Goal: Task Accomplishment & Management: Complete application form

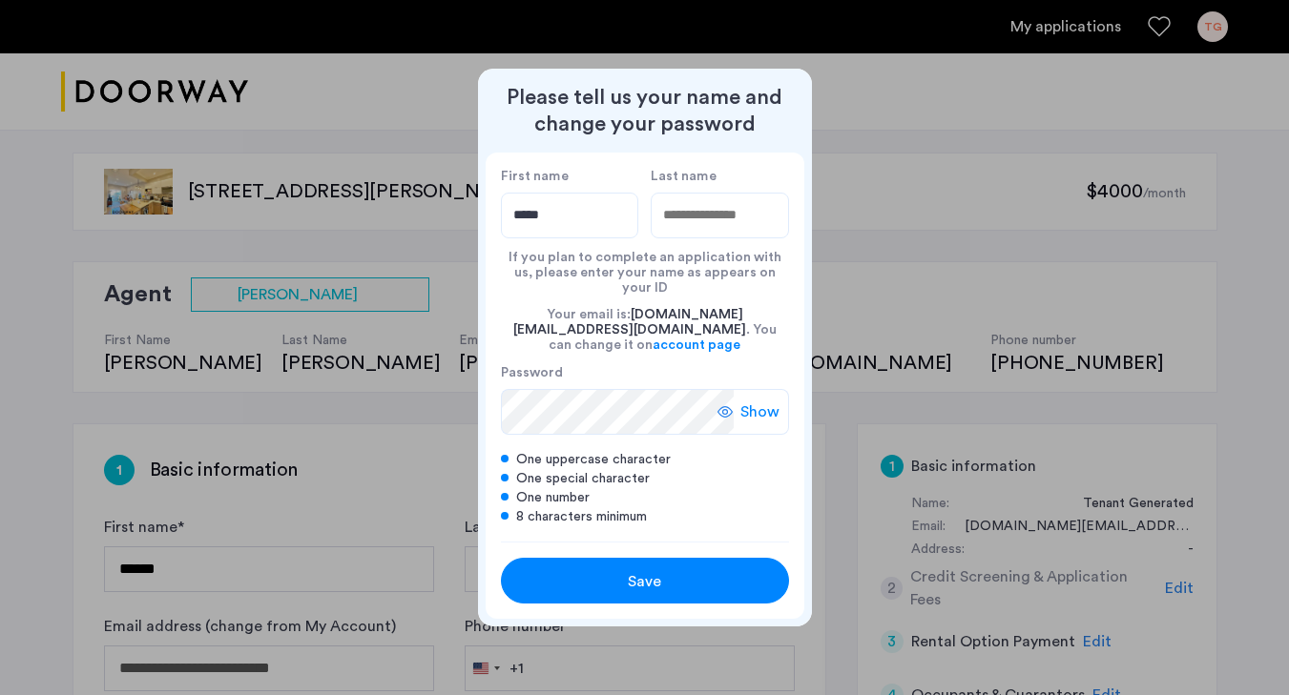
type input "*****"
click at [699, 231] on input "Last name" at bounding box center [720, 216] width 138 height 46
type input "*******"
click at [628, 570] on span "Save" at bounding box center [644, 581] width 33 height 23
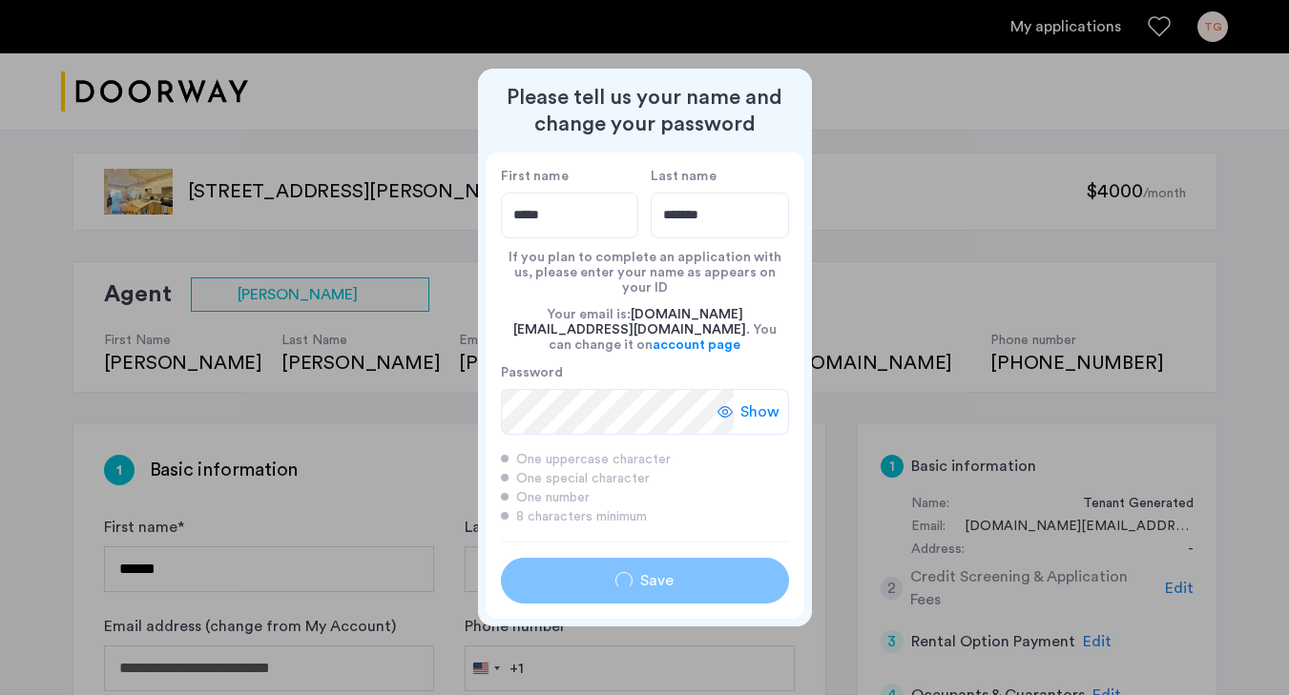
type input "*****"
type input "*******"
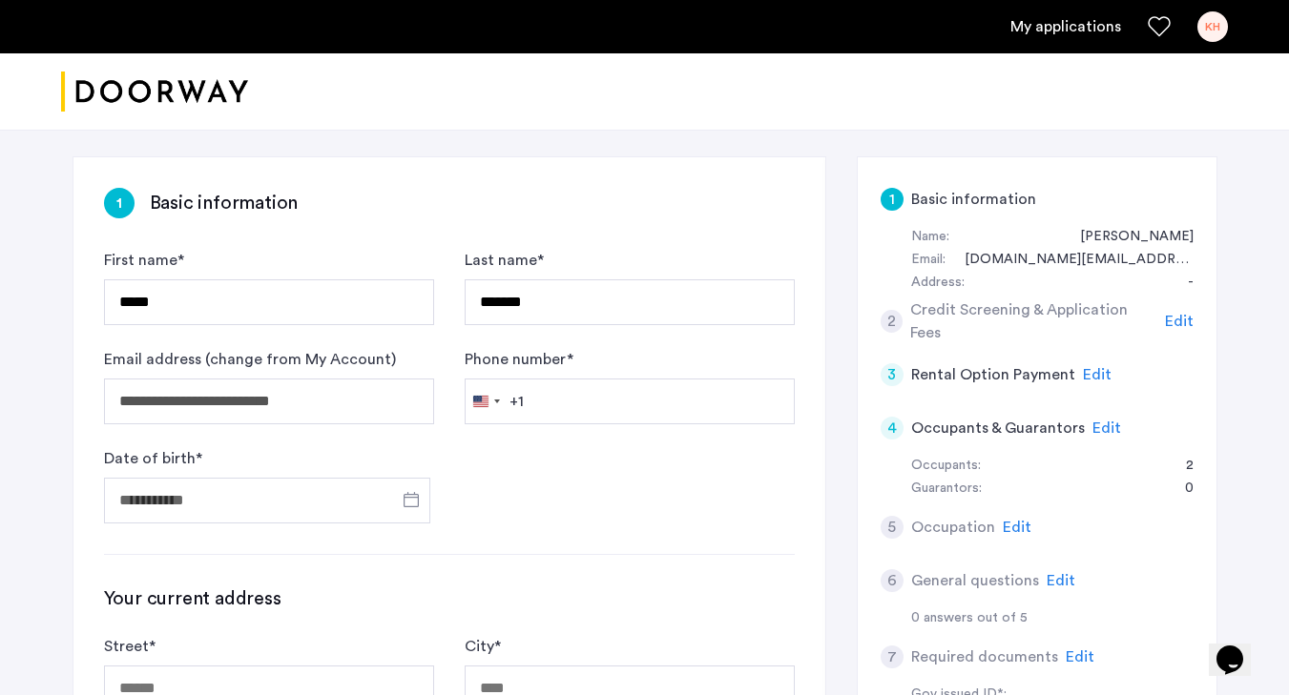
scroll to position [326, 0]
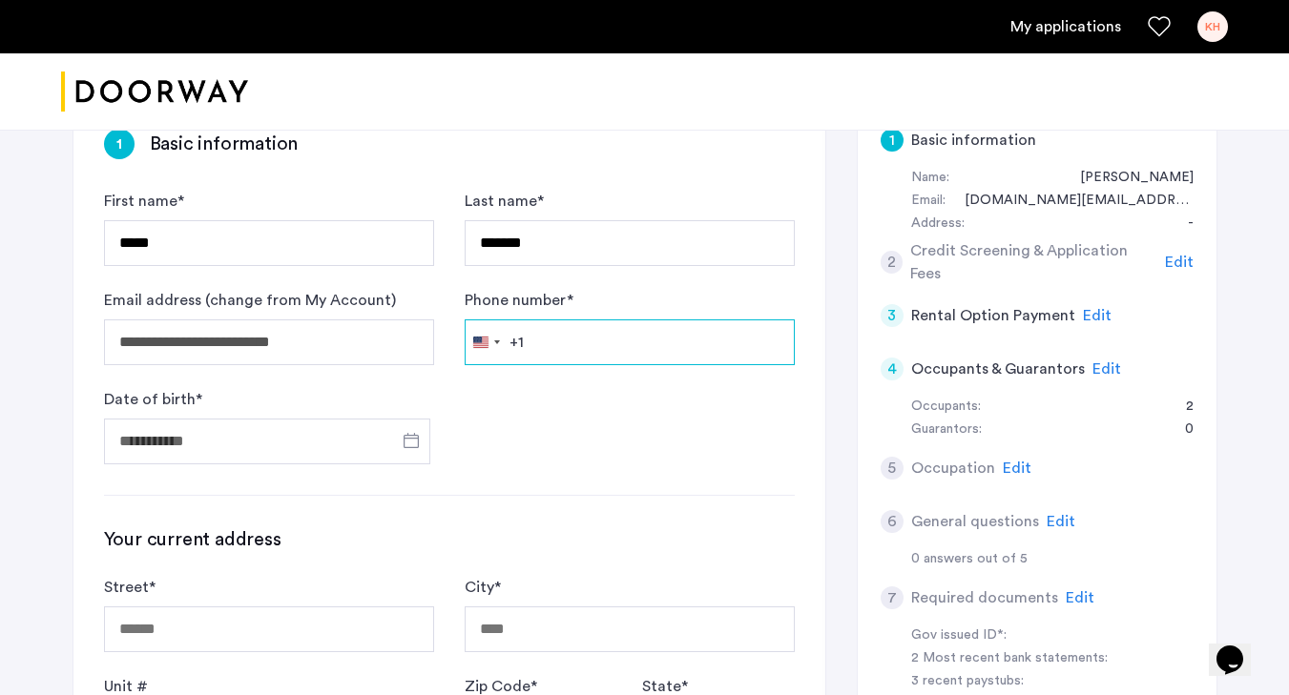
click at [643, 355] on input "Phone number *" at bounding box center [630, 343] width 330 height 46
type input "**********"
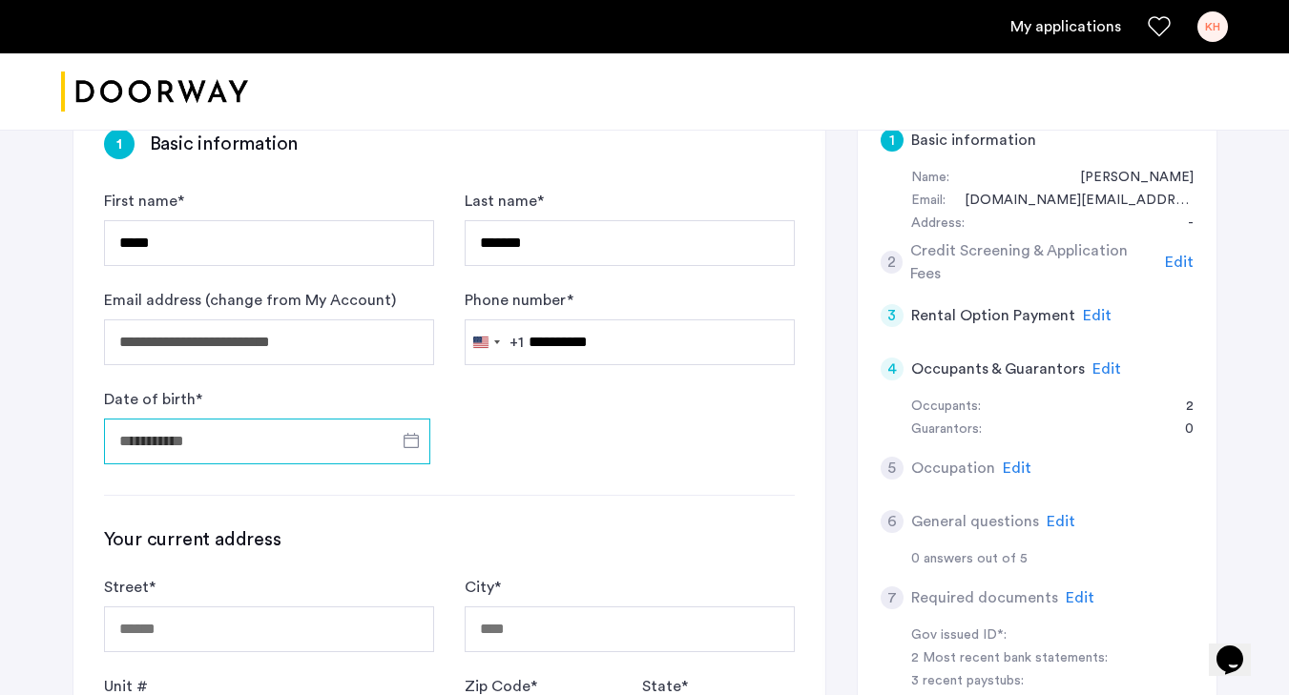
click at [309, 443] on input "Date of birth *" at bounding box center [267, 442] width 326 height 46
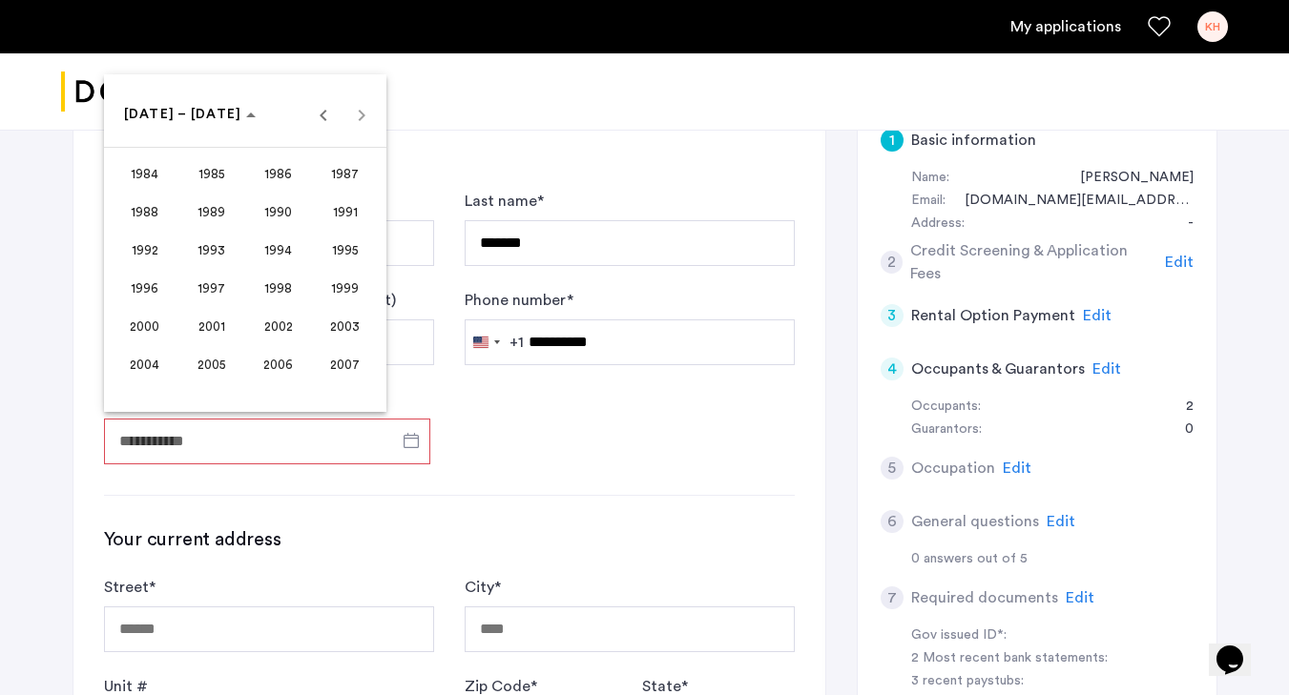
click at [275, 443] on div at bounding box center [644, 347] width 1289 height 695
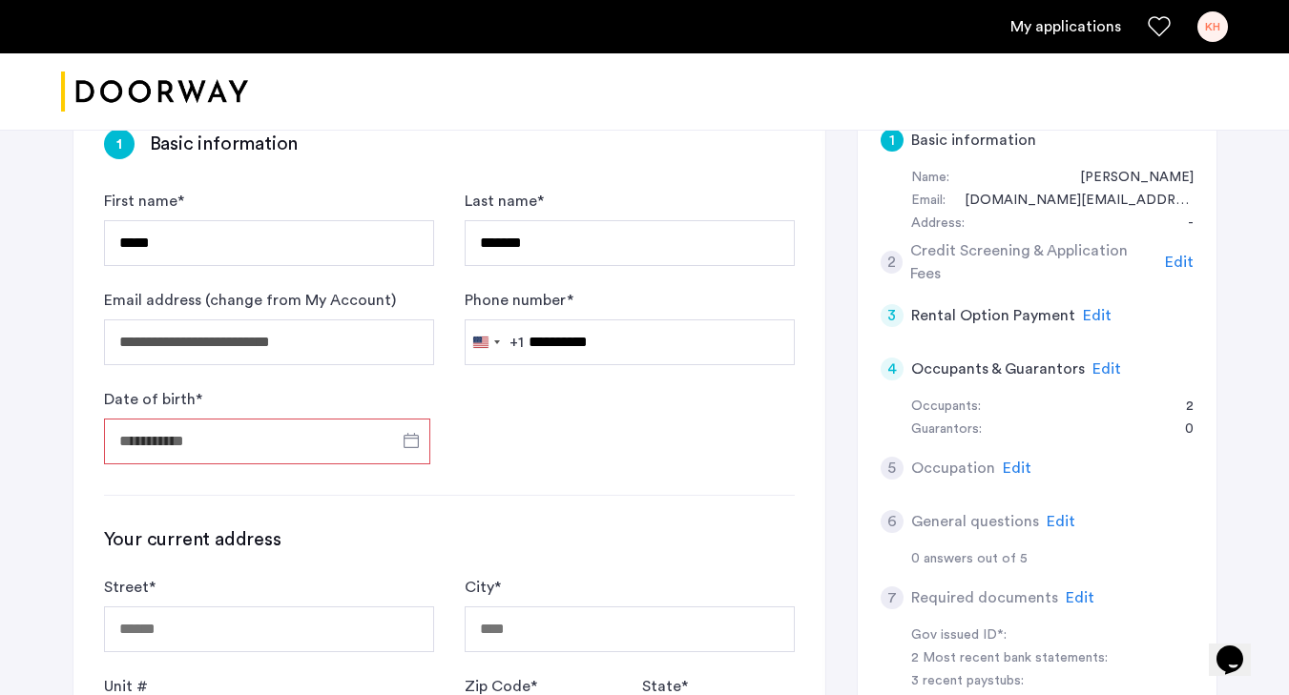
click at [264, 450] on input "Date of birth *" at bounding box center [267, 442] width 326 height 46
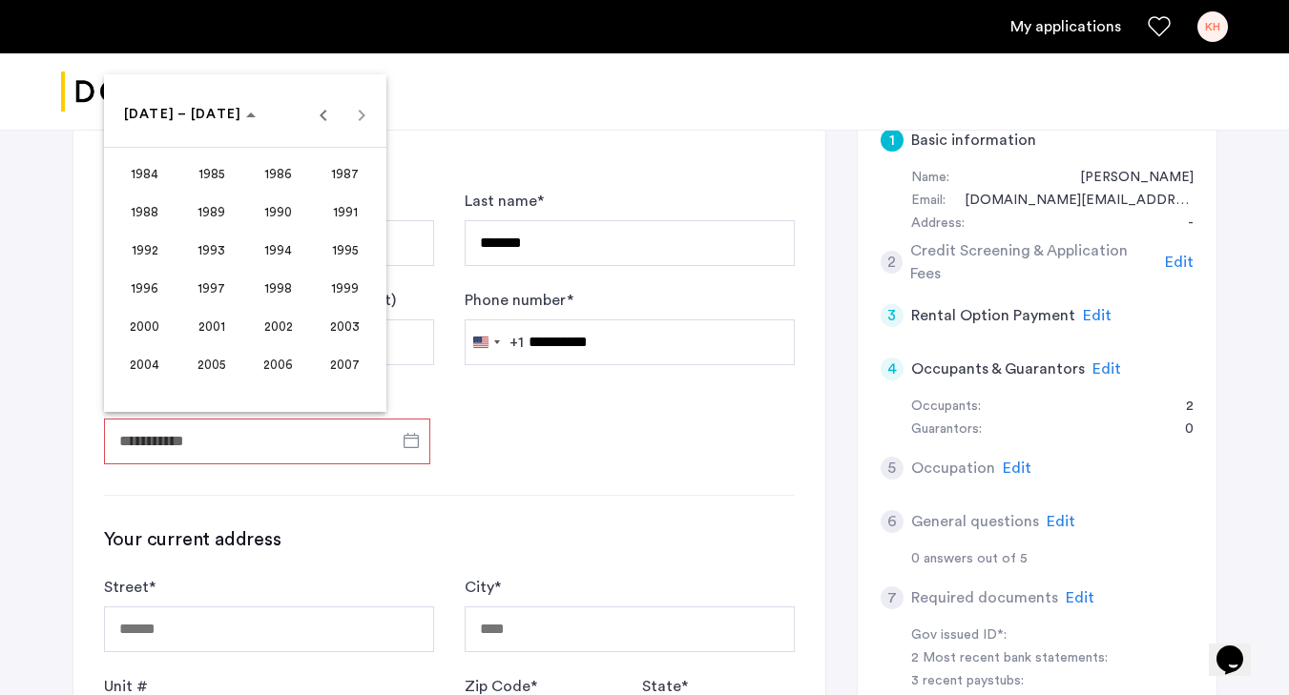
click at [359, 120] on div "[DATE] to [DATE] [DATE] – [DATE]" at bounding box center [245, 114] width 273 height 38
click at [310, 109] on span "Previous 24 years" at bounding box center [323, 114] width 38 height 38
click at [355, 116] on span "Next 24 years" at bounding box center [361, 114] width 38 height 38
click at [355, 116] on div "[DATE] to [DATE] [DATE] – [DATE]" at bounding box center [245, 114] width 273 height 38
click at [471, 384] on div at bounding box center [644, 347] width 1289 height 695
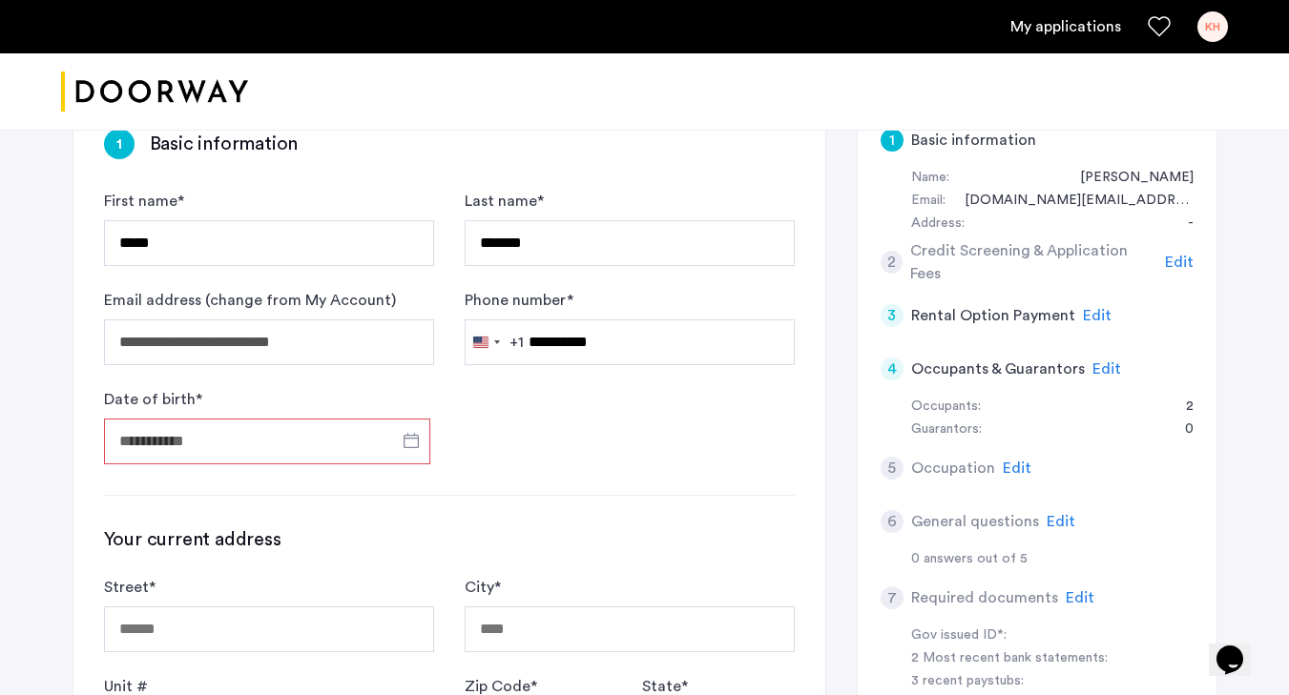
click at [348, 439] on input "Date of birth *" at bounding box center [267, 442] width 326 height 46
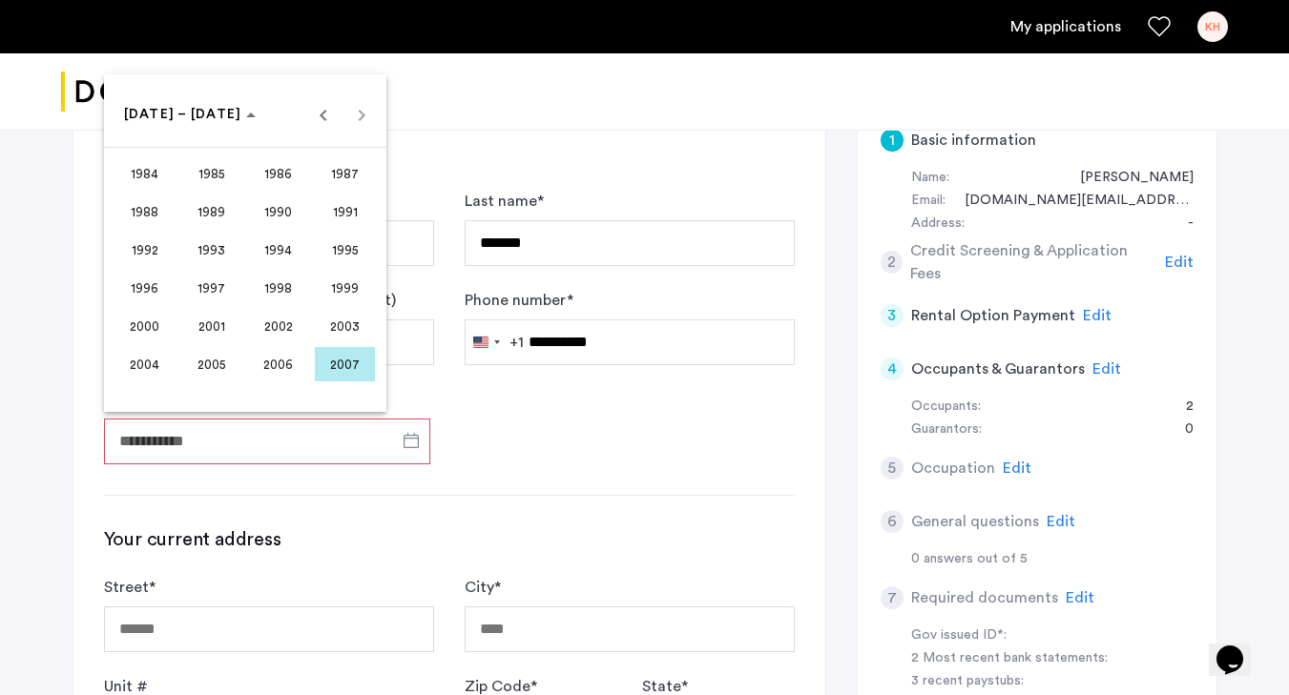
click at [362, 297] on span "1999" at bounding box center [345, 288] width 60 height 34
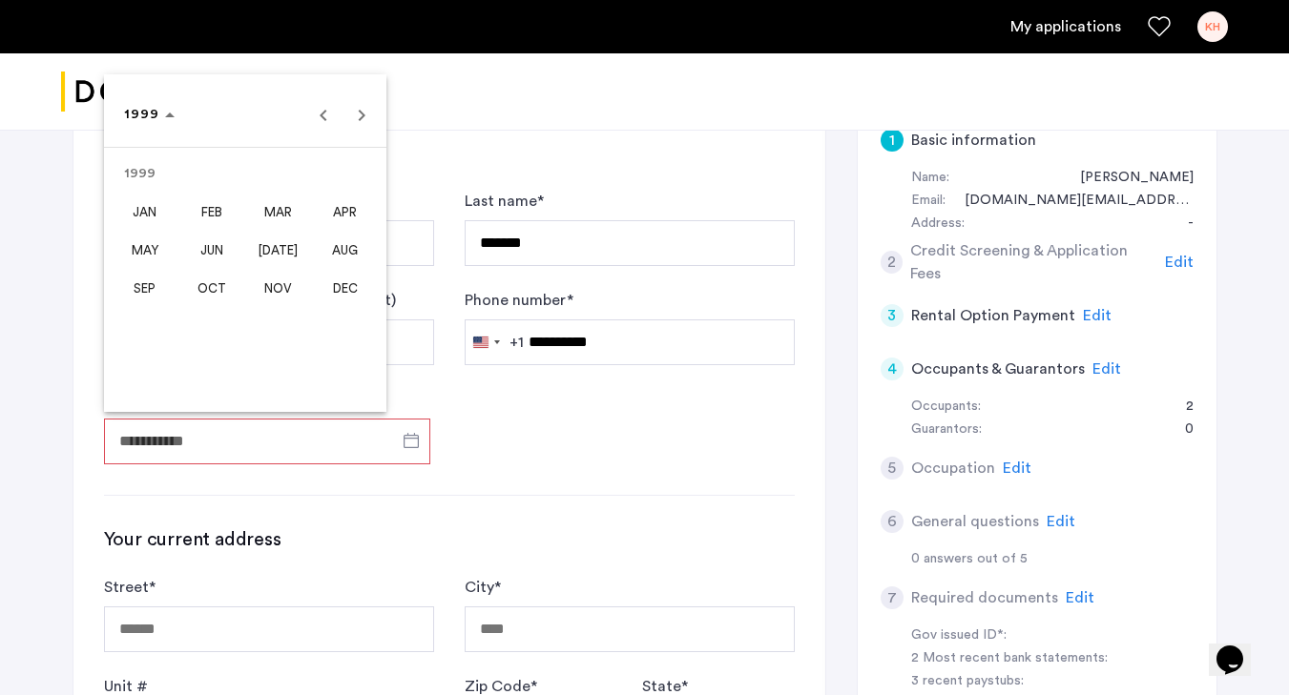
click at [341, 284] on span "DEC" at bounding box center [345, 288] width 60 height 34
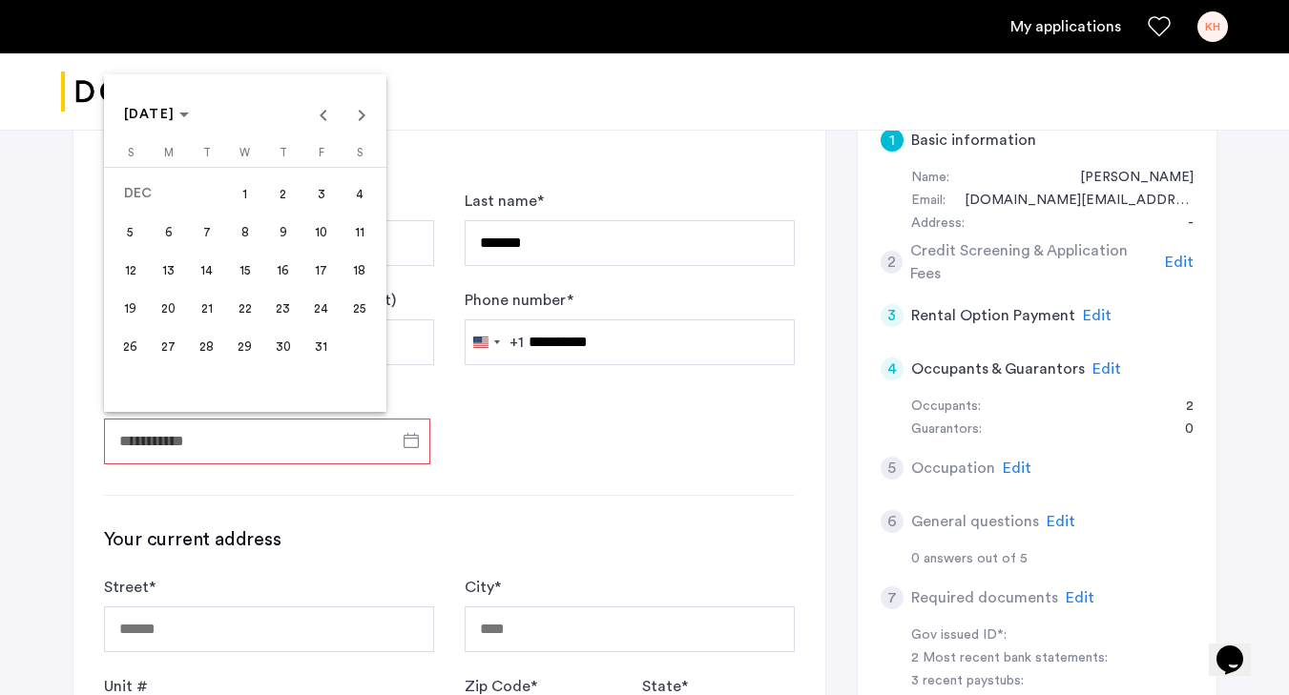
click at [286, 238] on span "9" at bounding box center [283, 232] width 34 height 34
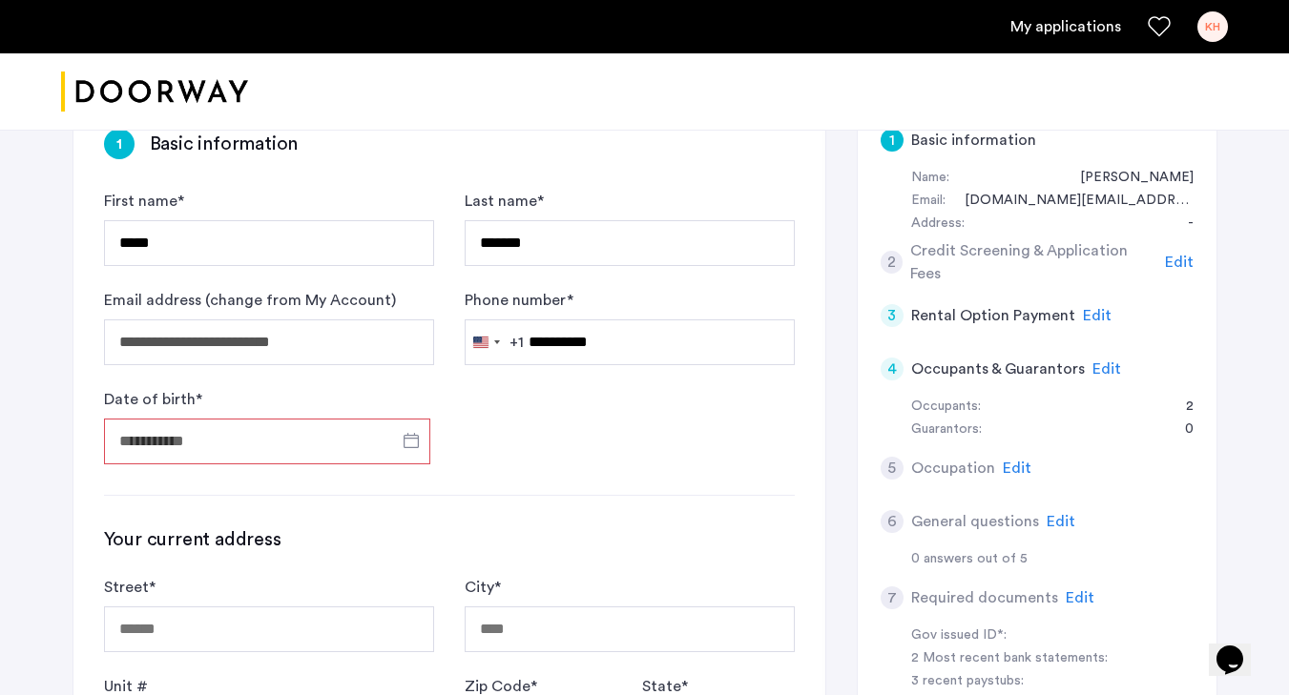
type input "**********"
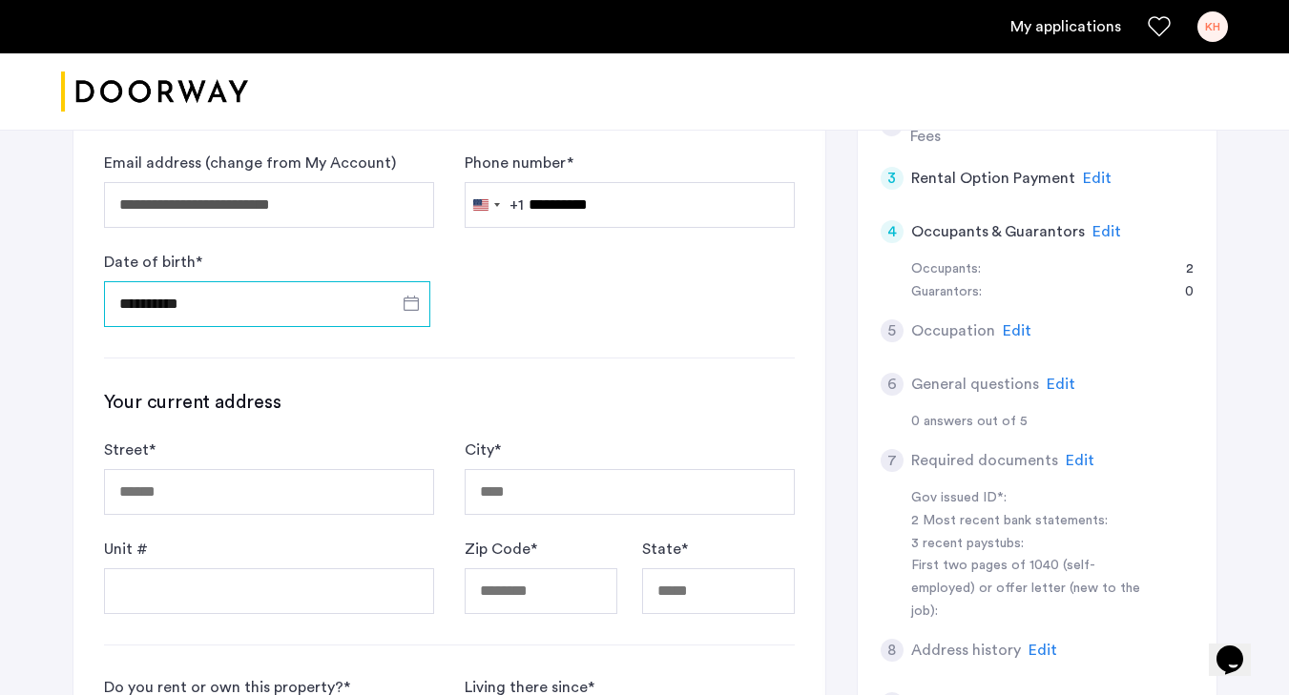
scroll to position [489, 0]
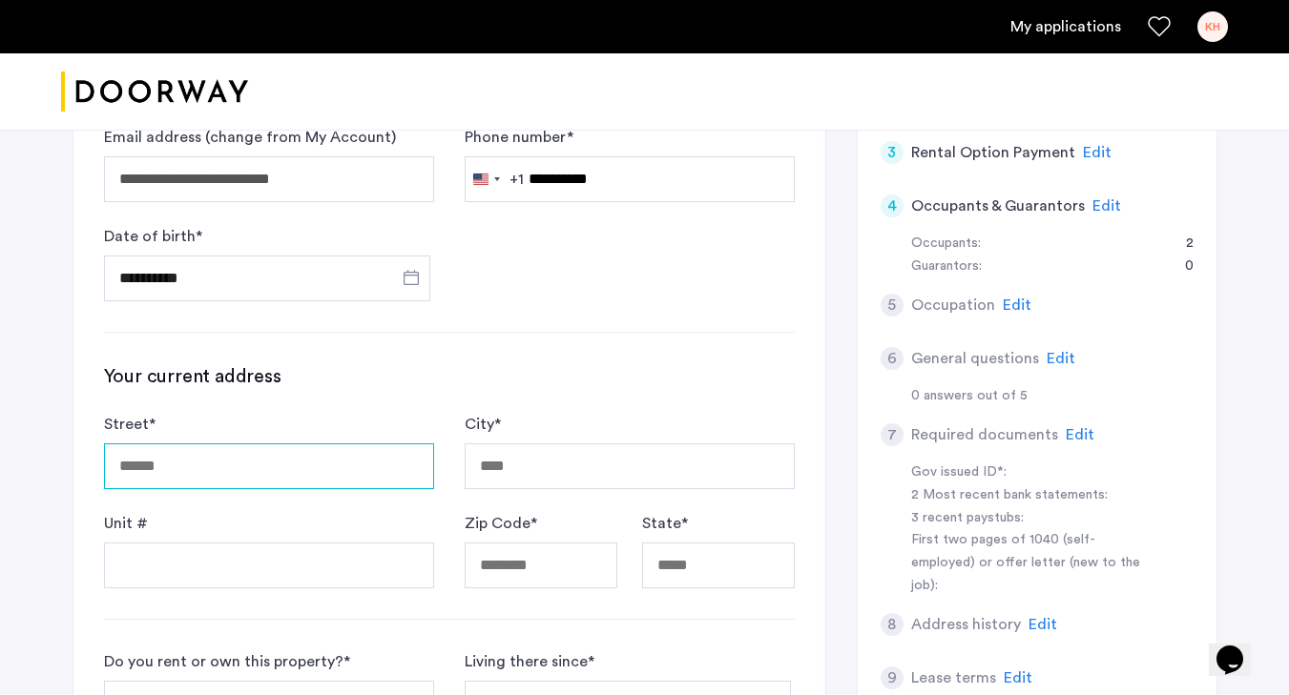
click at [290, 472] on input "Street *" at bounding box center [269, 467] width 330 height 46
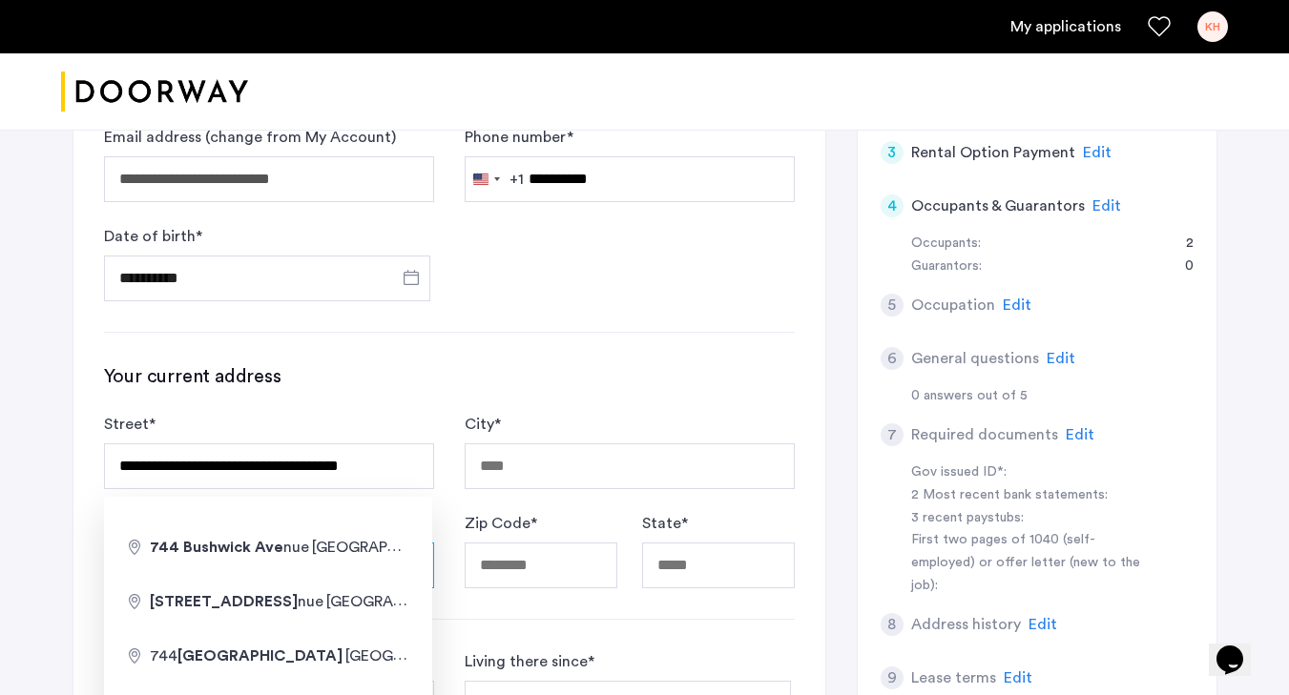
type input "**********"
type input "********"
type input "*****"
type input "**"
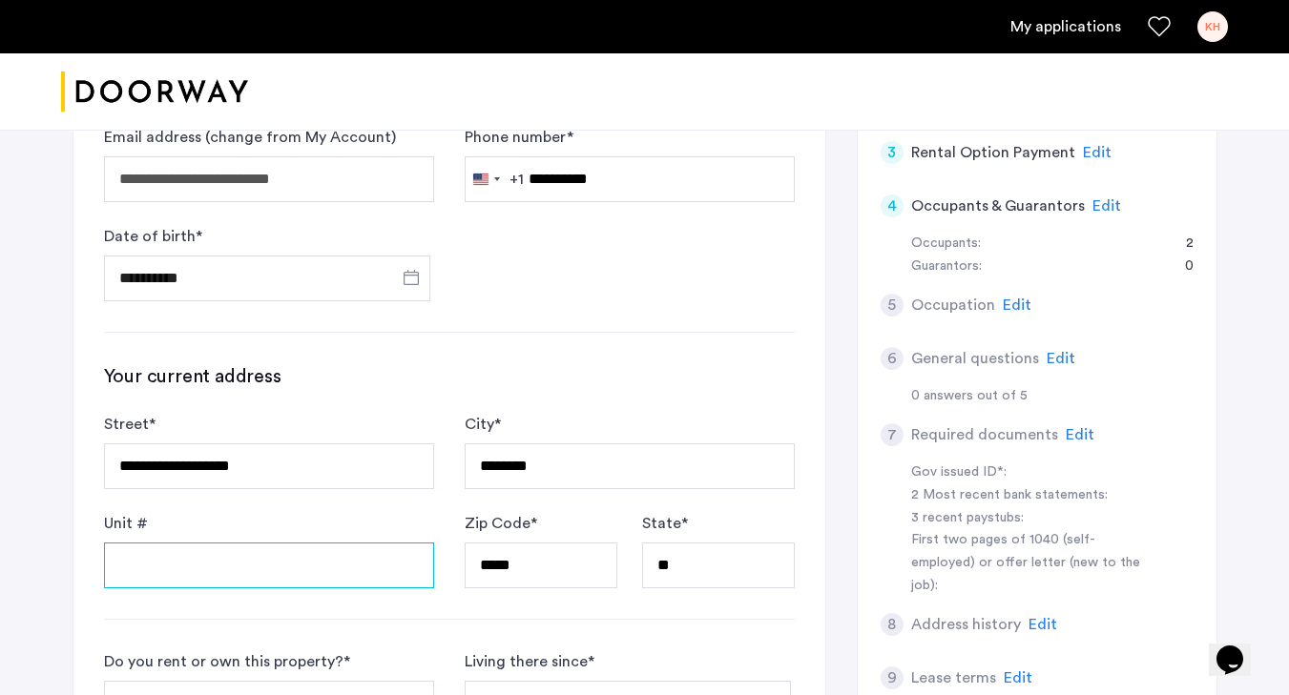
click at [318, 569] on input "Unit #" at bounding box center [269, 566] width 330 height 46
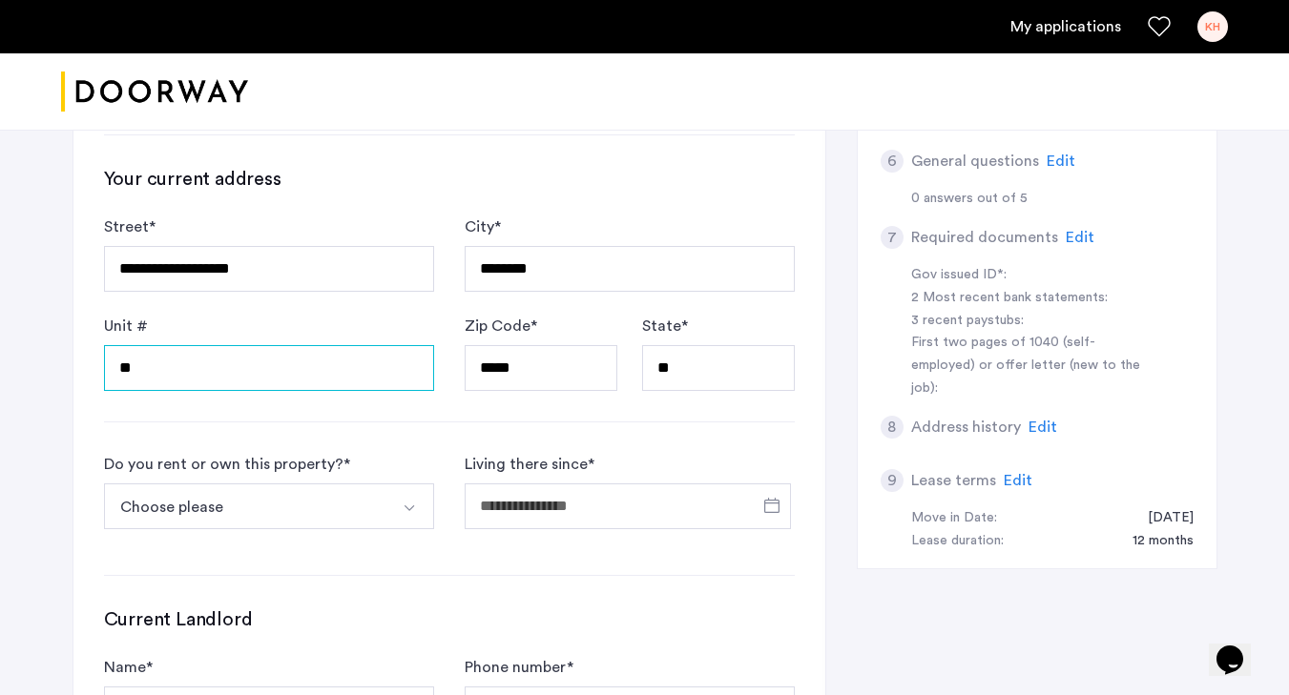
scroll to position [700, 0]
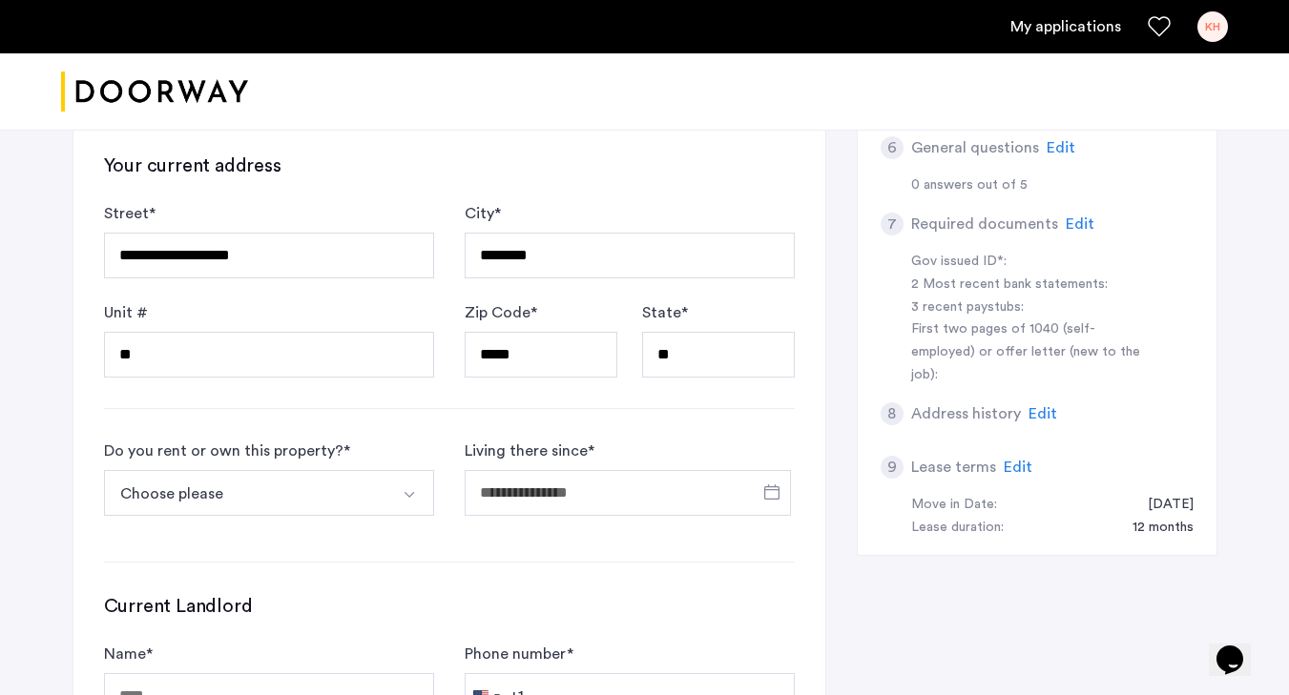
click at [379, 494] on button "Choose please" at bounding box center [246, 493] width 285 height 46
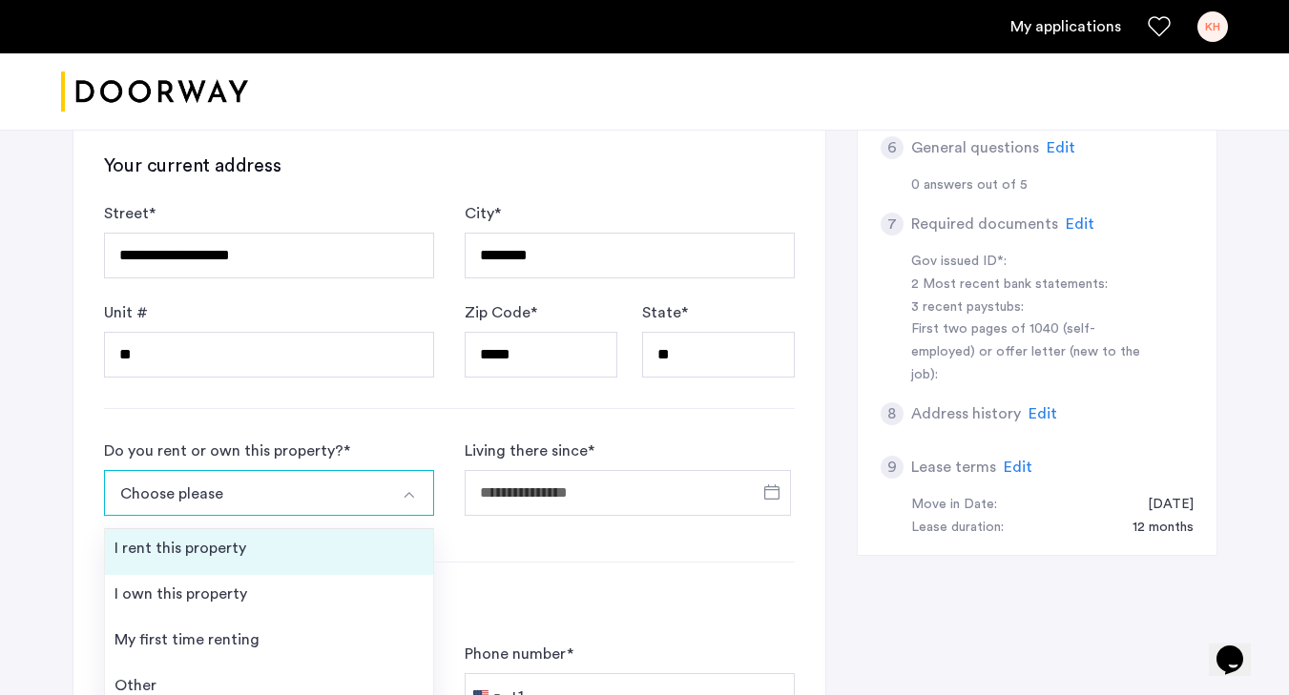
click at [361, 558] on li "I rent this property" at bounding box center [269, 552] width 328 height 46
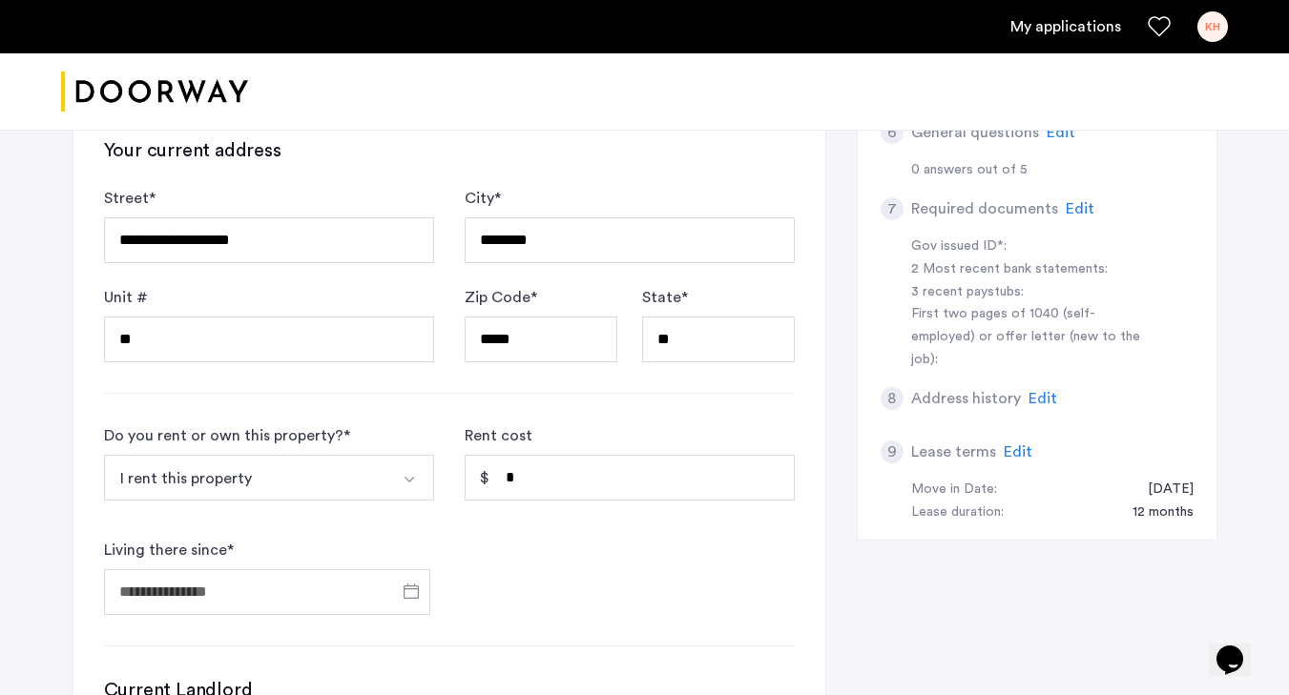
scroll to position [721, 0]
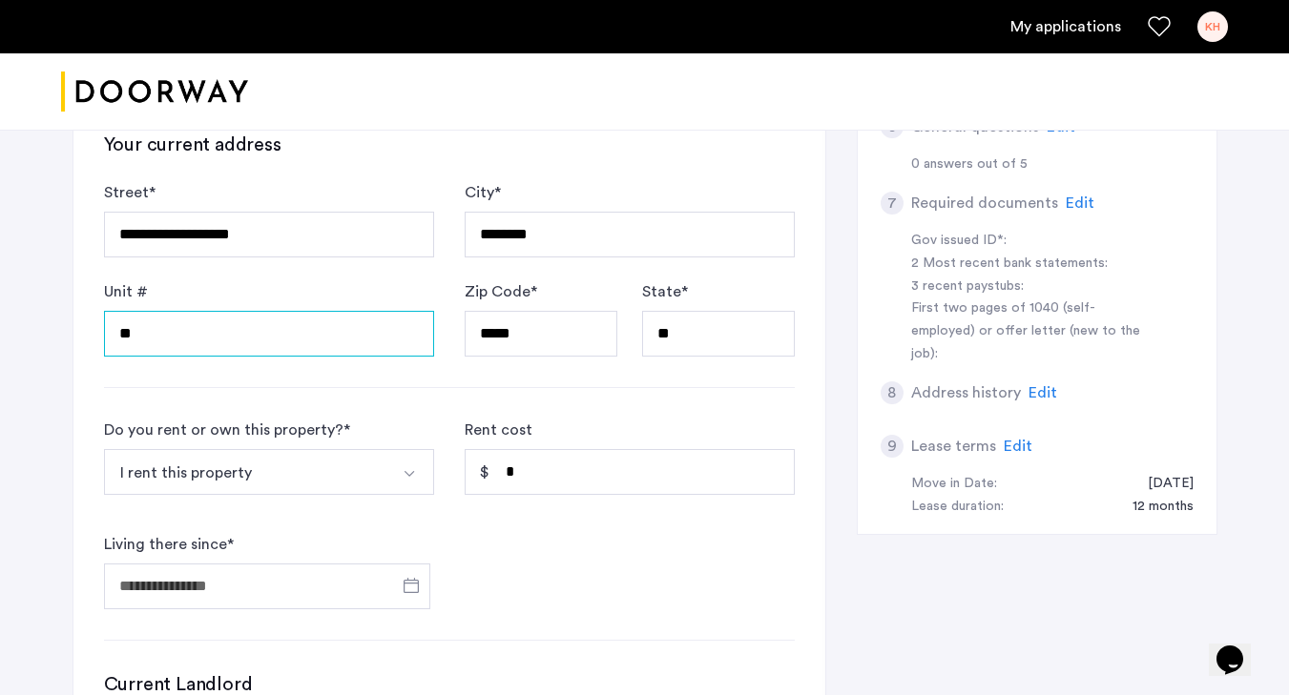
click at [307, 348] on input "**" at bounding box center [269, 334] width 330 height 46
type input "*"
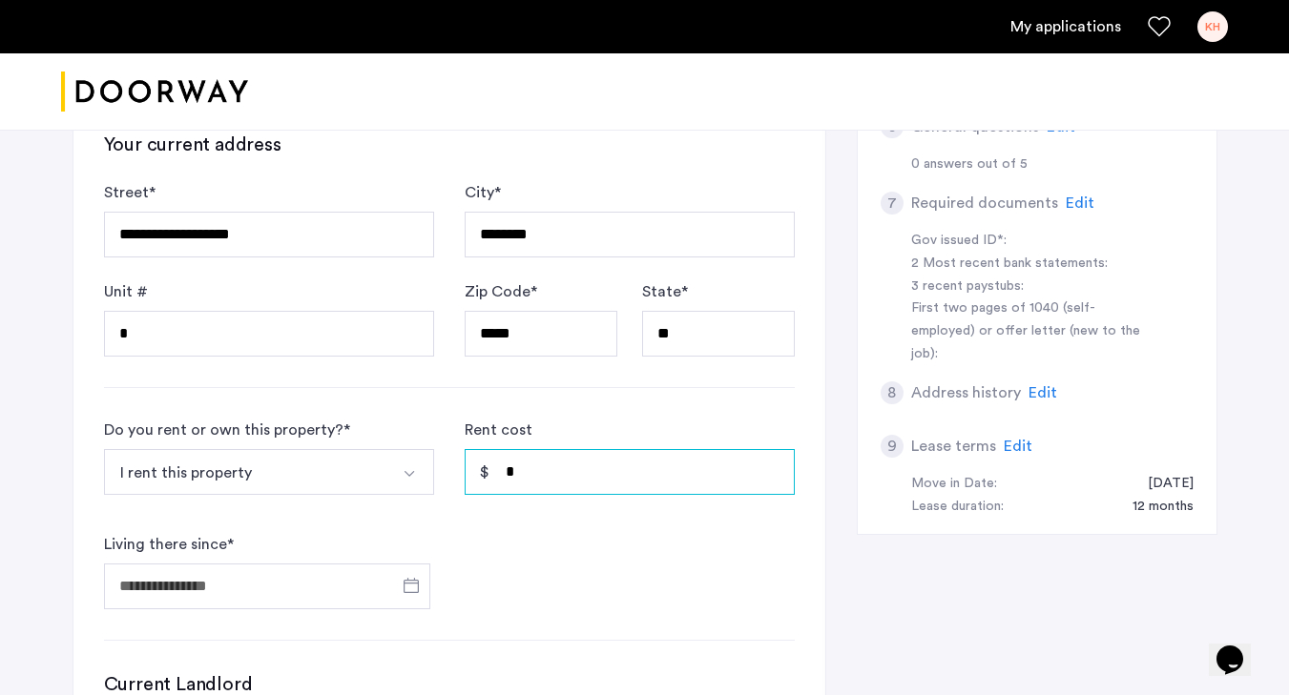
click at [519, 480] on input "*" at bounding box center [630, 472] width 330 height 46
type input "*****"
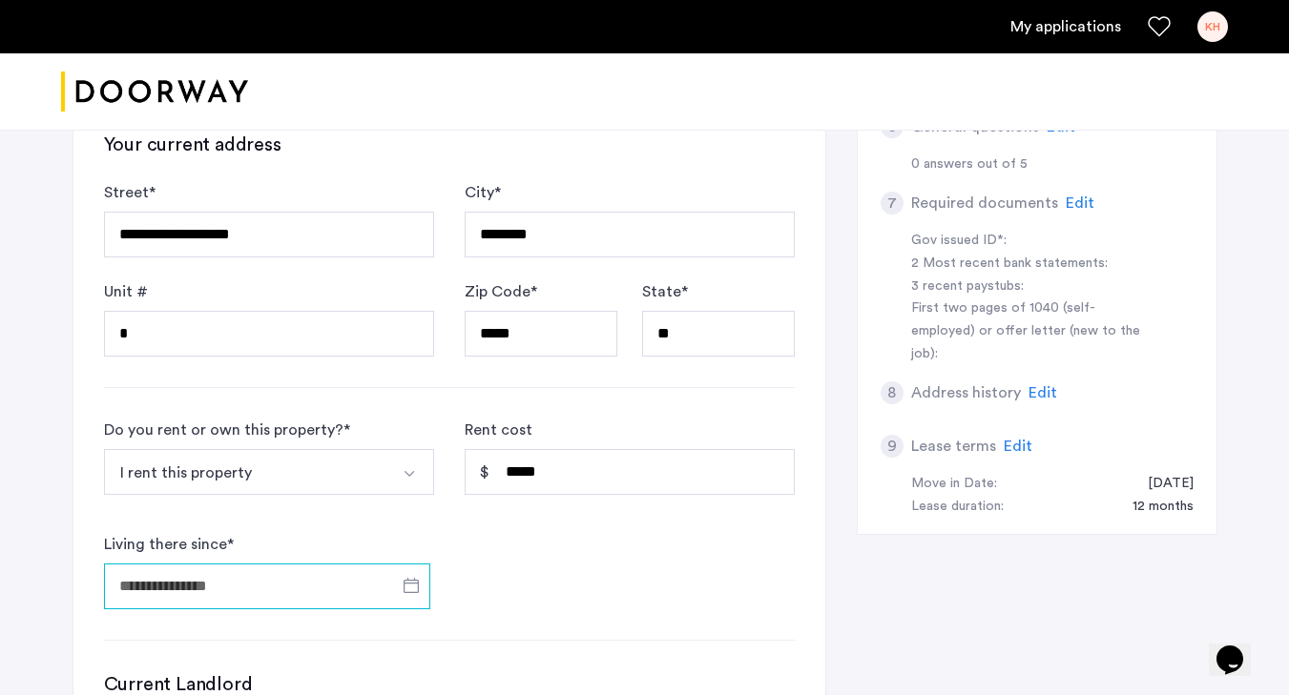
click at [301, 578] on input "Living there since *" at bounding box center [267, 587] width 326 height 46
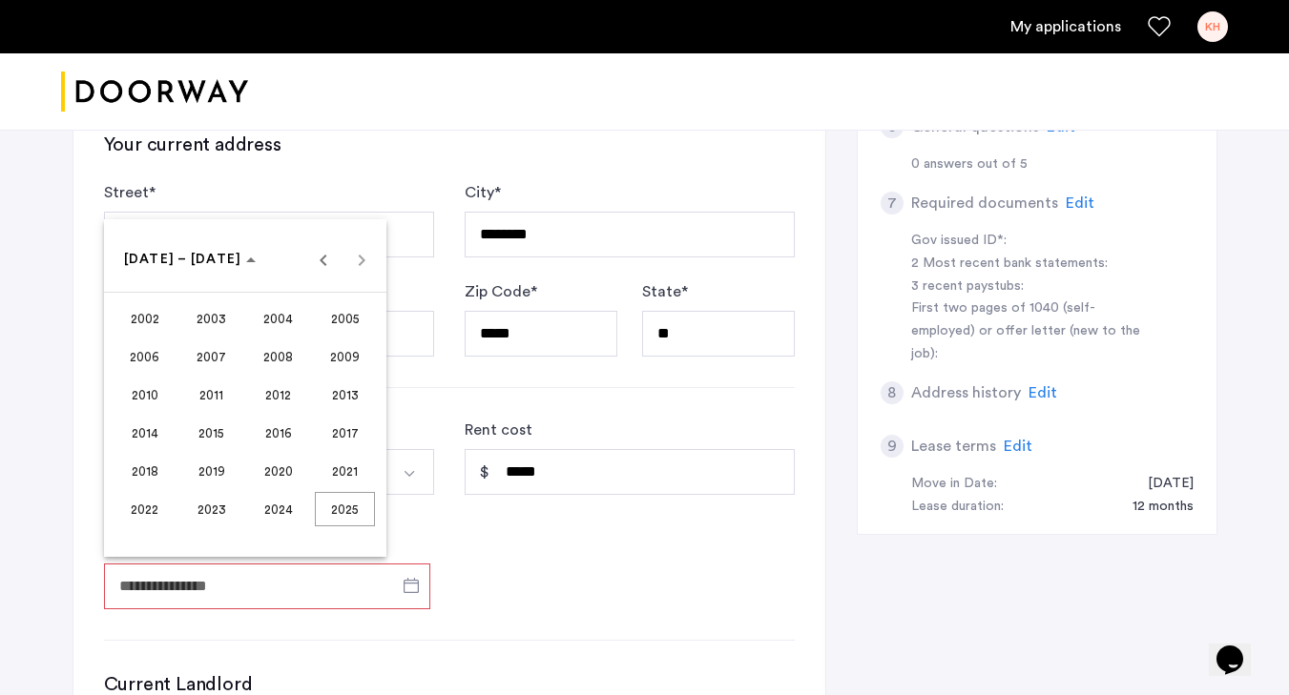
click at [294, 496] on span "2024" at bounding box center [278, 509] width 60 height 34
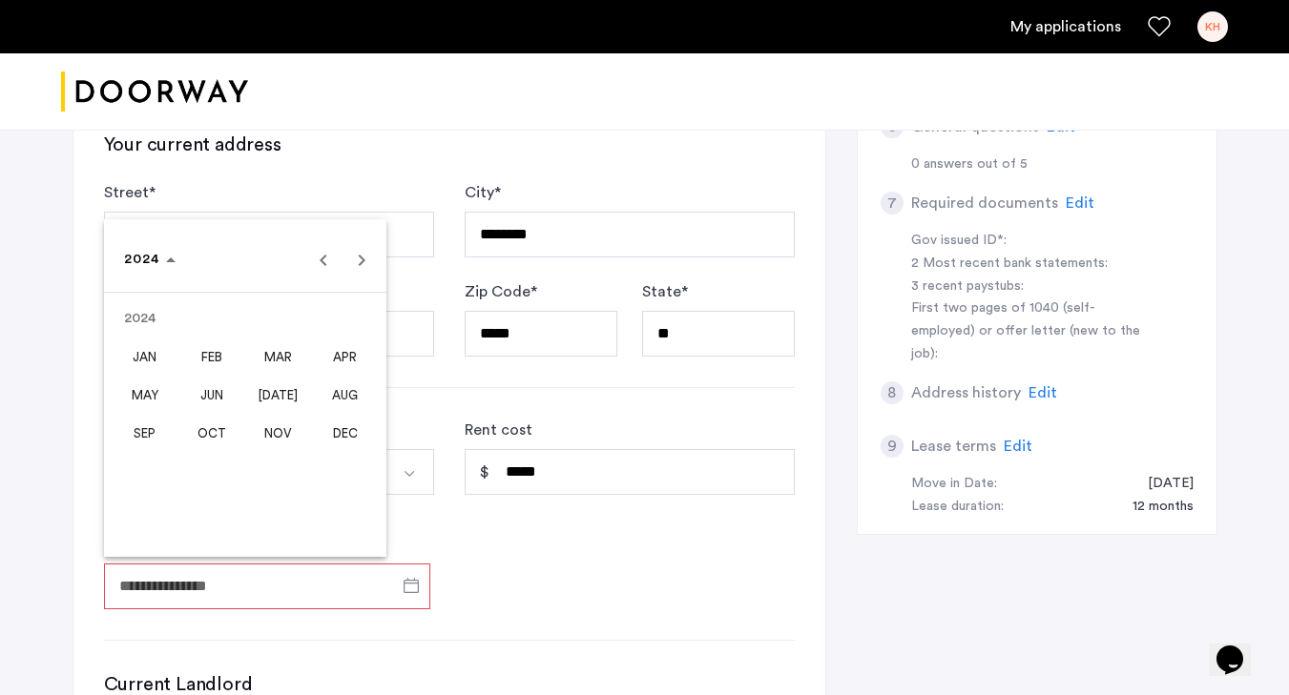
click at [150, 439] on span "SEP" at bounding box center [144, 433] width 60 height 34
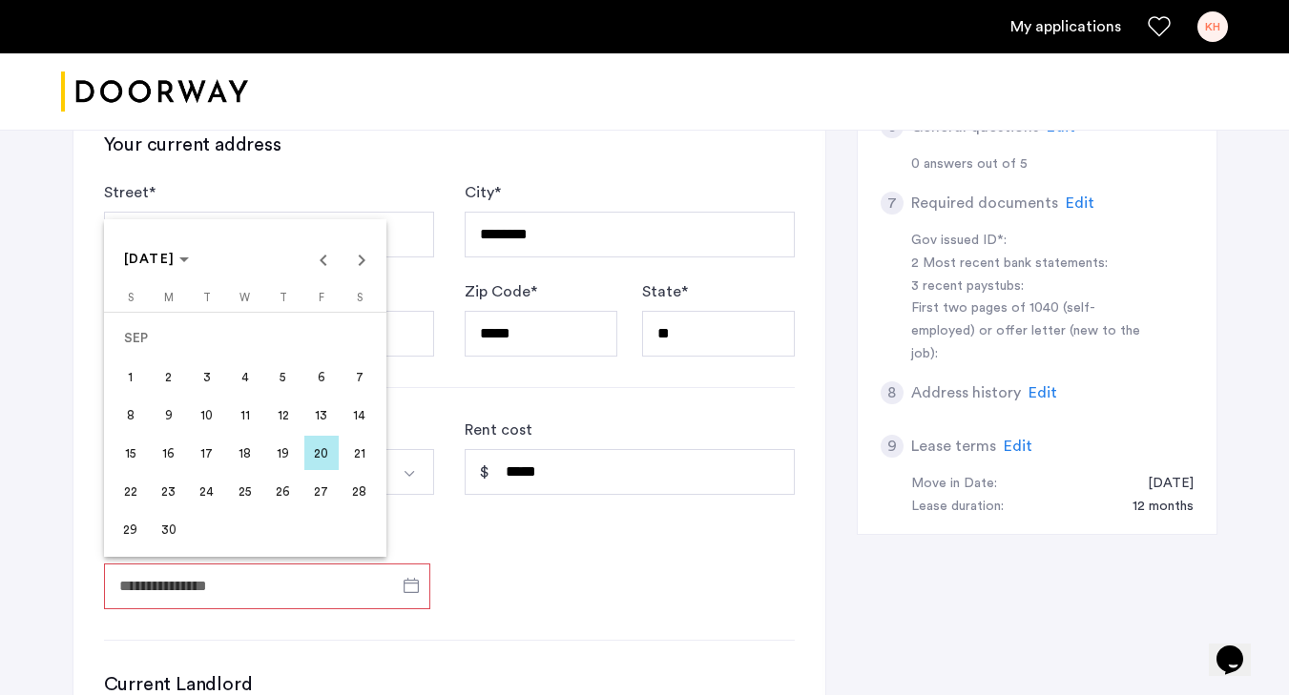
click at [135, 369] on span "1" at bounding box center [131, 377] width 34 height 34
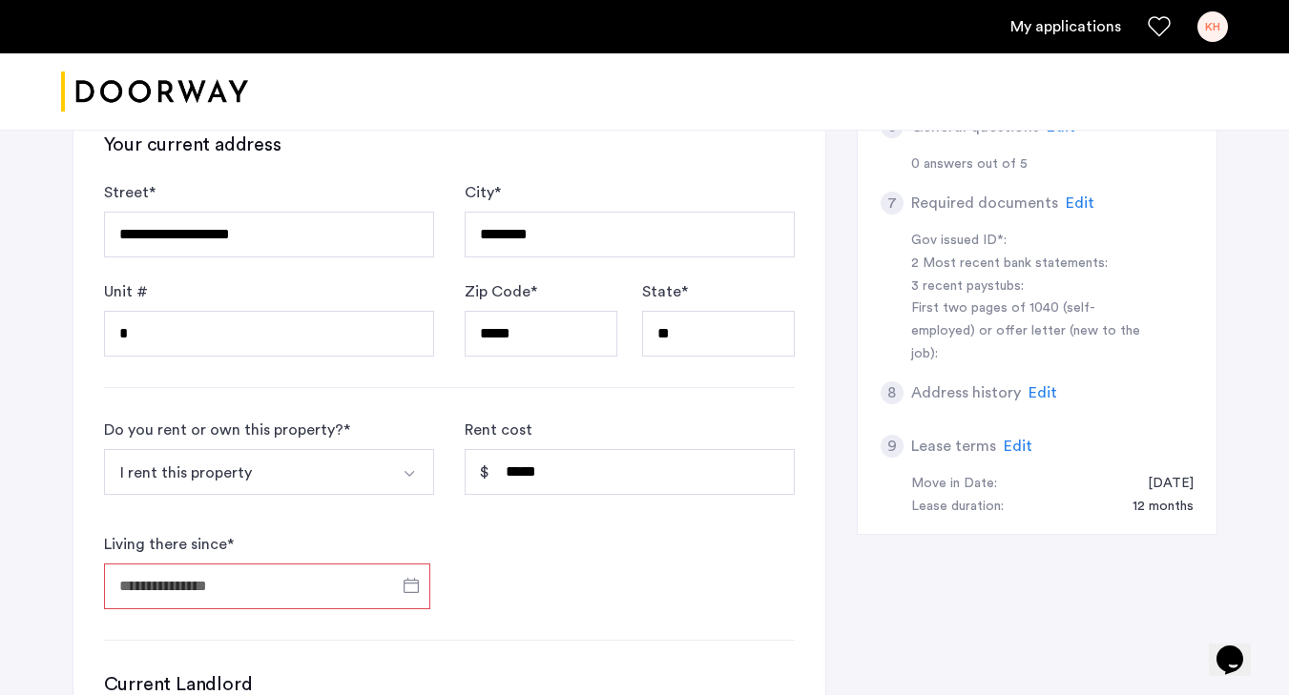
type input "**********"
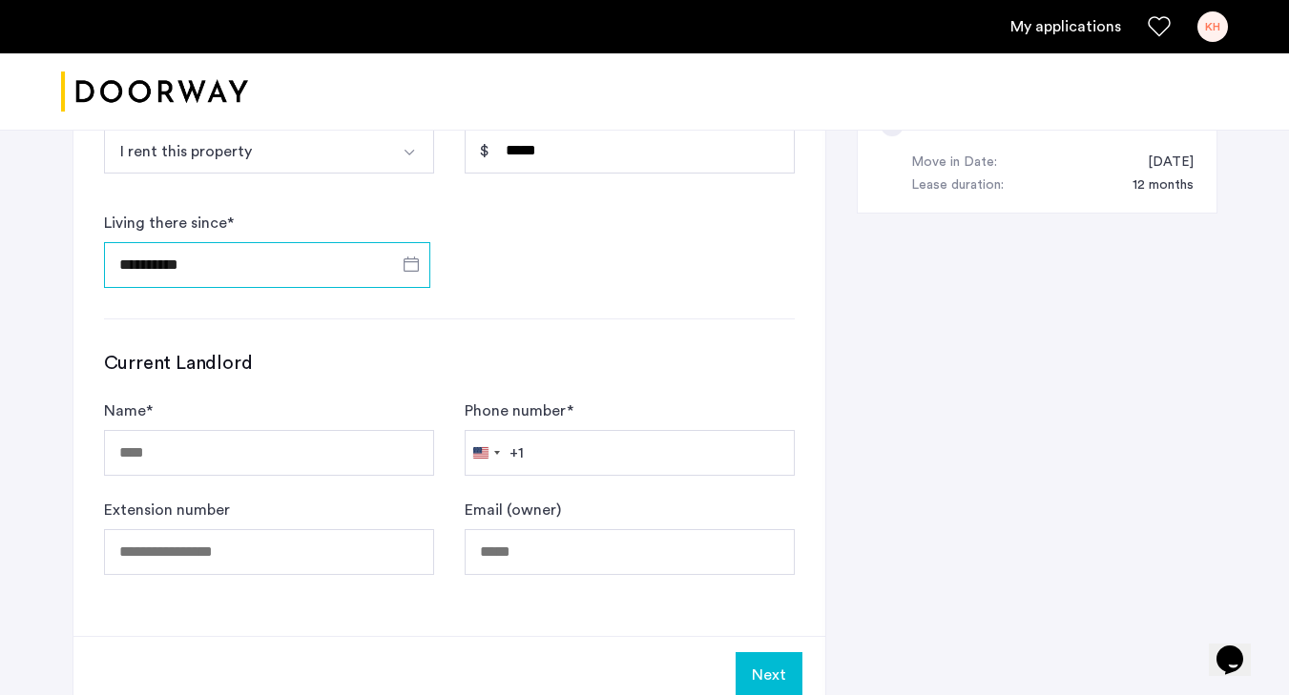
scroll to position [1058, 0]
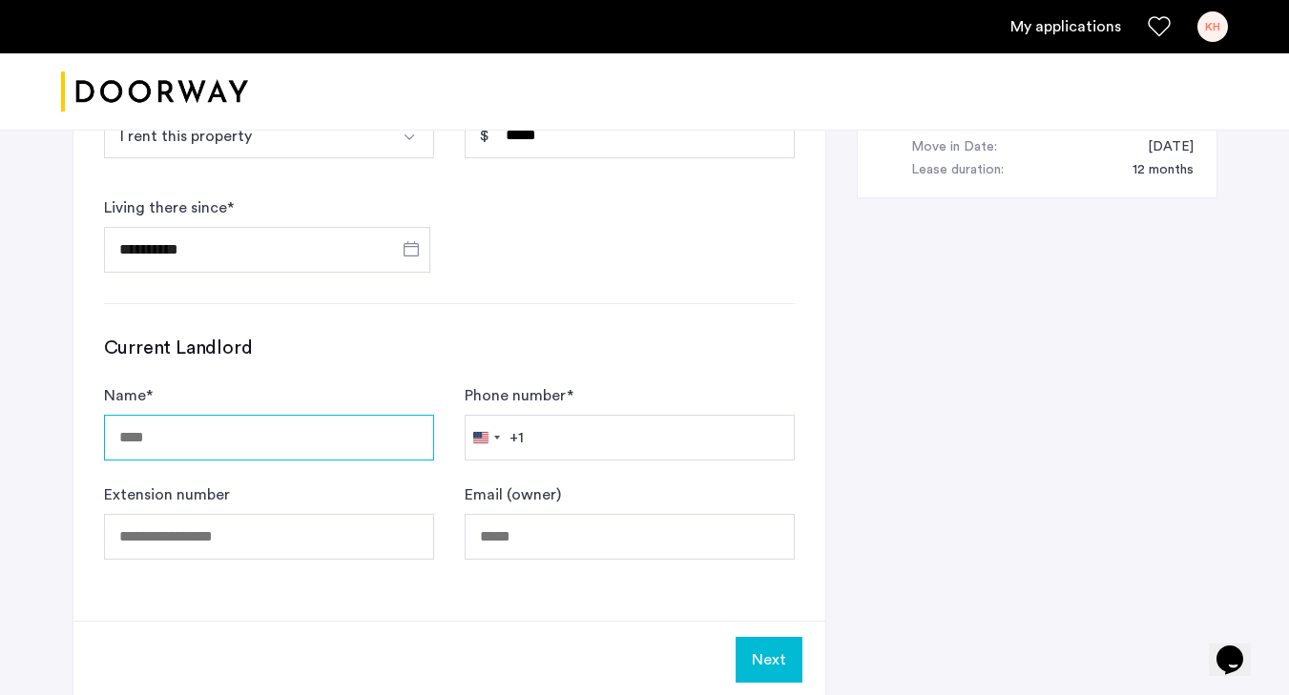
click at [172, 456] on input "Name *" at bounding box center [269, 438] width 330 height 46
type input "**********"
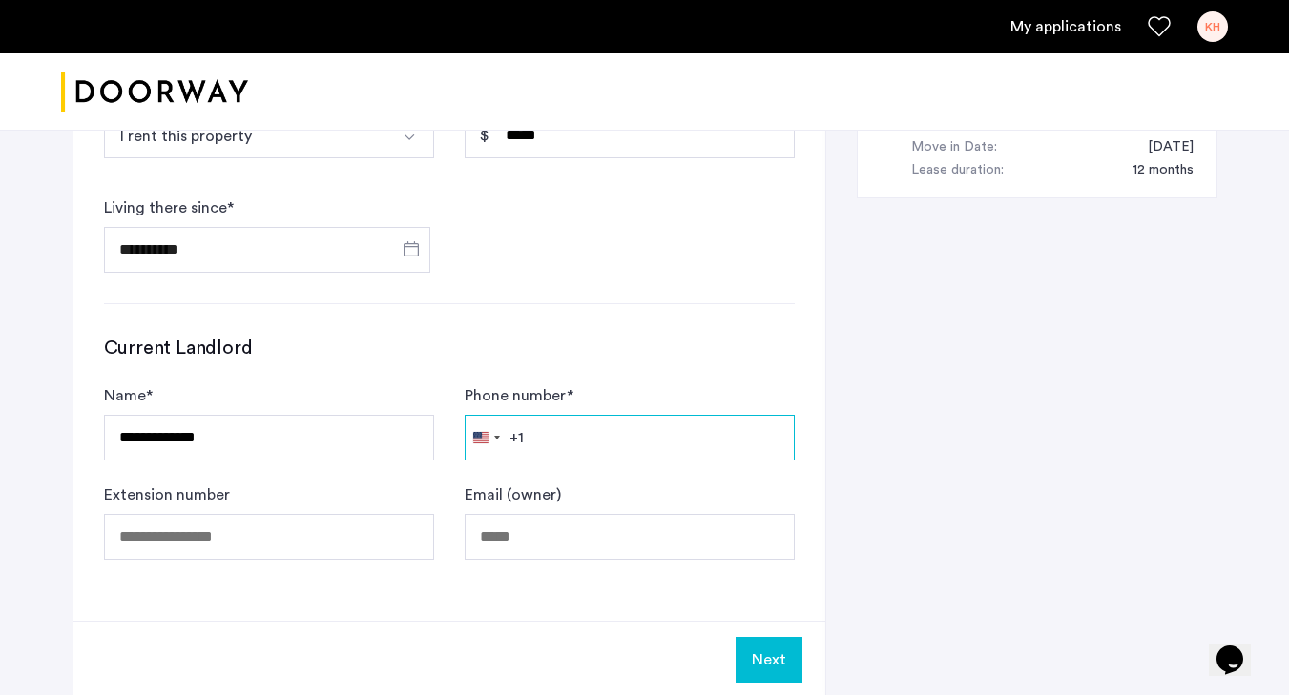
type input "**********"
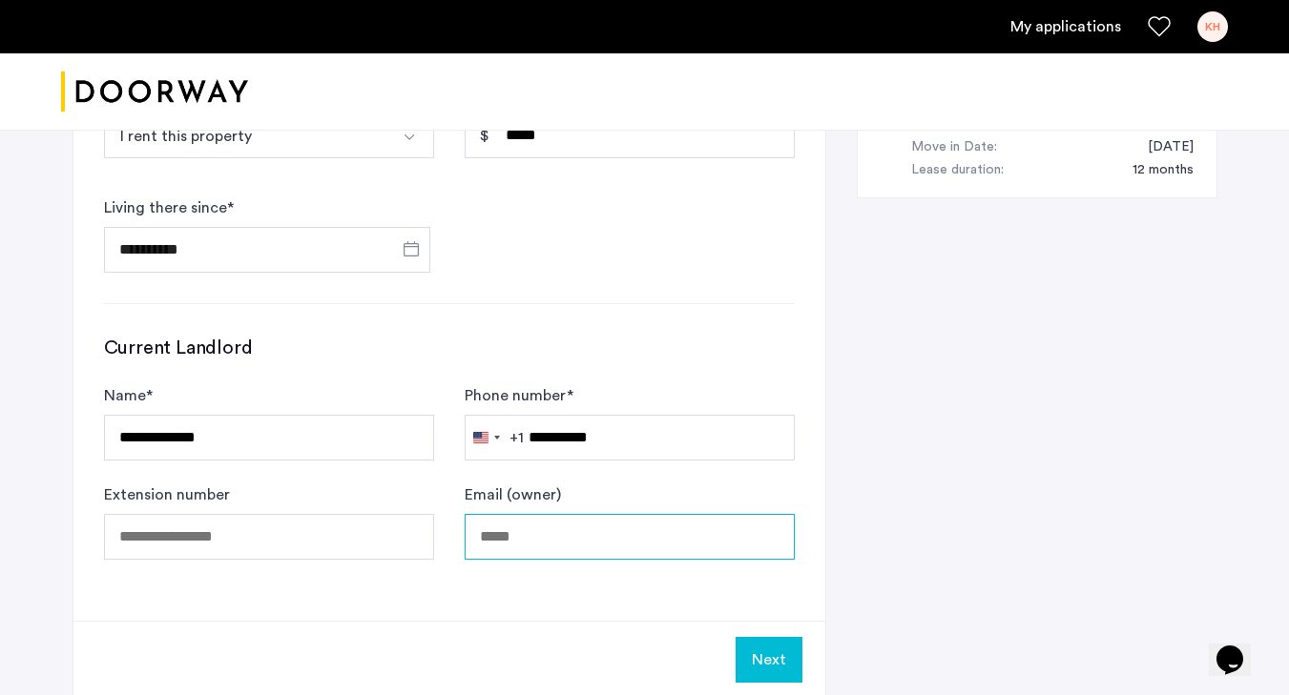
type input "**********"
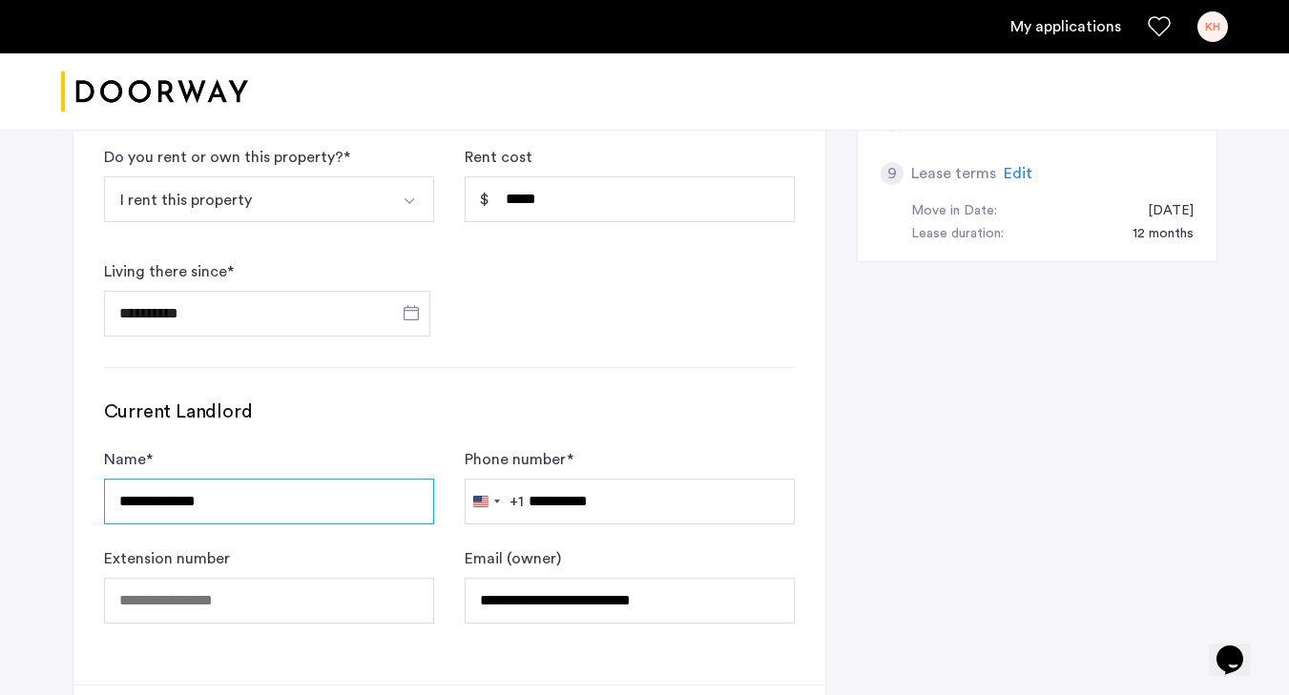
scroll to position [1036, 0]
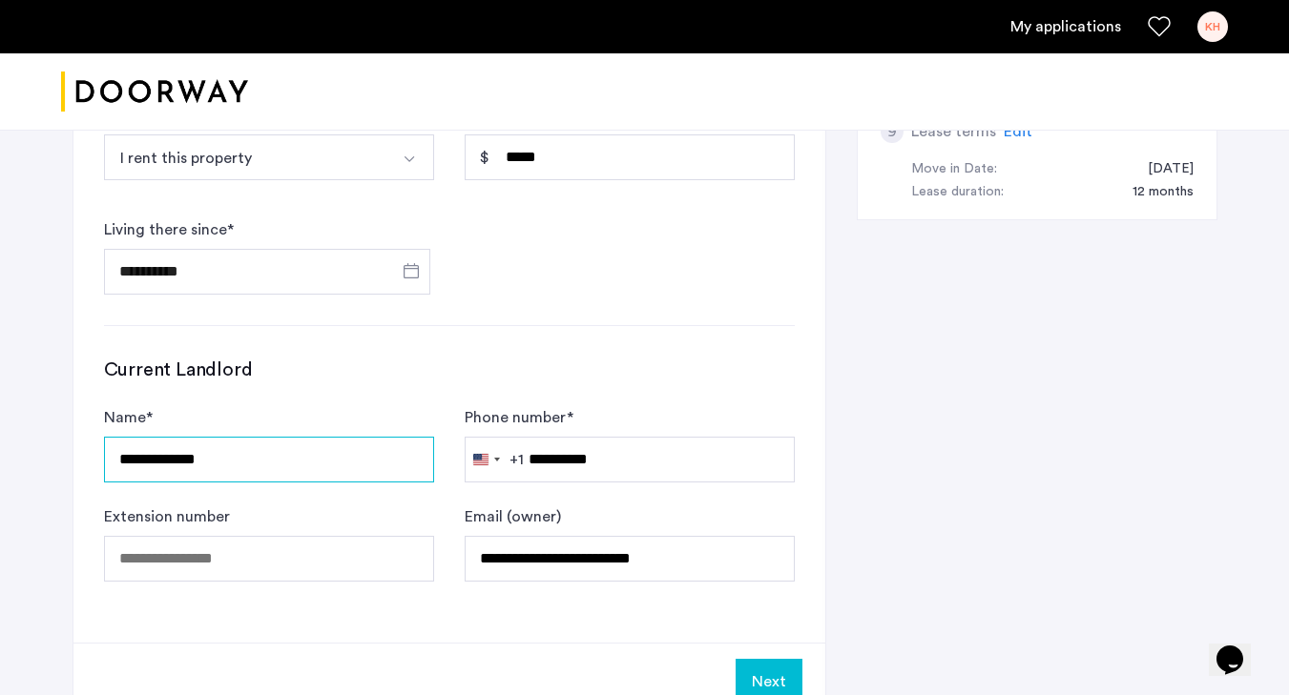
click at [319, 444] on input "**********" at bounding box center [269, 460] width 330 height 46
click at [261, 456] on input "********" at bounding box center [269, 460] width 330 height 46
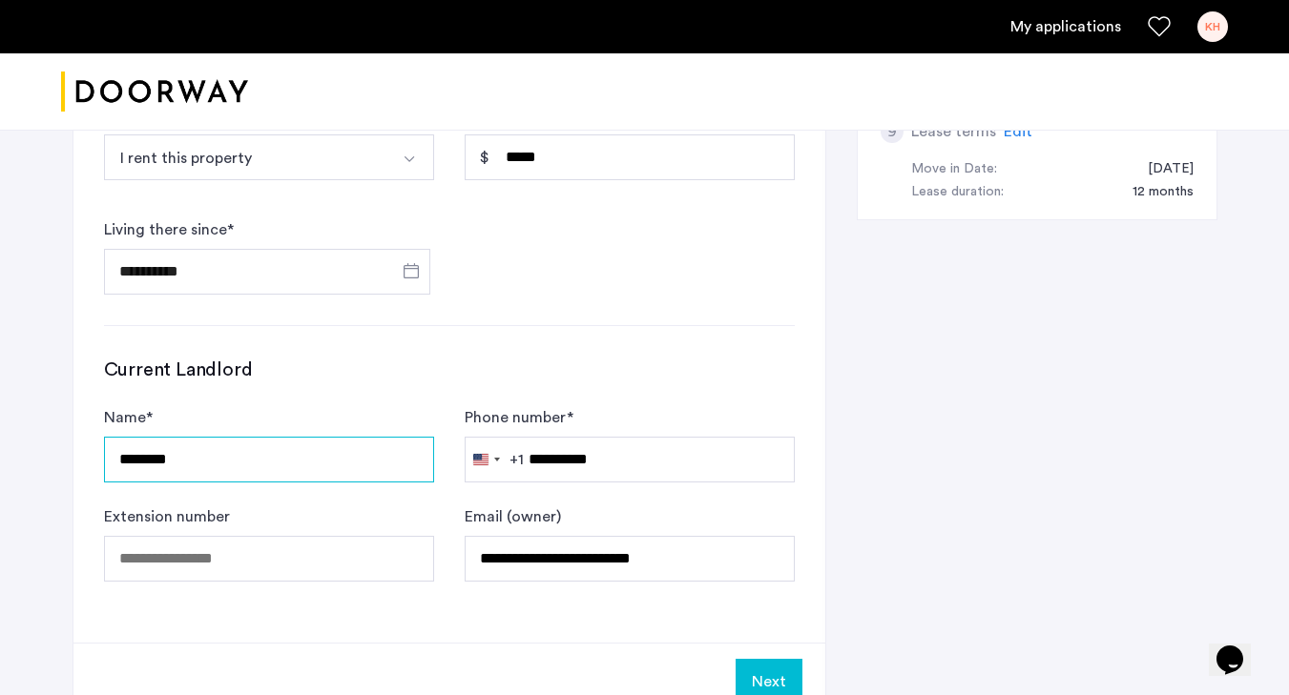
paste input "********"
click at [172, 455] on input "**********" at bounding box center [269, 460] width 330 height 46
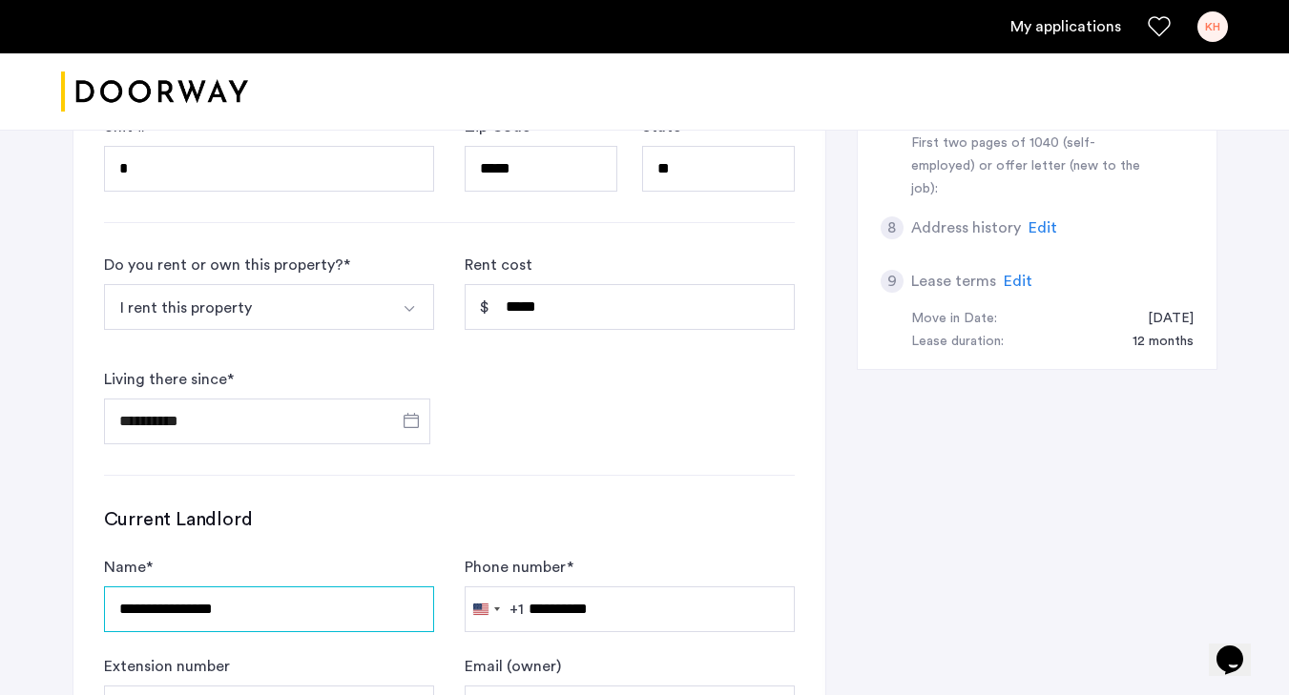
scroll to position [1089, 0]
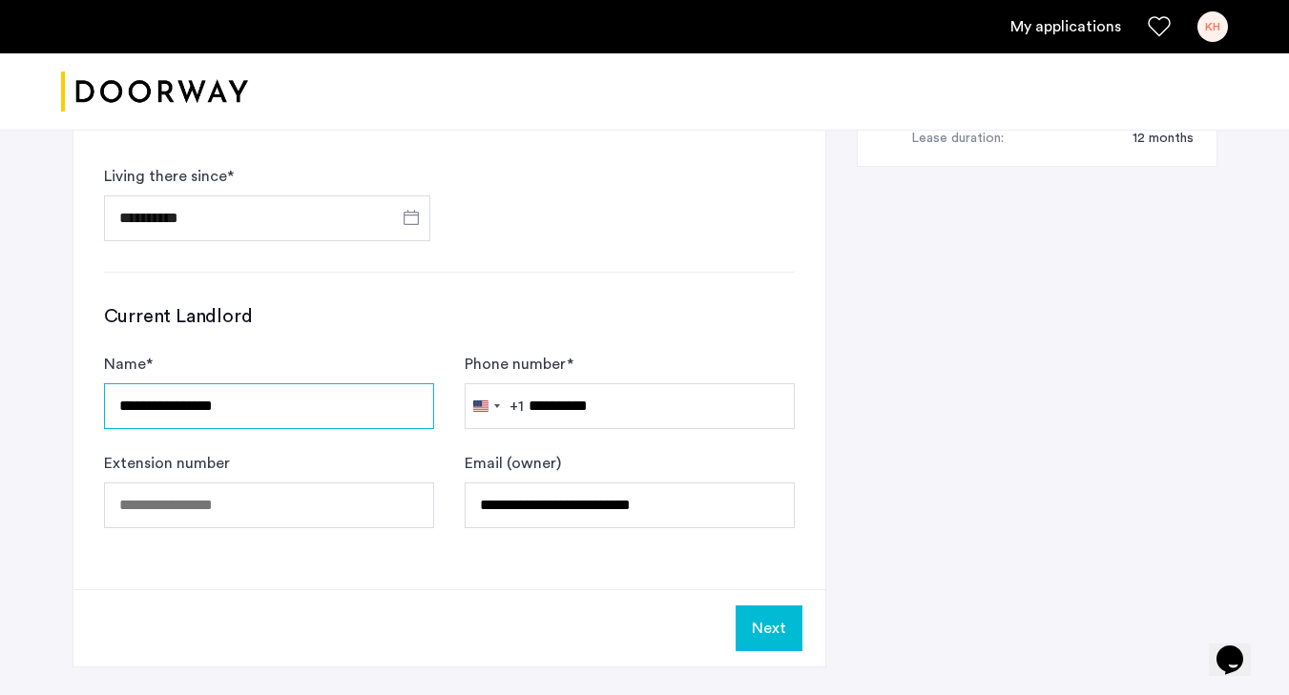
type input "**********"
click at [779, 630] on button "Next" at bounding box center [769, 629] width 67 height 46
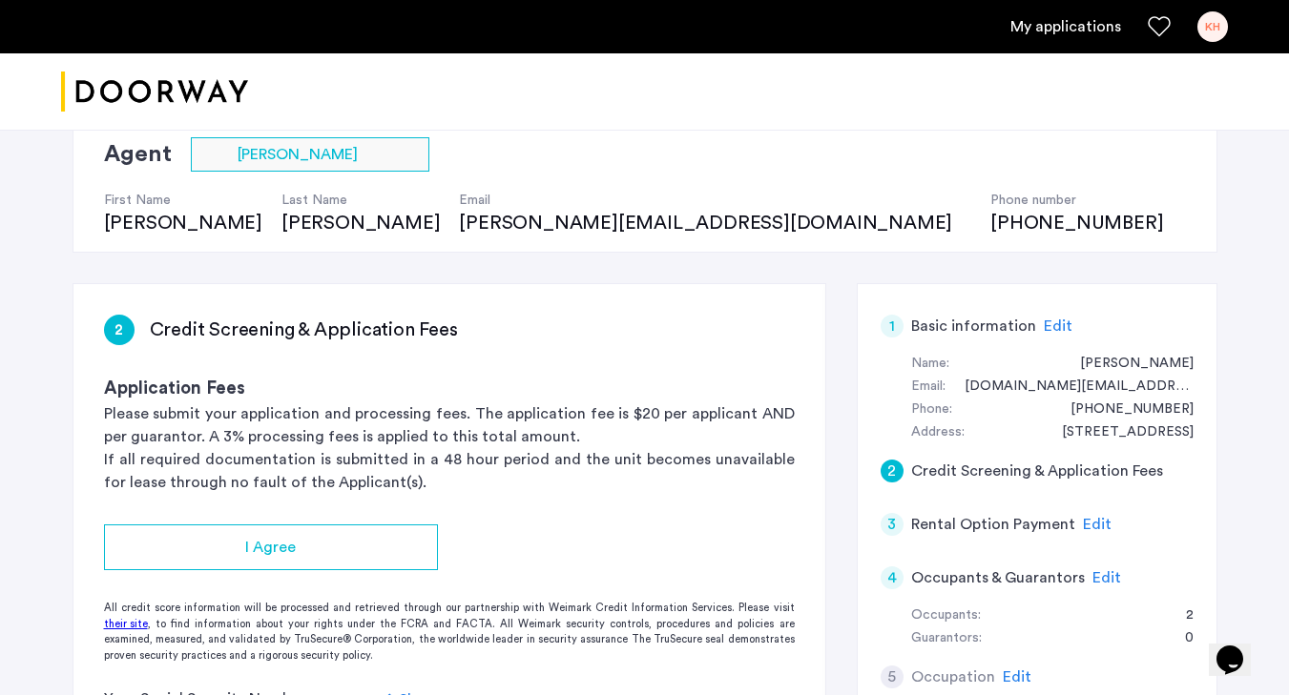
scroll to position [375, 0]
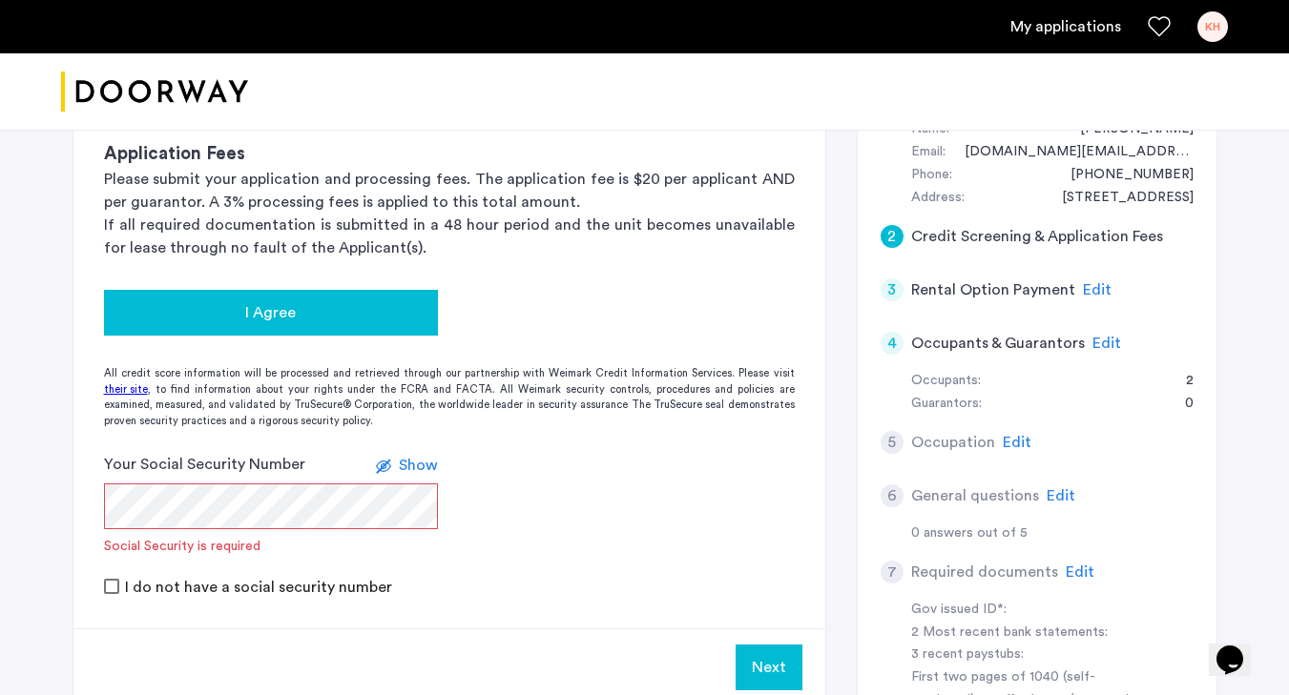
click at [315, 322] on div "I Agree" at bounding box center [270, 312] width 303 height 23
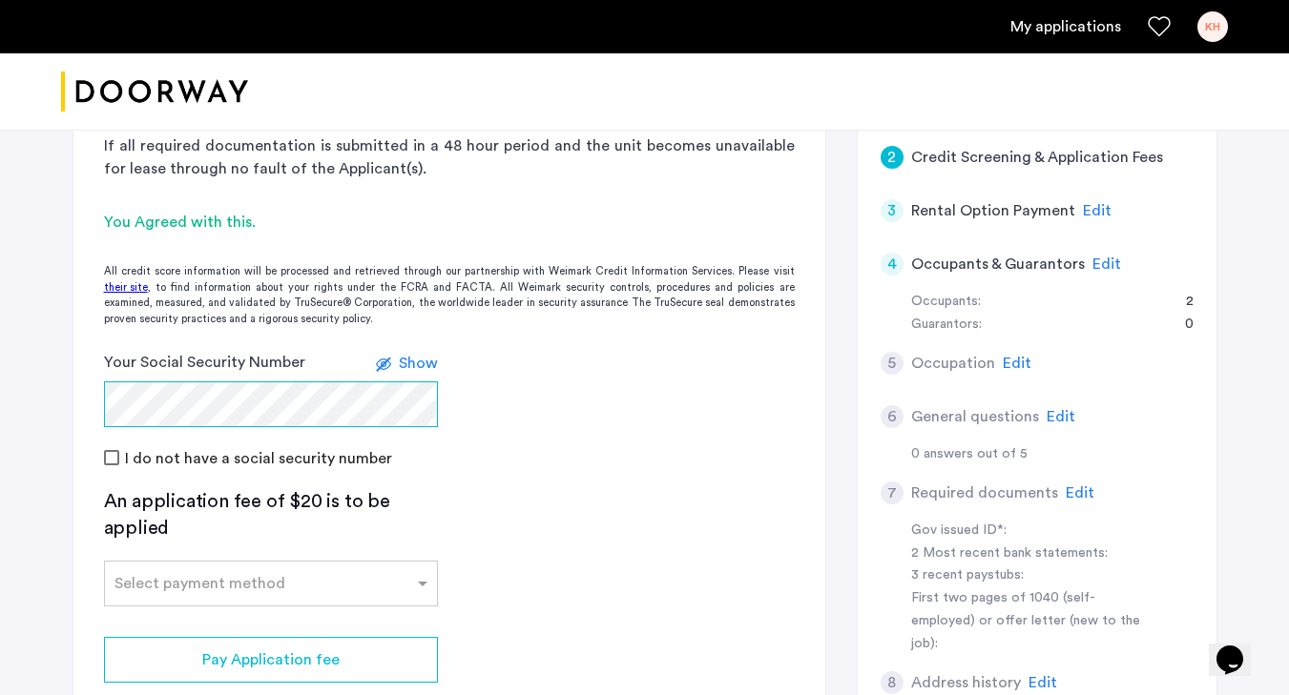
scroll to position [473, 0]
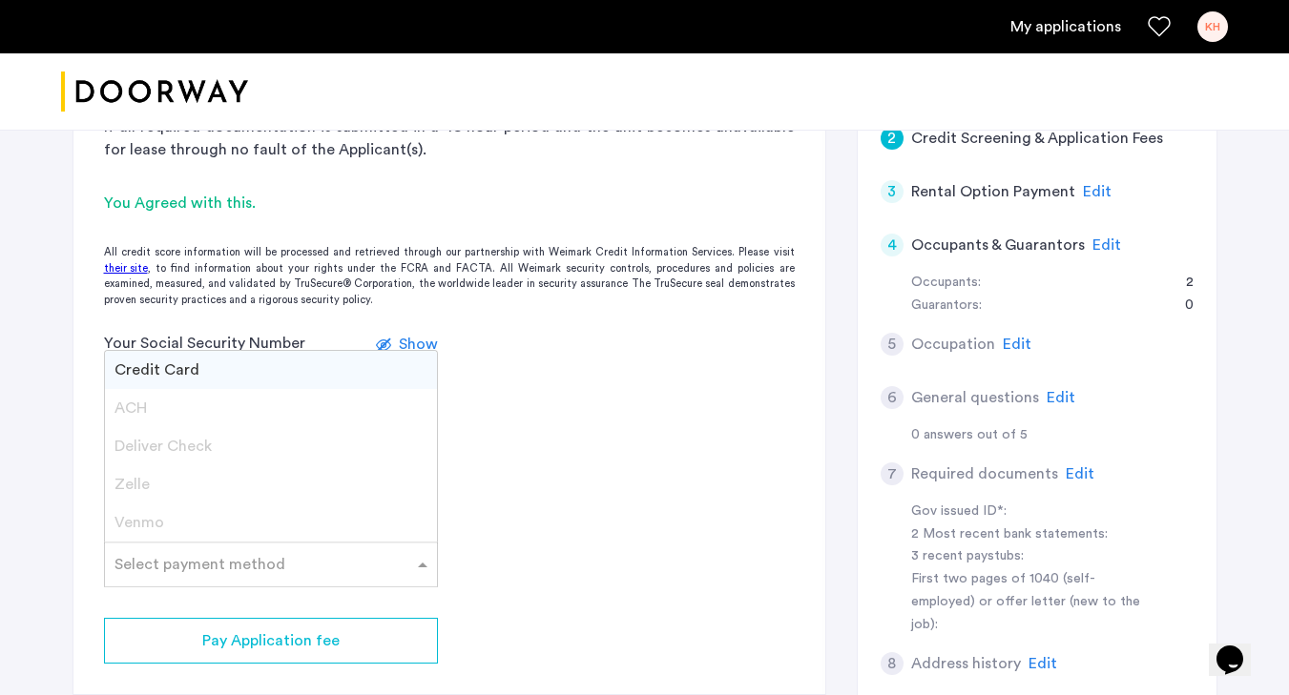
click at [242, 564] on input "text" at bounding box center [251, 560] width 275 height 13
click at [274, 374] on div "Credit Card" at bounding box center [271, 370] width 332 height 38
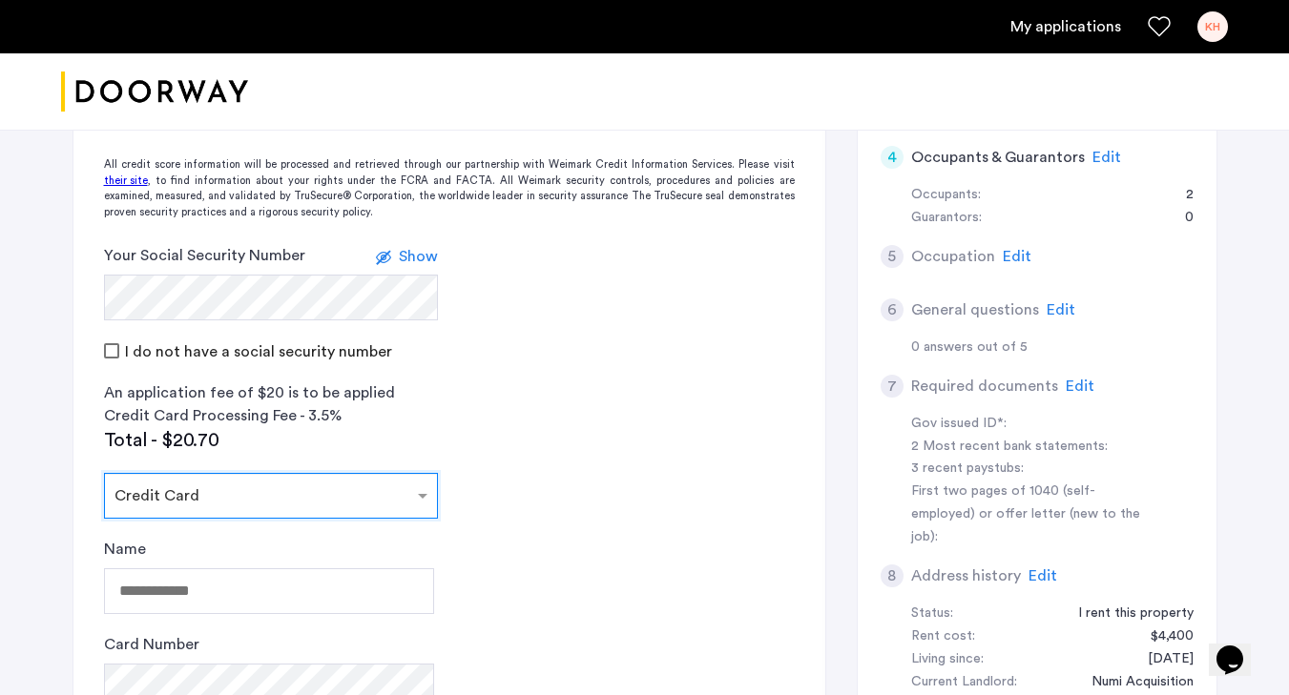
scroll to position [607, 0]
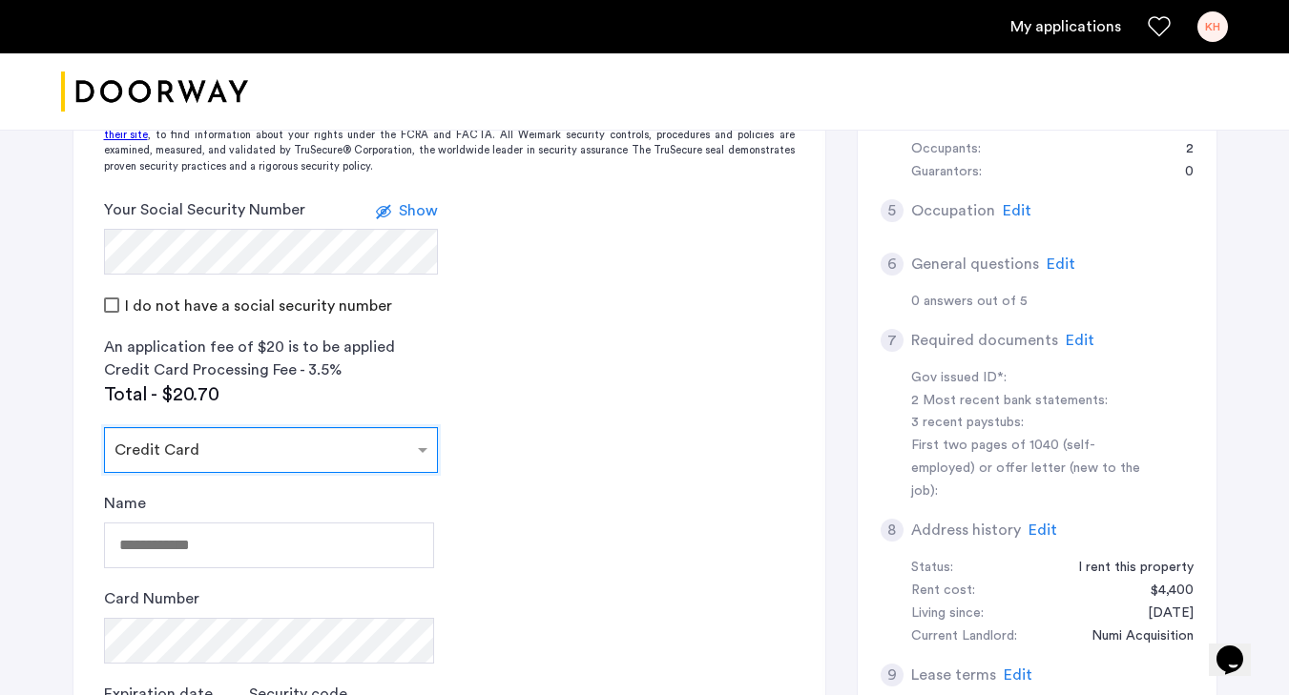
click at [275, 444] on input "text" at bounding box center [251, 446] width 275 height 13
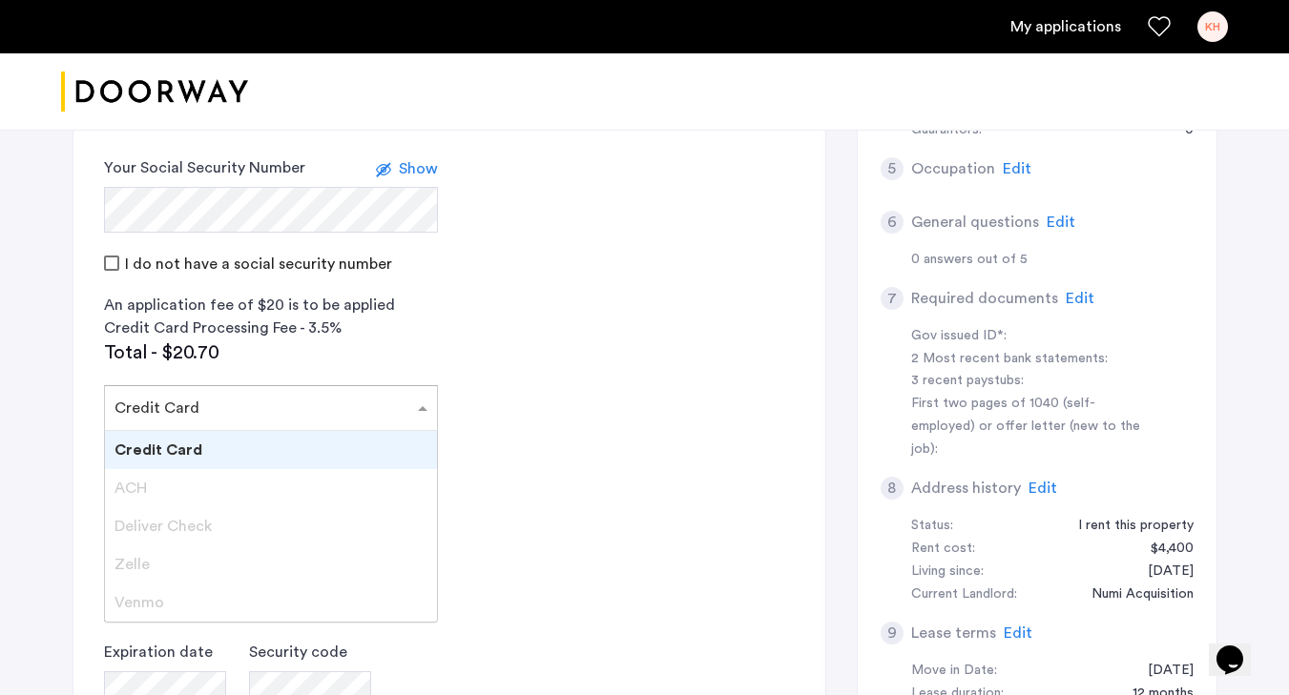
scroll to position [655, 0]
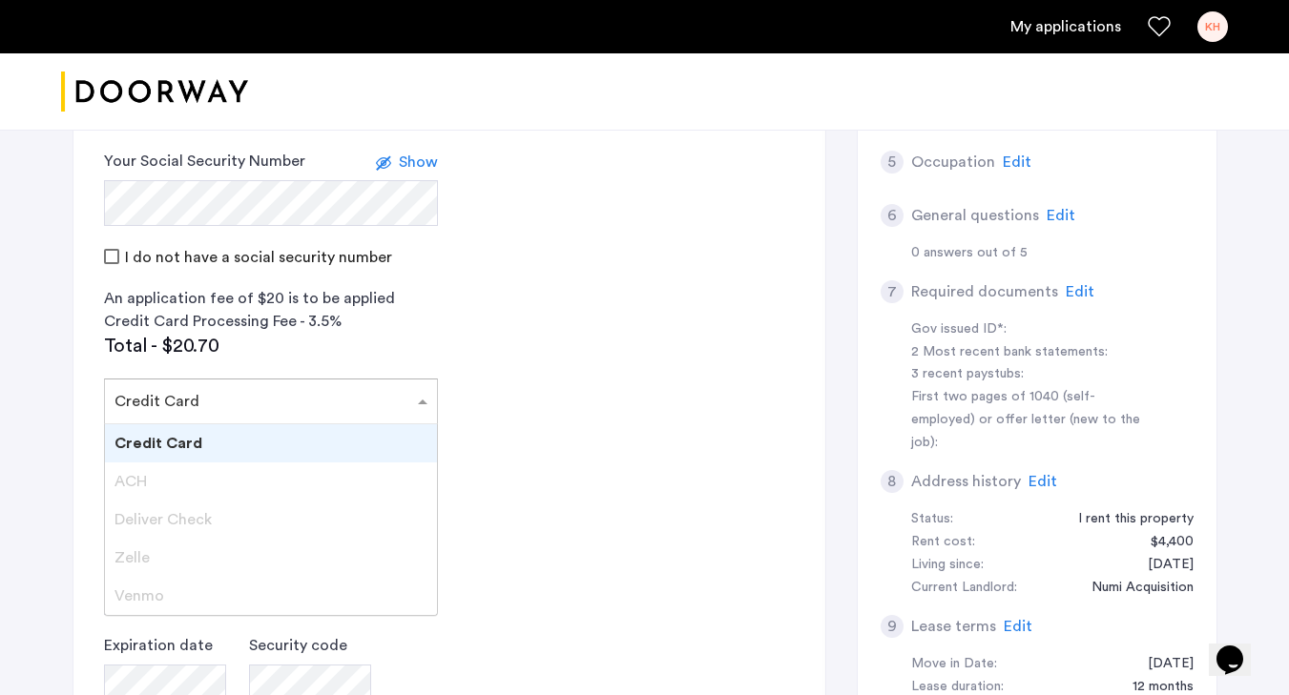
click at [335, 433] on div "Credit Card" at bounding box center [271, 444] width 332 height 38
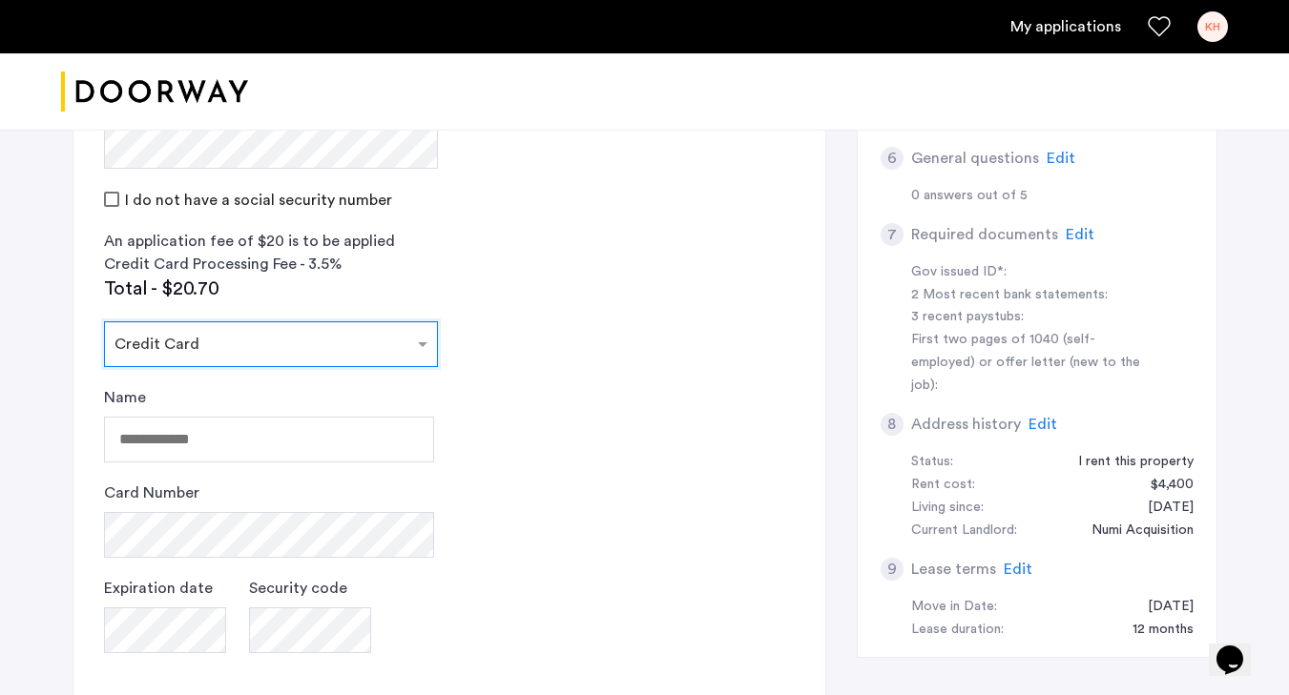
scroll to position [730, 0]
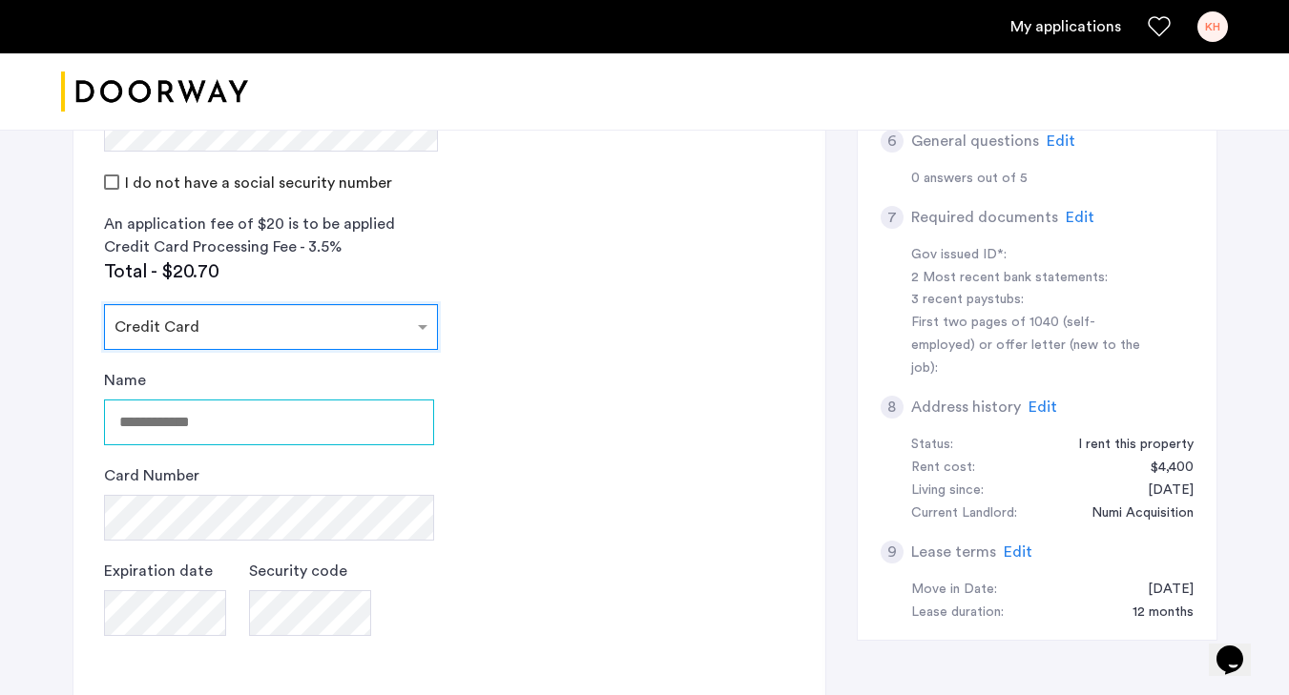
click at [322, 423] on input "Name" at bounding box center [269, 423] width 330 height 46
type input "**********"
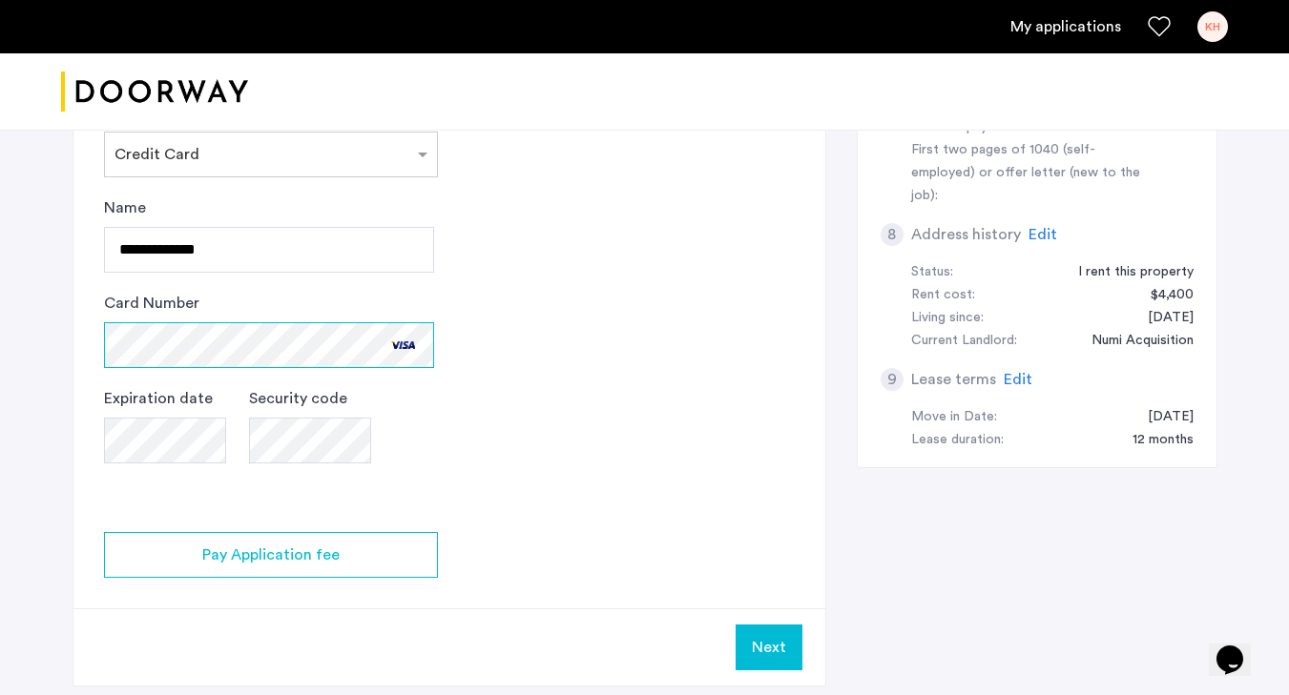
scroll to position [912, 0]
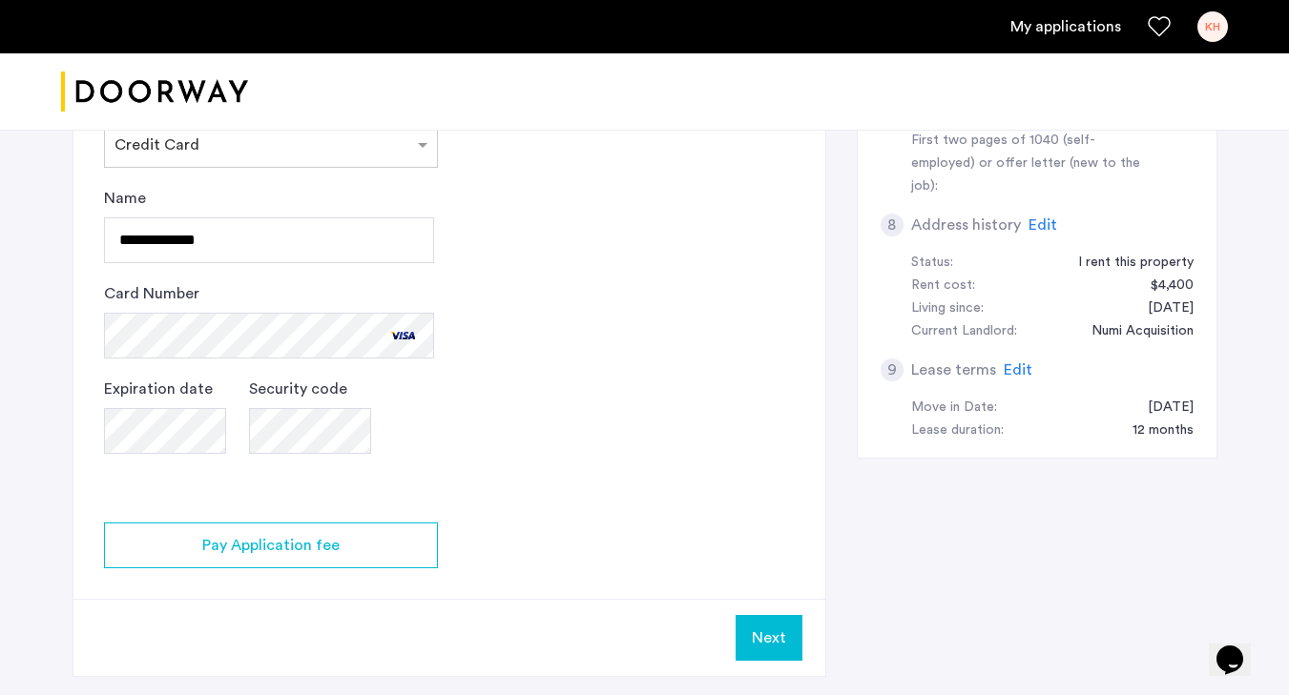
click at [443, 409] on app-credit-screening "2 Credit Screening & Application Fees Application Fees Please submit your appli…" at bounding box center [449, 94] width 752 height 1164
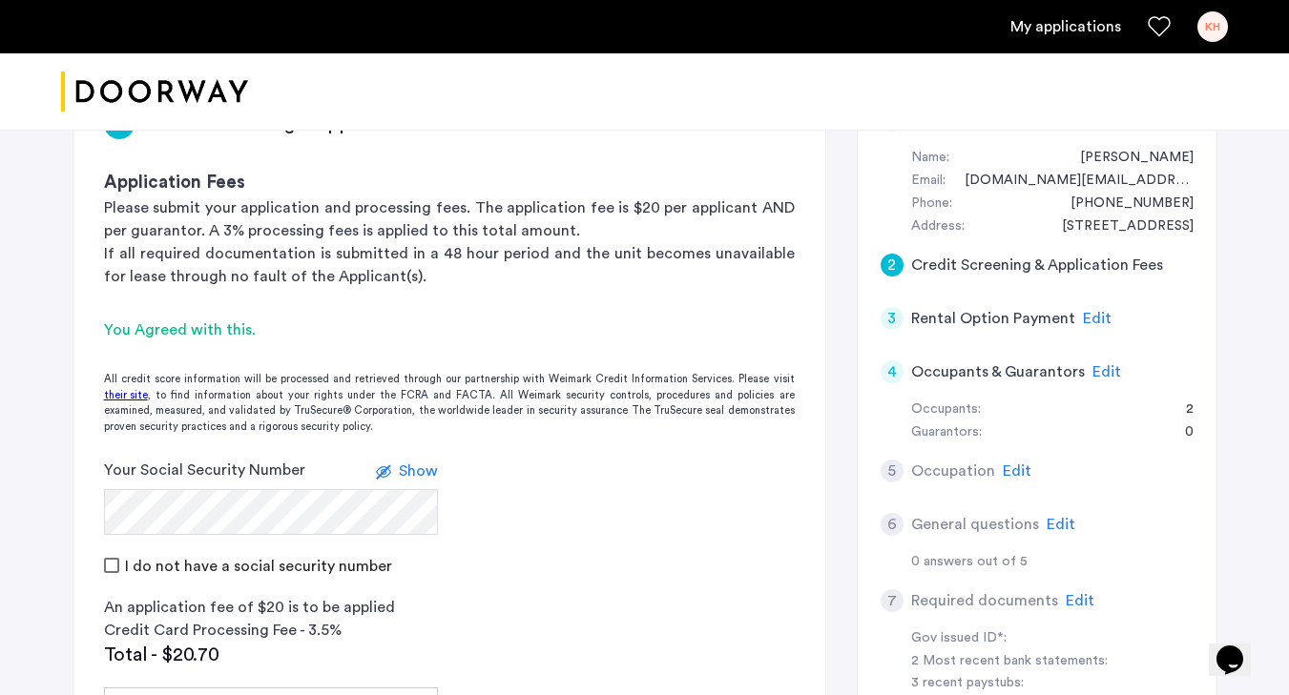
scroll to position [347, 0]
click at [412, 477] on span "Show" at bounding box center [418, 470] width 39 height 15
click at [412, 468] on span "Hide" at bounding box center [421, 470] width 32 height 15
click at [413, 463] on span "Show" at bounding box center [418, 470] width 39 height 15
click at [413, 463] on span "Hide" at bounding box center [421, 470] width 32 height 15
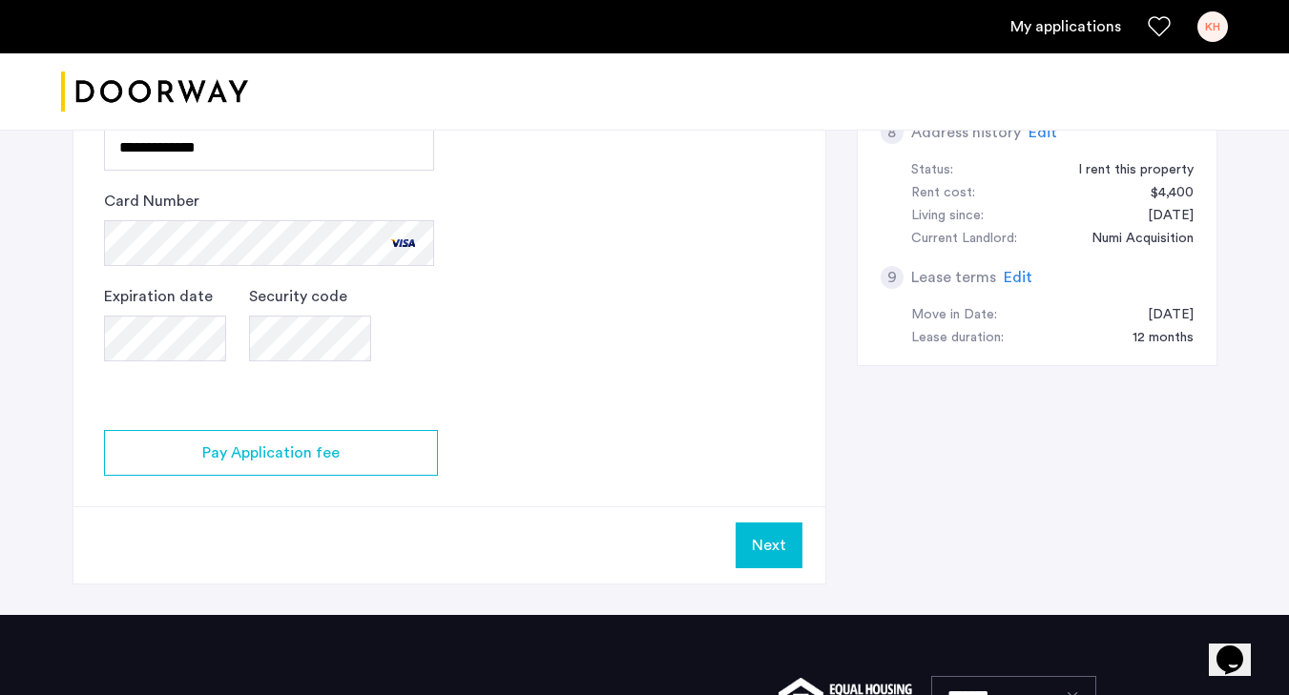
scroll to position [1025, 0]
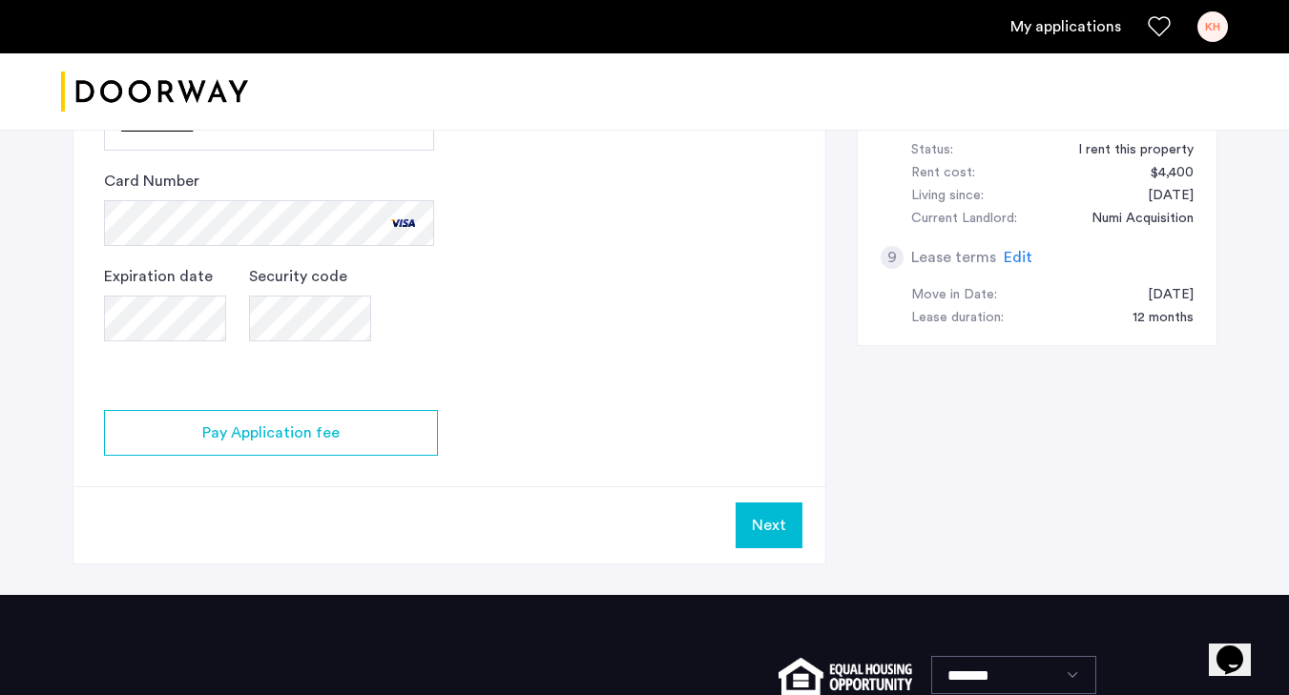
click at [753, 528] on button "Next" at bounding box center [769, 526] width 67 height 46
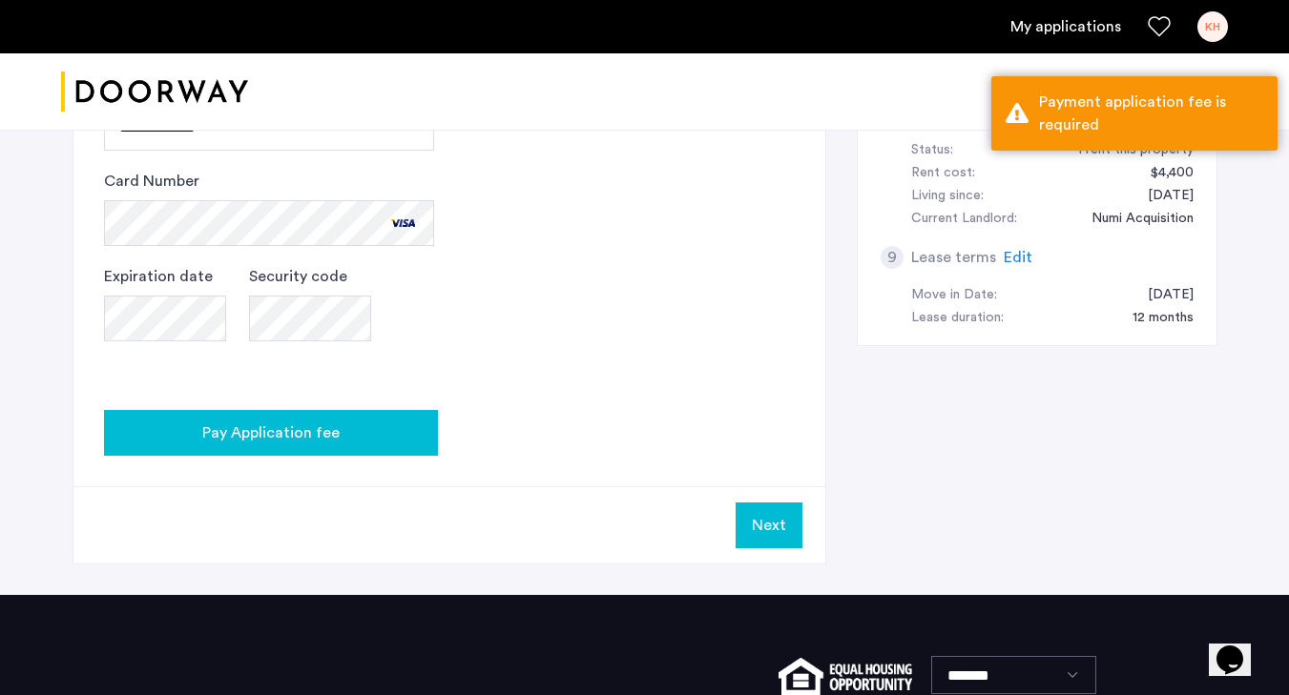
click at [313, 436] on span "Pay Application fee" at bounding box center [270, 433] width 137 height 23
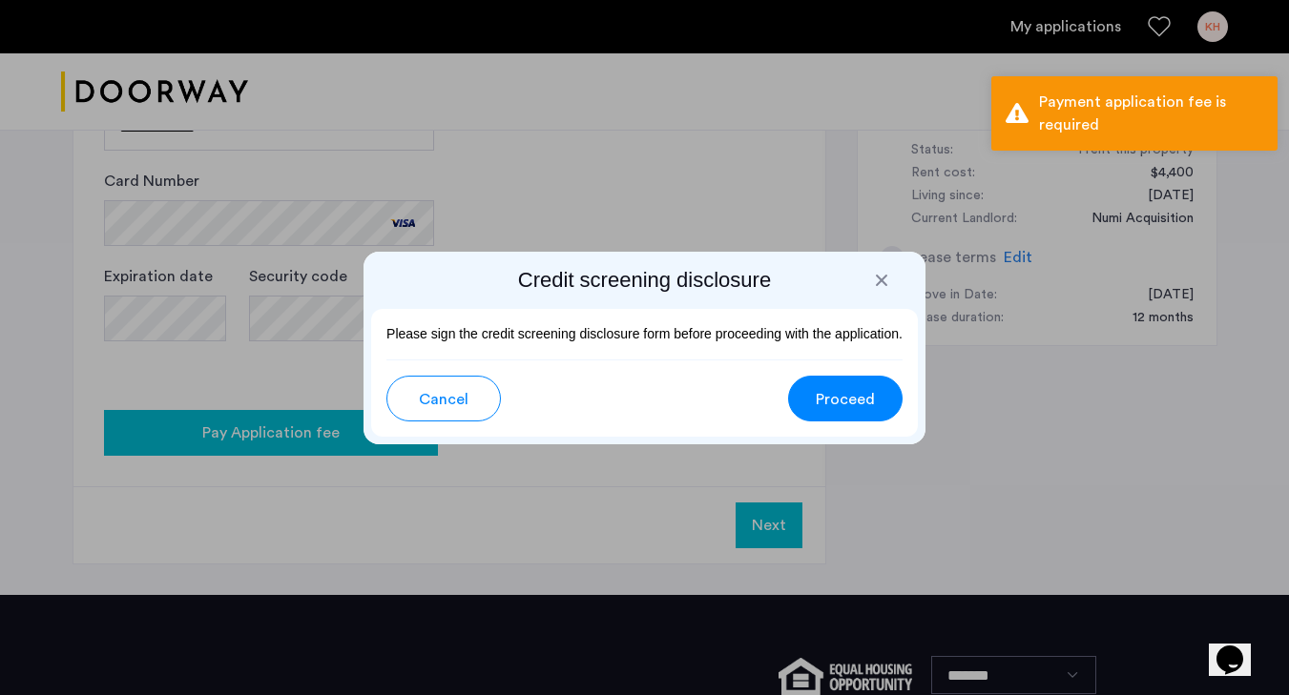
scroll to position [0, 0]
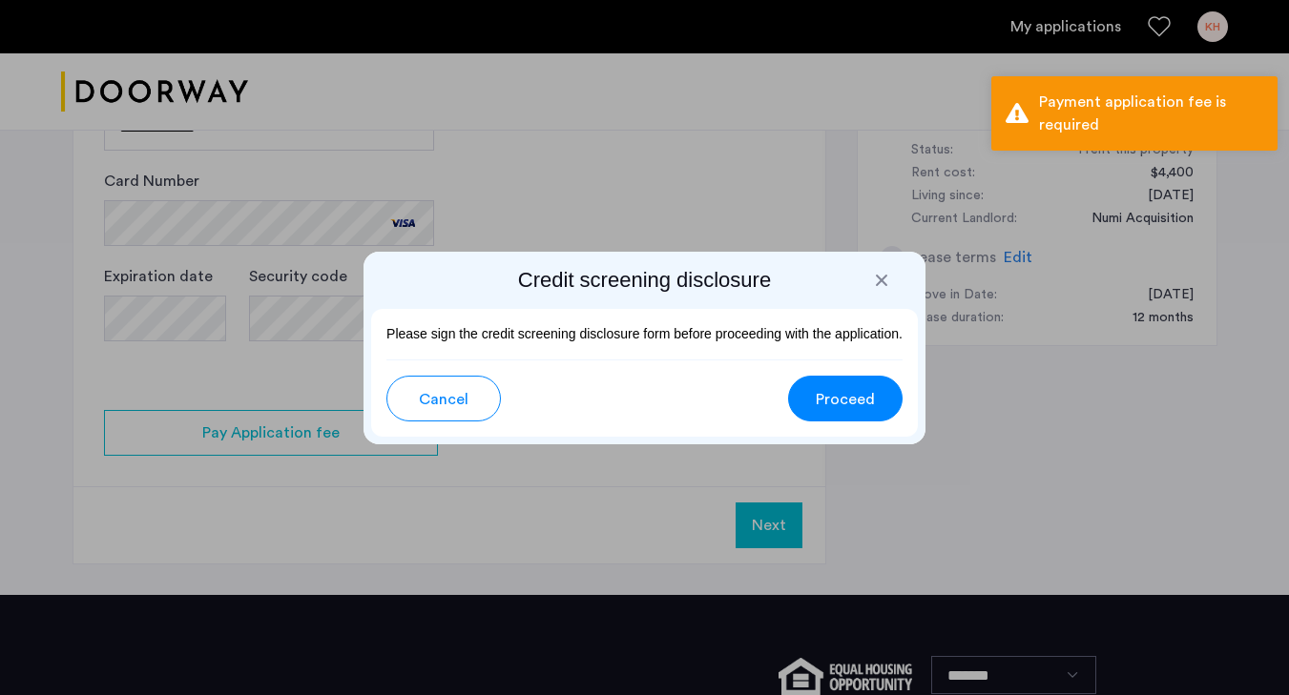
click at [812, 406] on button "Proceed" at bounding box center [845, 399] width 114 height 46
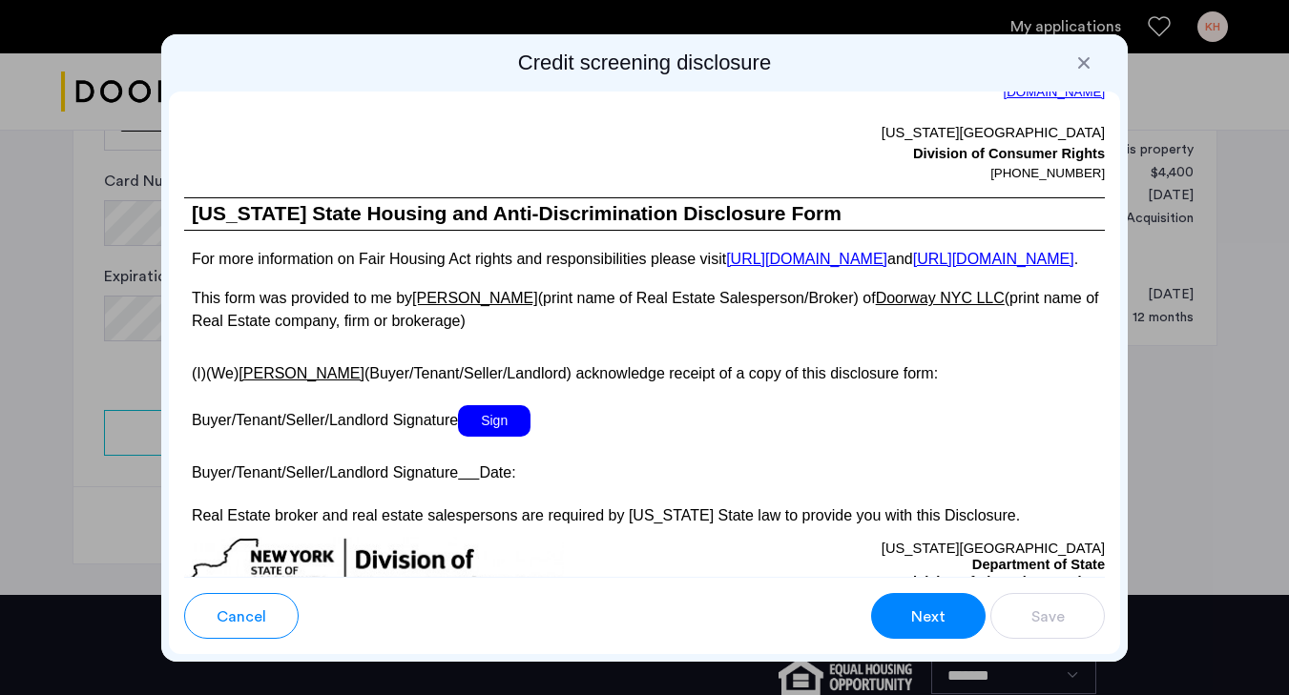
scroll to position [3475, 0]
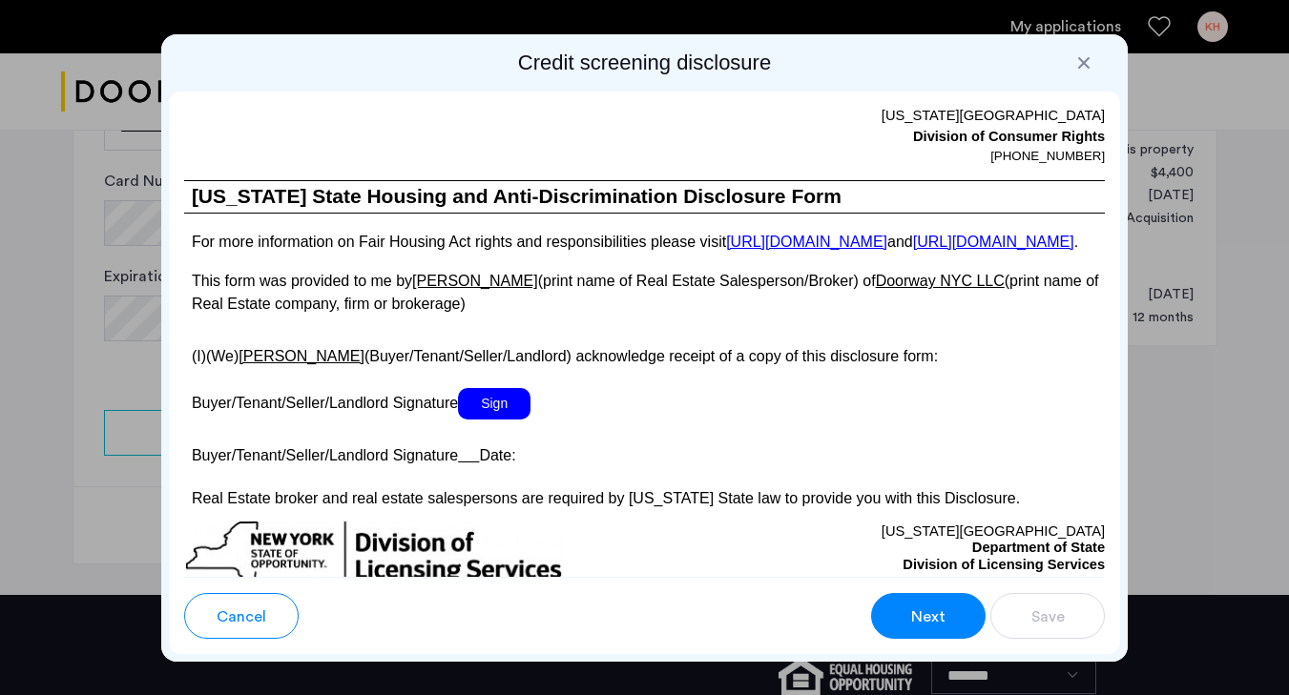
click at [494, 420] on span "Sign" at bounding box center [494, 403] width 73 height 31
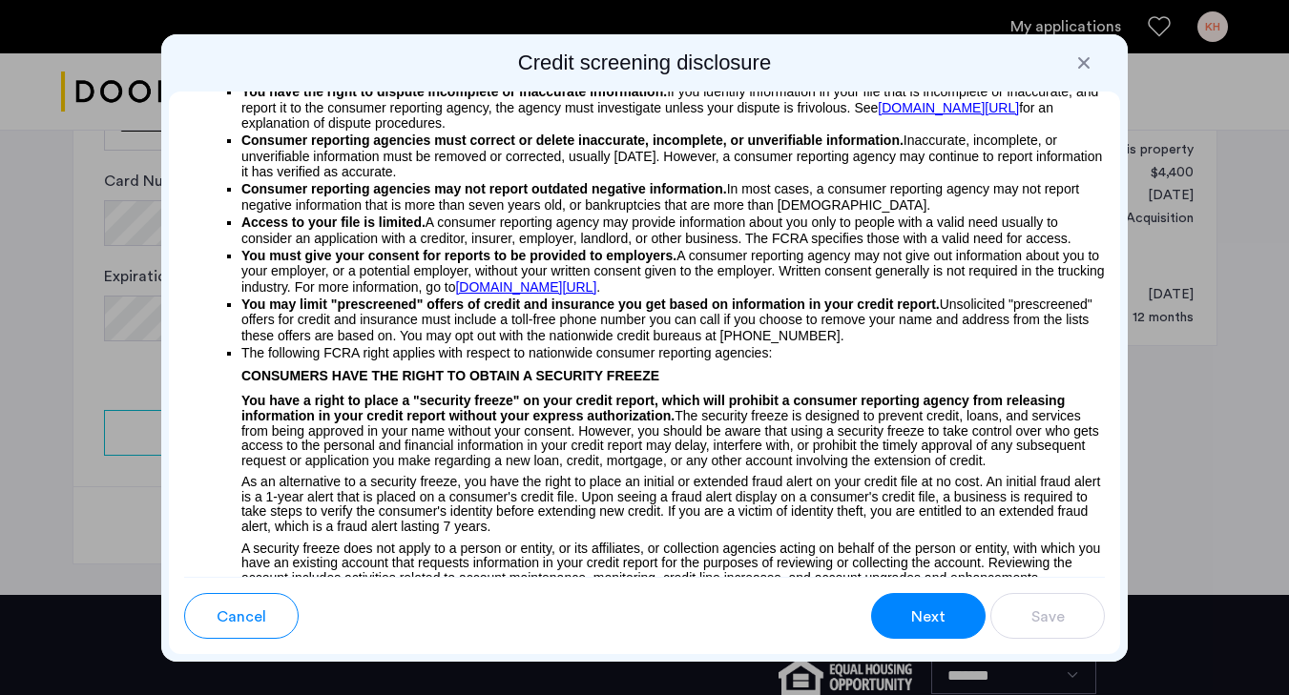
scroll to position [0, 0]
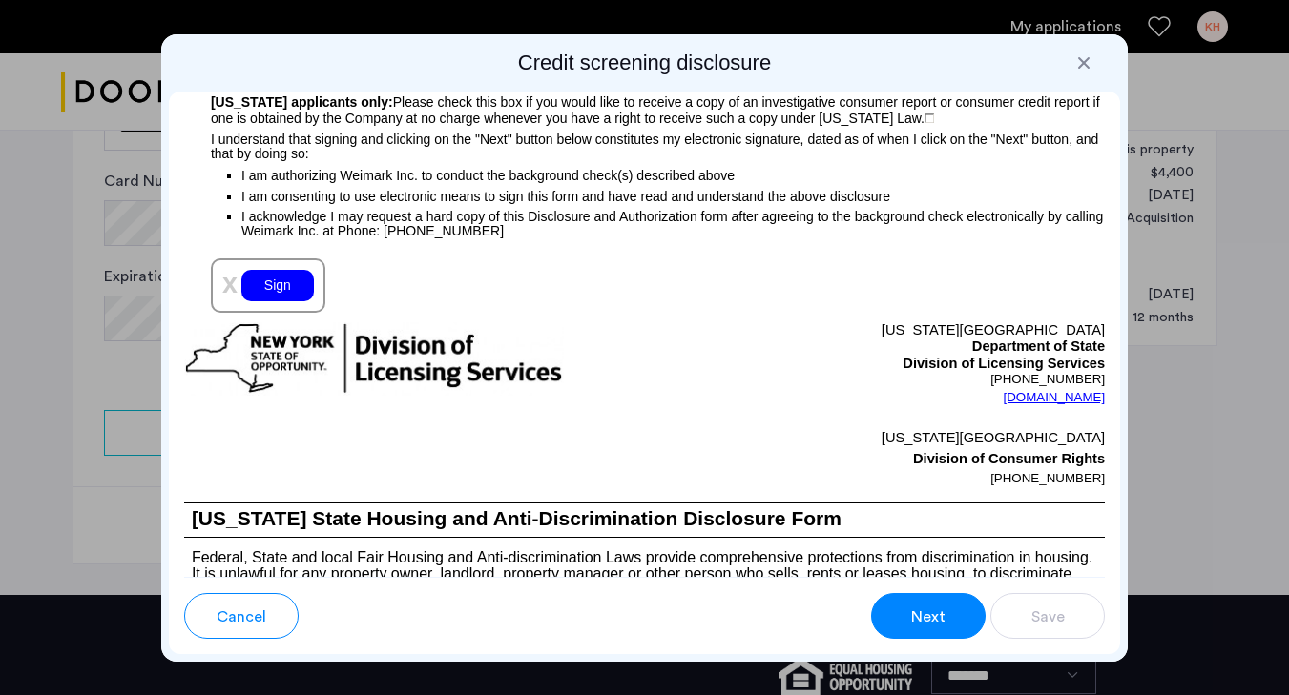
click at [261, 301] on div "Sign" at bounding box center [277, 285] width 73 height 31
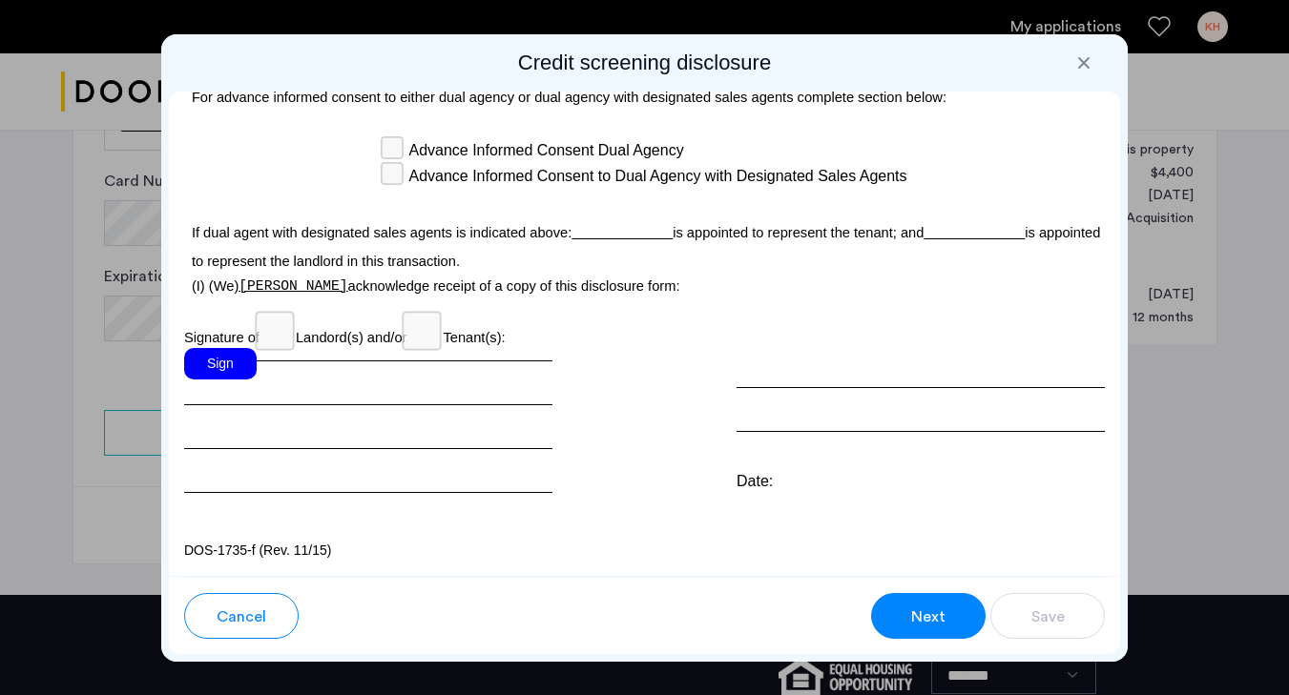
scroll to position [5838, 0]
click at [246, 359] on div "Sign" at bounding box center [220, 363] width 73 height 31
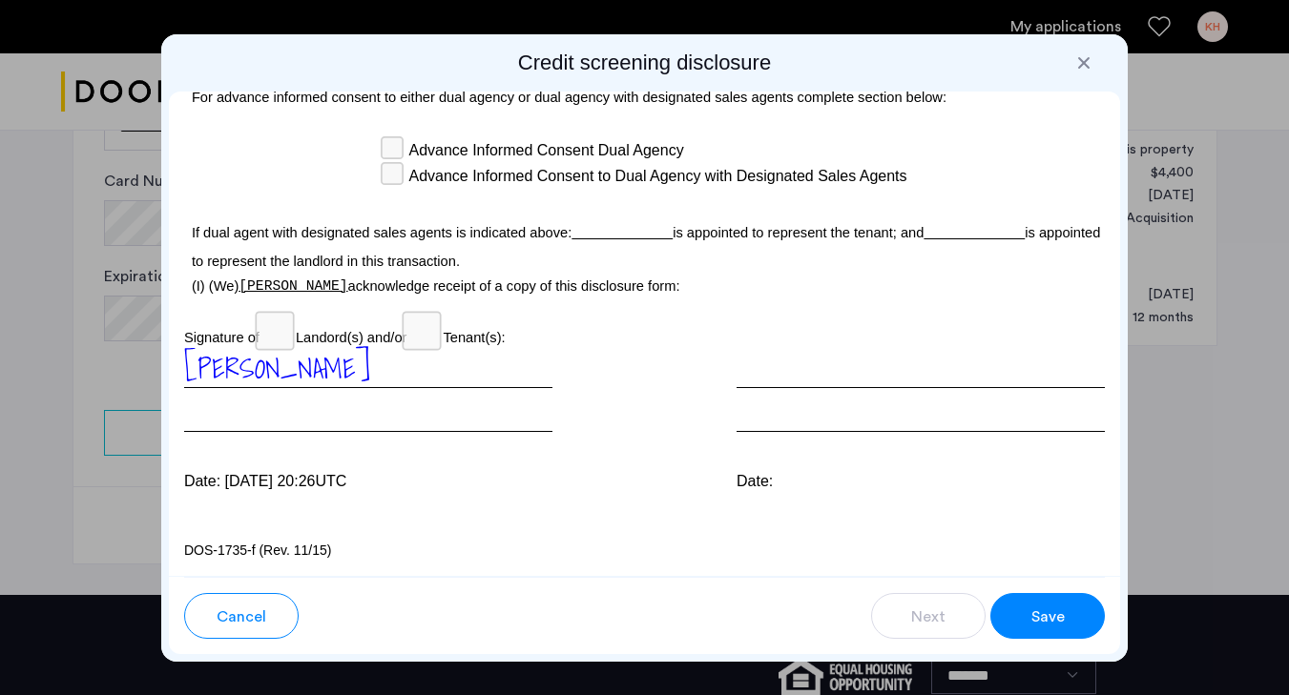
click at [1060, 612] on span "Save" at bounding box center [1047, 617] width 33 height 23
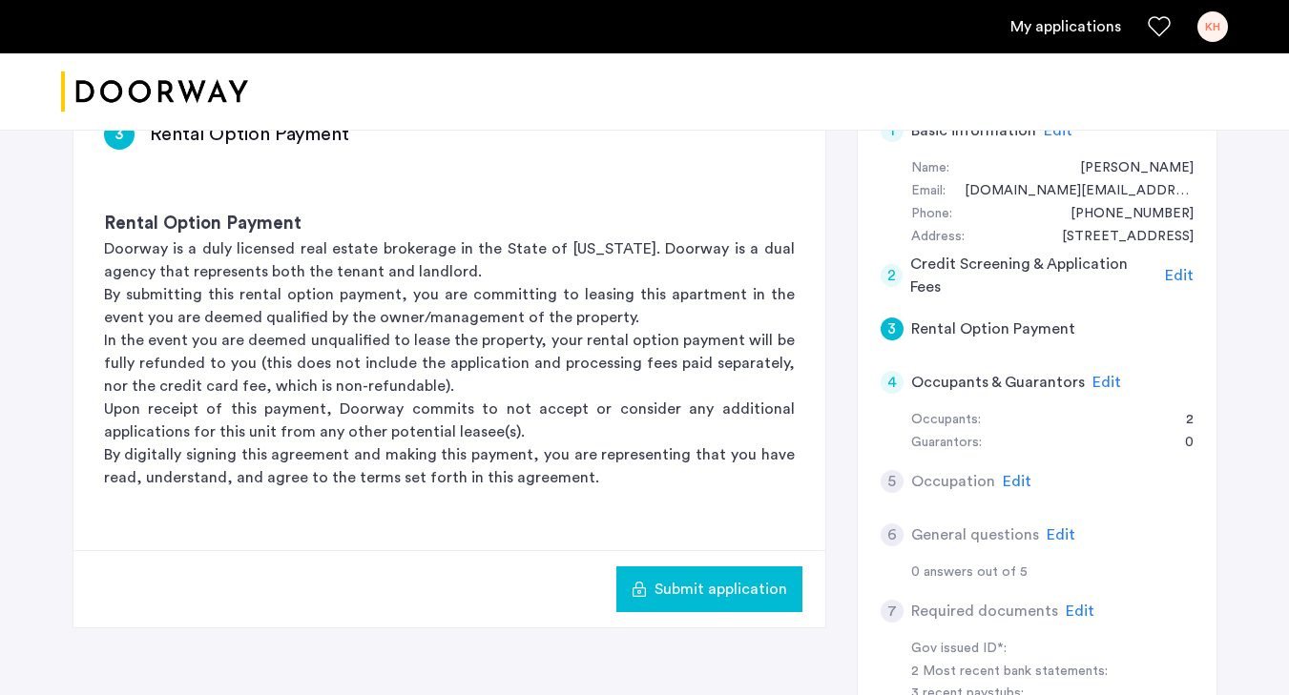
scroll to position [339, 0]
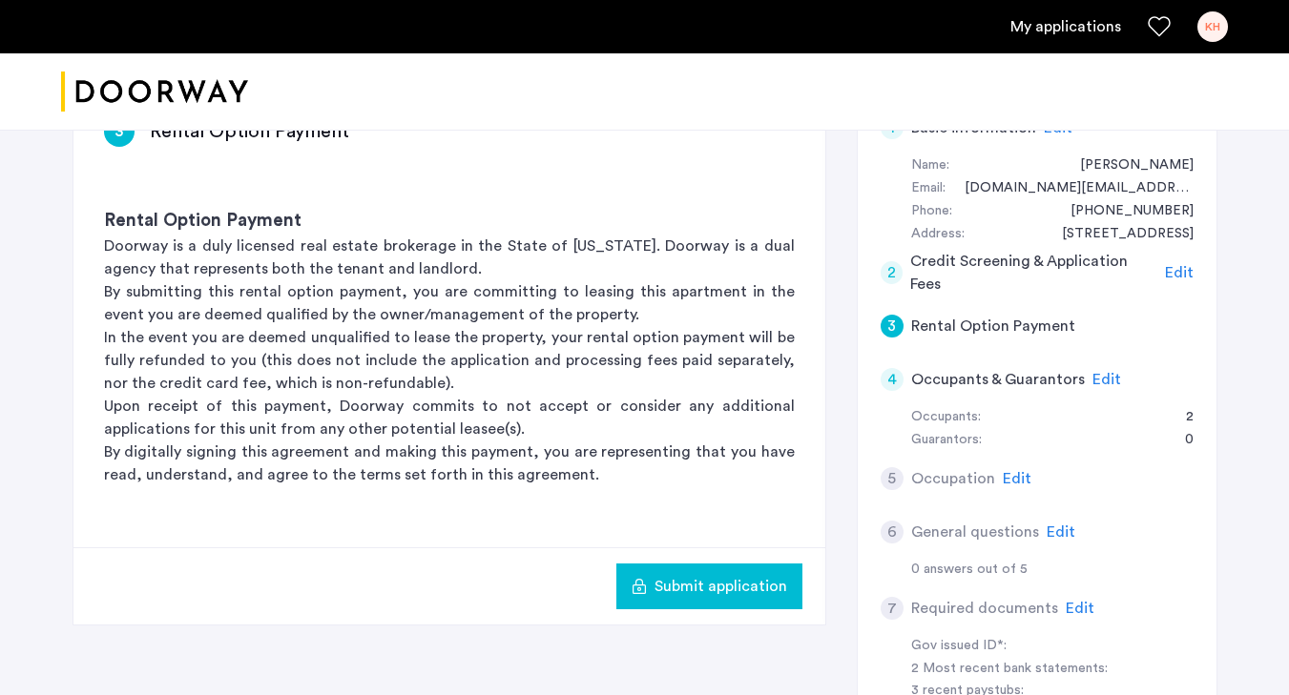
click at [1104, 384] on span "Edit" at bounding box center [1106, 379] width 29 height 15
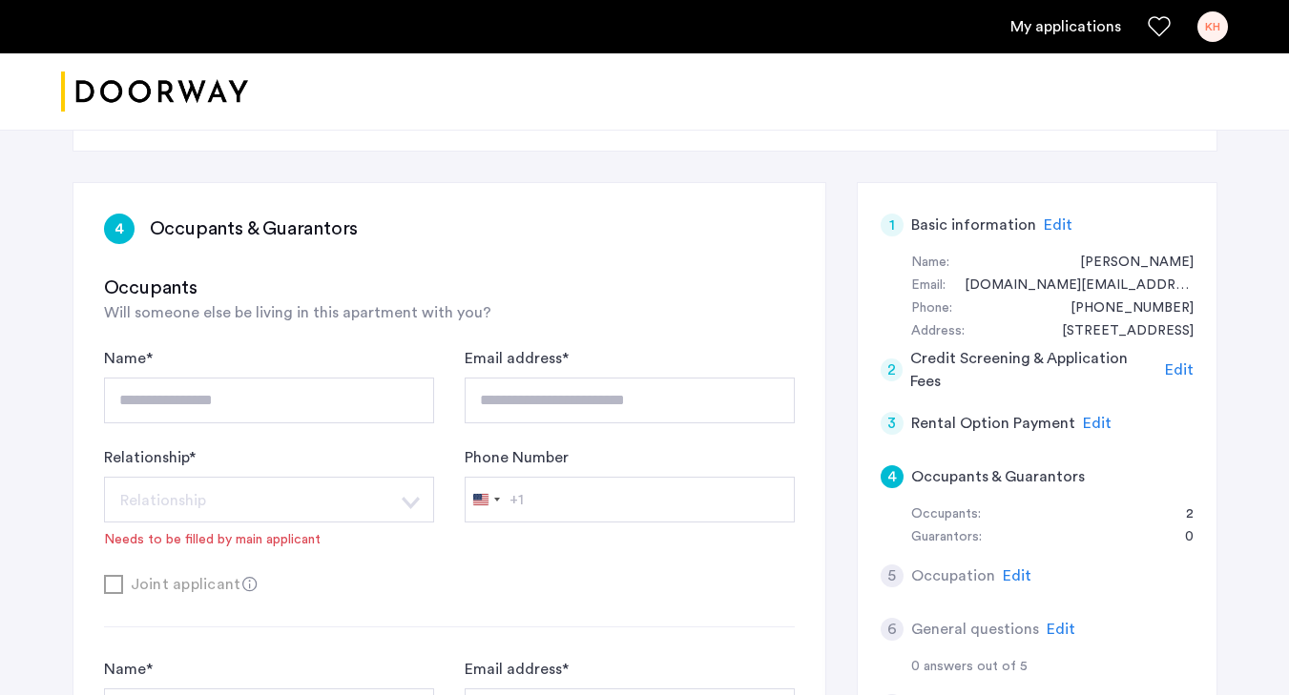
scroll to position [115, 0]
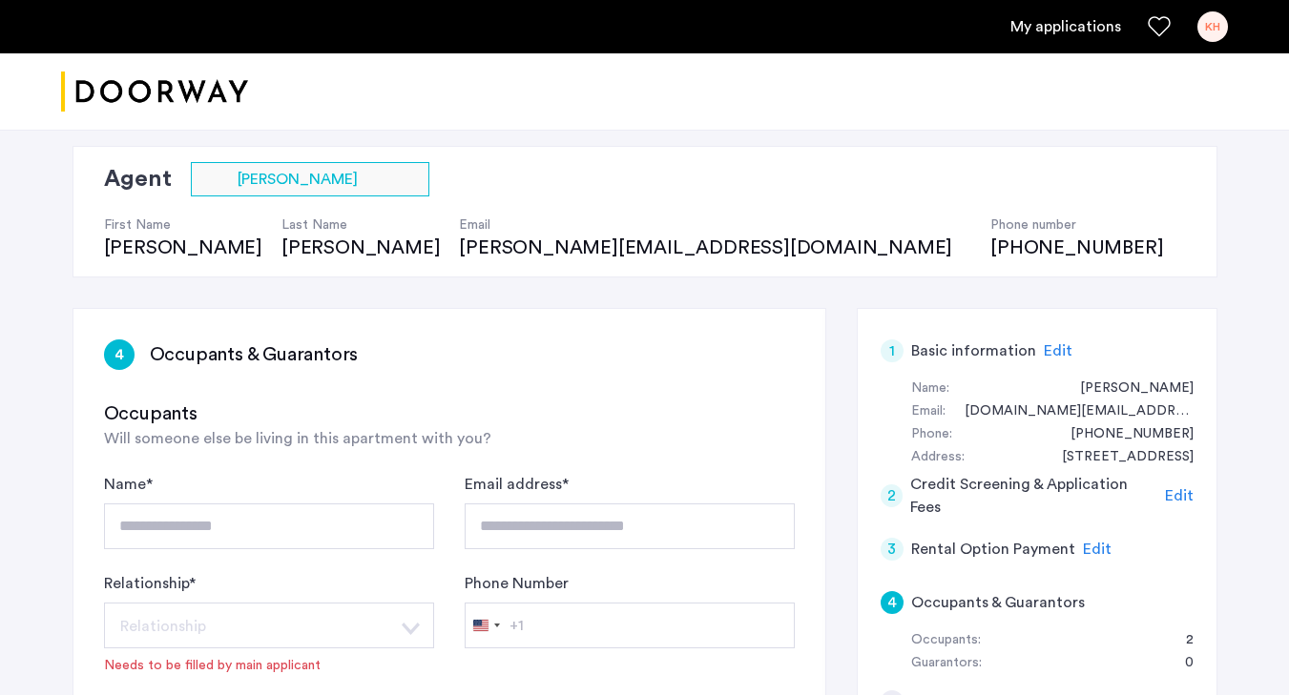
click at [1183, 485] on div "Edit" at bounding box center [1179, 496] width 29 height 23
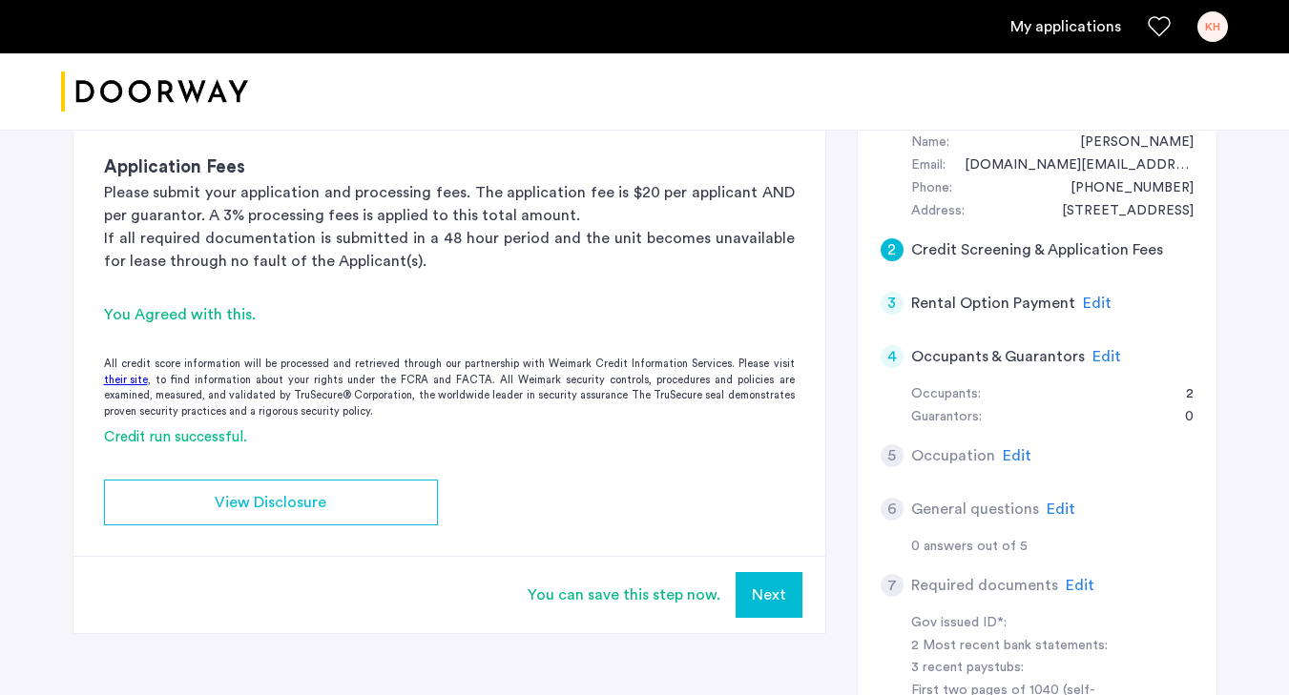
scroll to position [365, 0]
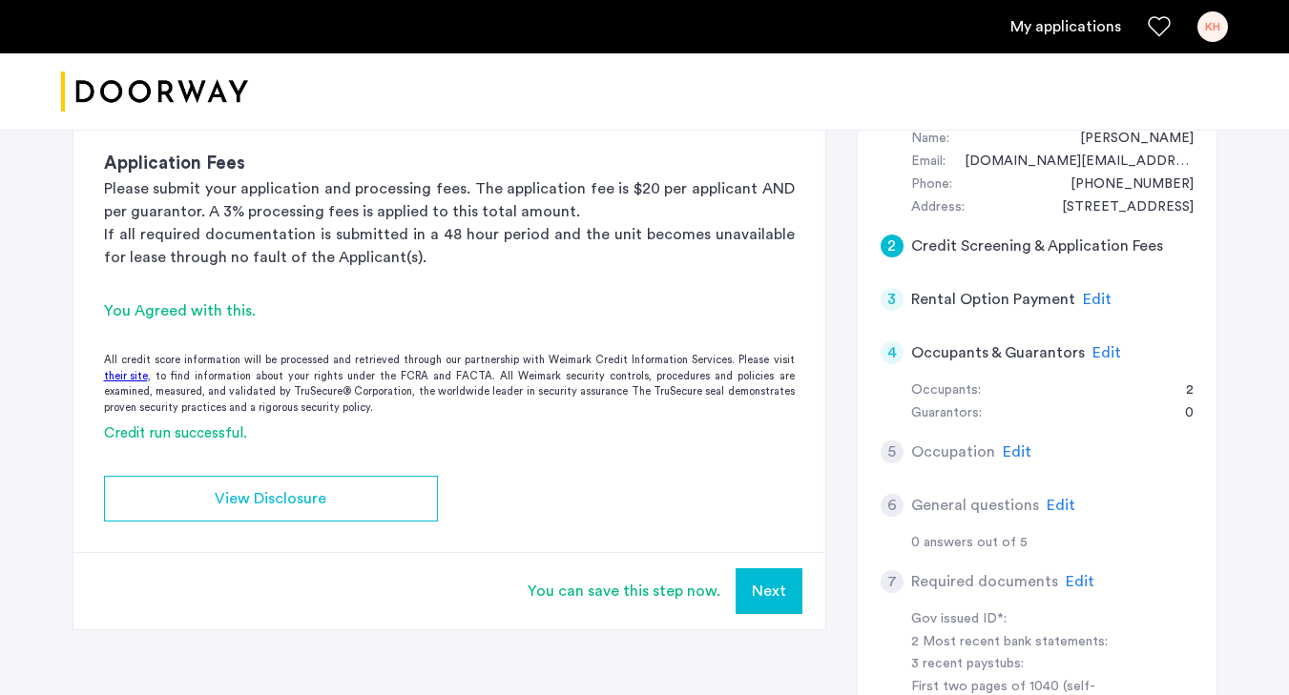
click at [783, 601] on button "Next" at bounding box center [769, 592] width 67 height 46
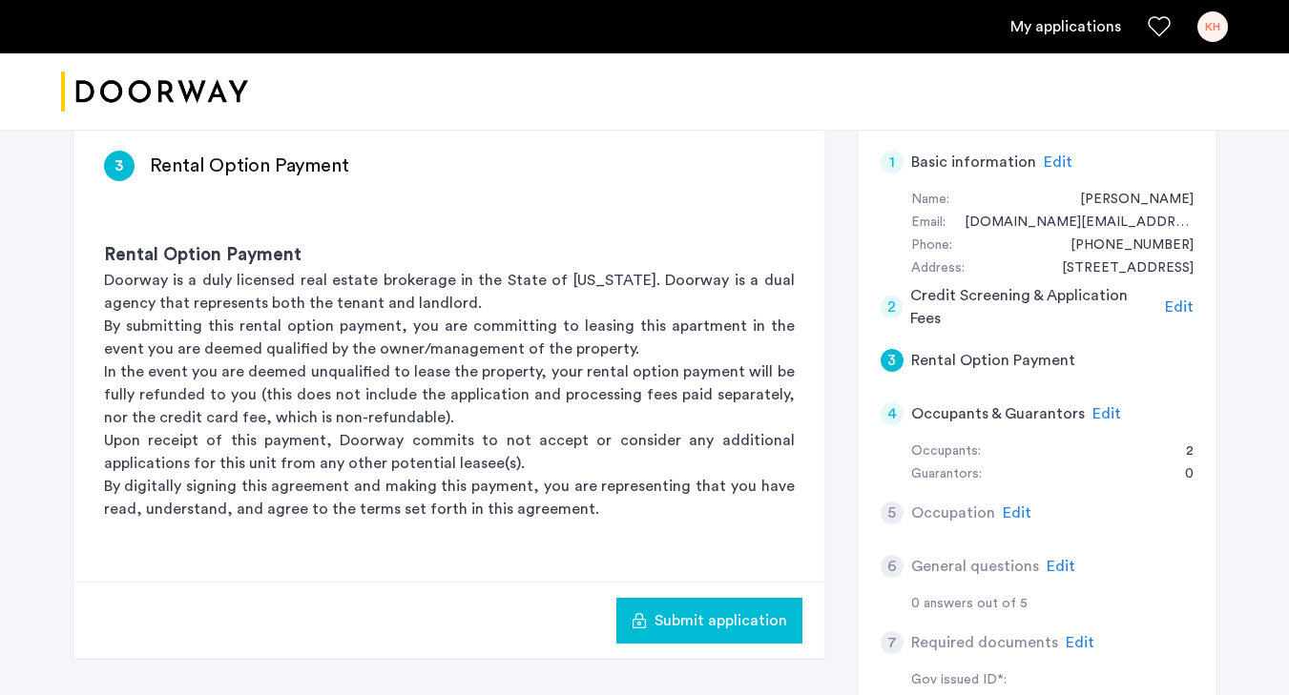
scroll to position [322, 0]
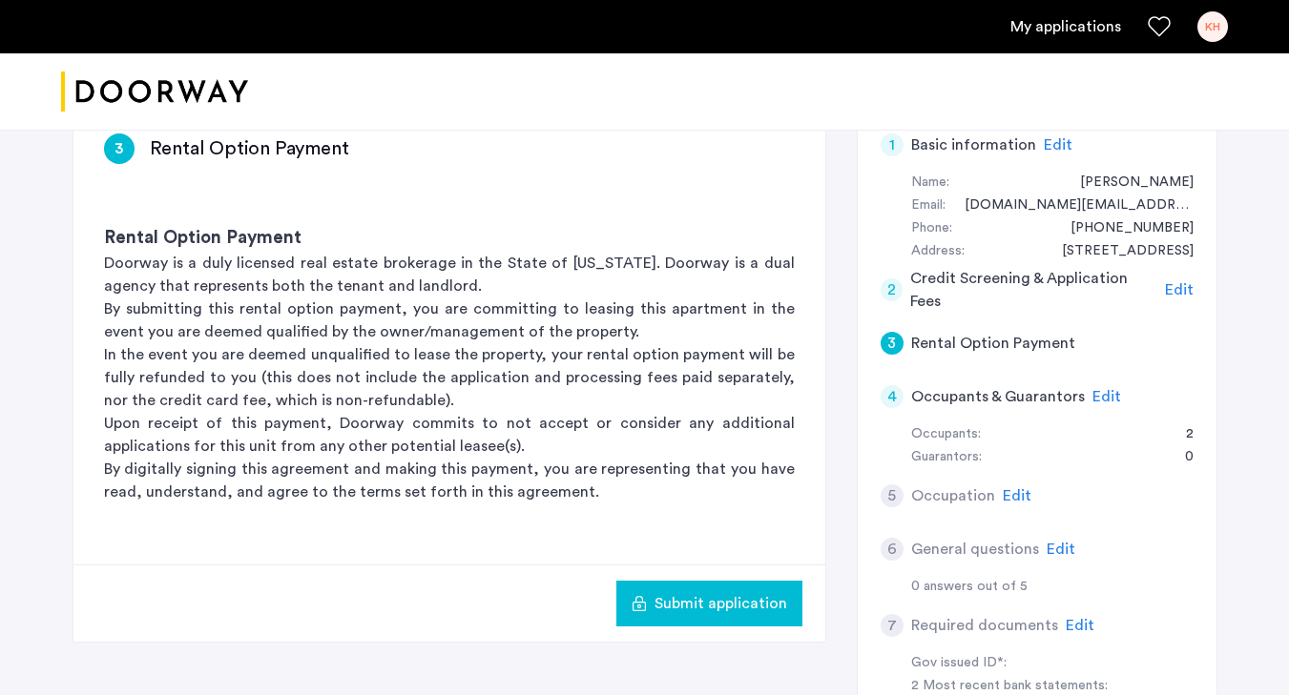
click at [1102, 399] on span "Edit" at bounding box center [1106, 396] width 29 height 15
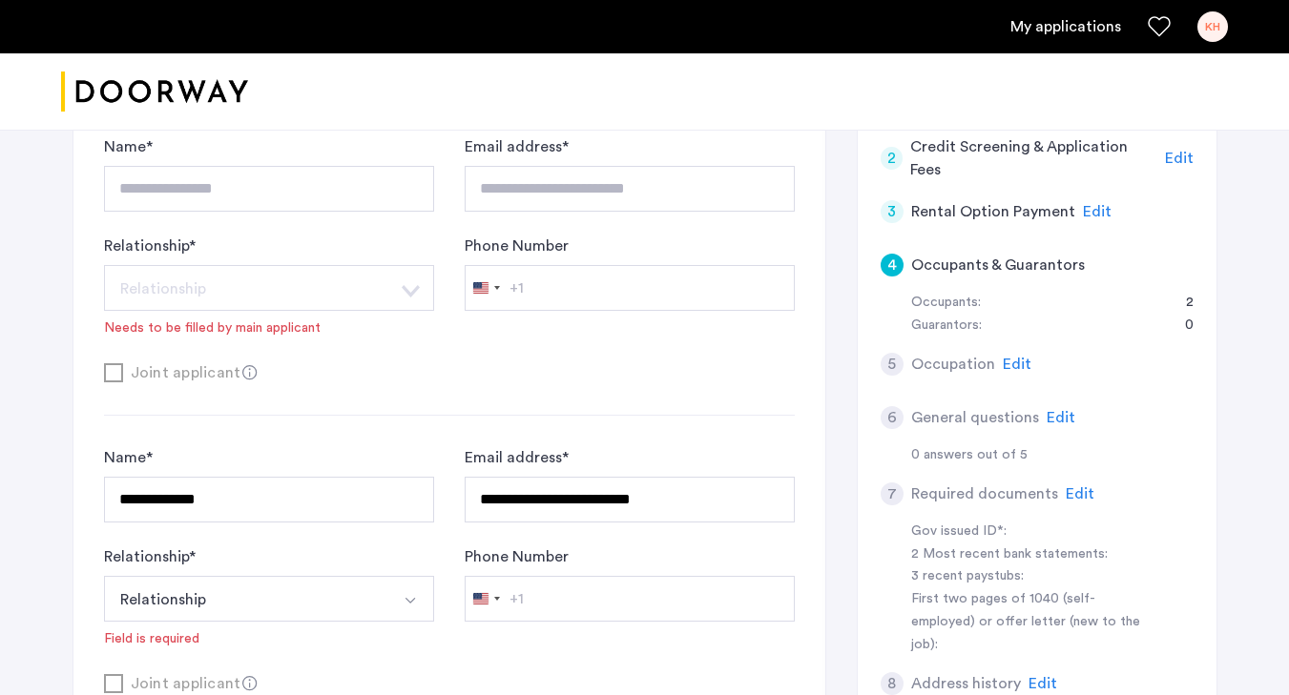
scroll to position [607, 0]
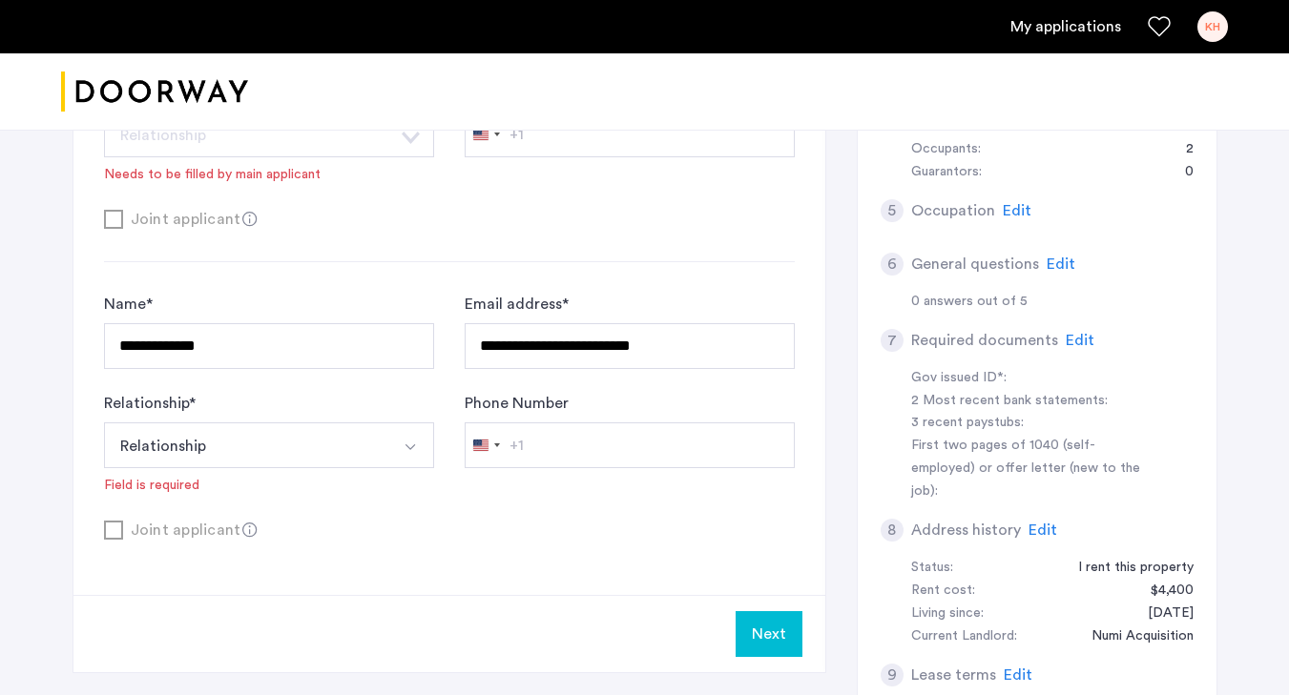
click at [384, 442] on button "Relationship" at bounding box center [246, 446] width 285 height 46
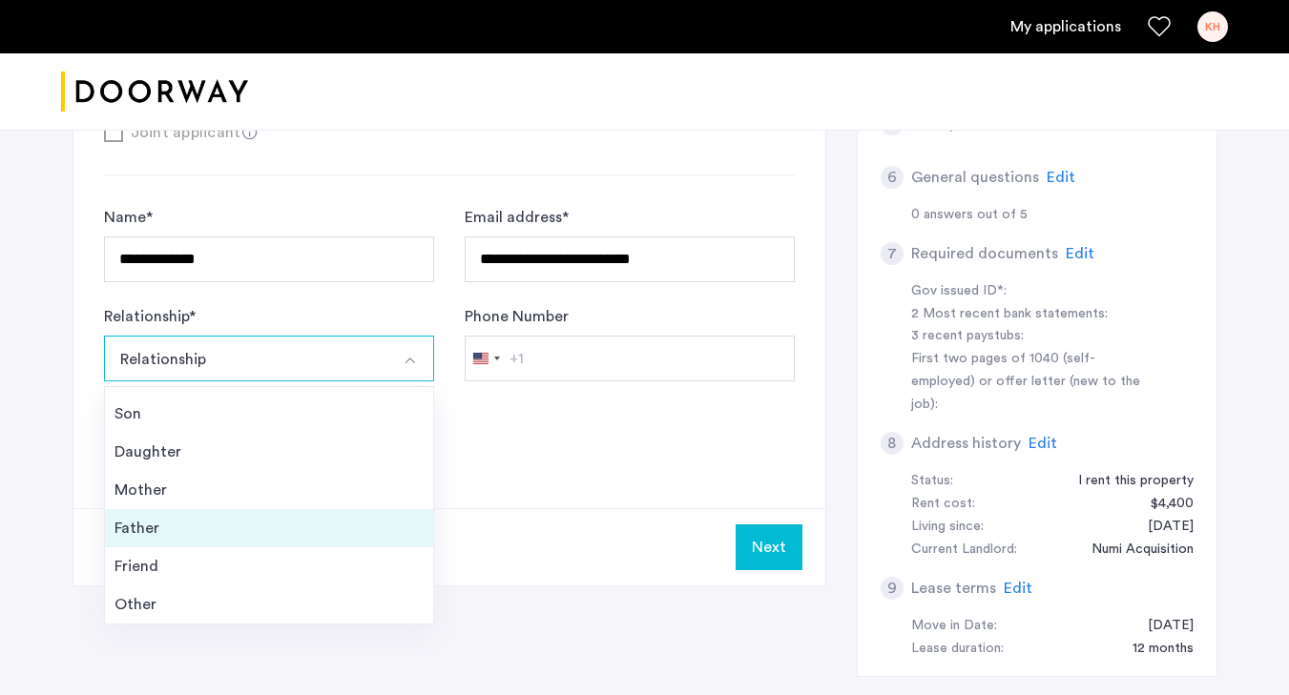
scroll to position [716, 0]
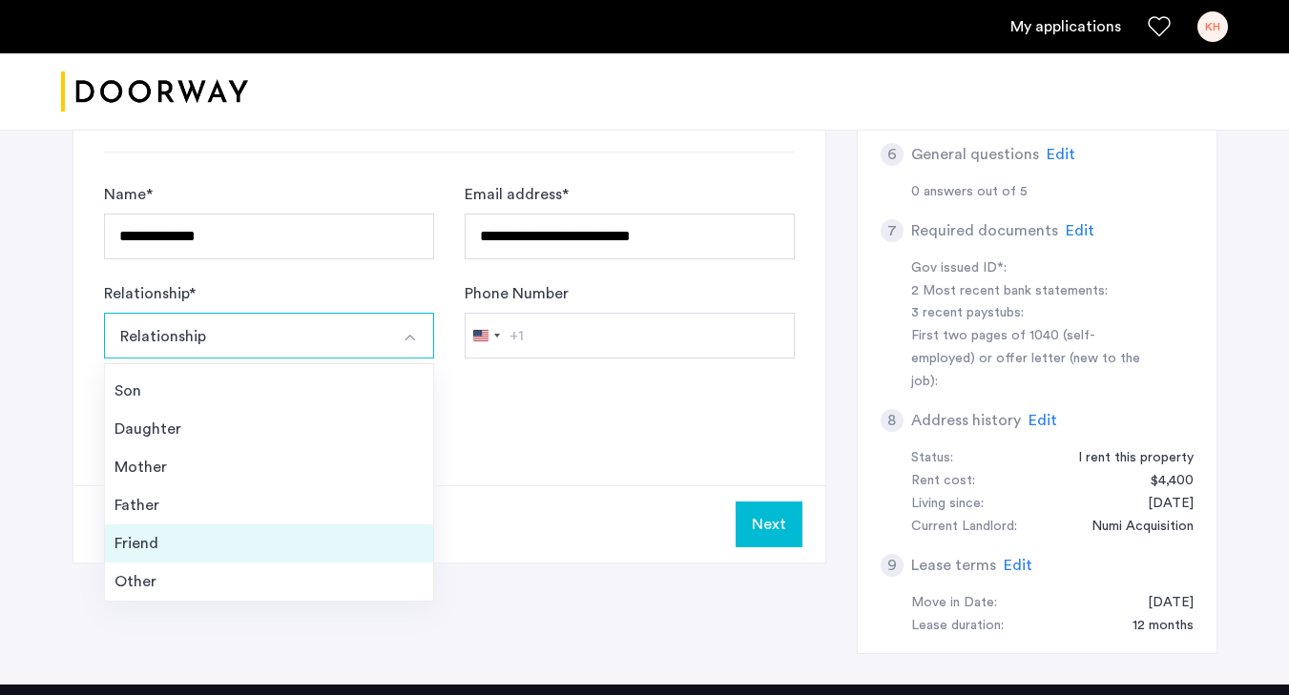
click at [380, 553] on div "Friend" at bounding box center [268, 543] width 309 height 23
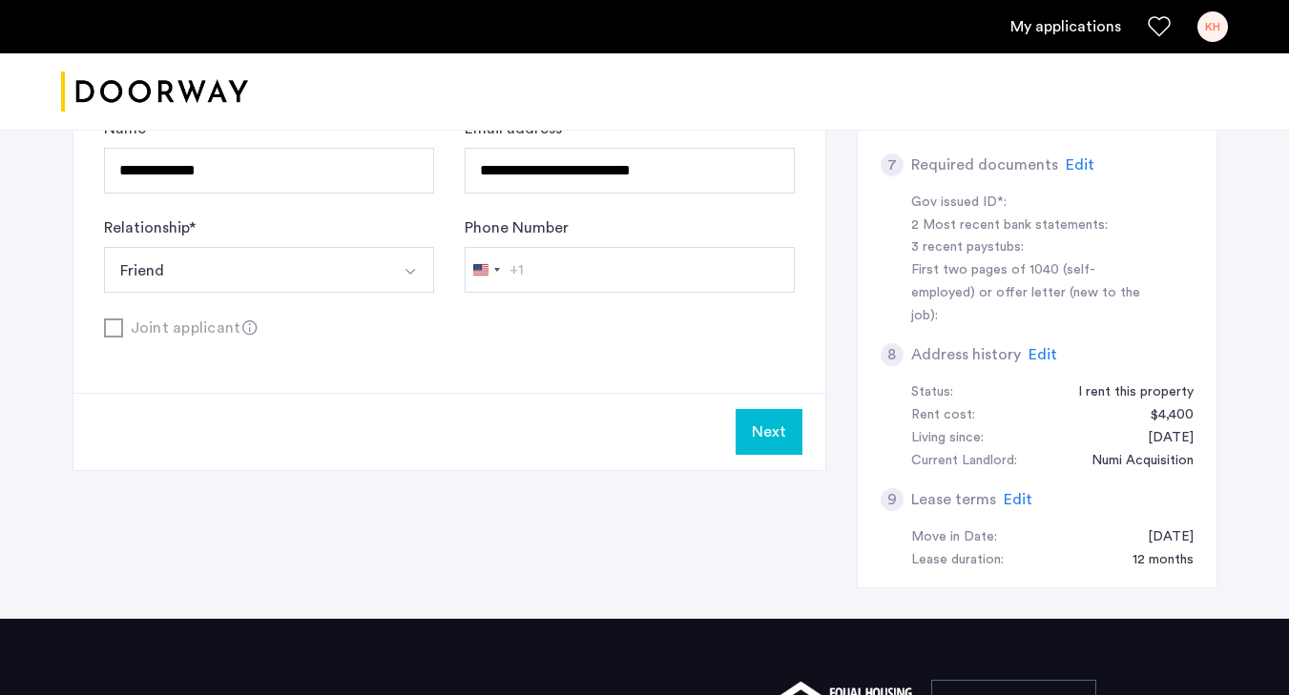
scroll to position [828, 0]
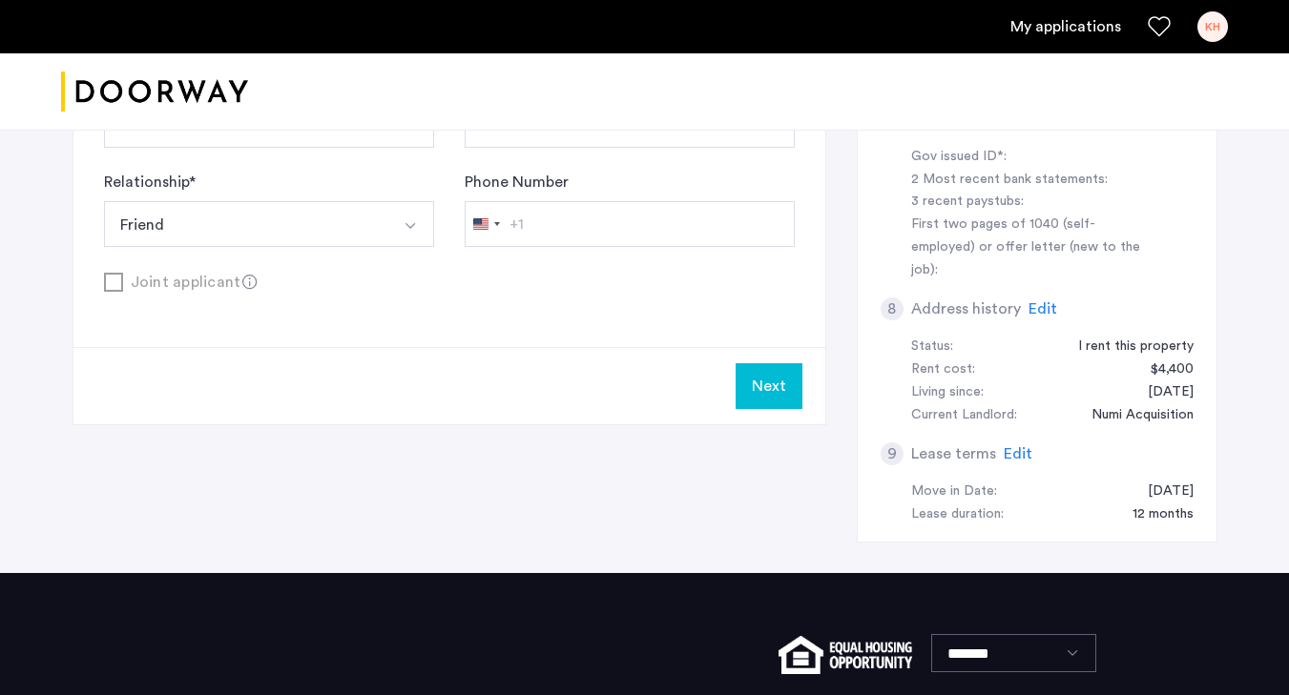
click at [773, 387] on button "Next" at bounding box center [769, 386] width 67 height 46
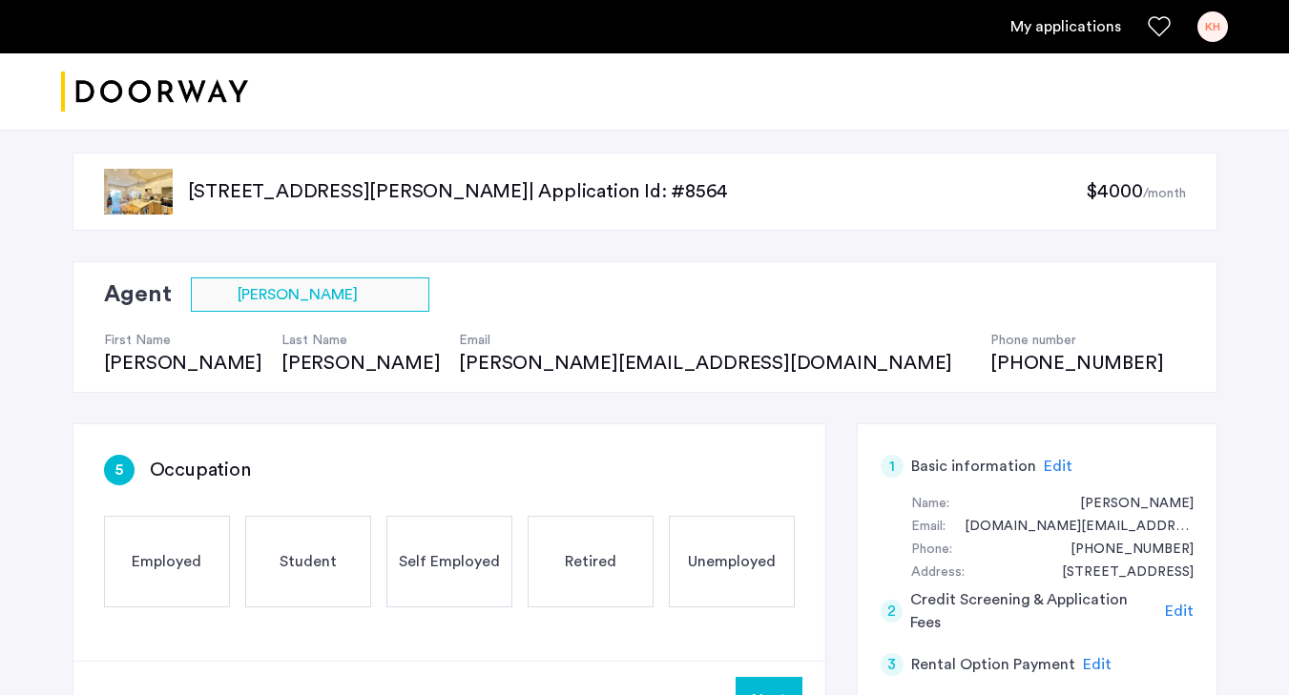
scroll to position [60, 0]
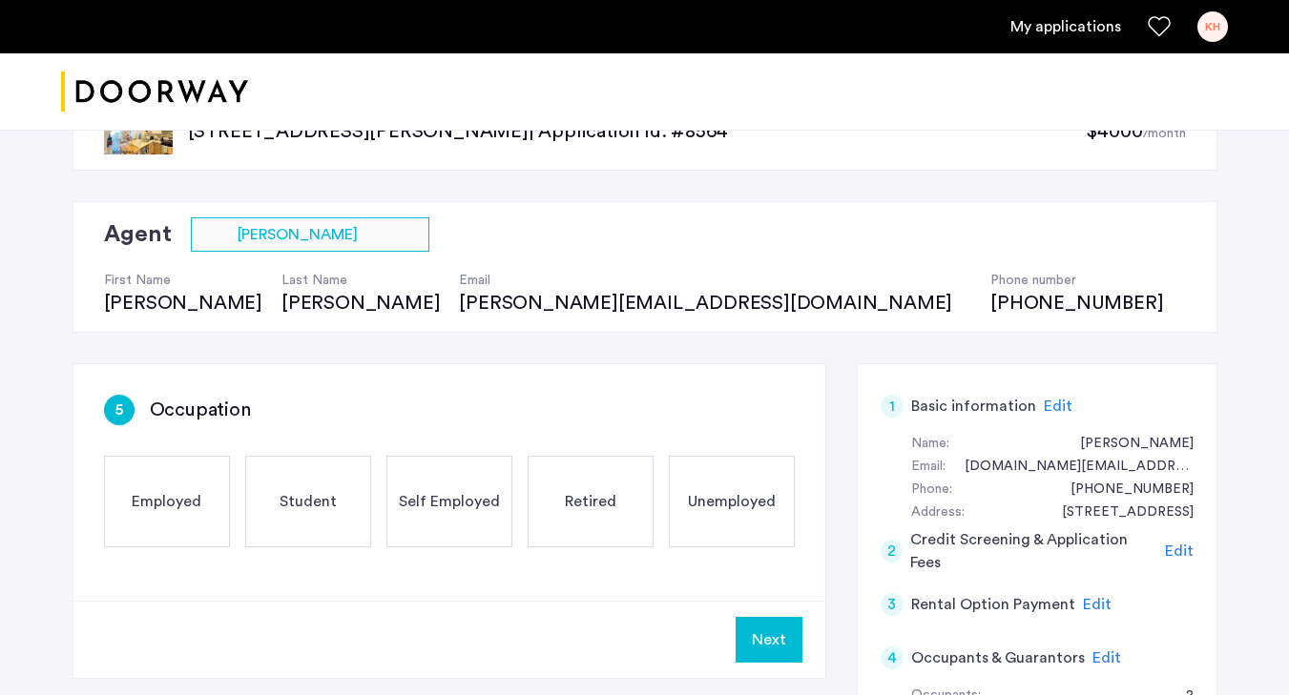
click at [127, 526] on div "Employed" at bounding box center [167, 502] width 126 height 92
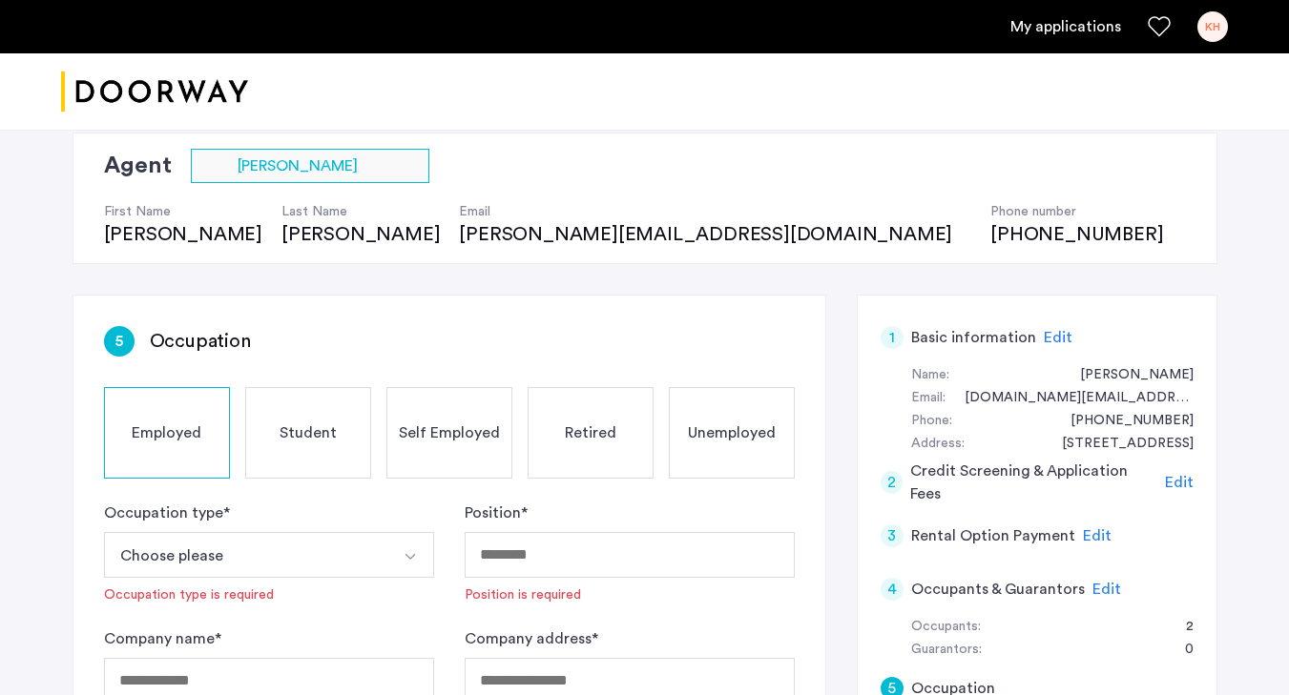
scroll to position [138, 0]
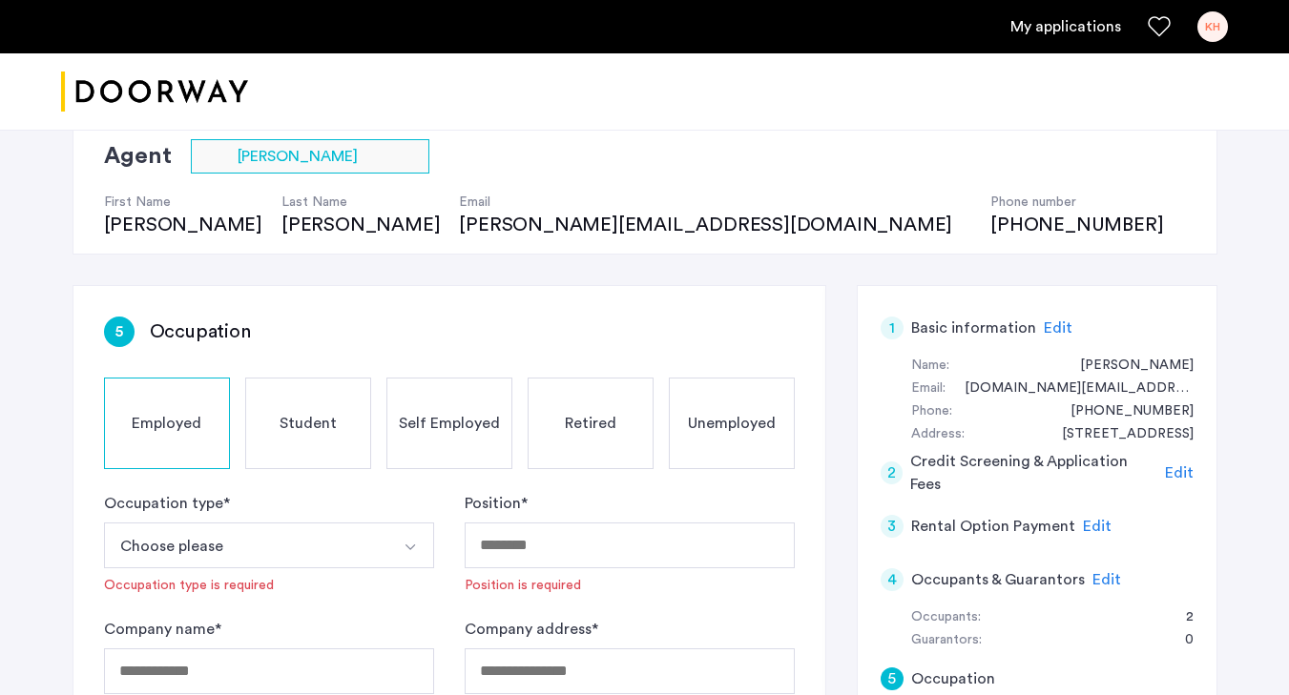
click at [176, 529] on button "Choose please" at bounding box center [246, 546] width 285 height 46
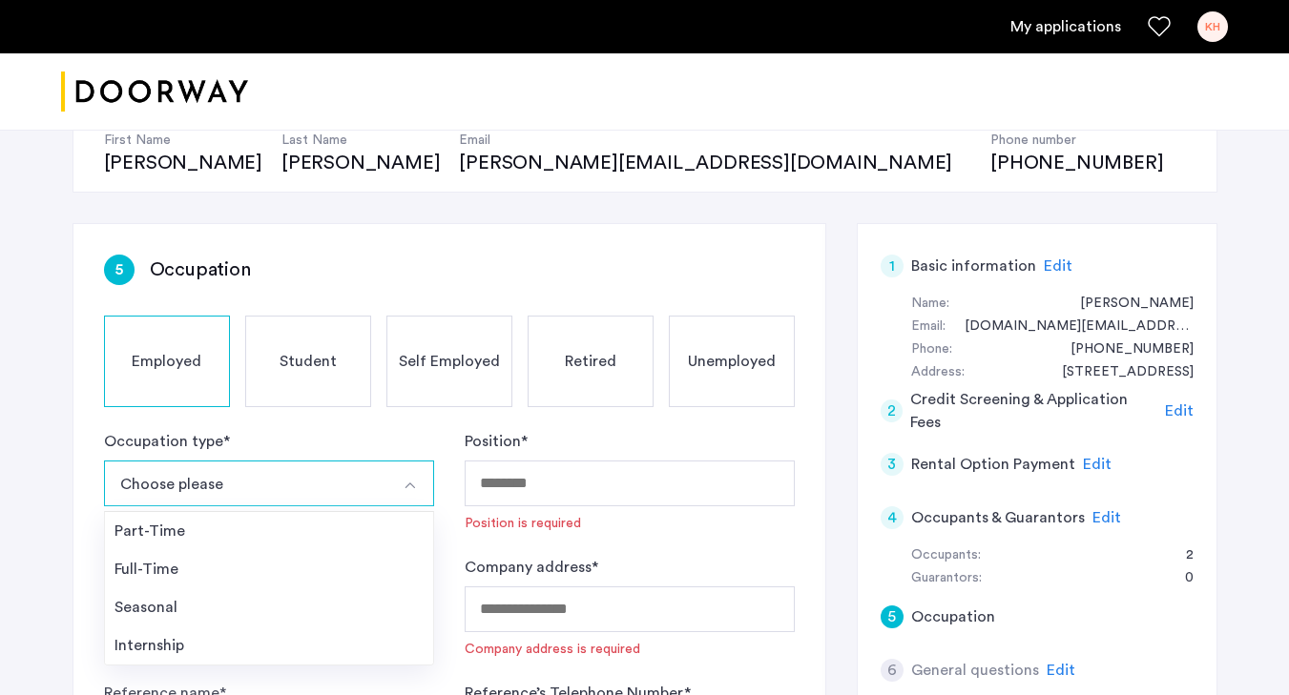
scroll to position [222, 0]
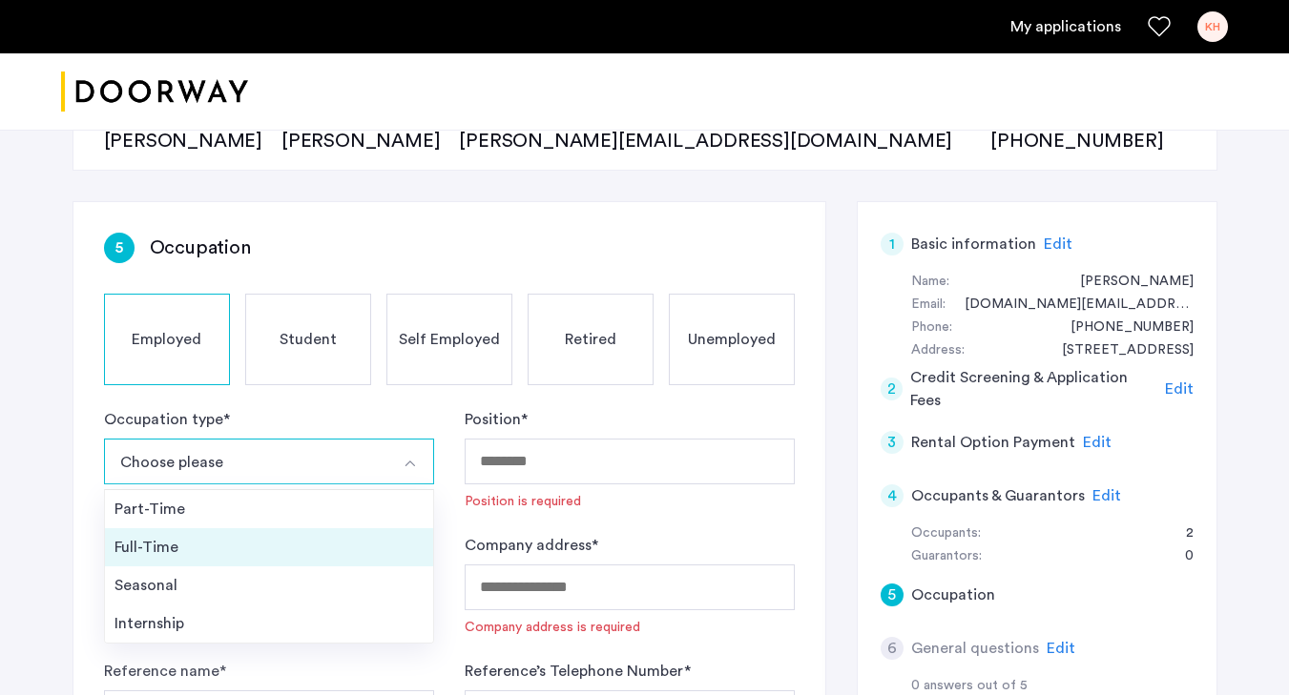
click at [176, 547] on div "Full-Time" at bounding box center [268, 547] width 309 height 23
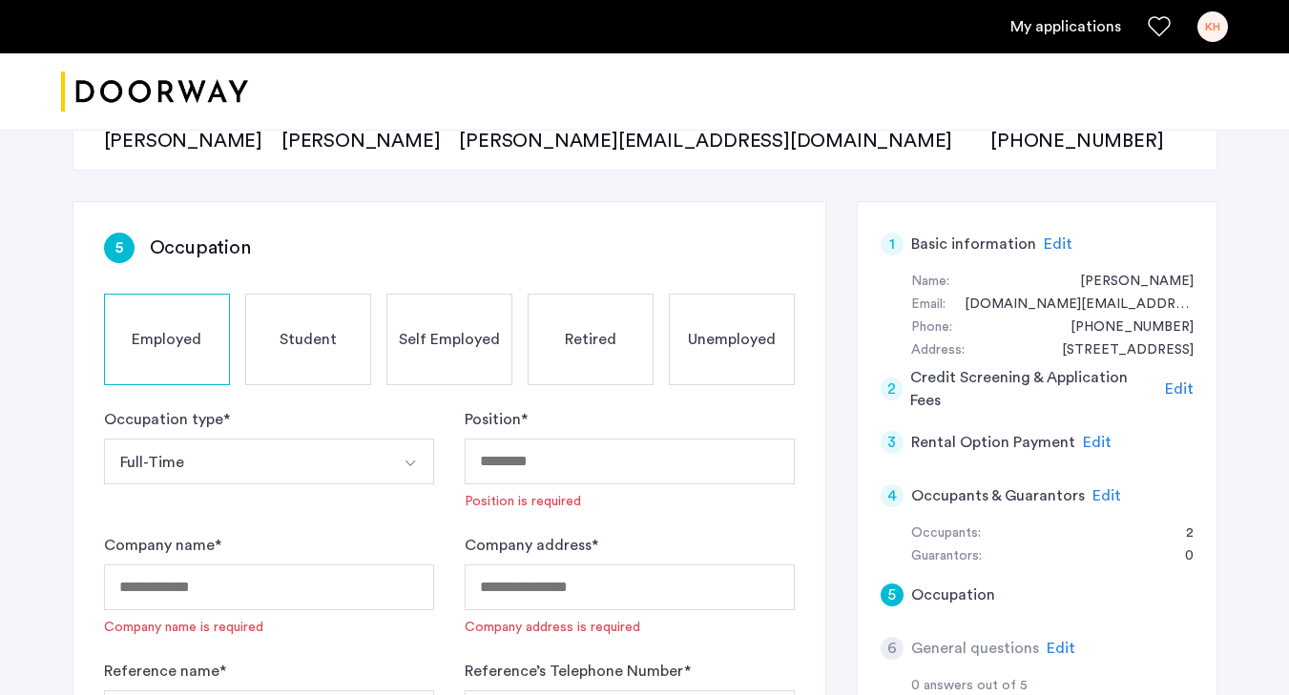
click at [336, 483] on button "Full-Time" at bounding box center [246, 462] width 285 height 46
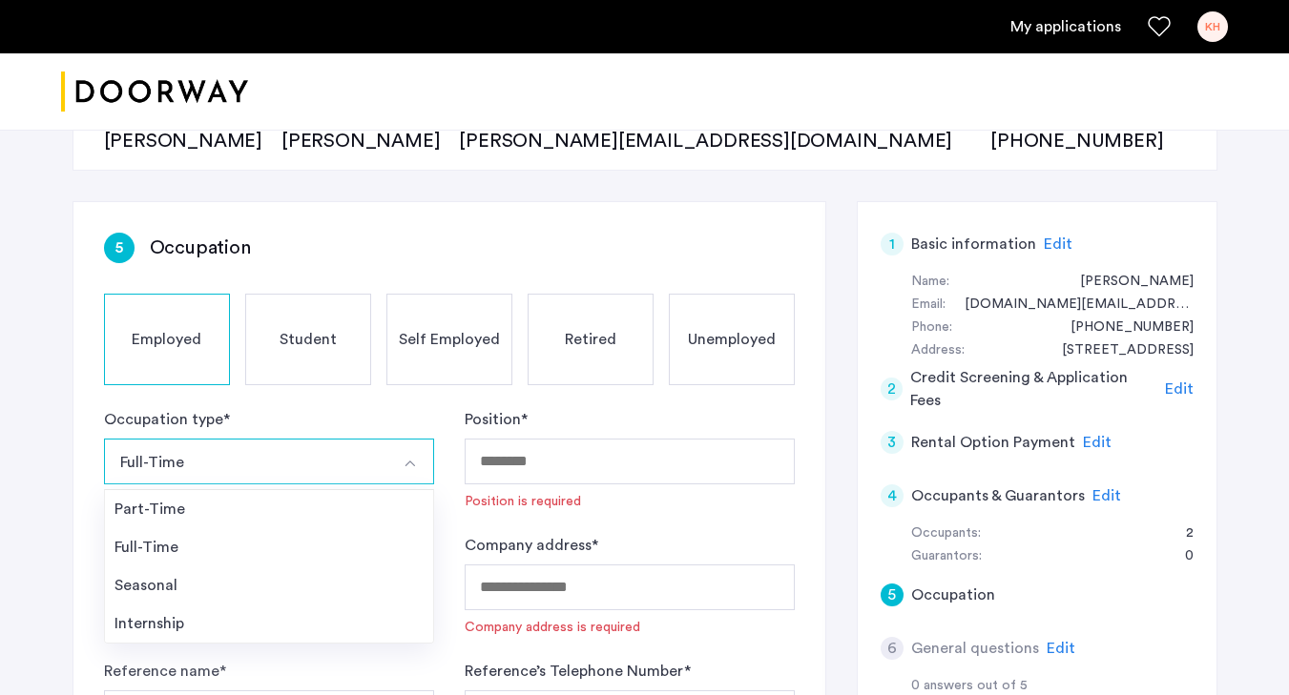
click at [545, 490] on div "Position * Position is required" at bounding box center [630, 459] width 330 height 103
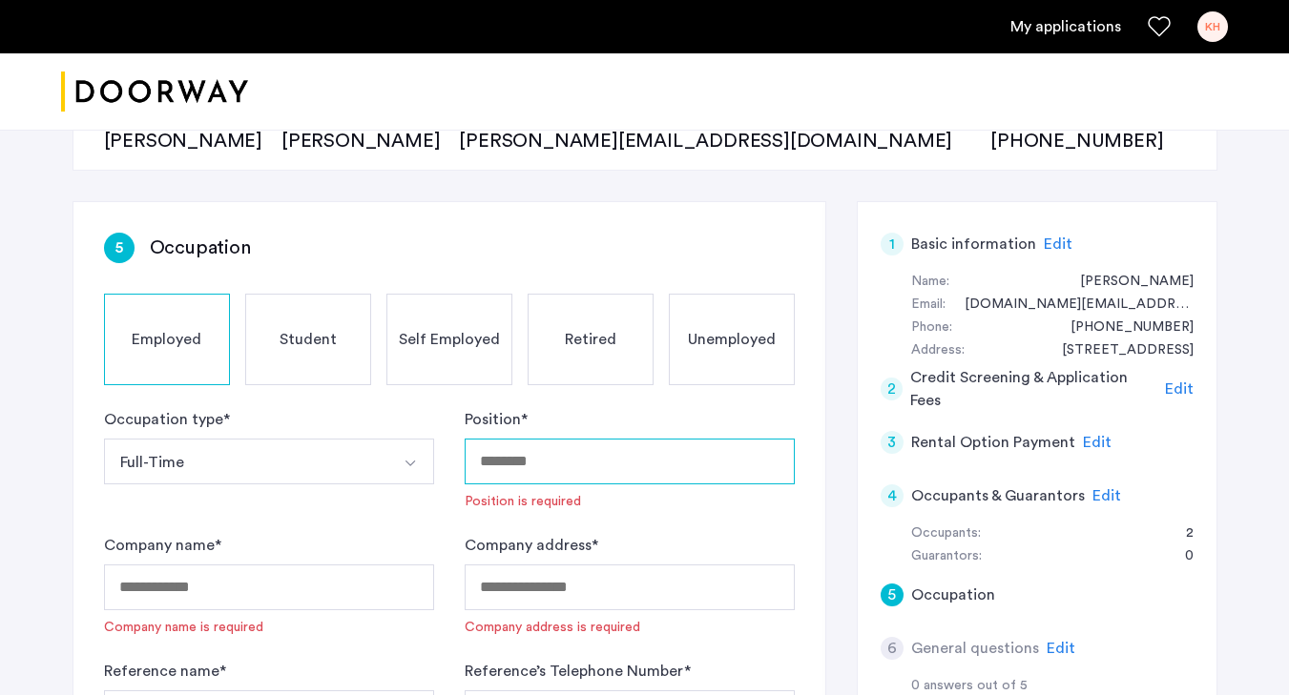
click at [543, 483] on input "Position *" at bounding box center [630, 462] width 330 height 46
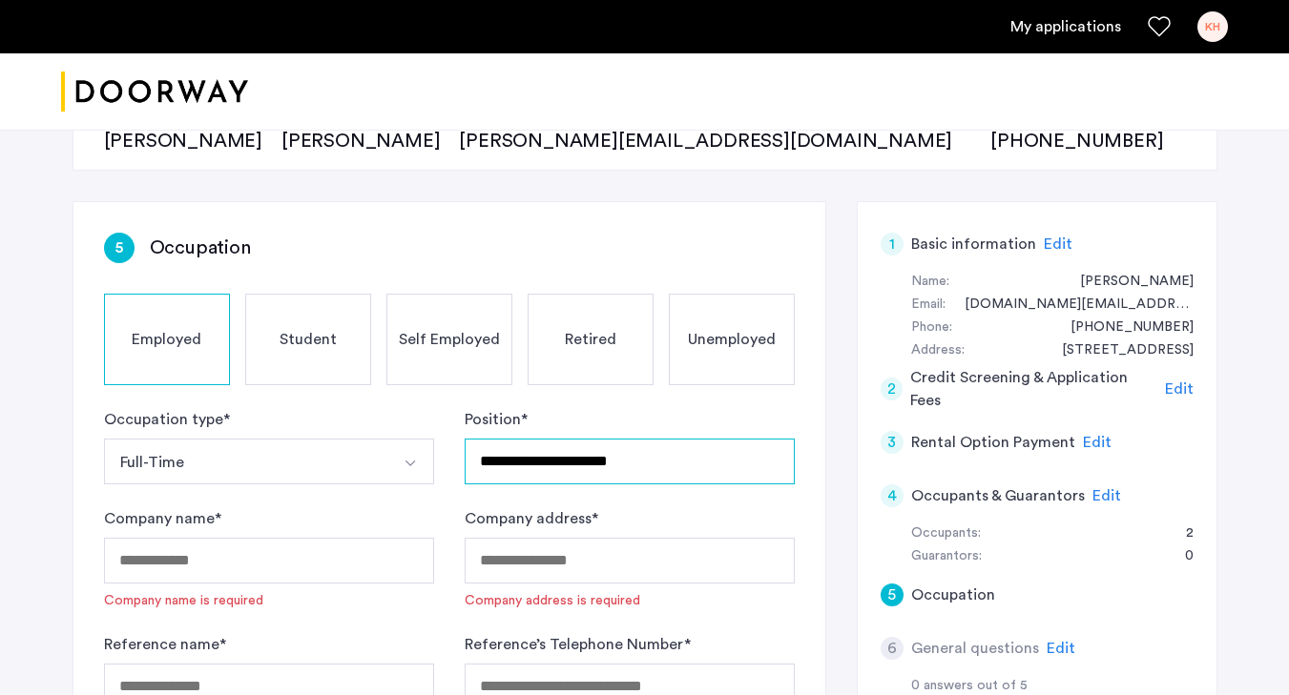
type input "**********"
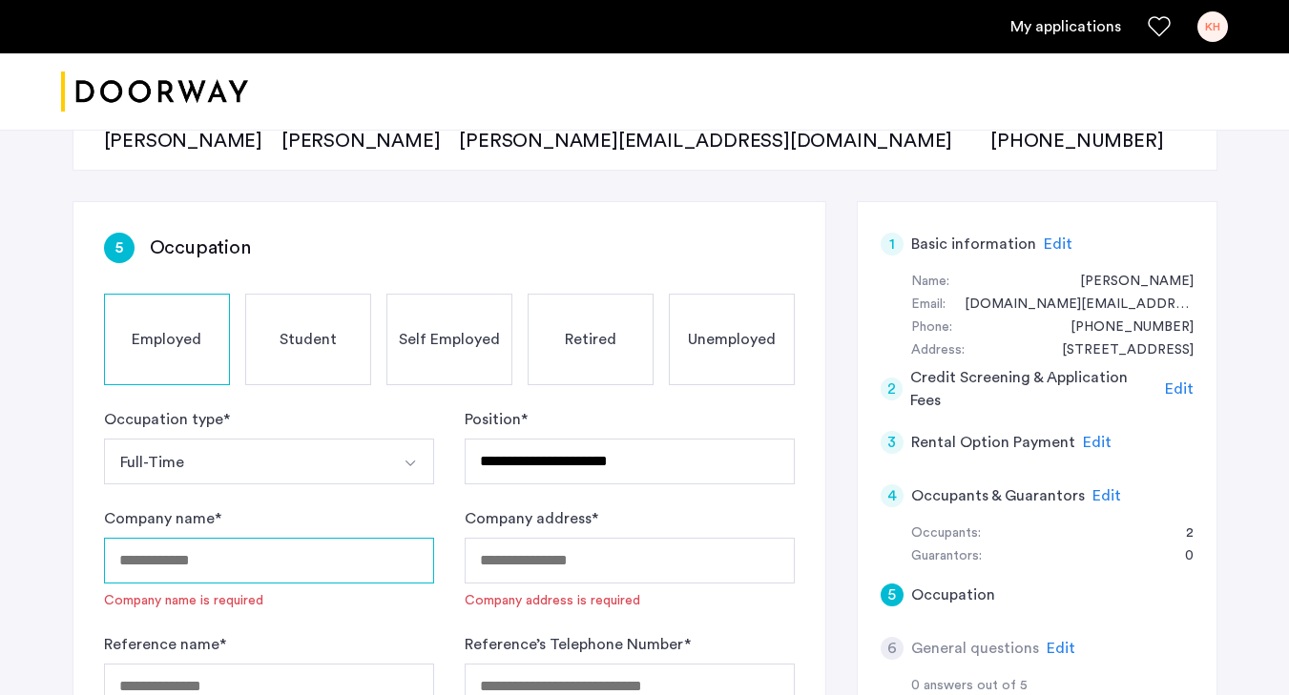
click at [318, 556] on input "Company name *" at bounding box center [269, 561] width 330 height 46
type input "**********"
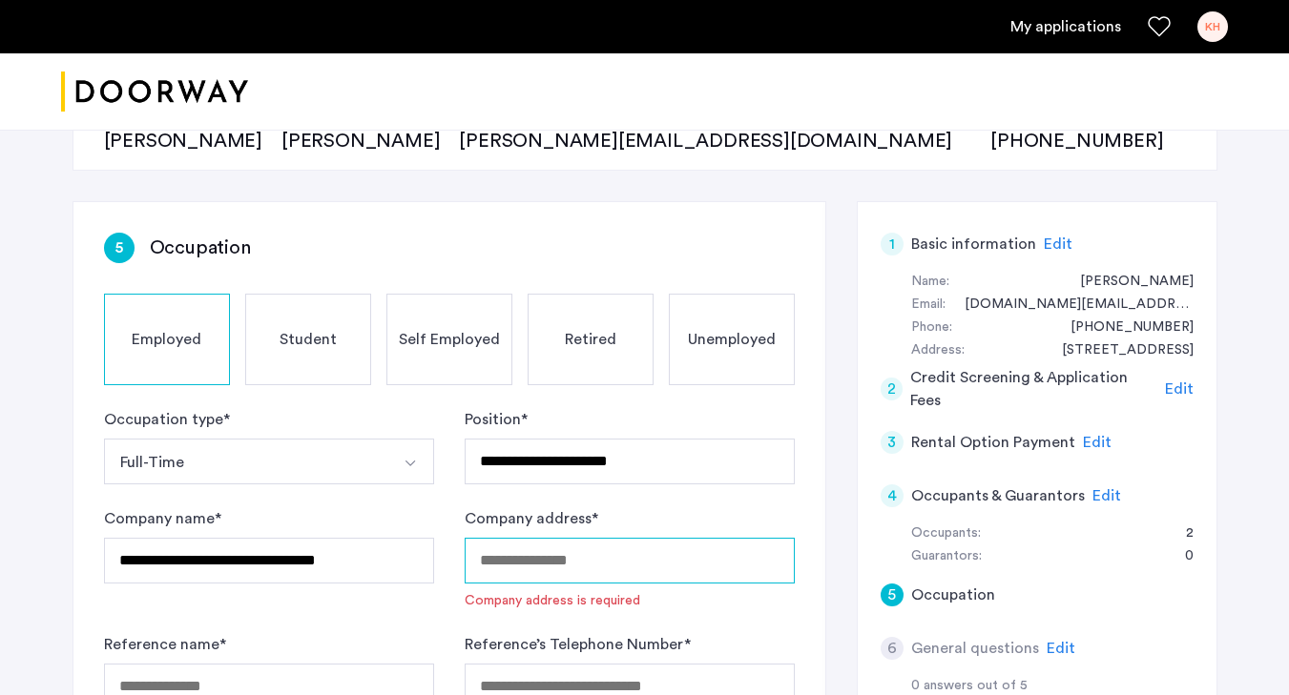
click at [653, 556] on input "Company address *" at bounding box center [630, 561] width 330 height 46
paste input "**********"
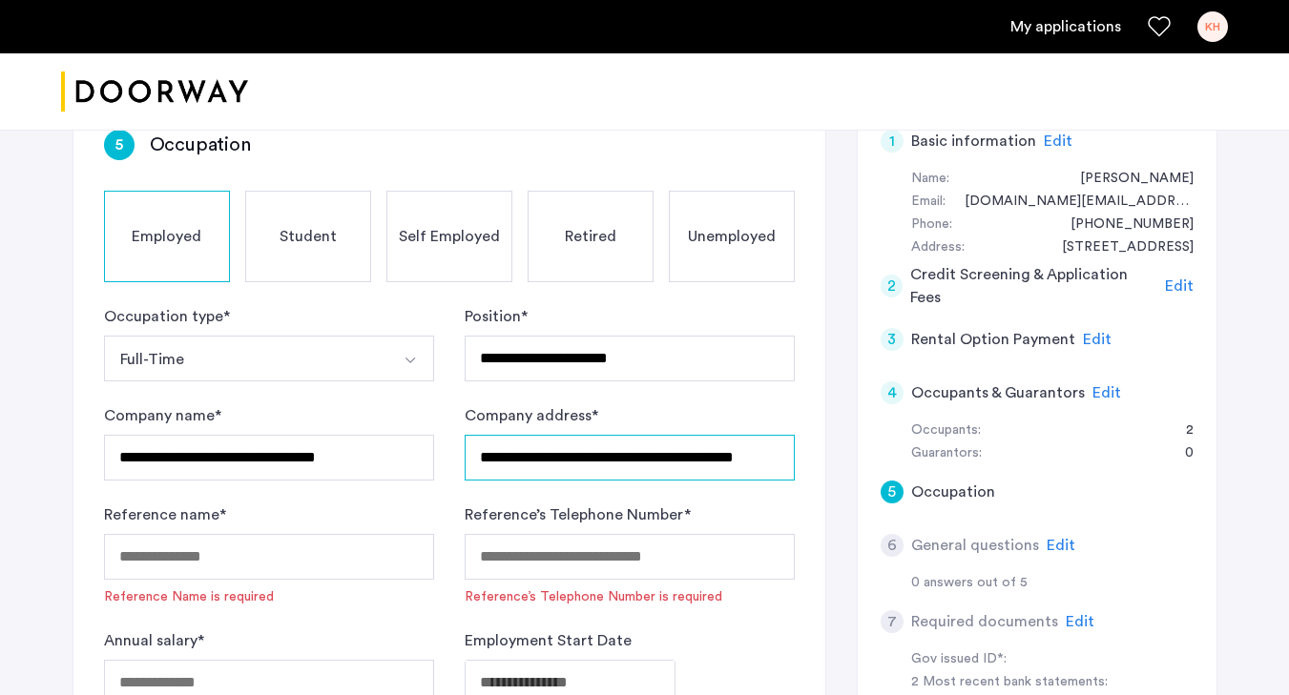
scroll to position [343, 0]
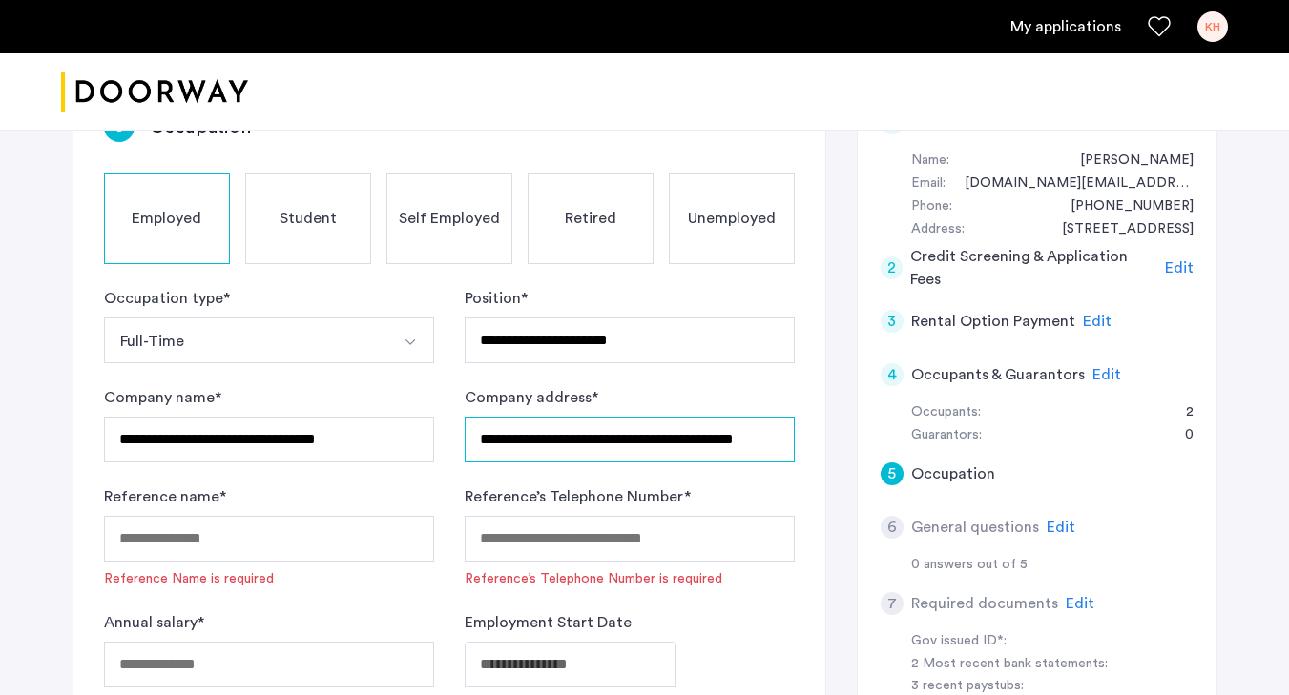
type input "**********"
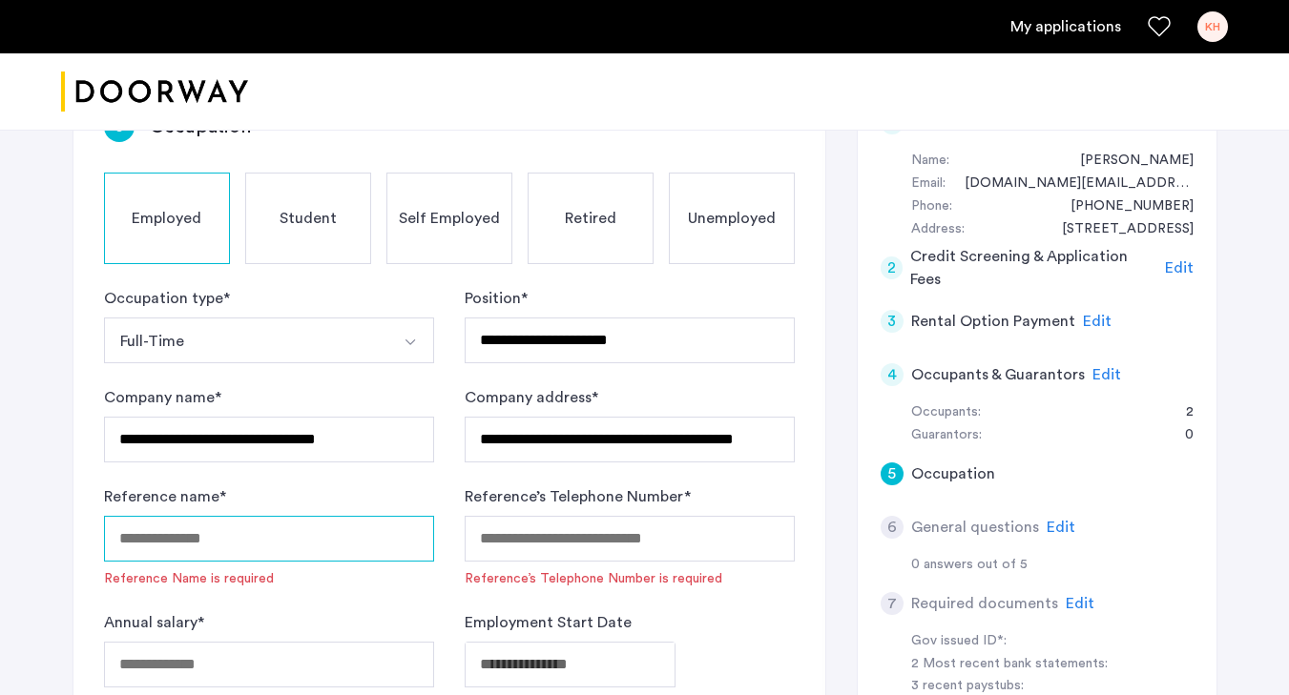
click at [295, 554] on input "Reference name *" at bounding box center [269, 539] width 330 height 46
type input "**********"
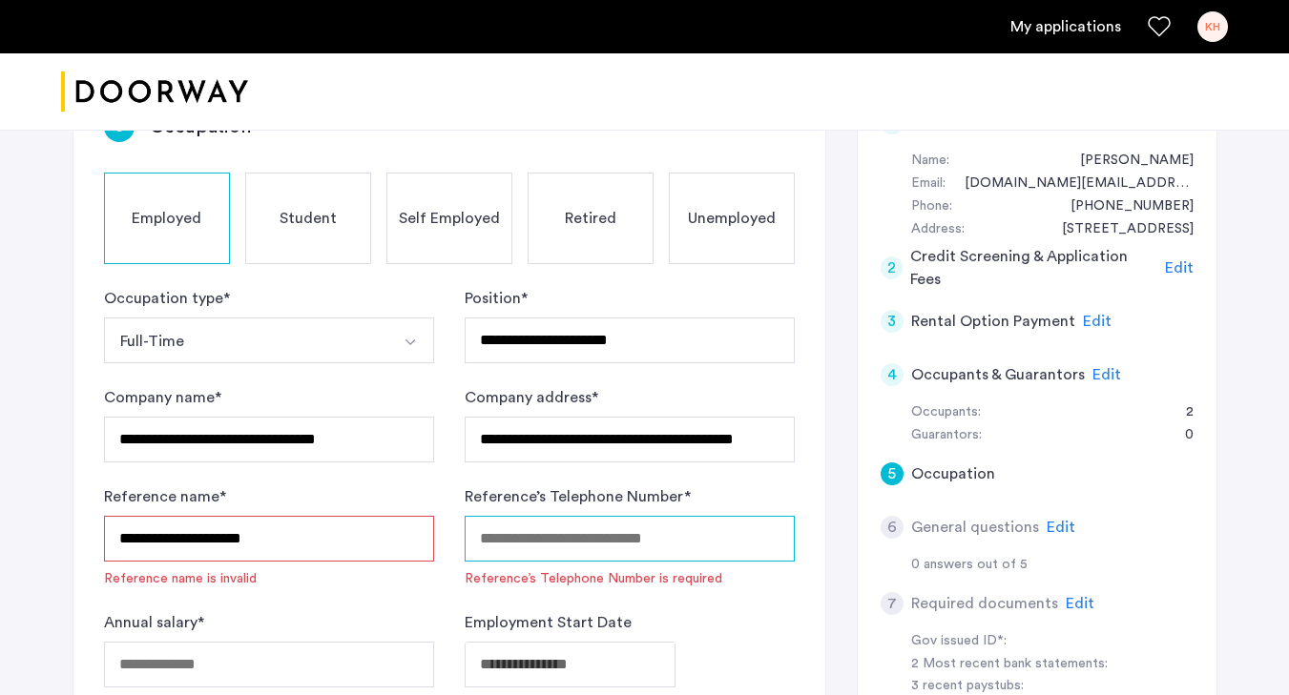
click at [610, 534] on input "Reference’s Telephone Number *" at bounding box center [630, 539] width 330 height 46
paste input "**********"
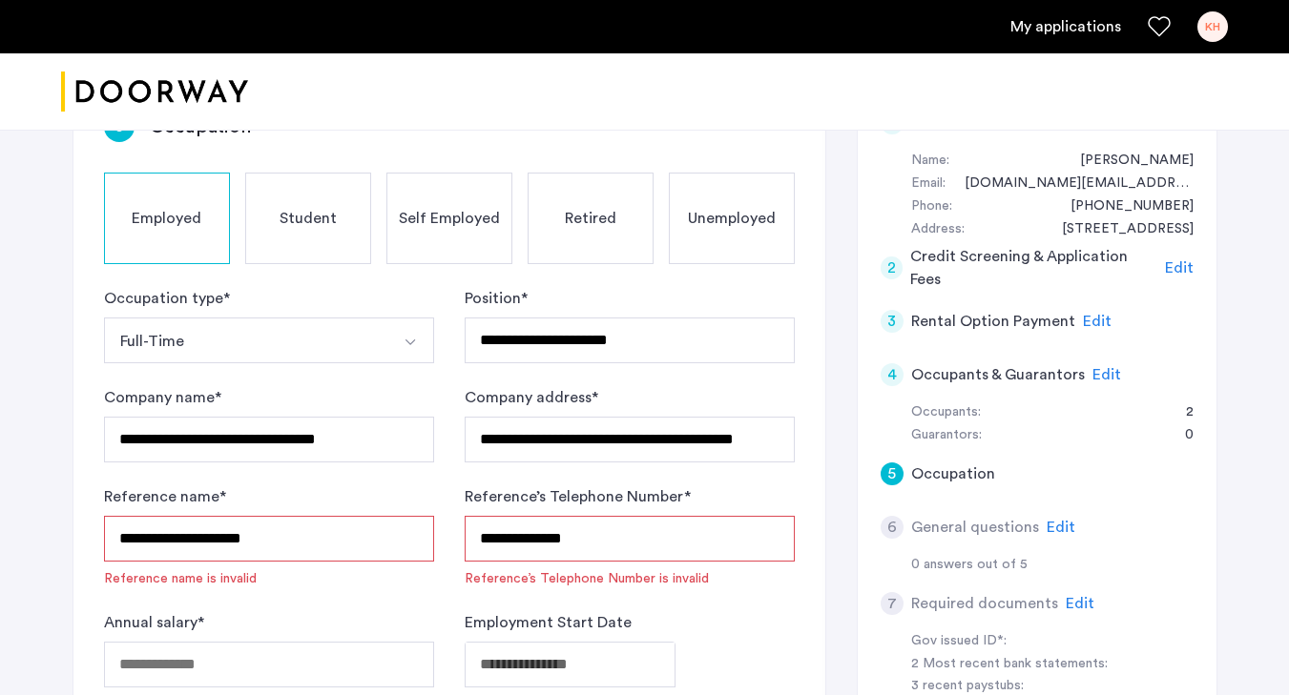
drag, startPoint x: 487, startPoint y: 546, endPoint x: 429, endPoint y: 546, distance: 57.2
click at [429, 546] on form "**********" at bounding box center [449, 500] width 691 height 427
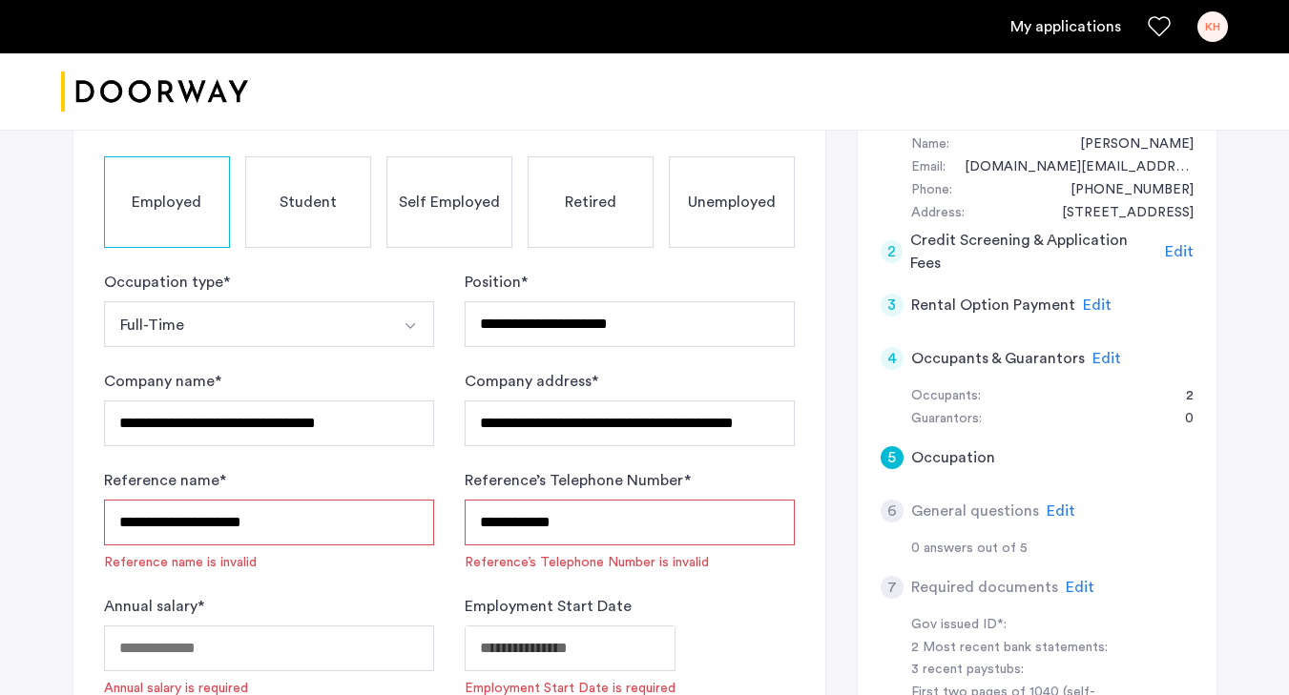
scroll to position [390, 0]
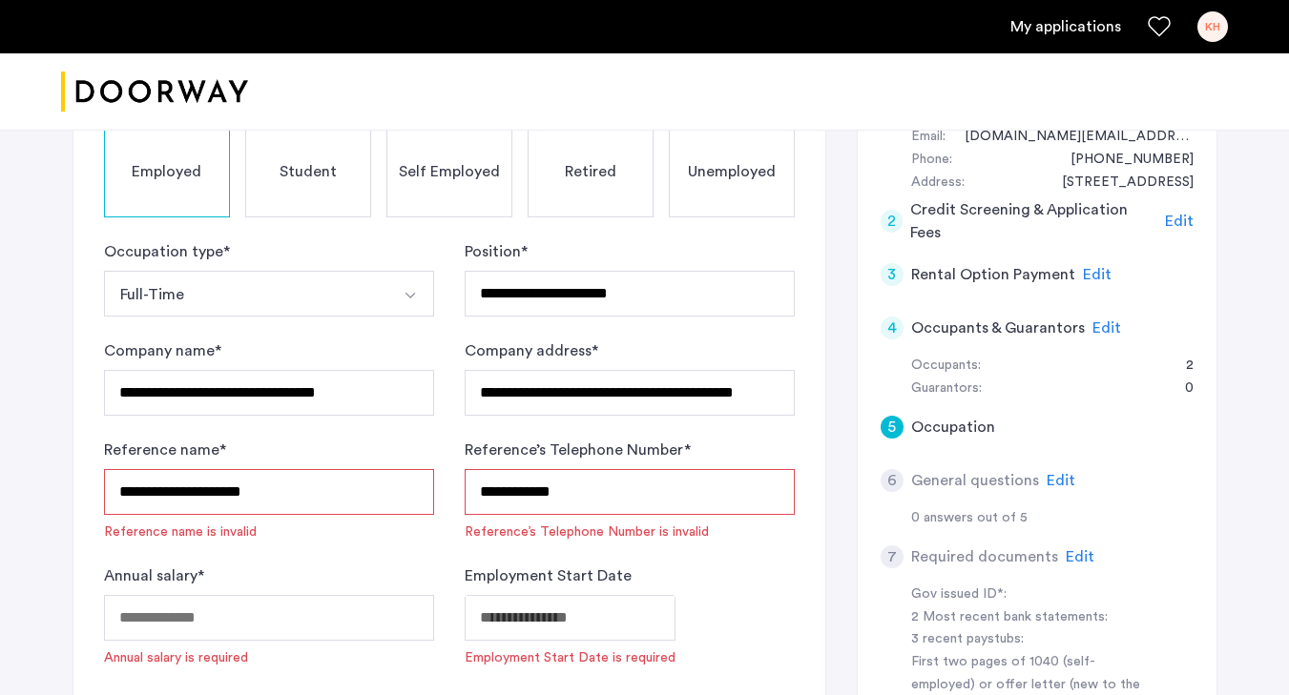
click at [414, 556] on form "**********" at bounding box center [449, 453] width 691 height 427
click at [515, 496] on input "**********" at bounding box center [630, 492] width 330 height 46
click at [489, 501] on input "**********" at bounding box center [630, 492] width 330 height 46
type input "********"
click at [453, 552] on form "**********" at bounding box center [449, 453] width 691 height 427
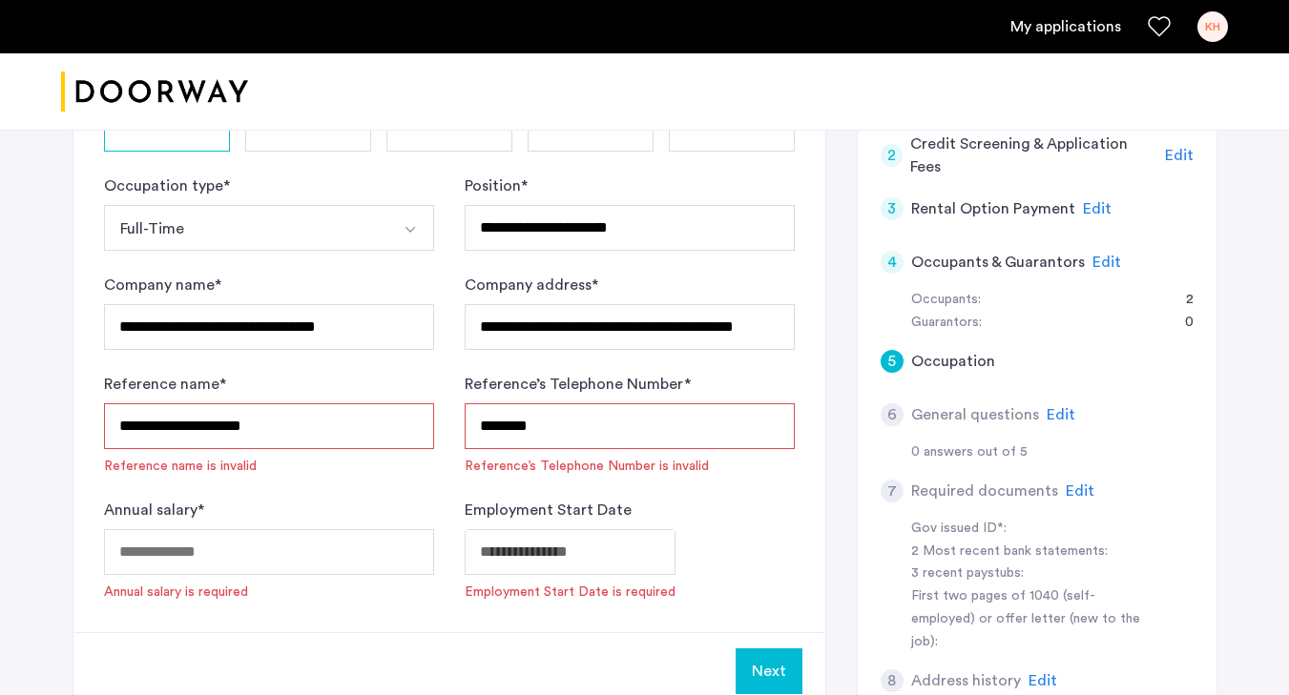
scroll to position [468, 0]
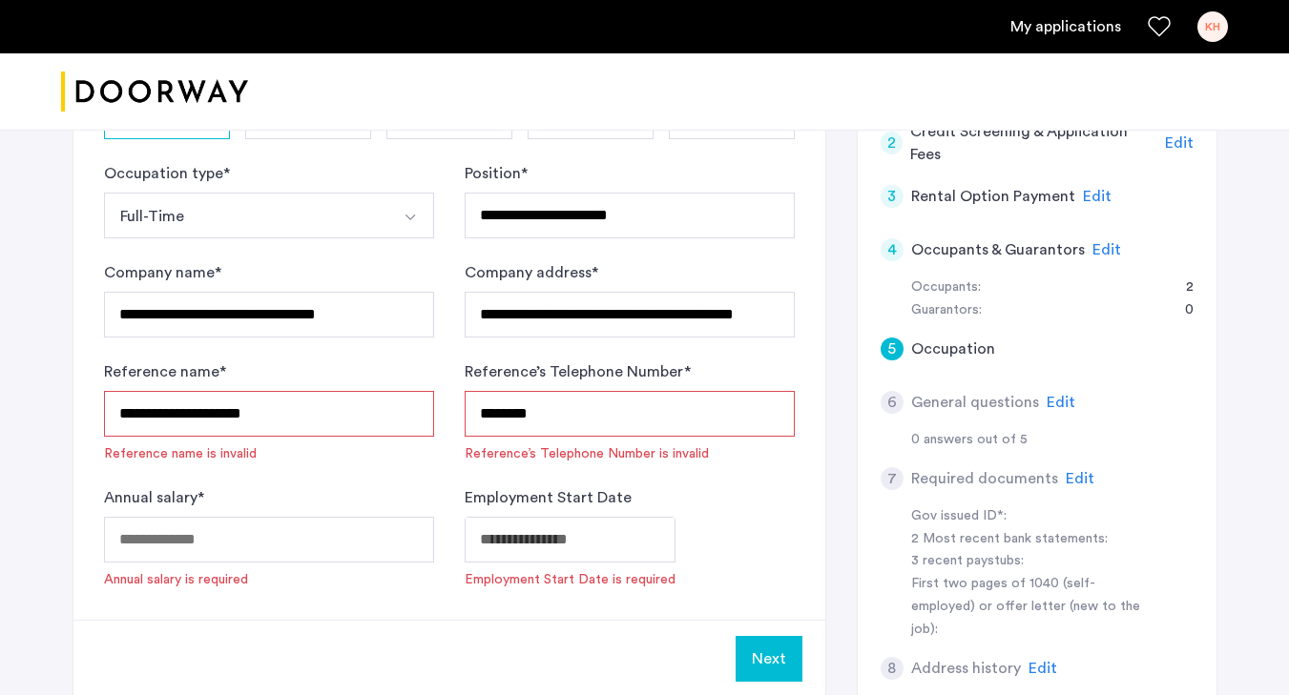
click at [206, 419] on input "**********" at bounding box center [269, 414] width 330 height 46
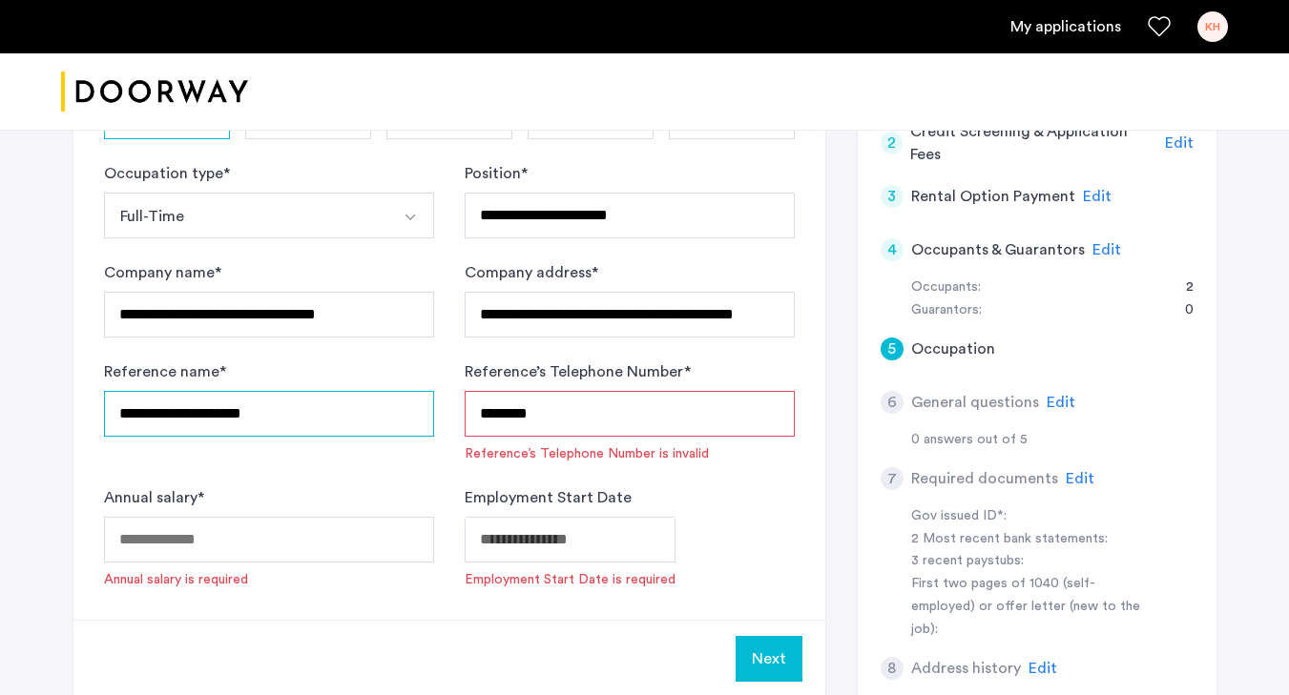
type input "**********"
click at [581, 415] on input "********" at bounding box center [630, 414] width 330 height 46
click at [506, 417] on input "********" at bounding box center [630, 414] width 330 height 46
click at [566, 417] on input "********" at bounding box center [630, 414] width 330 height 46
type input "********"
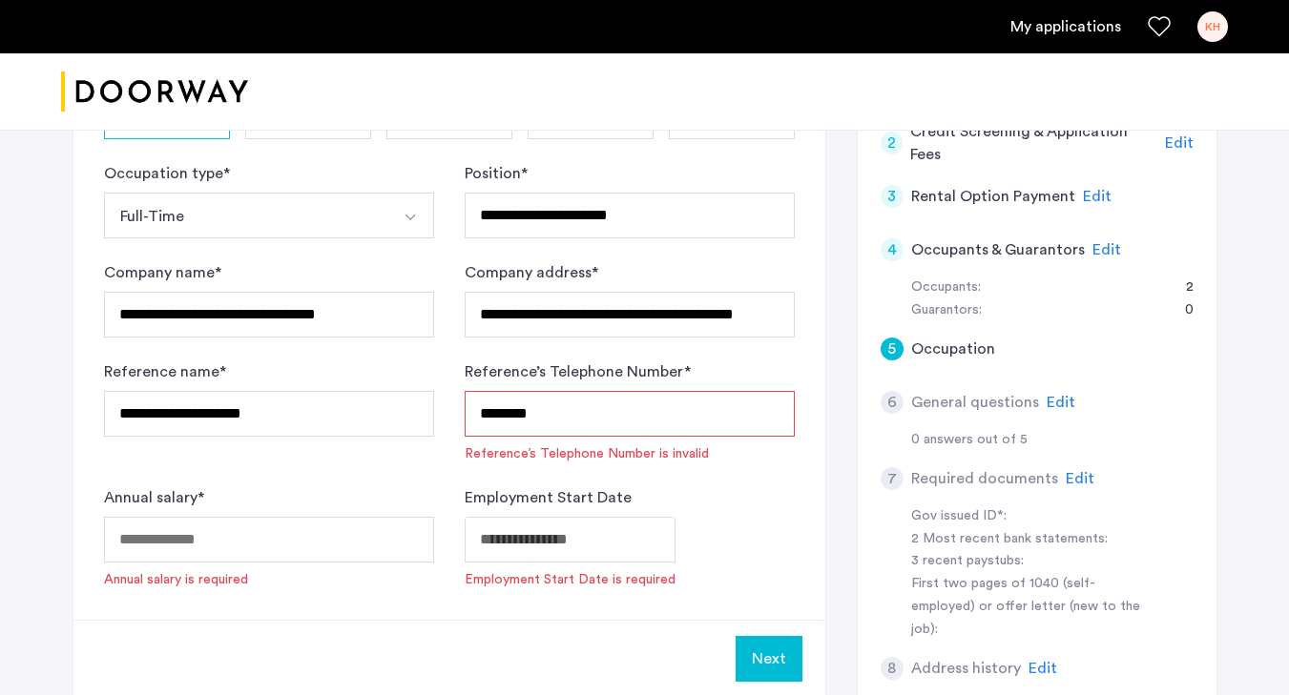
click at [542, 467] on form "**********" at bounding box center [449, 375] width 691 height 427
click at [482, 420] on input "********" at bounding box center [630, 414] width 330 height 46
drag, startPoint x: 567, startPoint y: 411, endPoint x: 463, endPoint y: 411, distance: 104.0
click at [463, 411] on form "**********" at bounding box center [449, 375] width 691 height 427
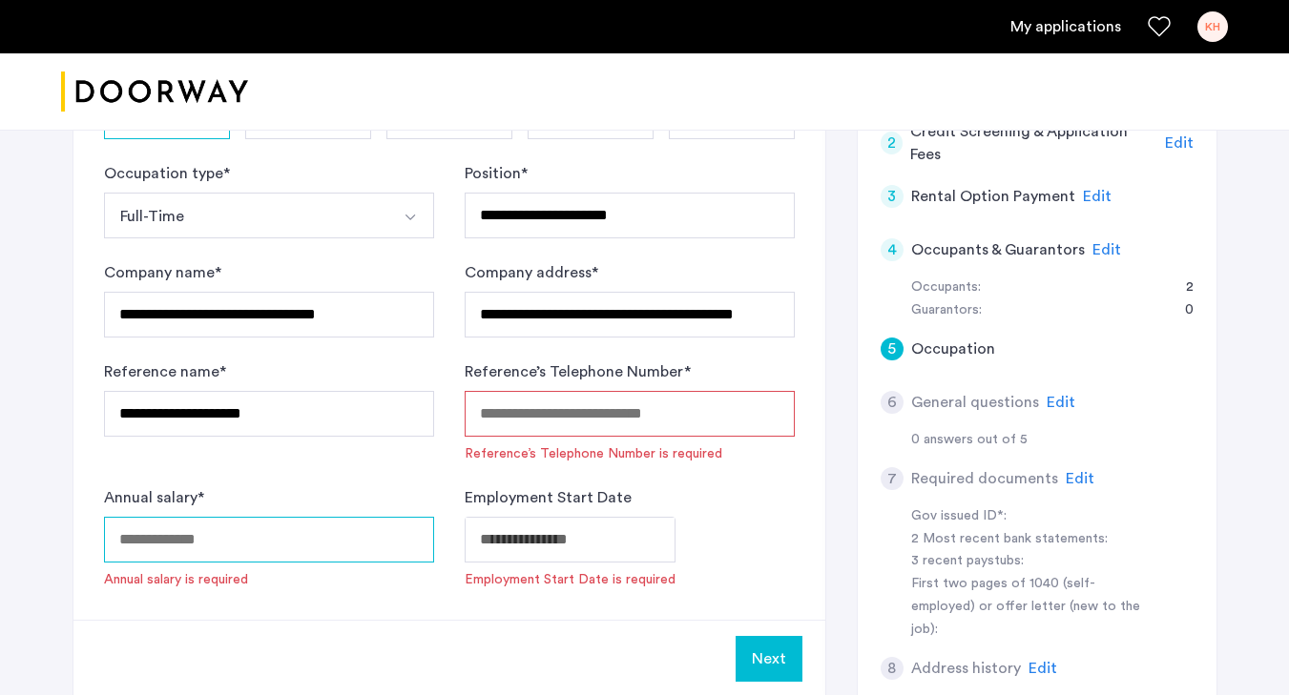
click at [333, 529] on input "Annual salary *" at bounding box center [269, 540] width 330 height 46
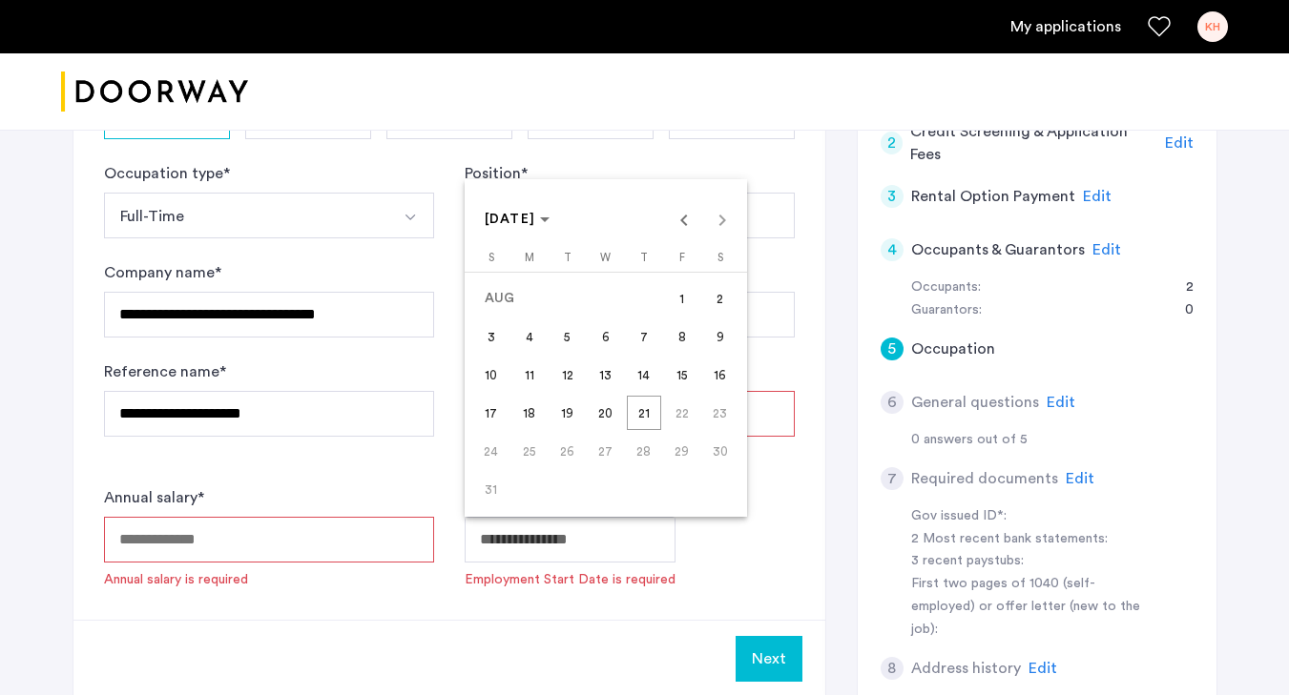
click at [327, 542] on div at bounding box center [644, 347] width 1289 height 695
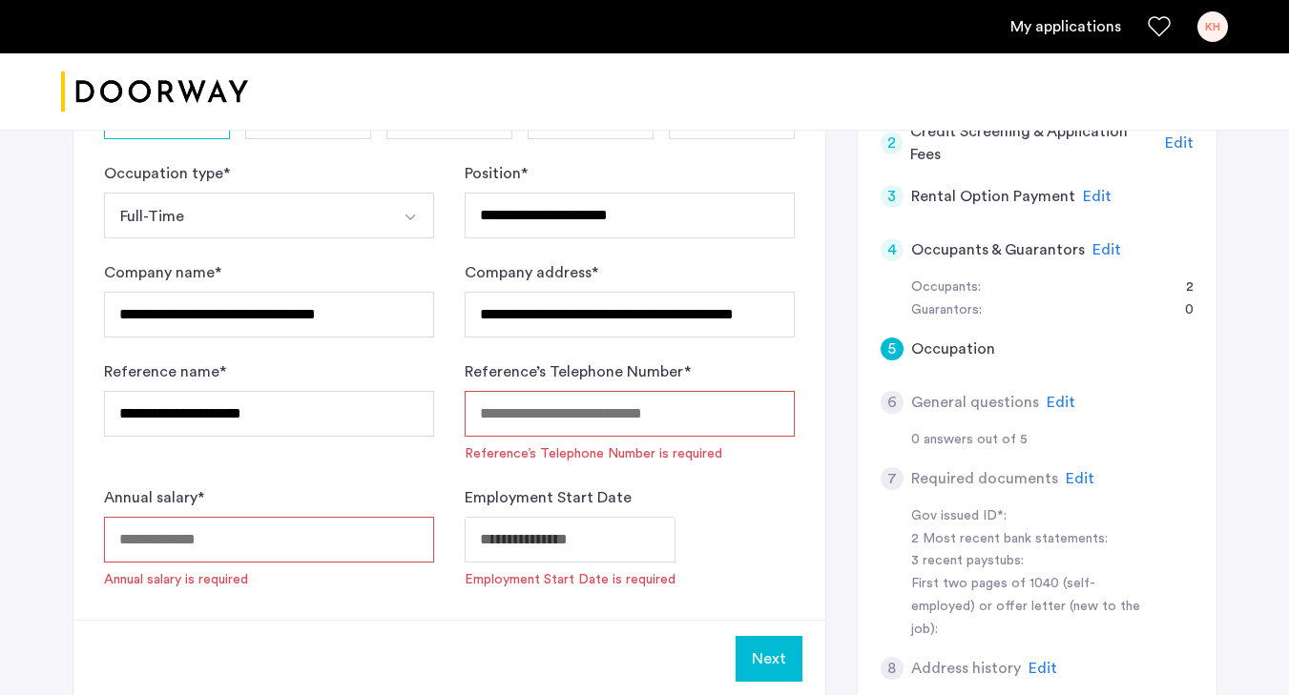
click at [312, 540] on input "Annual salary *" at bounding box center [269, 540] width 330 height 46
paste input "*******"
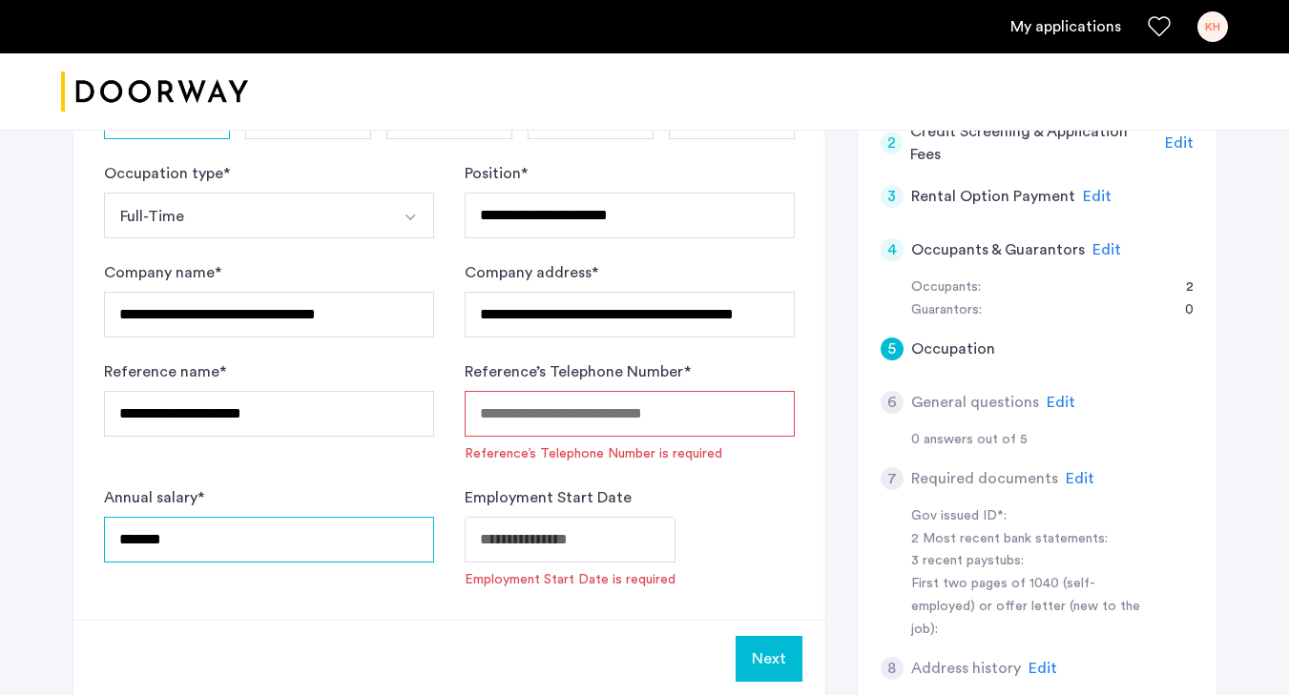
type input "*******"
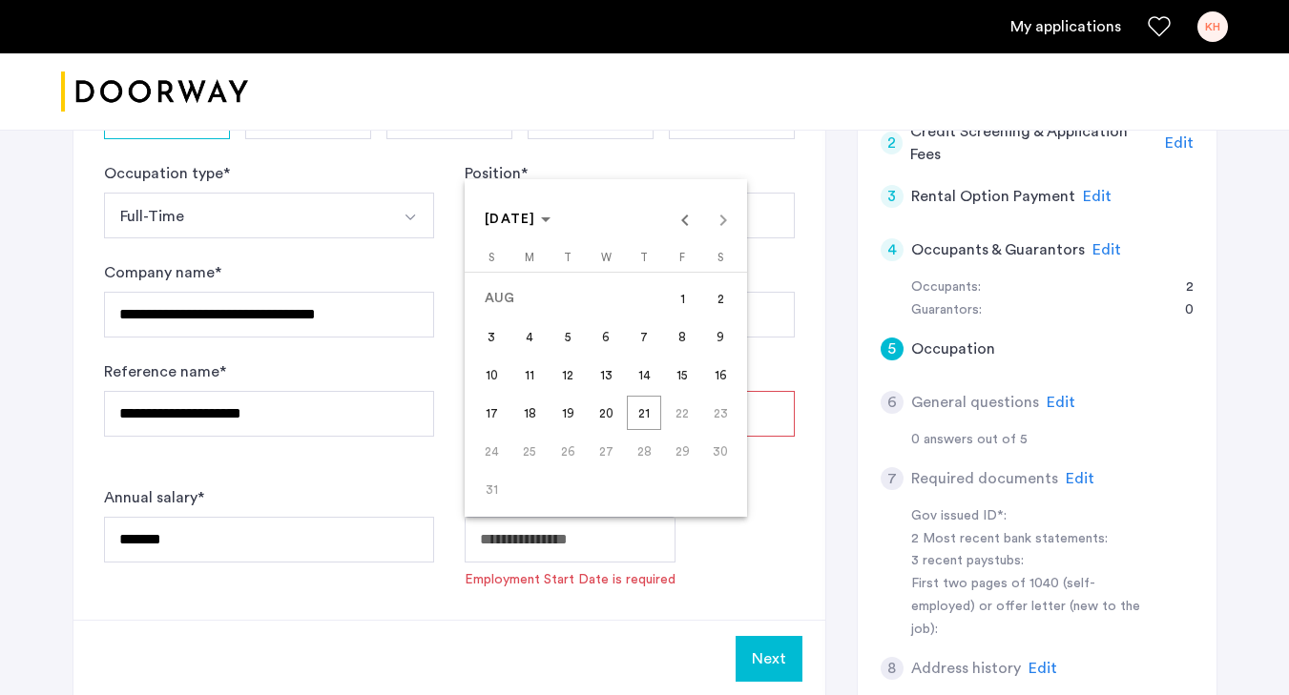
click at [550, 221] on icon "Choose month and year" at bounding box center [545, 220] width 10 height 5
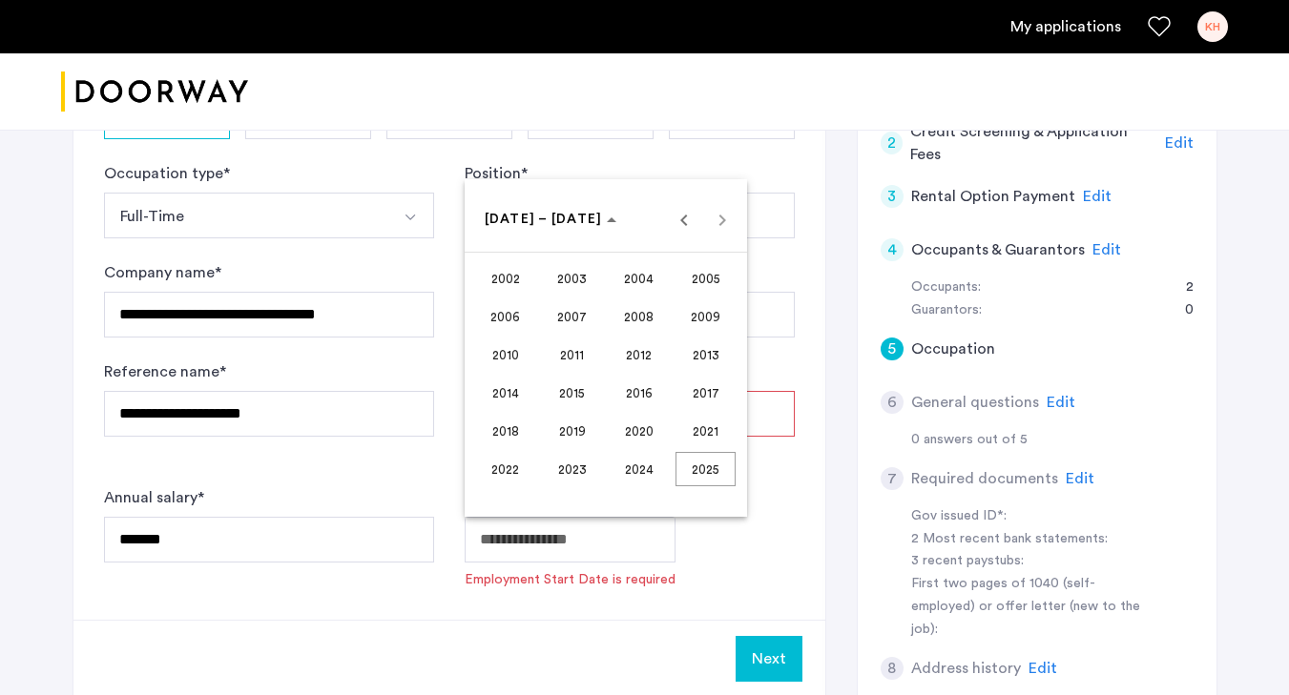
click at [701, 438] on span "2021" at bounding box center [705, 431] width 60 height 34
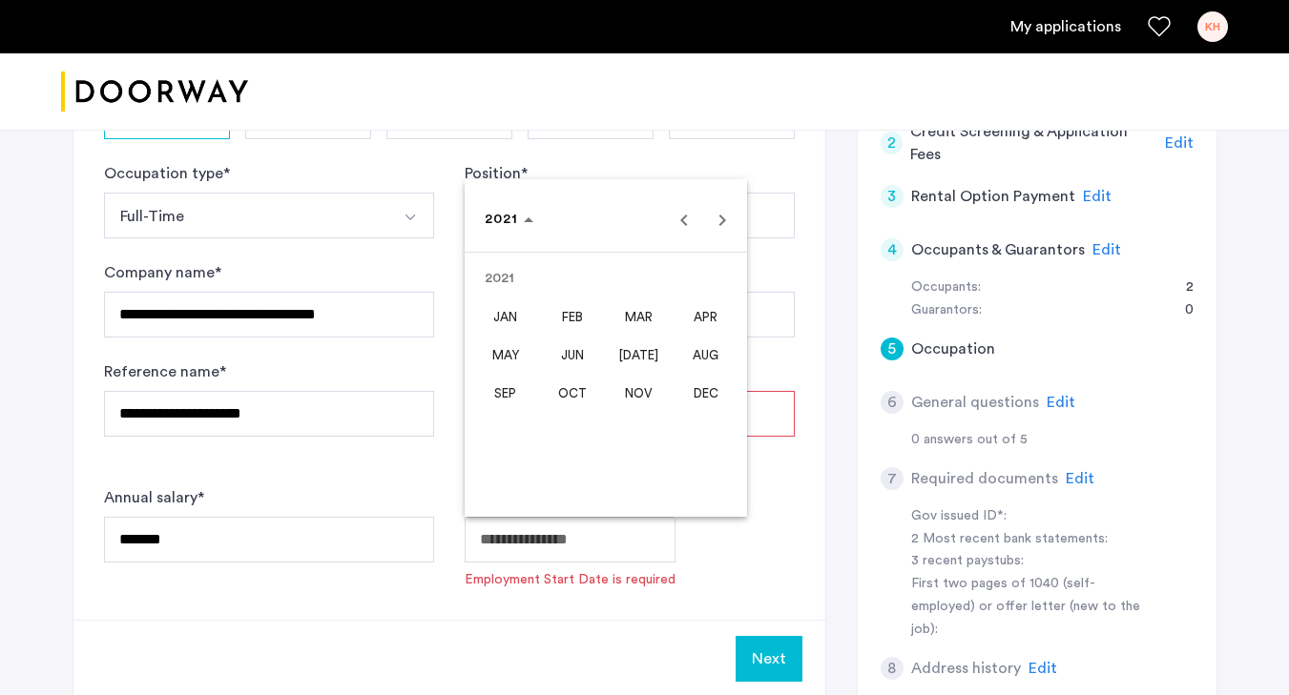
click at [505, 386] on span "SEP" at bounding box center [505, 393] width 60 height 34
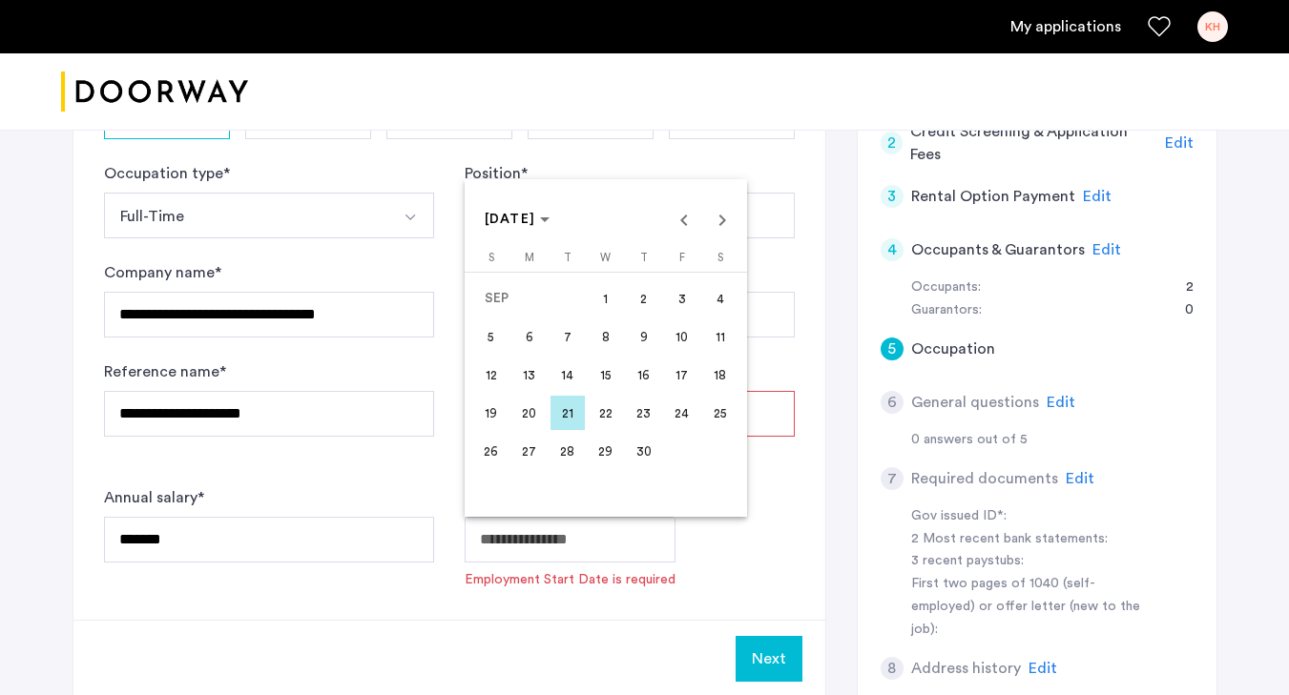
click at [612, 433] on button "29" at bounding box center [606, 451] width 38 height 38
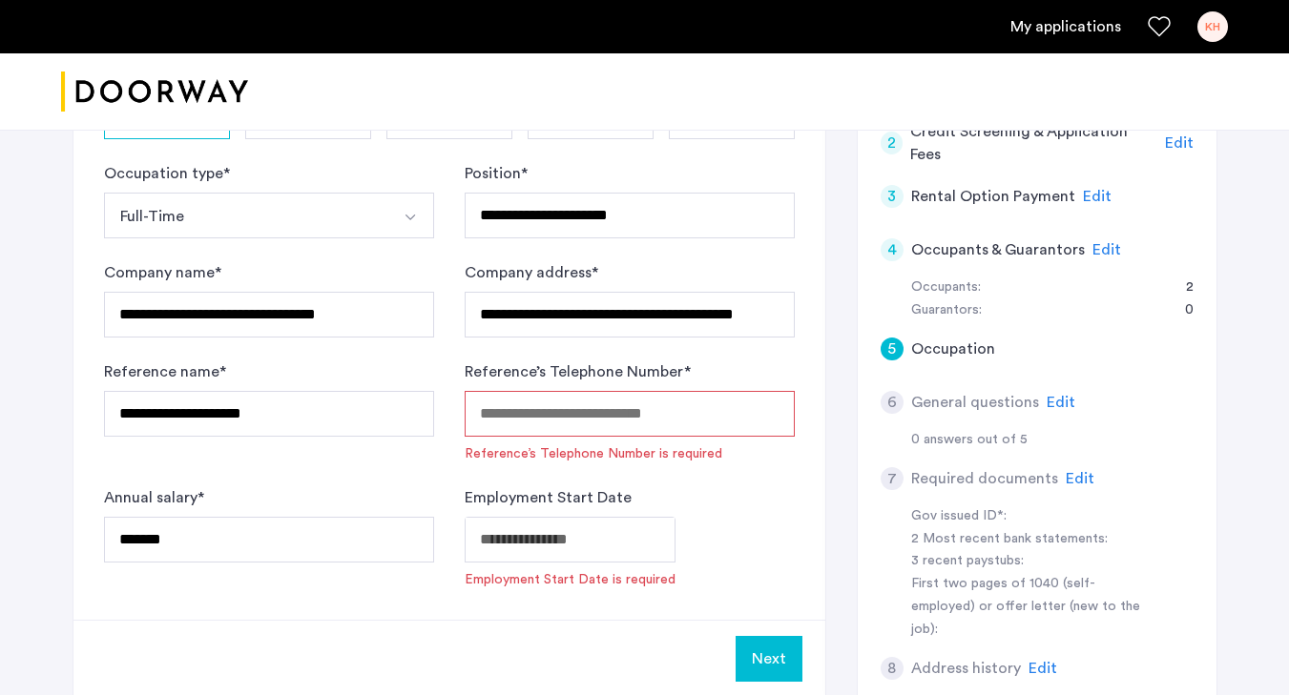
type input "**********"
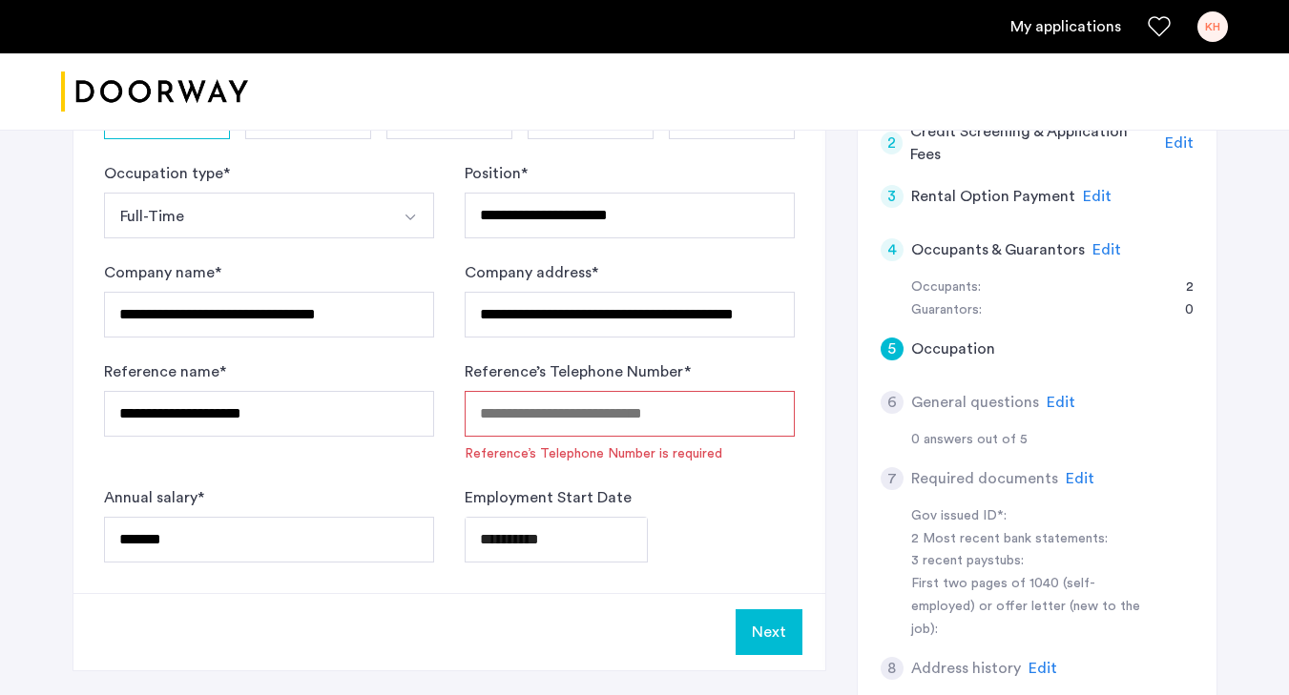
click at [613, 422] on input "Reference’s Telephone Number *" at bounding box center [630, 414] width 330 height 46
paste input "**********"
click at [546, 462] on span "Reference’s Telephone Number is invalid" at bounding box center [630, 454] width 330 height 19
click at [509, 414] on input "**********" at bounding box center [630, 414] width 330 height 46
click at [536, 417] on input "**********" at bounding box center [630, 414] width 330 height 46
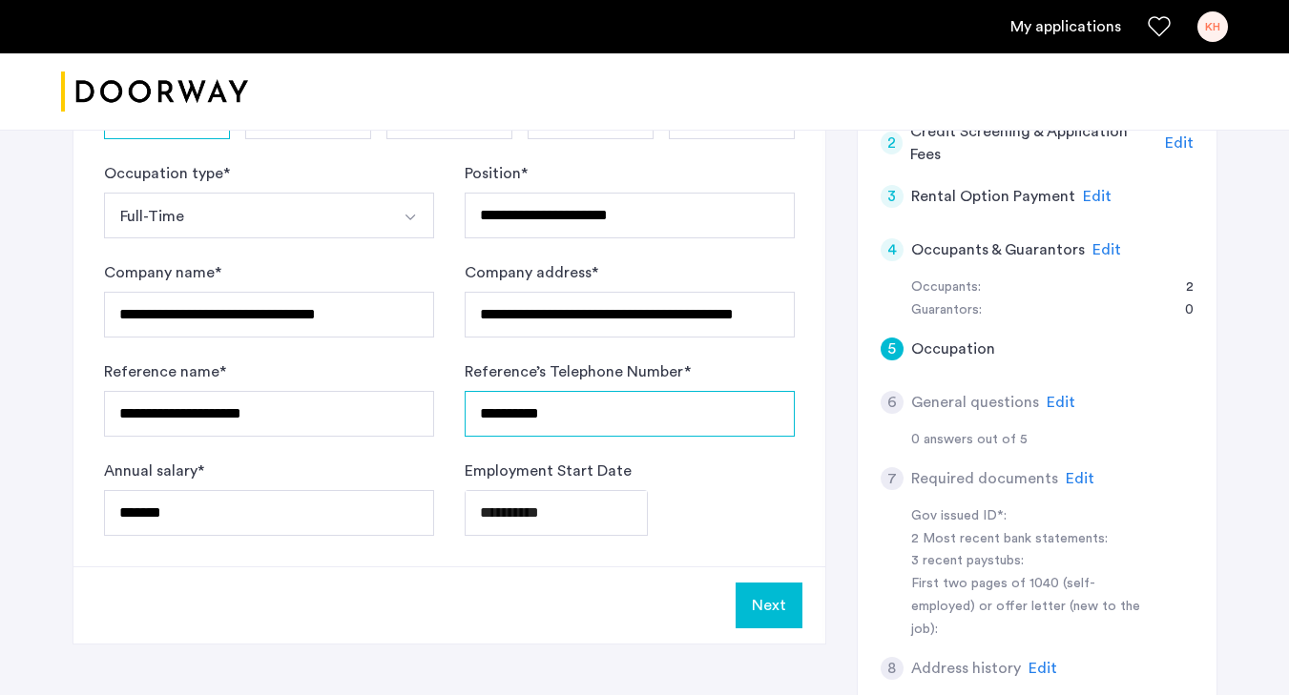
type input "**********"
click at [540, 448] on form "**********" at bounding box center [449, 349] width 691 height 374
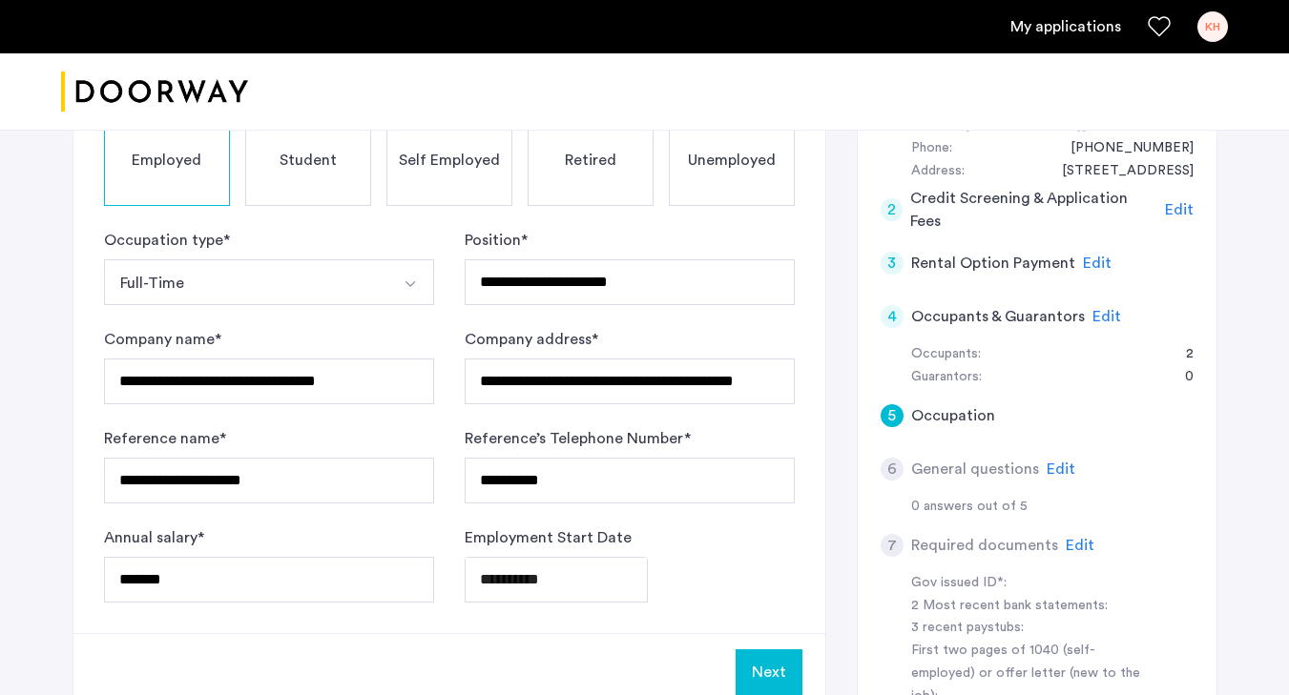
scroll to position [395, 0]
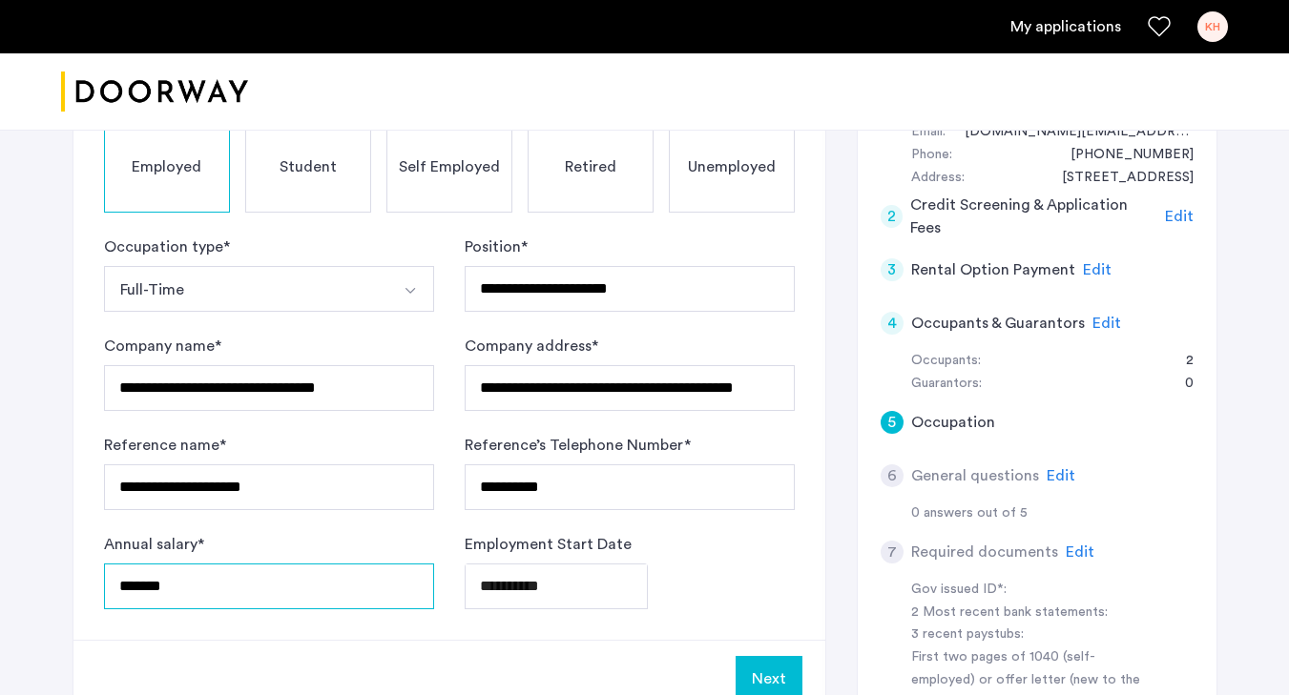
click at [163, 589] on input "*******" at bounding box center [269, 587] width 330 height 46
click at [122, 591] on input "*******" at bounding box center [269, 587] width 330 height 46
click at [125, 591] on input "*******" at bounding box center [269, 587] width 330 height 46
click at [134, 582] on input "*******" at bounding box center [269, 587] width 330 height 46
drag, startPoint x: 202, startPoint y: 588, endPoint x: 163, endPoint y: 582, distance: 39.5
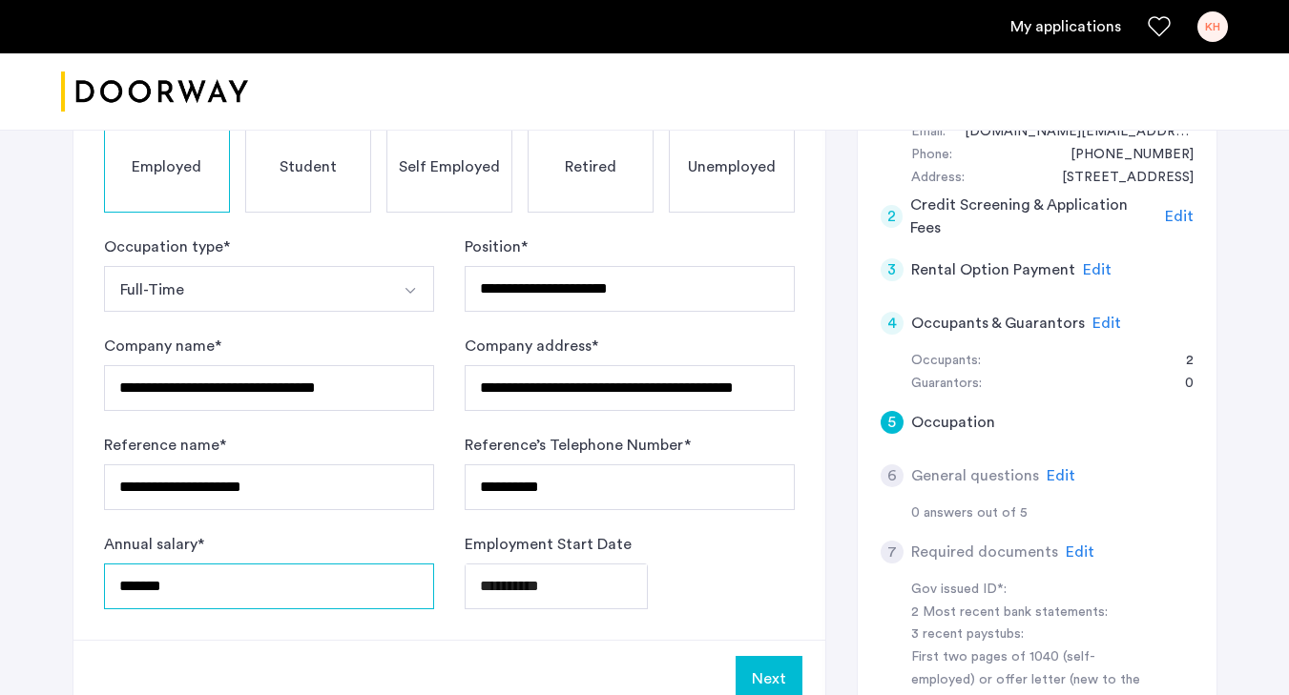
click at [163, 582] on input "*******" at bounding box center [269, 587] width 330 height 46
click at [114, 528] on form "**********" at bounding box center [449, 423] width 691 height 374
click at [134, 592] on input "*****" at bounding box center [269, 587] width 330 height 46
click at [169, 608] on input "*****" at bounding box center [269, 587] width 330 height 46
click at [158, 591] on input "*******" at bounding box center [269, 587] width 330 height 46
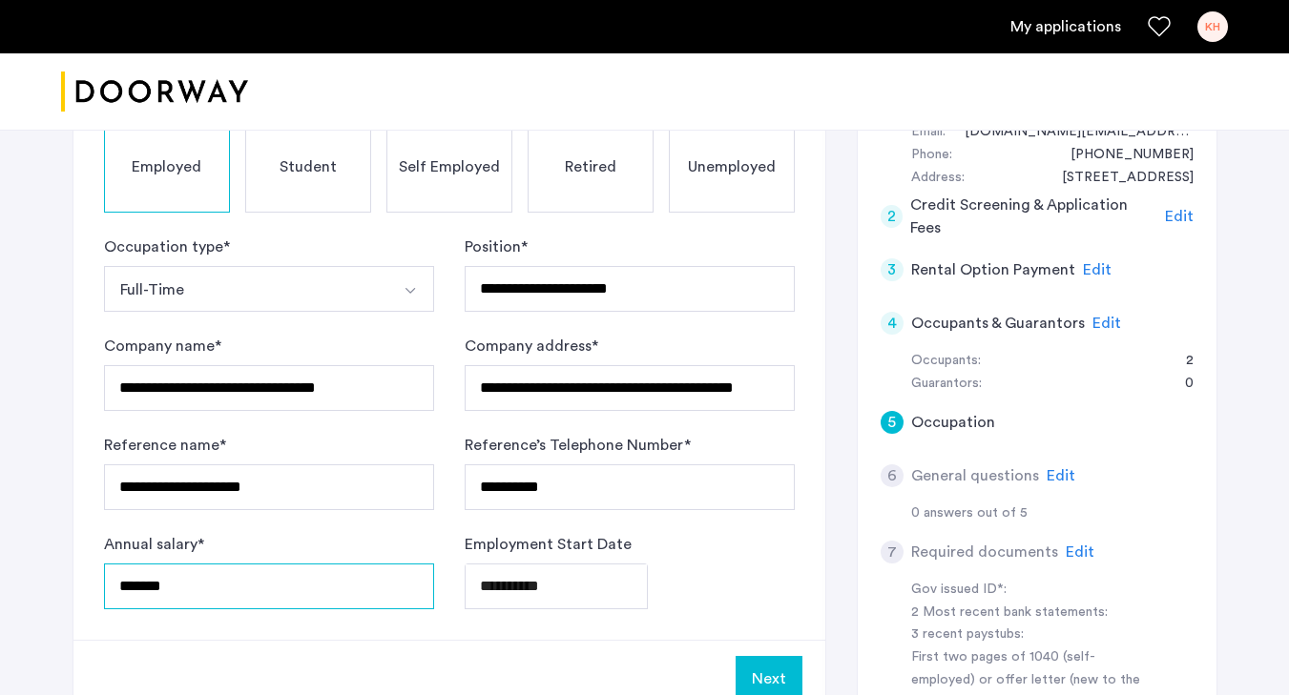
type input "*******"
click at [299, 530] on form "**********" at bounding box center [449, 423] width 691 height 374
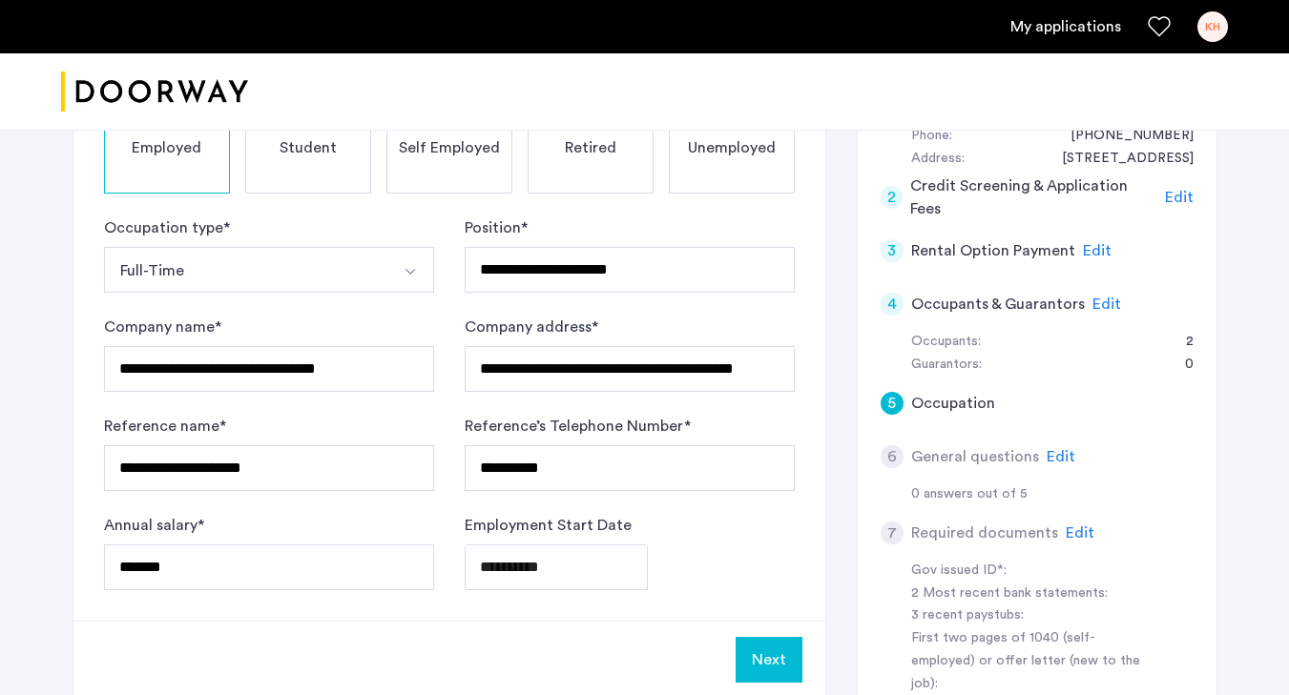
scroll to position [485, 0]
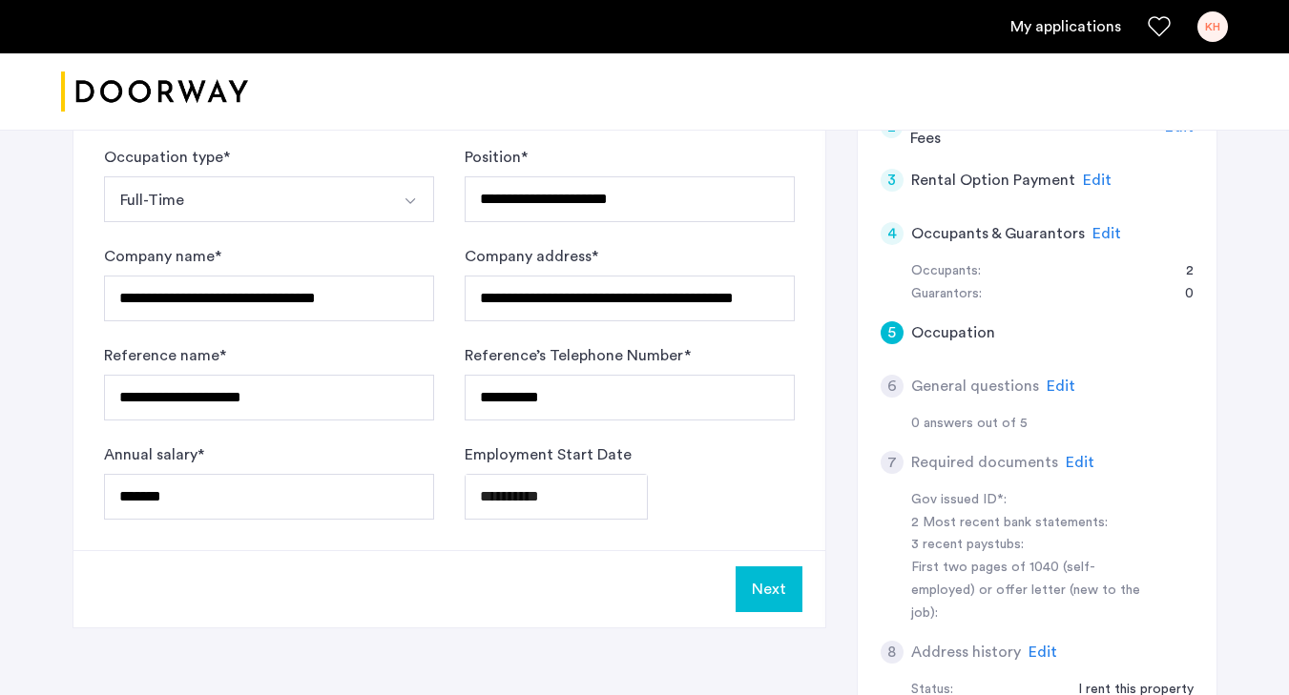
click at [781, 591] on button "Next" at bounding box center [769, 590] width 67 height 46
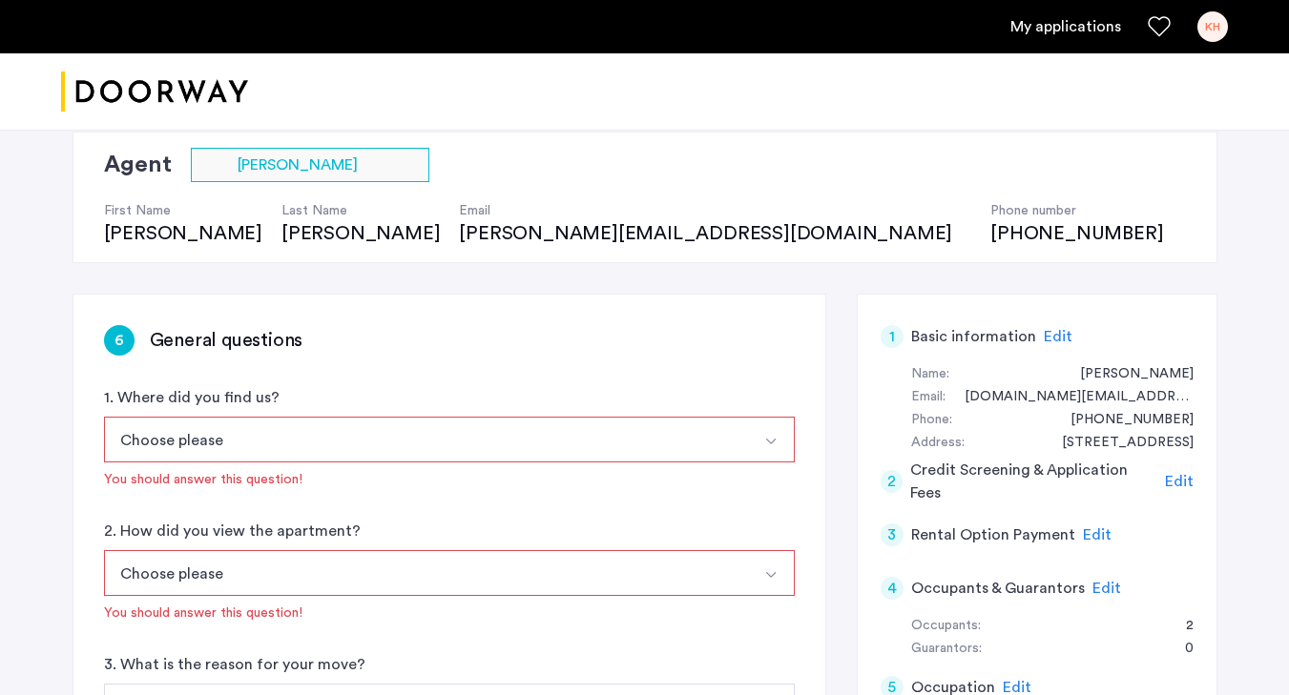
scroll to position [140, 0]
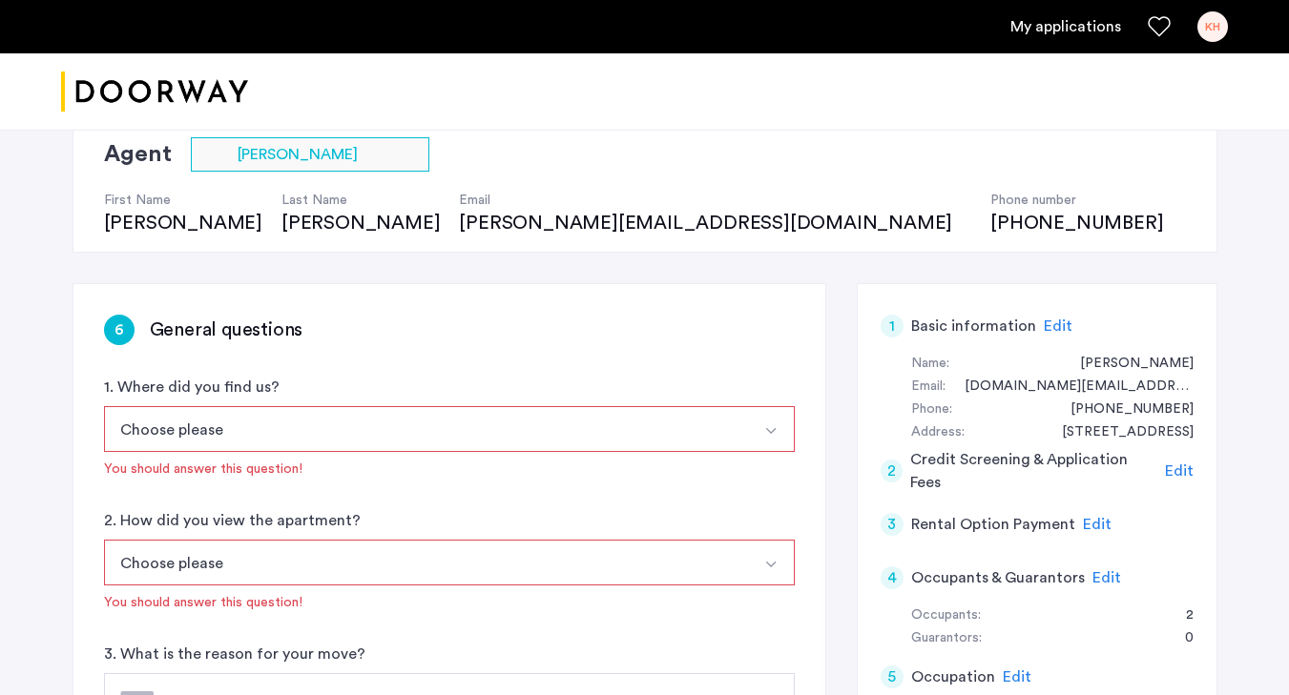
click at [695, 431] on button "Choose please" at bounding box center [427, 429] width 646 height 46
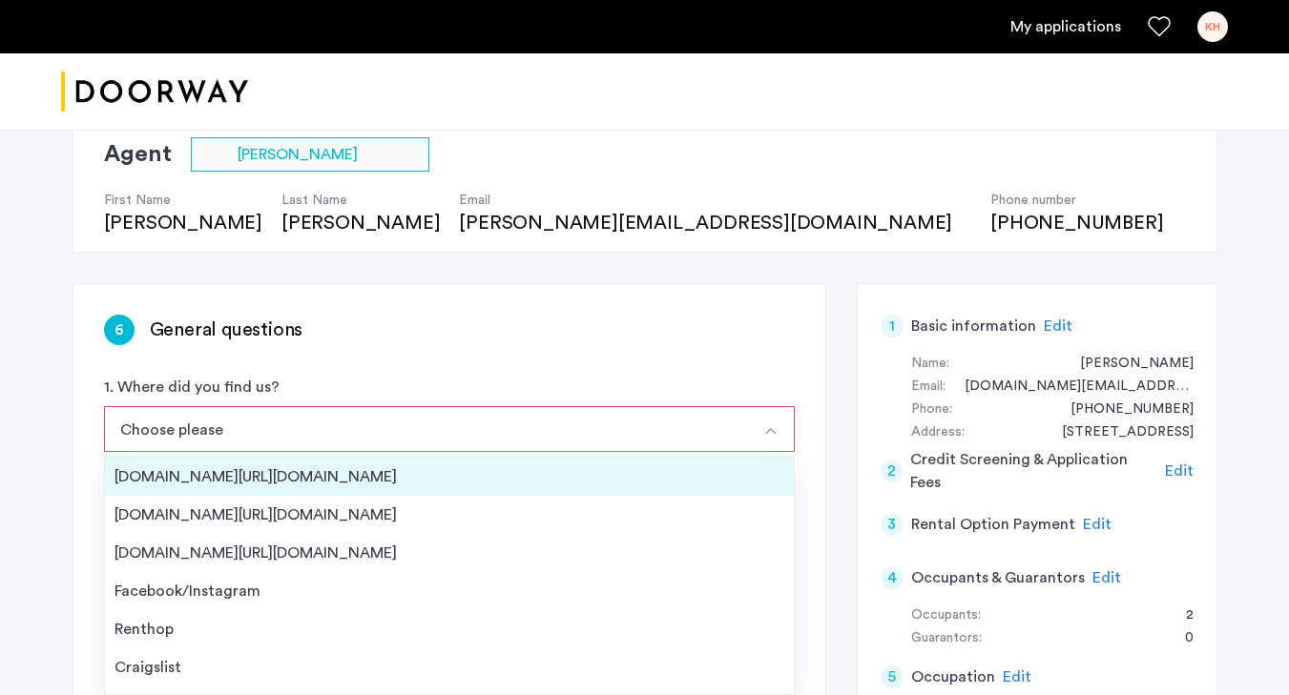
click at [652, 469] on div "[DOMAIN_NAME][URL][DOMAIN_NAME]" at bounding box center [449, 477] width 670 height 23
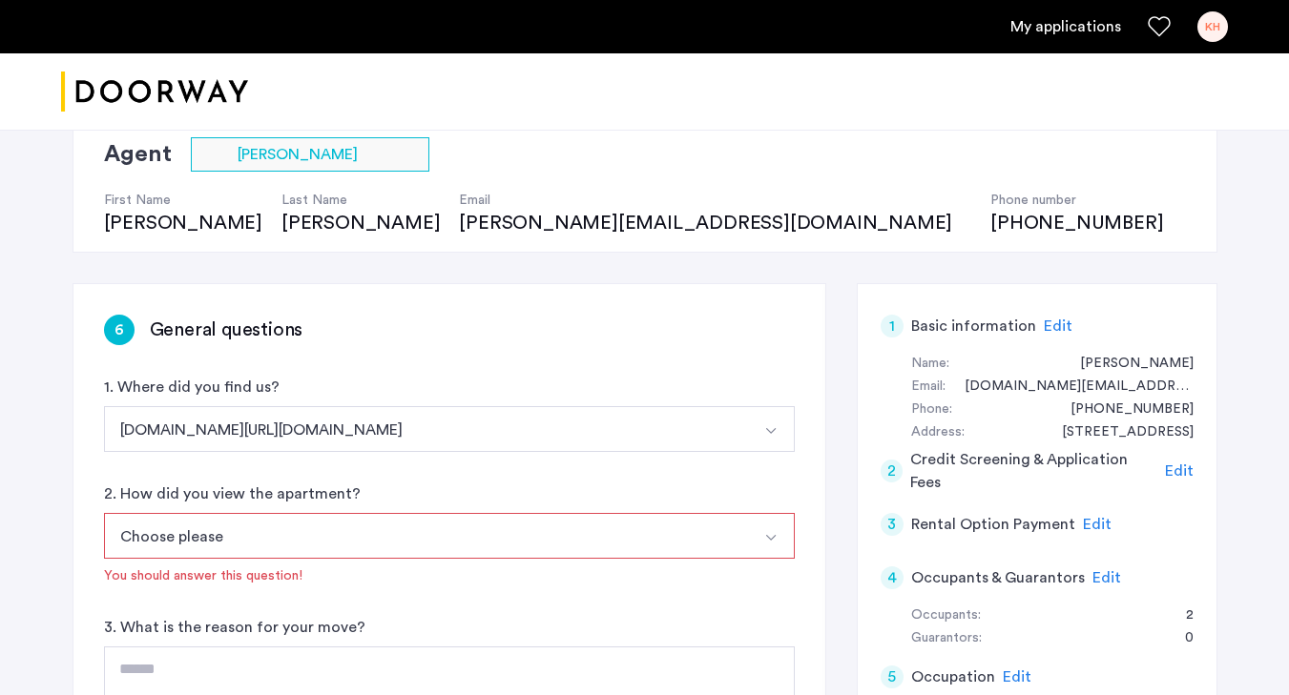
click at [618, 524] on button "Choose please" at bounding box center [427, 536] width 646 height 46
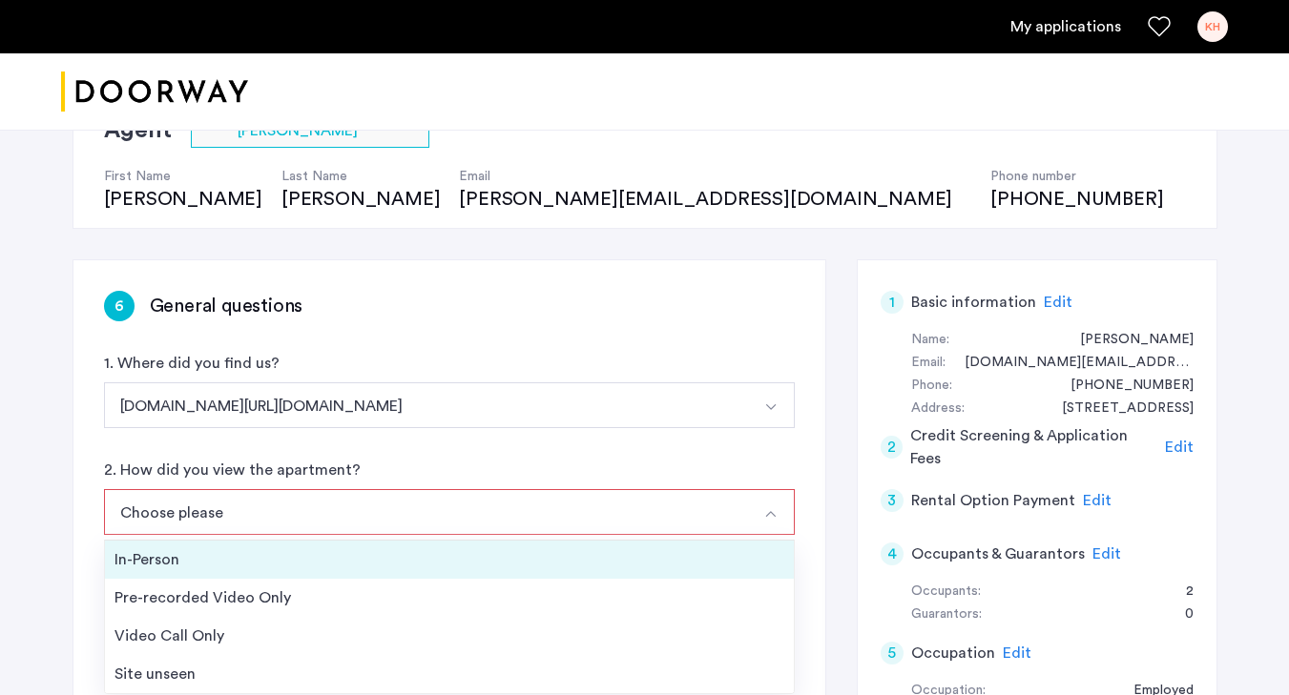
click at [605, 547] on li "In-Person" at bounding box center [449, 560] width 689 height 38
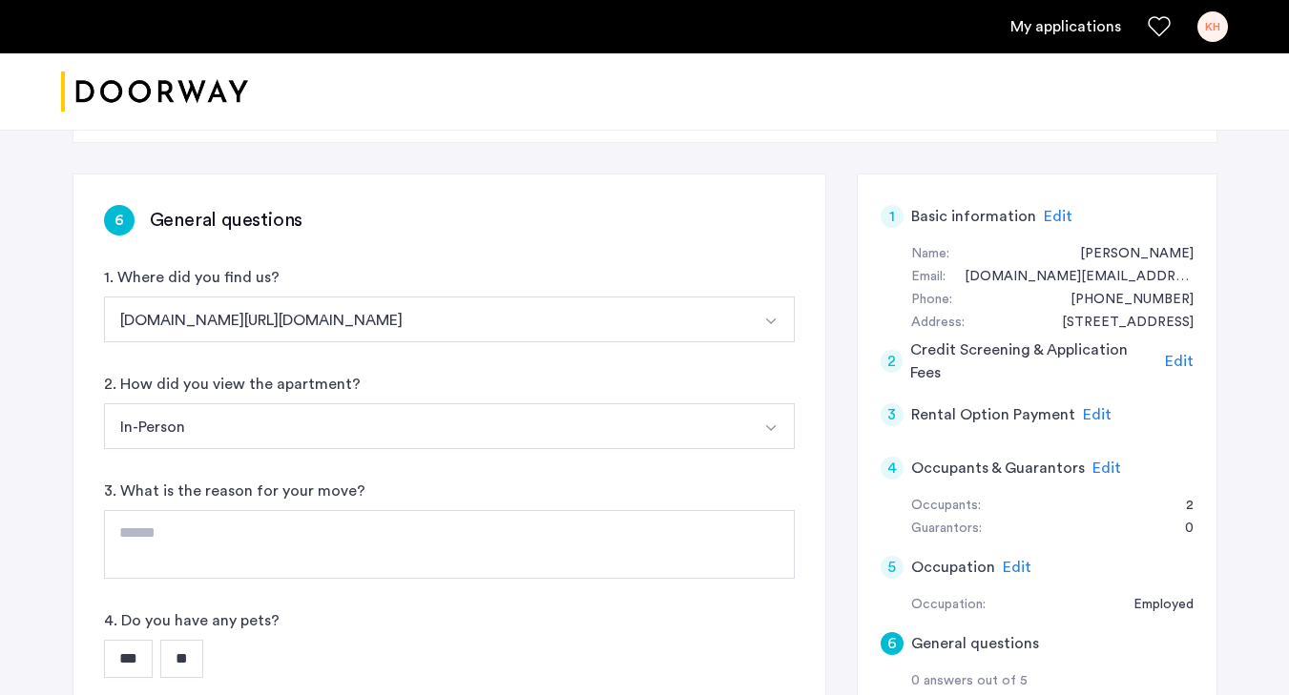
scroll to position [269, 0]
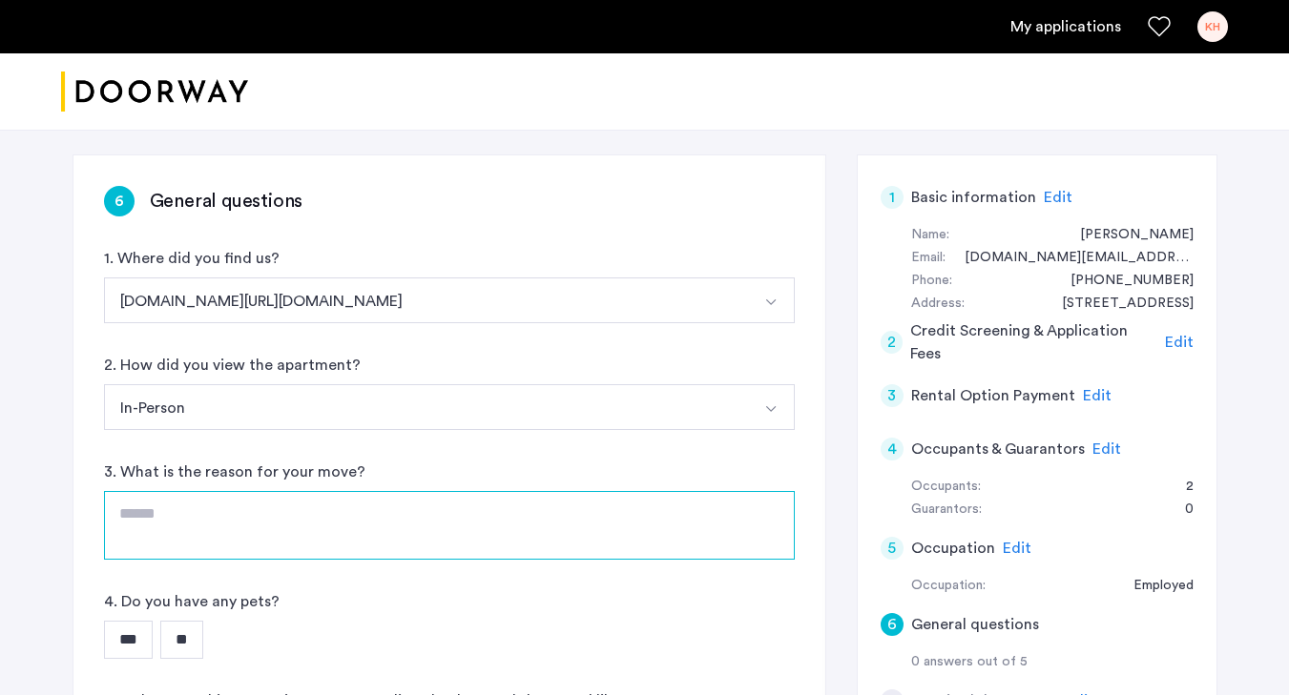
click at [604, 495] on textarea at bounding box center [449, 525] width 691 height 69
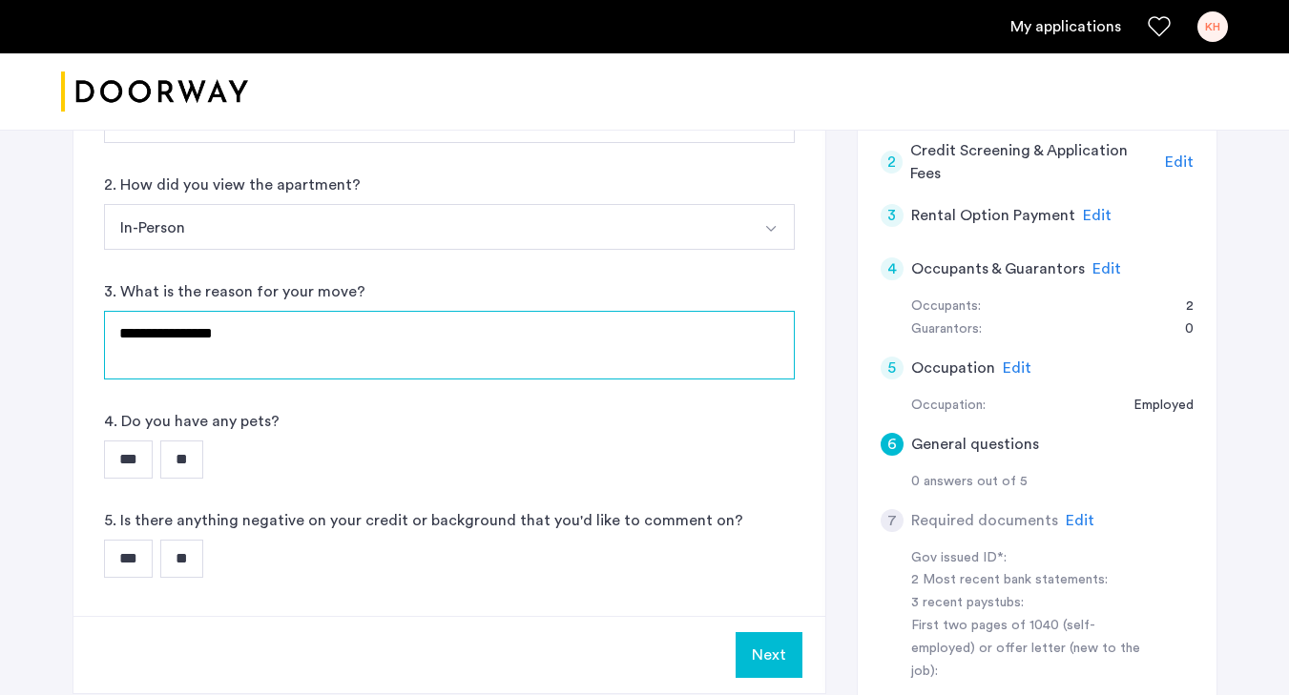
scroll to position [468, 0]
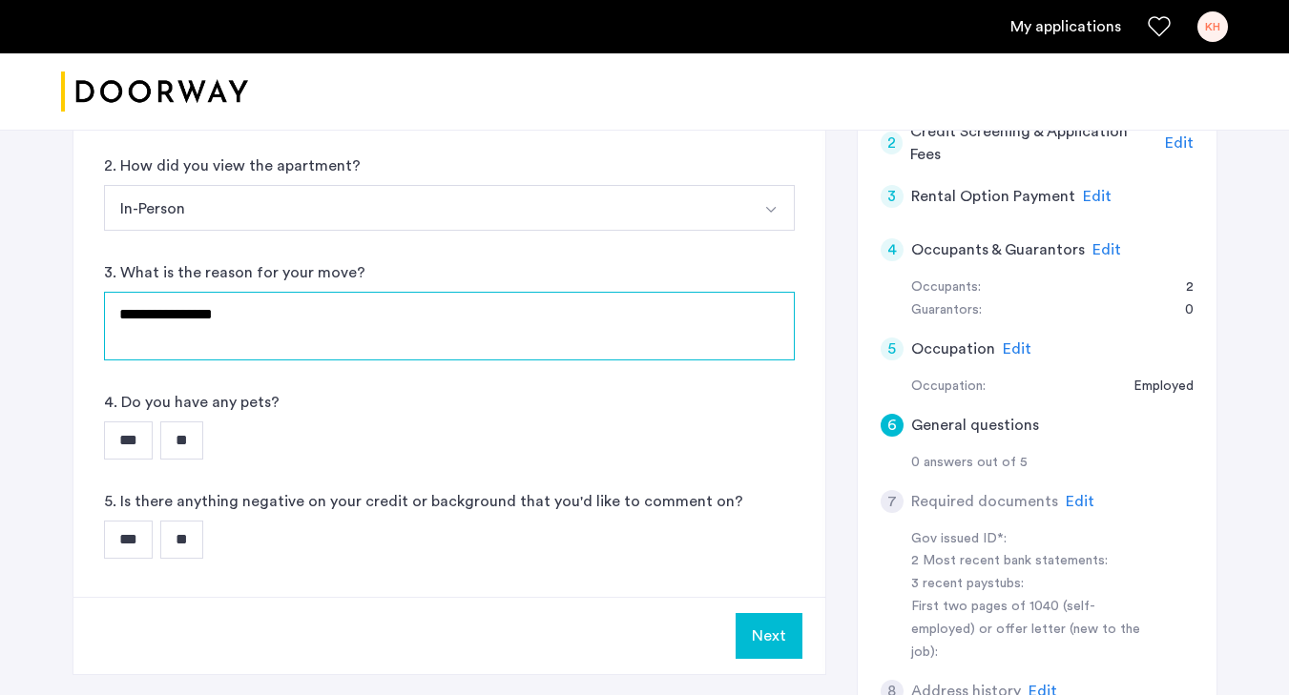
type textarea "**********"
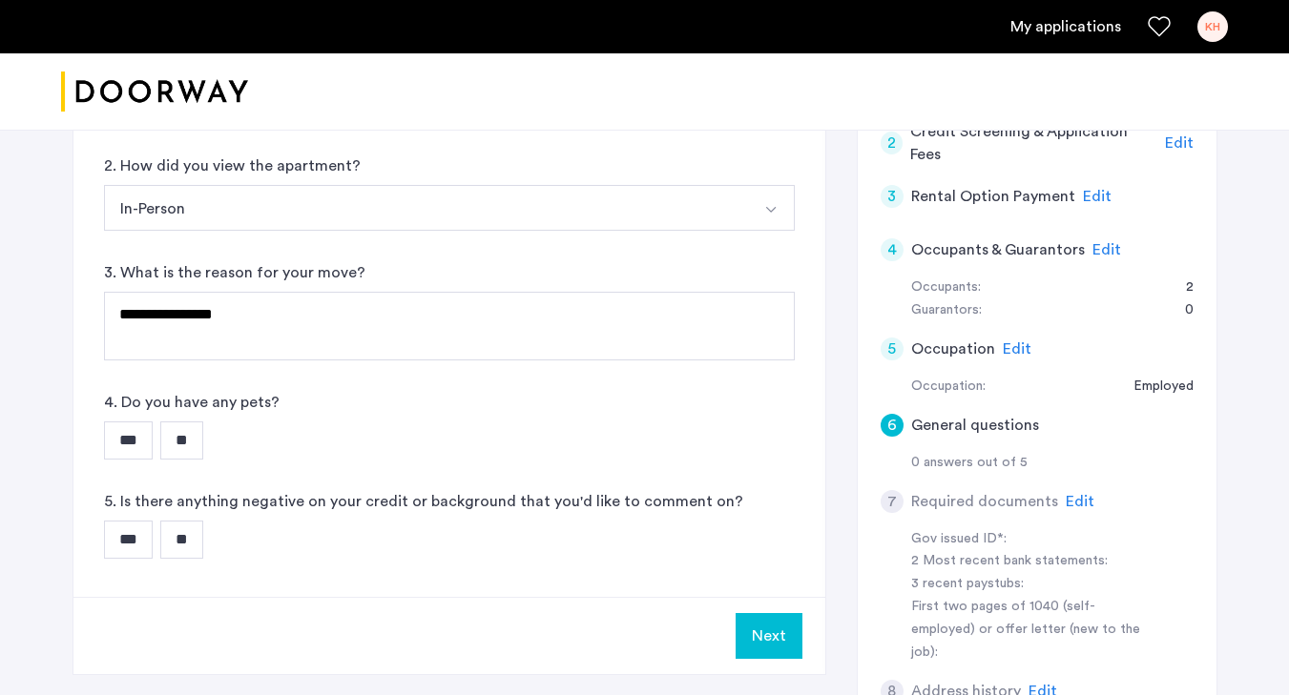
click at [177, 445] on input "**" at bounding box center [181, 441] width 43 height 38
click at [197, 550] on input "**" at bounding box center [181, 540] width 43 height 38
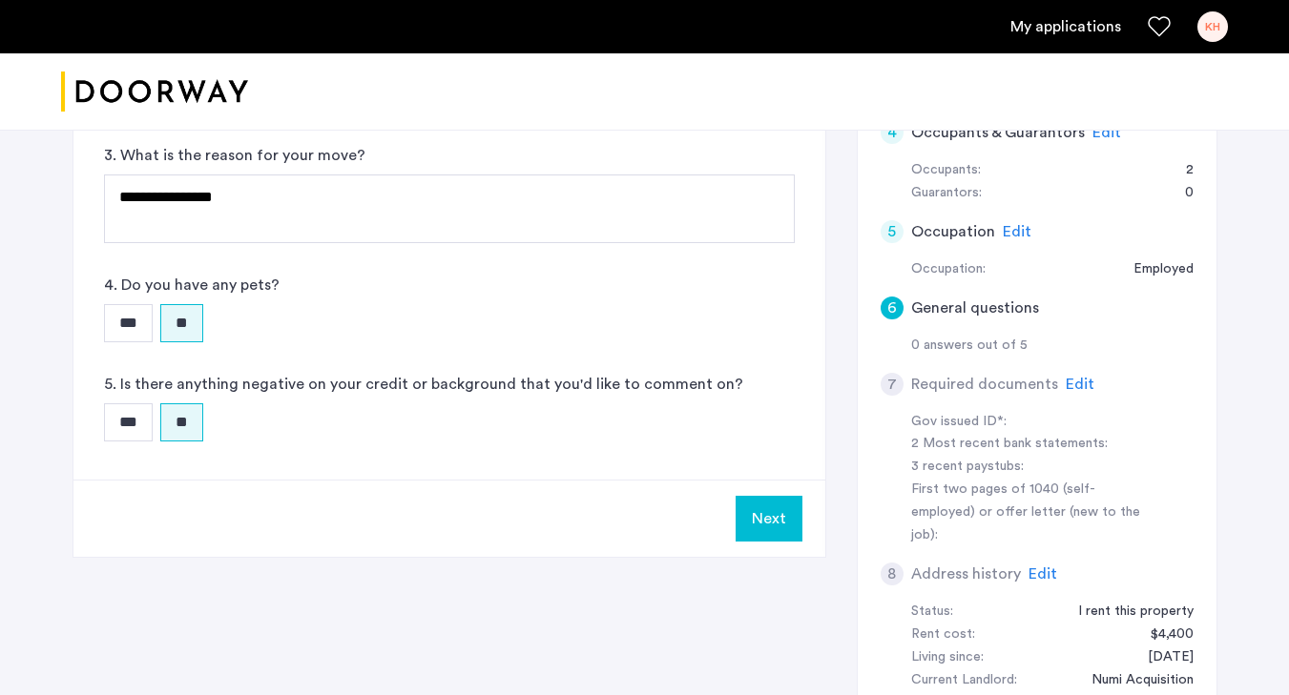
scroll to position [592, 0]
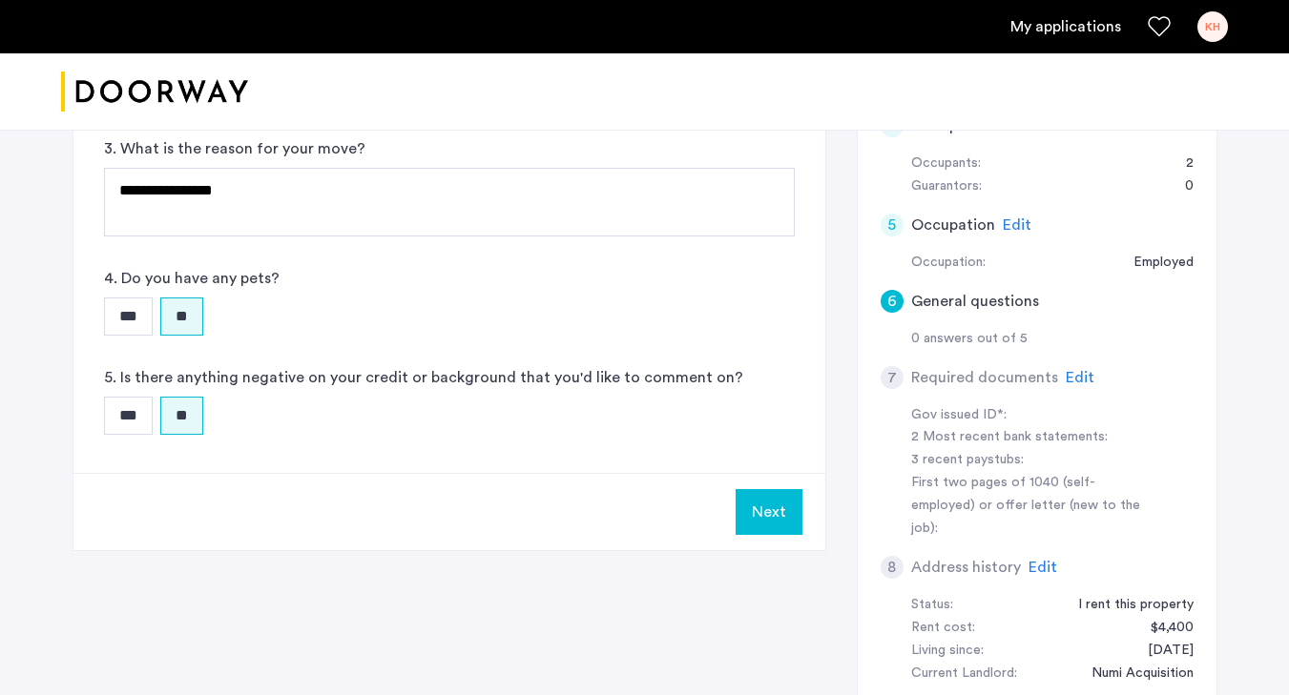
click at [789, 502] on button "Next" at bounding box center [769, 512] width 67 height 46
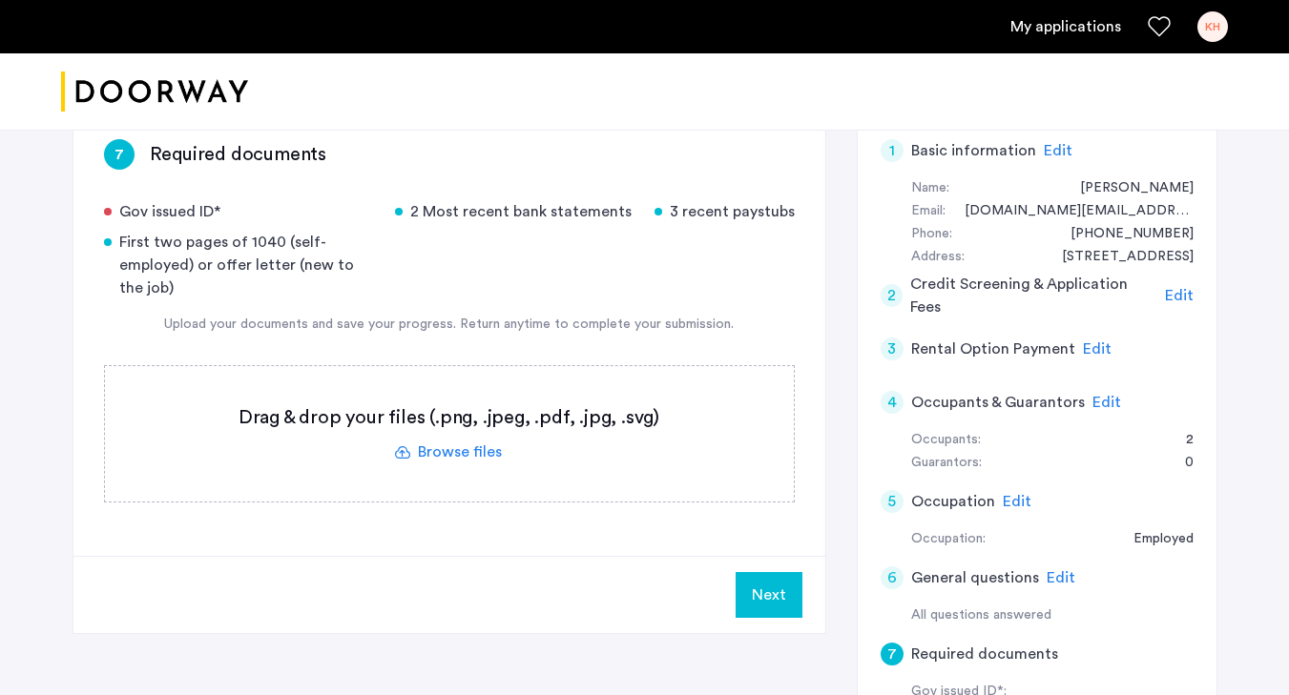
scroll to position [338, 0]
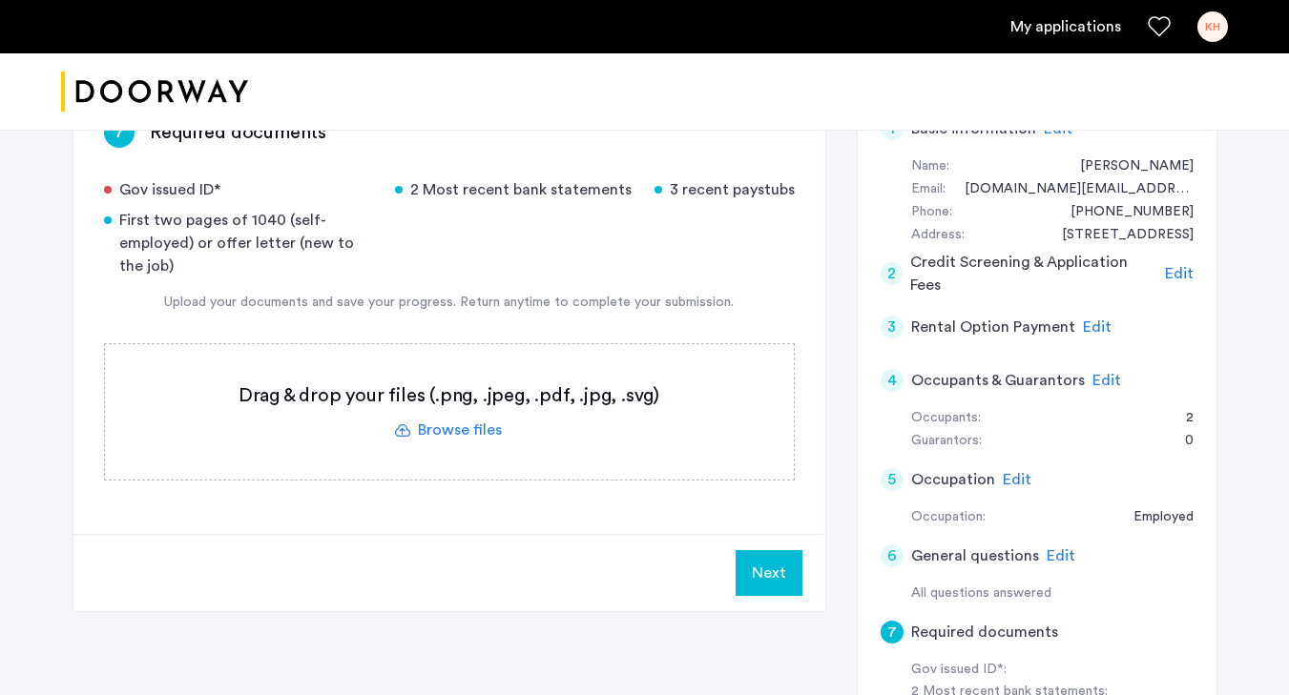
click at [486, 426] on label at bounding box center [449, 411] width 689 height 135
click at [0, 0] on input "file" at bounding box center [0, 0] width 0 height 0
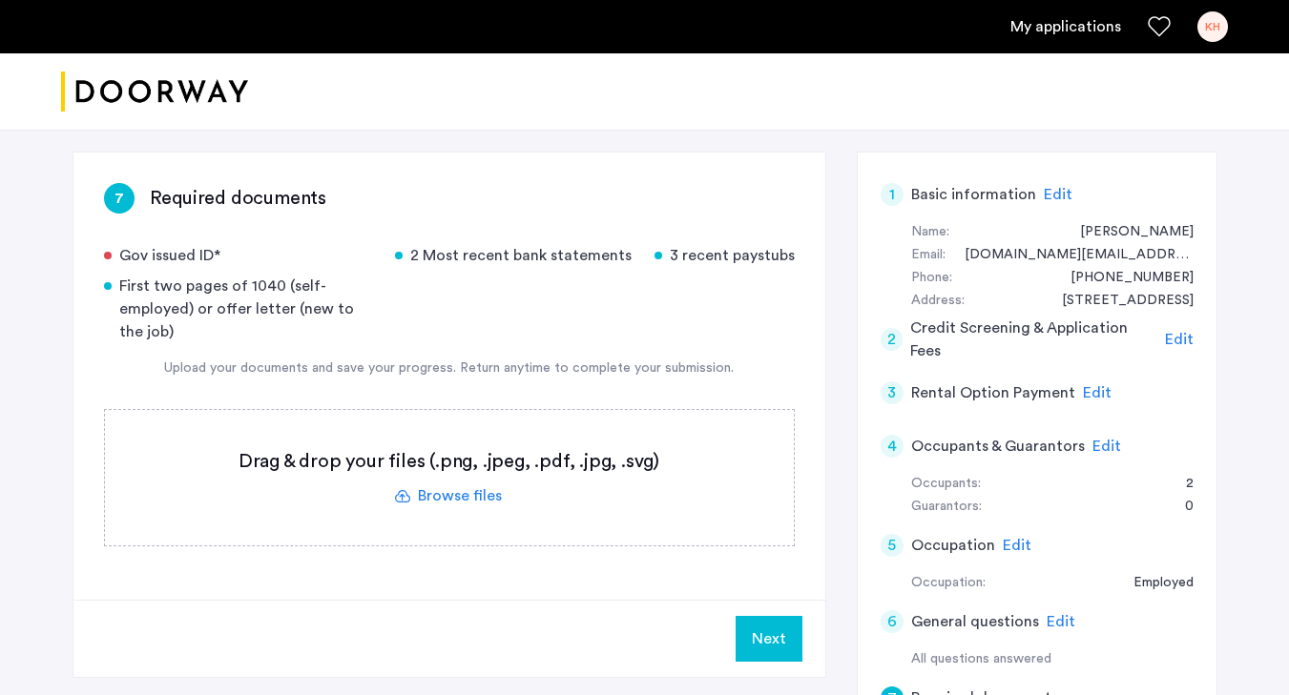
scroll to position [265, 0]
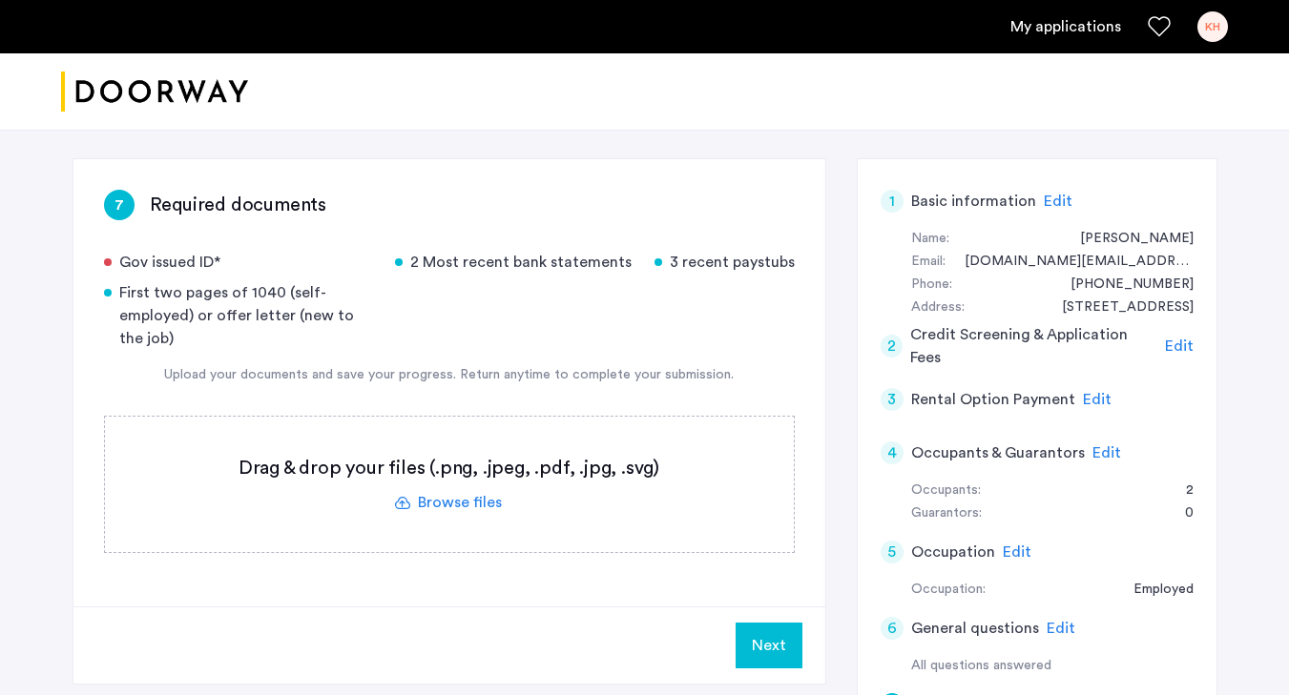
click at [427, 514] on label at bounding box center [449, 484] width 689 height 135
click at [0, 0] on input "file" at bounding box center [0, 0] width 0 height 0
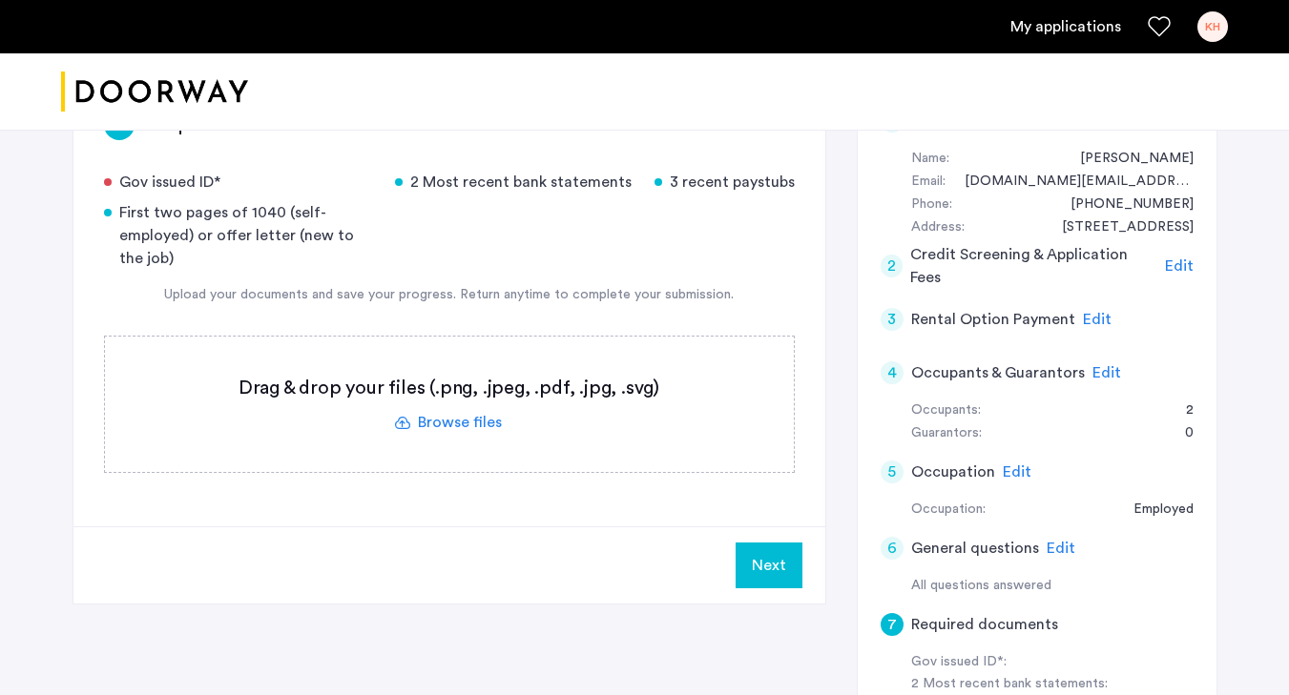
scroll to position [347, 0]
click at [426, 412] on label at bounding box center [449, 402] width 689 height 135
click at [0, 0] on input "file" at bounding box center [0, 0] width 0 height 0
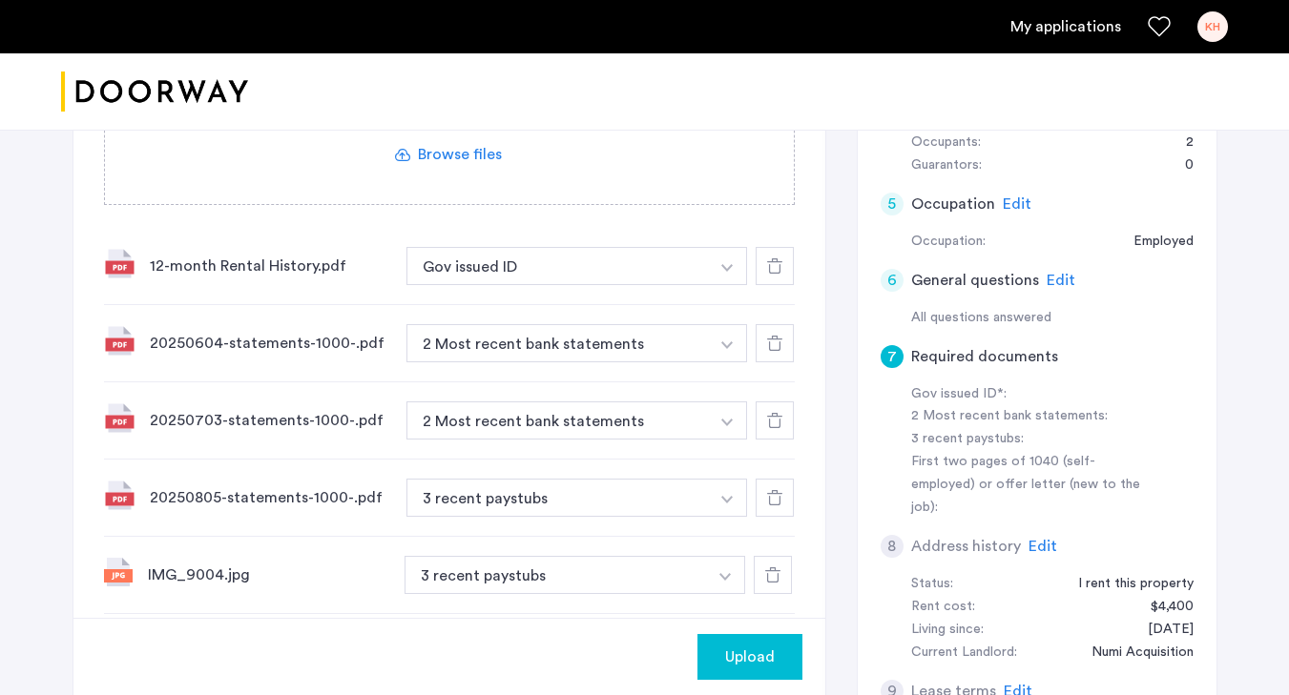
scroll to position [642, 0]
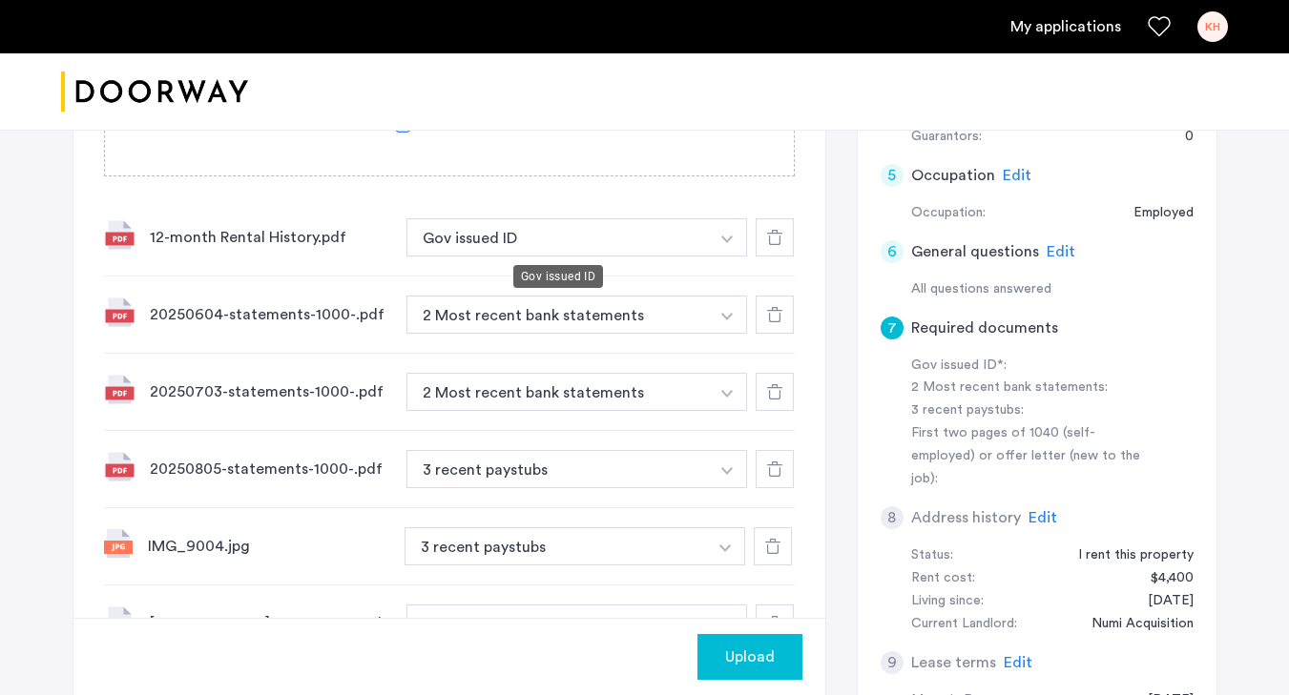
click at [663, 245] on button "Gov issued ID" at bounding box center [557, 237] width 303 height 38
click at [653, 228] on button "Gov issued ID" at bounding box center [557, 237] width 303 height 38
click at [734, 238] on button "button" at bounding box center [727, 237] width 39 height 38
click at [665, 218] on button "Gov issued ID" at bounding box center [557, 237] width 303 height 38
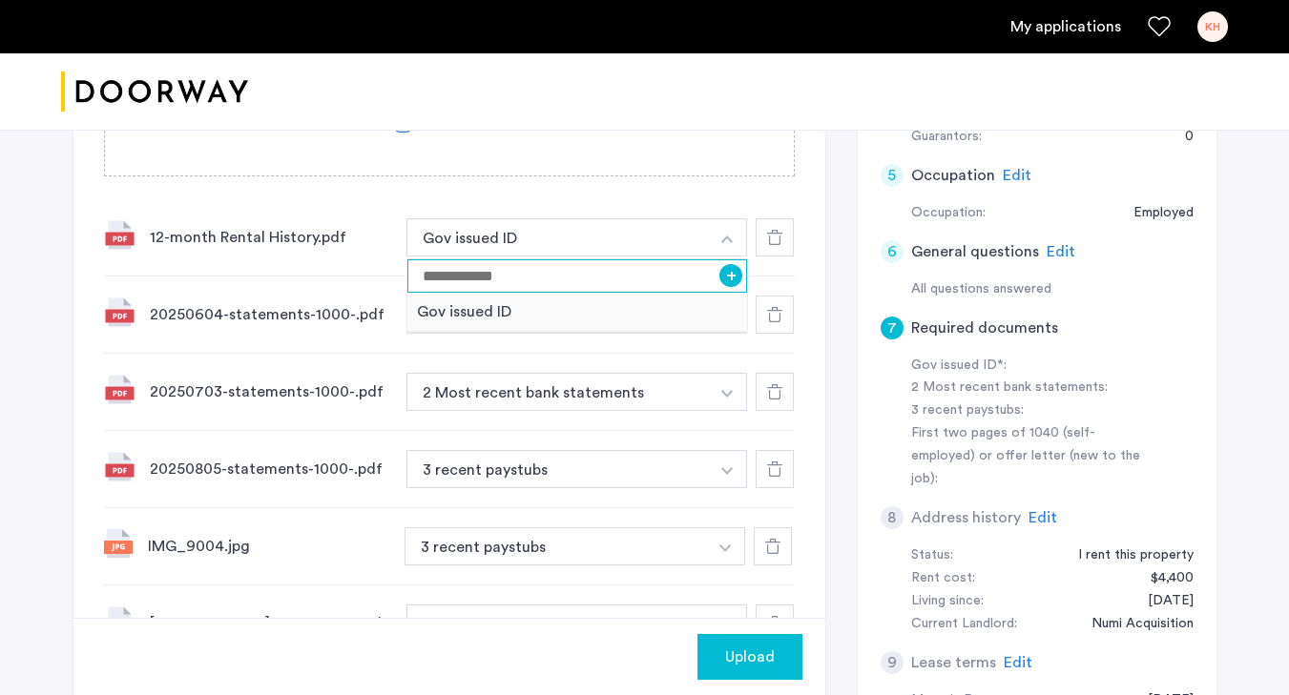
click at [638, 280] on input at bounding box center [577, 275] width 341 height 33
click at [652, 276] on input at bounding box center [577, 275] width 341 height 33
click at [423, 279] on input "**********" at bounding box center [577, 275] width 341 height 33
type input "**********"
click at [448, 345] on div "20250604-statements-1000-.pdf 2 Most recent bank statements + 2 Most recent ban…" at bounding box center [449, 315] width 691 height 77
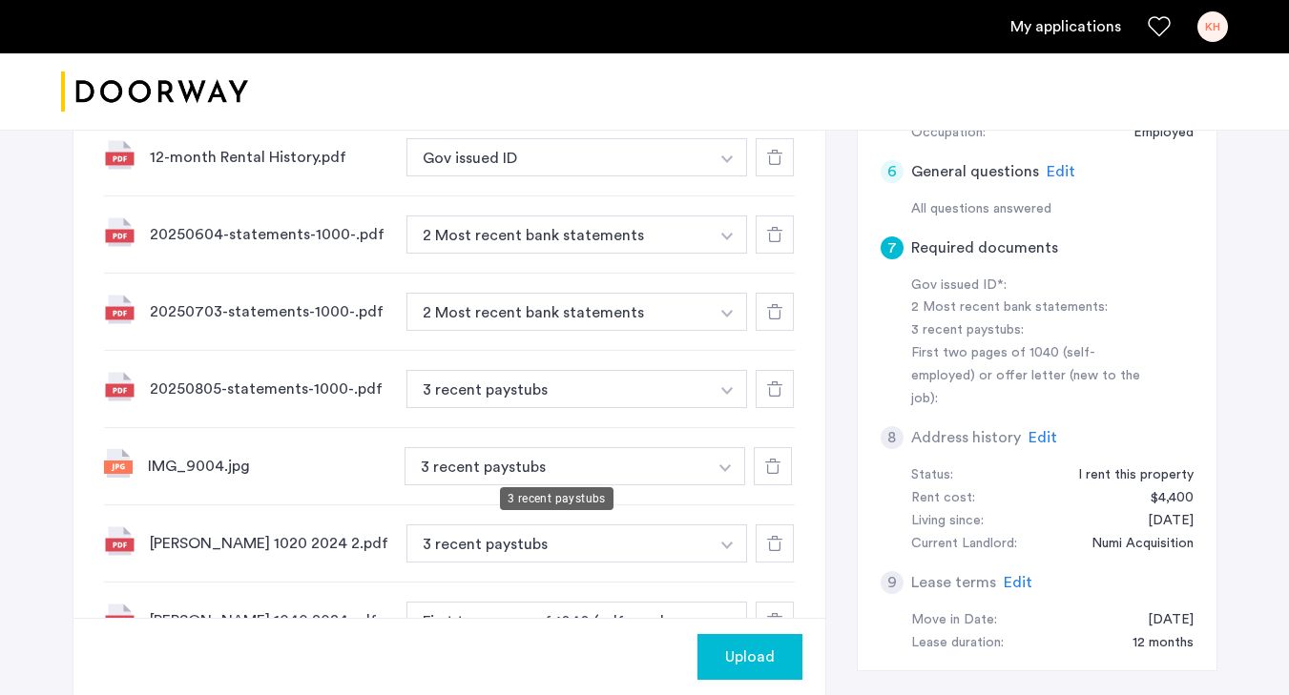
scroll to position [729, 0]
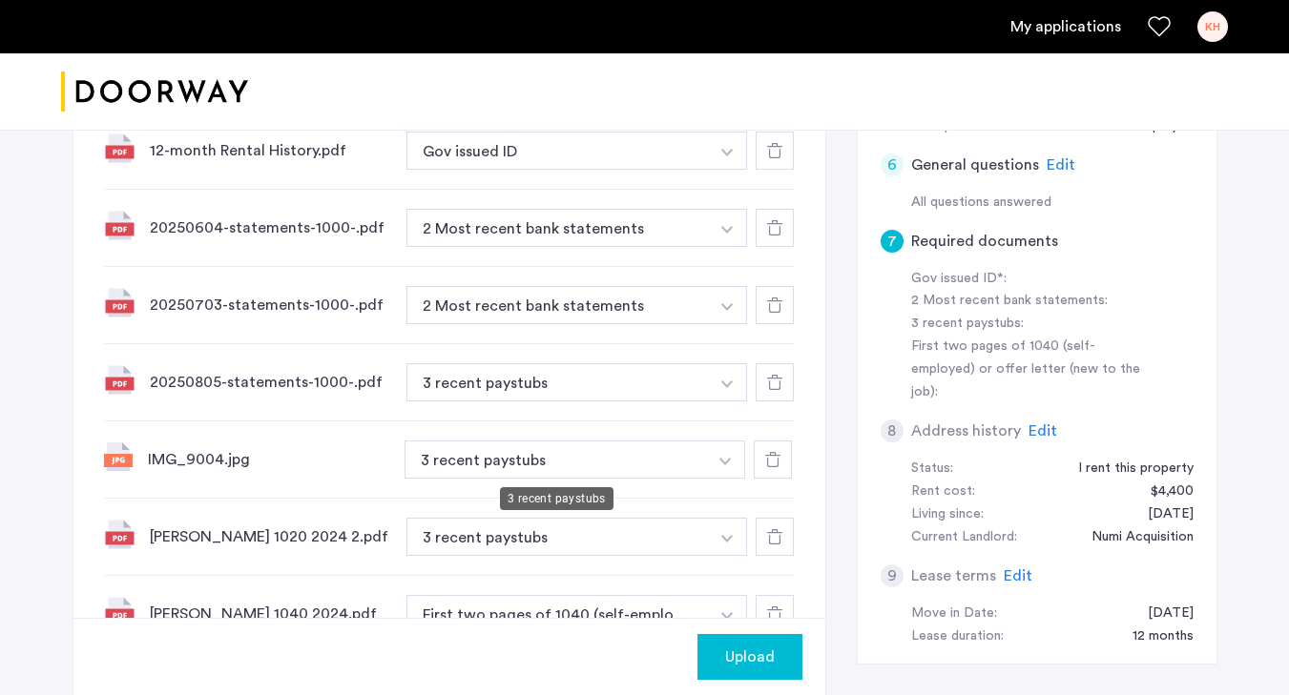
click at [585, 452] on button "3 recent paystubs" at bounding box center [556, 460] width 303 height 38
click at [590, 460] on button "3 recent paystubs" at bounding box center [556, 460] width 303 height 38
click at [718, 170] on button "button" at bounding box center [727, 151] width 39 height 38
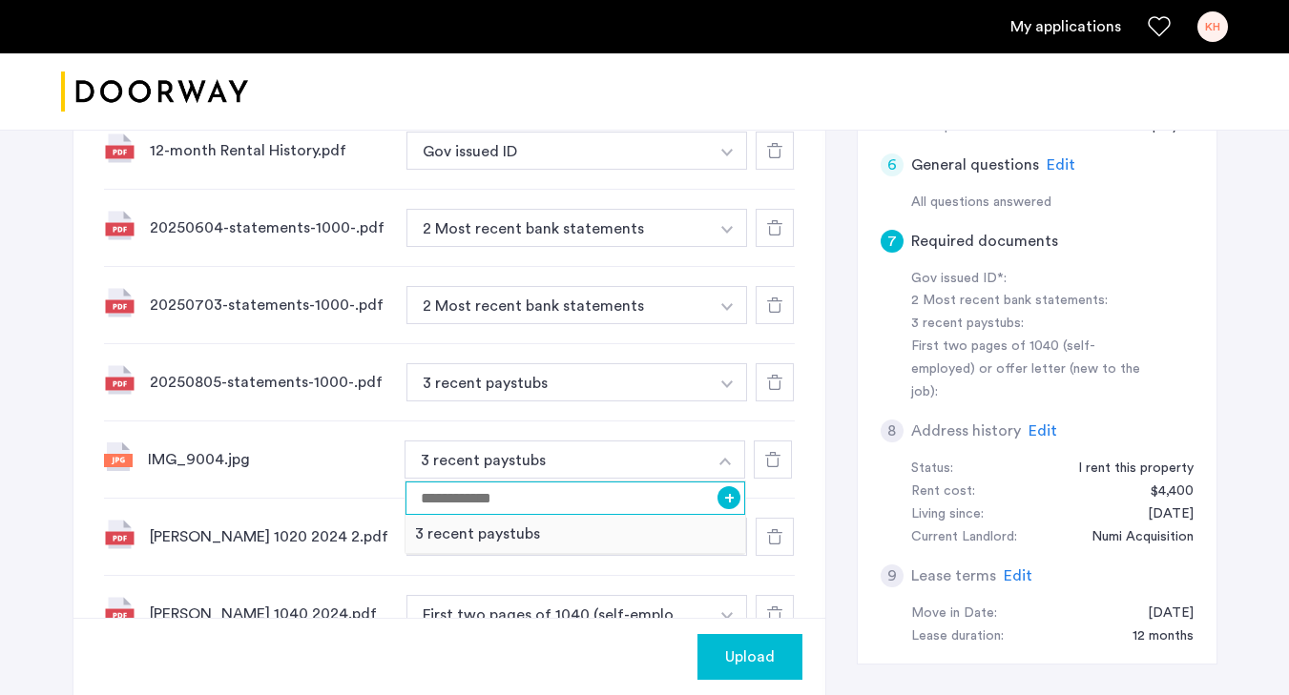
click at [646, 489] on input at bounding box center [575, 498] width 341 height 33
type input "**********"
click at [652, 424] on div "**********" at bounding box center [449, 460] width 691 height 77
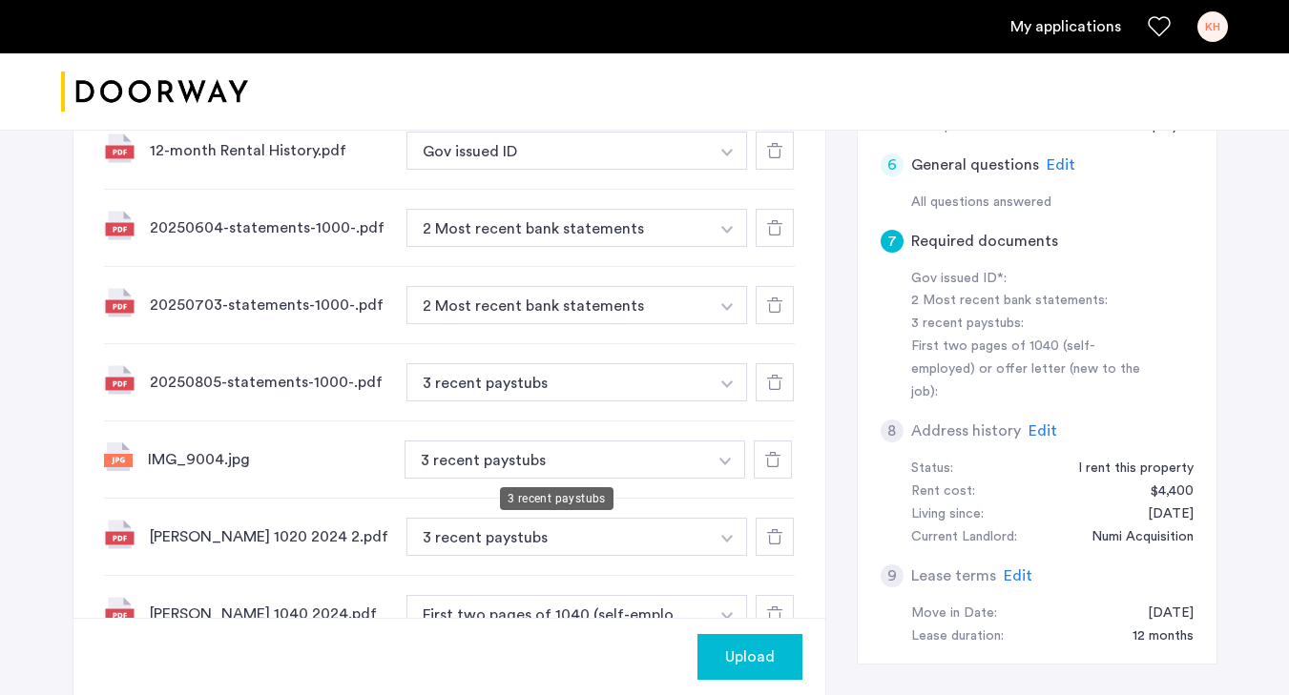
click at [645, 402] on button "3 recent paystubs" at bounding box center [557, 382] width 303 height 38
click at [645, 467] on button "3 recent paystubs" at bounding box center [556, 460] width 303 height 38
click at [722, 170] on button "button" at bounding box center [727, 151] width 39 height 38
click at [729, 493] on button "+" at bounding box center [728, 498] width 23 height 23
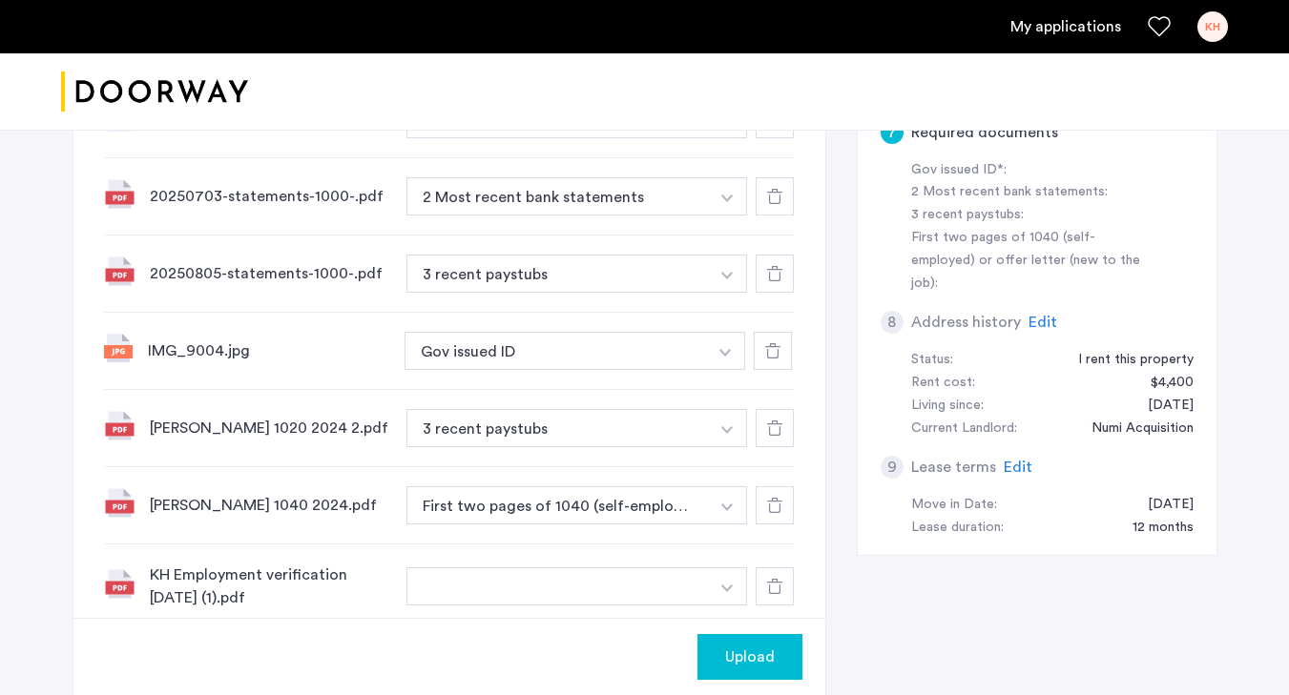
scroll to position [864, 0]
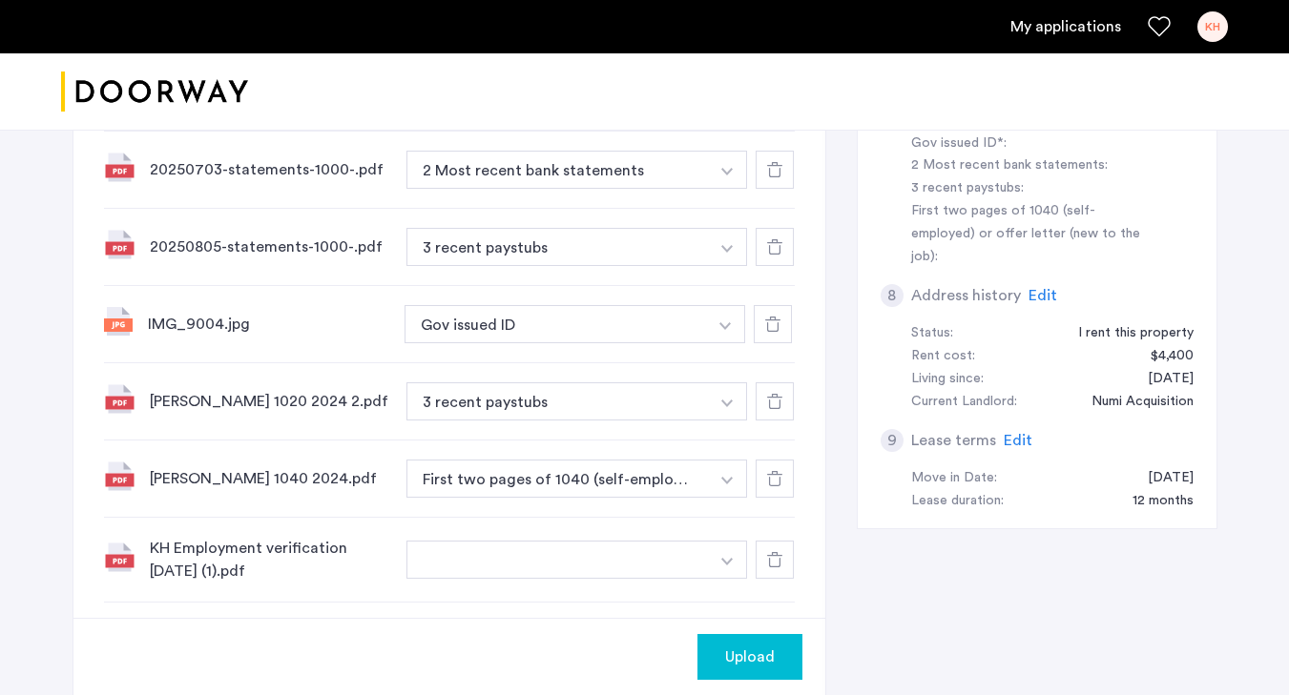
click at [734, 34] on button "button" at bounding box center [727, 15] width 39 height 38
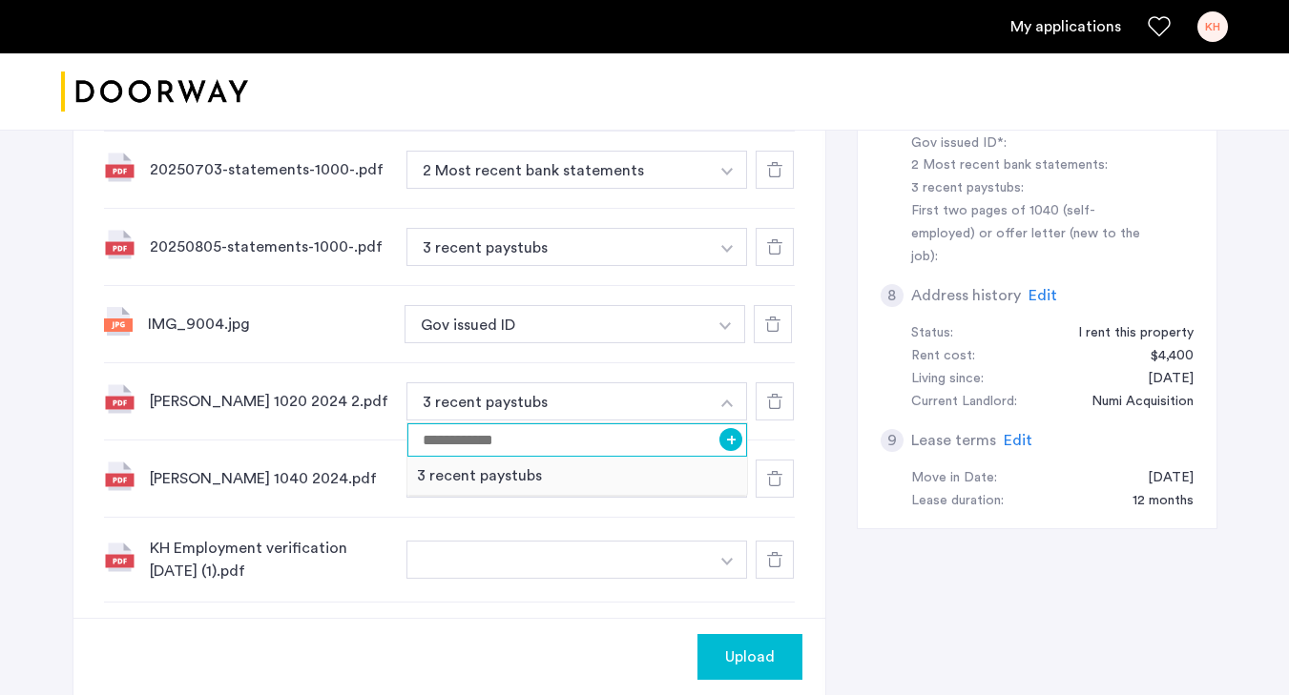
click at [673, 430] on input at bounding box center [577, 440] width 341 height 33
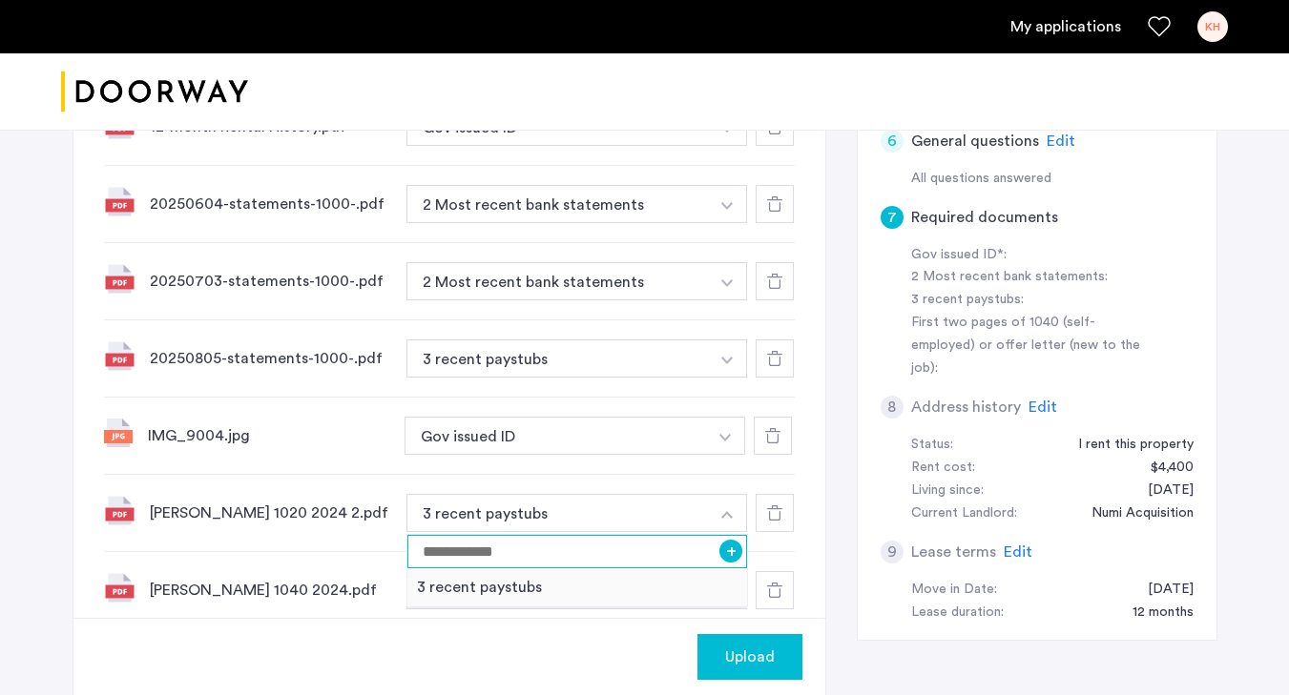
scroll to position [766, 0]
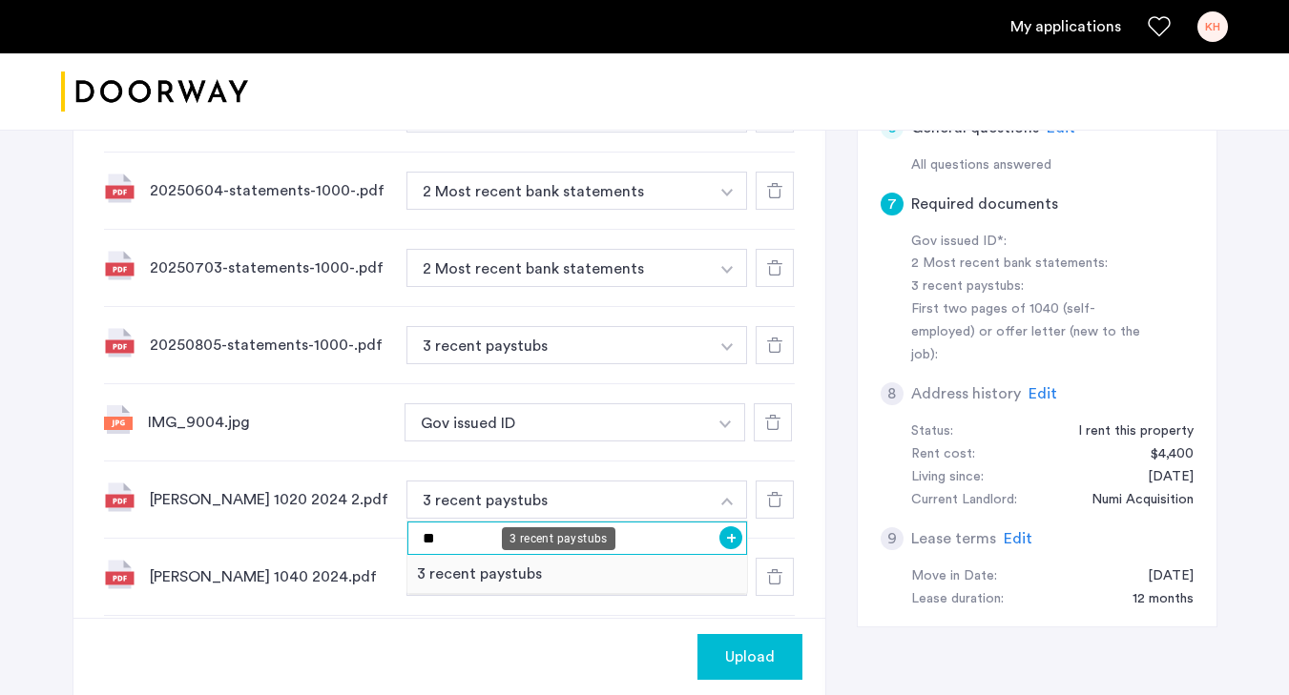
type input "*"
type input "****"
click at [730, 538] on button "+" at bounding box center [730, 538] width 23 height 23
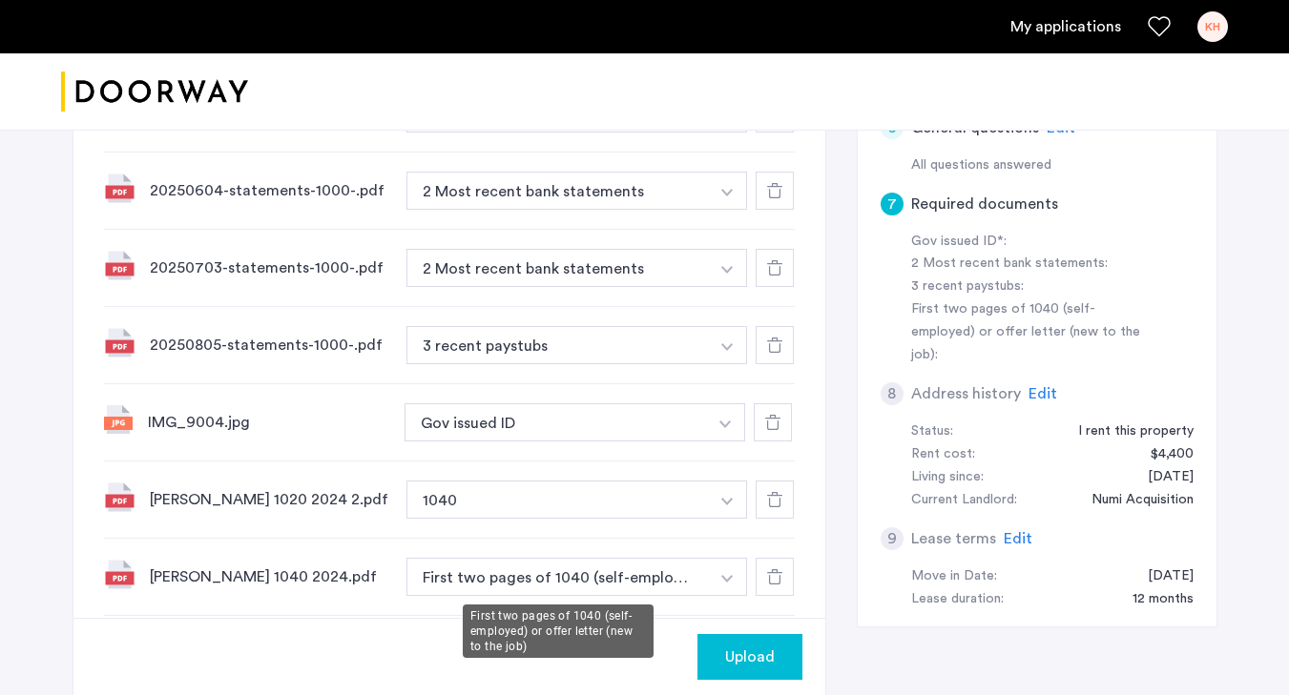
click at [614, 582] on button "First two pages of 1040 (self-employed) or offer letter (new to the job)" at bounding box center [557, 577] width 303 height 38
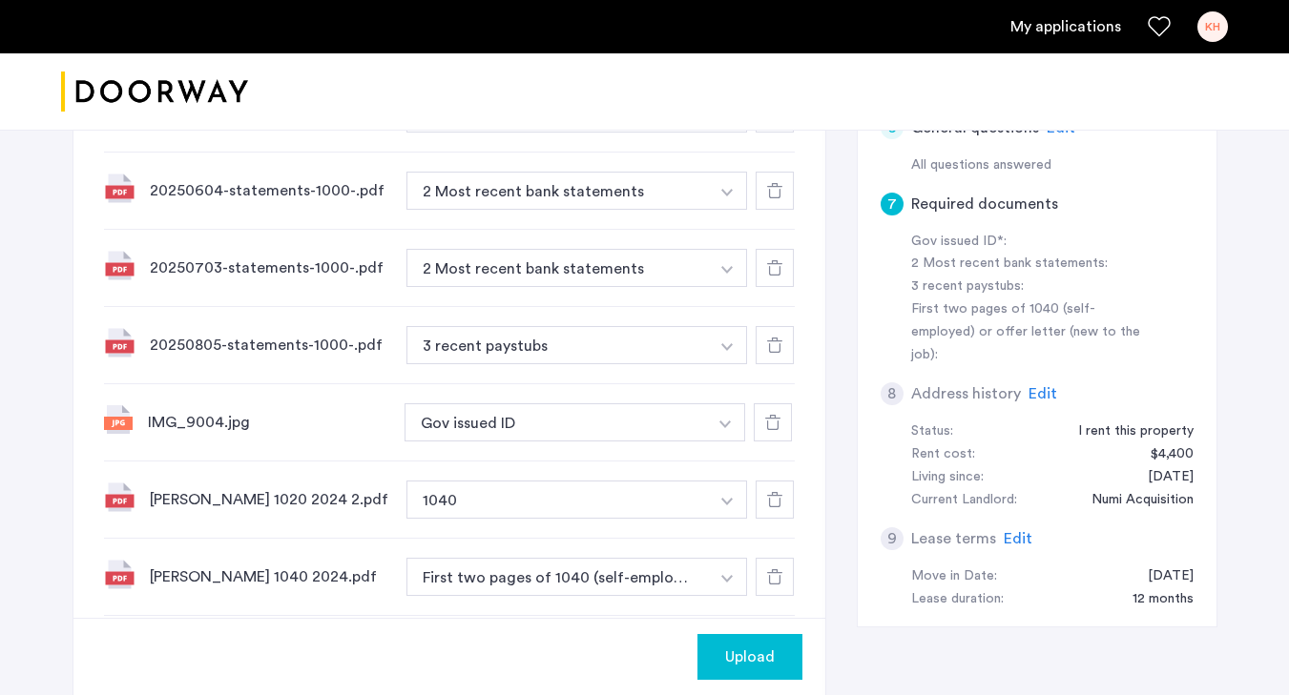
click at [614, 582] on button "First two pages of 1040 (self-employed) or offer letter (new to the job)" at bounding box center [557, 577] width 303 height 38
click at [727, 119] on img "button" at bounding box center [726, 116] width 11 height 8
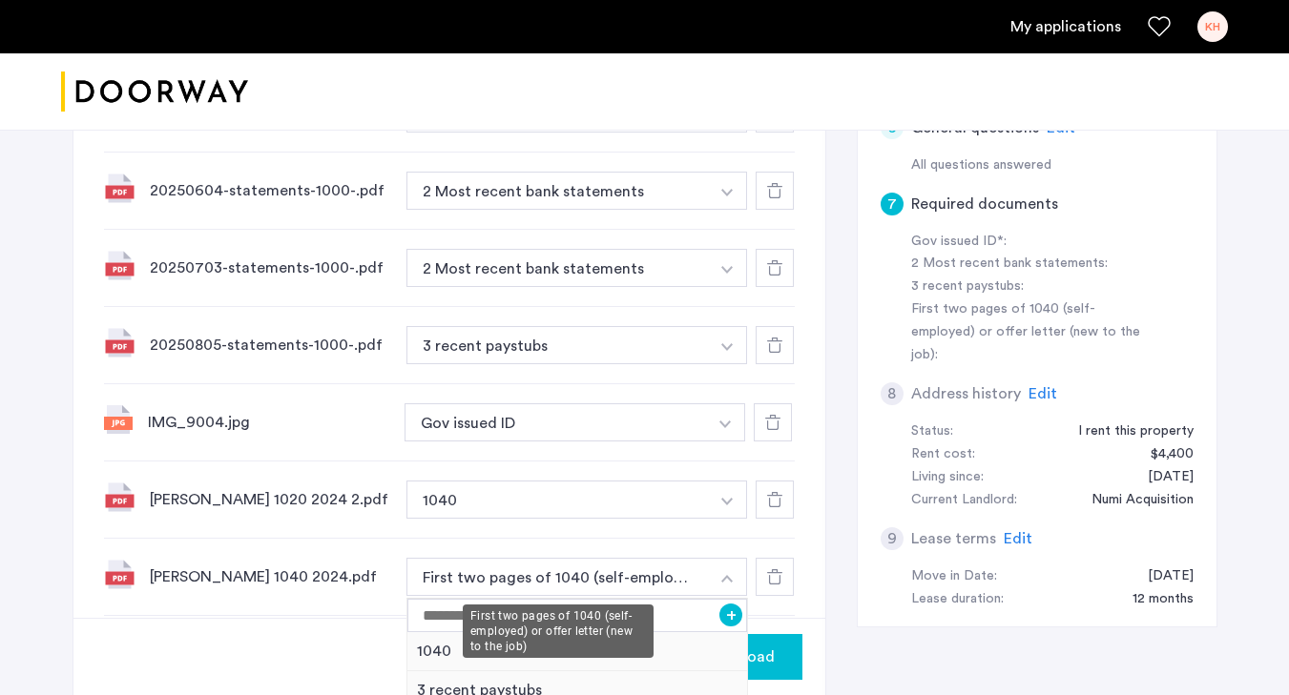
click at [666, 558] on button "First two pages of 1040 (self-employed) or offer letter (new to the job)" at bounding box center [557, 577] width 303 height 38
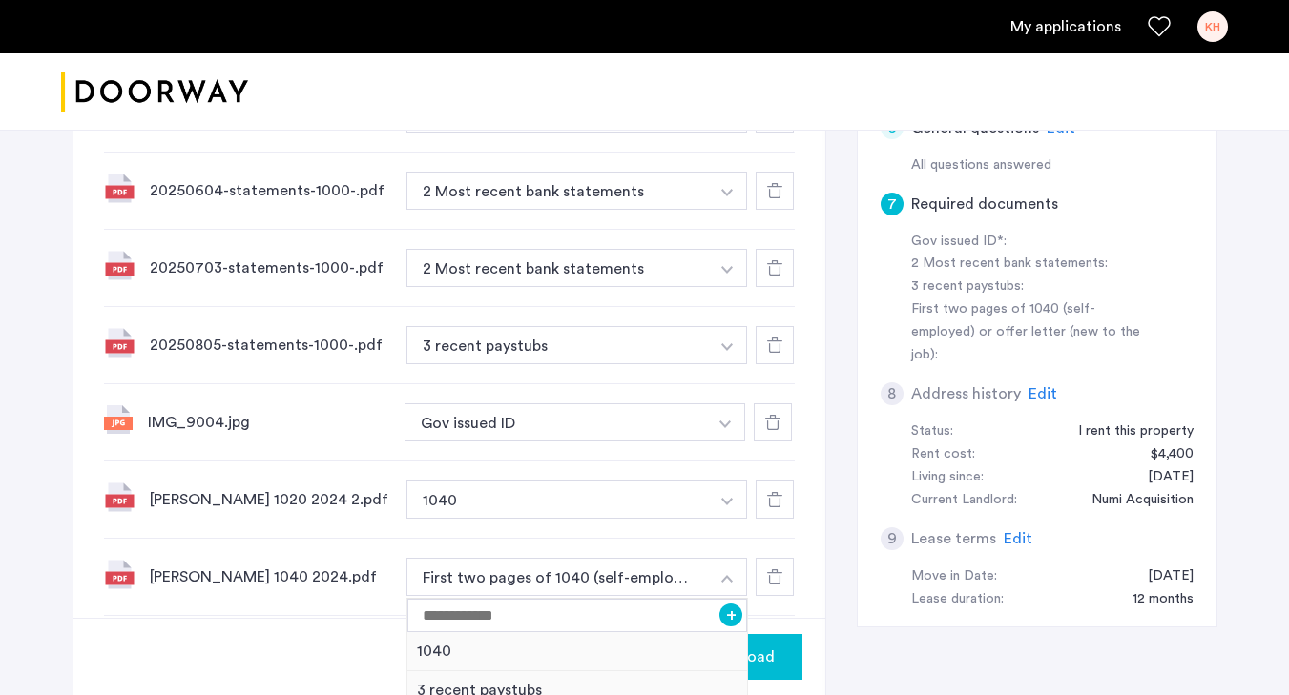
click at [655, 539] on div "[PERSON_NAME] 1040 2024.pdf First two pages of 1040 (self-employed) or offer le…" at bounding box center [449, 577] width 691 height 77
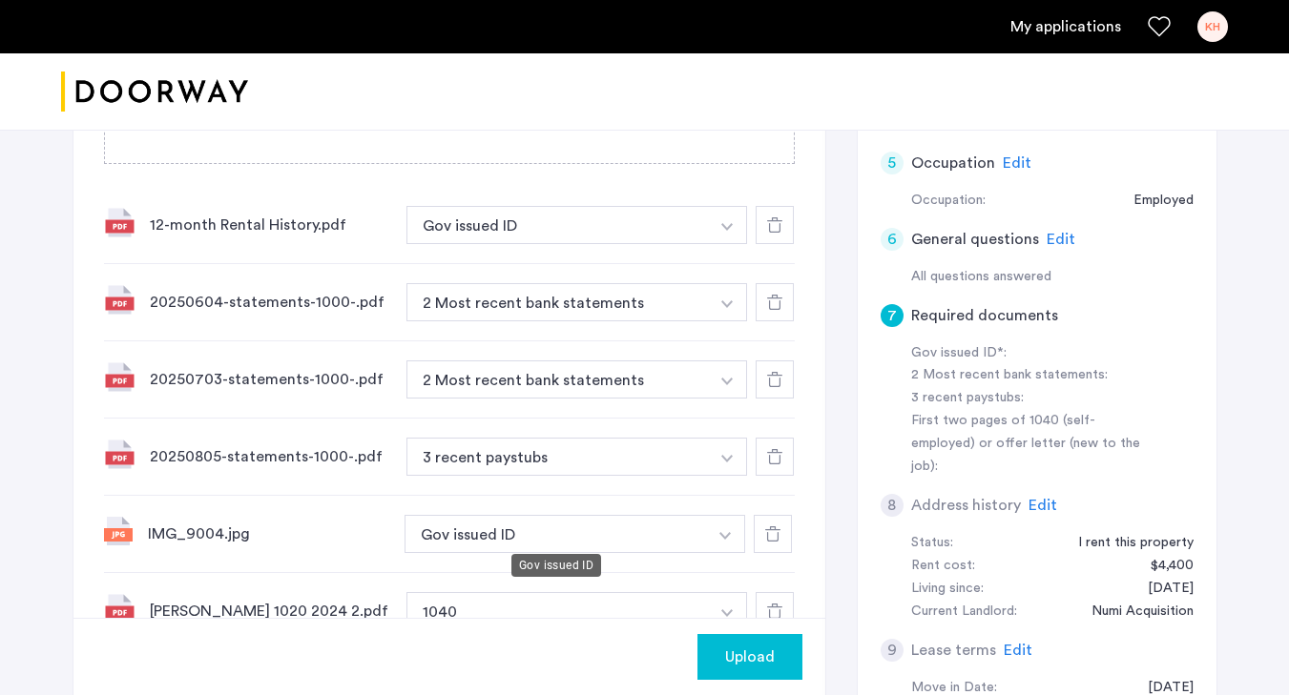
scroll to position [639, 0]
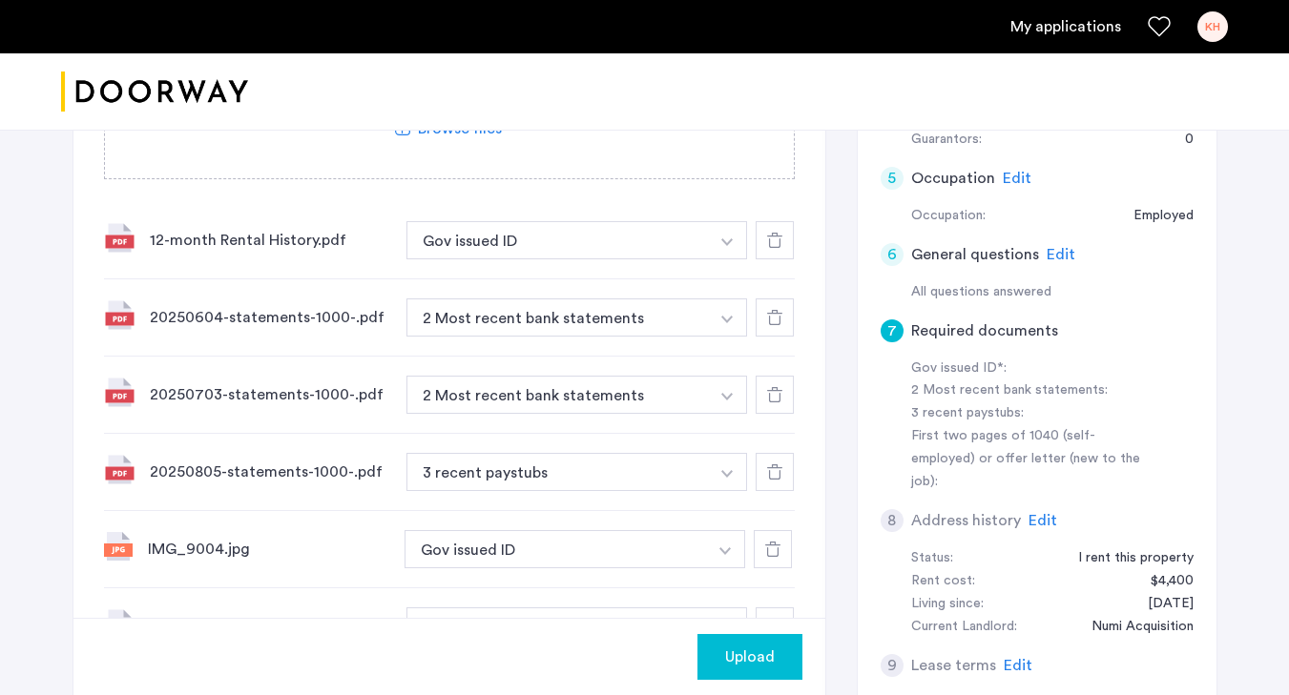
click at [725, 246] on img "button" at bounding box center [726, 243] width 11 height 8
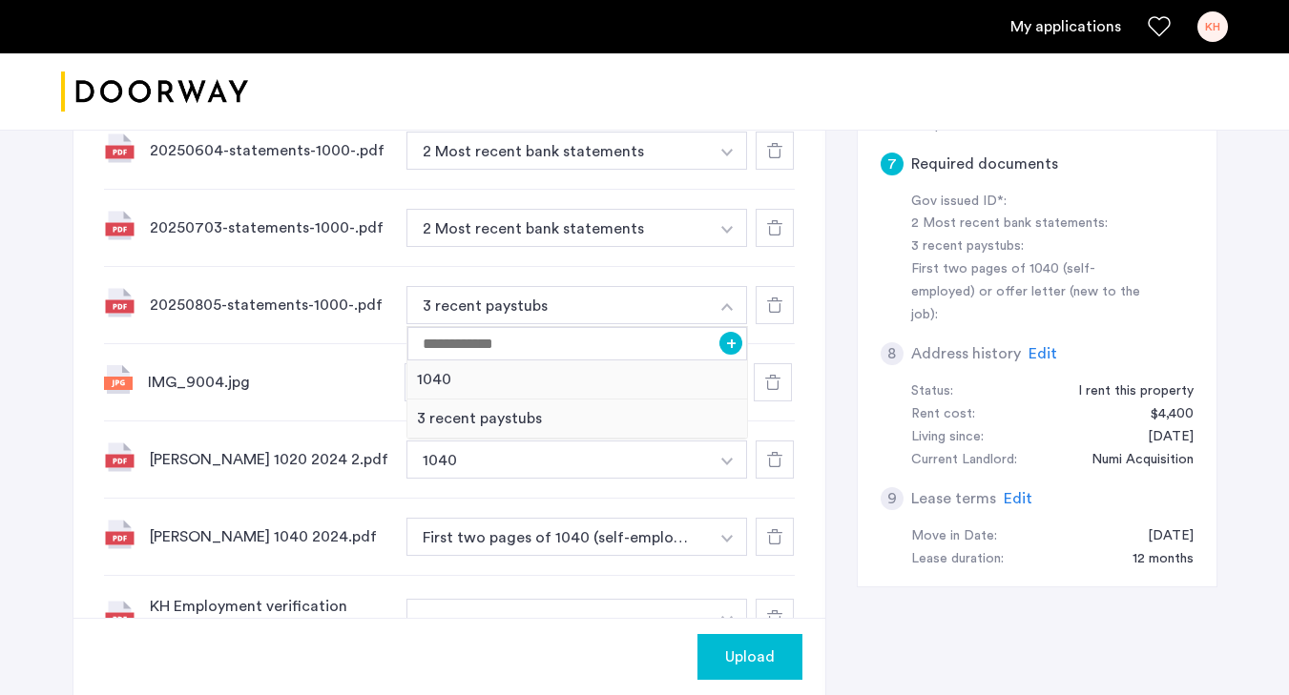
scroll to position [792, 0]
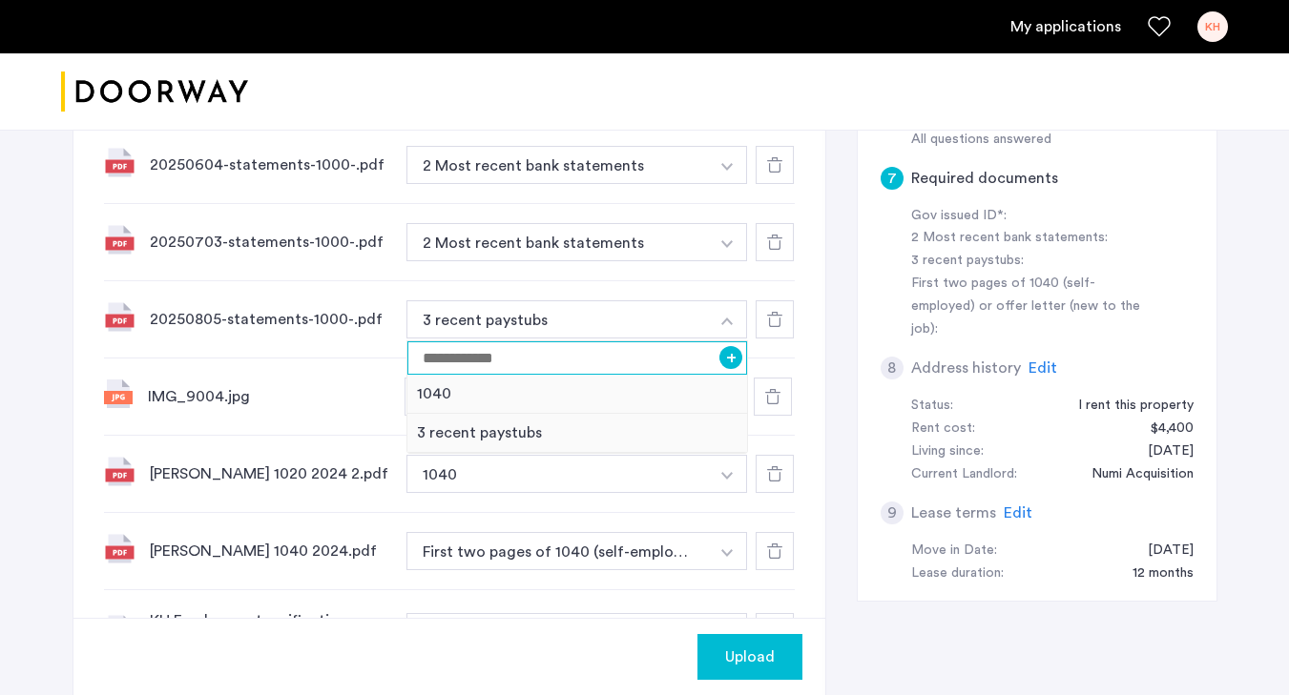
click at [694, 359] on input at bounding box center [577, 358] width 341 height 33
click at [722, 351] on button "+" at bounding box center [730, 357] width 23 height 23
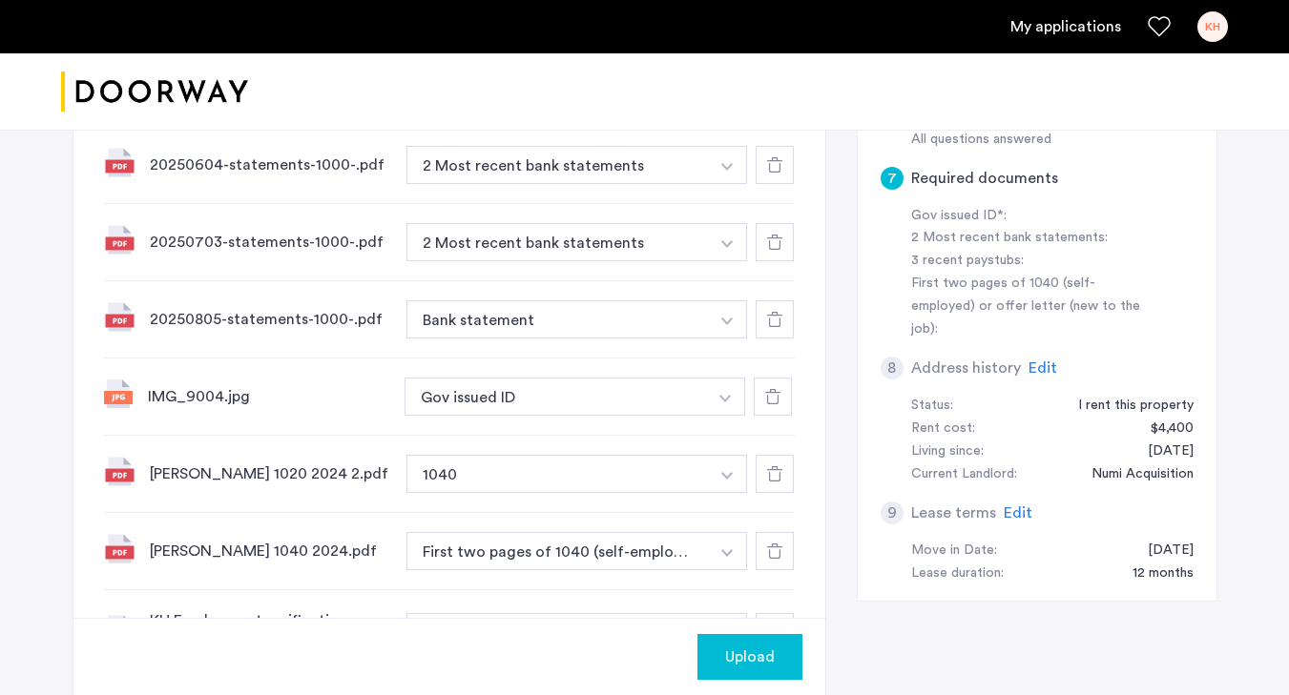
click at [621, 291] on div "20250805-statements-1000-.pdf Bank statement + 1040 3 recent paystubs Bank stat…" at bounding box center [449, 319] width 691 height 77
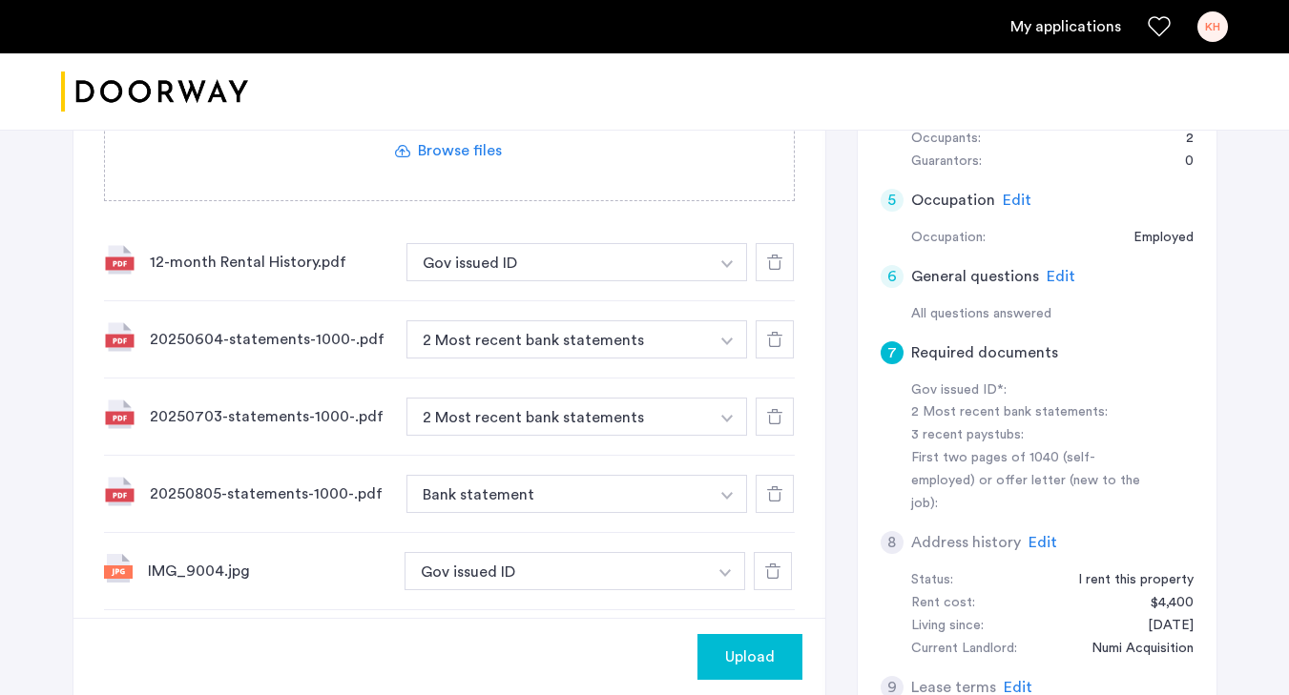
scroll to position [630, 0]
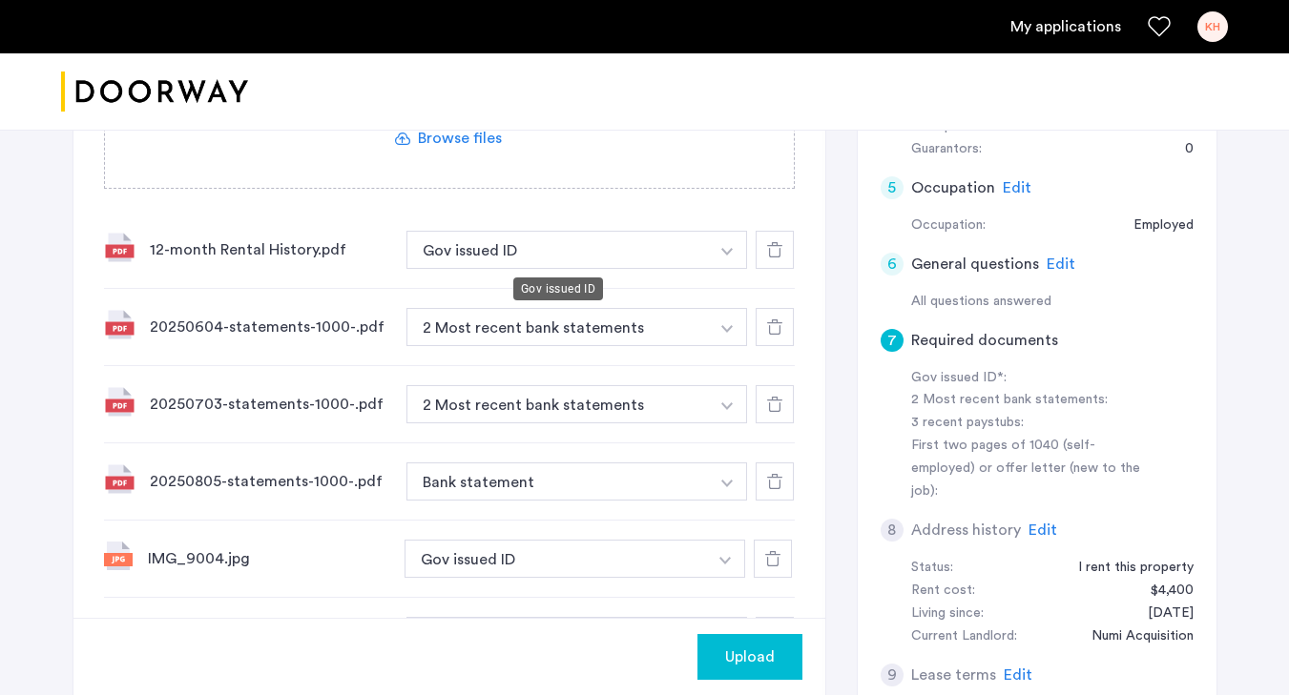
click at [617, 255] on button "Gov issued ID" at bounding box center [557, 250] width 303 height 38
click at [720, 253] on button "button" at bounding box center [727, 250] width 39 height 38
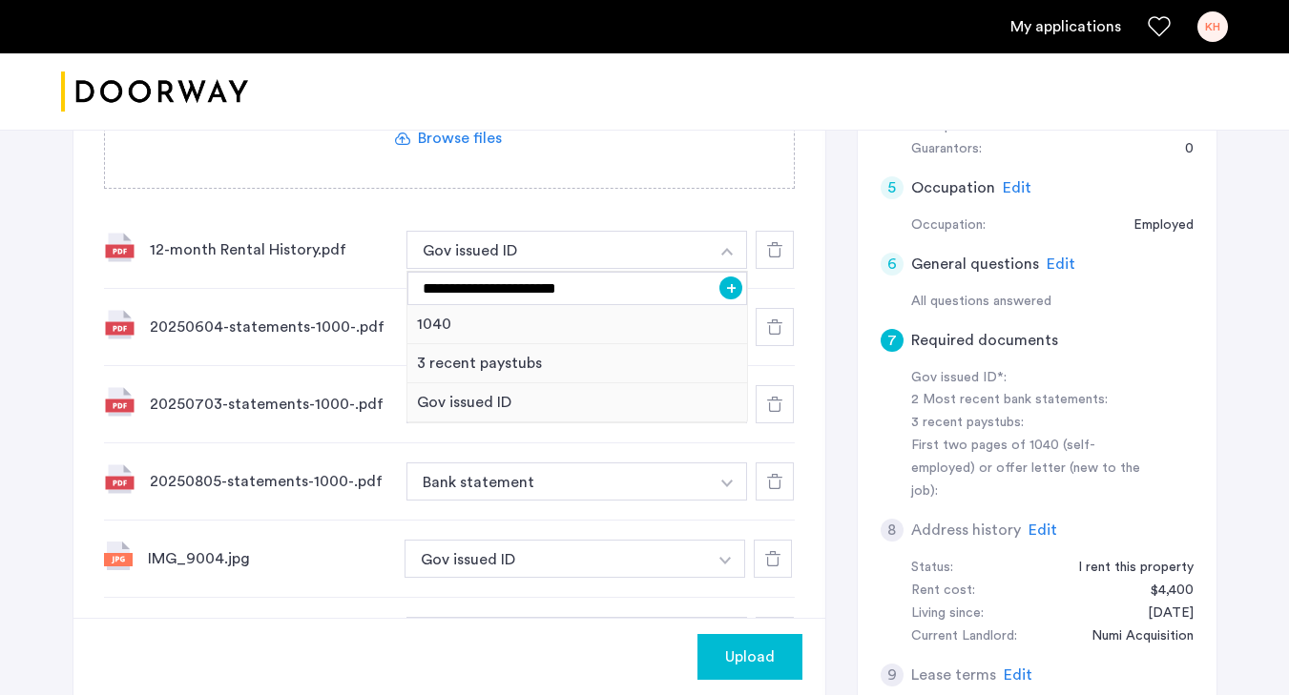
click at [724, 296] on button "+" at bounding box center [730, 288] width 23 height 23
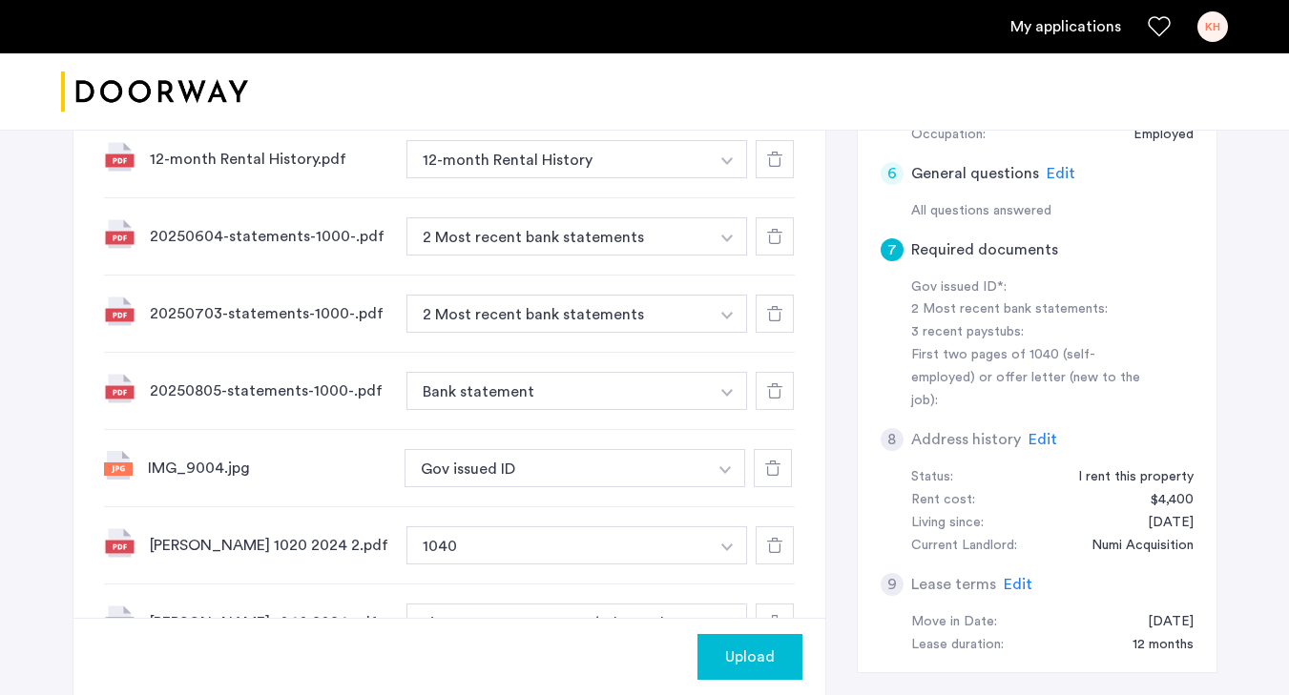
scroll to position [725, 0]
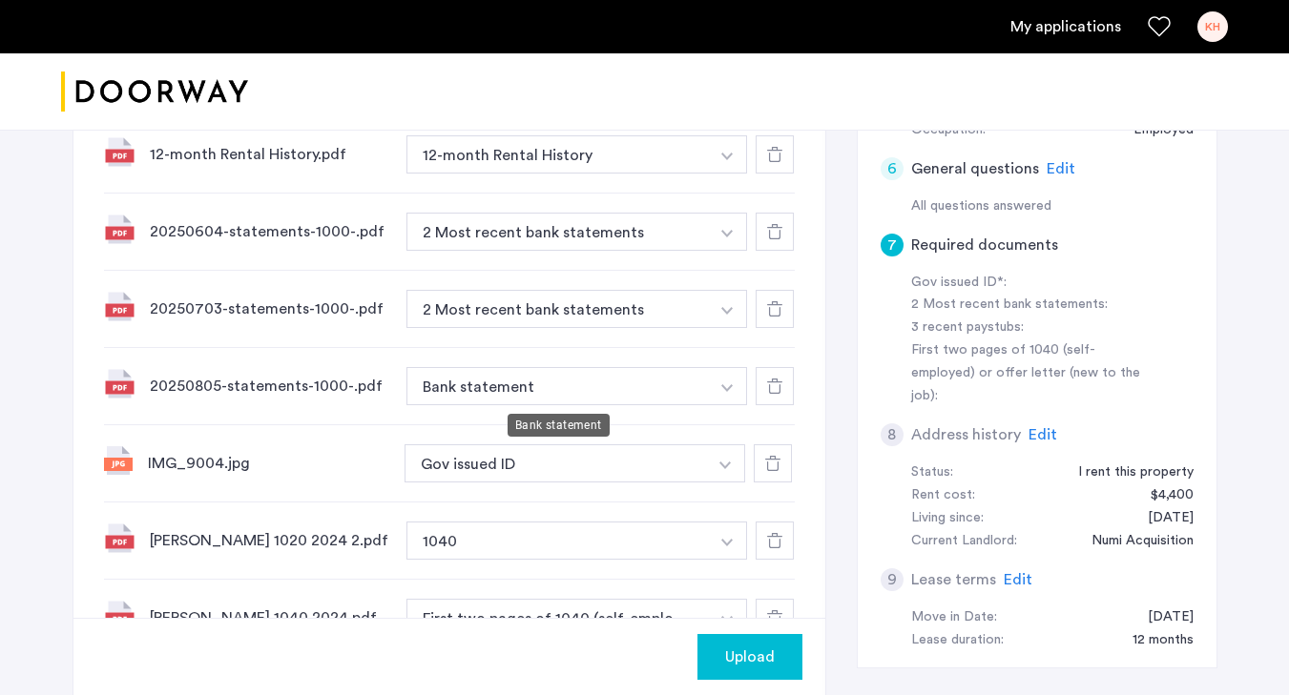
click at [569, 387] on button "Bank statement" at bounding box center [557, 386] width 303 height 38
click at [715, 174] on button "button" at bounding box center [727, 154] width 39 height 38
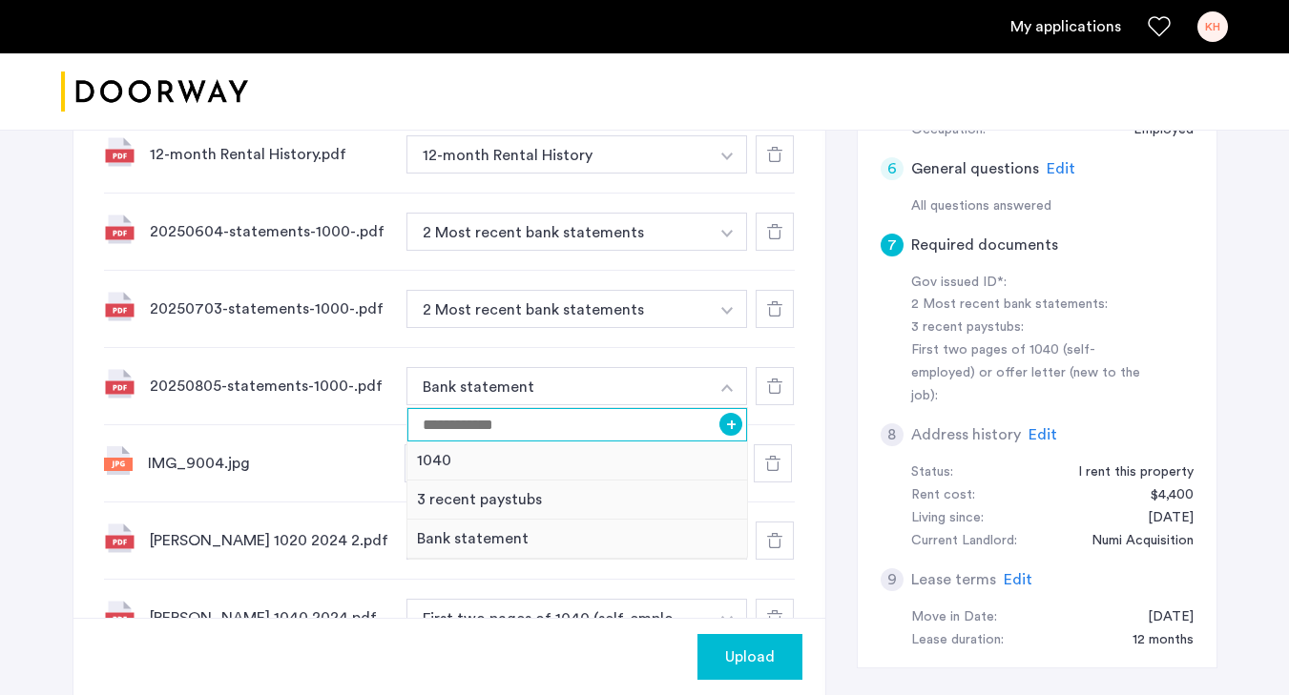
click at [436, 414] on input at bounding box center [577, 424] width 341 height 33
type input "**********"
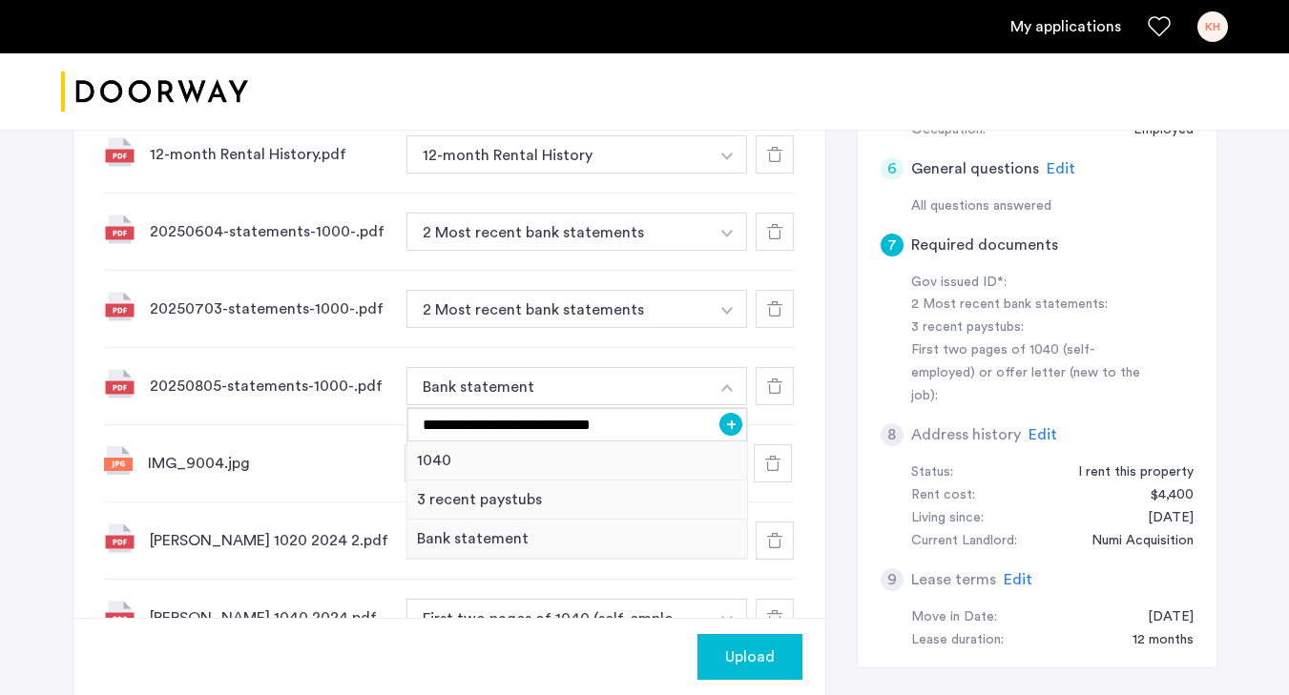
click at [724, 427] on button "+" at bounding box center [730, 424] width 23 height 23
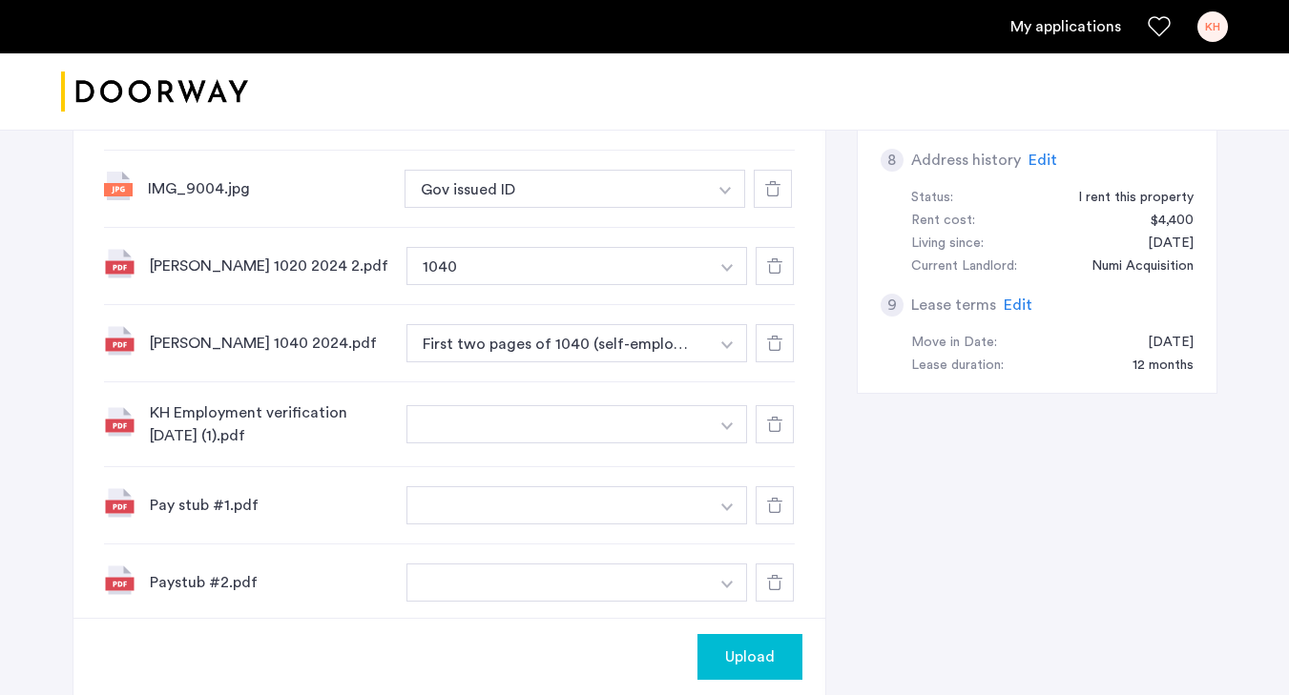
click at [632, 423] on button "button" at bounding box center [557, 424] width 303 height 38
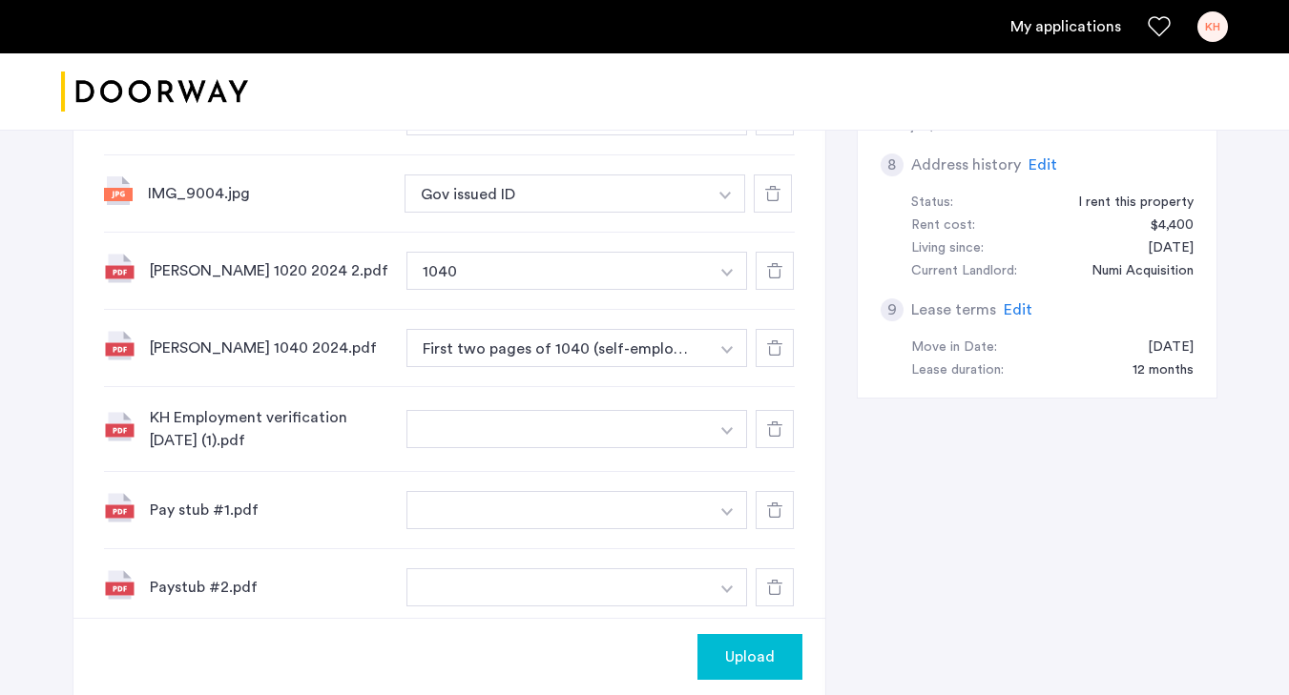
scroll to position [1011, 0]
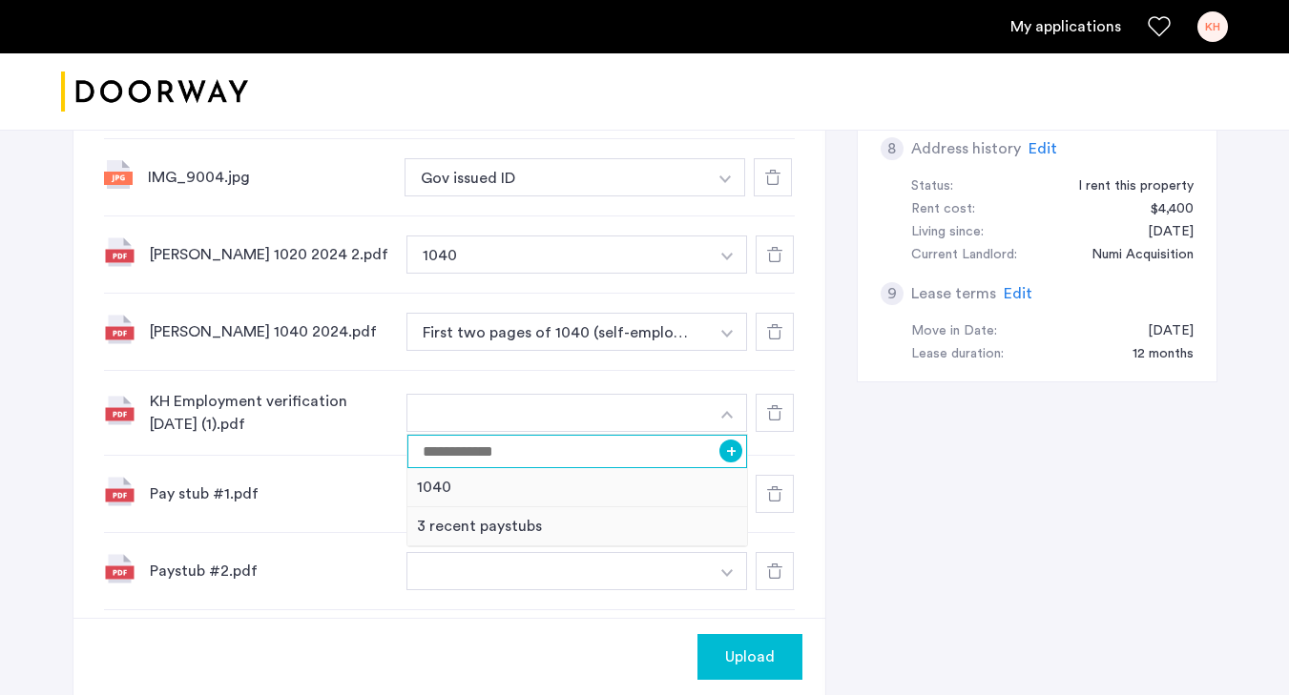
click at [643, 463] on input at bounding box center [577, 451] width 341 height 33
type input "**********"
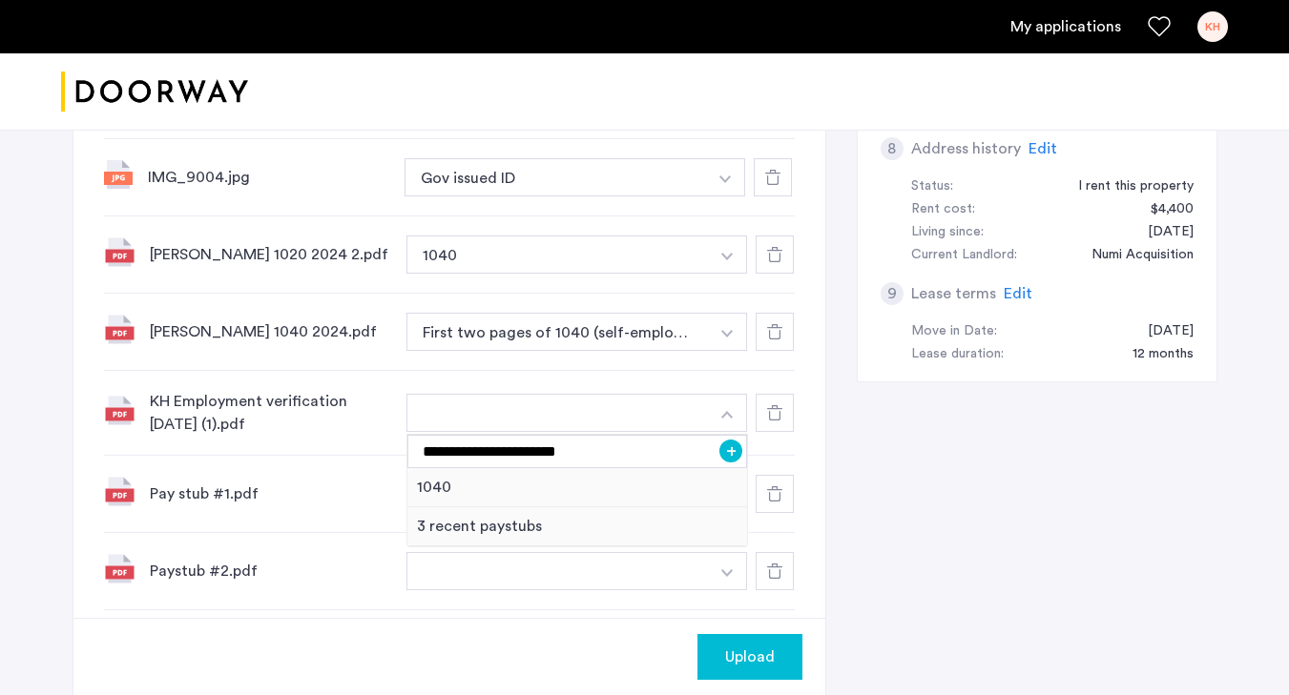
click at [728, 444] on button "+" at bounding box center [730, 451] width 23 height 23
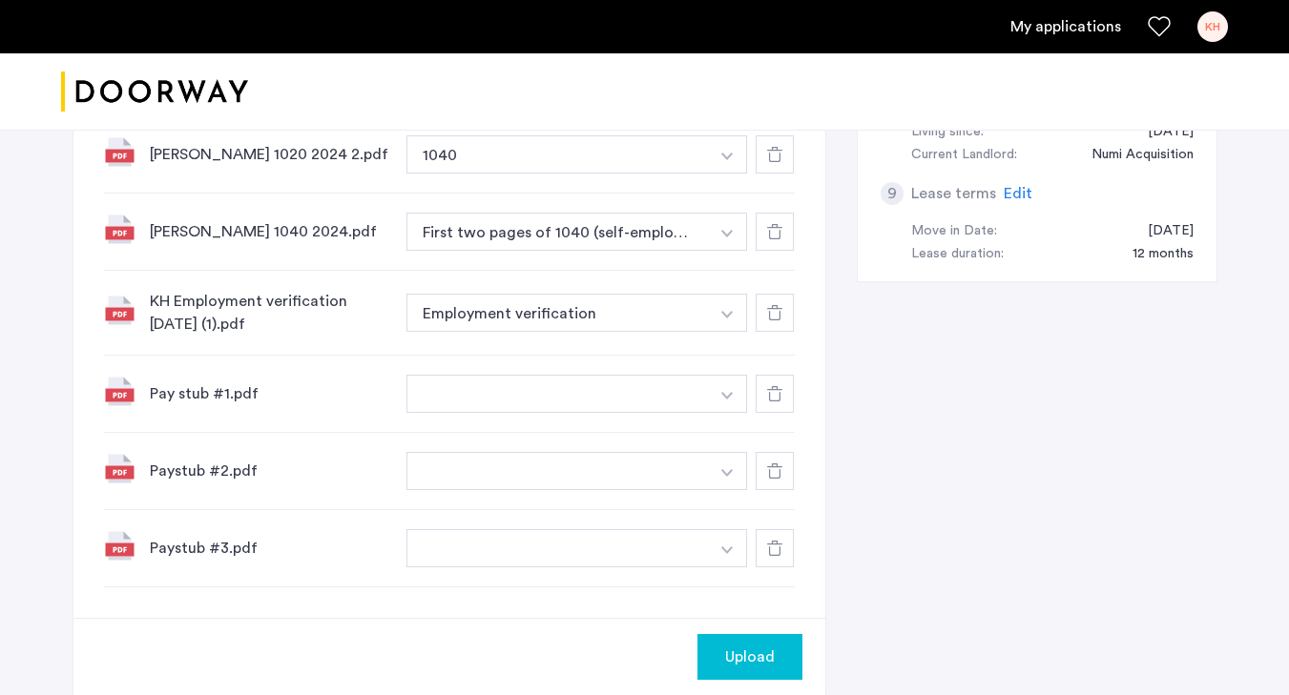
scroll to position [1118, 0]
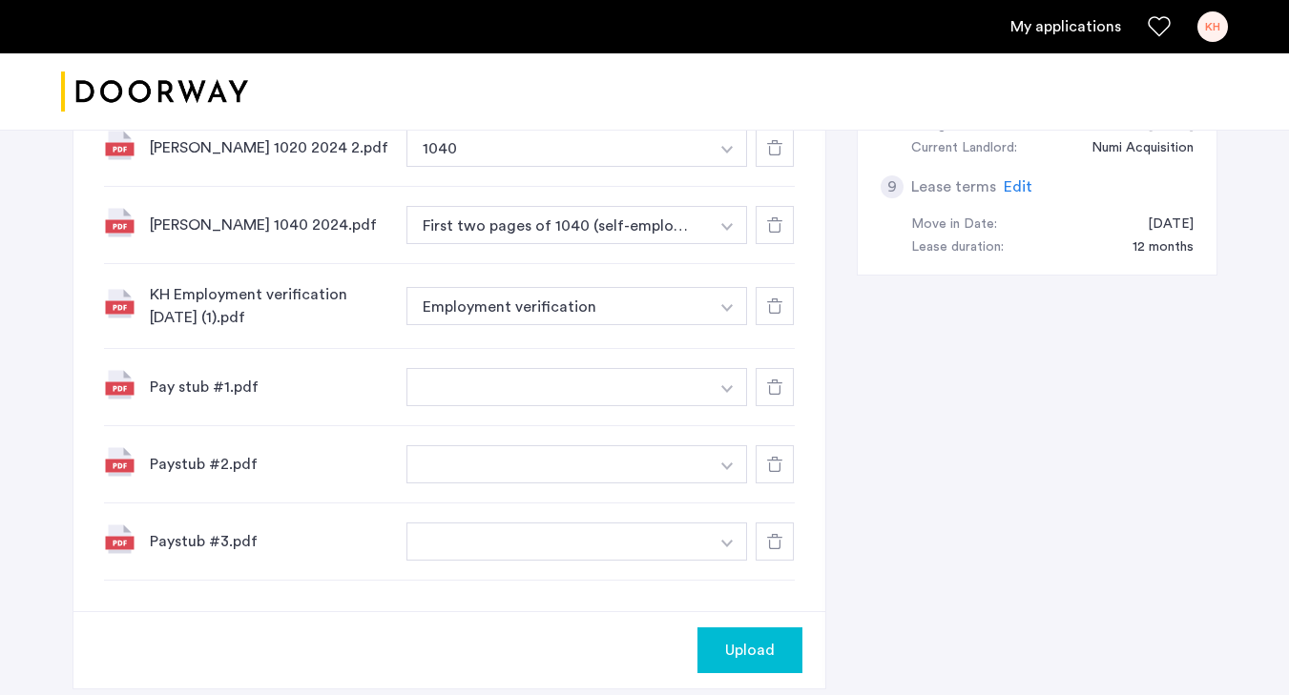
click at [617, 403] on button "button" at bounding box center [557, 387] width 303 height 38
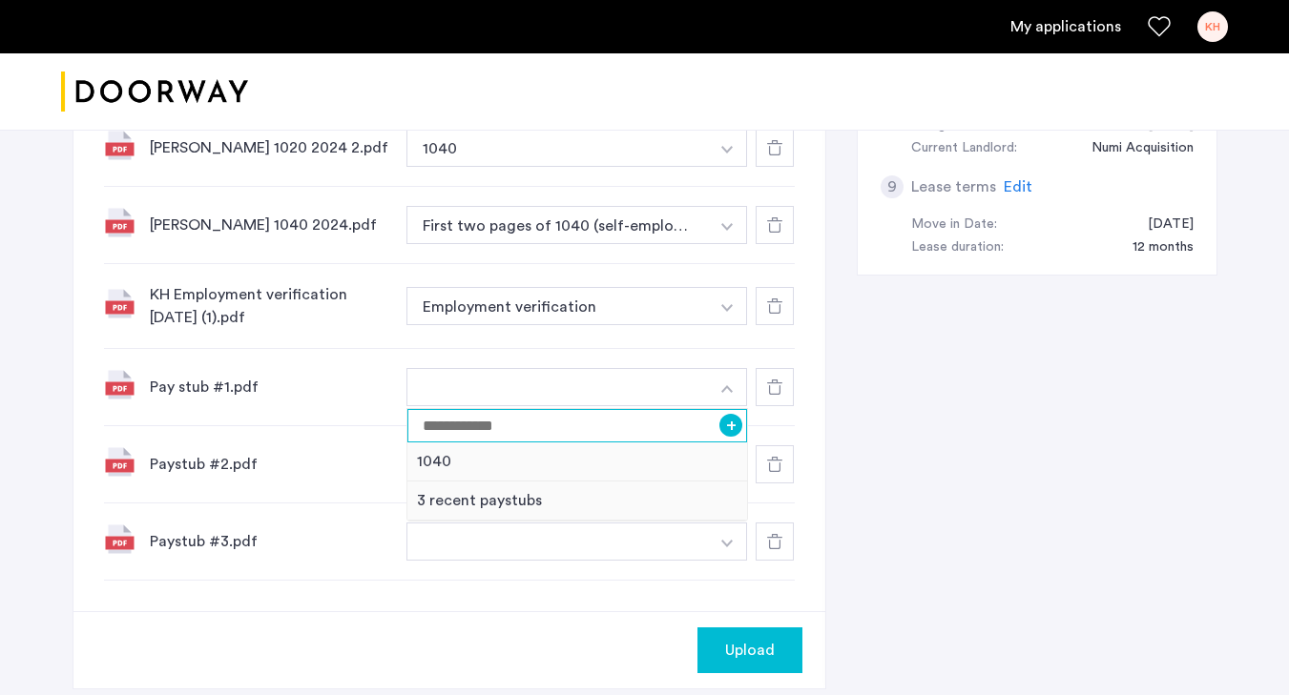
click at [676, 425] on input at bounding box center [577, 425] width 341 height 33
type input "********"
click at [731, 428] on button "+" at bounding box center [730, 425] width 23 height 23
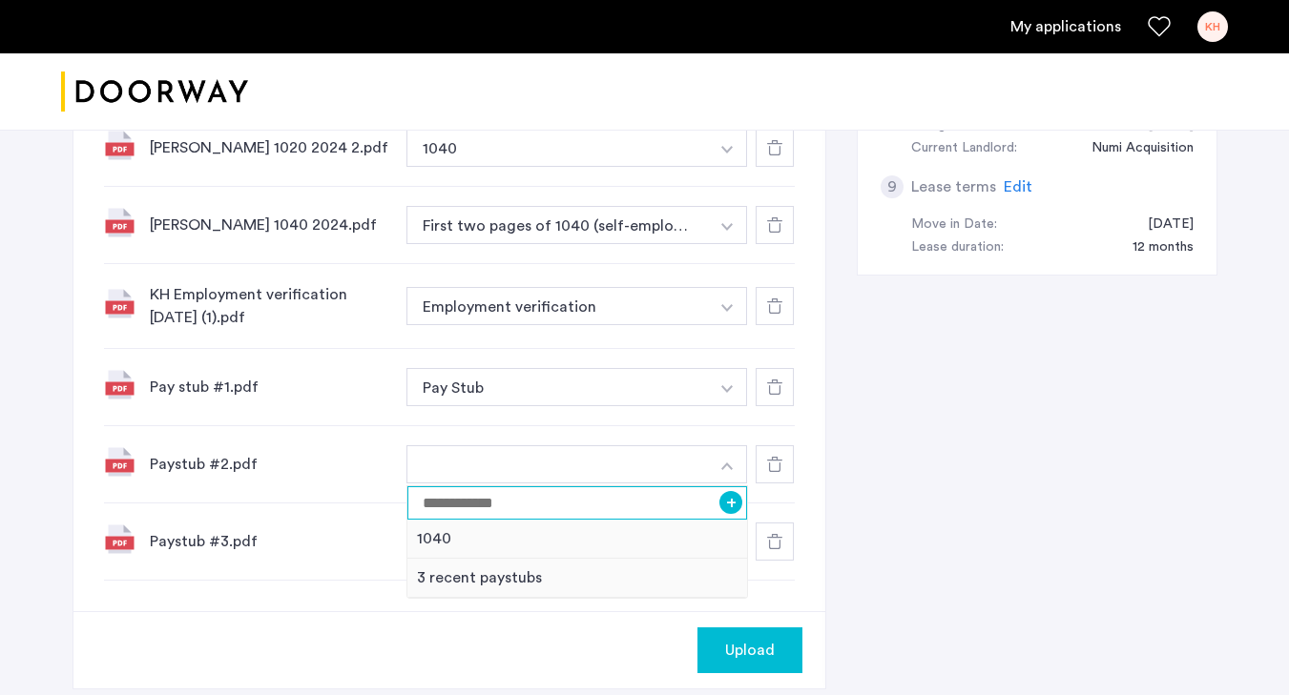
click at [617, 492] on input at bounding box center [577, 503] width 341 height 33
type input "********"
click at [720, 511] on input "********" at bounding box center [577, 503] width 341 height 33
click at [733, 509] on button "+" at bounding box center [730, 502] width 23 height 23
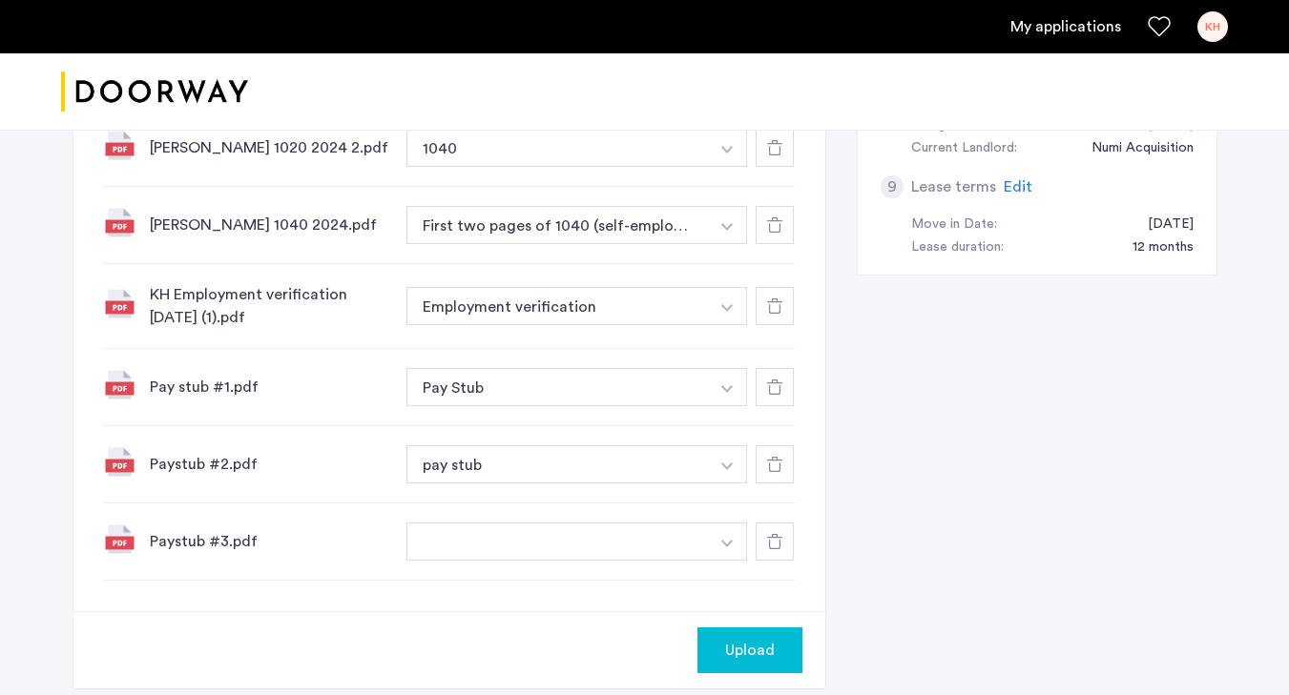
click at [654, 537] on button "button" at bounding box center [557, 542] width 303 height 38
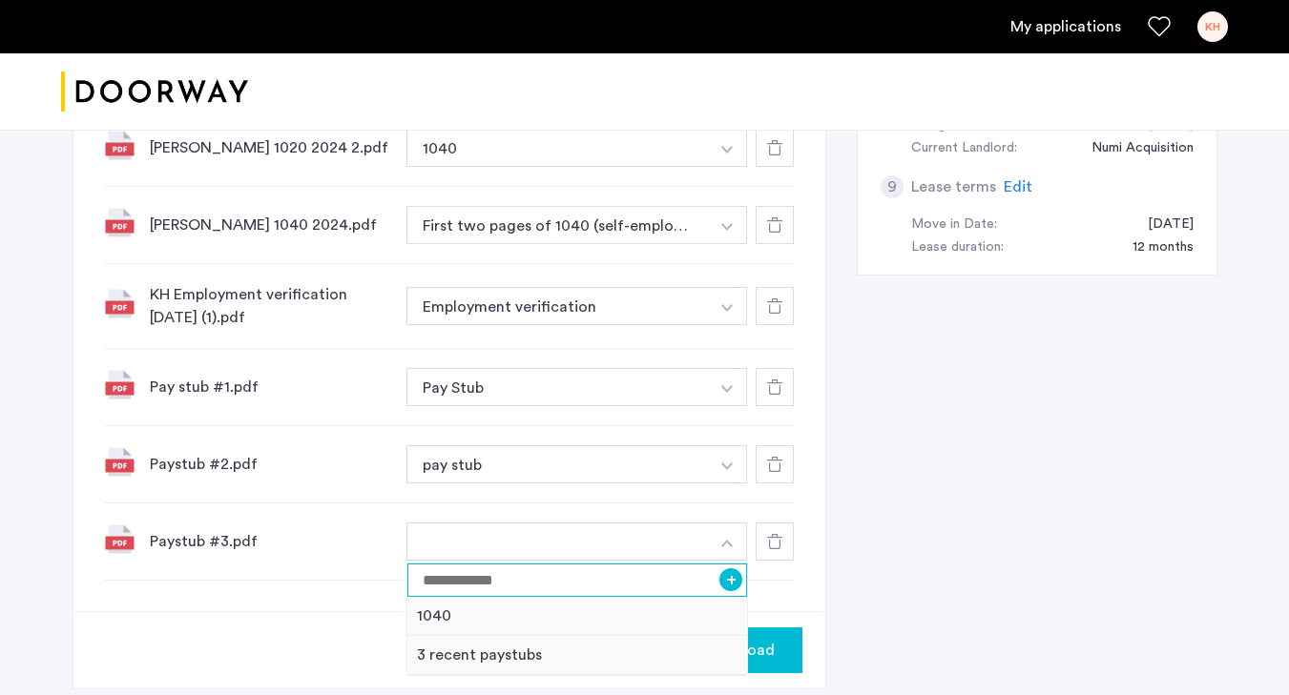
click at [655, 585] on input at bounding box center [577, 580] width 341 height 33
type input "********"
click at [736, 581] on button "+" at bounding box center [730, 580] width 23 height 23
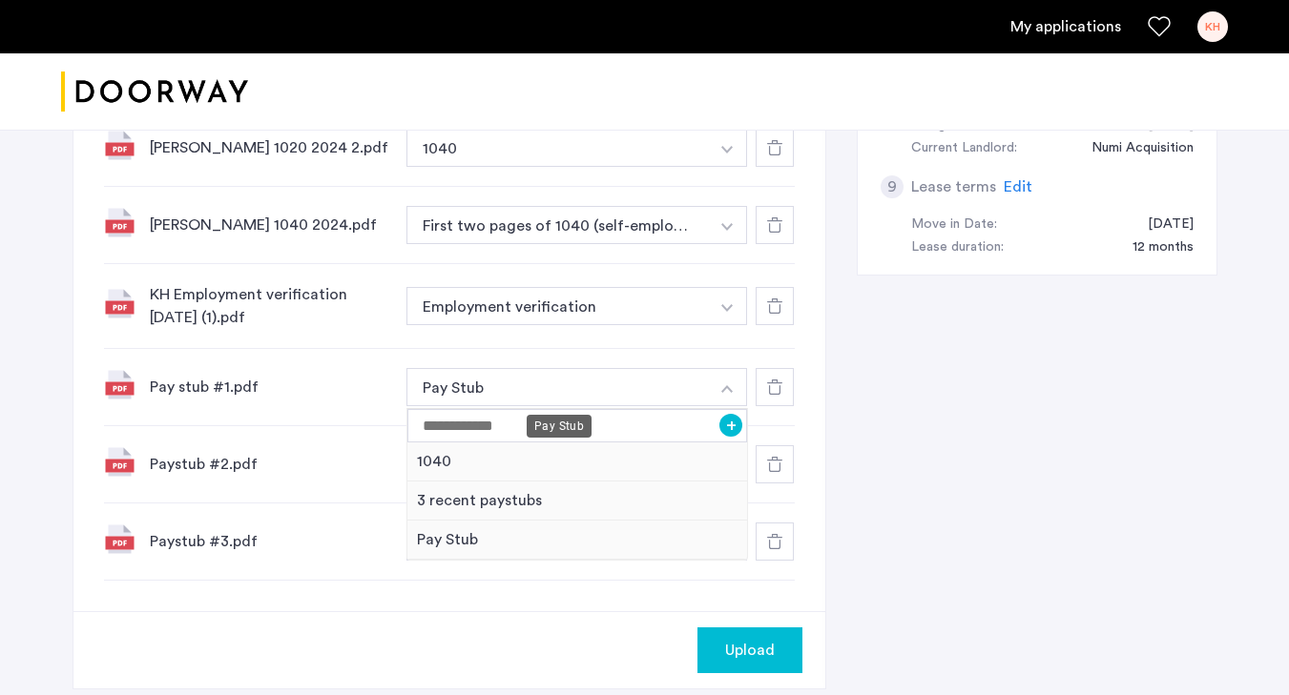
click at [586, 383] on button "Pay Stub" at bounding box center [557, 387] width 303 height 38
click at [551, 419] on input at bounding box center [577, 425] width 341 height 33
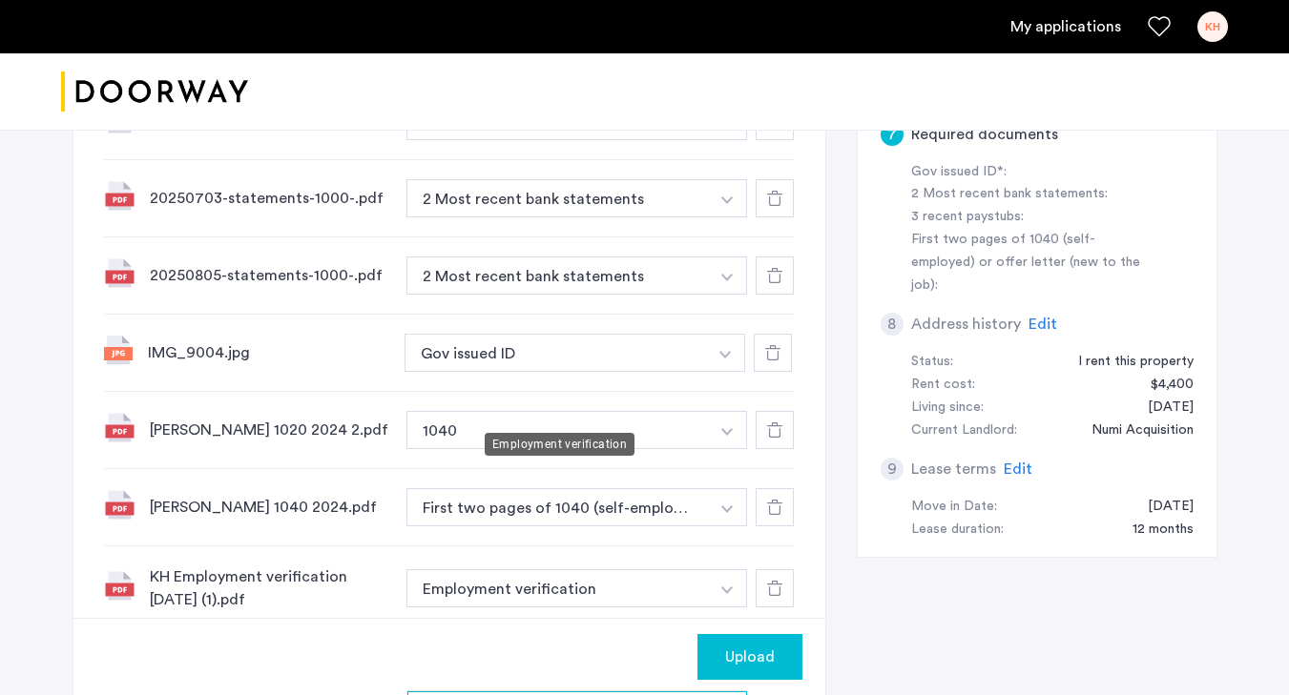
scroll to position [1019, 0]
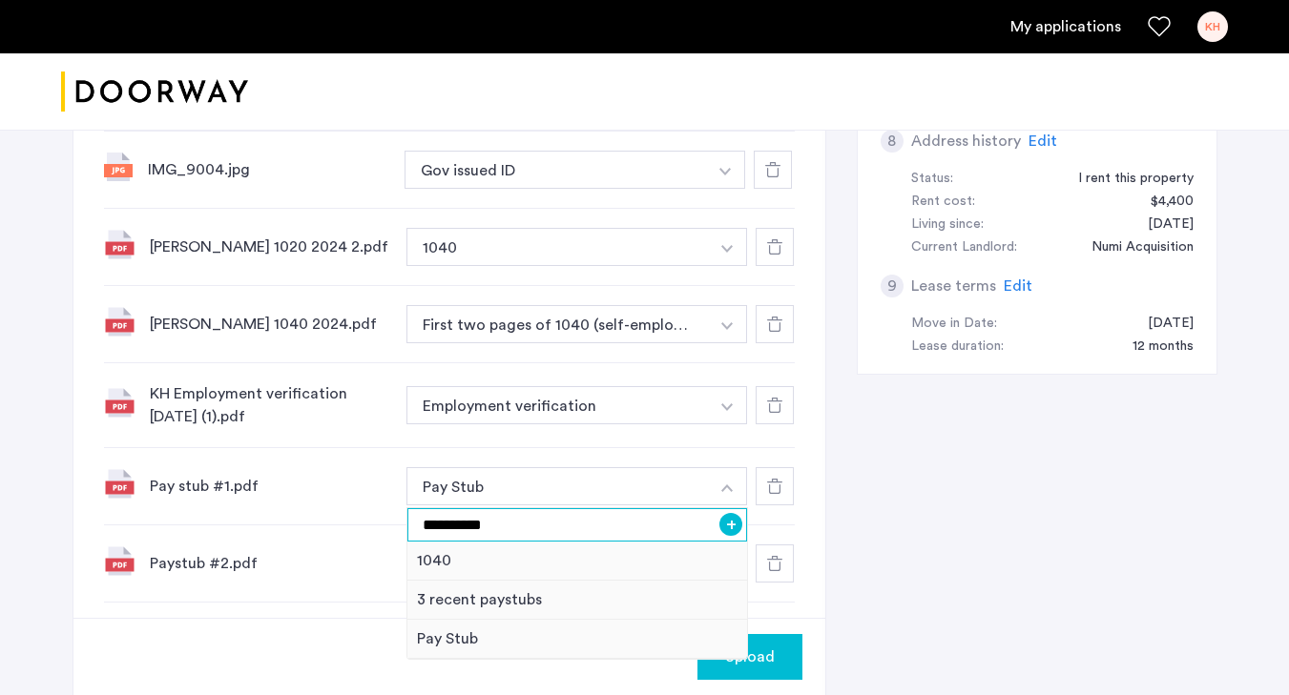
click at [462, 525] on input "**********" at bounding box center [577, 524] width 341 height 33
click at [450, 528] on input "**********" at bounding box center [577, 524] width 341 height 33
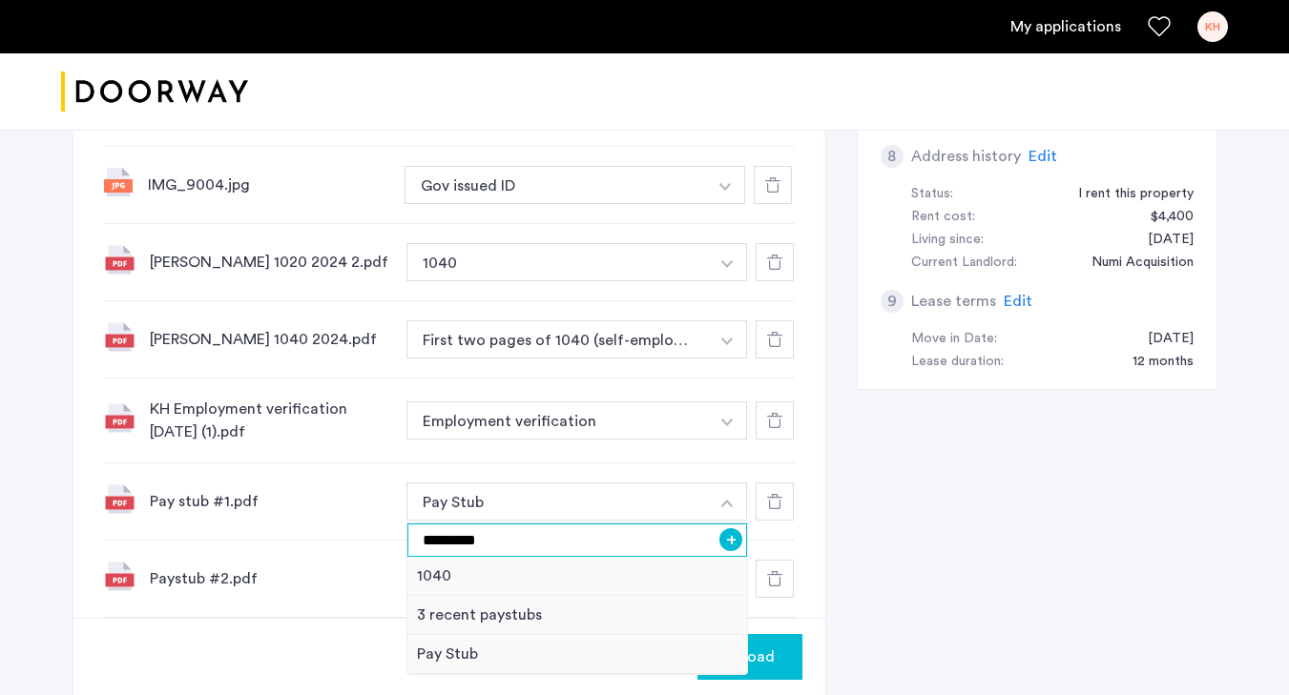
scroll to position [1025, 0]
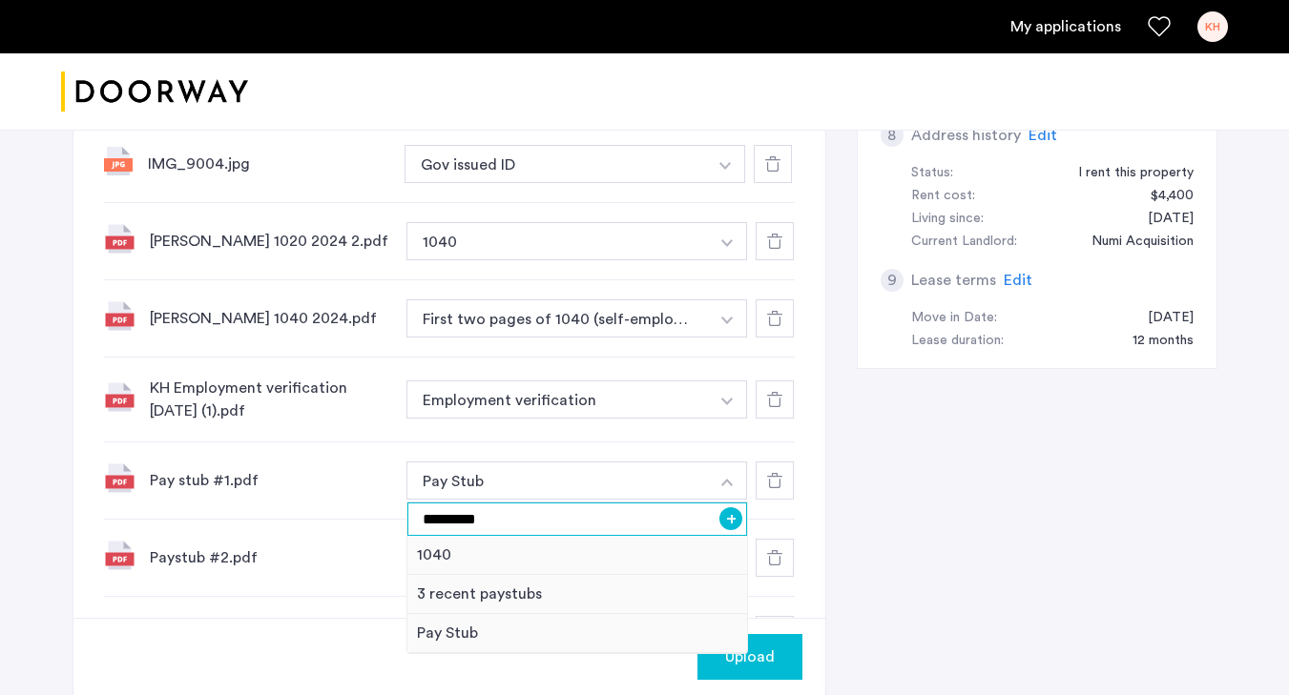
type input "*********"
click at [738, 521] on button "+" at bounding box center [730, 519] width 23 height 23
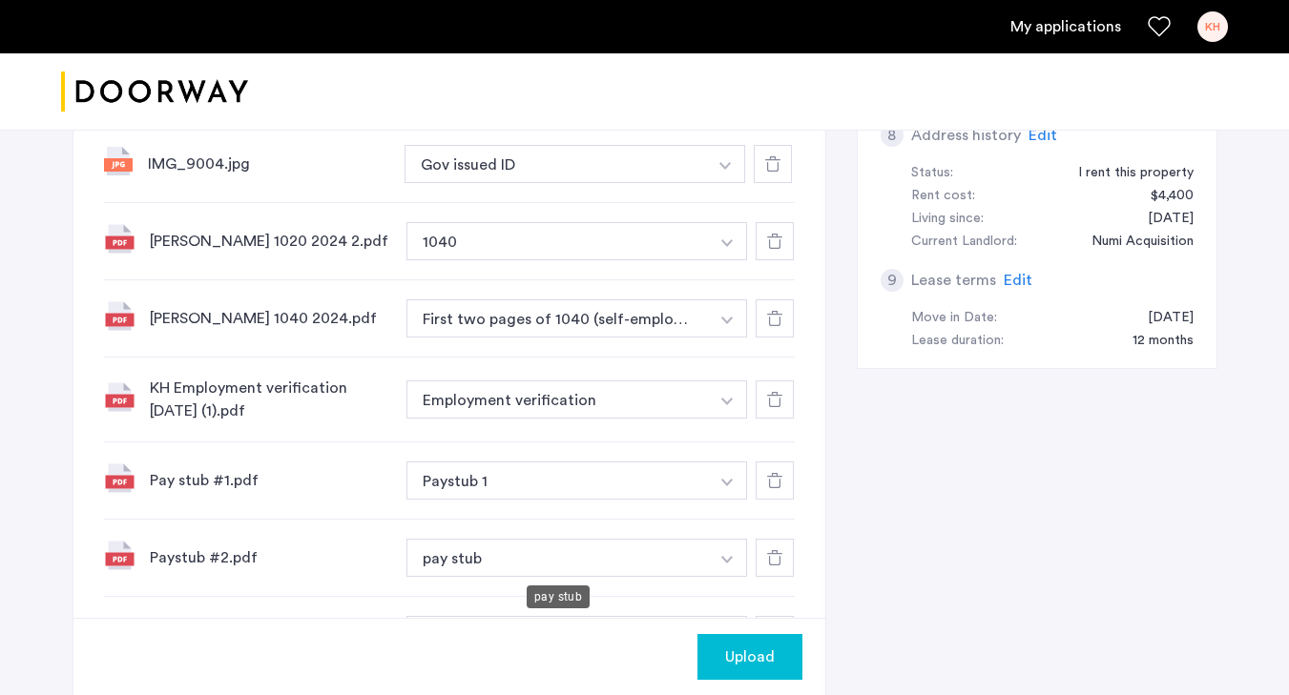
click at [507, 550] on button "pay stub" at bounding box center [557, 558] width 303 height 38
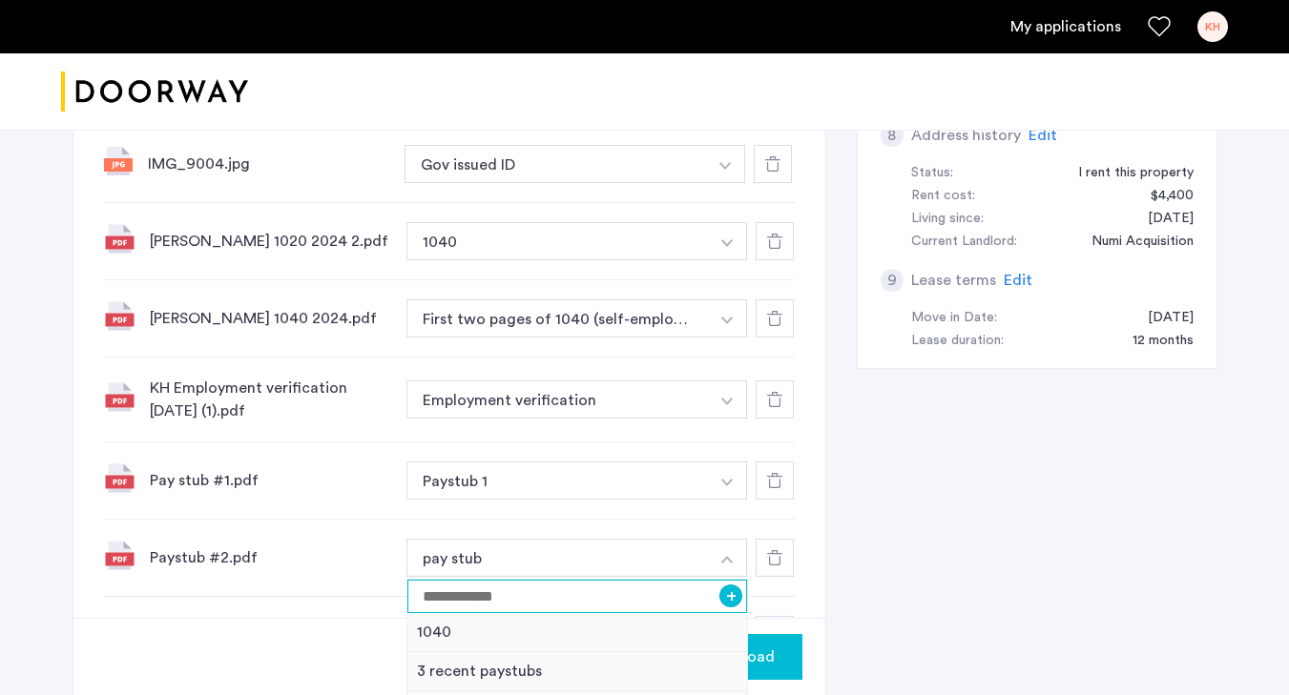
click at [465, 607] on input at bounding box center [577, 596] width 341 height 33
type input "*********"
click at [722, 597] on button "+" at bounding box center [730, 596] width 23 height 23
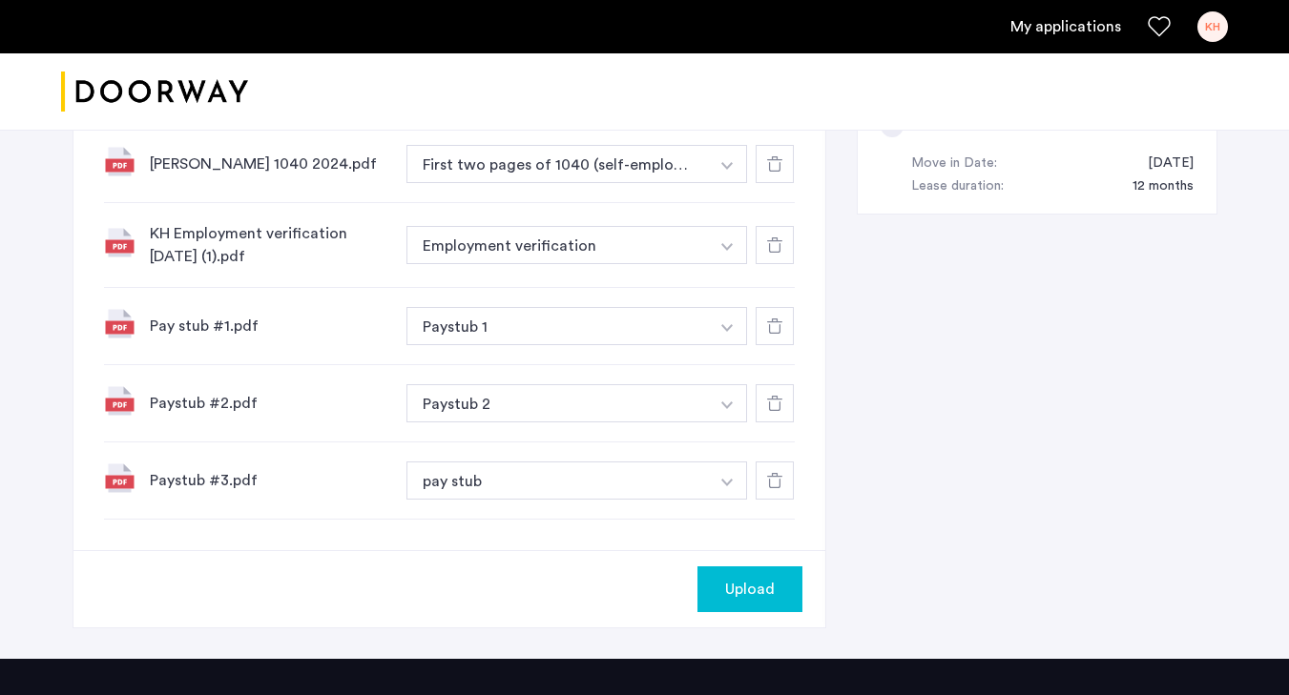
scroll to position [1192, 0]
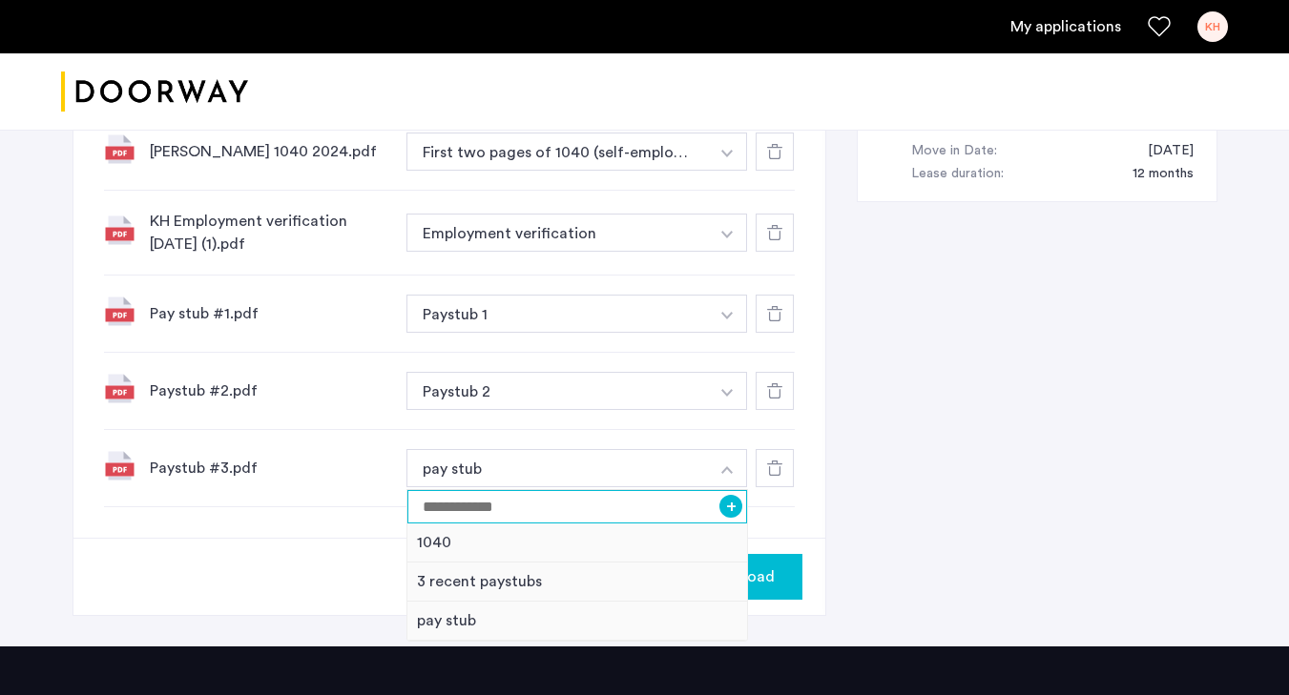
click at [674, 508] on input at bounding box center [577, 506] width 341 height 33
type input "*********"
click at [724, 511] on button "+" at bounding box center [730, 506] width 23 height 23
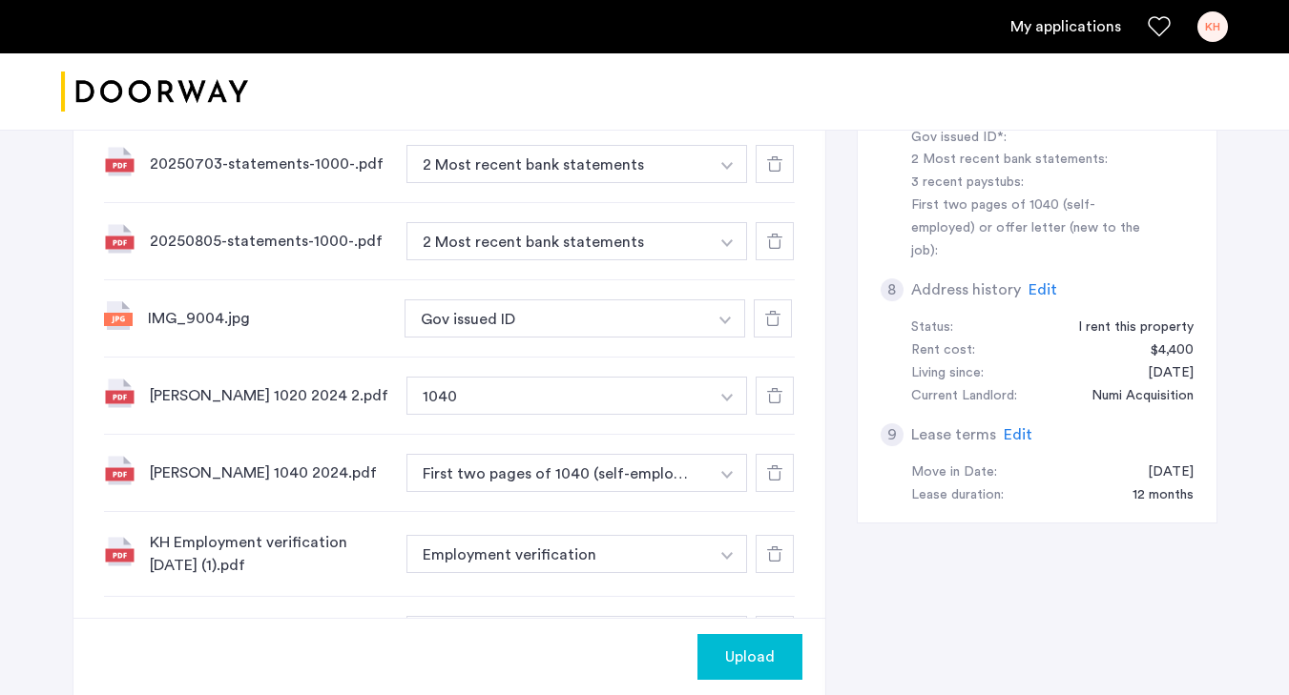
scroll to position [856, 0]
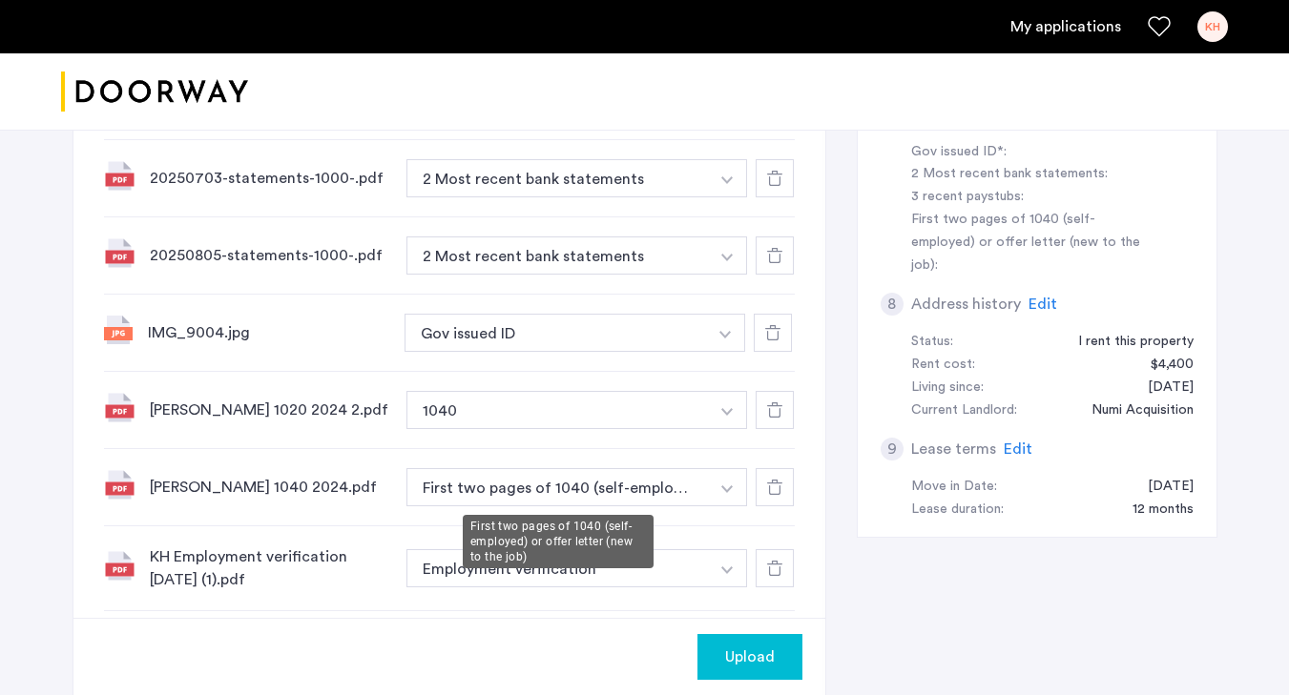
click at [700, 486] on button "First two pages of 1040 (self-employed) or offer letter (new to the job)" at bounding box center [557, 487] width 303 height 38
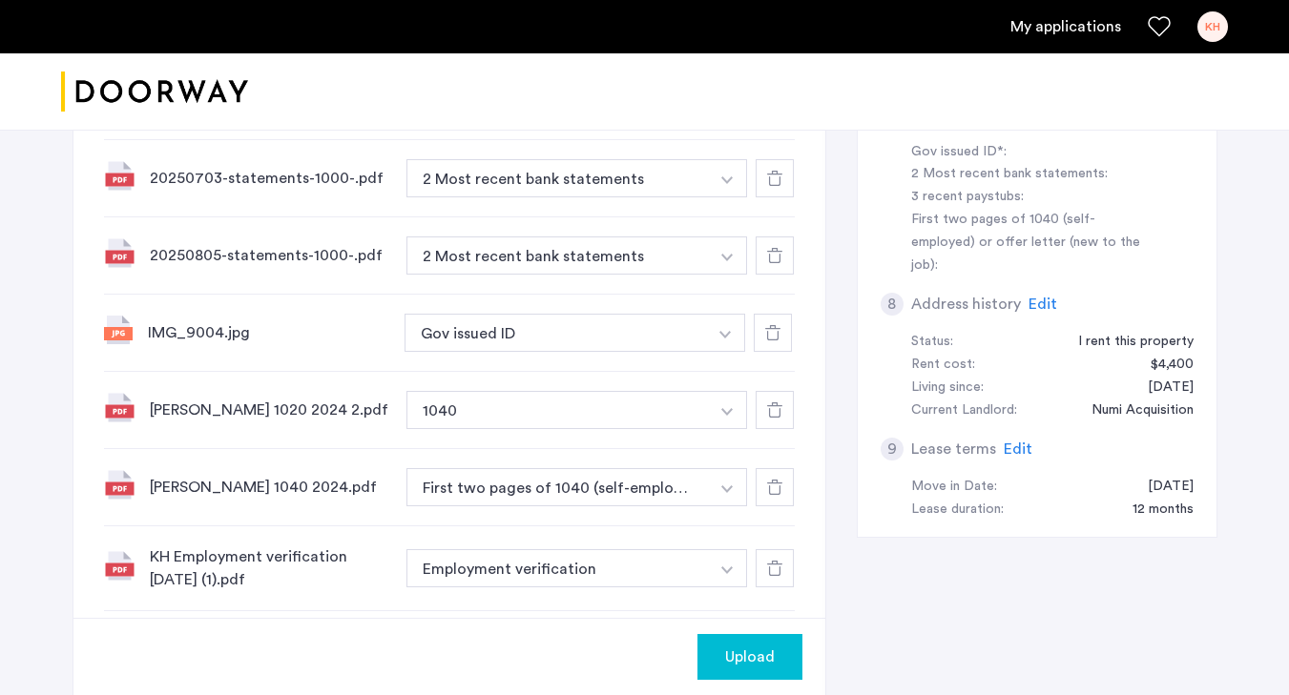
click at [717, 43] on button "button" at bounding box center [727, 24] width 39 height 38
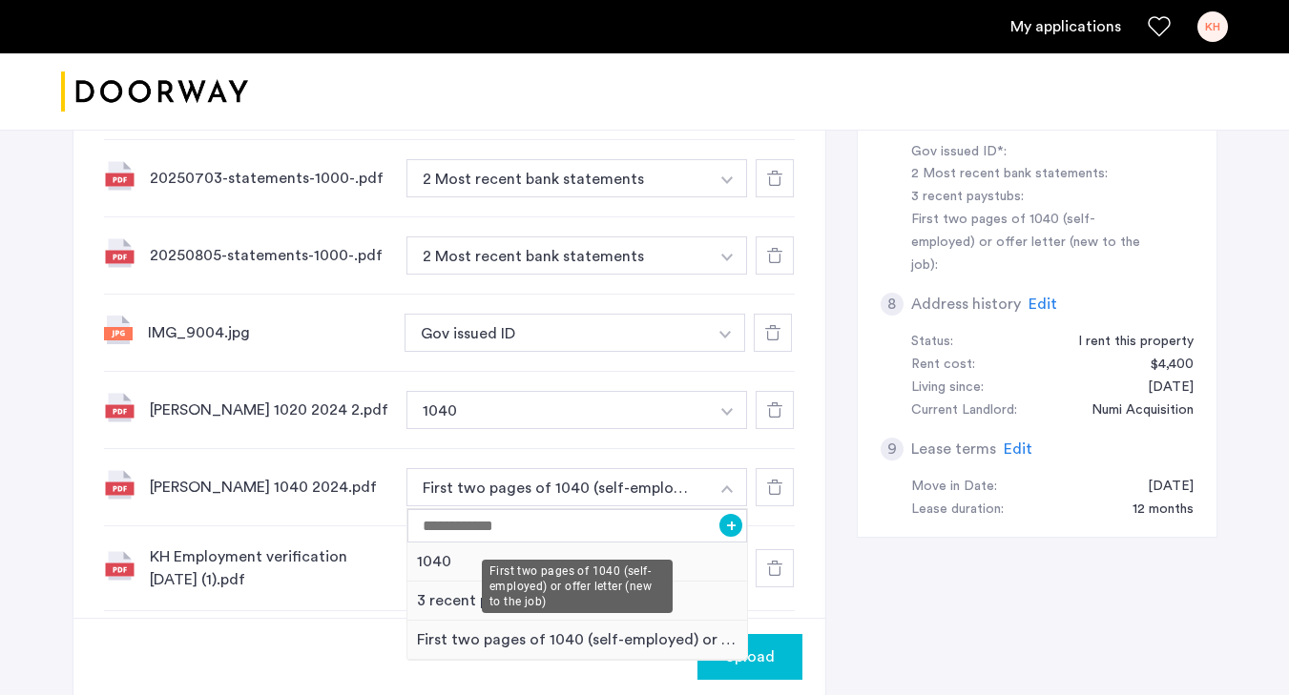
click at [603, 648] on div "First two pages of 1040 (self-employed) or offer letter (new to the job)" at bounding box center [577, 640] width 341 height 39
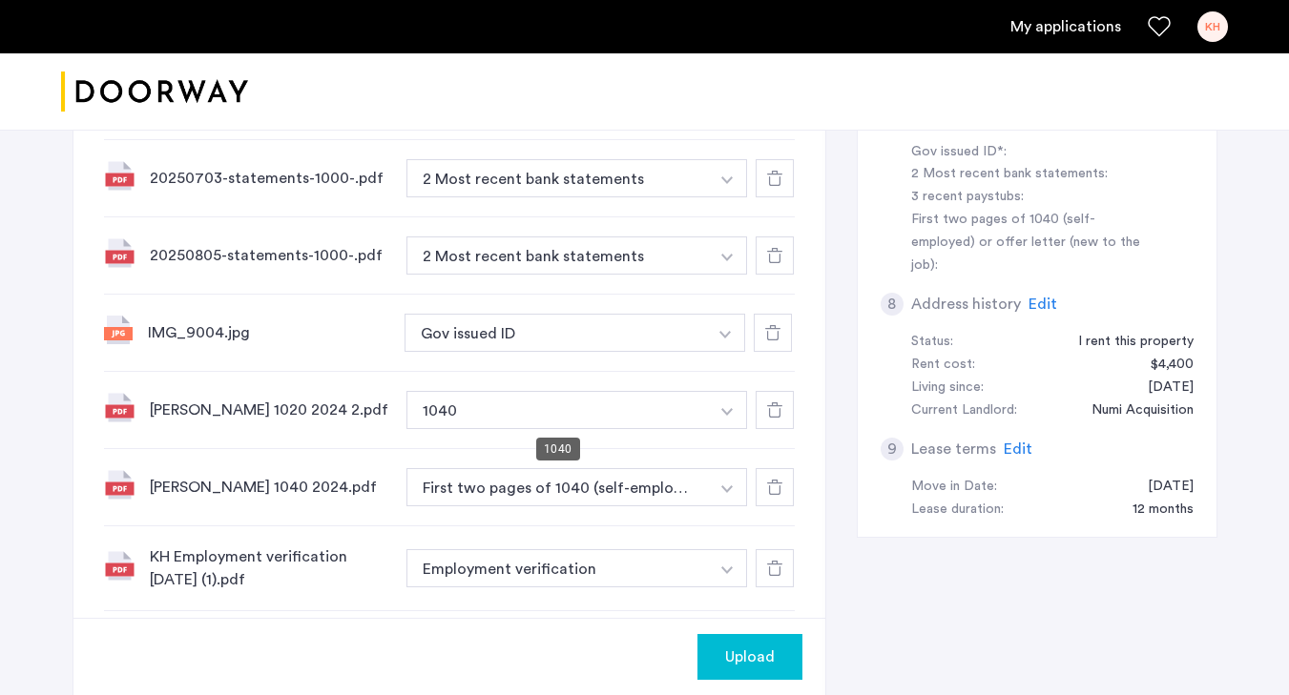
click at [602, 393] on button "1040" at bounding box center [557, 410] width 303 height 38
click at [602, 398] on button "1040" at bounding box center [557, 410] width 303 height 38
click at [602, 414] on button "1040" at bounding box center [557, 410] width 303 height 38
click at [728, 30] on img "button" at bounding box center [726, 26] width 11 height 8
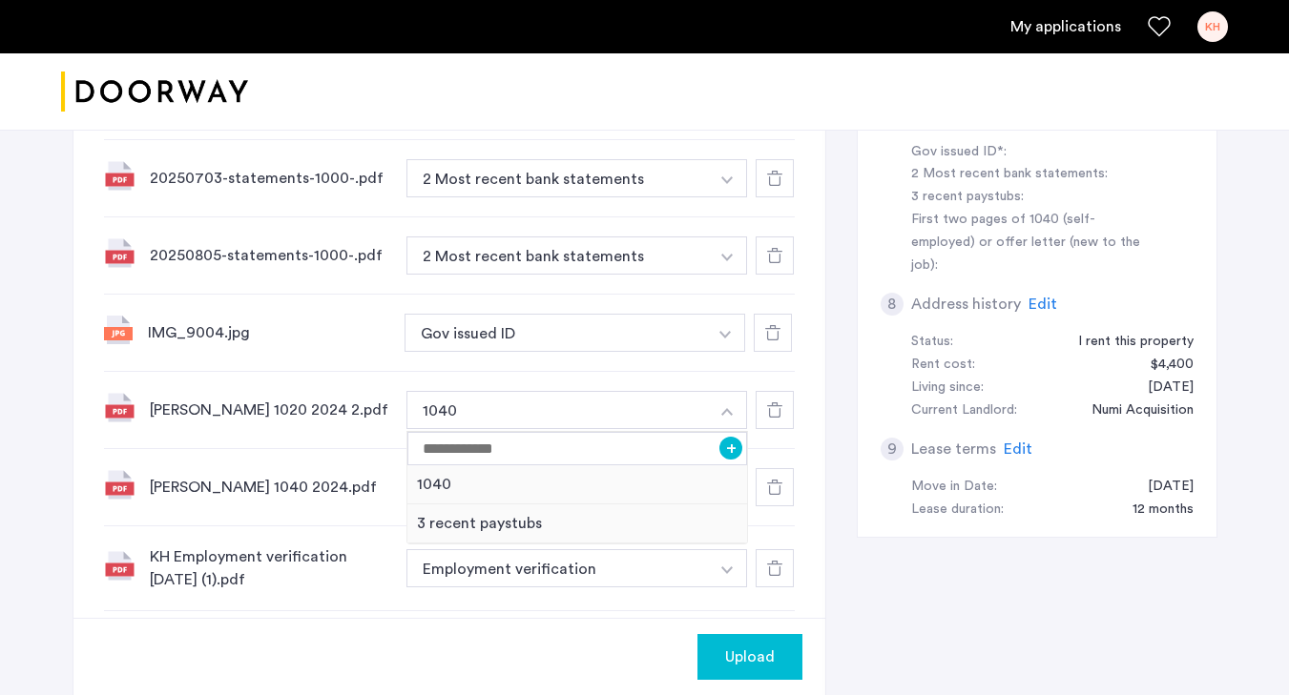
click at [713, 413] on button "button" at bounding box center [727, 410] width 39 height 38
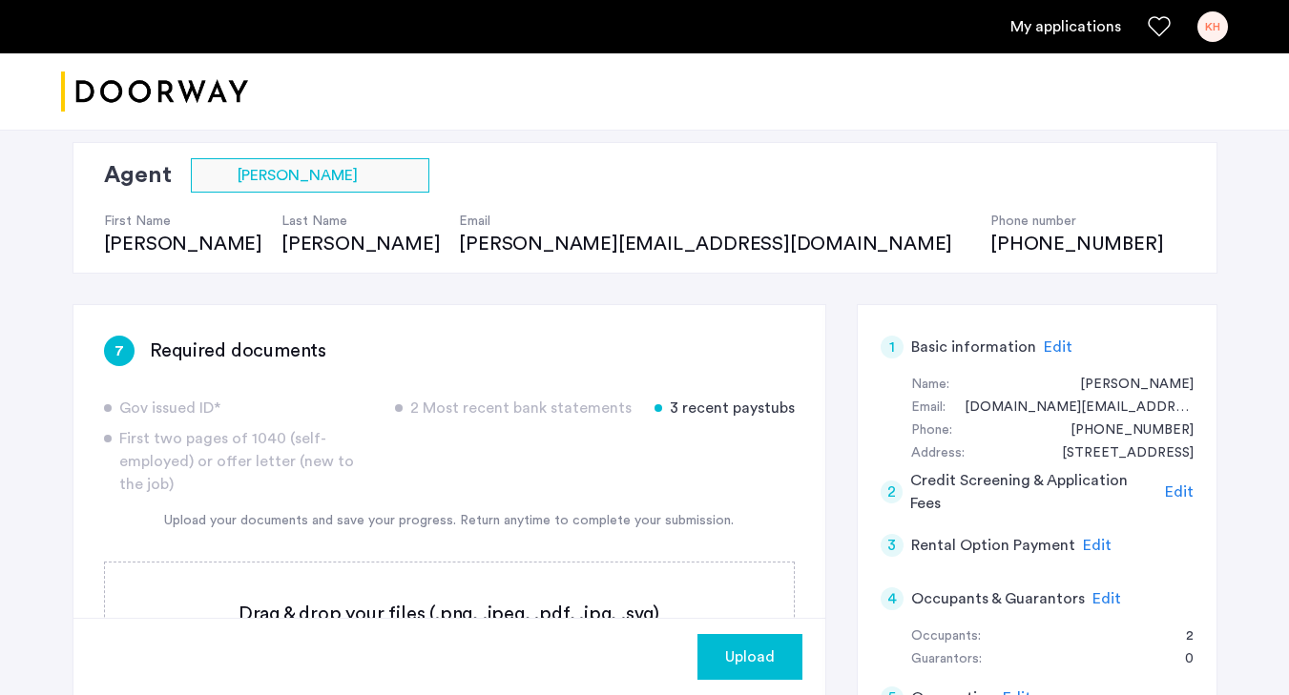
scroll to position [247, 0]
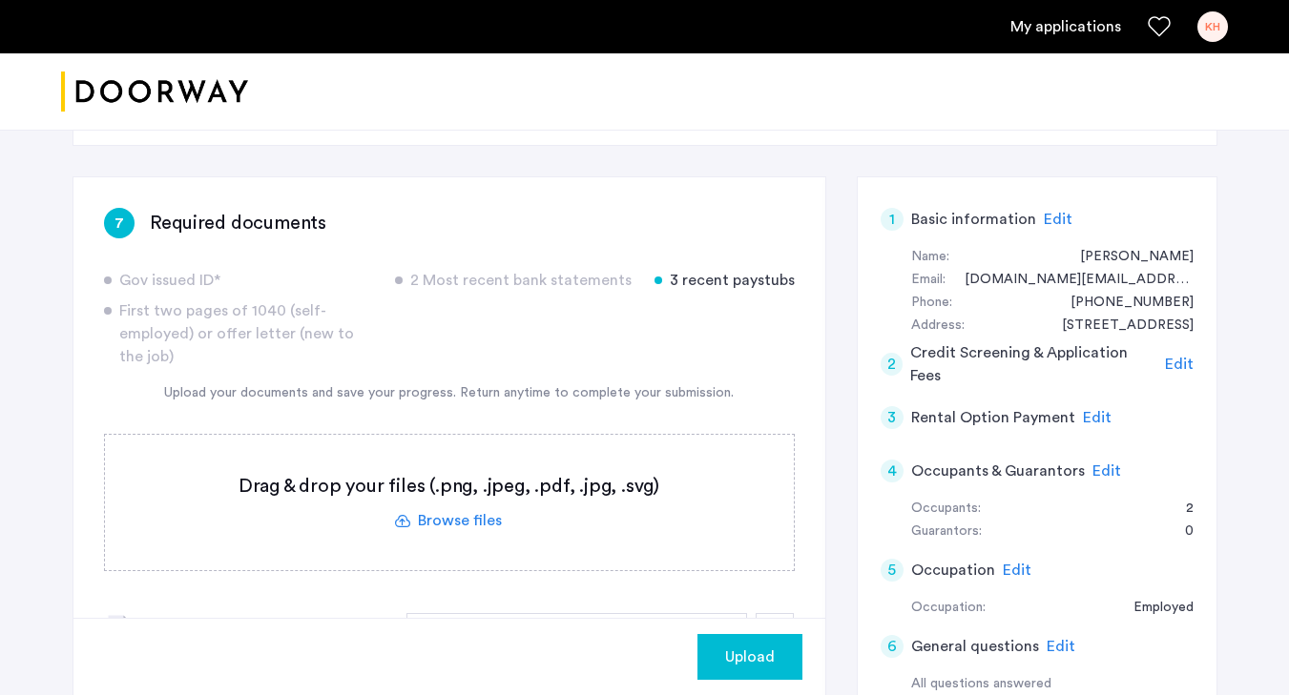
click at [733, 661] on span "Upload" at bounding box center [750, 657] width 50 height 23
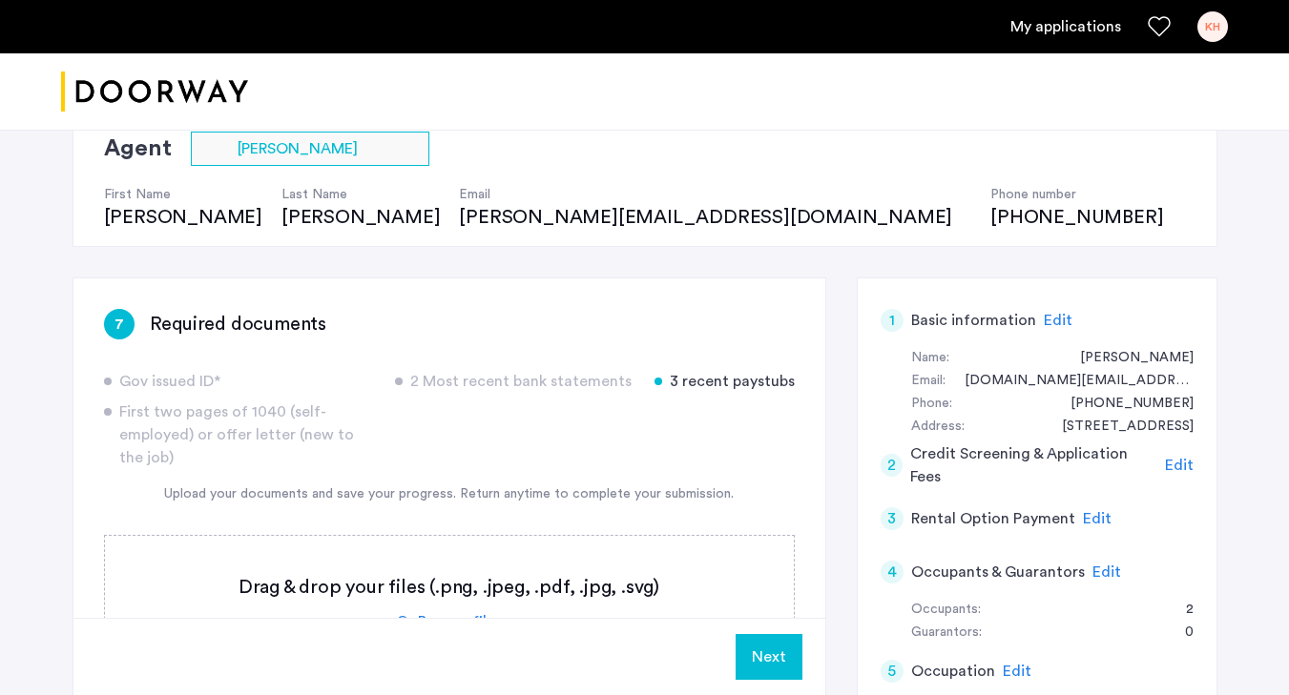
scroll to position [143, 0]
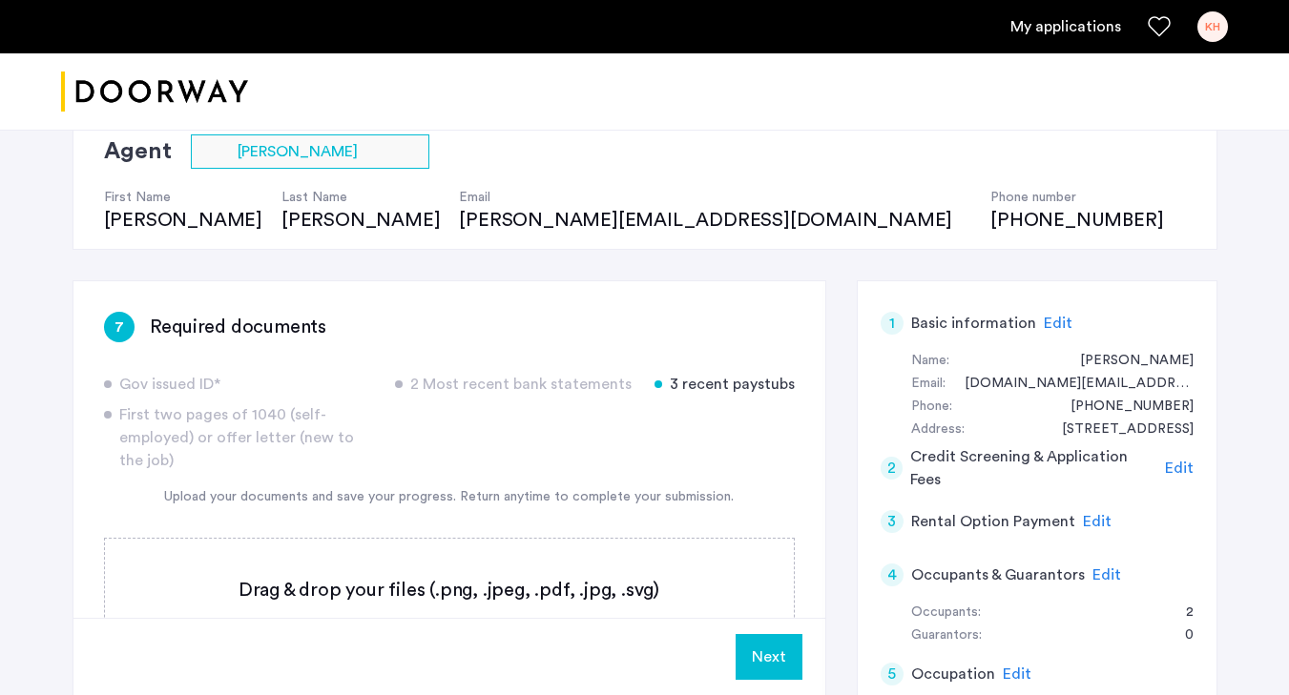
click at [765, 654] on button "Next" at bounding box center [769, 657] width 67 height 46
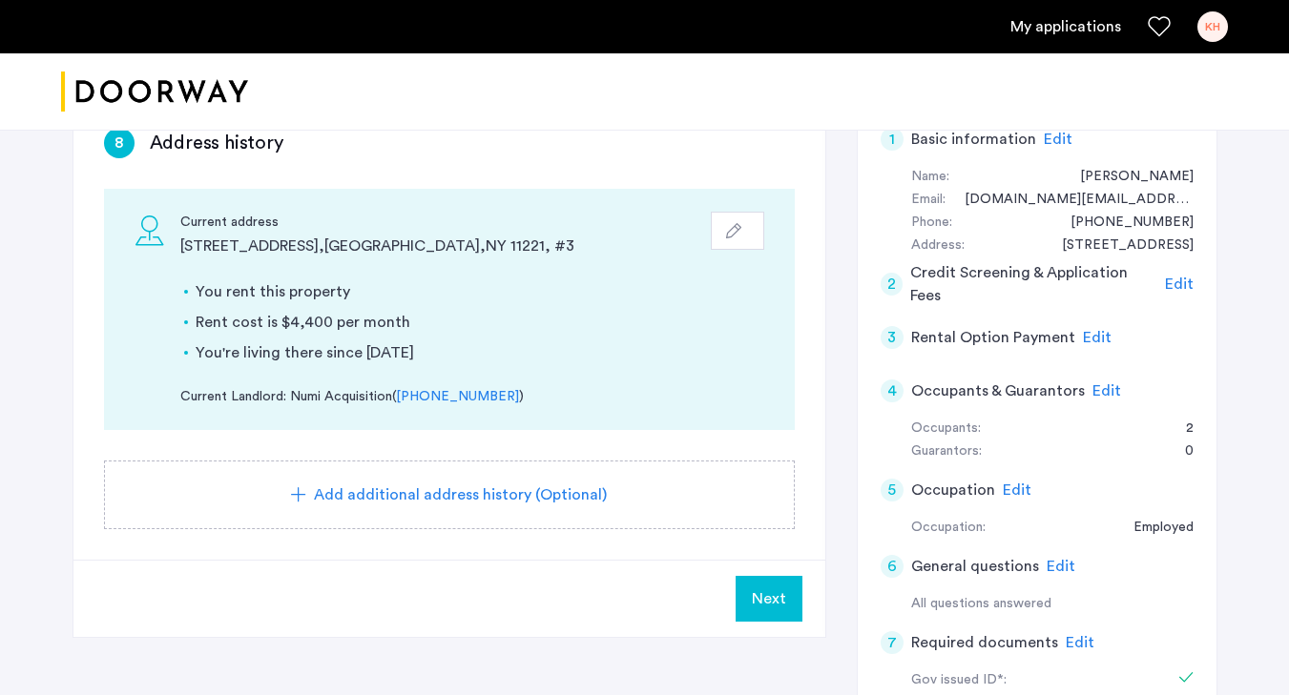
scroll to position [331, 0]
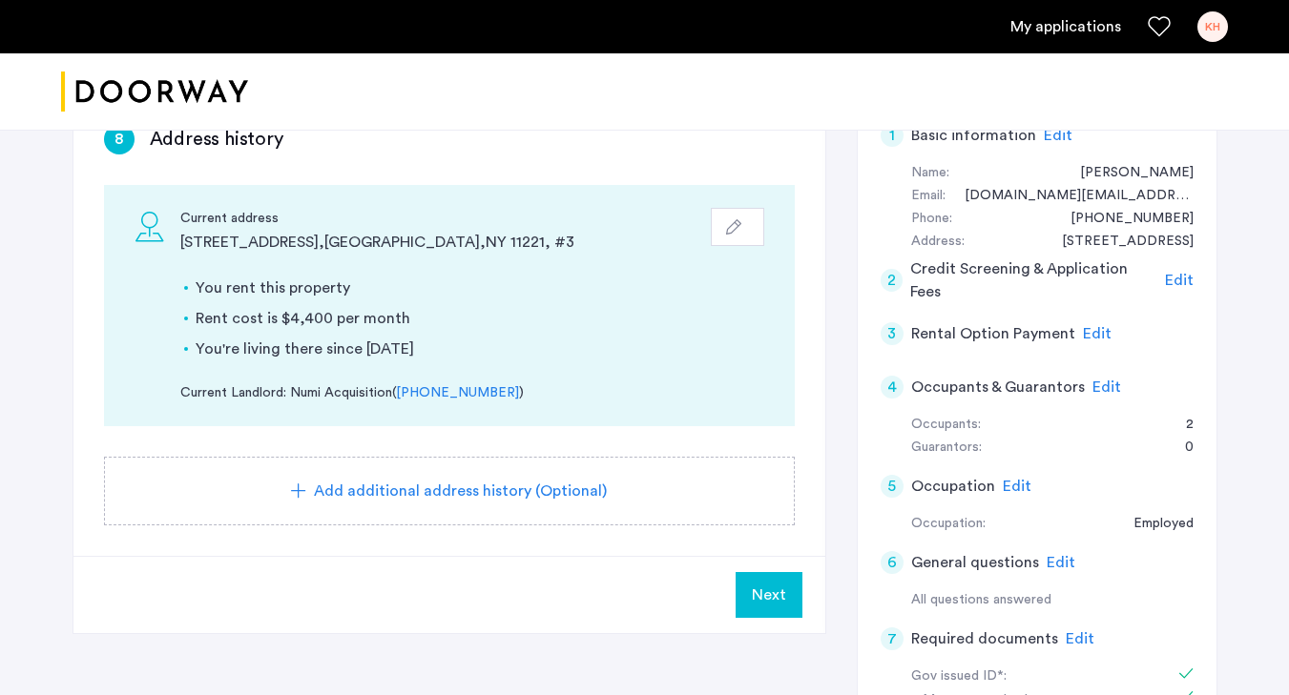
click at [731, 219] on icon "button" at bounding box center [733, 226] width 15 height 15
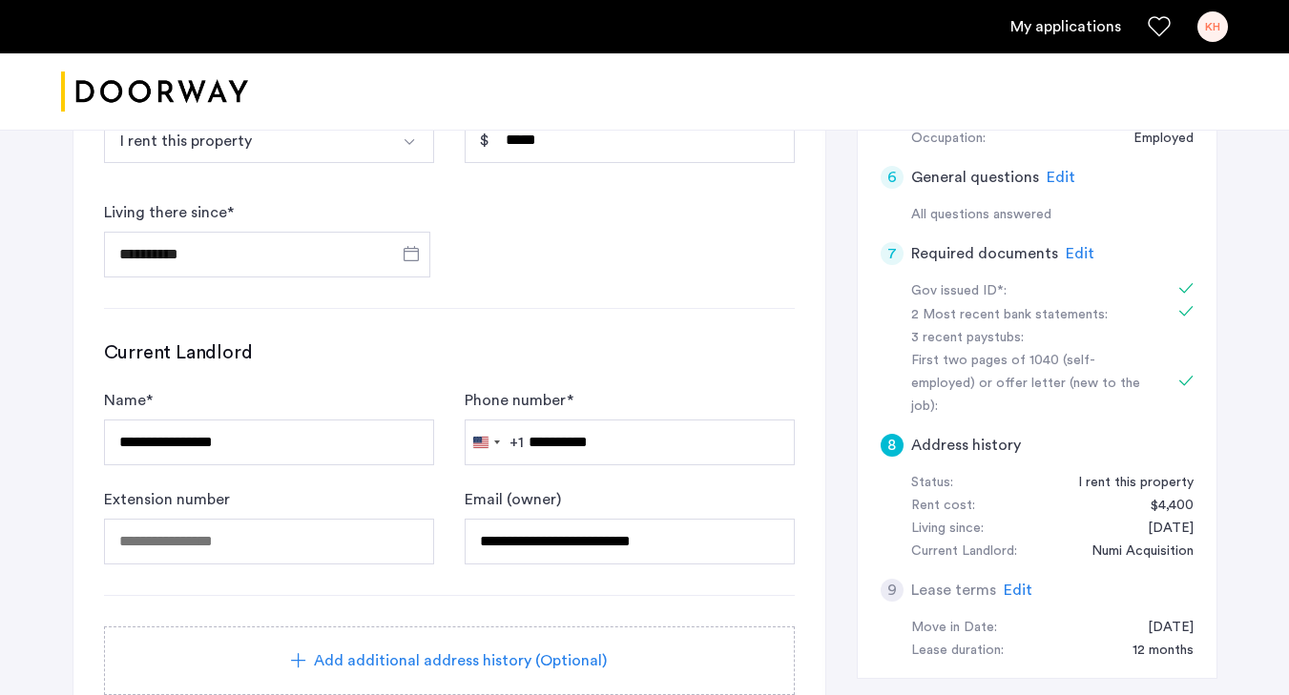
scroll to position [716, 0]
click at [584, 446] on input "**********" at bounding box center [630, 444] width 330 height 46
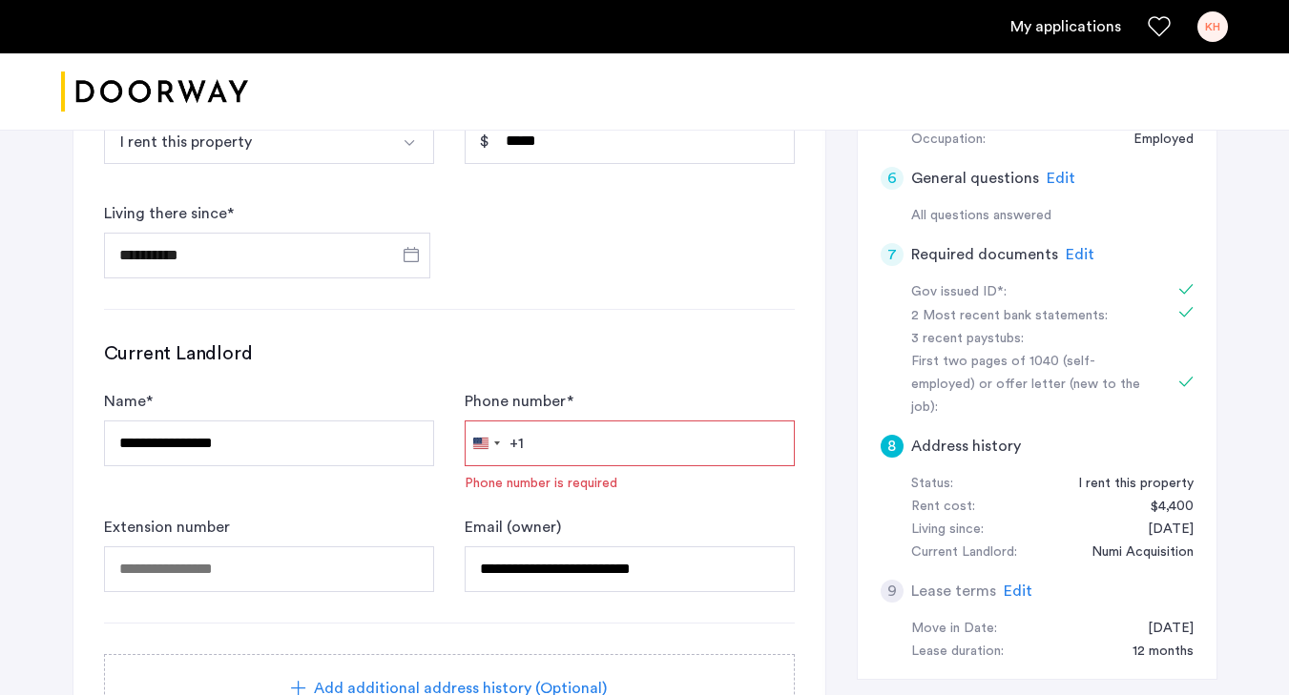
paste input "**********"
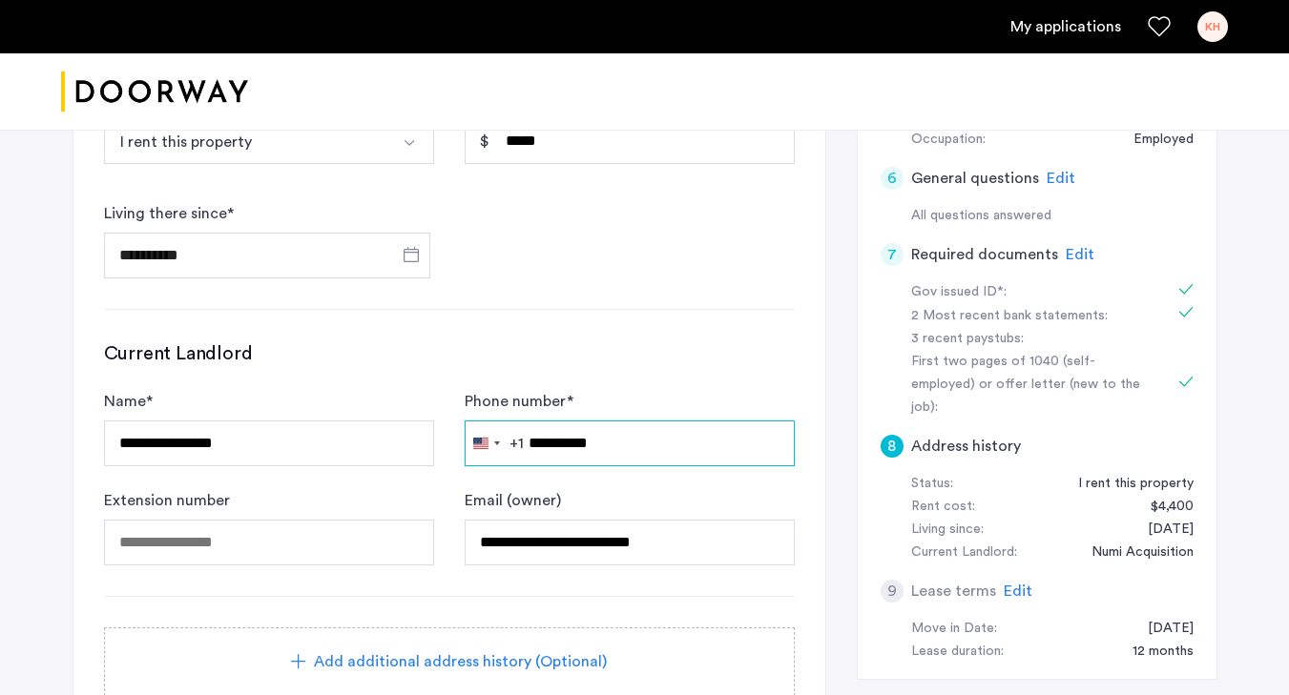
type input "**********"
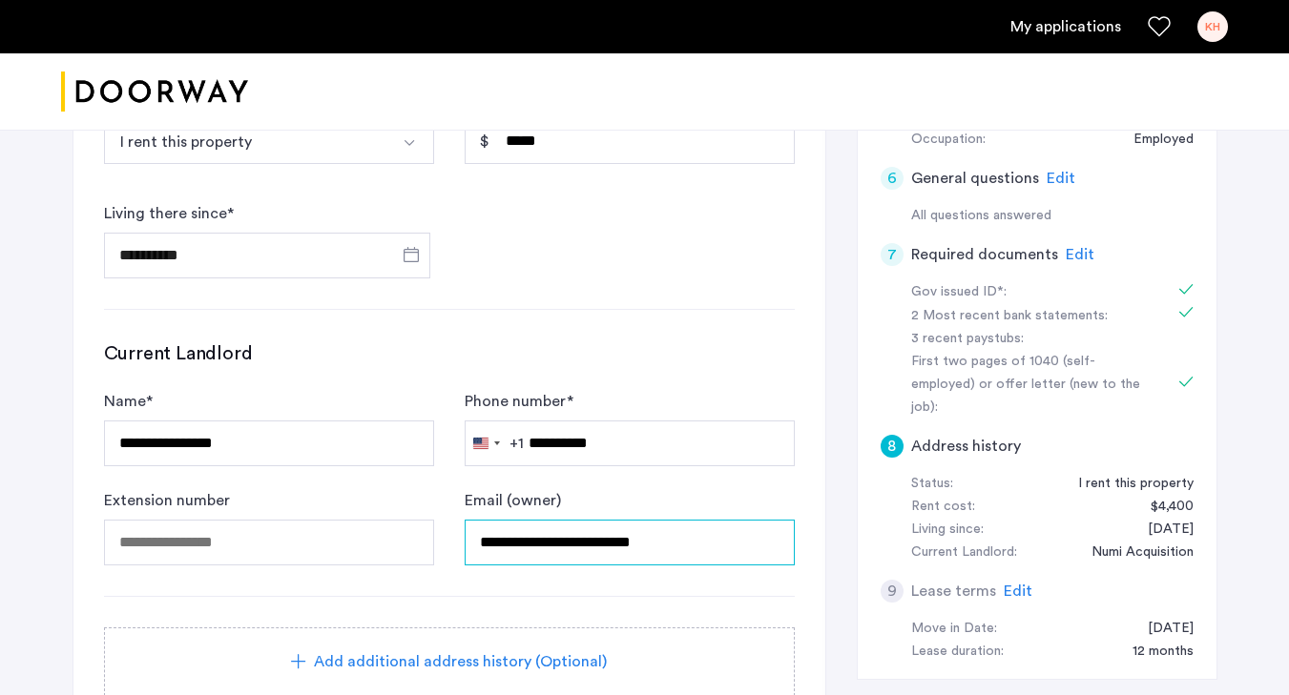
click at [503, 530] on input "**********" at bounding box center [630, 543] width 330 height 46
paste input "text"
type input "**********"
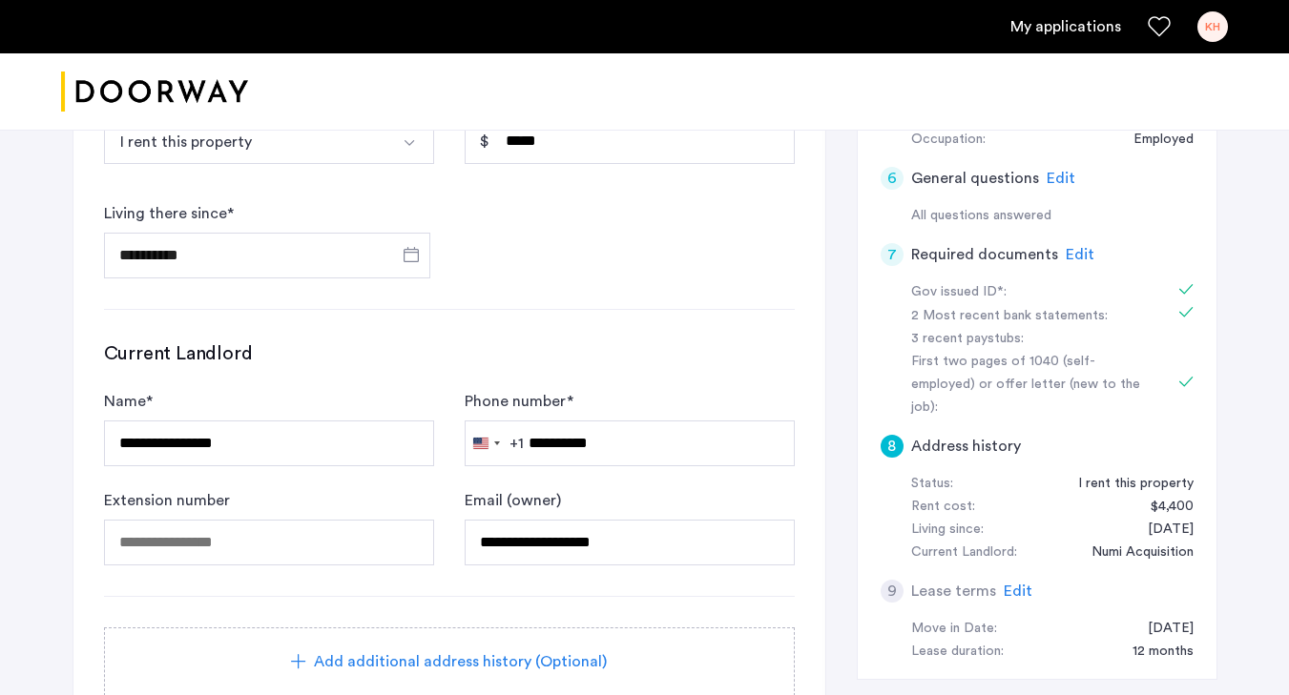
click at [622, 272] on div "**********" at bounding box center [449, 183] width 691 height 191
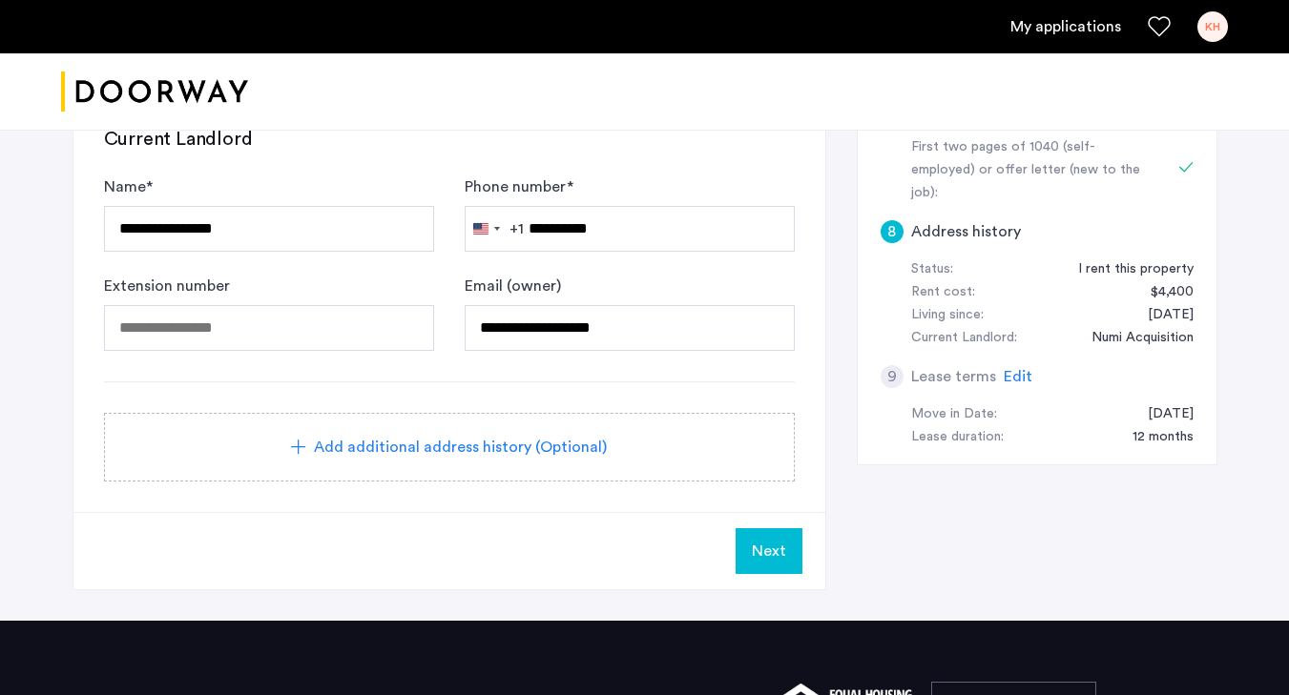
scroll to position [956, 0]
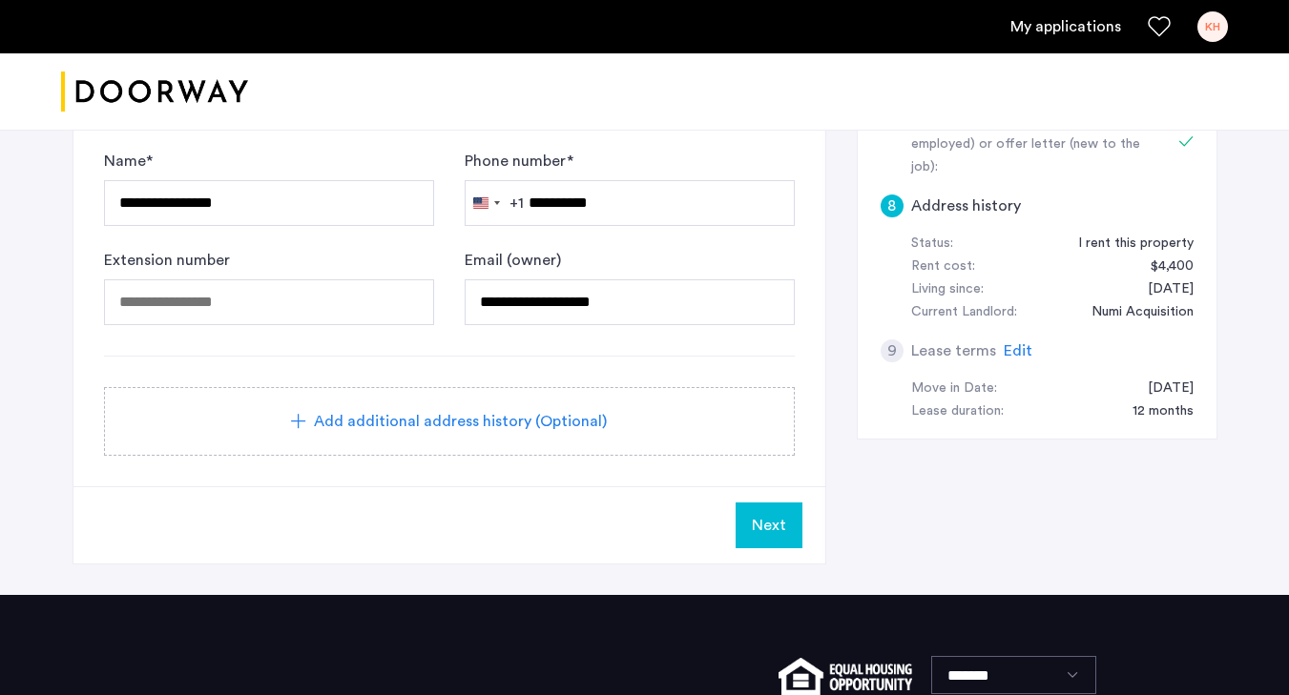
click at [771, 536] on span "Next" at bounding box center [769, 525] width 34 height 23
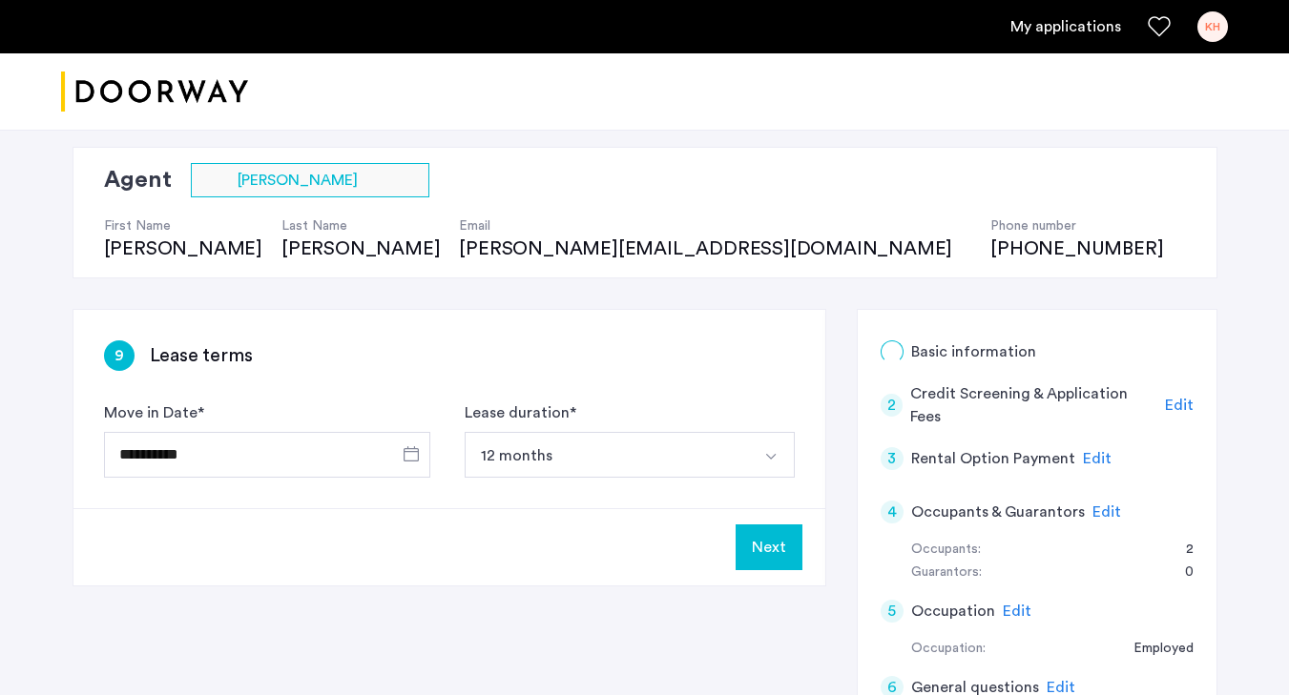
scroll to position [174, 0]
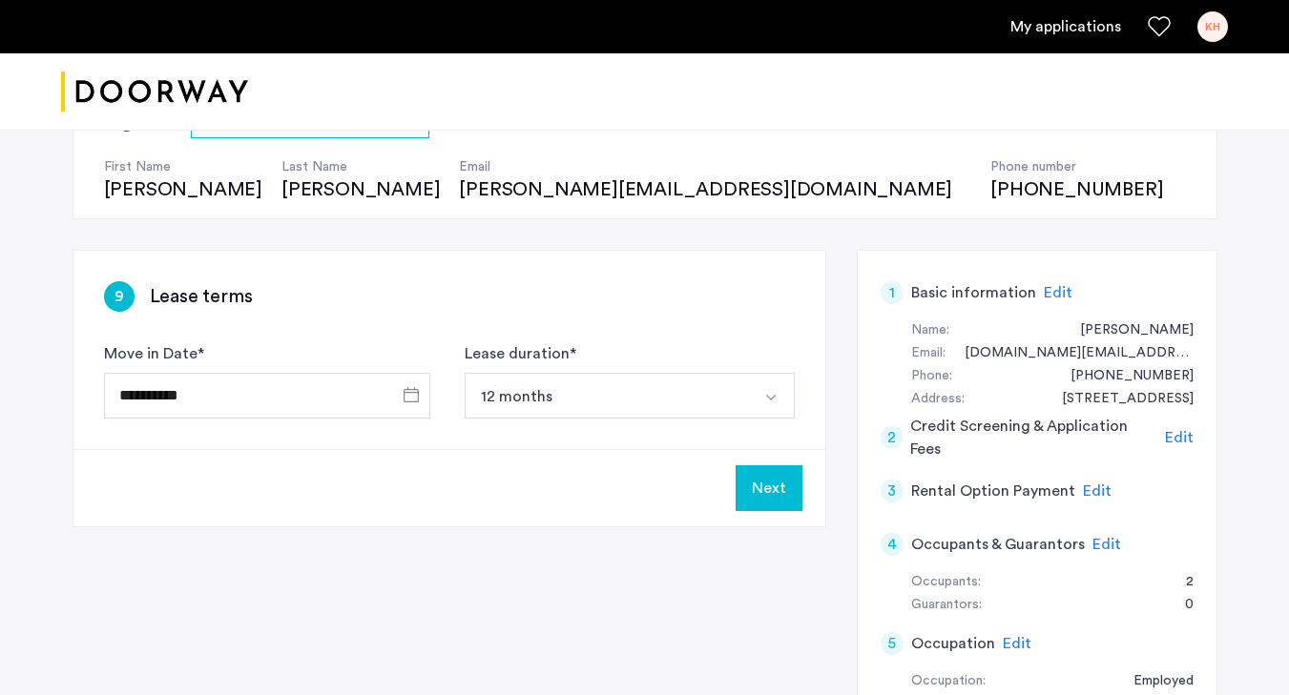
click at [775, 492] on button "Next" at bounding box center [769, 489] width 67 height 46
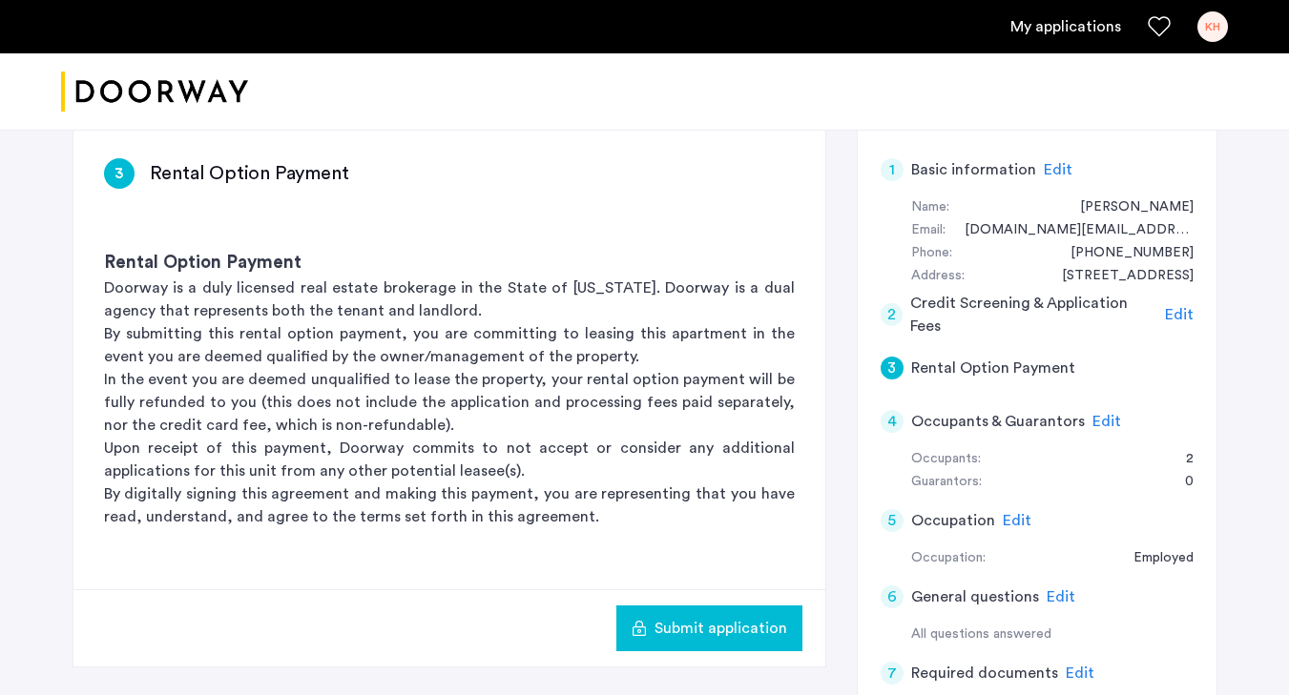
scroll to position [288, 0]
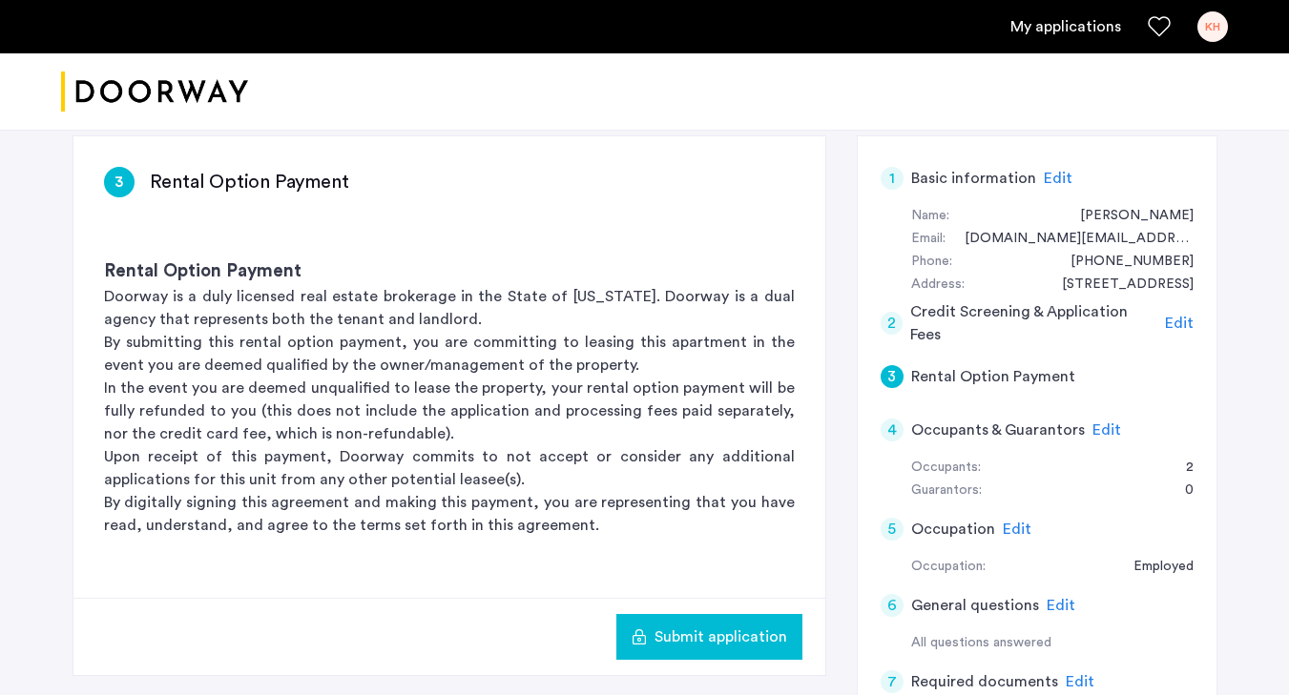
click at [1092, 423] on span "Edit" at bounding box center [1106, 430] width 29 height 15
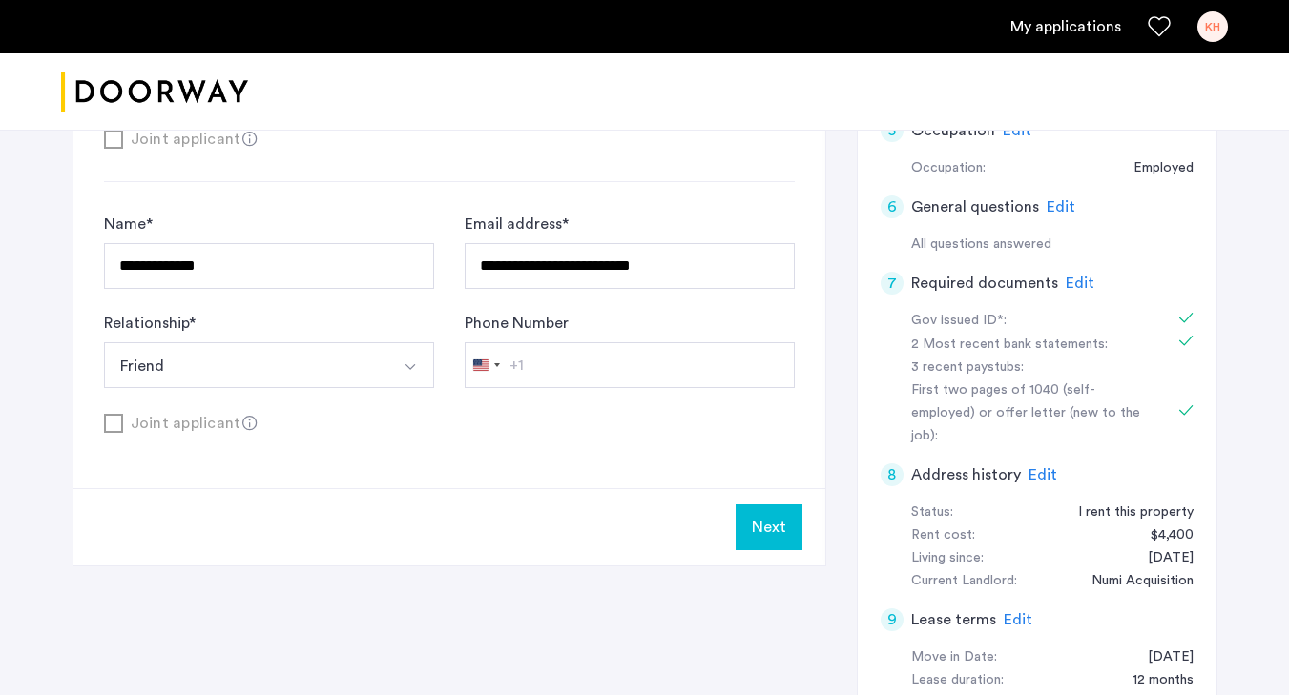
scroll to position [733, 0]
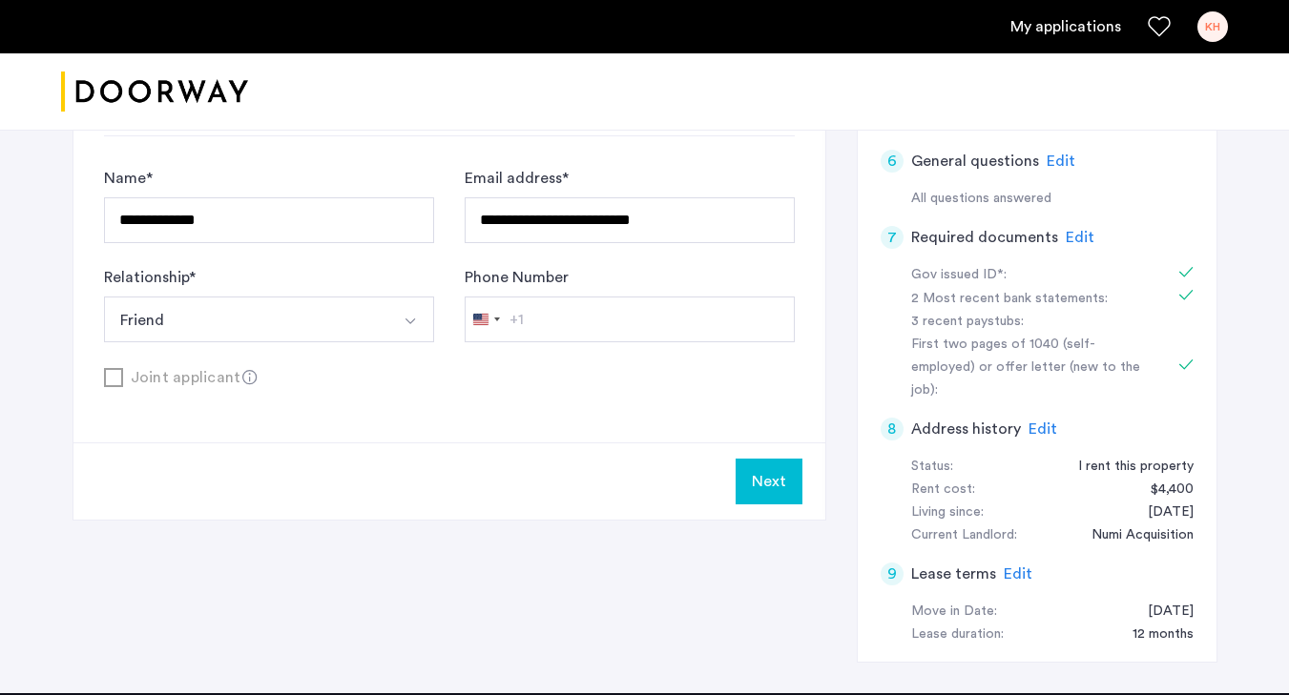
drag, startPoint x: 780, startPoint y: 503, endPoint x: 436, endPoint y: 323, distance: 388.3
click at [436, 323] on app-occupants-guarantors "**********" at bounding box center [449, 106] width 752 height 828
click at [566, 348] on form "**********" at bounding box center [449, 278] width 691 height 222
click at [776, 467] on button "Next" at bounding box center [769, 482] width 67 height 46
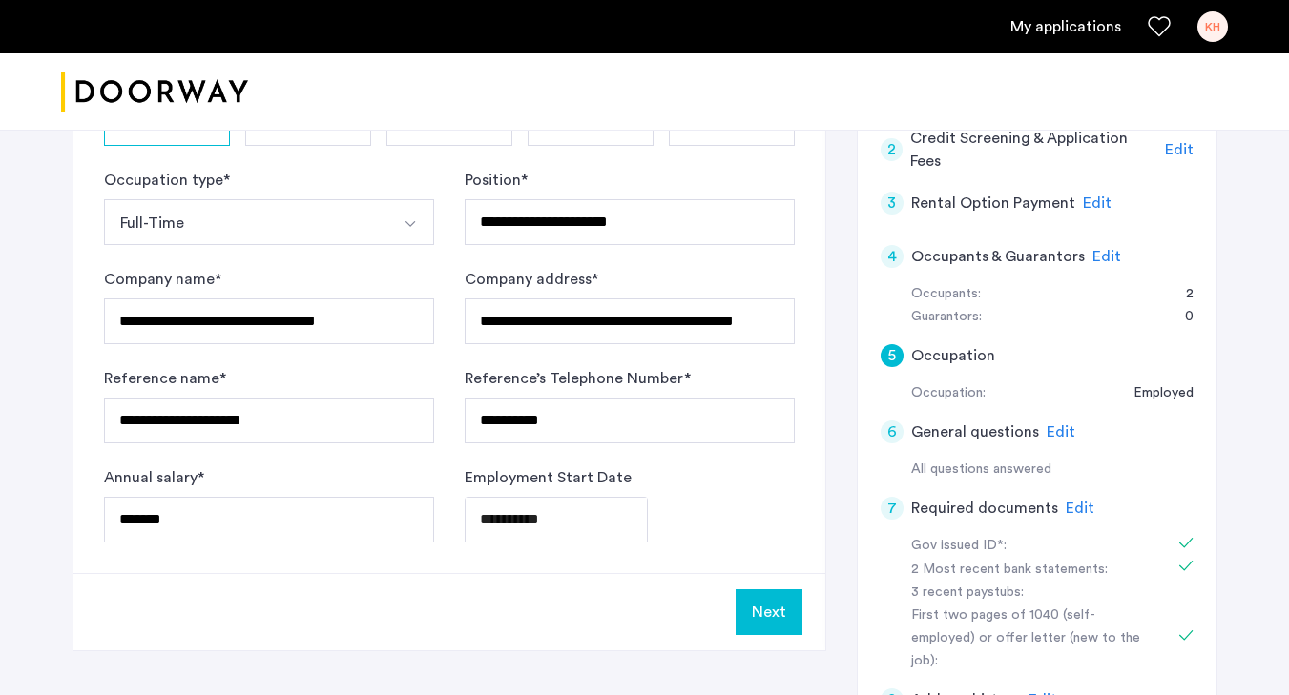
scroll to position [539, 0]
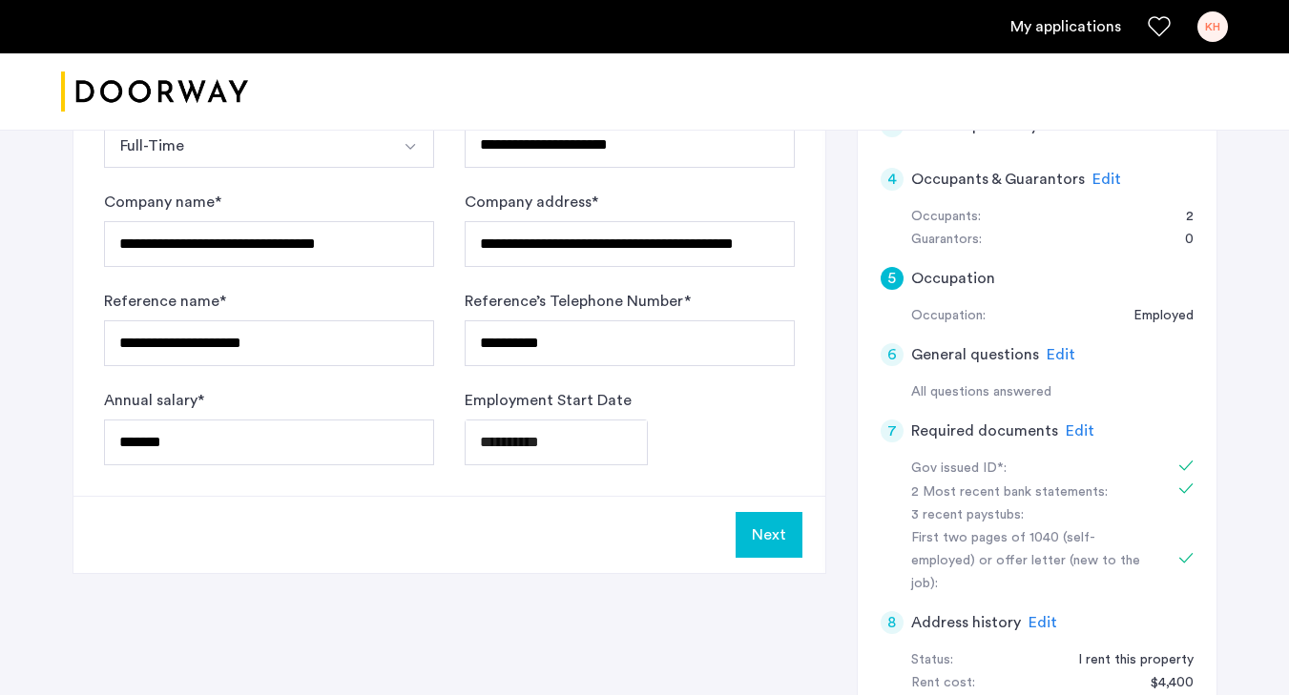
click at [790, 541] on button "Next" at bounding box center [769, 535] width 67 height 46
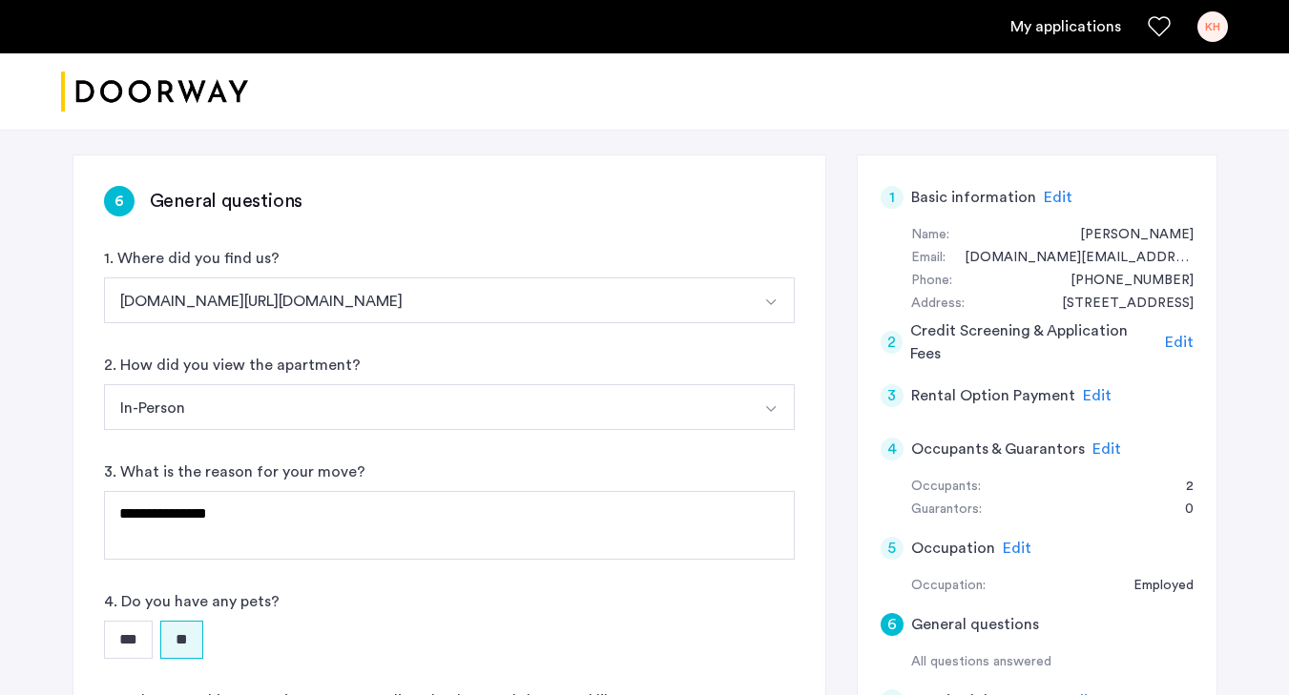
scroll to position [460, 0]
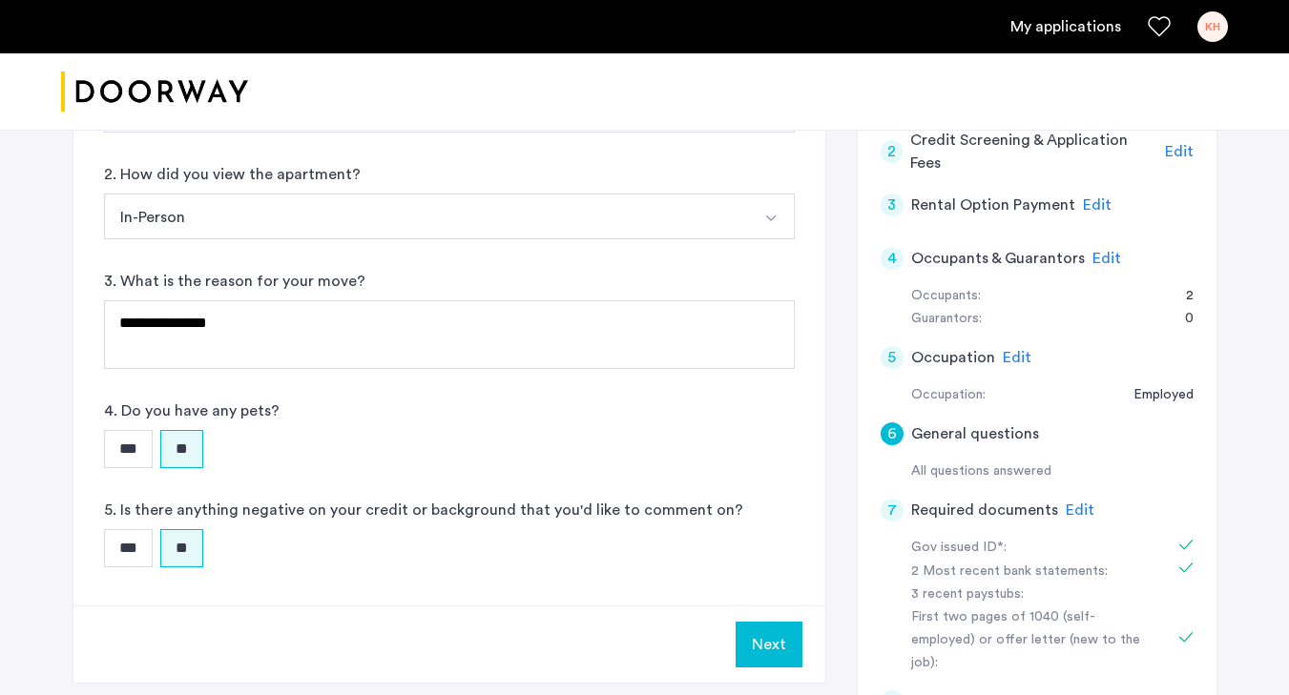
click at [764, 647] on button "Next" at bounding box center [769, 645] width 67 height 46
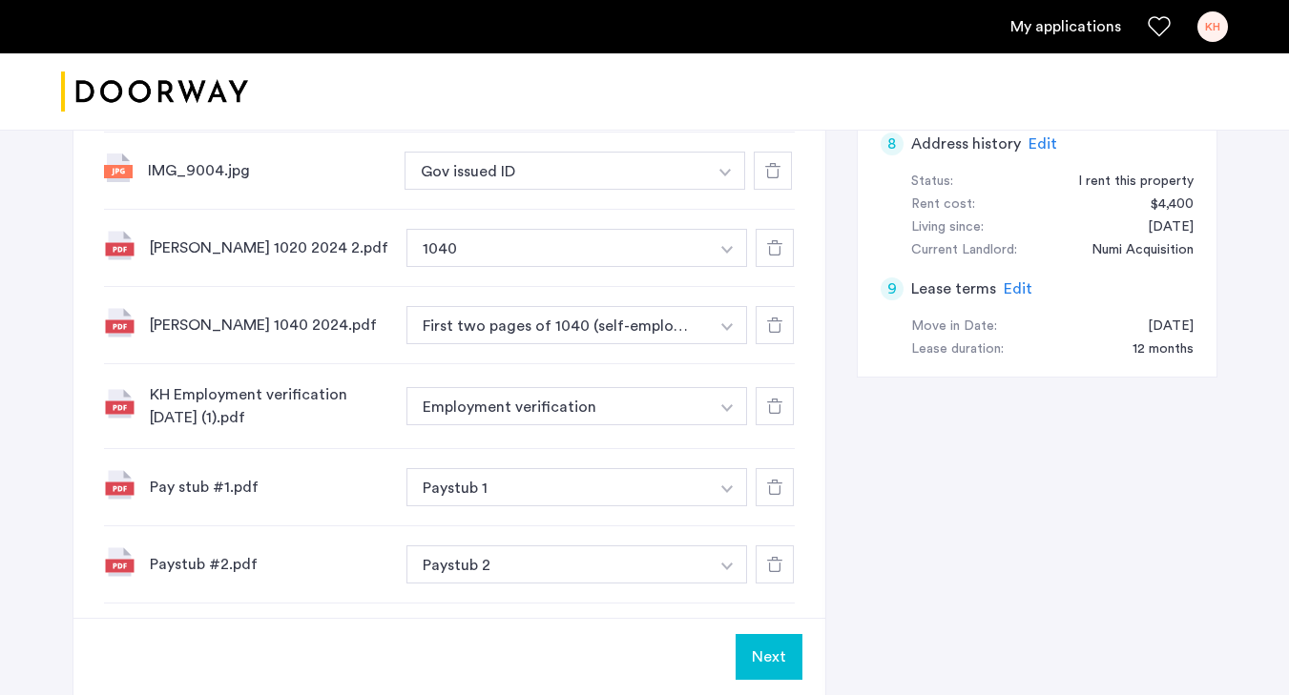
scroll to position [1134, 0]
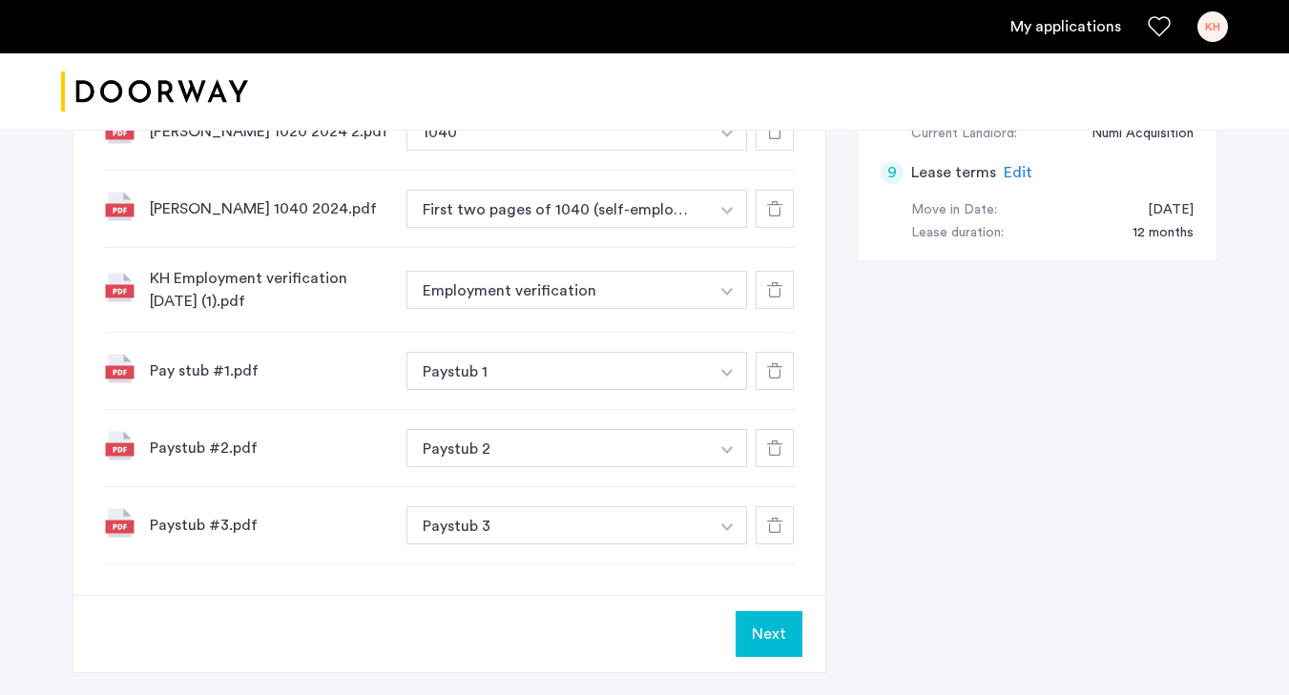
click at [769, 625] on button "Next" at bounding box center [769, 635] width 67 height 46
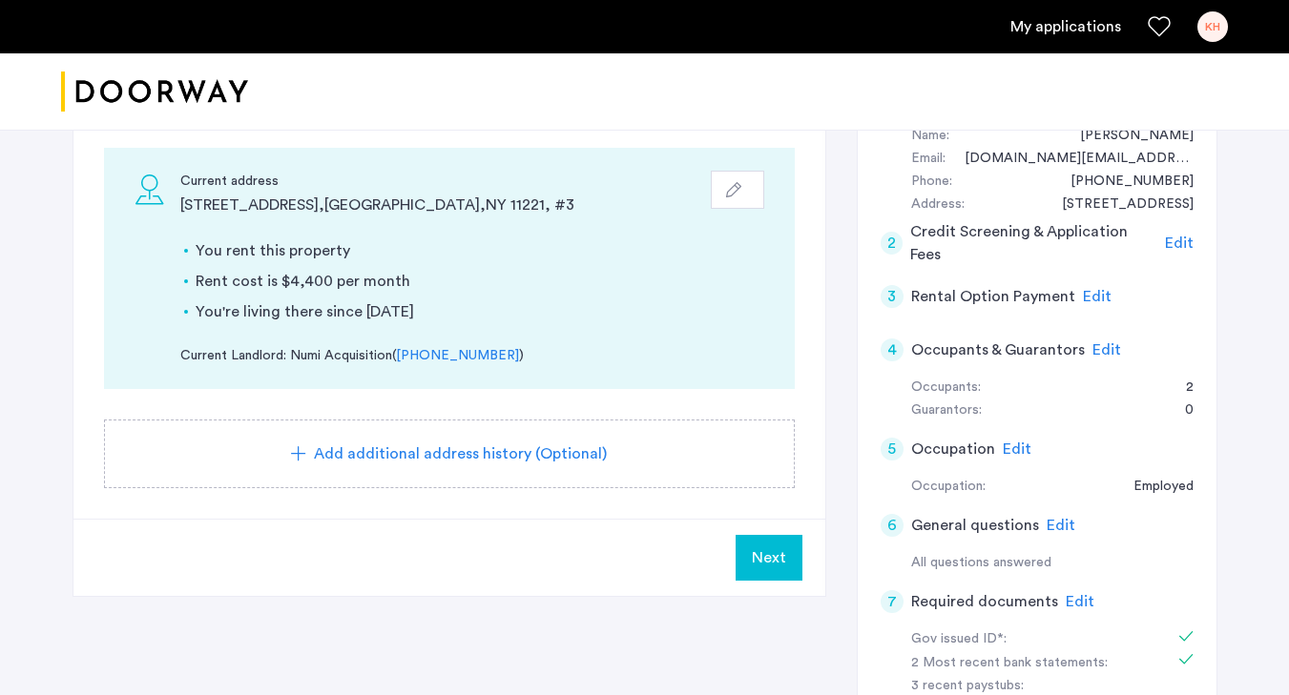
scroll to position [390, 0]
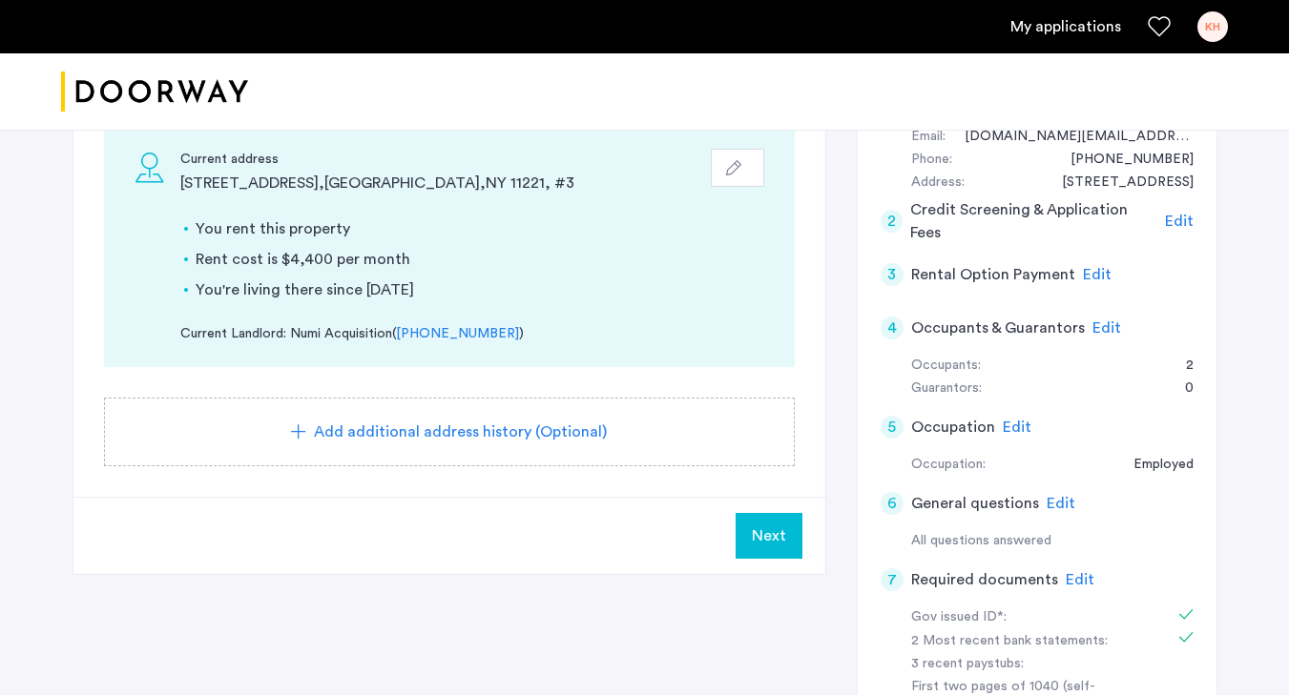
click at [778, 538] on span "Next" at bounding box center [769, 536] width 34 height 23
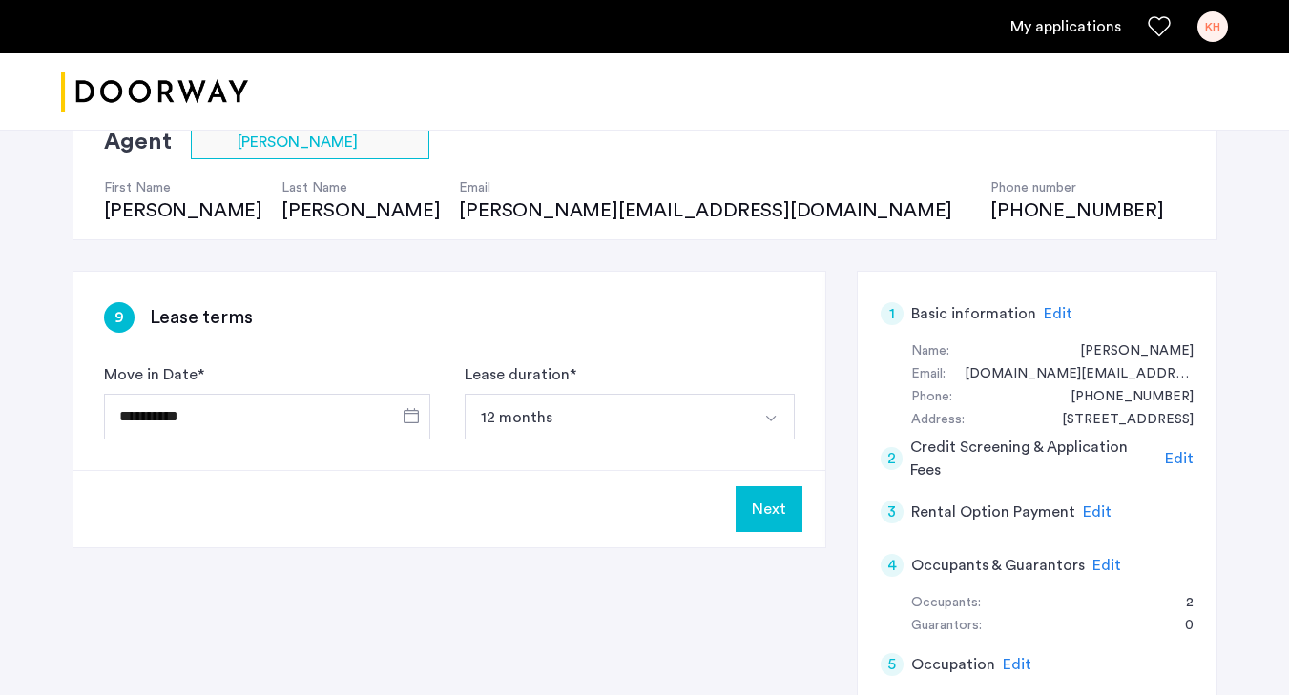
scroll to position [182, 0]
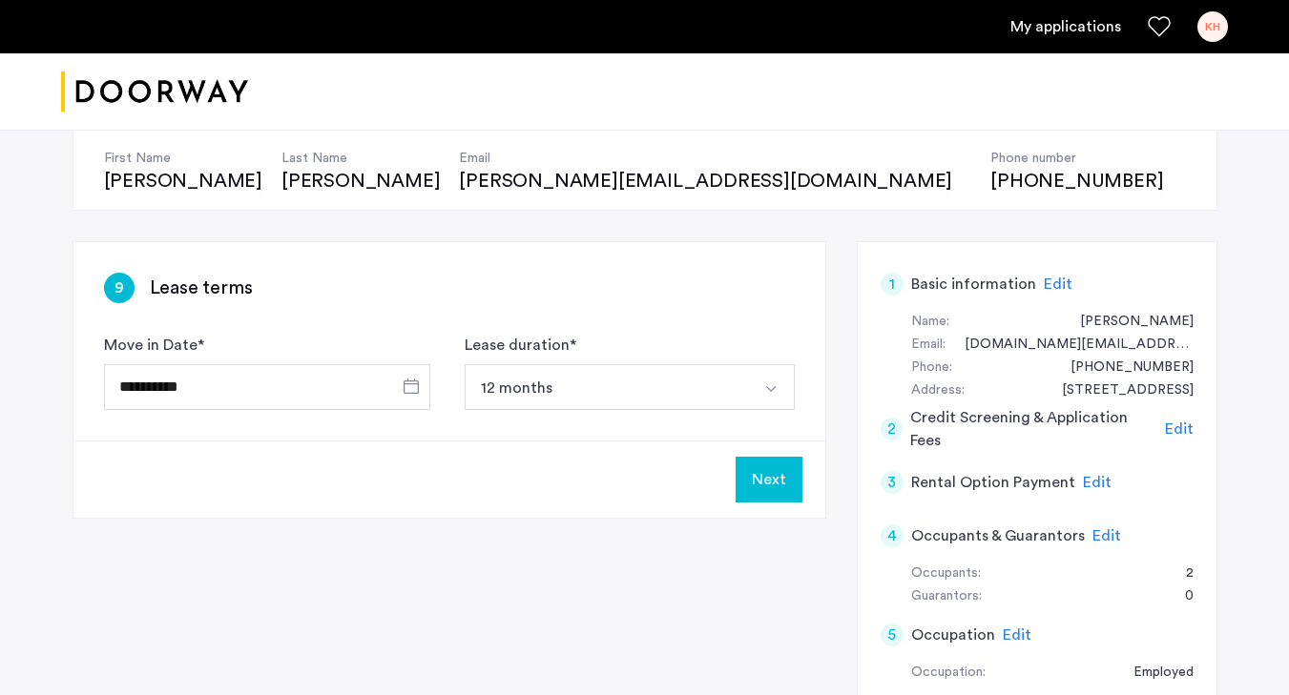
click at [778, 478] on button "Next" at bounding box center [769, 480] width 67 height 46
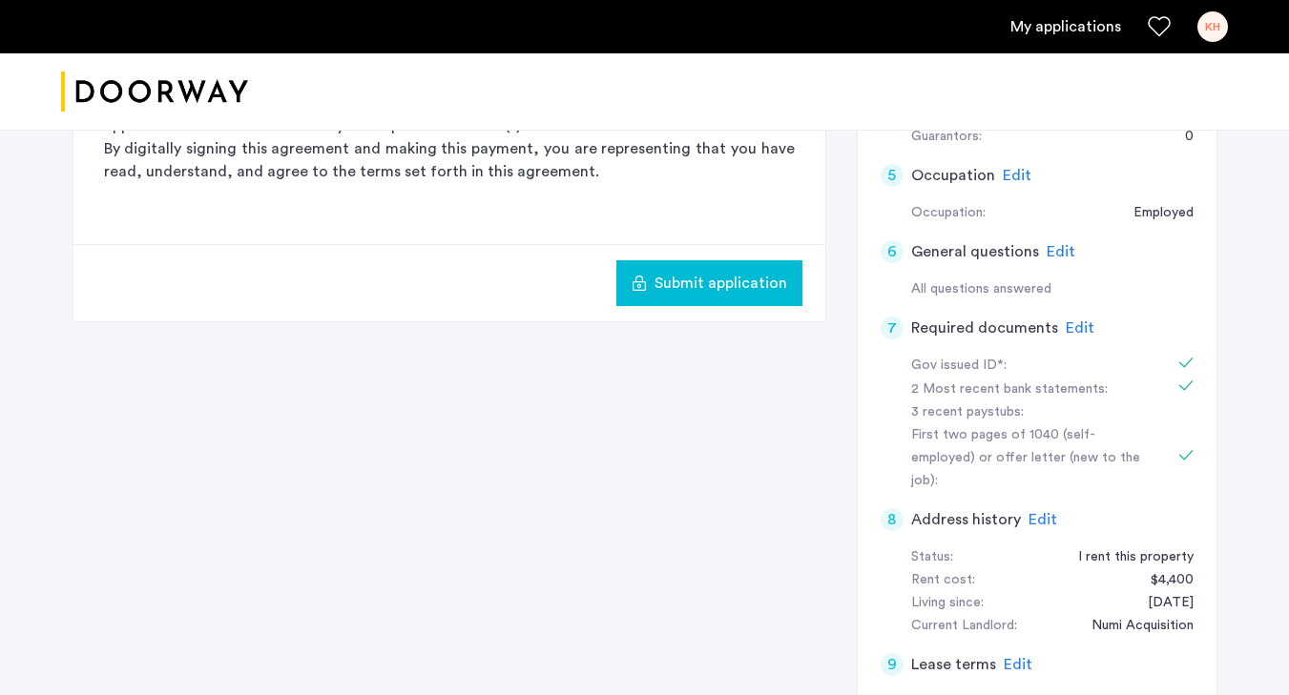
scroll to position [613, 0]
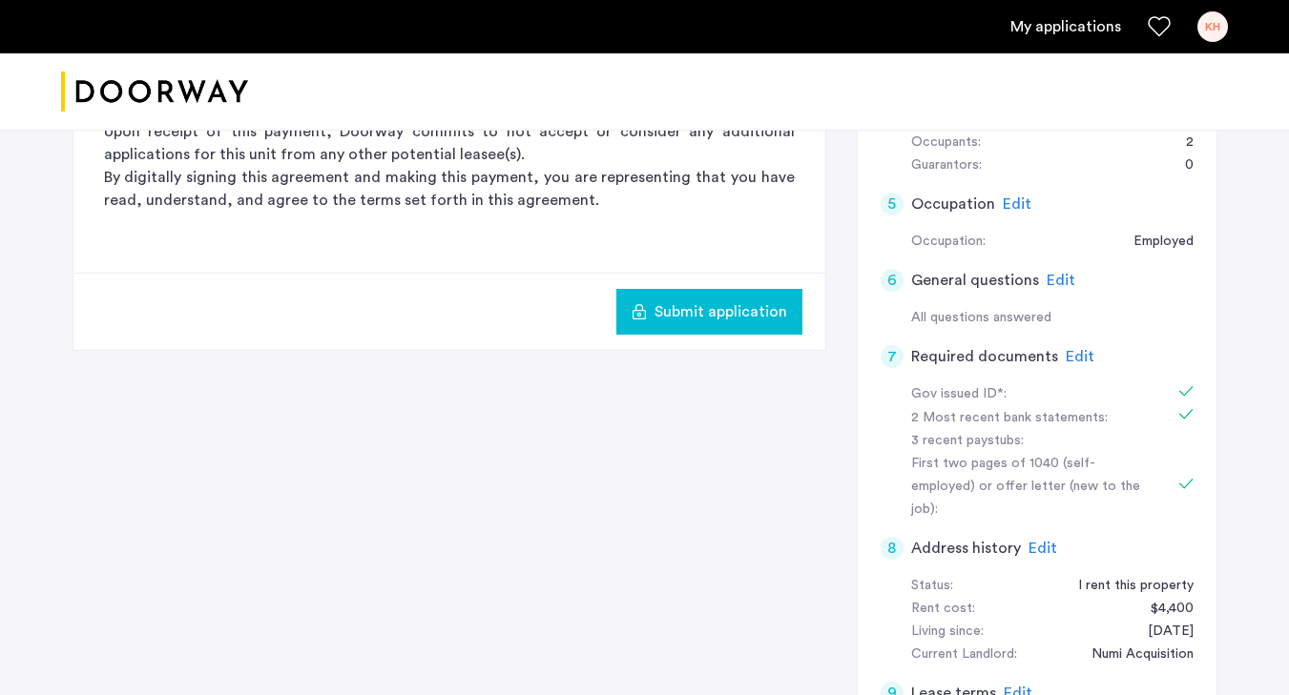
click at [733, 323] on button "Submit application" at bounding box center [709, 312] width 186 height 46
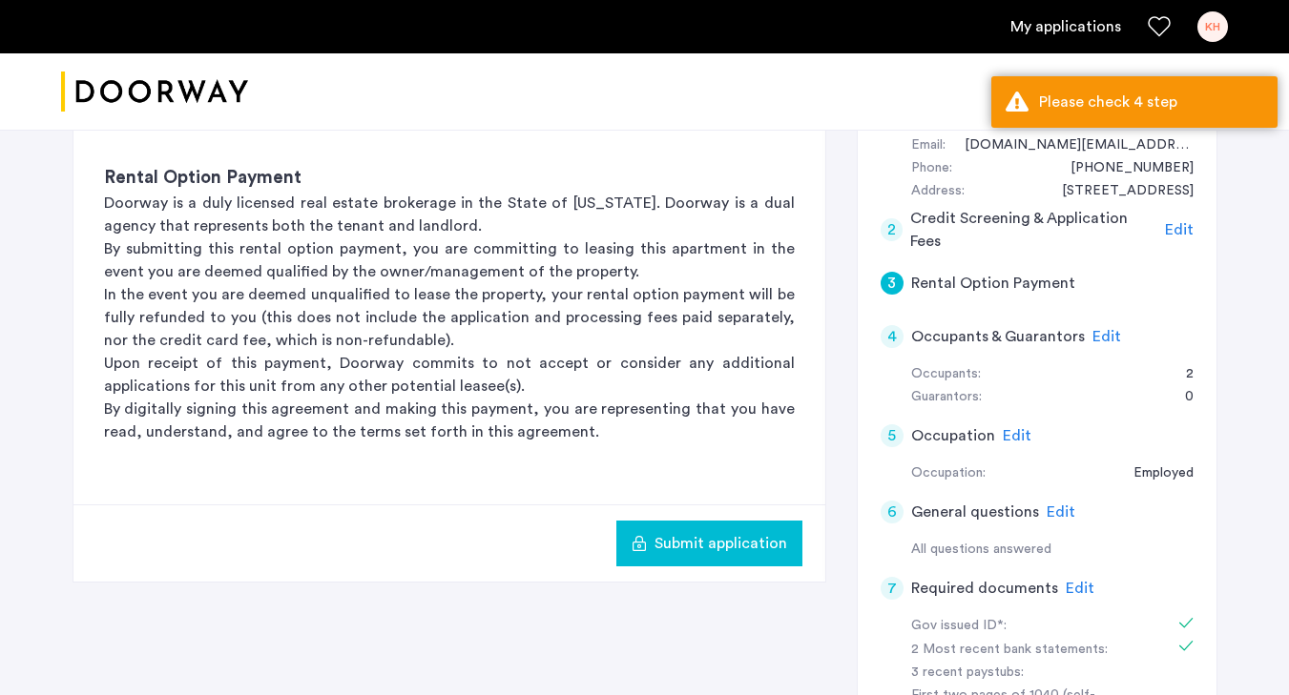
scroll to position [390, 0]
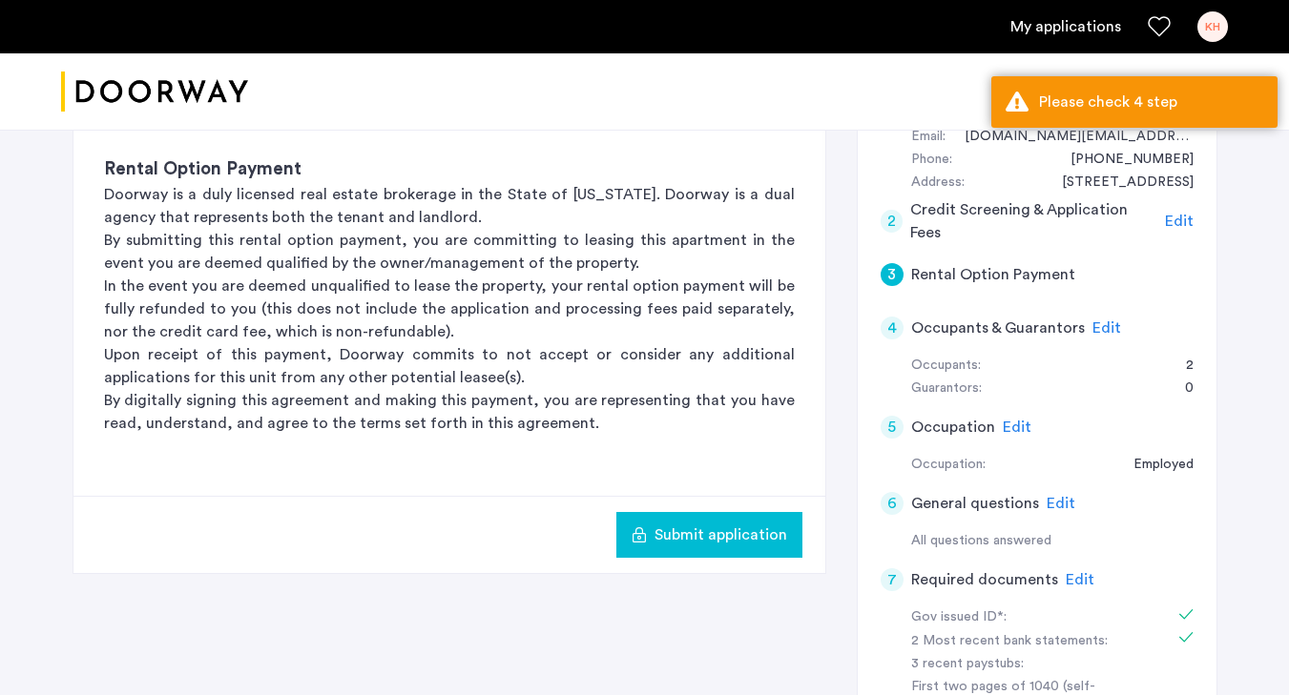
click at [1015, 267] on h5 "Rental Option Payment" at bounding box center [993, 274] width 164 height 23
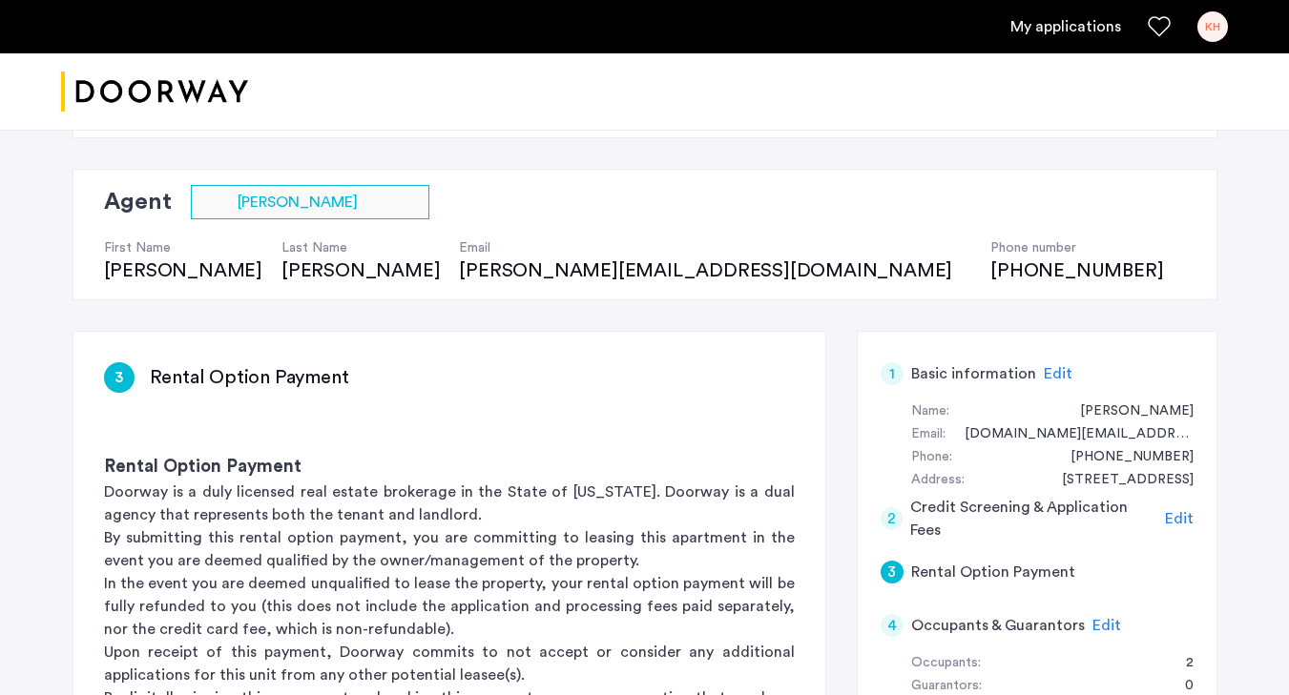
scroll to position [179, 0]
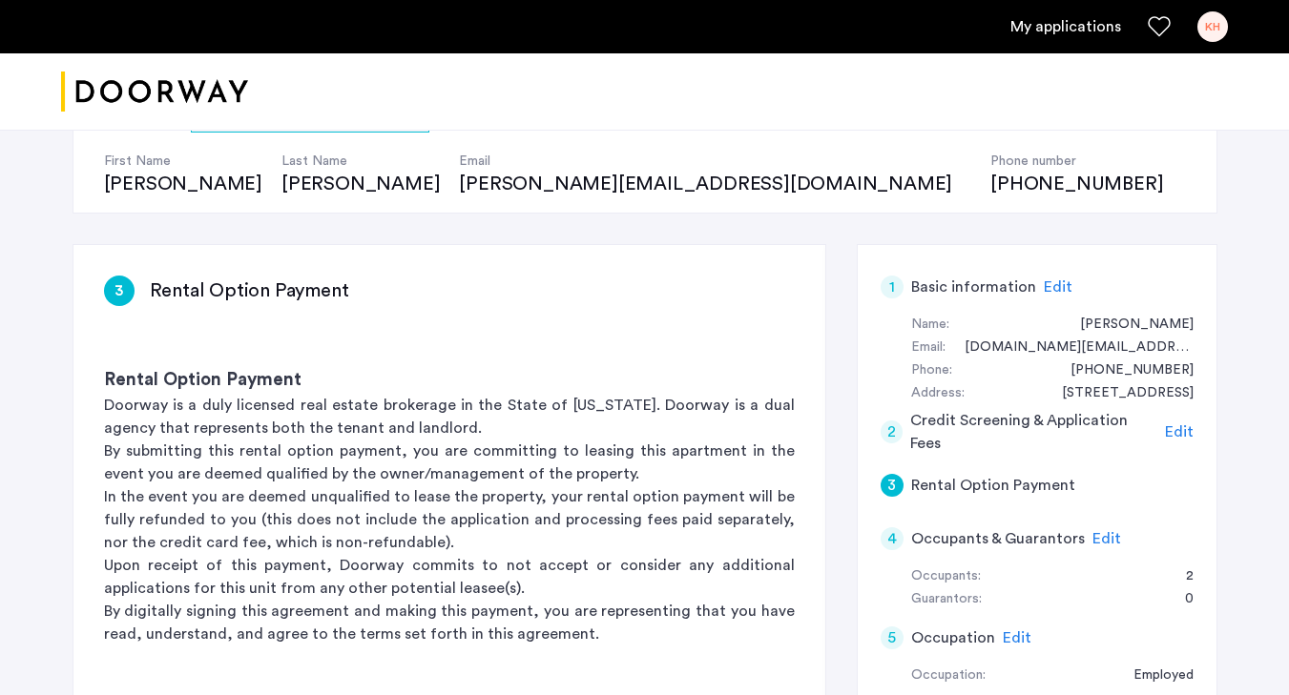
click at [1060, 499] on div "3 Rental Option Payment" at bounding box center [1037, 485] width 313 height 53
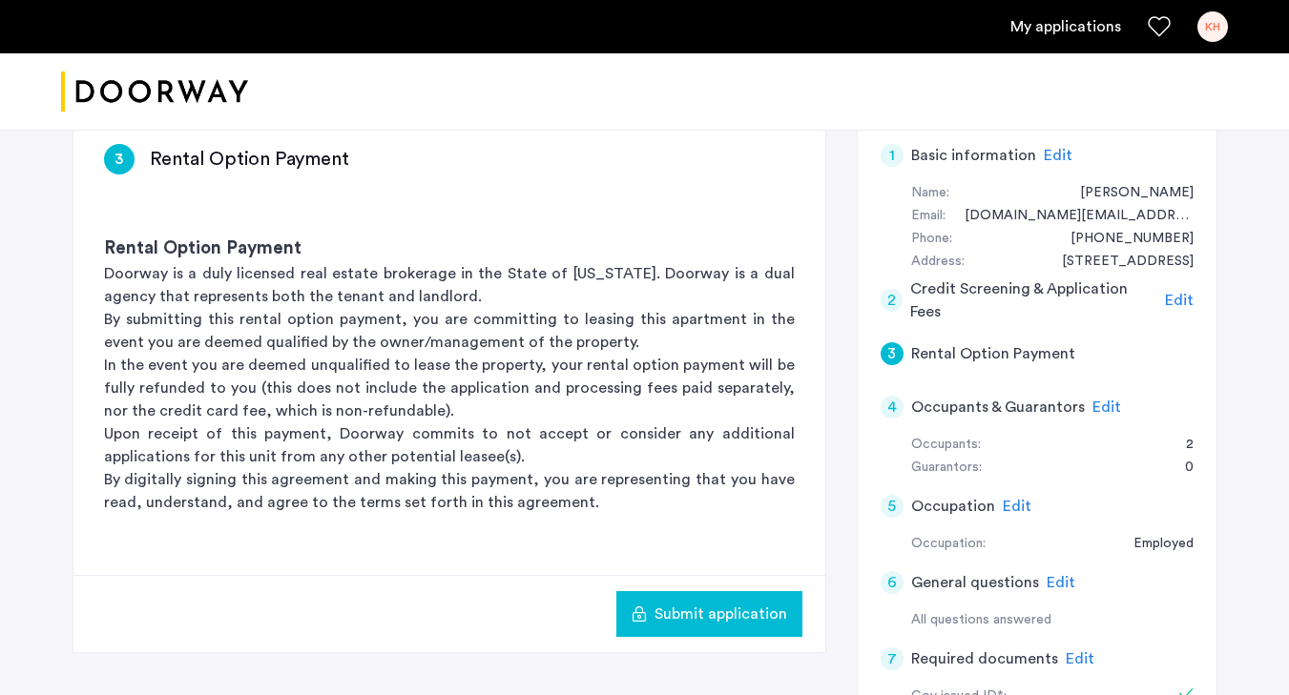
scroll to position [0, 0]
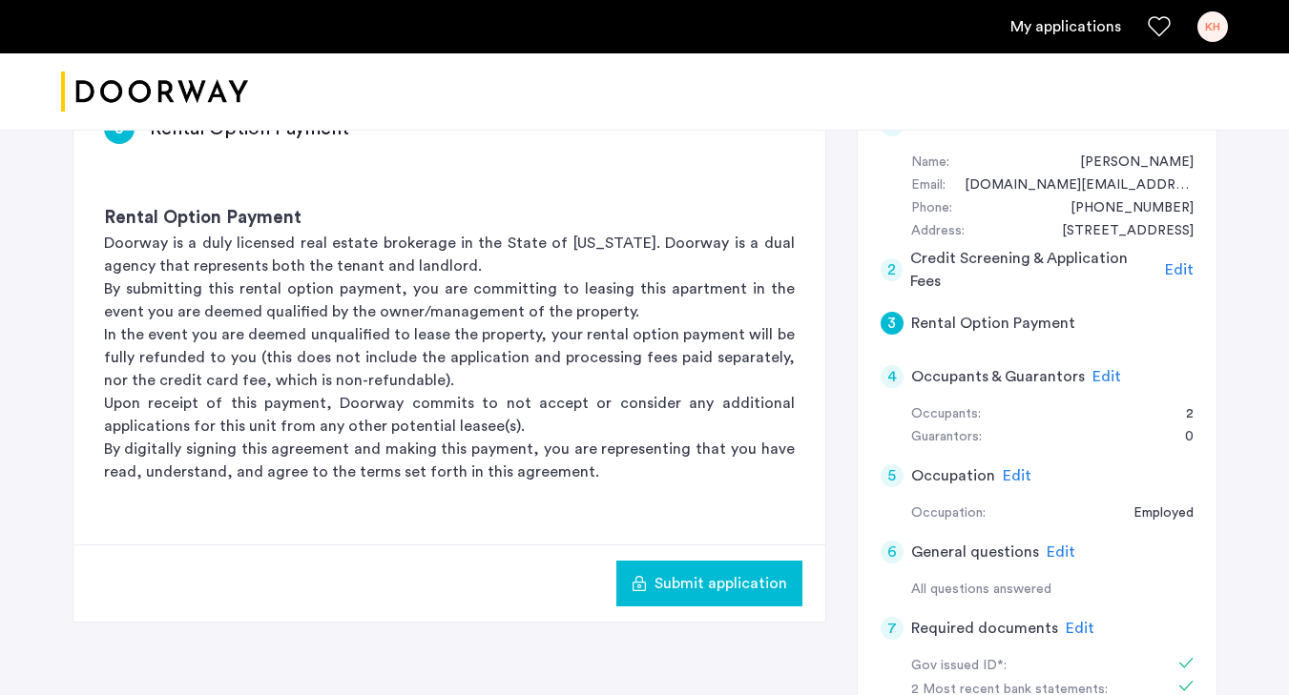
click at [712, 581] on span "Submit application" at bounding box center [720, 583] width 133 height 23
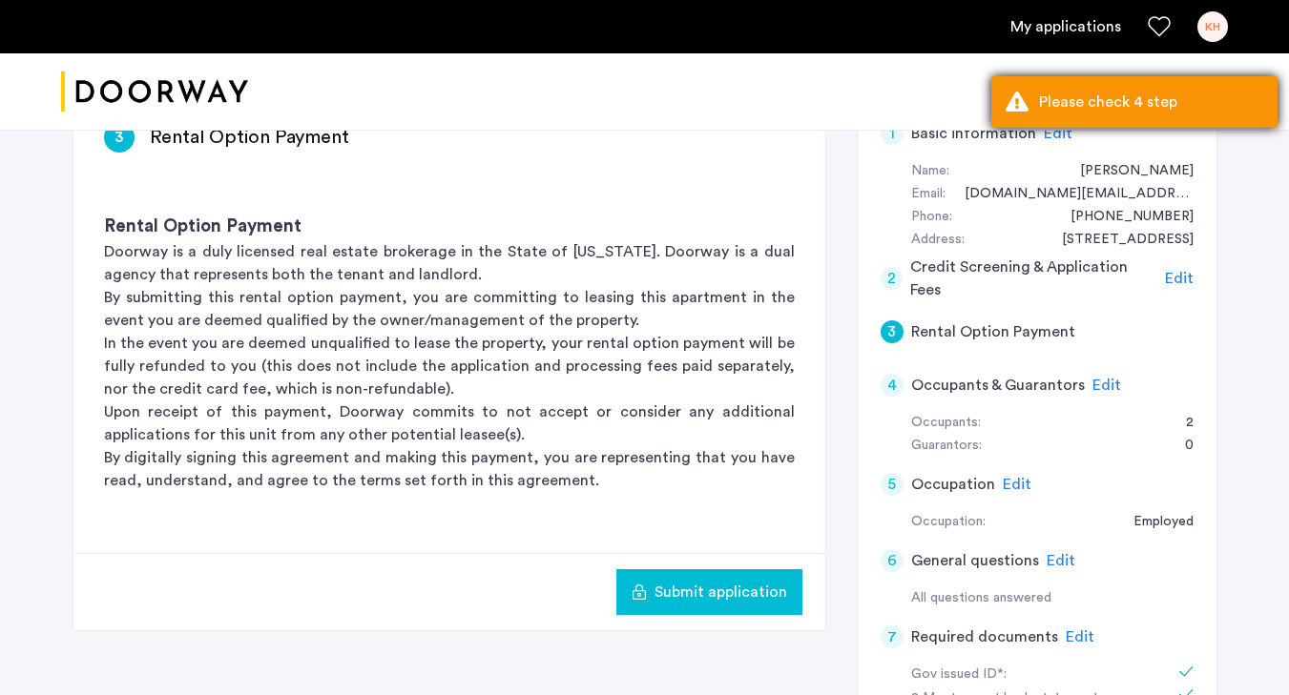
click at [1138, 96] on div "Please check 4 step" at bounding box center [1151, 102] width 224 height 23
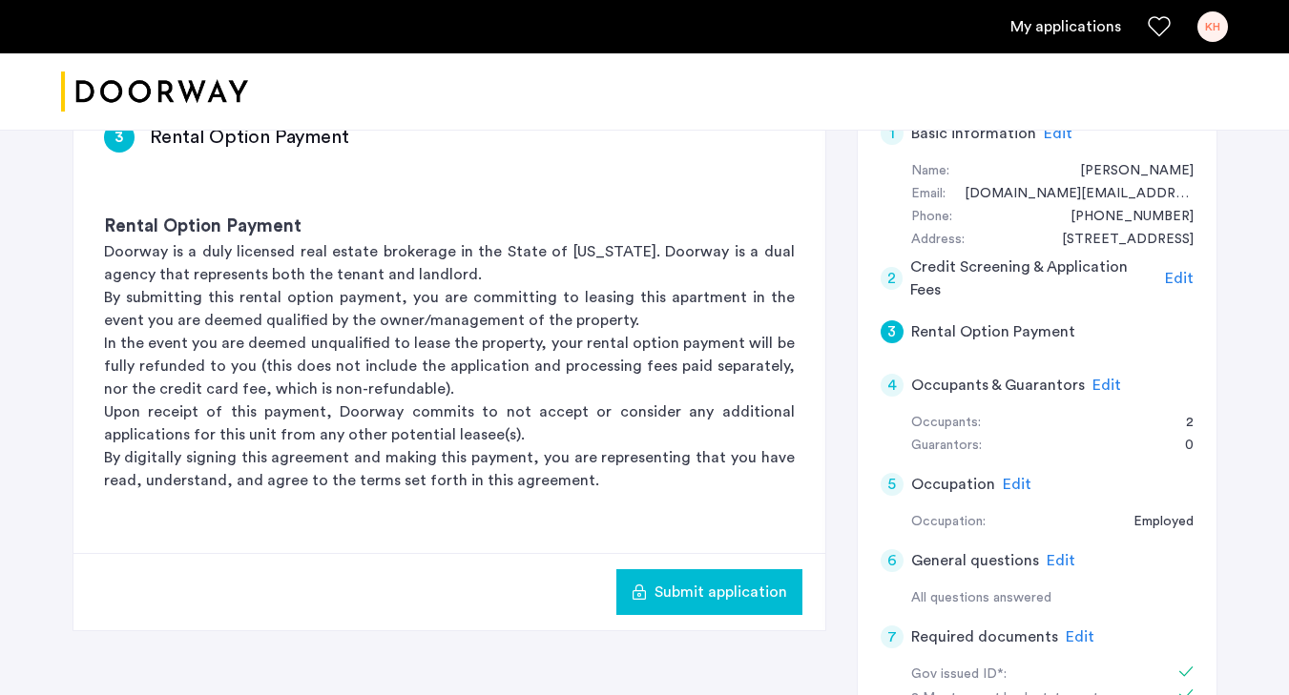
click at [1095, 378] on span "Edit" at bounding box center [1106, 385] width 29 height 15
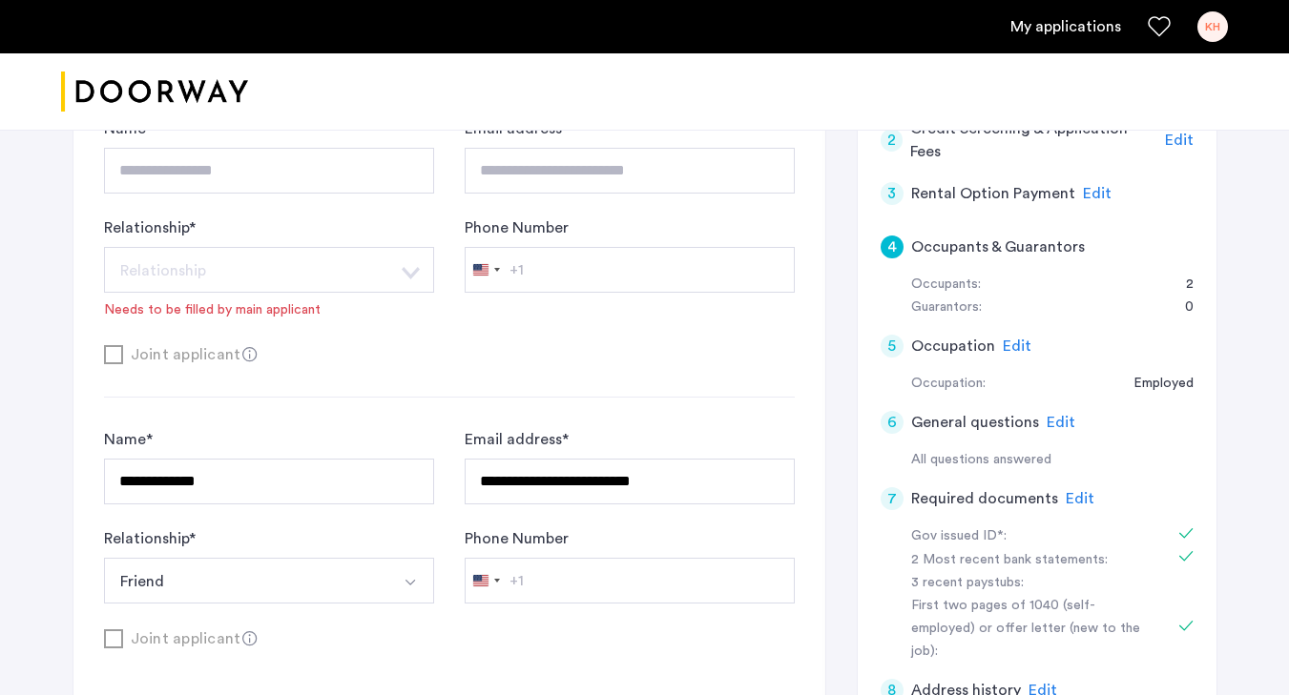
click at [365, 312] on div "Relationship * Relationship Husband Wife Son Daughter Mother Father Friend Othe…" at bounding box center [269, 268] width 330 height 103
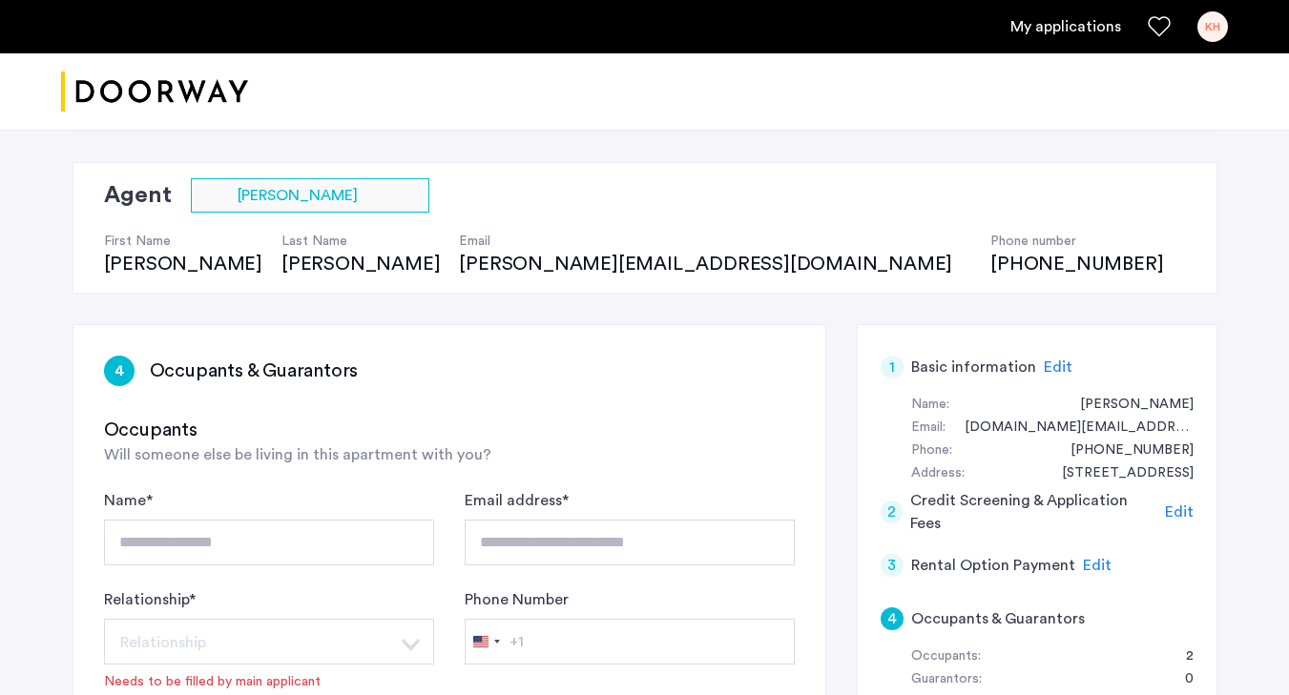
scroll to position [100, 0]
click at [293, 363] on h3 "Occupants & Guarantors" at bounding box center [254, 370] width 209 height 27
click at [255, 366] on h3 "Occupants & Guarantors" at bounding box center [254, 370] width 209 height 27
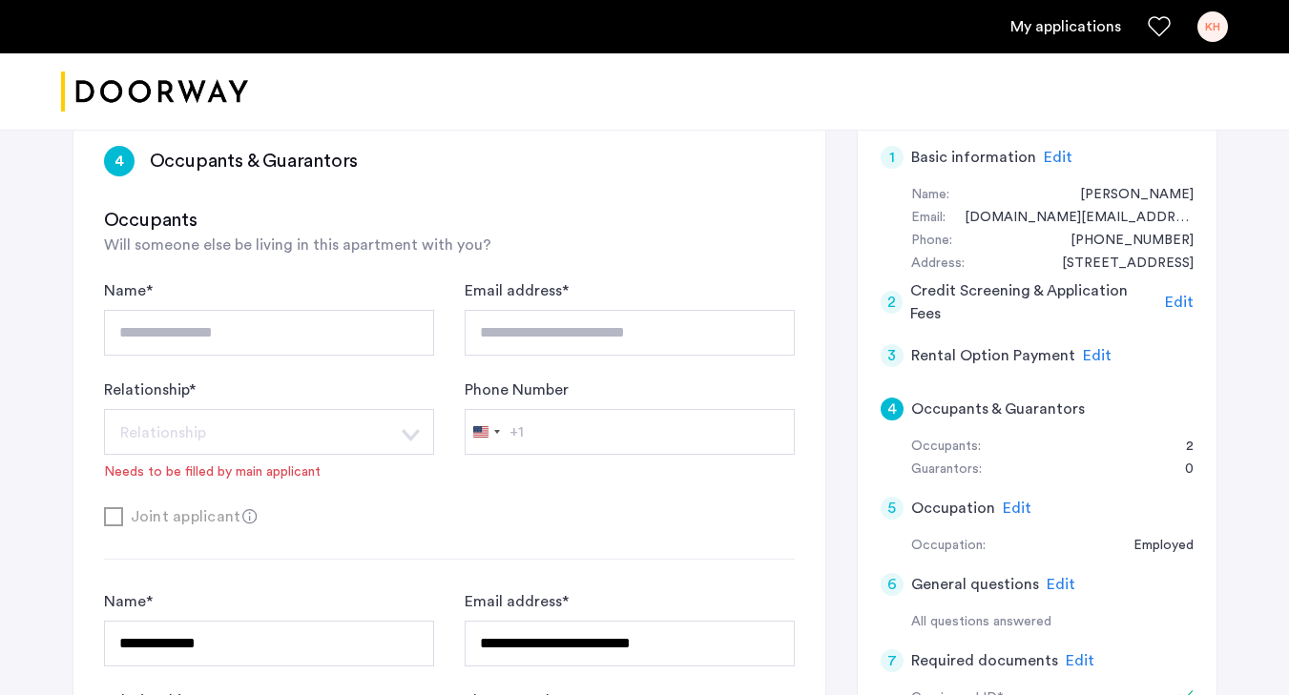
scroll to position [330, 0]
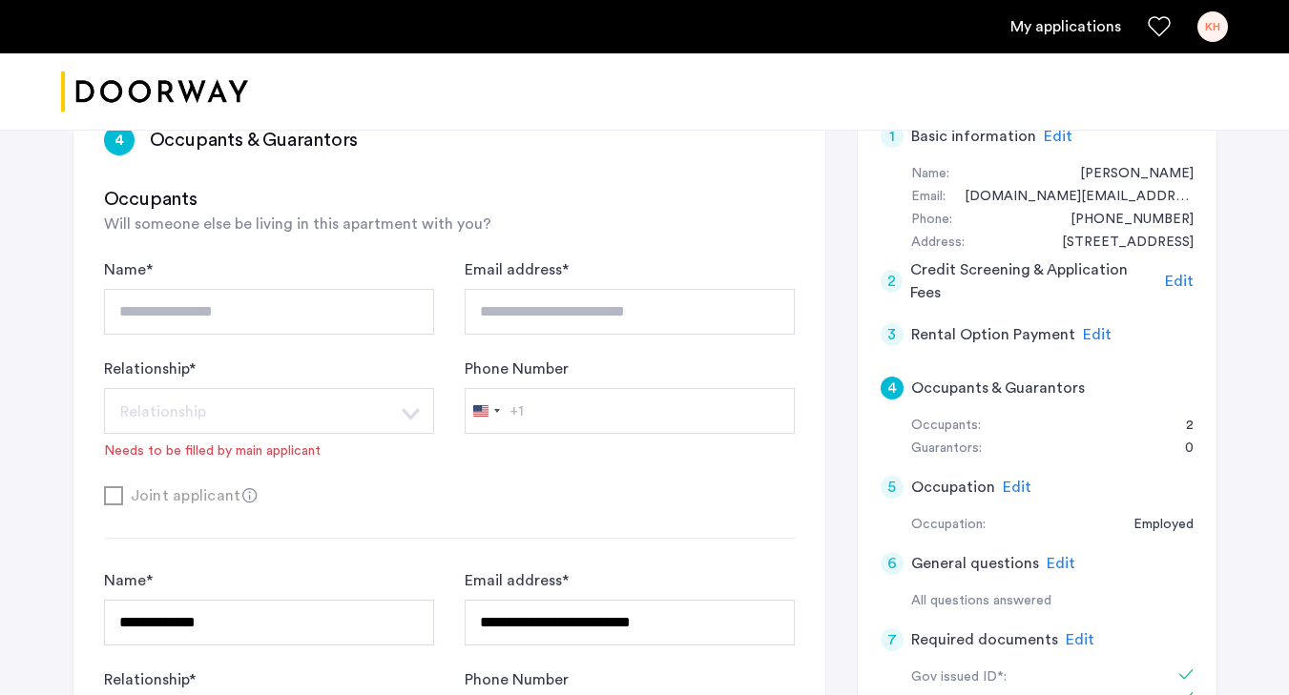
click at [239, 436] on div "Relationship * Relationship Husband Wife Son Daughter Mother Father Friend Othe…" at bounding box center [269, 409] width 330 height 103
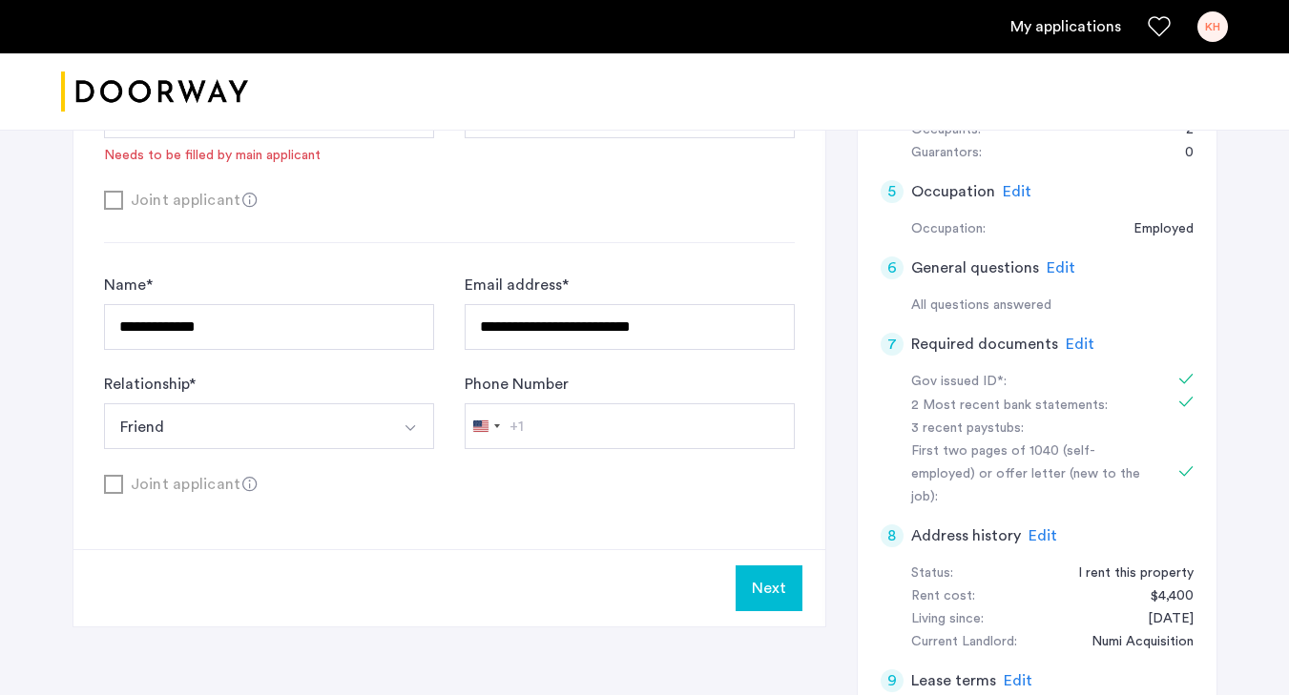
scroll to position [636, 0]
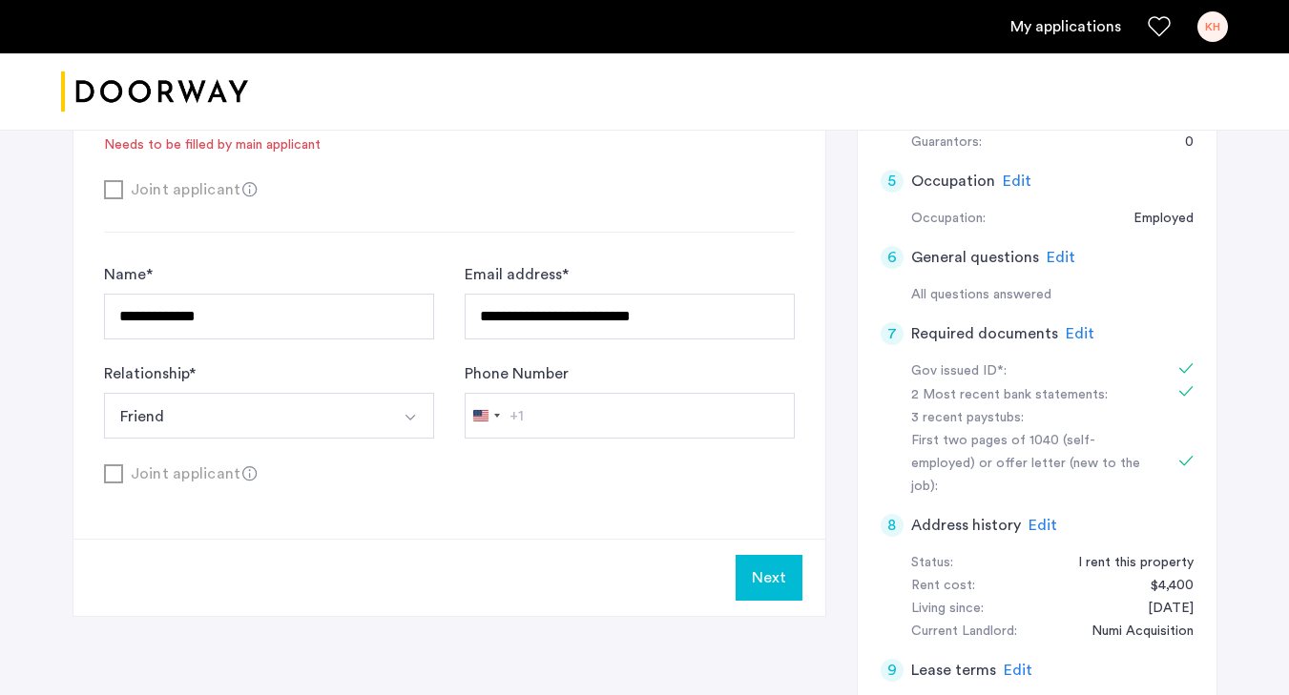
click at [775, 588] on button "Next" at bounding box center [769, 578] width 67 height 46
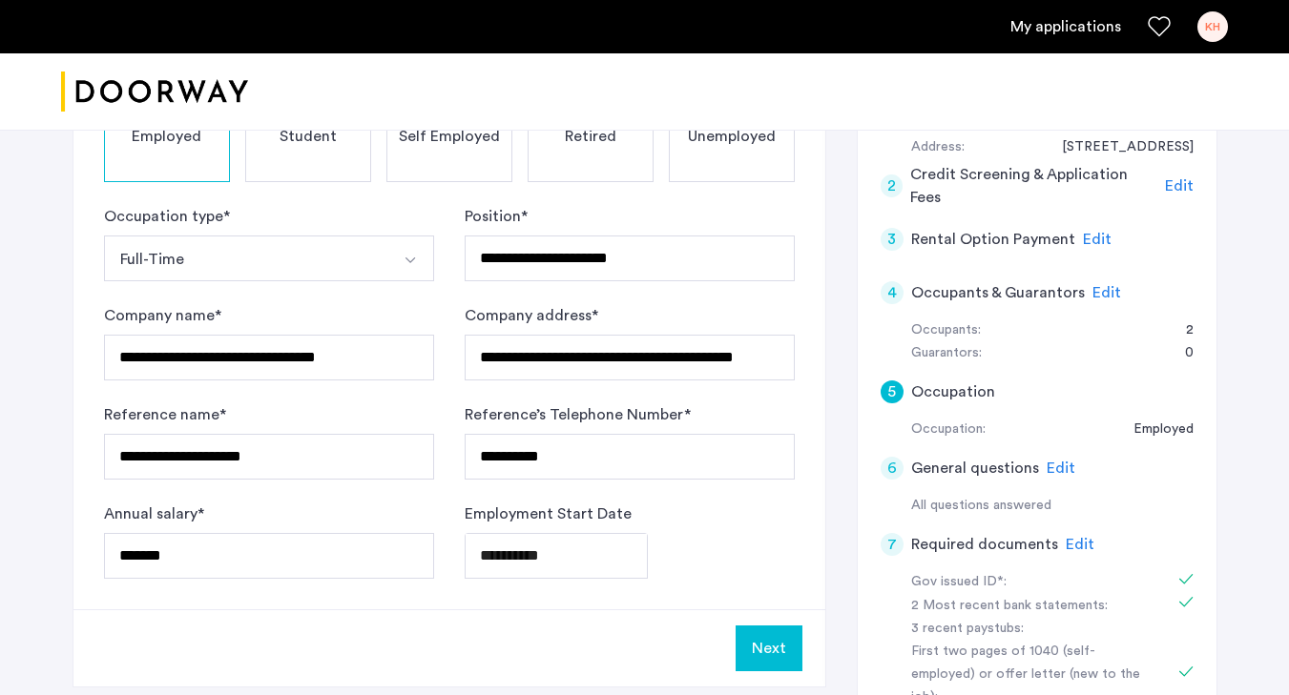
scroll to position [423, 0]
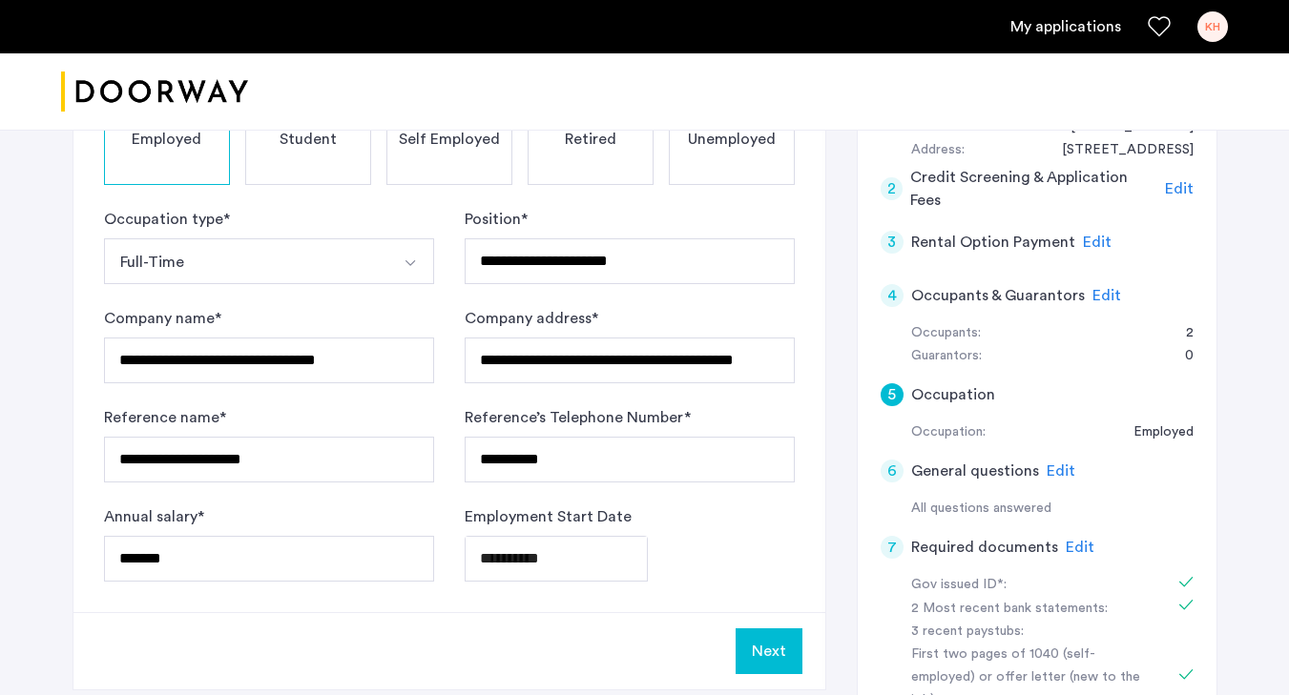
click at [778, 655] on button "Next" at bounding box center [769, 652] width 67 height 46
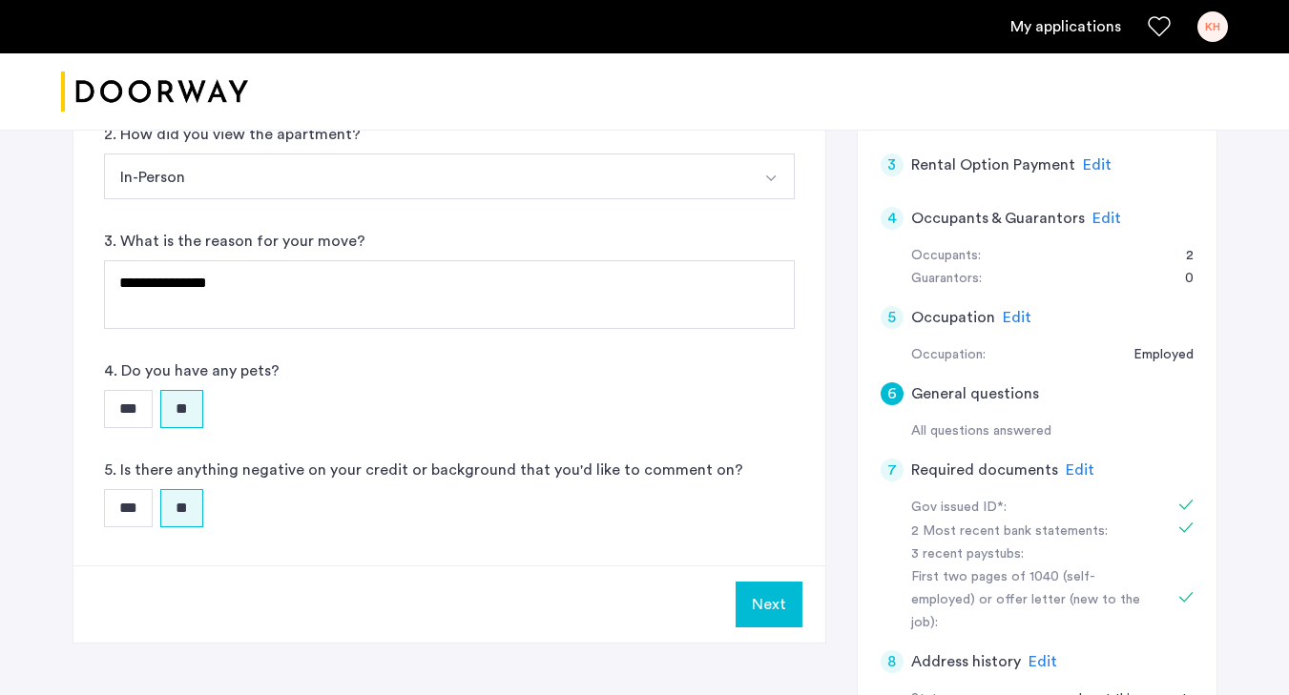
scroll to position [513, 0]
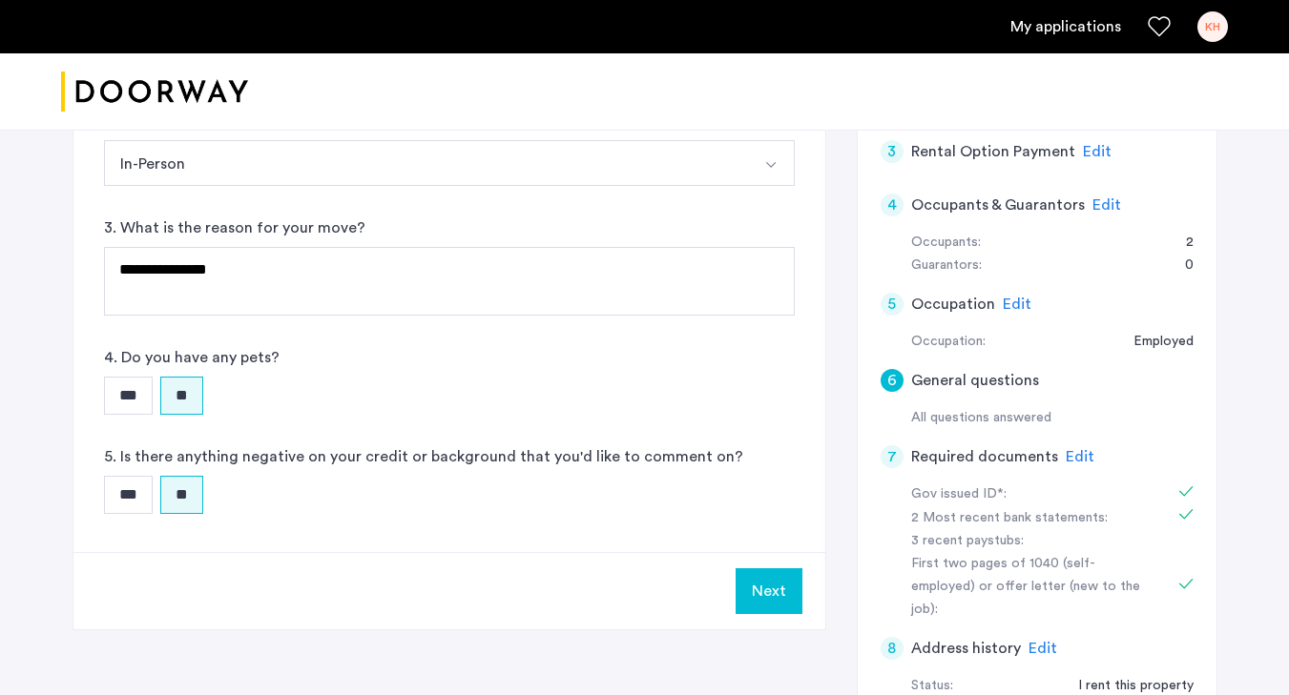
click at [774, 570] on button "Next" at bounding box center [769, 592] width 67 height 46
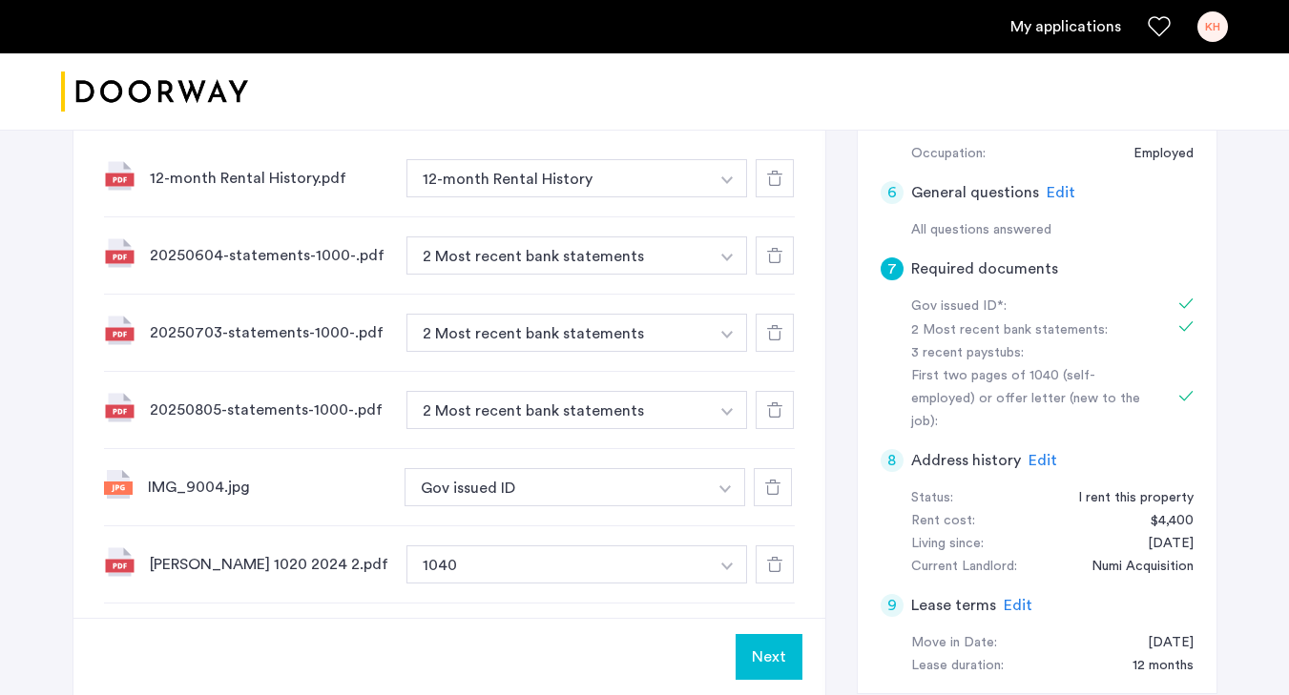
scroll to position [891, 0]
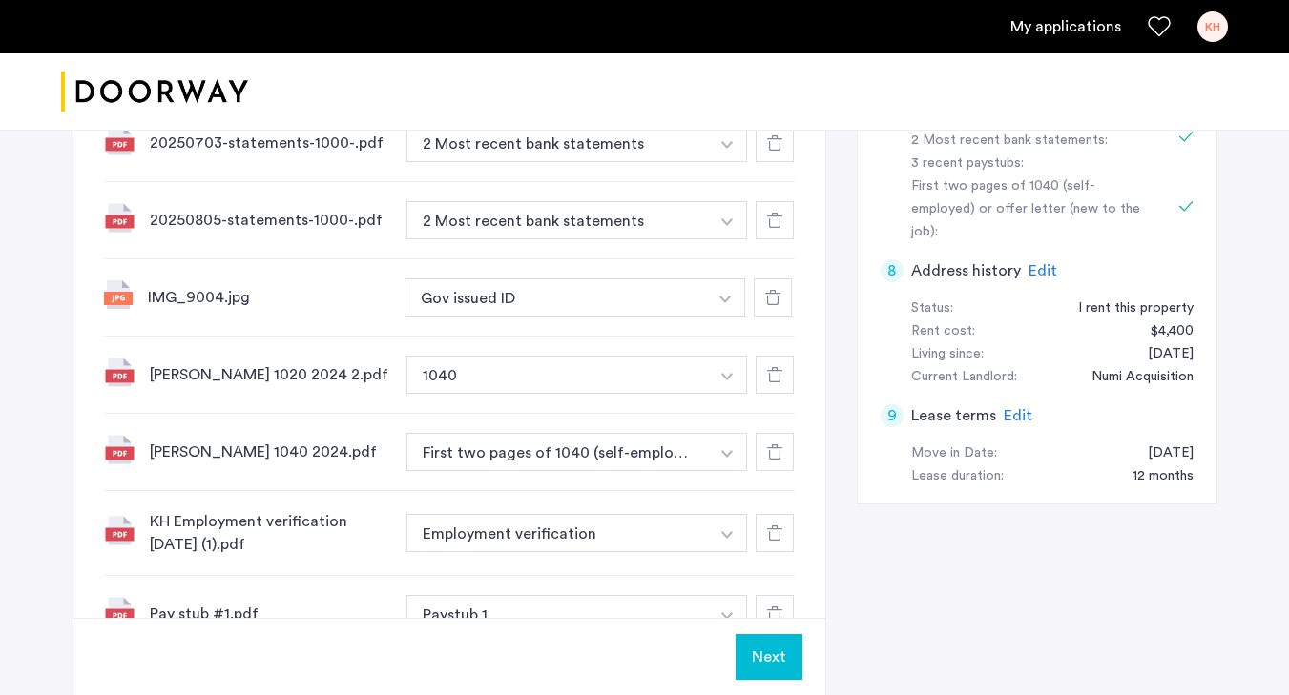
click at [760, 647] on button "Next" at bounding box center [769, 657] width 67 height 46
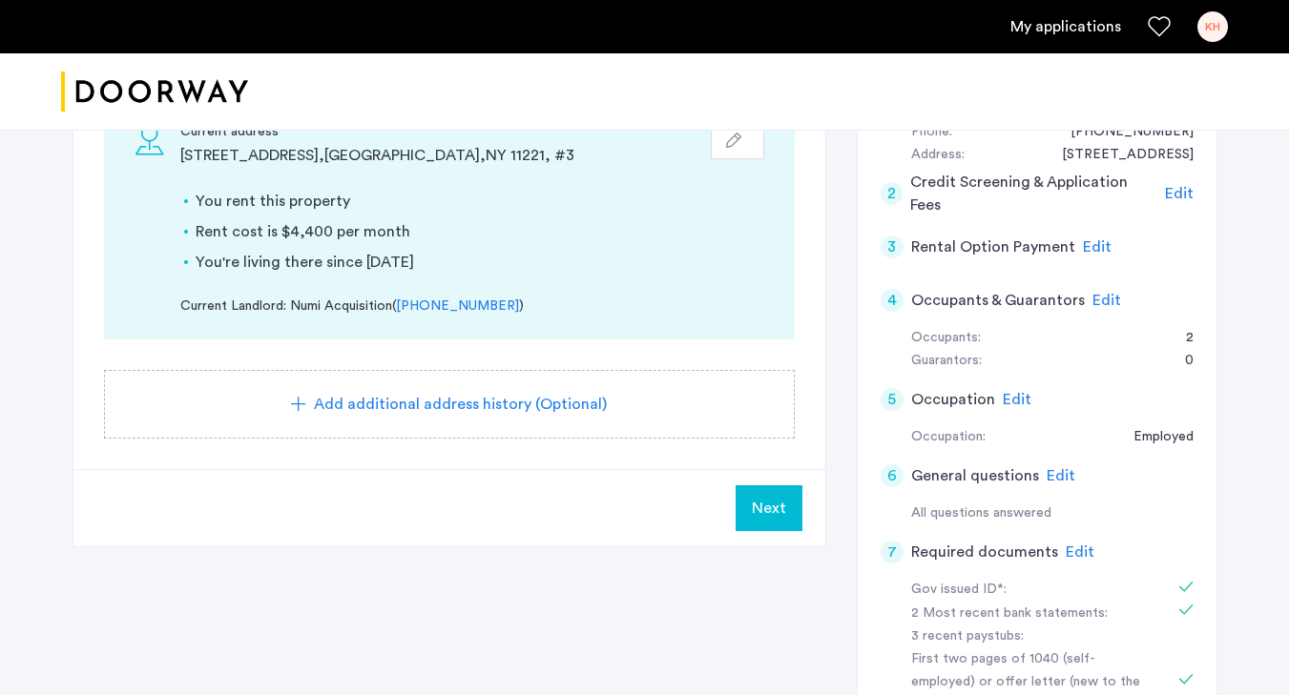
scroll to position [459, 0]
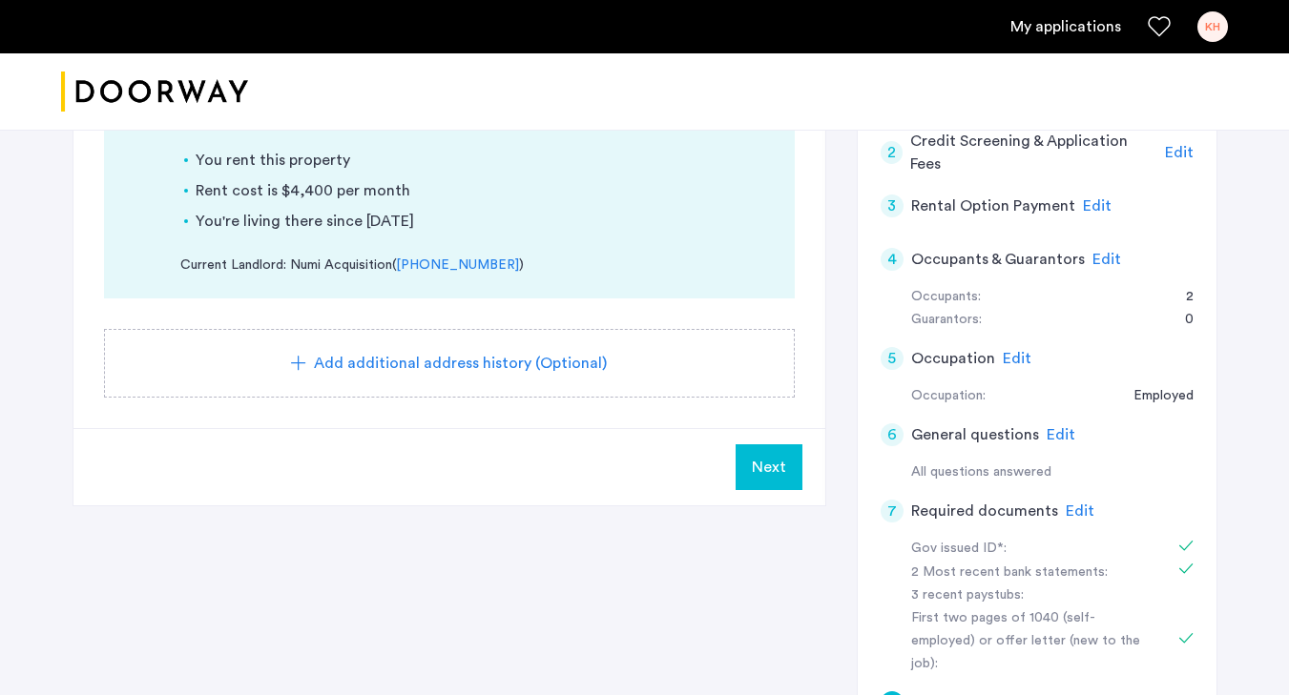
click at [779, 477] on span "Next" at bounding box center [769, 467] width 34 height 23
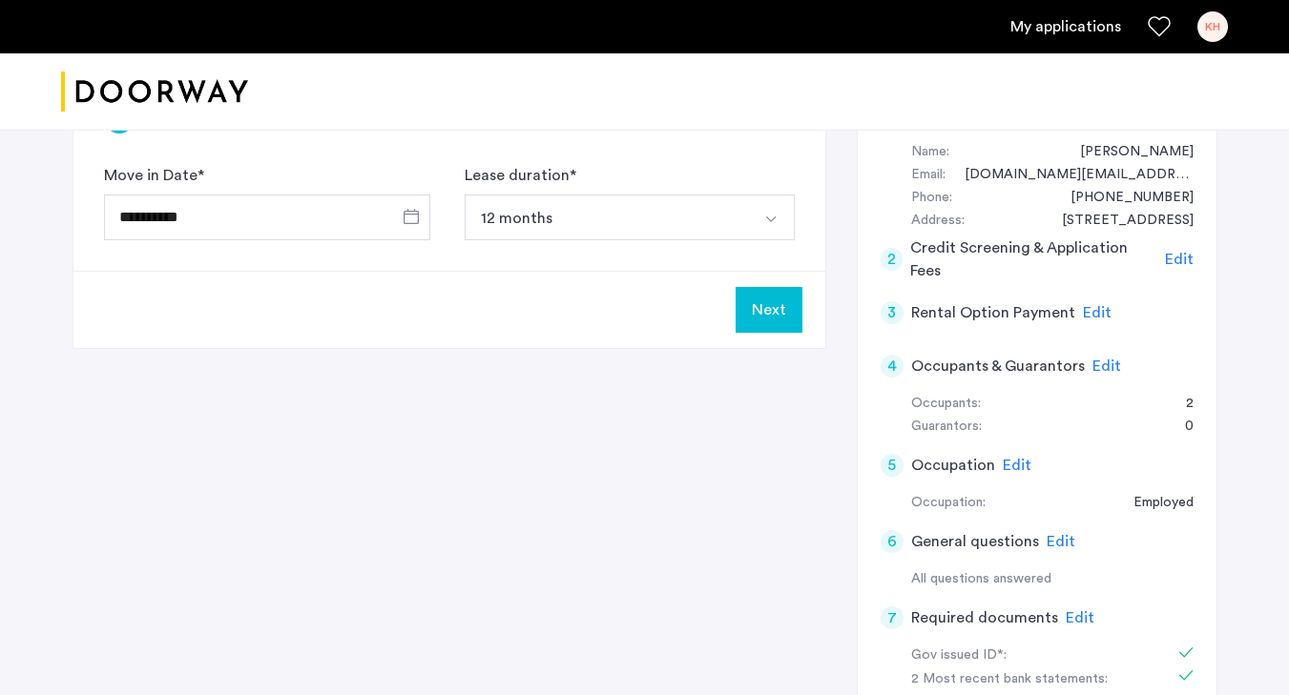
scroll to position [280, 0]
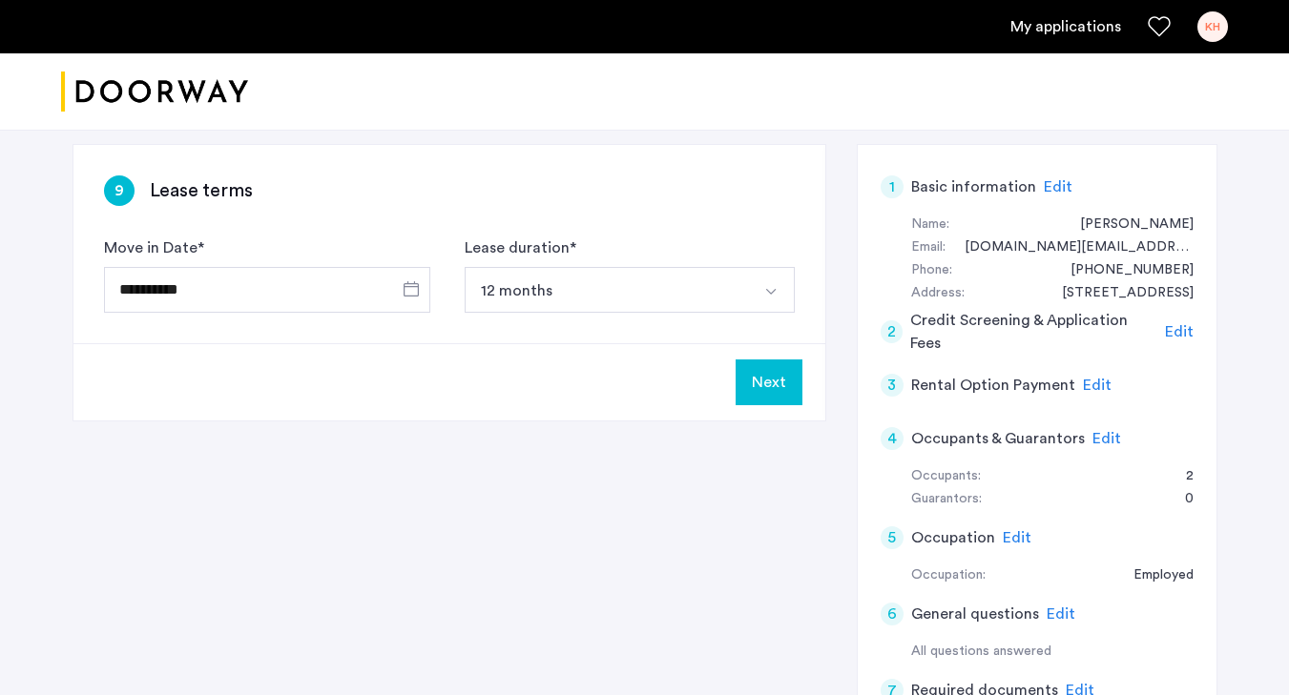
click at [778, 389] on button "Next" at bounding box center [769, 383] width 67 height 46
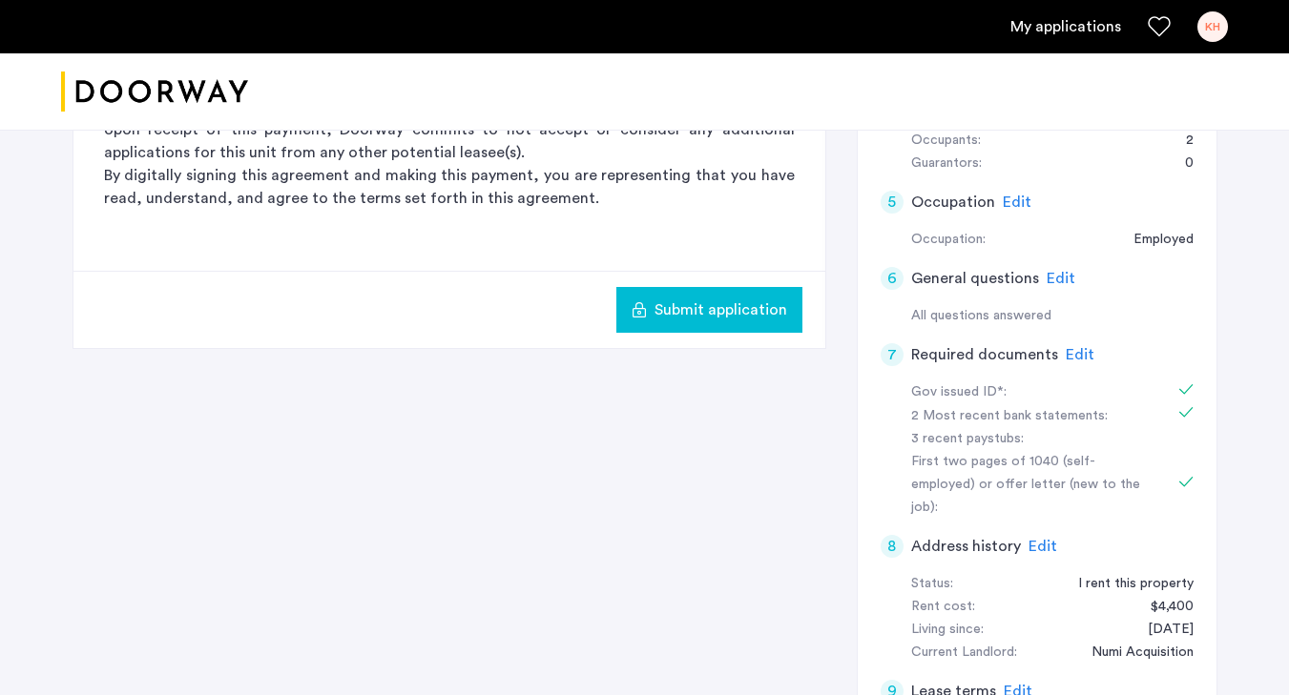
scroll to position [491, 0]
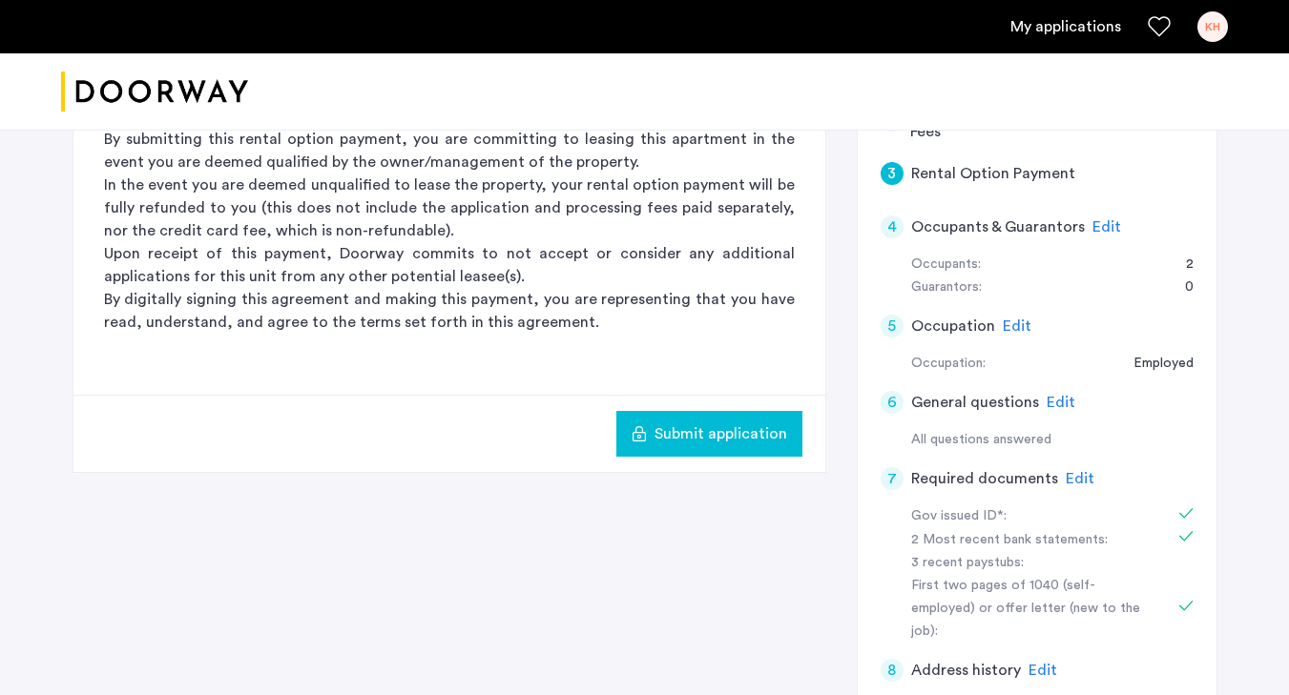
click at [704, 436] on span "Submit application" at bounding box center [720, 434] width 133 height 23
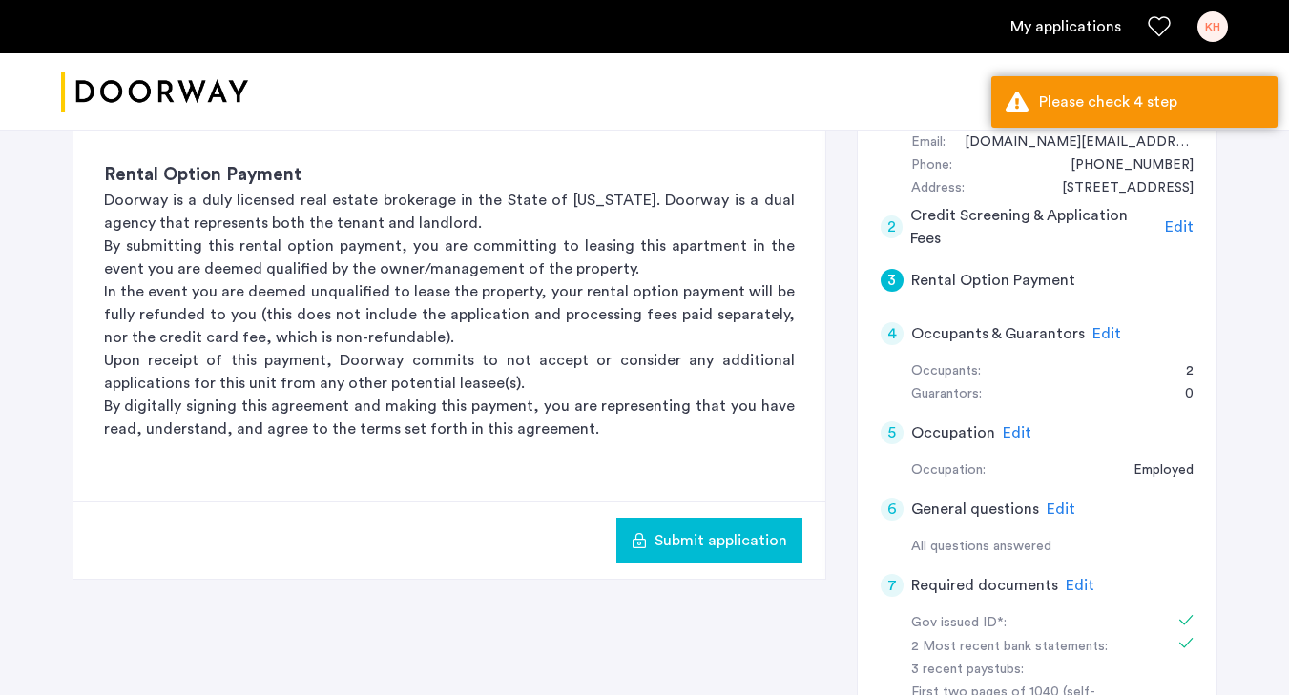
click at [902, 282] on div "3" at bounding box center [892, 280] width 23 height 23
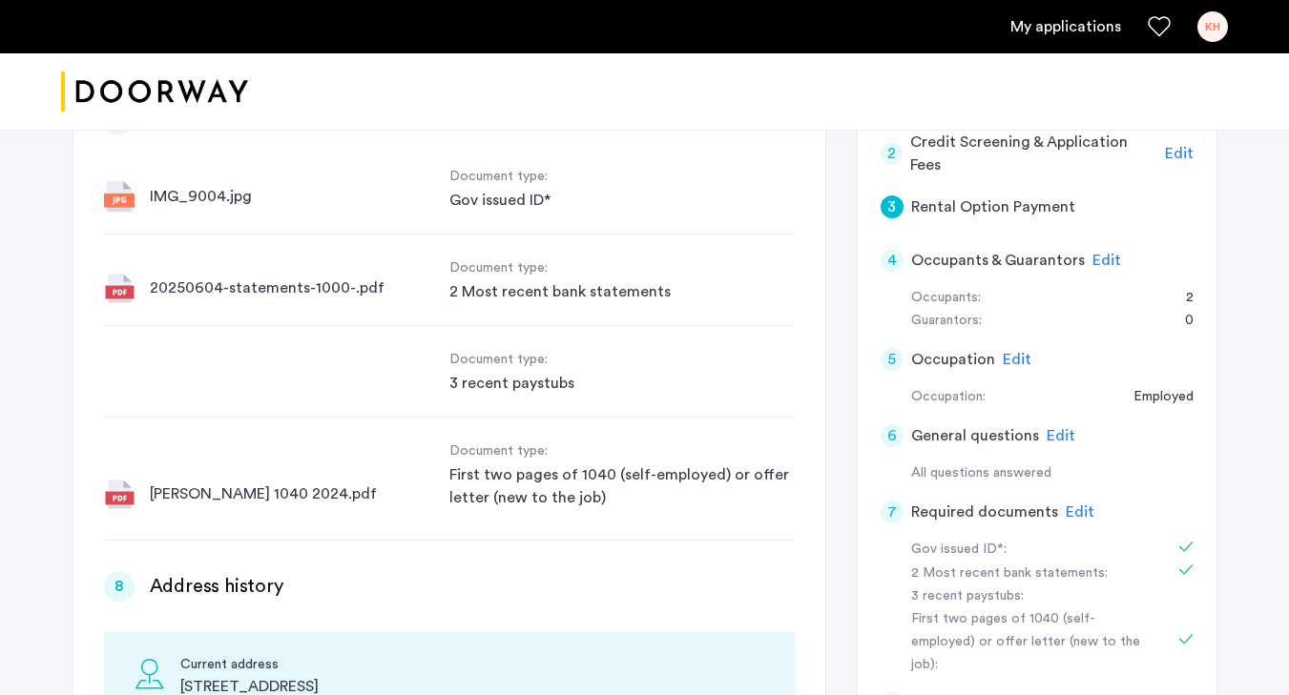
scroll to position [2168, 0]
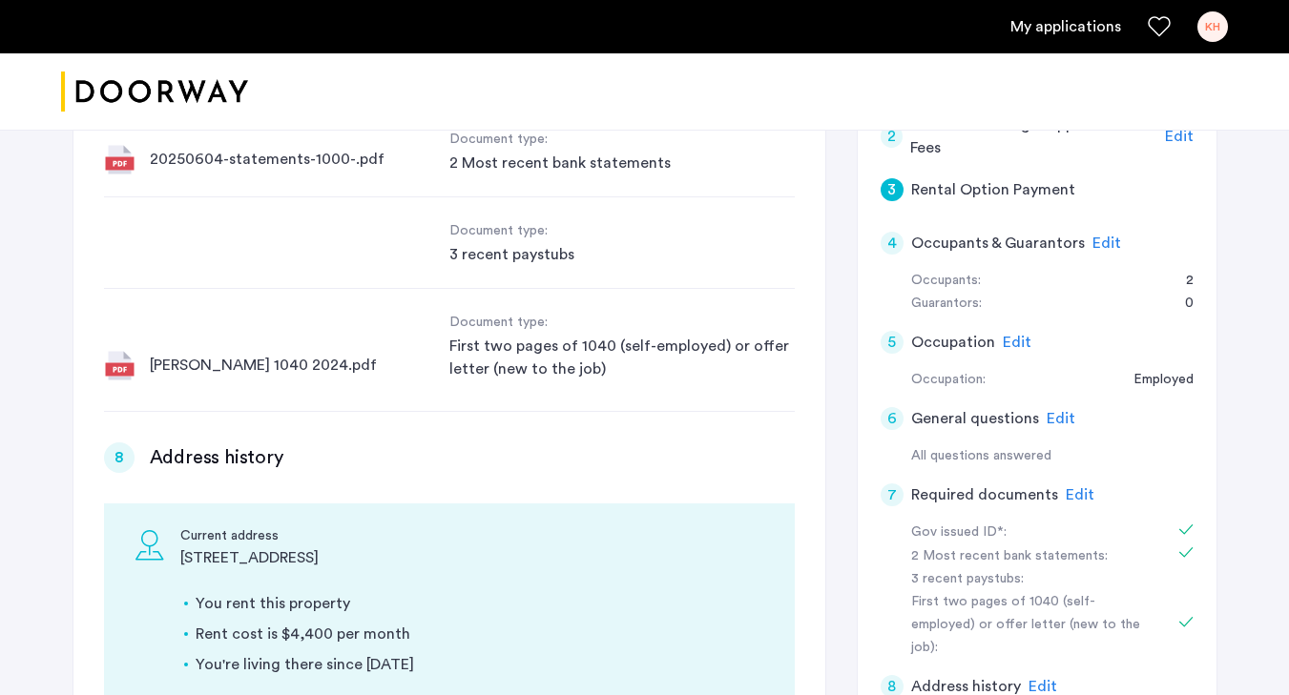
click at [1038, 182] on h5 "Rental Option Payment" at bounding box center [993, 189] width 164 height 23
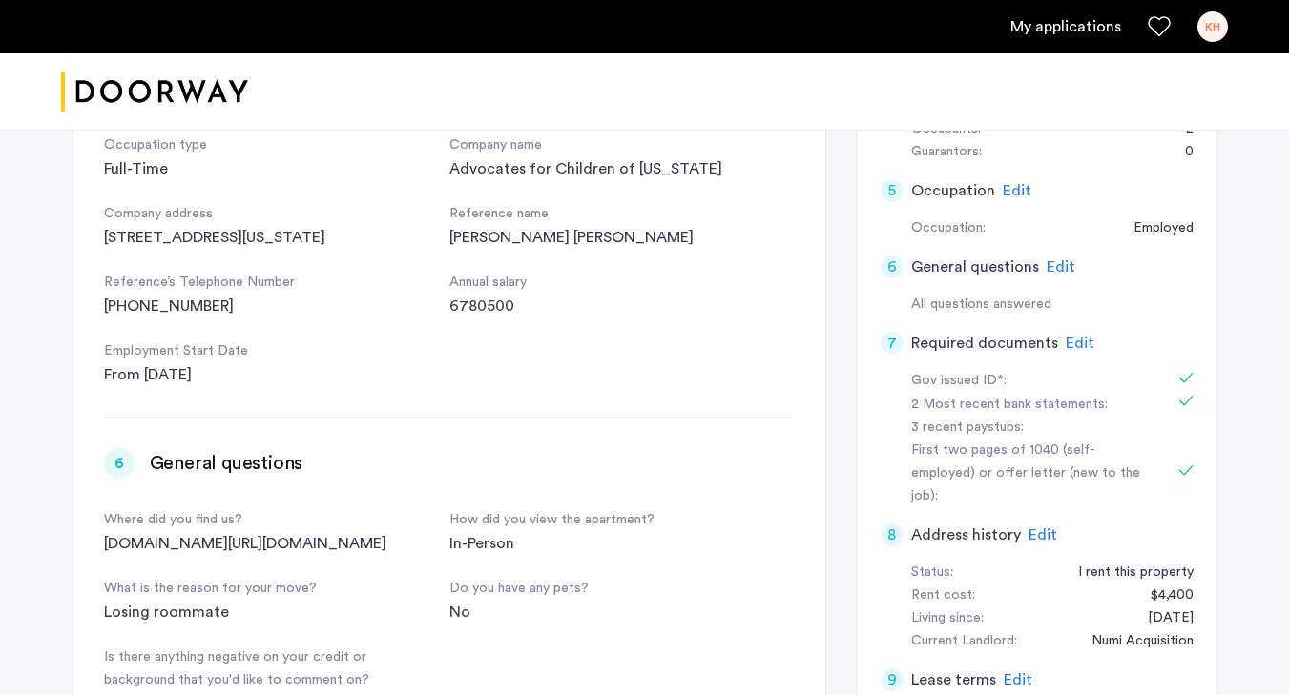
scroll to position [769, 0]
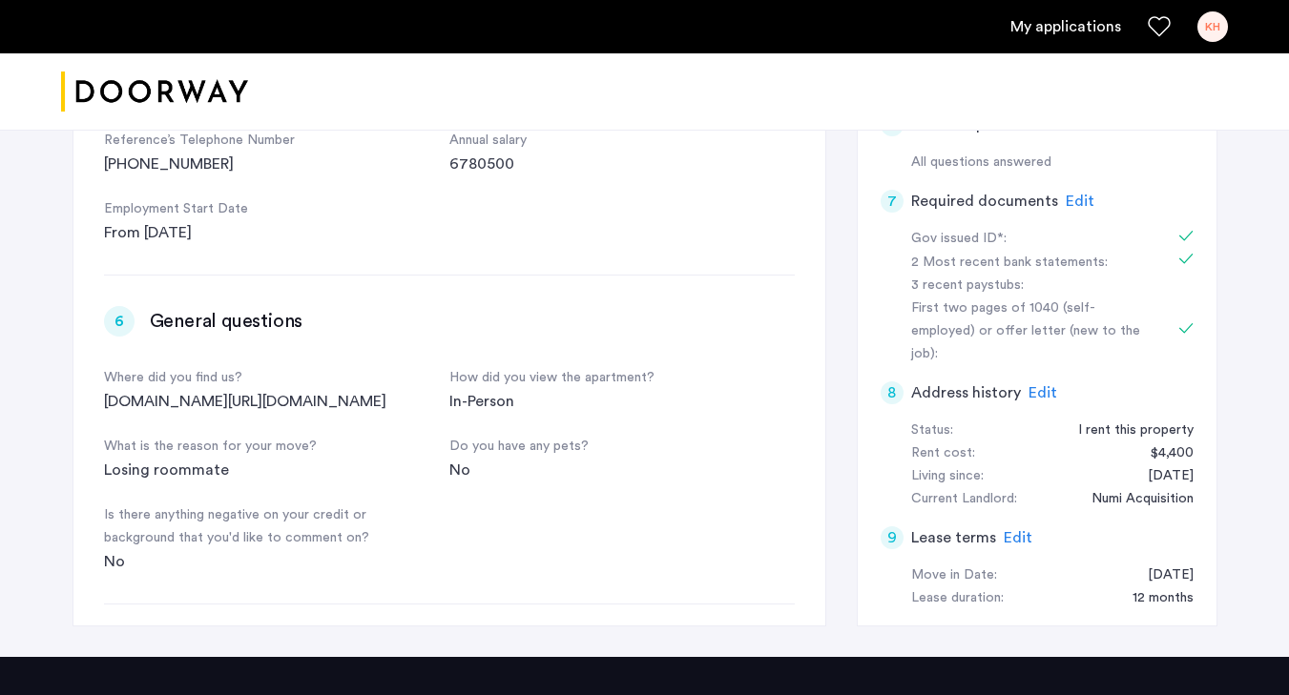
click at [1066, 201] on span "Edit" at bounding box center [1080, 201] width 29 height 15
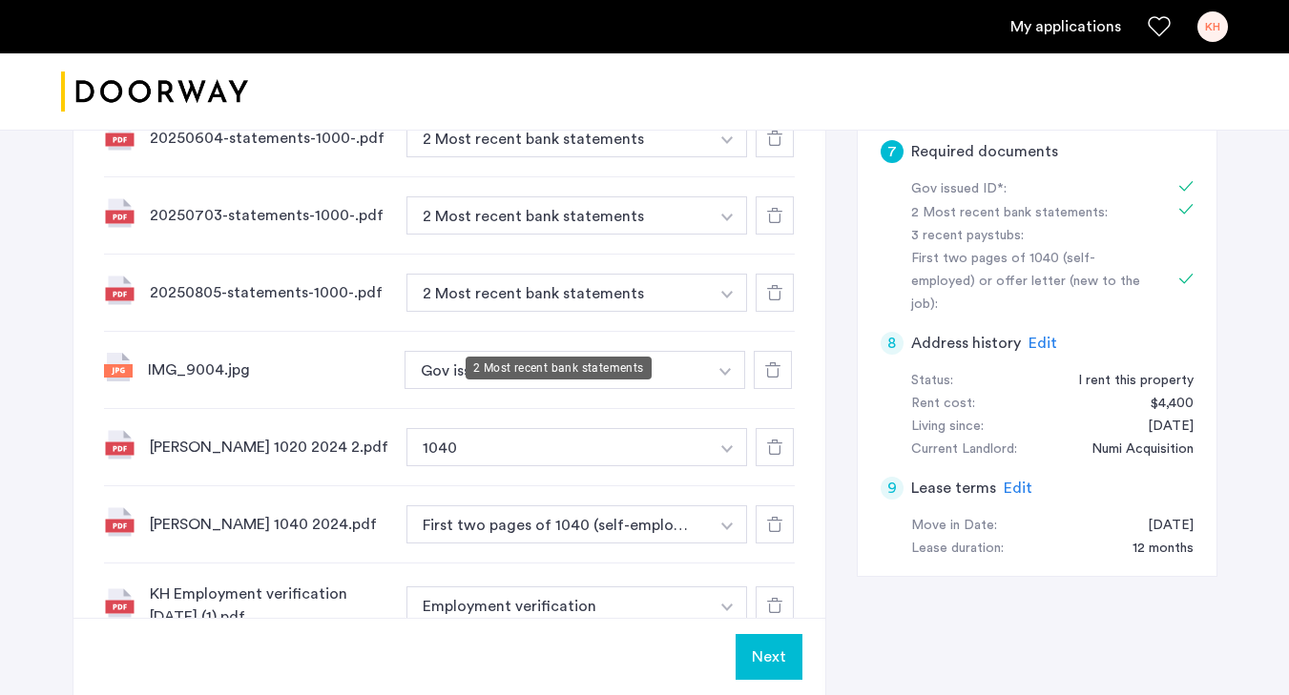
scroll to position [822, 0]
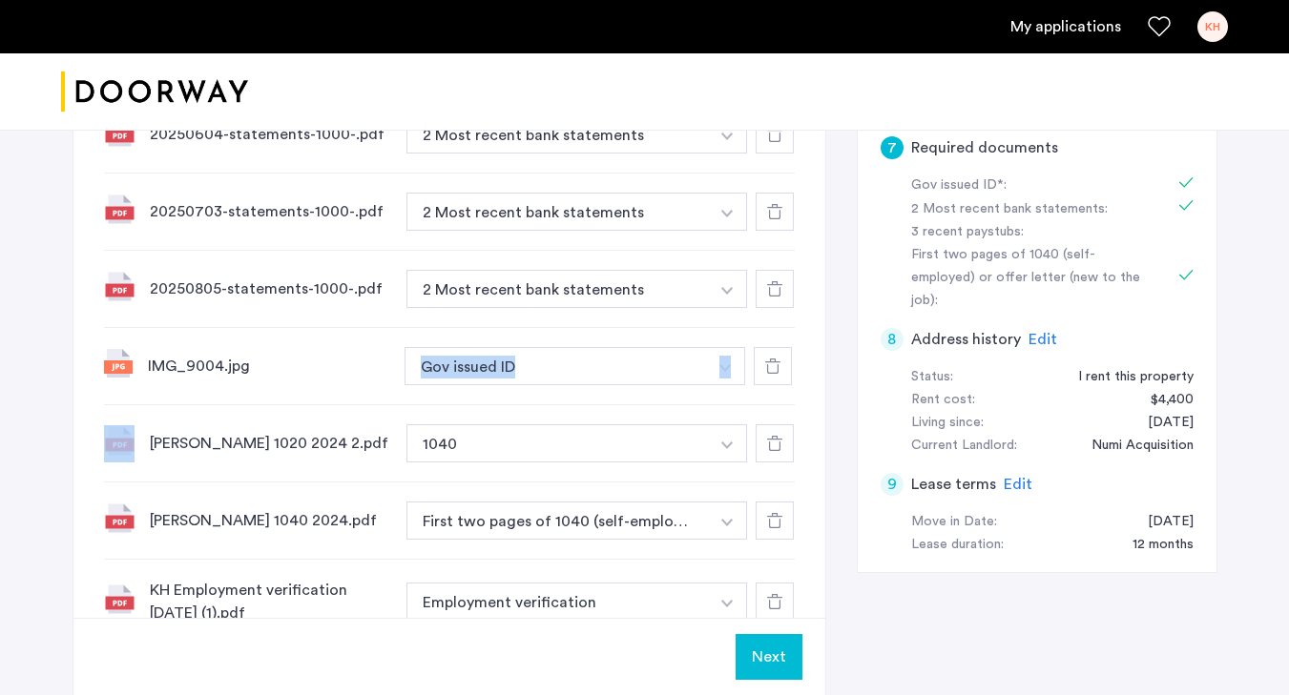
drag, startPoint x: 369, startPoint y: 425, endPoint x: 375, endPoint y: 389, distance: 36.7
click at [374, 389] on div "12-month Rental History.pdf 12-month Rental History + 1040 3 recent paystubs 12…" at bounding box center [449, 448] width 691 height 858
click at [373, 409] on div "[PERSON_NAME] 1020 2024 2.pdf 1040 + 1040 3 recent paystubs" at bounding box center [449, 443] width 691 height 77
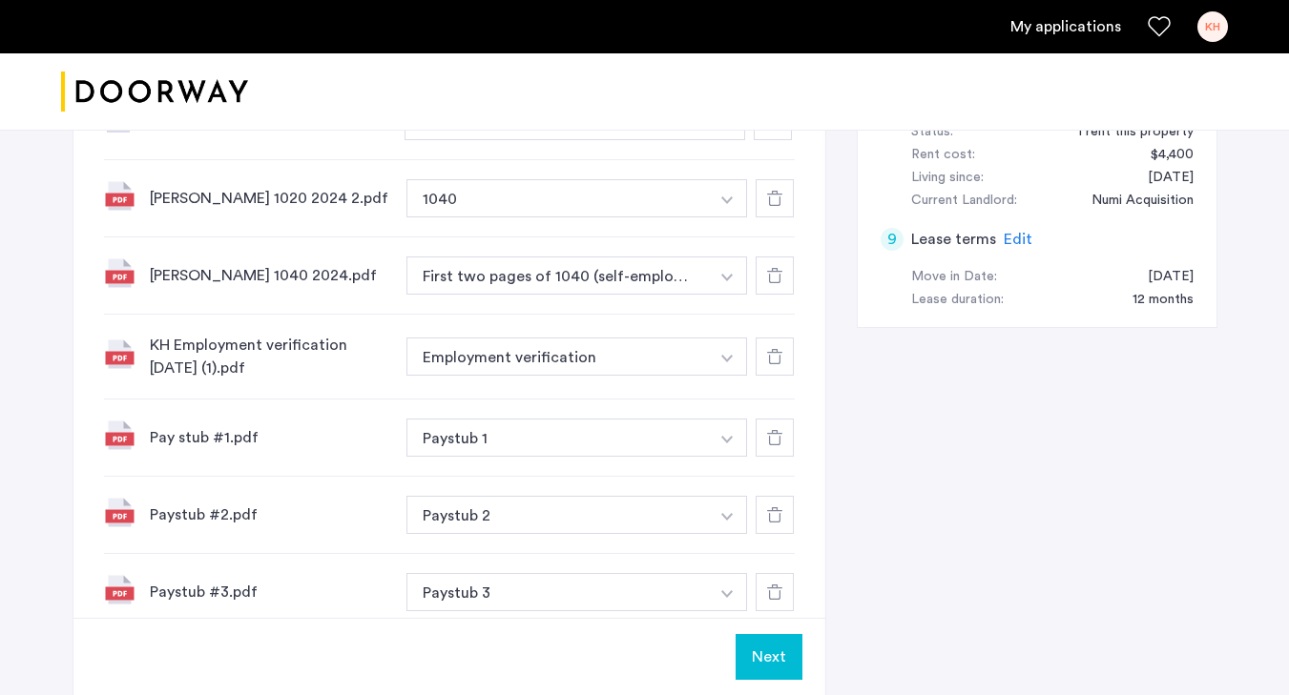
scroll to position [1071, 0]
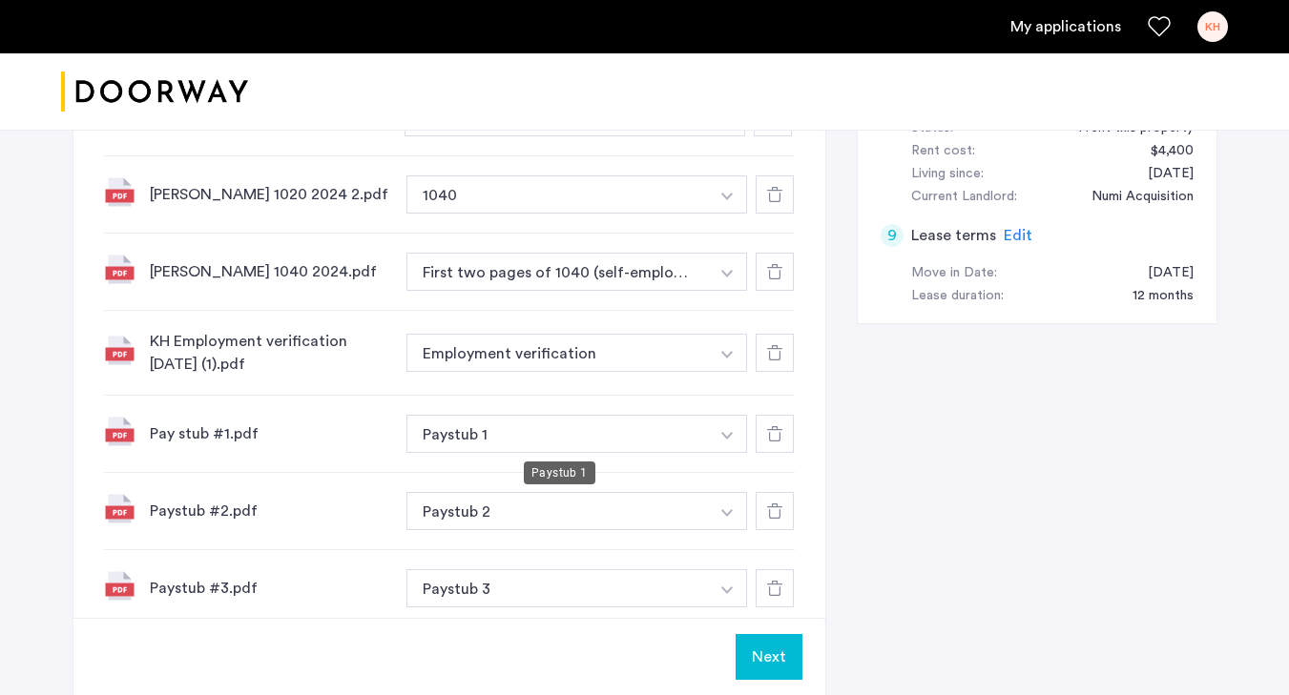
click at [500, 439] on button "Paystub 1" at bounding box center [557, 434] width 303 height 38
click at [628, 439] on button "Paystub 1" at bounding box center [557, 434] width 303 height 38
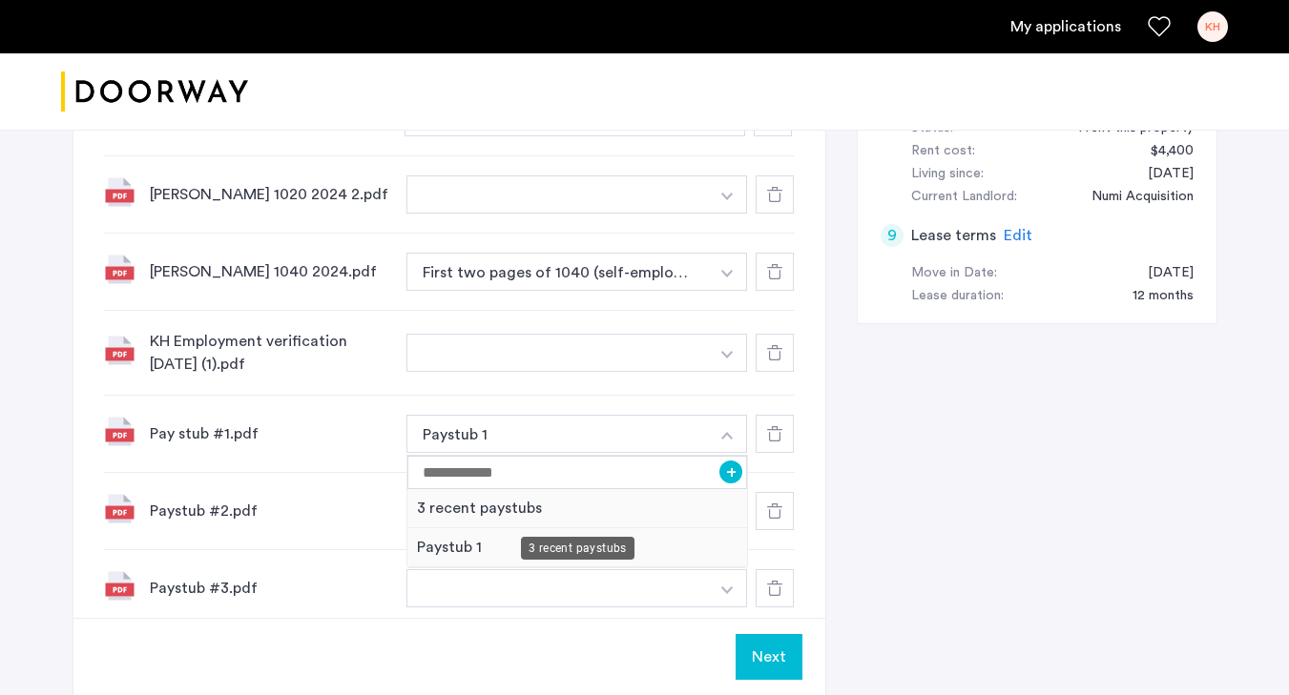
click at [650, 513] on div "3 recent paystubs" at bounding box center [577, 508] width 341 height 39
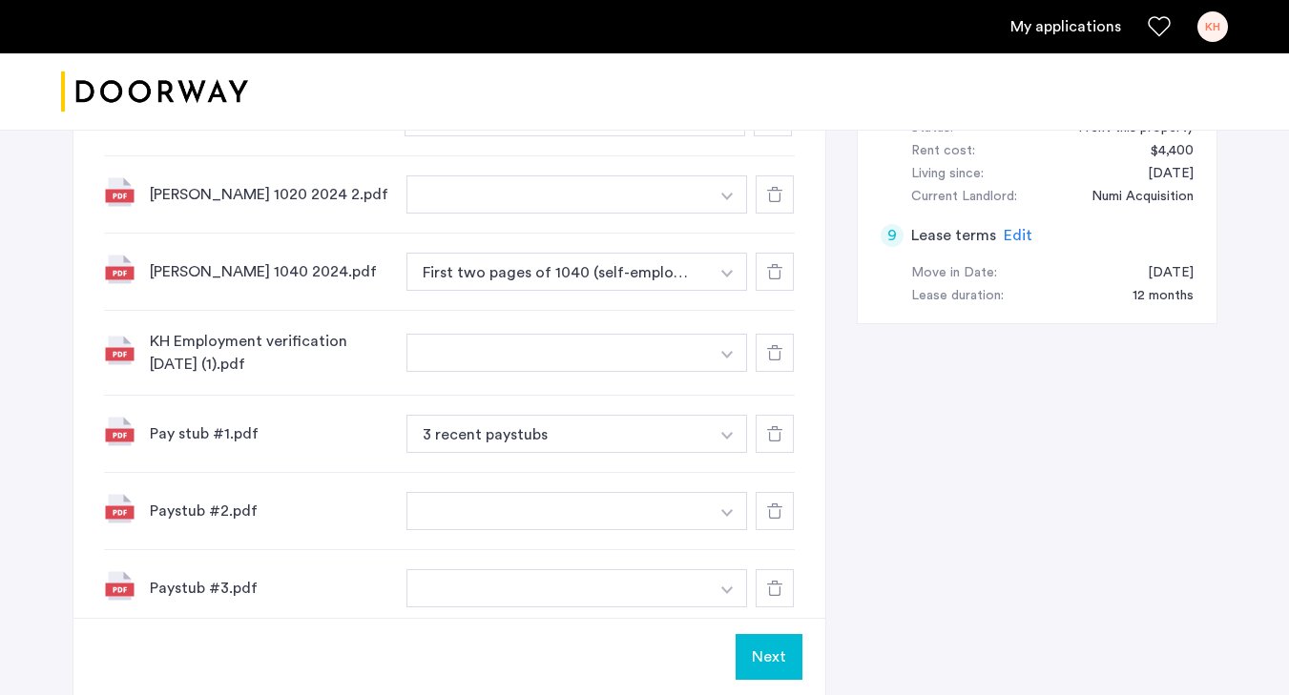
click at [647, 512] on button "button" at bounding box center [557, 511] width 303 height 38
click at [632, 579] on div "3 recent paystubs" at bounding box center [577, 586] width 341 height 39
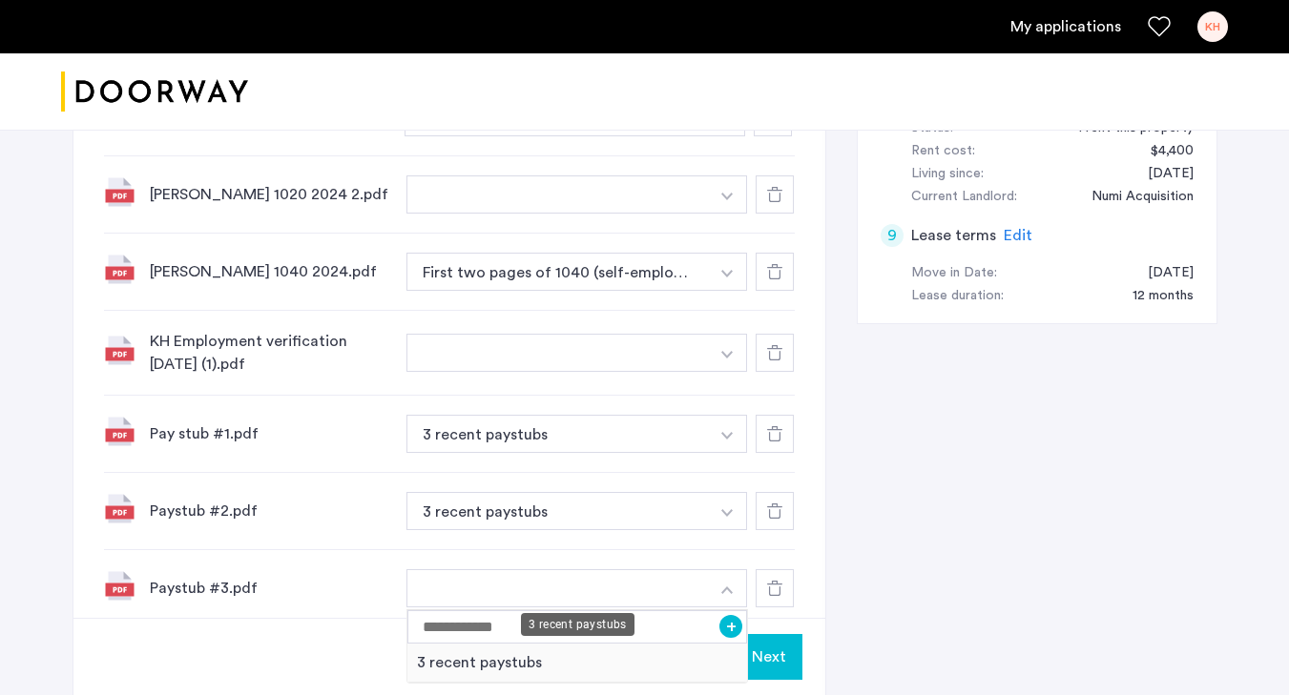
click at [630, 654] on div "3 recent paystubs" at bounding box center [577, 663] width 341 height 39
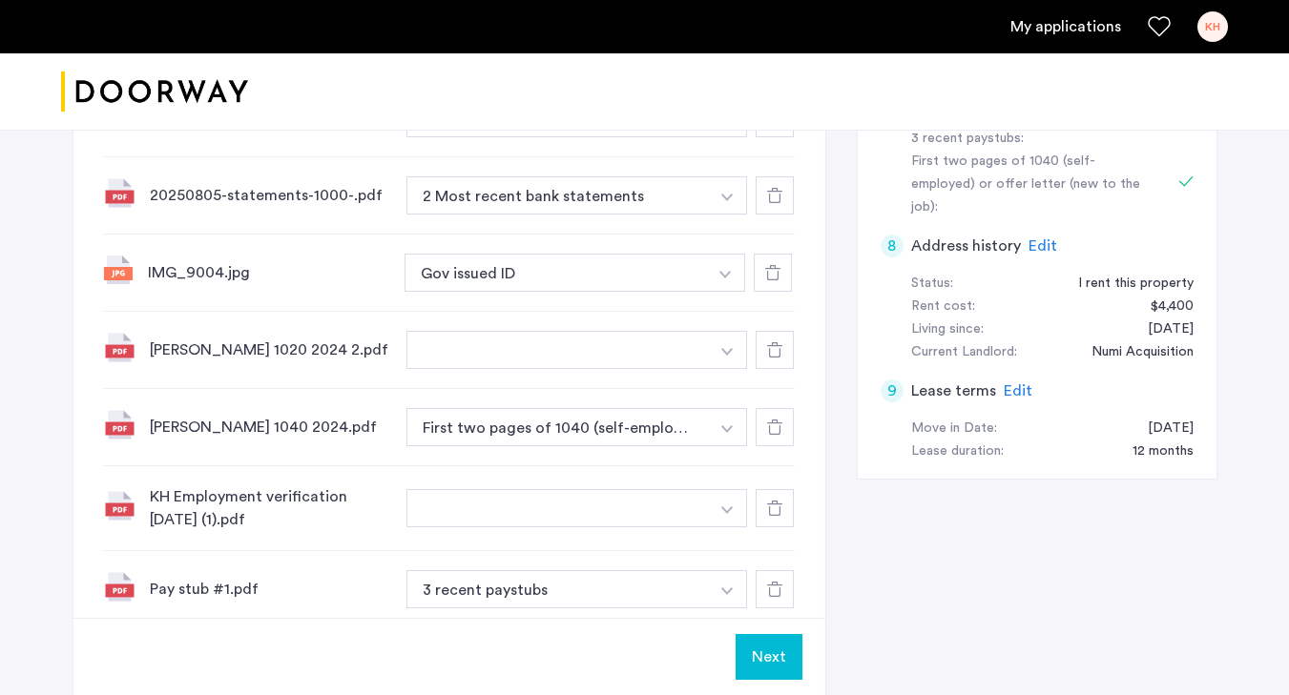
scroll to position [899, 0]
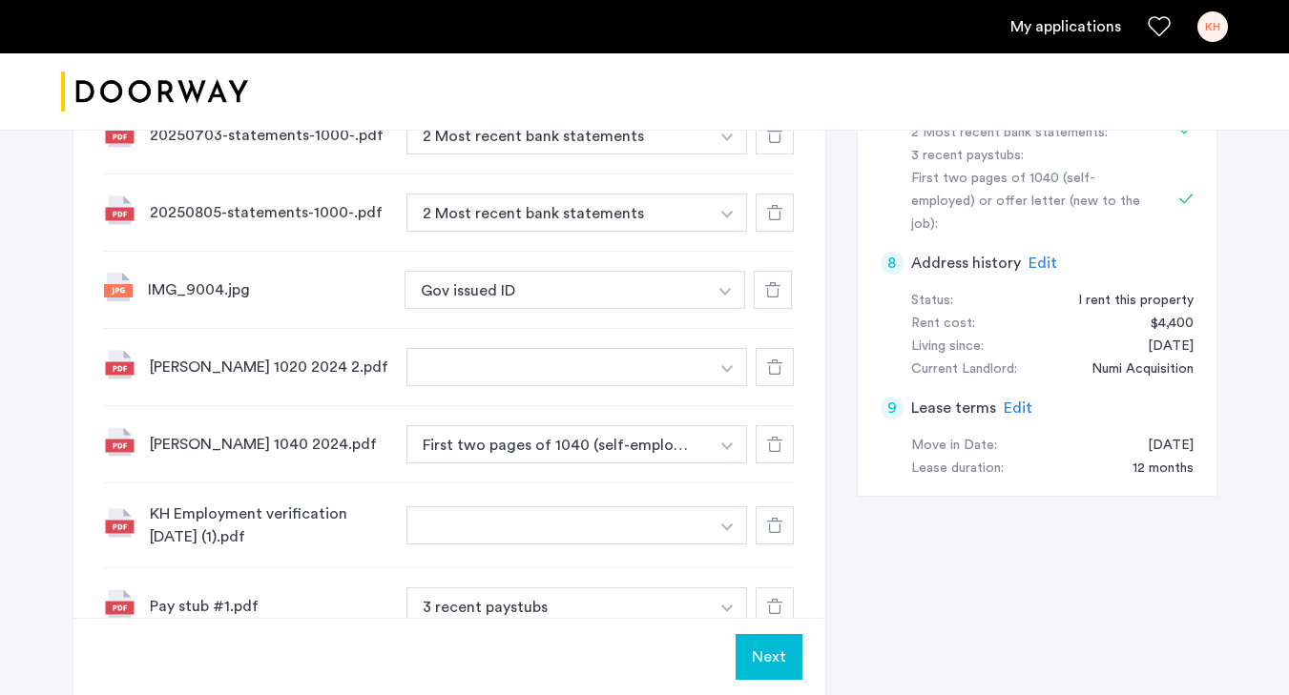
click at [646, 406] on input at bounding box center [577, 405] width 341 height 33
type input "**********"
click at [730, 410] on button "+" at bounding box center [730, 405] width 23 height 23
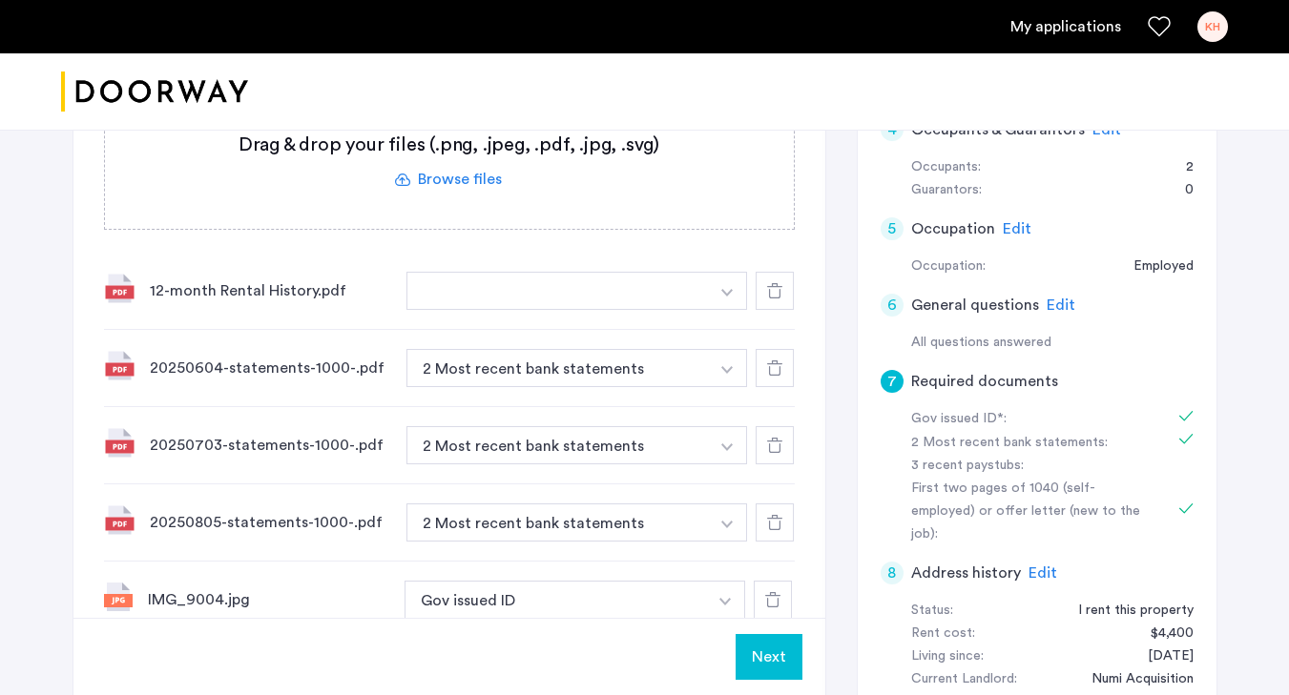
scroll to position [579, 0]
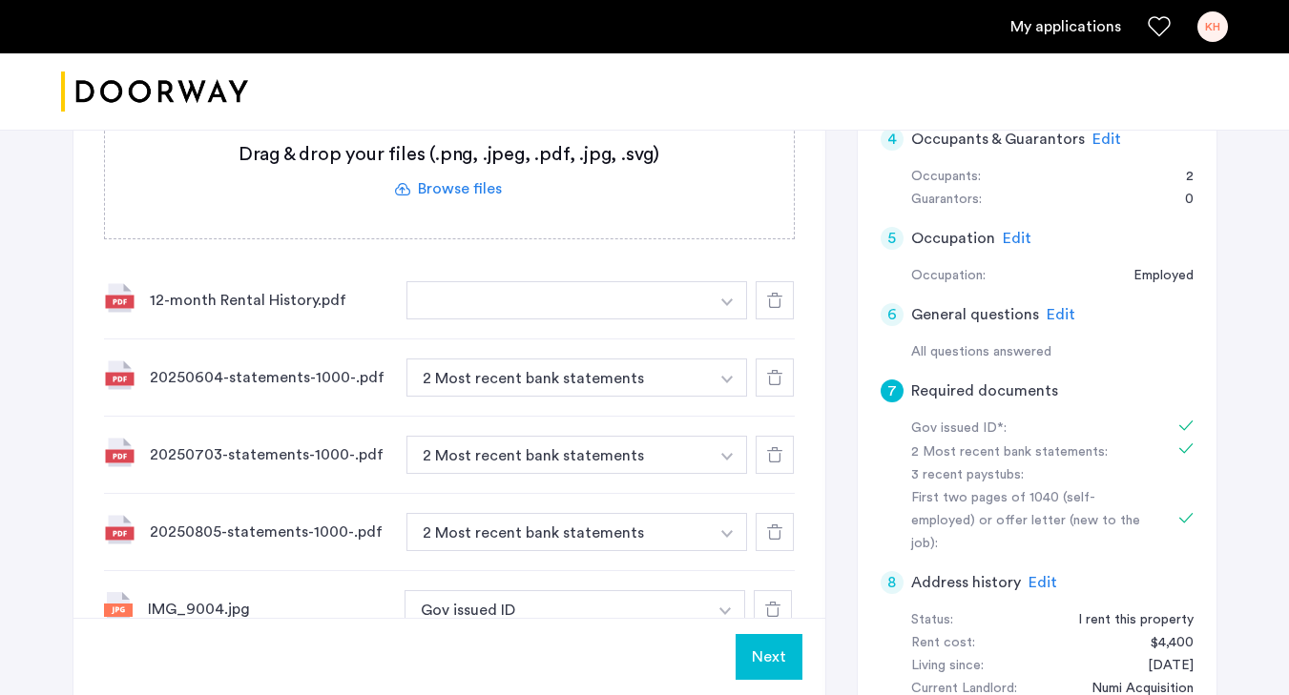
click at [710, 303] on button "button" at bounding box center [727, 300] width 39 height 38
click at [653, 351] on input at bounding box center [577, 338] width 341 height 33
type input "**********"
click at [734, 342] on button "+" at bounding box center [730, 338] width 23 height 23
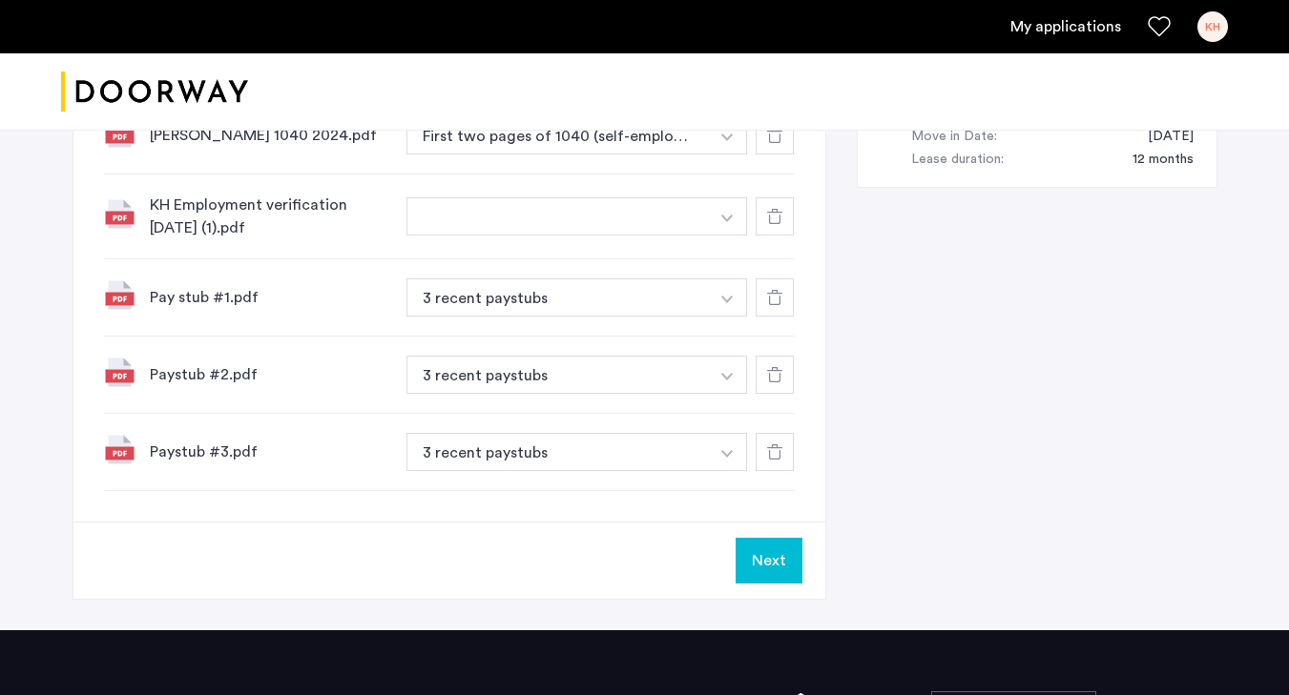
scroll to position [1334, 0]
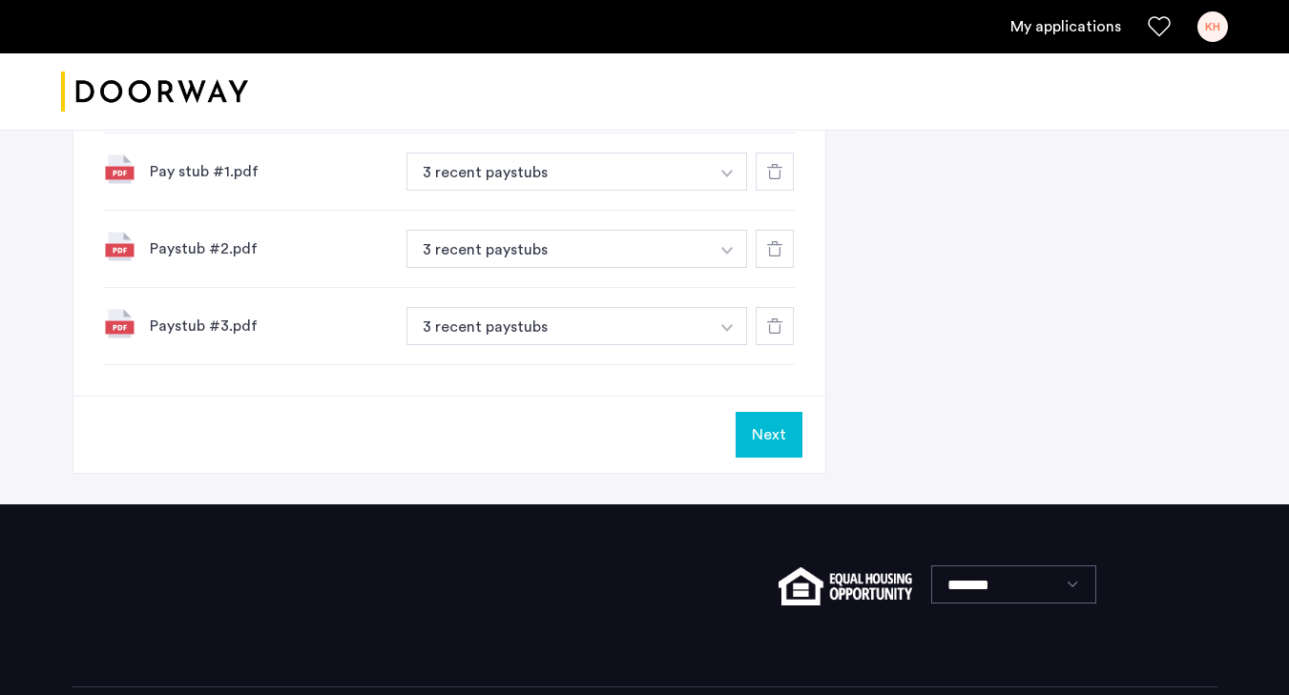
click at [767, 451] on button "Next" at bounding box center [769, 435] width 67 height 46
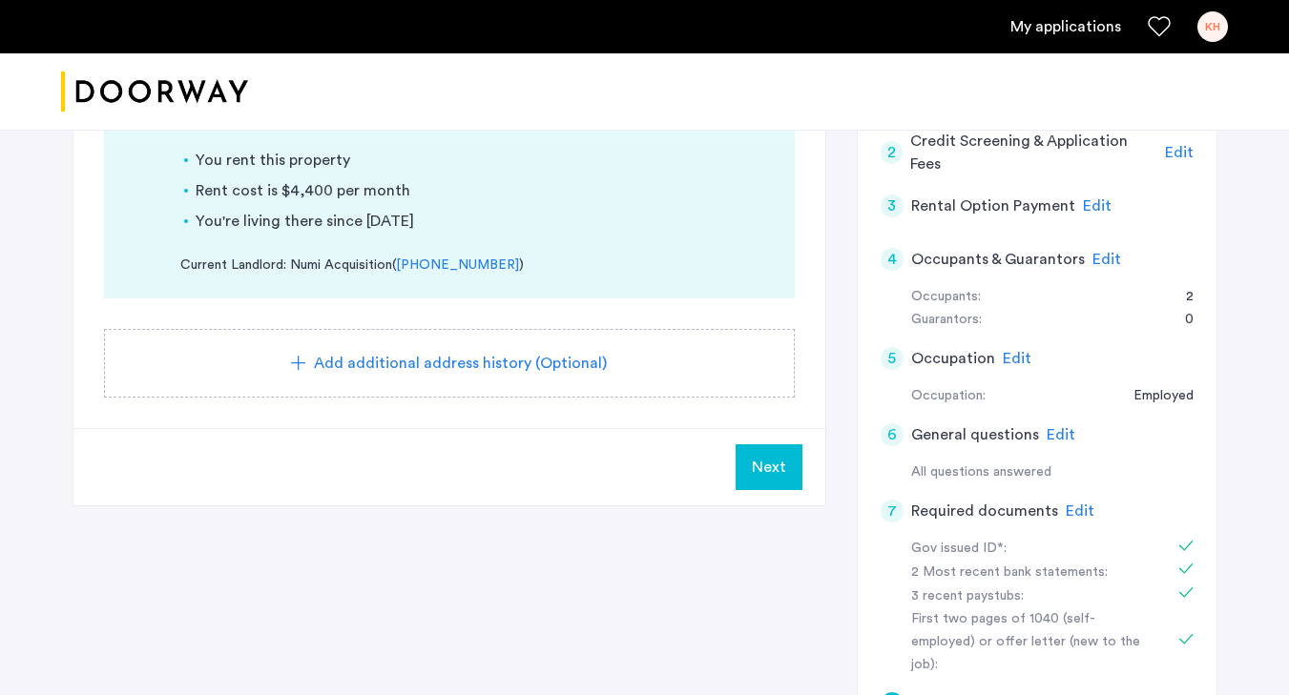
scroll to position [427, 0]
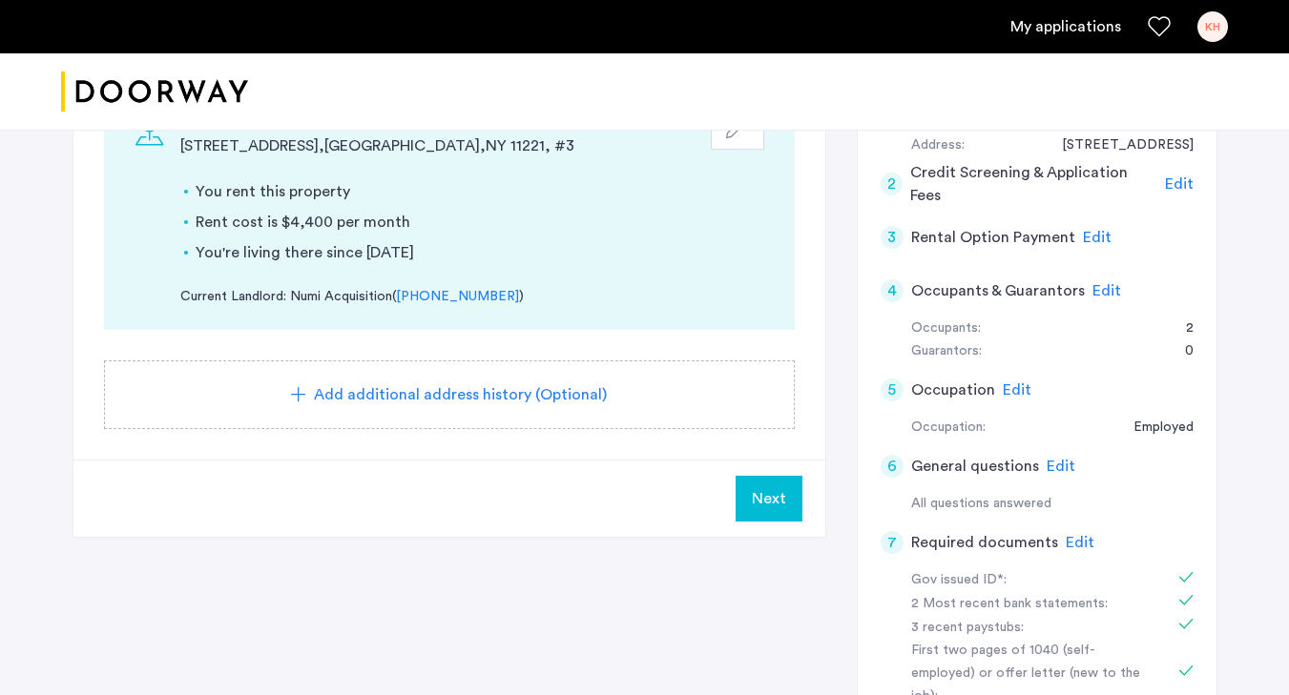
click at [784, 474] on div "Next" at bounding box center [449, 498] width 752 height 77
click at [782, 488] on span "Next" at bounding box center [769, 499] width 34 height 23
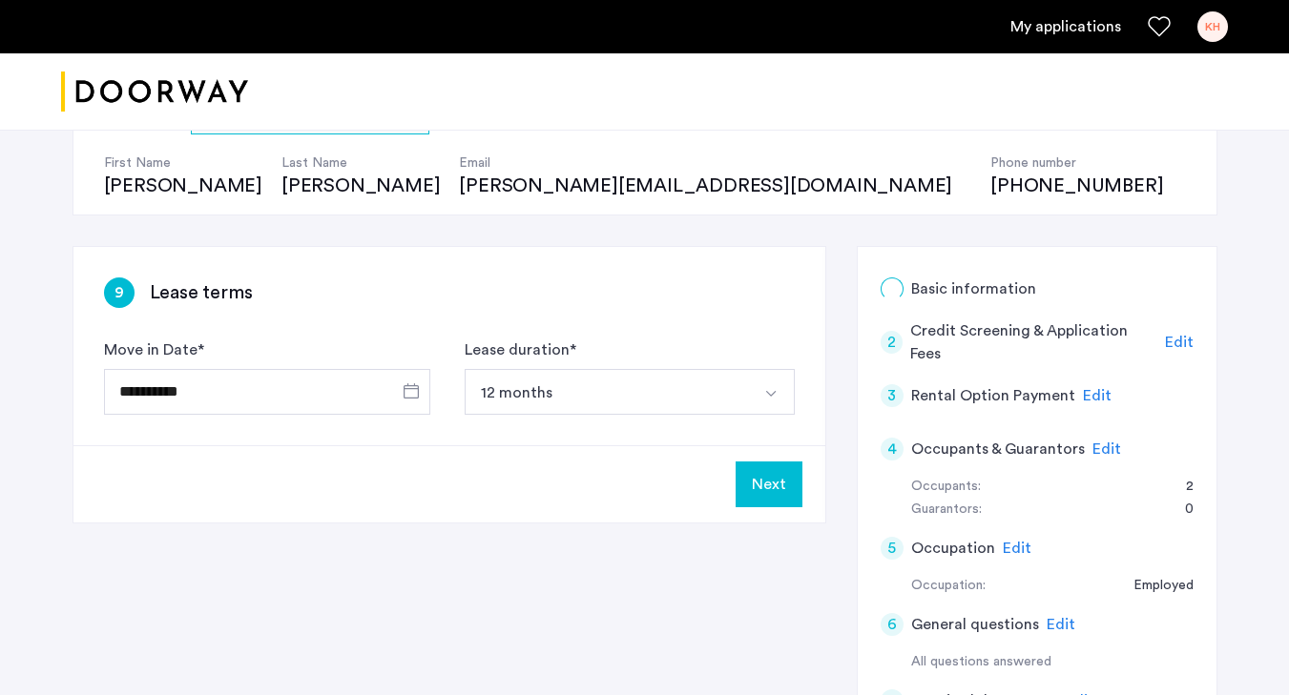
scroll to position [311, 0]
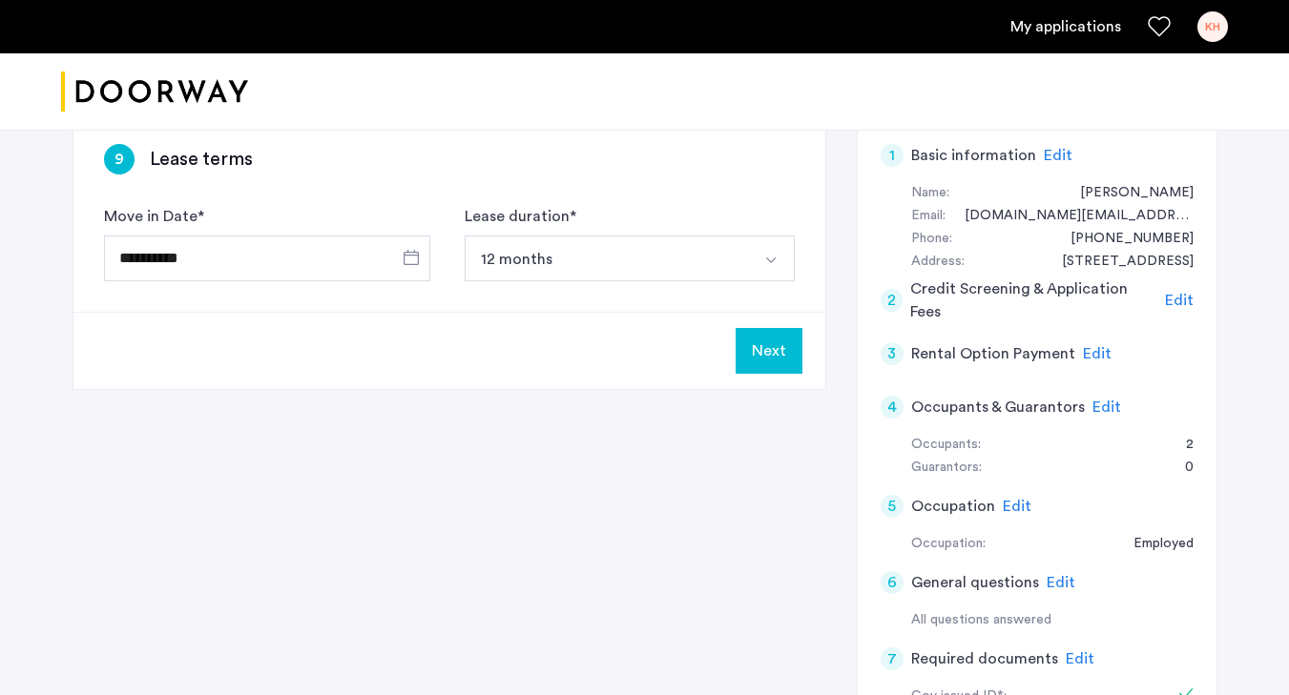
click at [762, 360] on button "Next" at bounding box center [769, 351] width 67 height 46
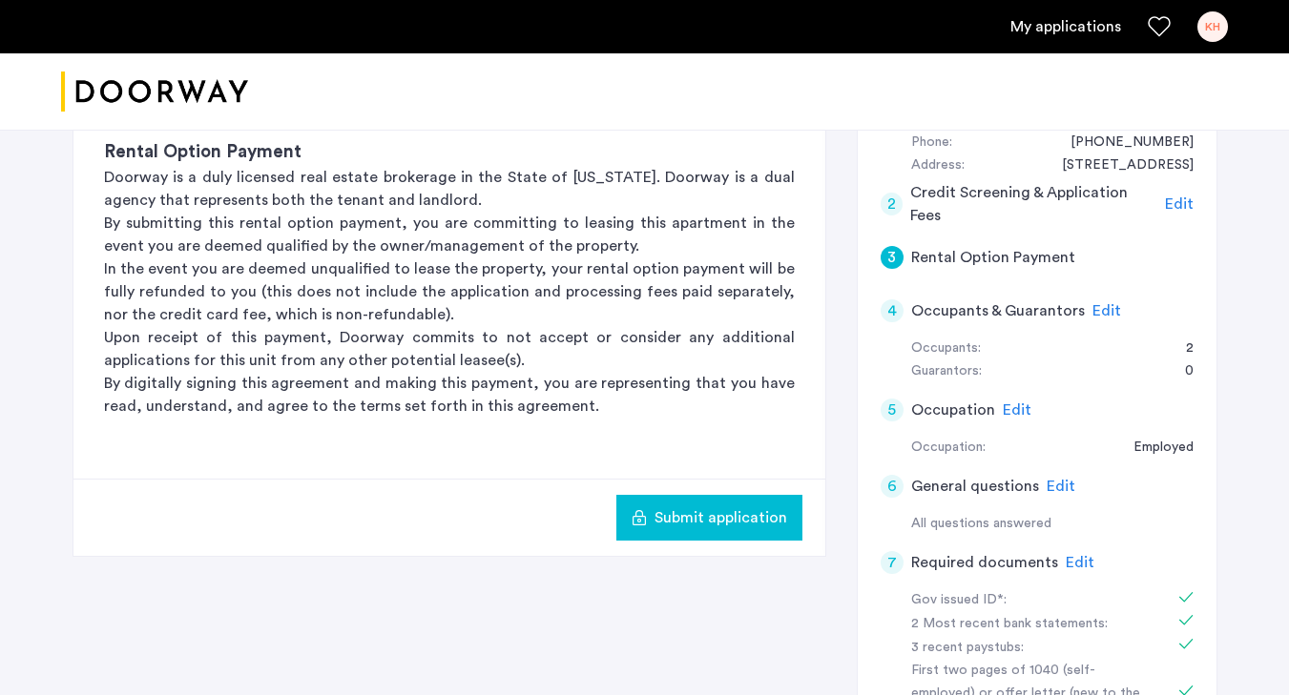
scroll to position [403, 0]
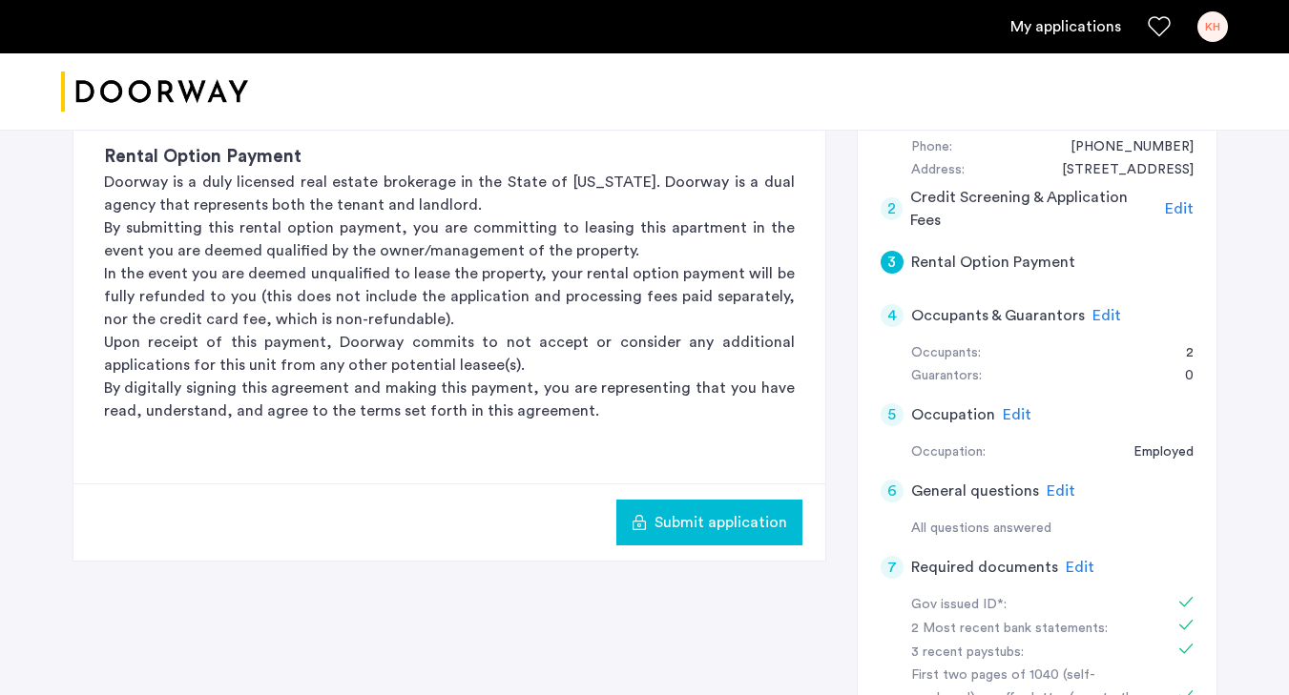
click at [1177, 205] on span "Edit" at bounding box center [1179, 208] width 29 height 15
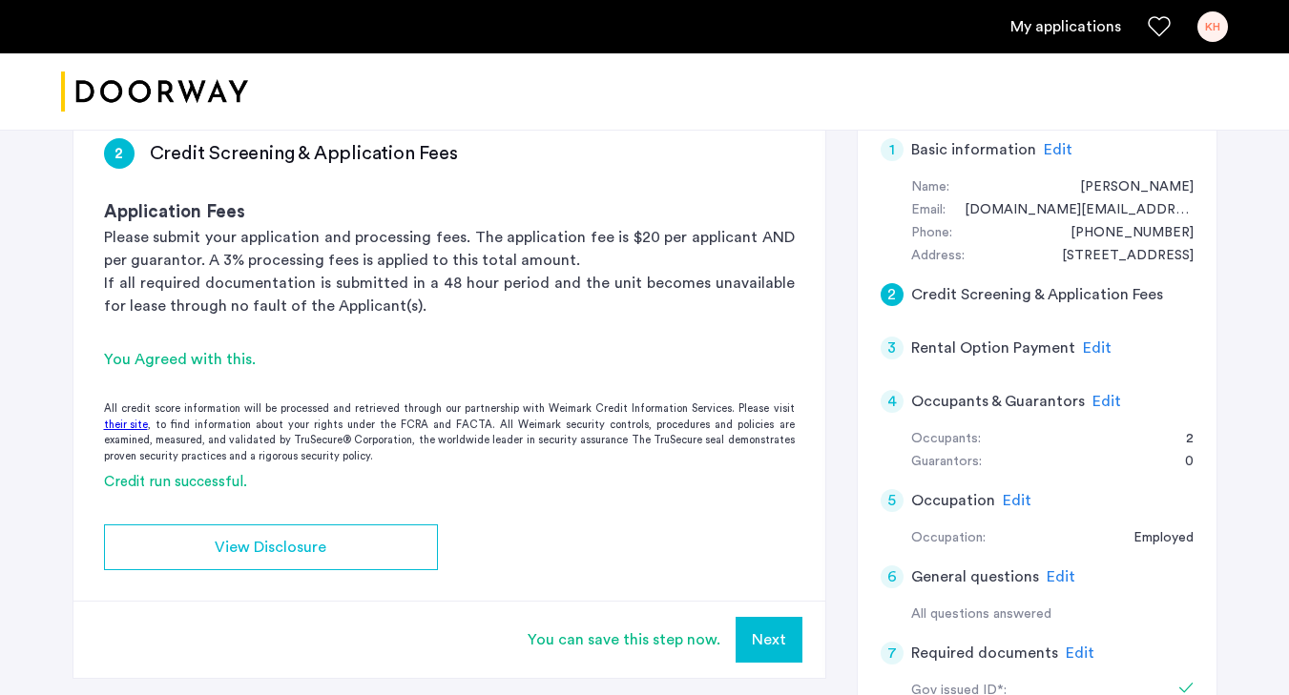
scroll to position [313, 0]
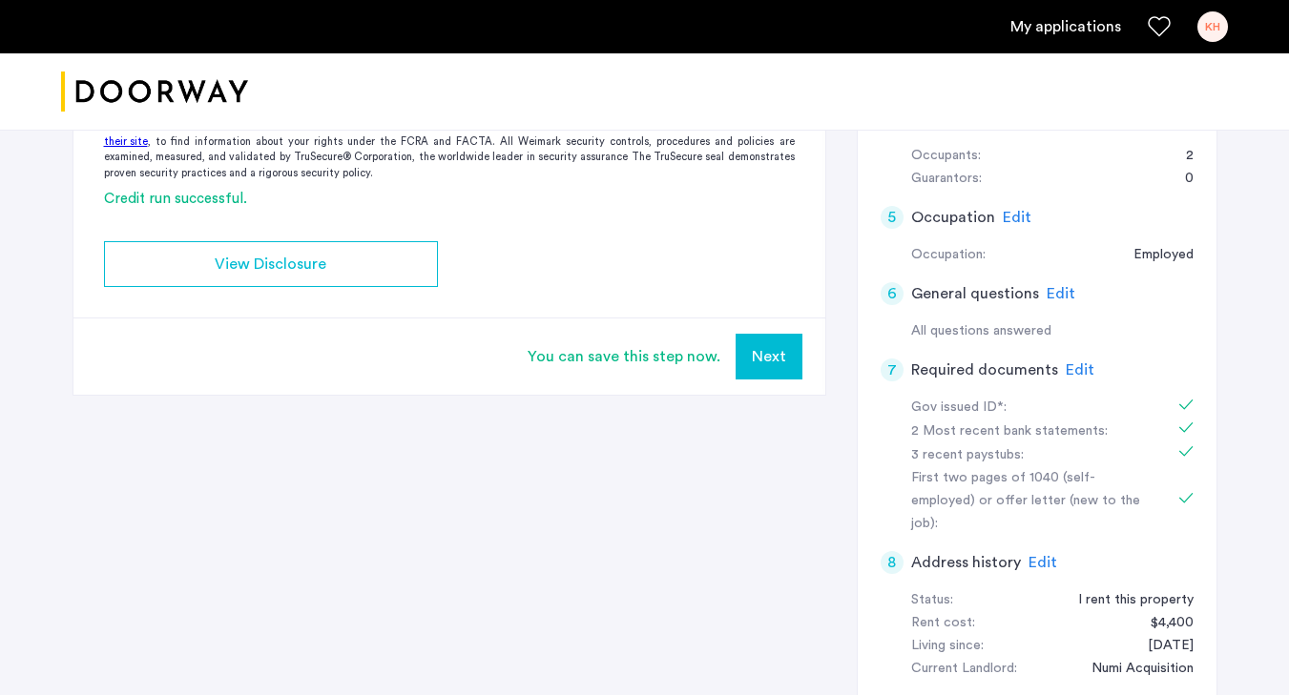
click at [891, 380] on div "7" at bounding box center [892, 370] width 23 height 23
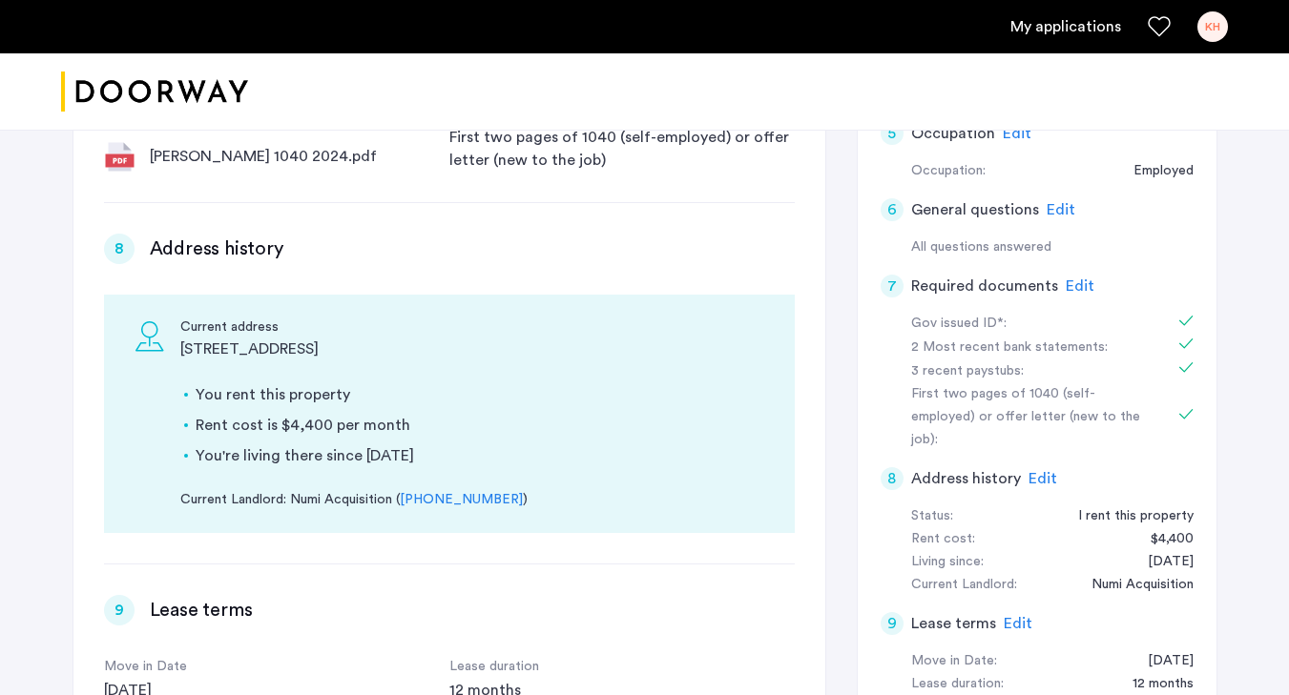
scroll to position [899, 0]
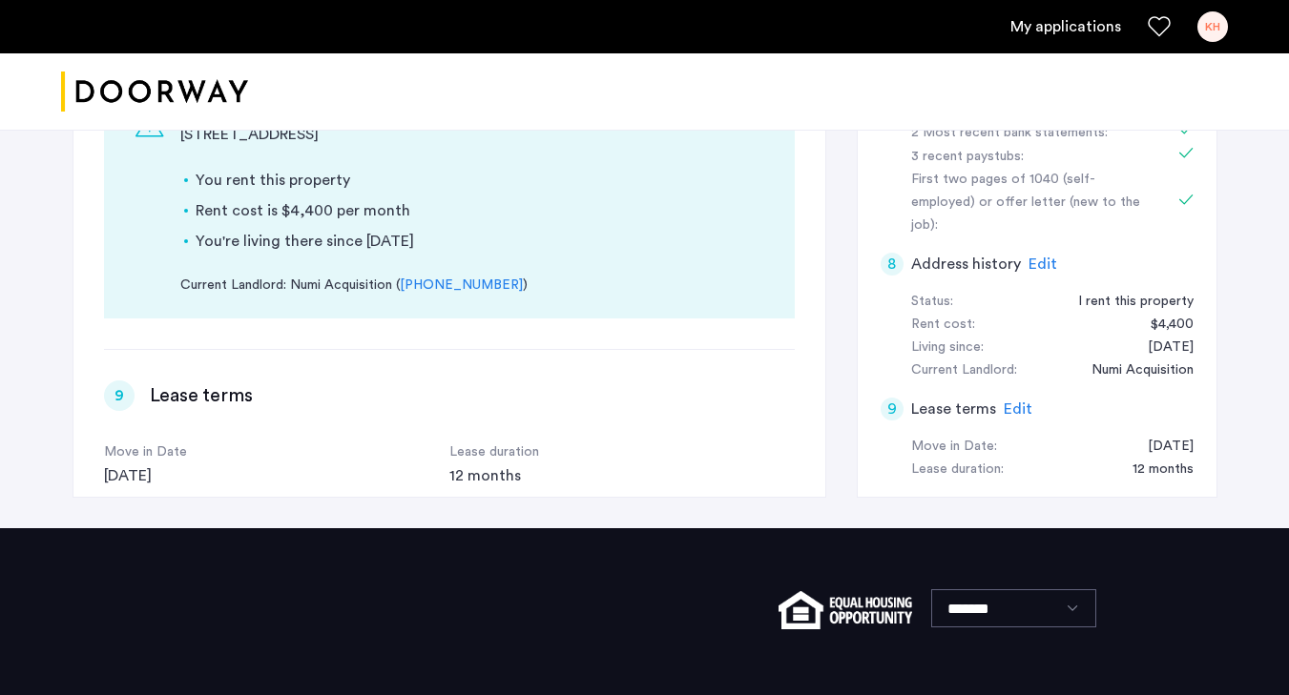
click at [895, 398] on div "9" at bounding box center [892, 409] width 23 height 23
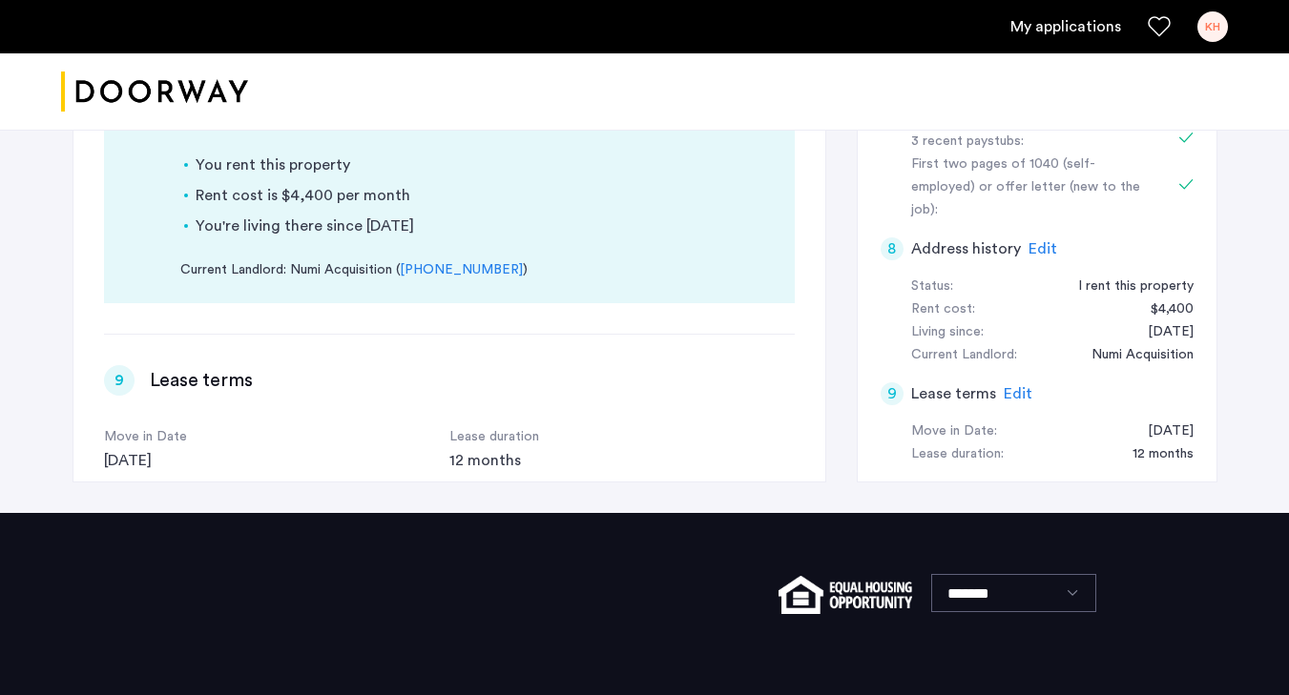
click at [902, 238] on div "8" at bounding box center [892, 249] width 23 height 23
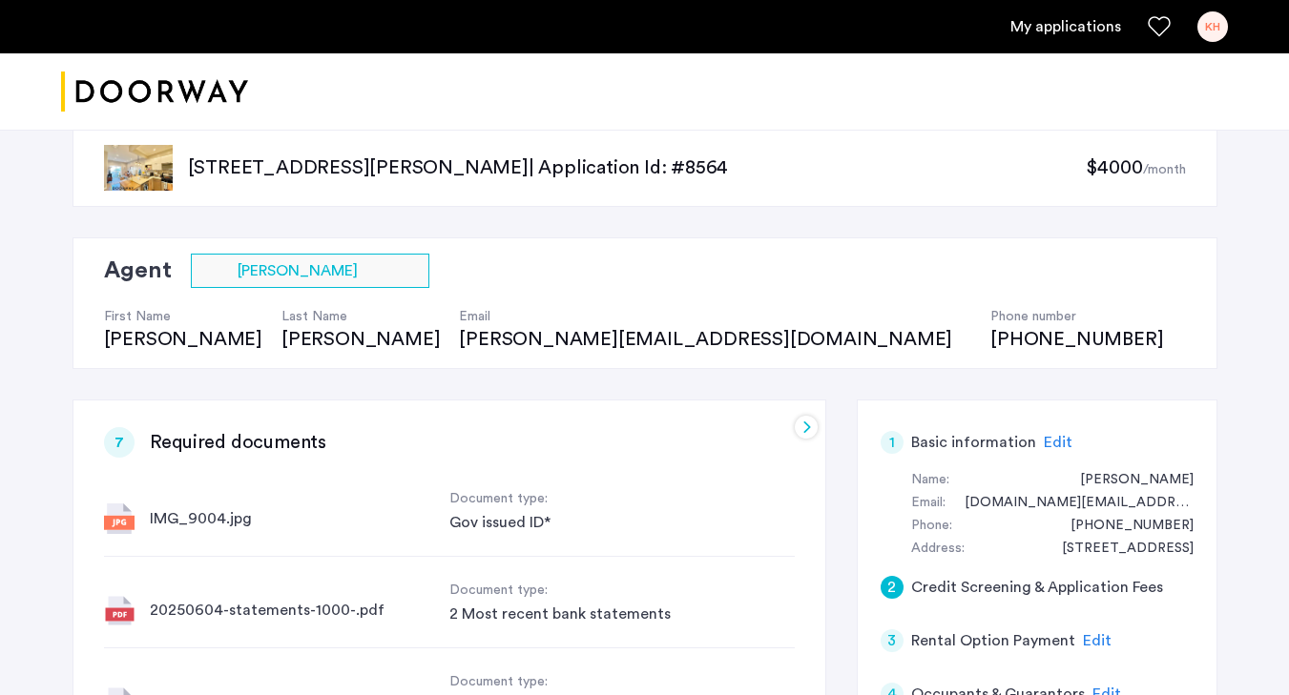
scroll to position [25, 0]
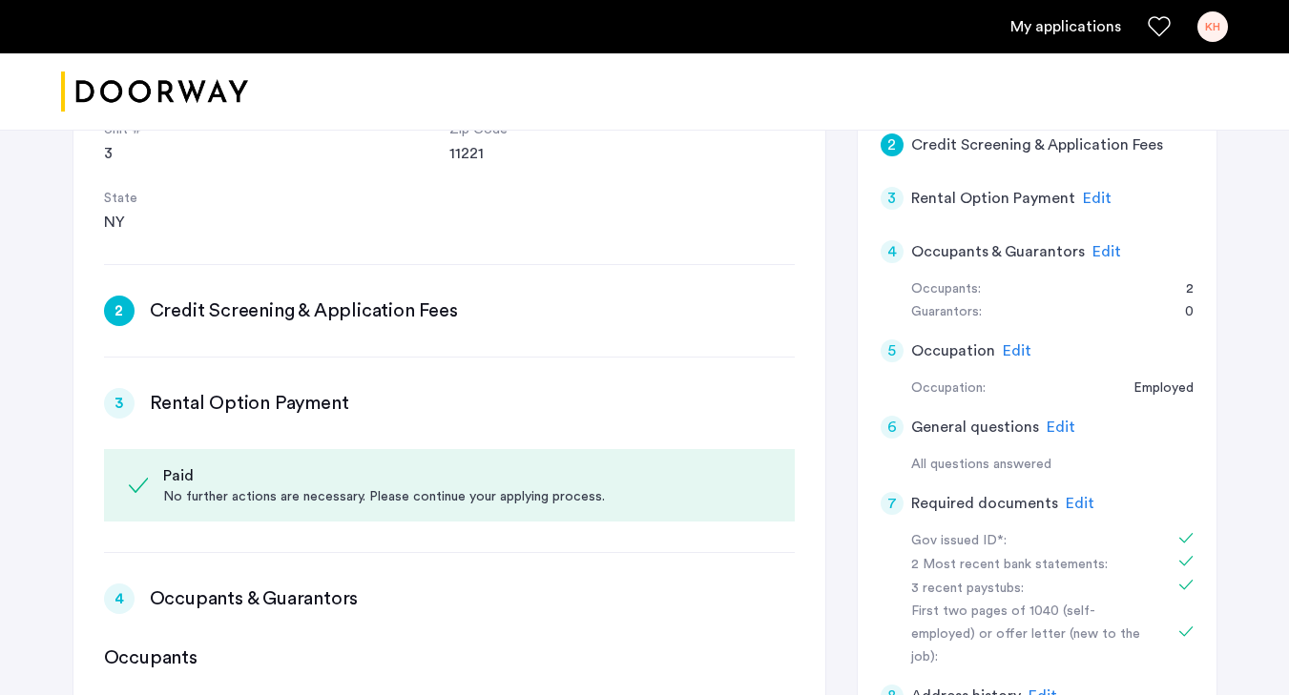
click at [269, 390] on h3 "Rental Option Payment" at bounding box center [249, 403] width 199 height 27
click at [140, 388] on div "3 Rental Option Payment Edit" at bounding box center [449, 403] width 691 height 31
click at [138, 296] on div "2 Credit Screening & Application Fees Edit" at bounding box center [449, 311] width 691 height 31
click at [117, 296] on div "2" at bounding box center [119, 311] width 31 height 31
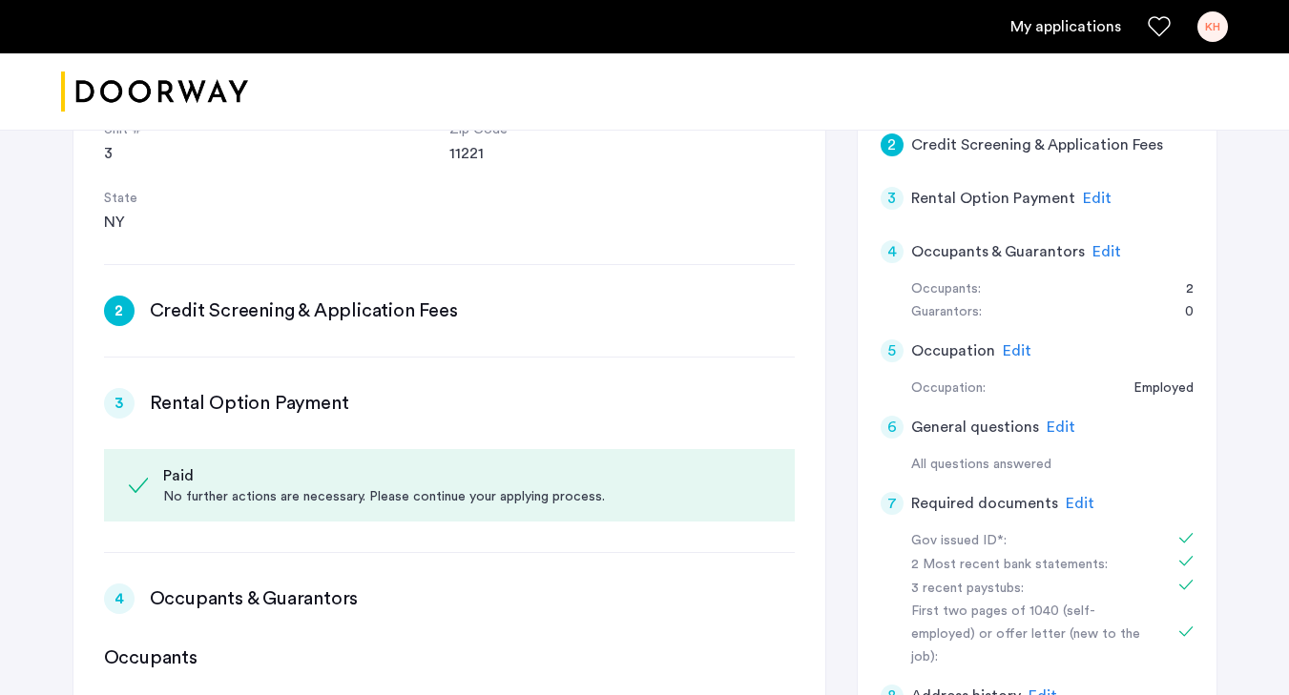
click at [128, 388] on div "3" at bounding box center [119, 403] width 31 height 31
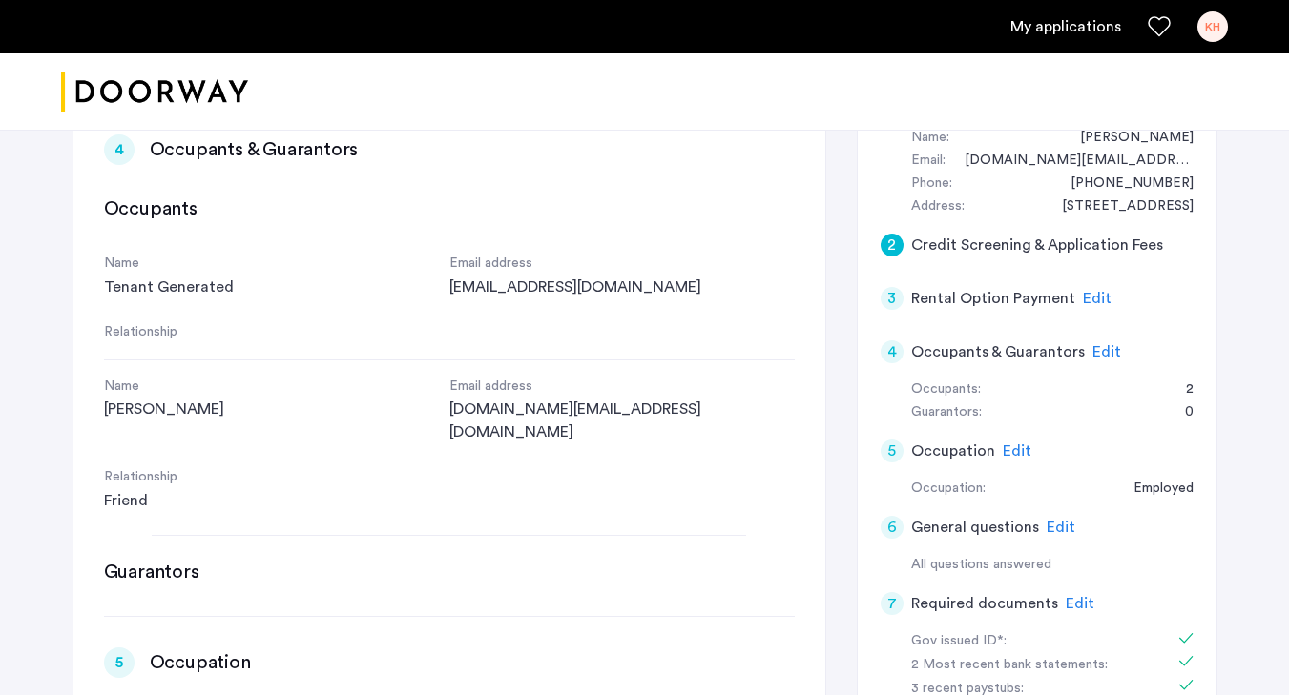
scroll to position [356, 0]
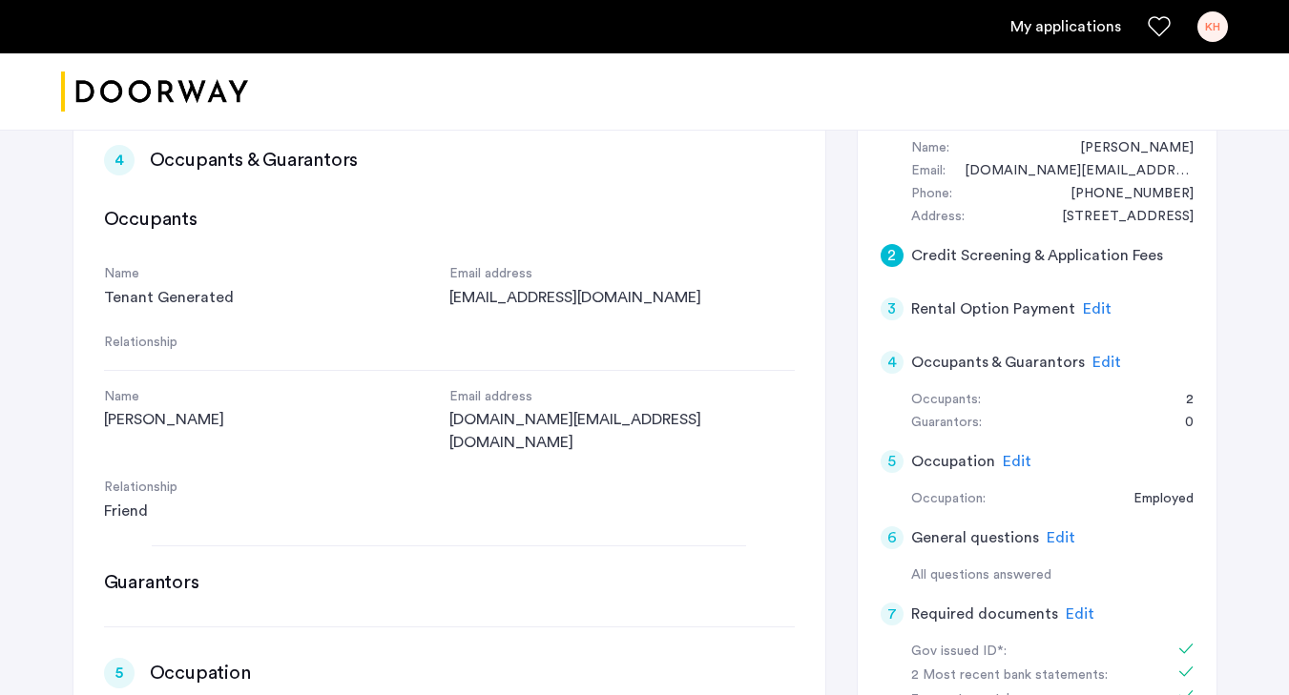
click at [891, 257] on div "2" at bounding box center [892, 255] width 23 height 23
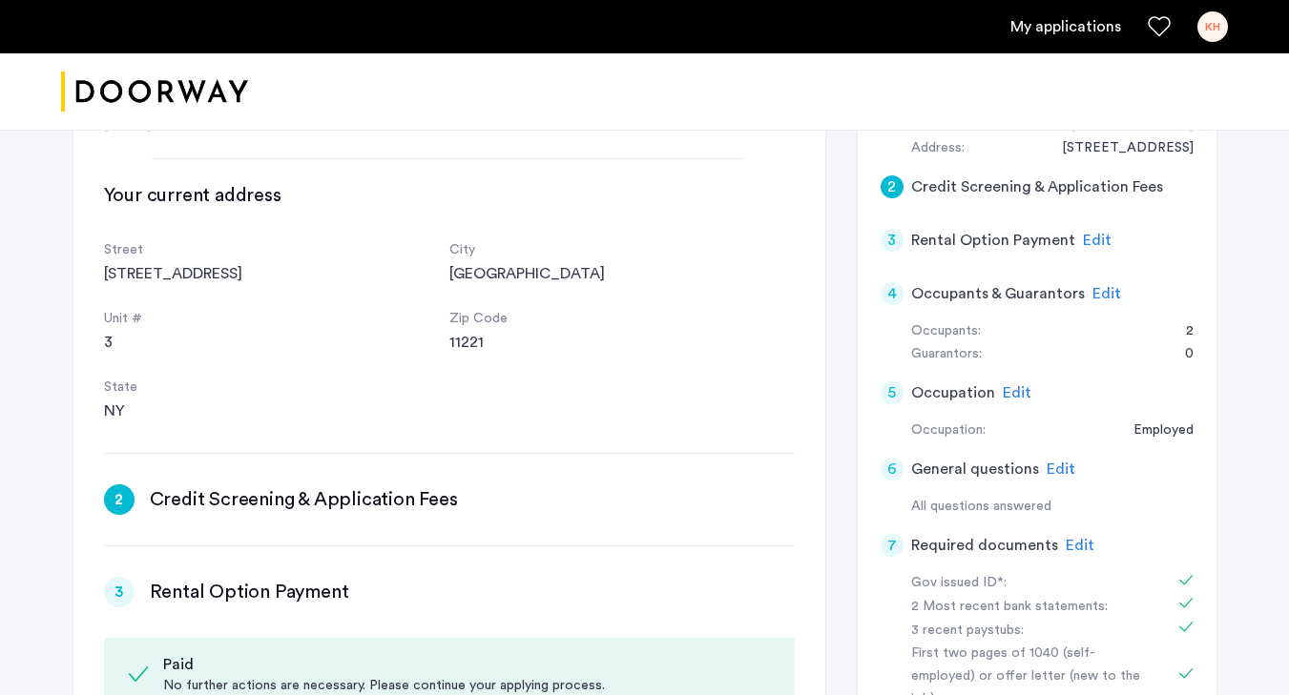
scroll to position [149, 0]
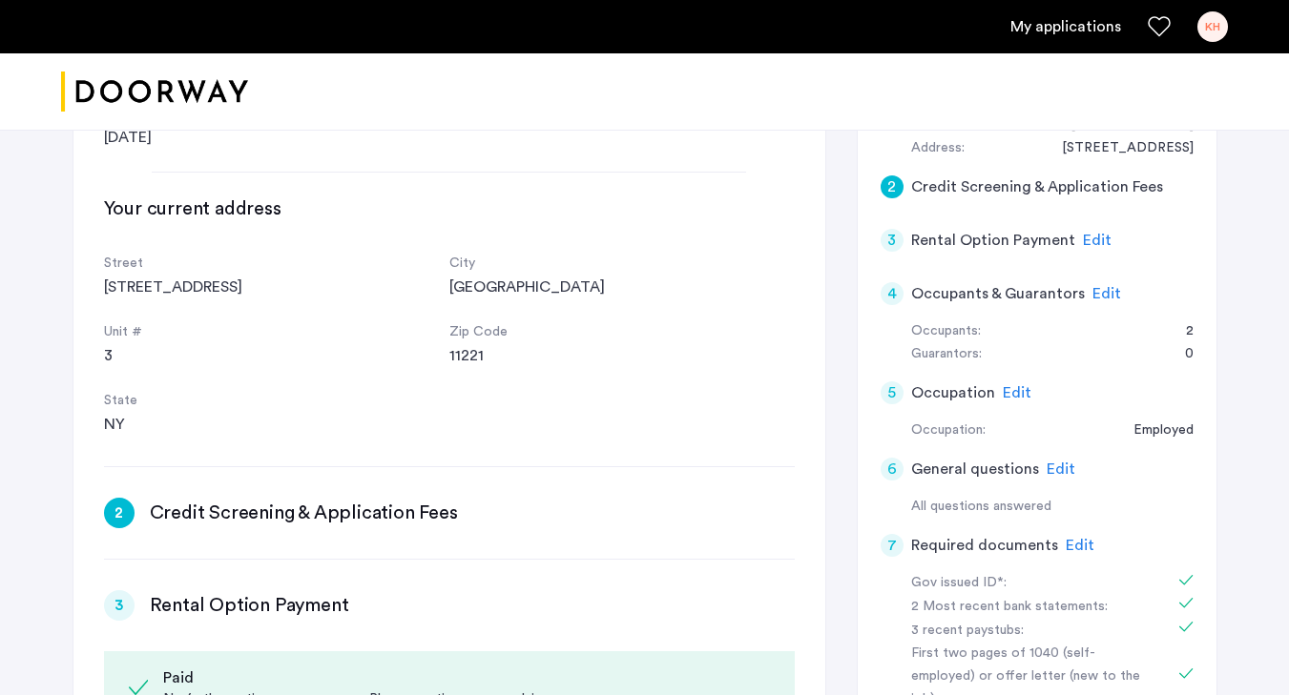
click at [132, 498] on div "2" at bounding box center [119, 513] width 31 height 31
click at [250, 500] on h3 "Credit Screening & Application Fees" at bounding box center [304, 513] width 308 height 27
click at [113, 498] on div "2" at bounding box center [119, 513] width 31 height 31
click at [120, 591] on div "3" at bounding box center [119, 606] width 31 height 31
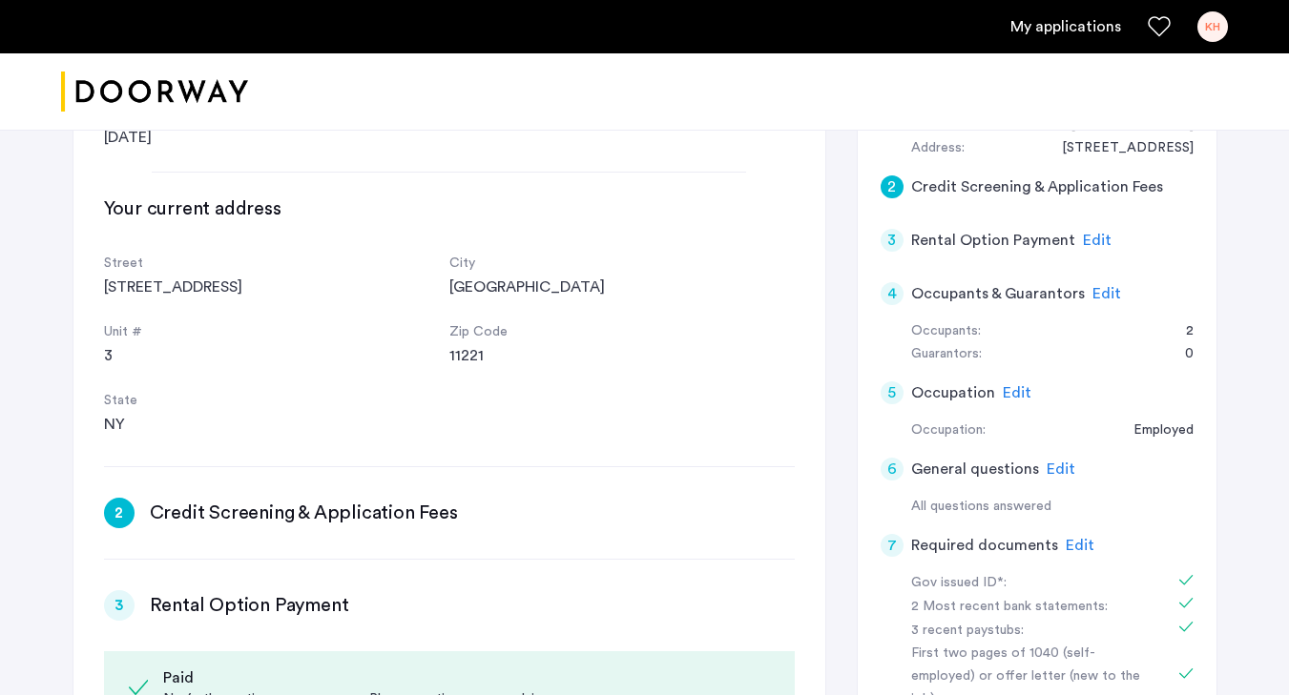
click at [120, 591] on div "3" at bounding box center [119, 606] width 31 height 31
click at [887, 247] on div "3" at bounding box center [892, 240] width 23 height 23
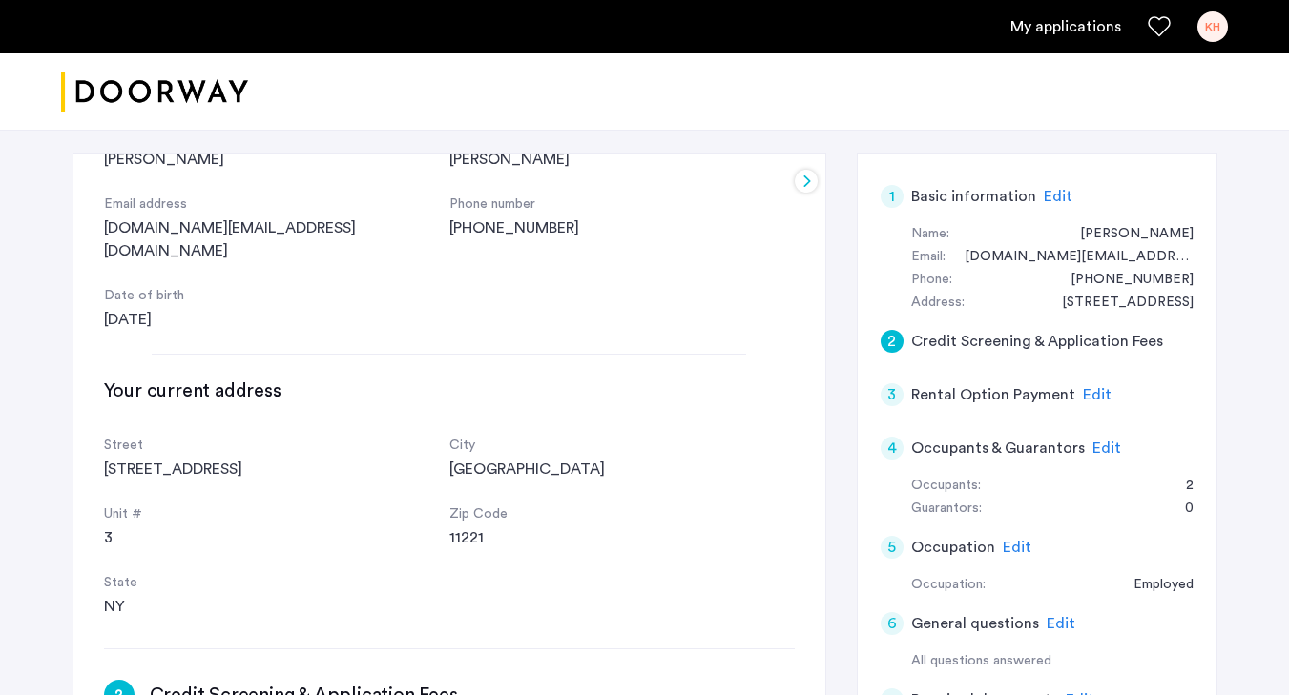
scroll to position [0, 0]
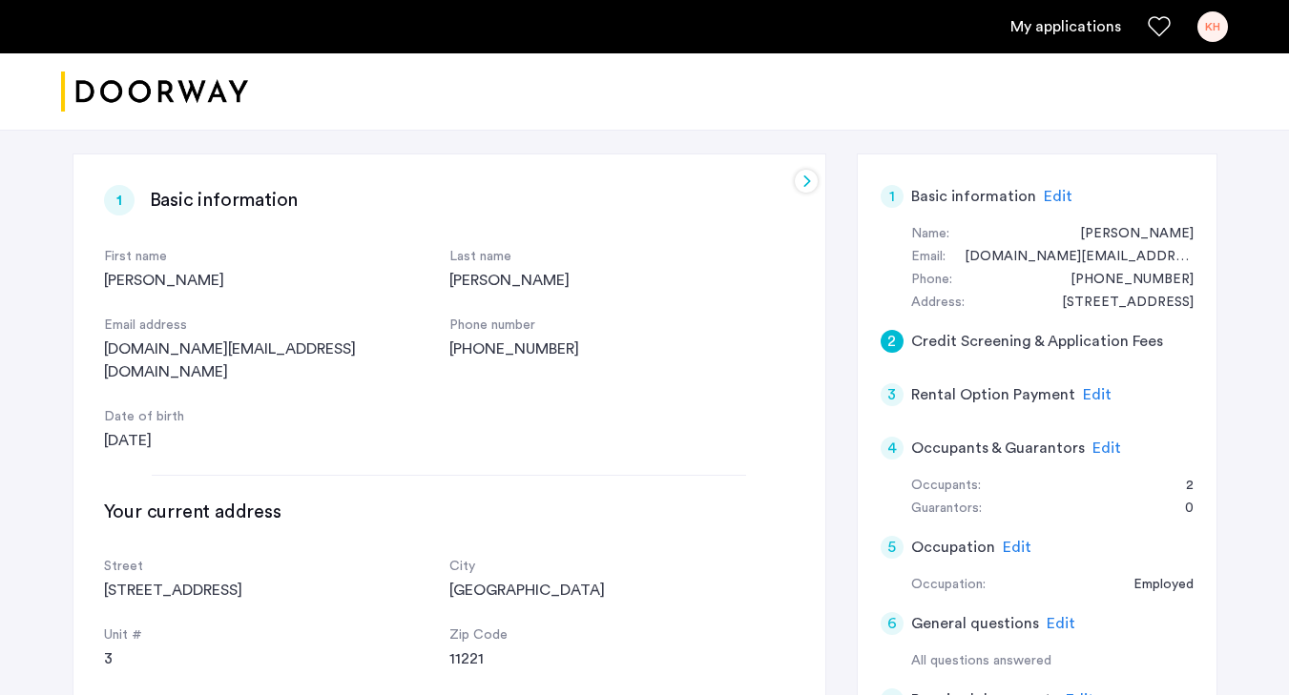
click at [800, 174] on div at bounding box center [806, 181] width 23 height 23
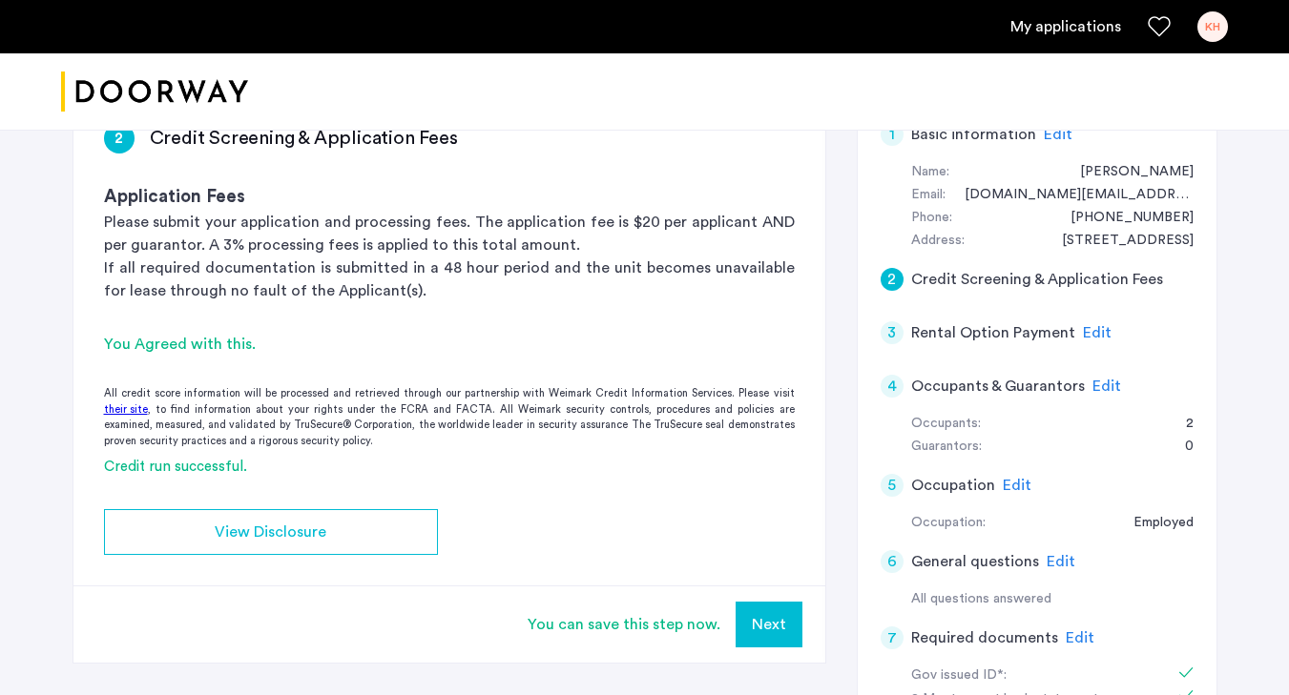
scroll to position [333, 0]
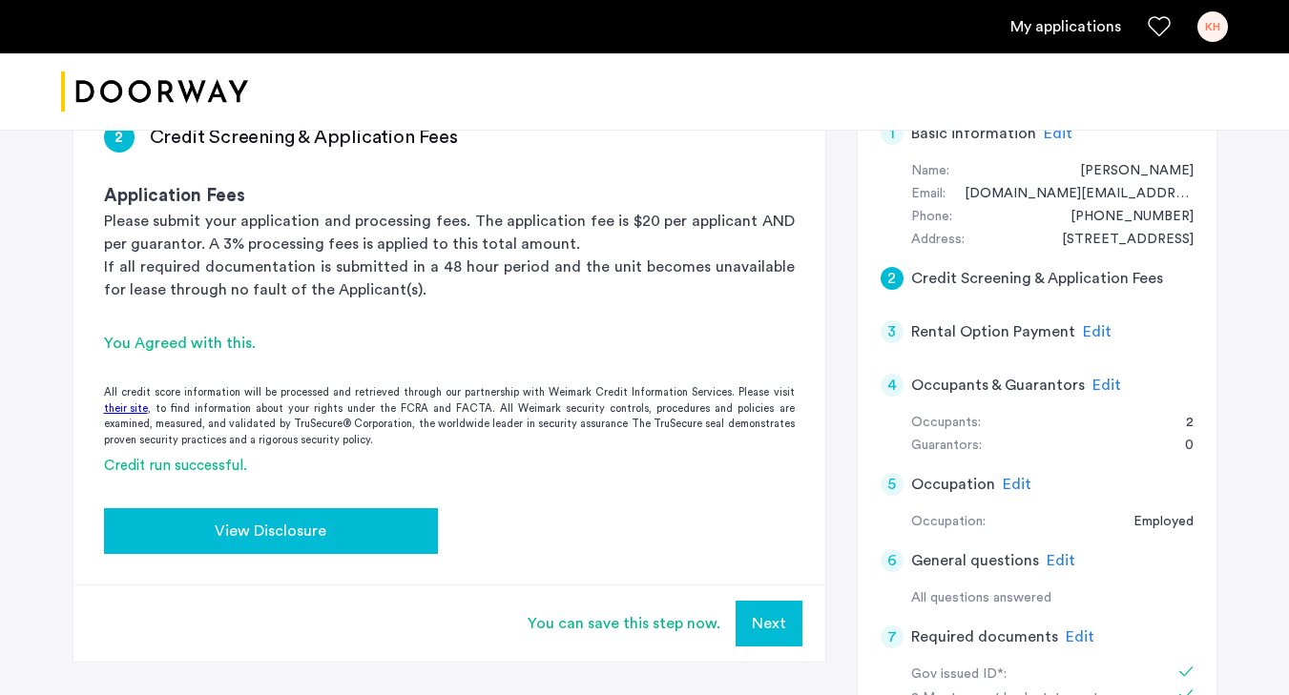
click at [318, 530] on span "View Disclosure" at bounding box center [271, 531] width 112 height 23
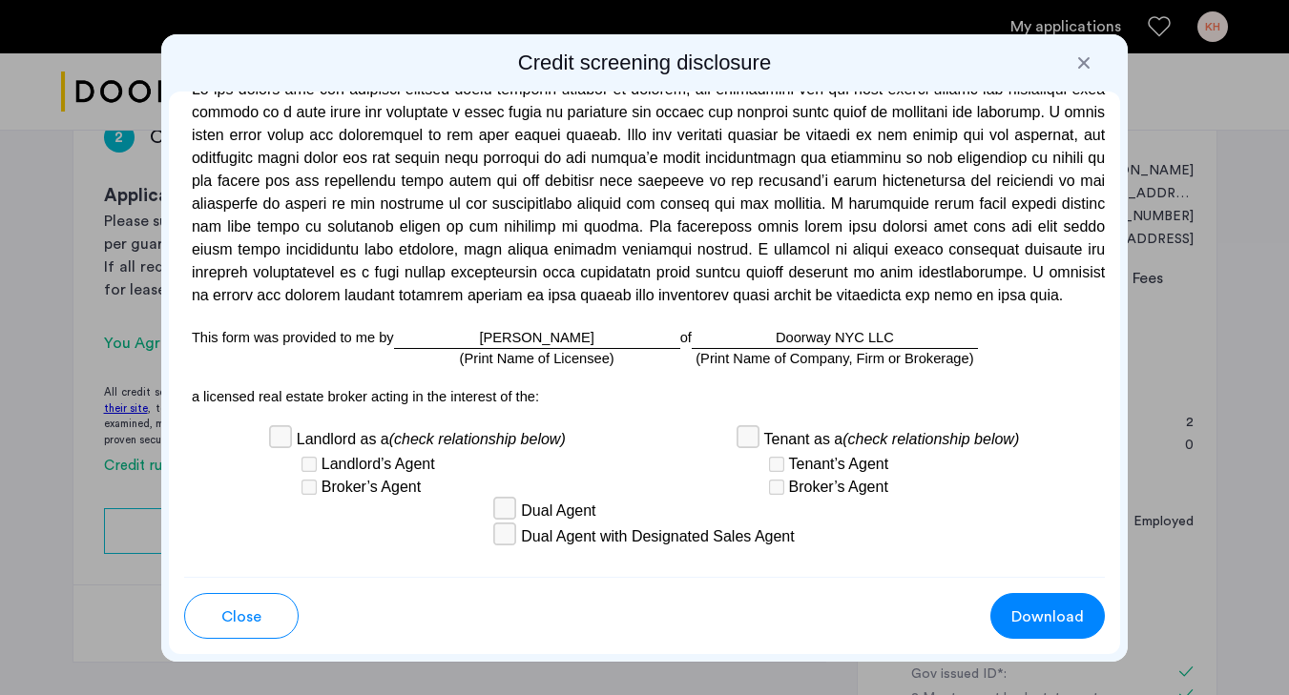
scroll to position [5838, 0]
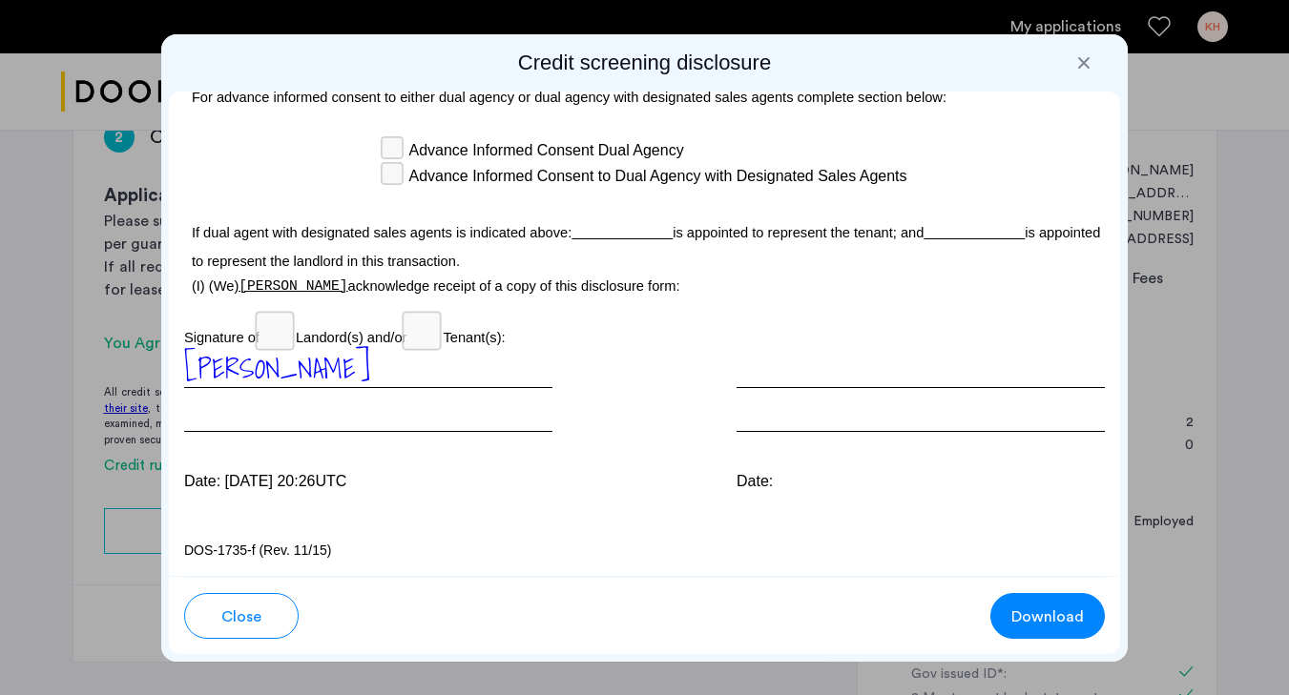
click at [327, 378] on span "[PERSON_NAME]" at bounding box center [277, 368] width 186 height 44
click at [517, 387] on div "[PERSON_NAME]" at bounding box center [368, 390] width 368 height 84
click at [1090, 57] on div at bounding box center [1083, 62] width 19 height 19
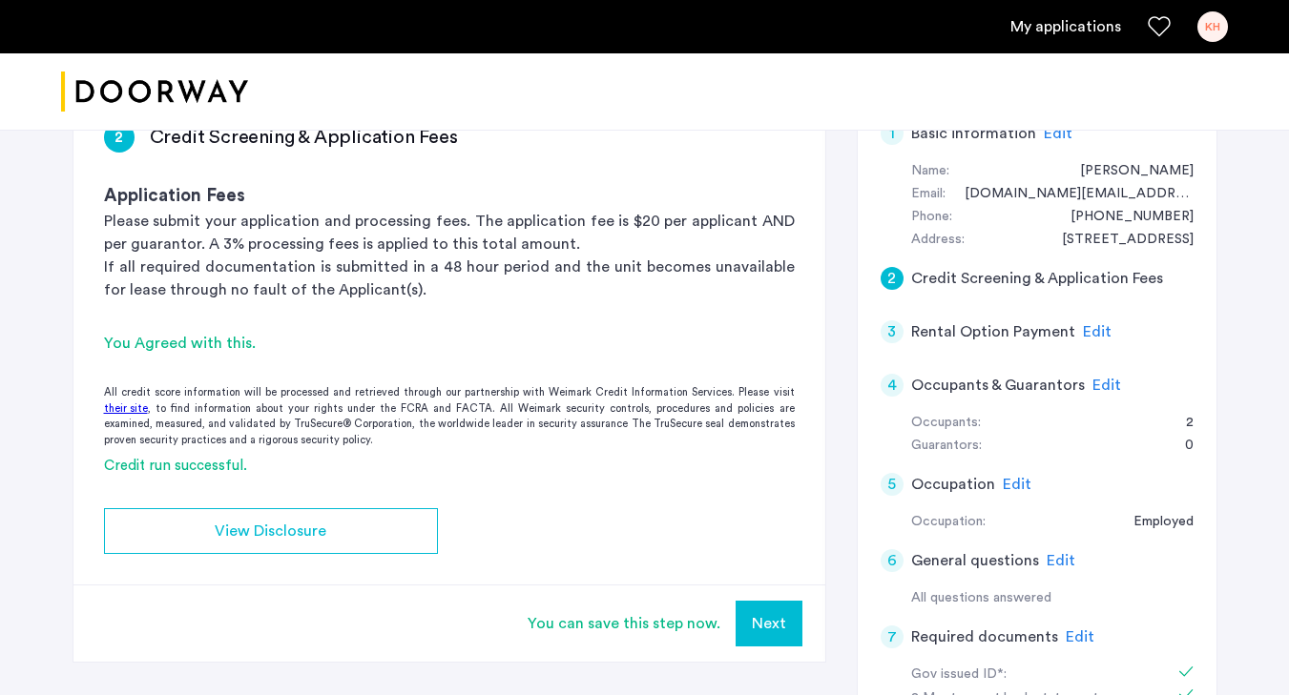
scroll to position [359, 0]
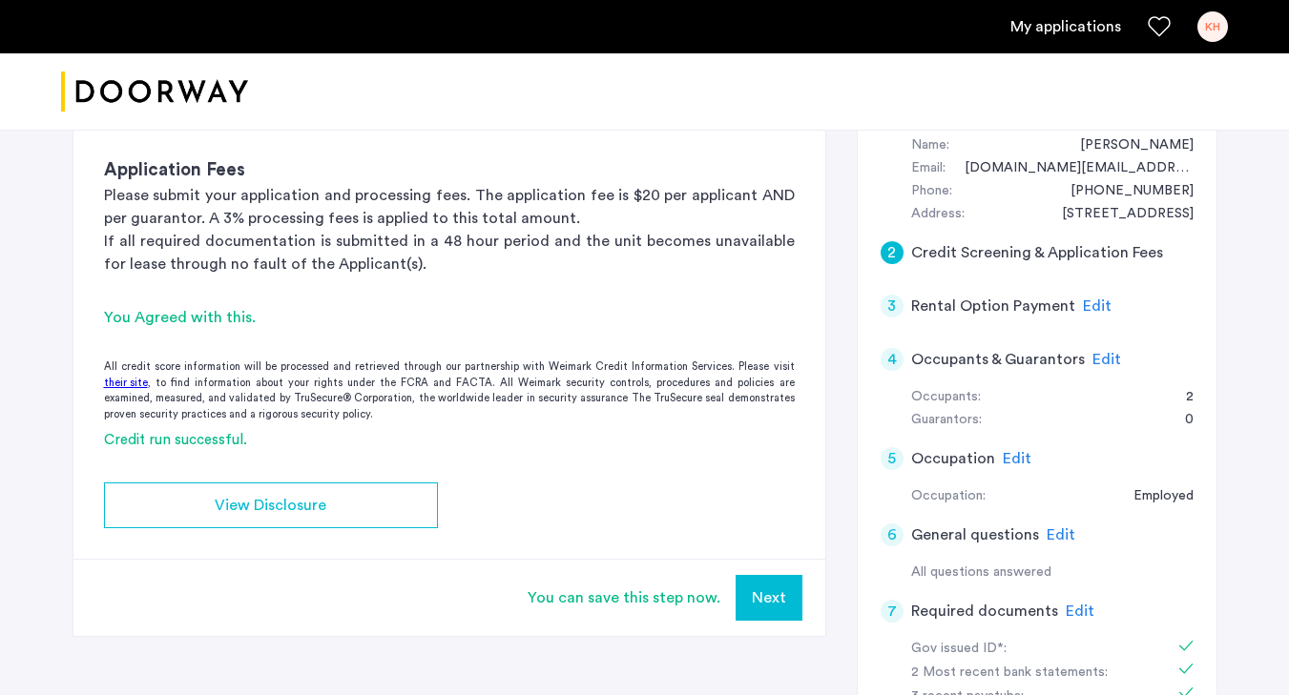
click at [662, 609] on div "You can save this step now." at bounding box center [624, 598] width 193 height 23
drag, startPoint x: 553, startPoint y: 602, endPoint x: 648, endPoint y: 611, distance: 94.8
click at [648, 611] on div "You can save this step now. Next" at bounding box center [449, 597] width 752 height 77
click at [618, 559] on div "You can save this step now. Next" at bounding box center [449, 597] width 752 height 77
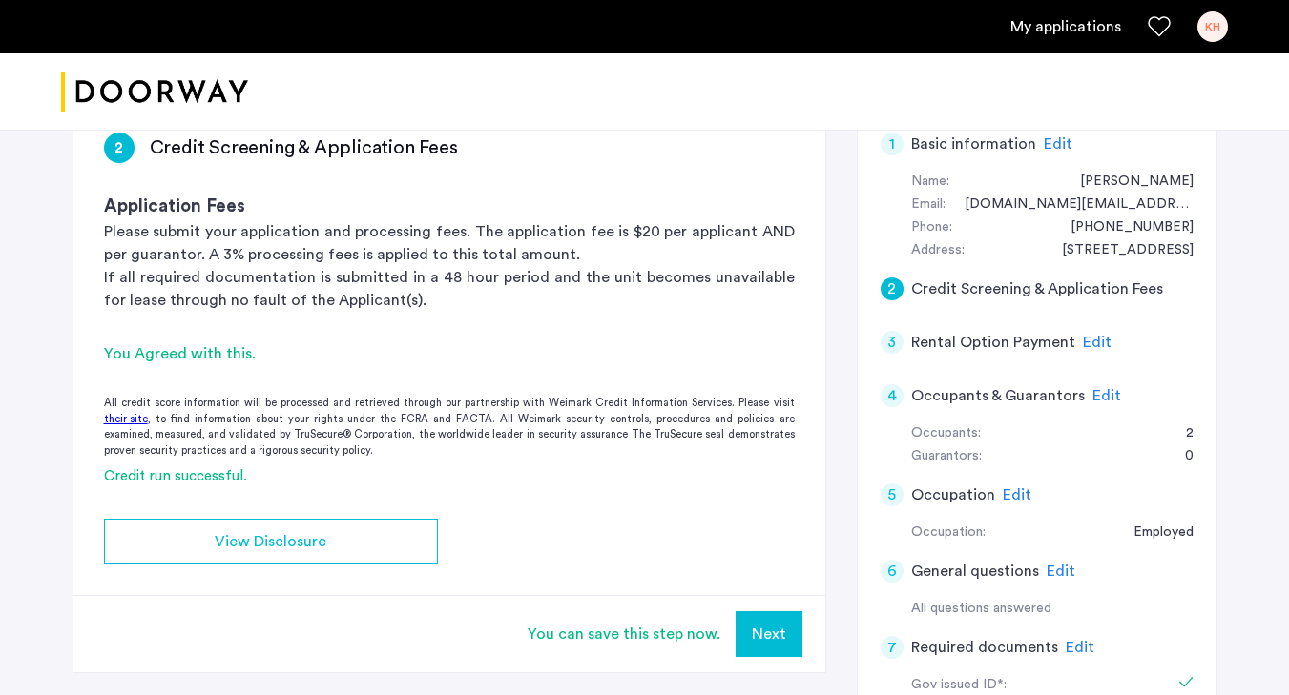
scroll to position [322, 0]
click at [184, 486] on div "Credit run successful." at bounding box center [449, 478] width 752 height 22
drag, startPoint x: 163, startPoint y: 485, endPoint x: 221, endPoint y: 485, distance: 58.2
click at [219, 485] on div "Credit run successful." at bounding box center [449, 478] width 752 height 22
click at [280, 474] on div "Credit run successful." at bounding box center [449, 478] width 752 height 22
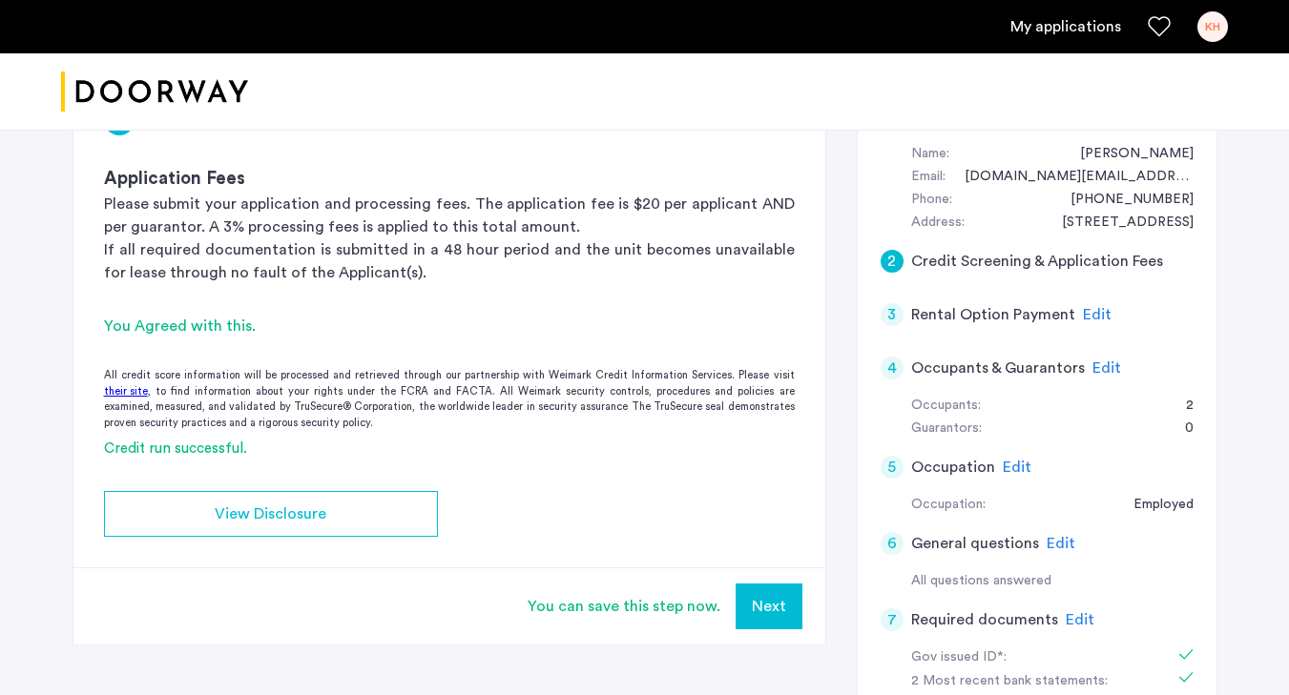
scroll to position [356, 0]
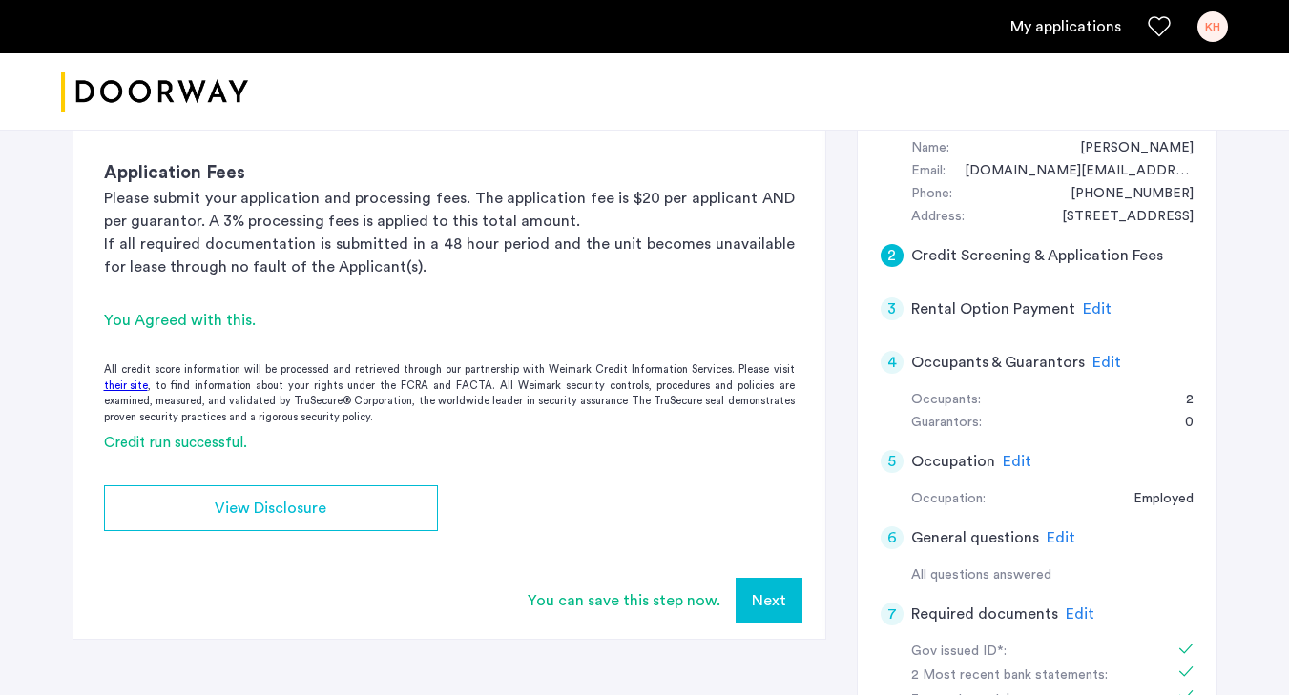
click at [392, 421] on div "All credit score information will be processed and retrieved through our partne…" at bounding box center [449, 394] width 752 height 63
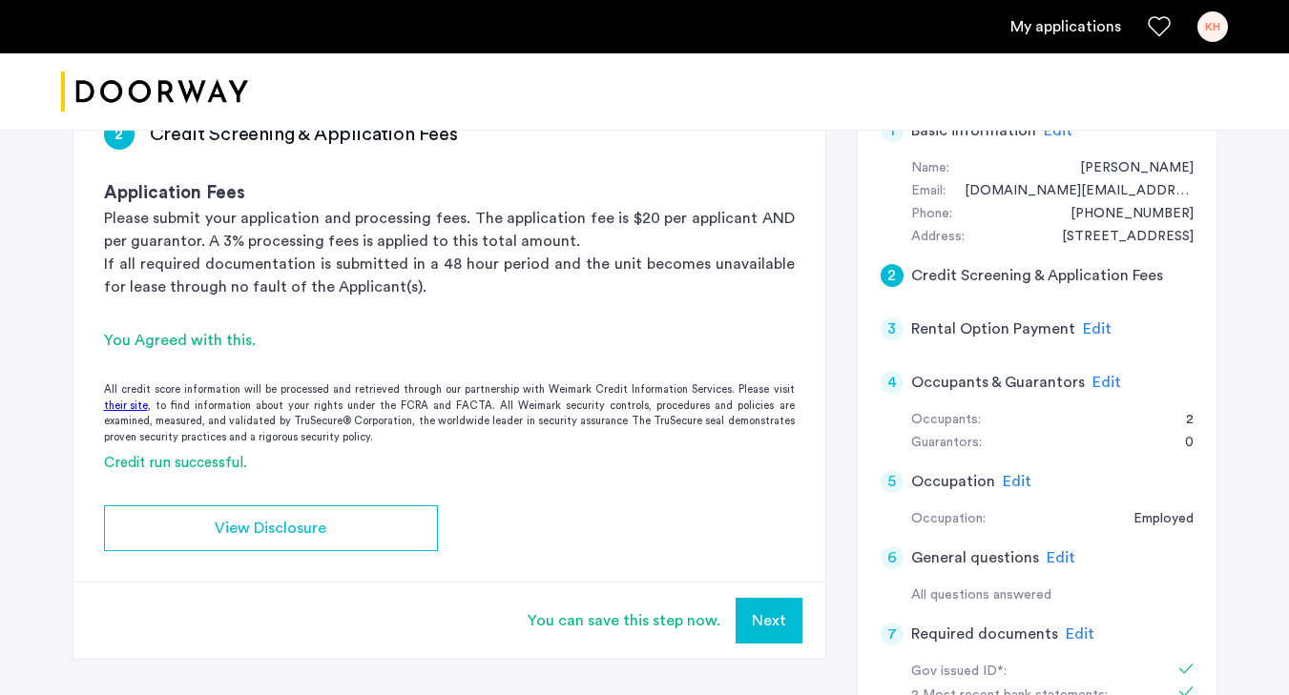
scroll to position [360, 0]
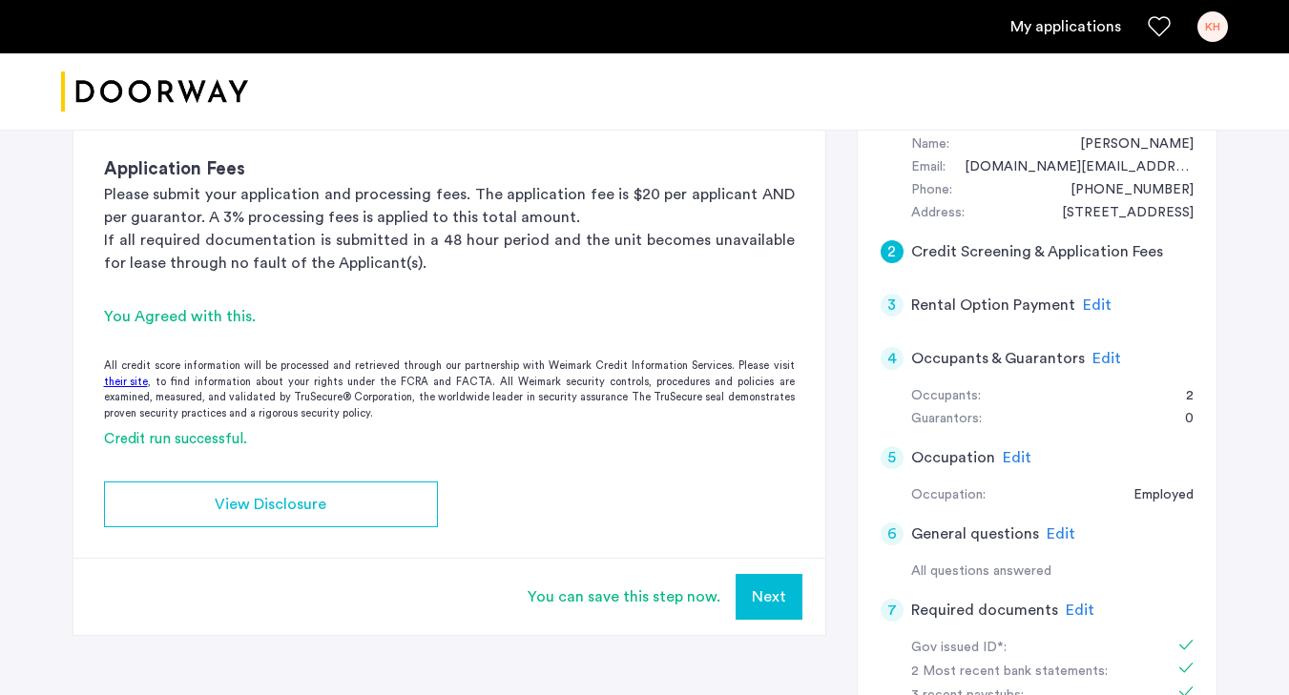
click at [764, 593] on button "Next" at bounding box center [769, 597] width 67 height 46
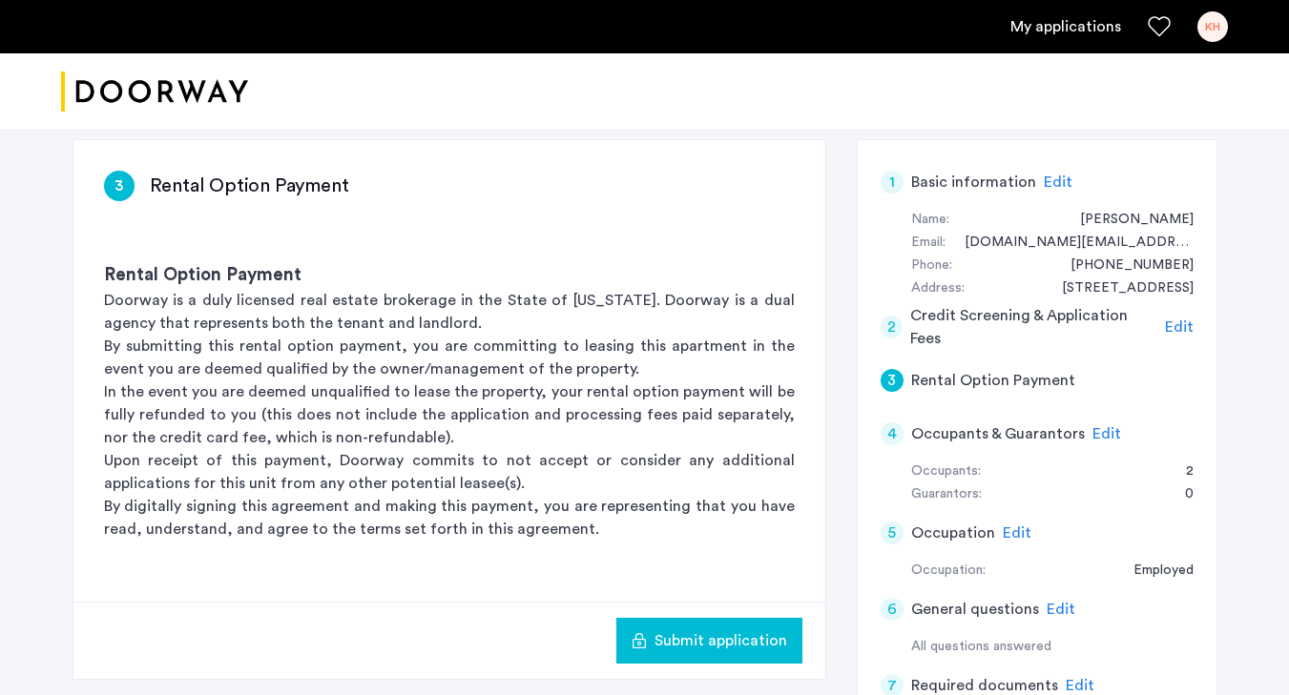
scroll to position [290, 0]
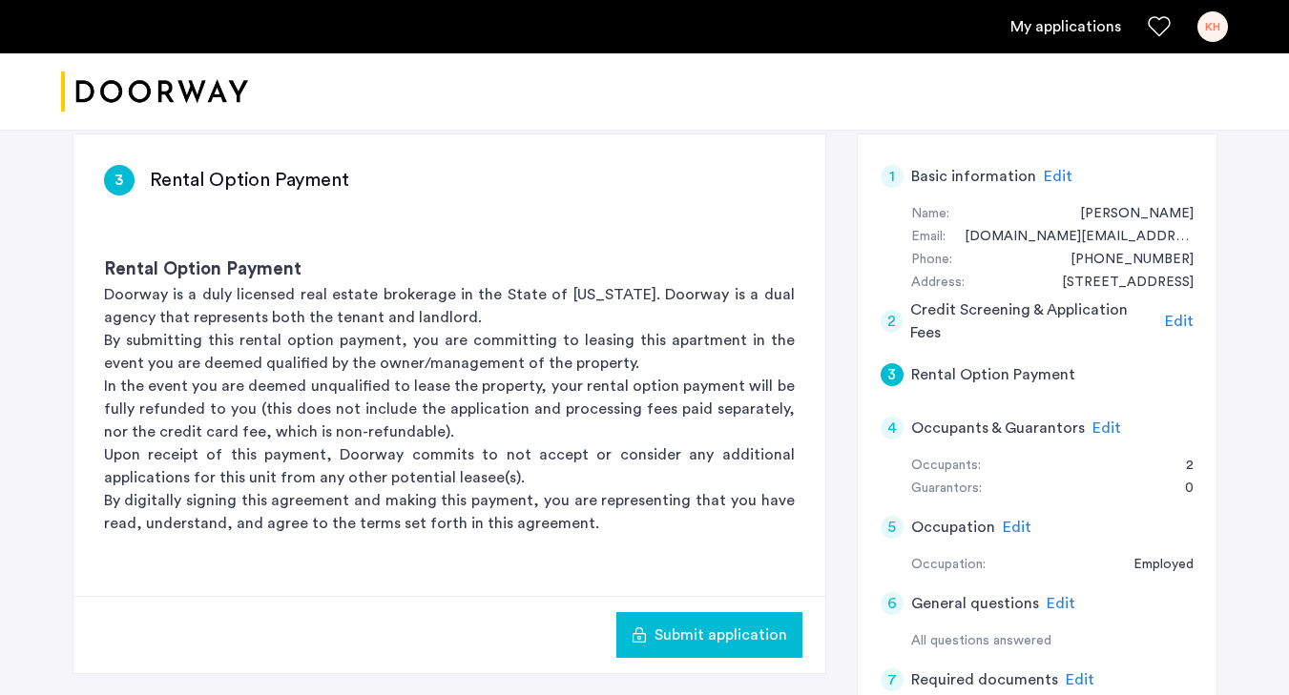
click at [900, 408] on div "4 Occupants & Guarantors Edit" at bounding box center [1037, 428] width 313 height 53
click at [891, 444] on div "4 Occupants & Guarantors Edit" at bounding box center [1037, 428] width 313 height 53
click at [891, 439] on div "4" at bounding box center [892, 428] width 23 height 23
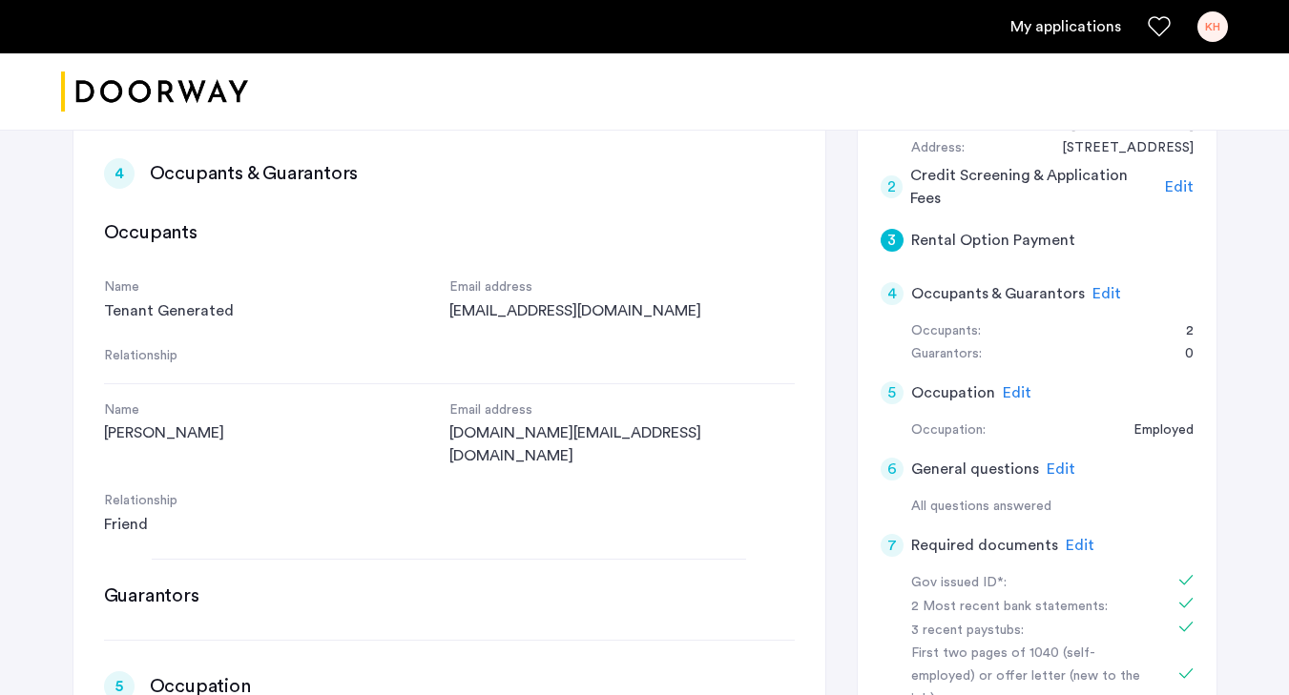
scroll to position [880, 0]
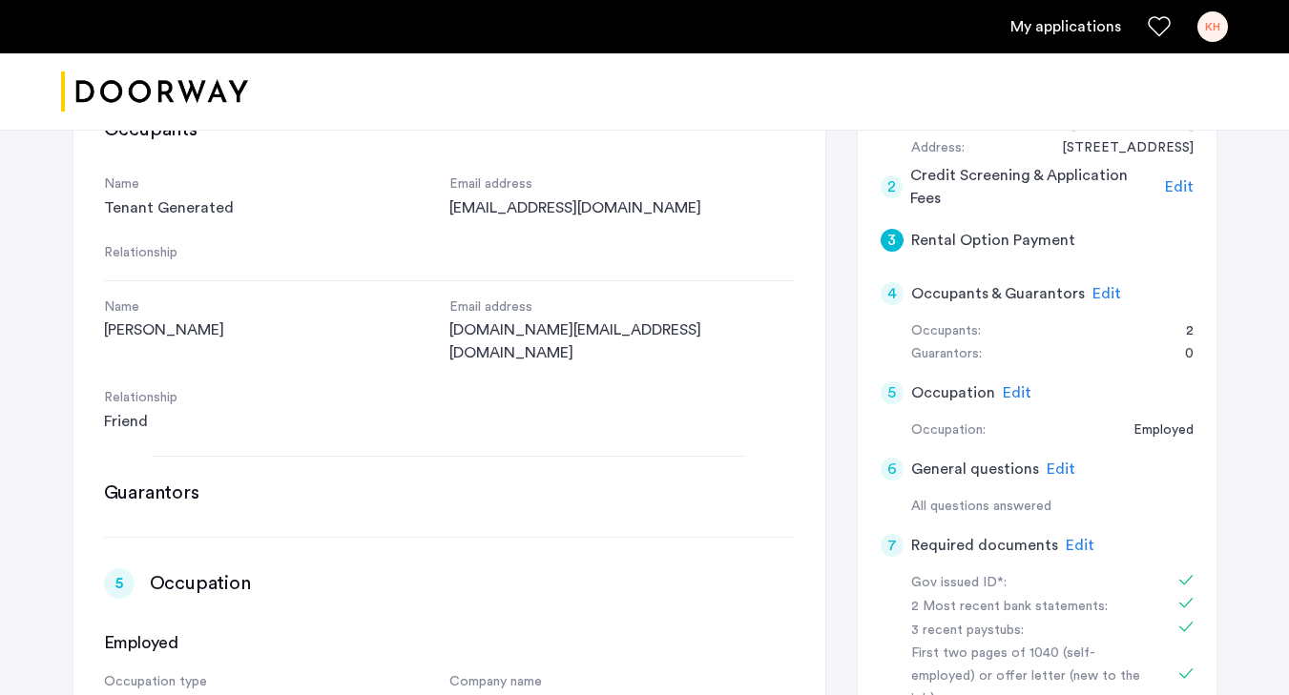
click at [903, 289] on div "4 Occupants & Guarantors Edit" at bounding box center [1037, 293] width 313 height 53
click at [900, 303] on div "4 Occupants & Guarantors Edit" at bounding box center [1037, 293] width 313 height 53
click at [896, 300] on div "4" at bounding box center [892, 293] width 23 height 23
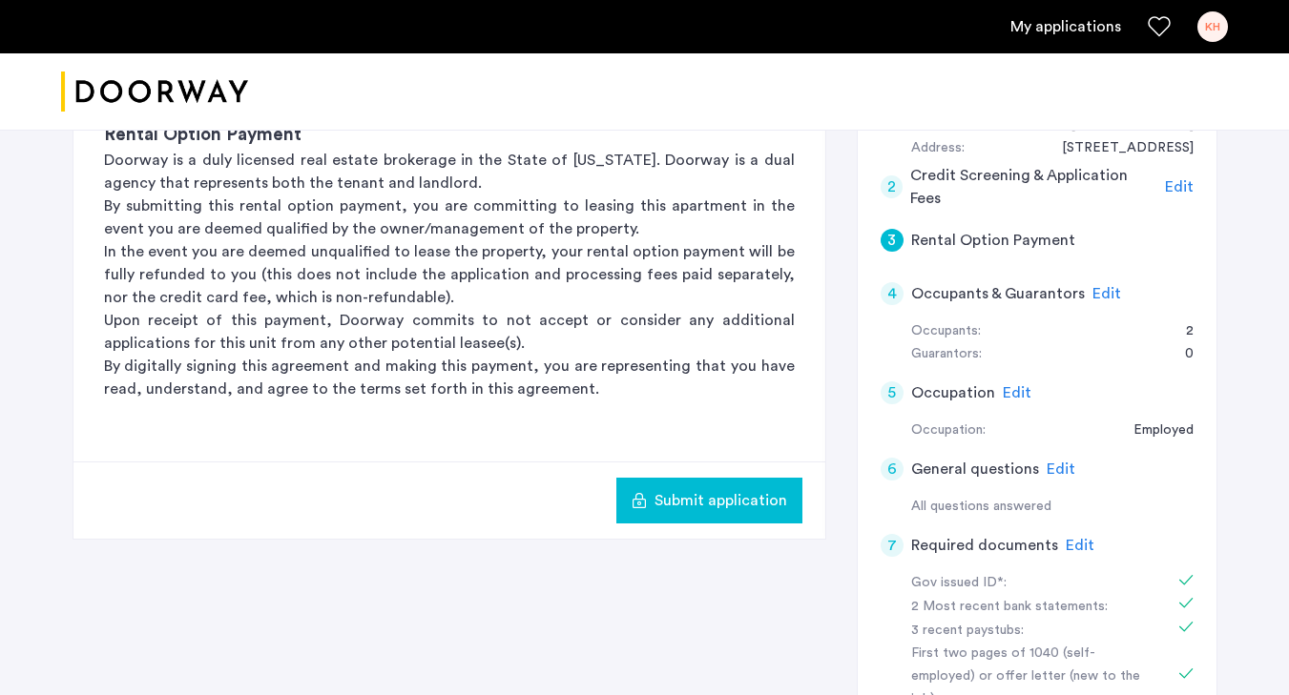
click at [895, 300] on div "4" at bounding box center [892, 293] width 23 height 23
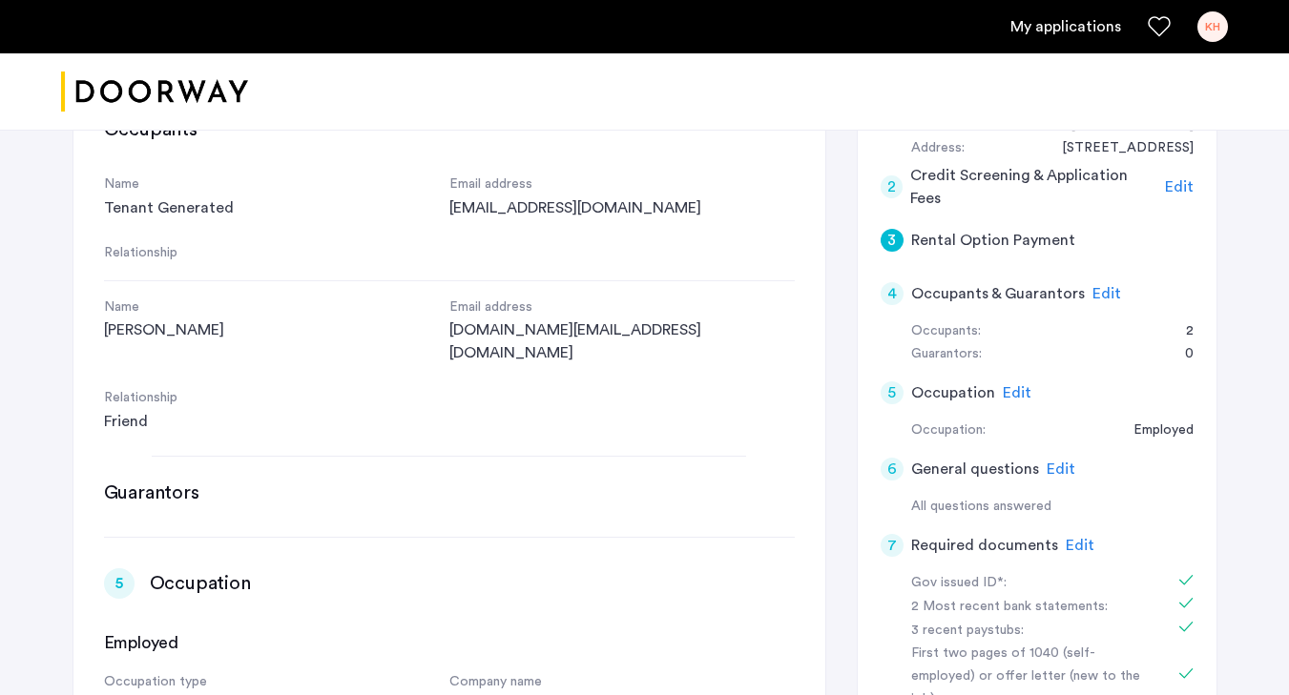
scroll to position [0, 0]
click at [894, 300] on div "4" at bounding box center [892, 293] width 23 height 23
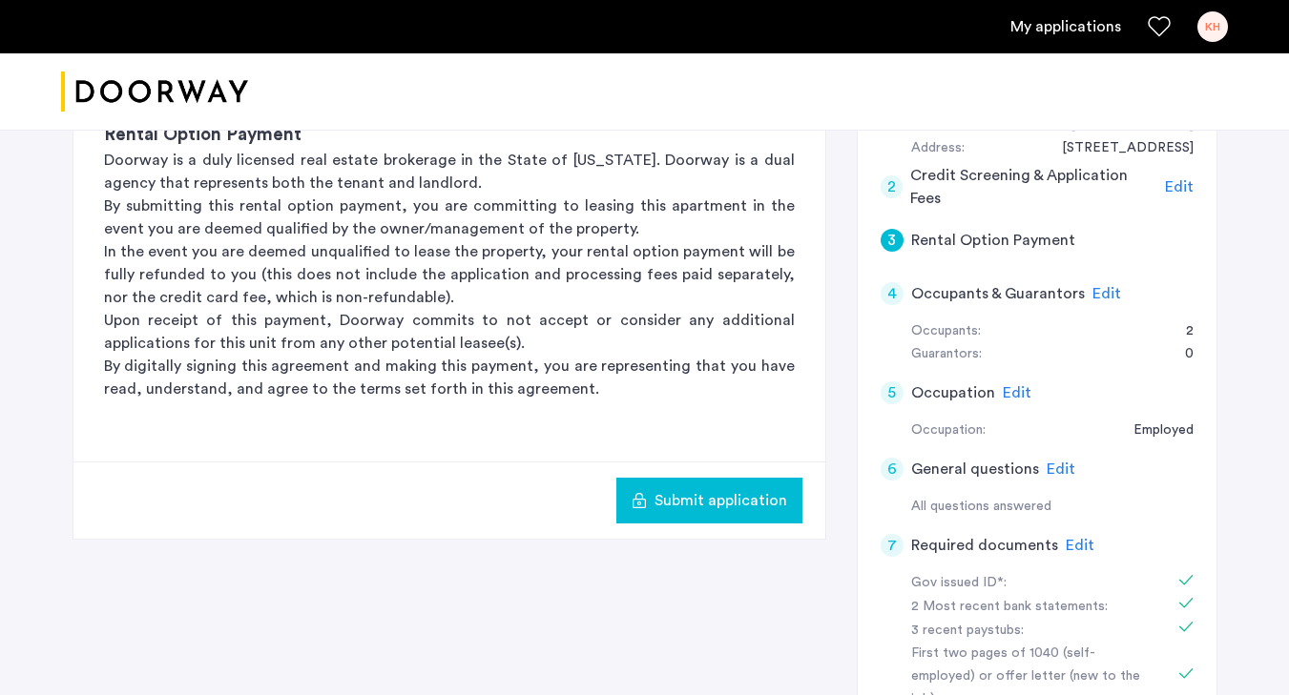
scroll to position [0, 224]
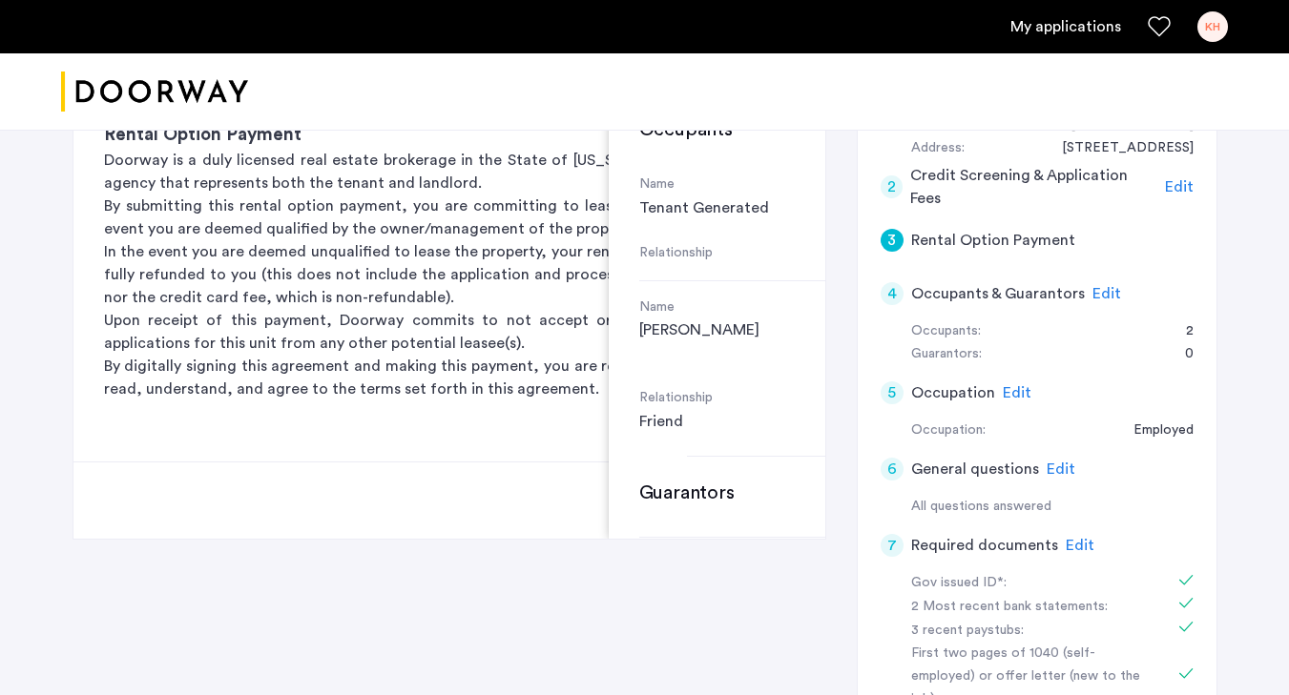
click at [550, 481] on div "Submit application" at bounding box center [449, 500] width 752 height 77
click at [886, 233] on div "3" at bounding box center [892, 240] width 23 height 23
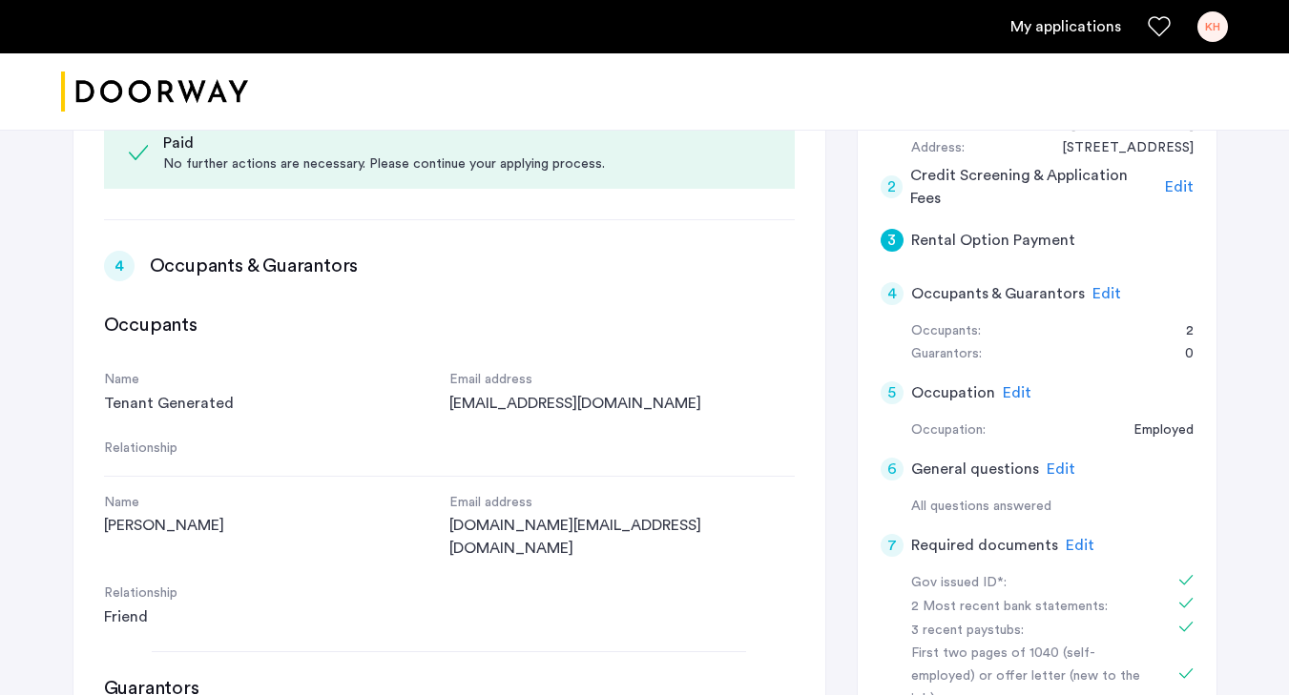
scroll to position [0, 0]
click at [888, 237] on div "3" at bounding box center [892, 240] width 23 height 23
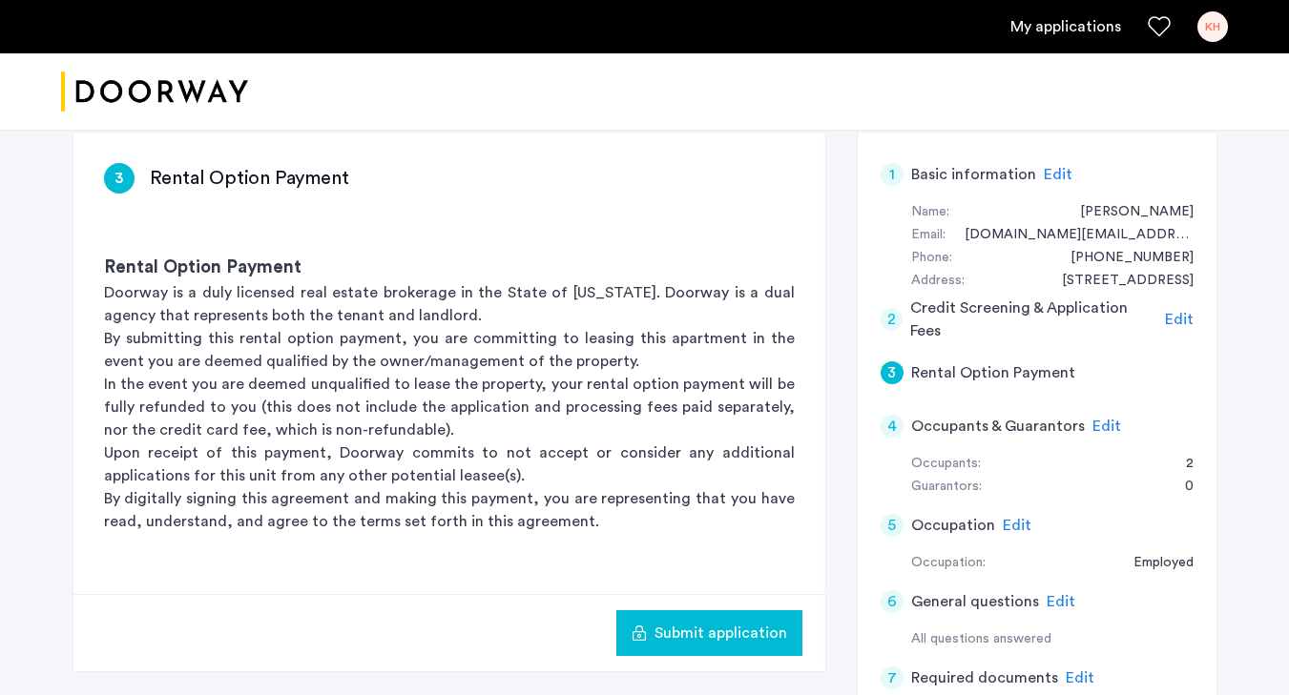
scroll to position [288, 0]
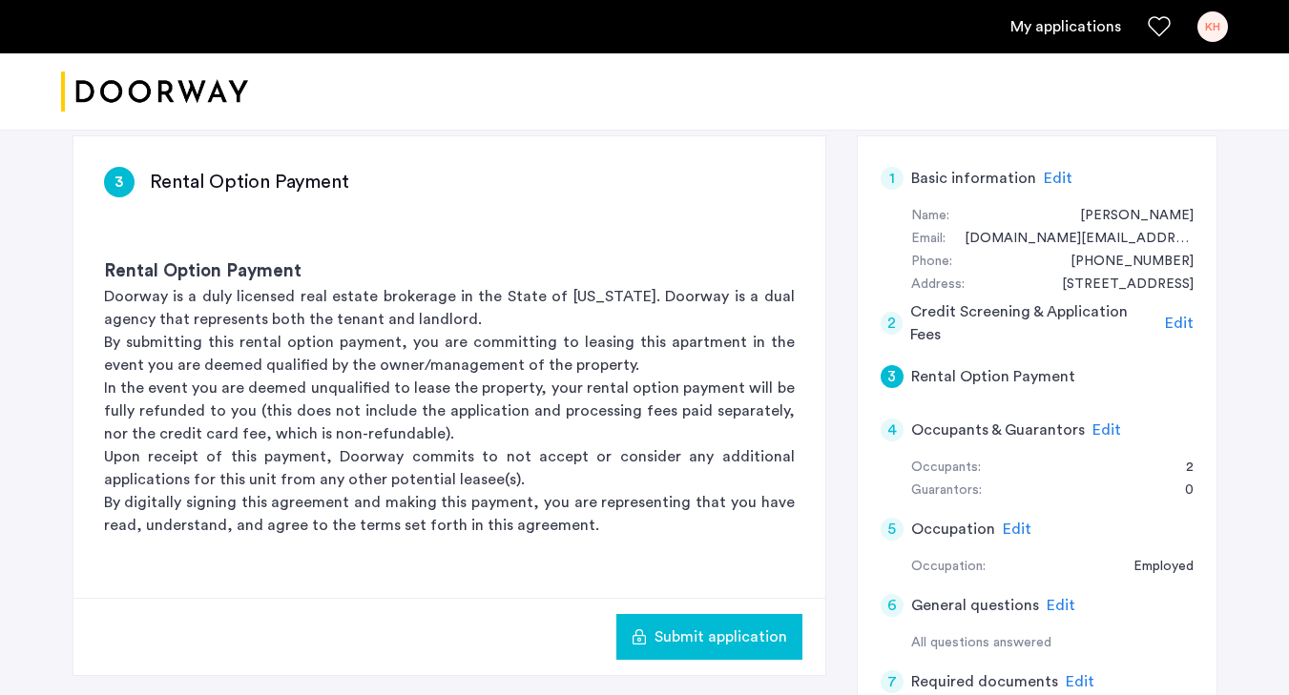
click at [705, 637] on span "Submit application" at bounding box center [720, 637] width 133 height 23
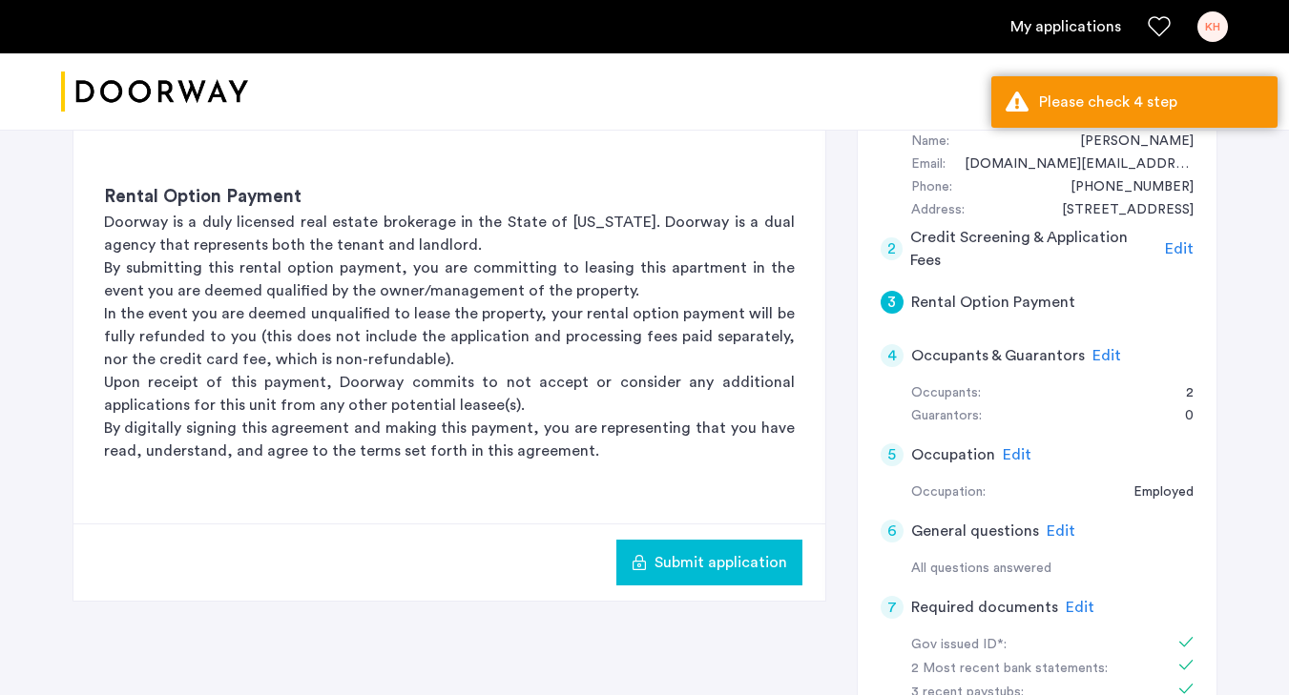
click at [898, 357] on div "4" at bounding box center [892, 355] width 23 height 23
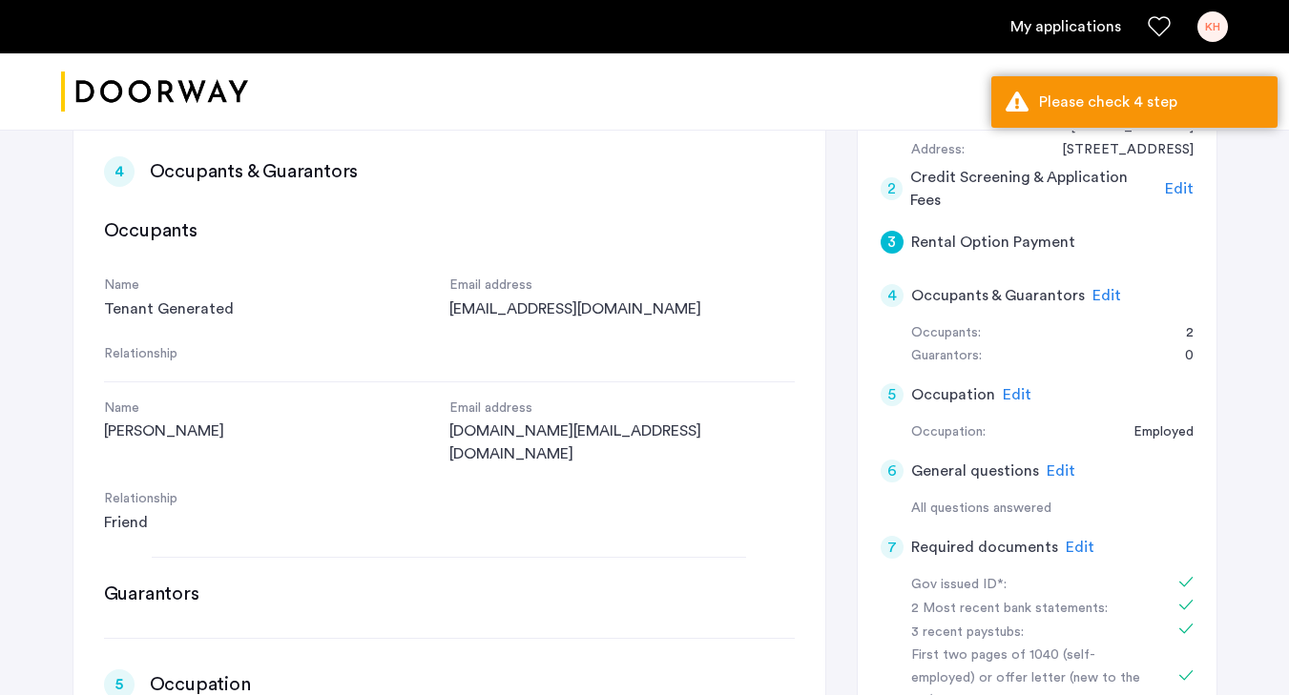
scroll to position [880, 0]
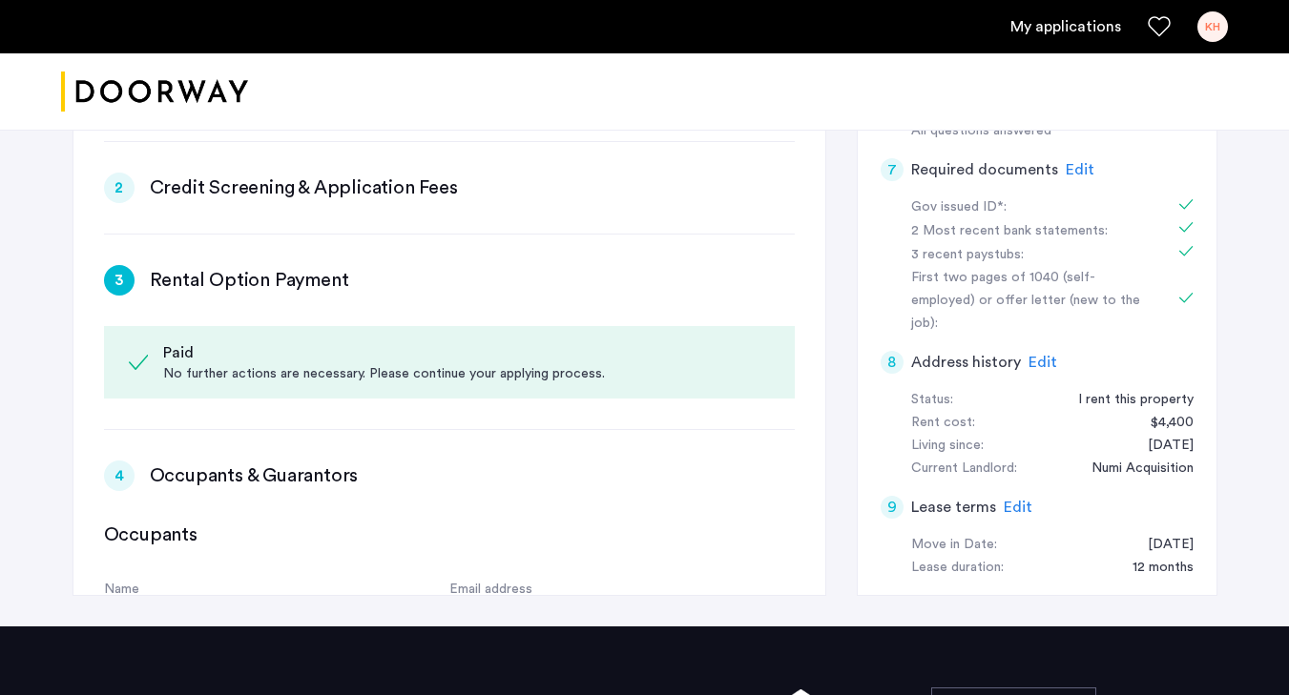
click at [119, 461] on div "4" at bounding box center [119, 476] width 31 height 31
click at [236, 463] on h3 "Occupants & Guarantors" at bounding box center [254, 476] width 209 height 27
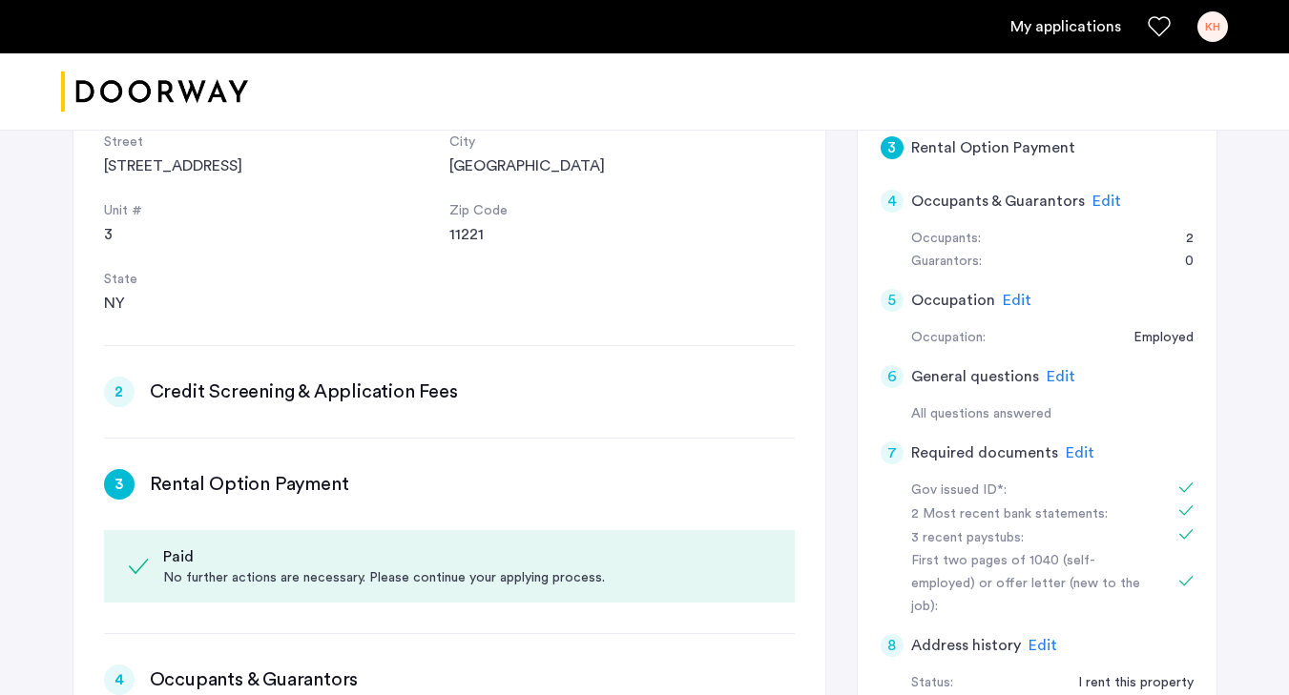
click at [897, 195] on div "4" at bounding box center [892, 201] width 23 height 23
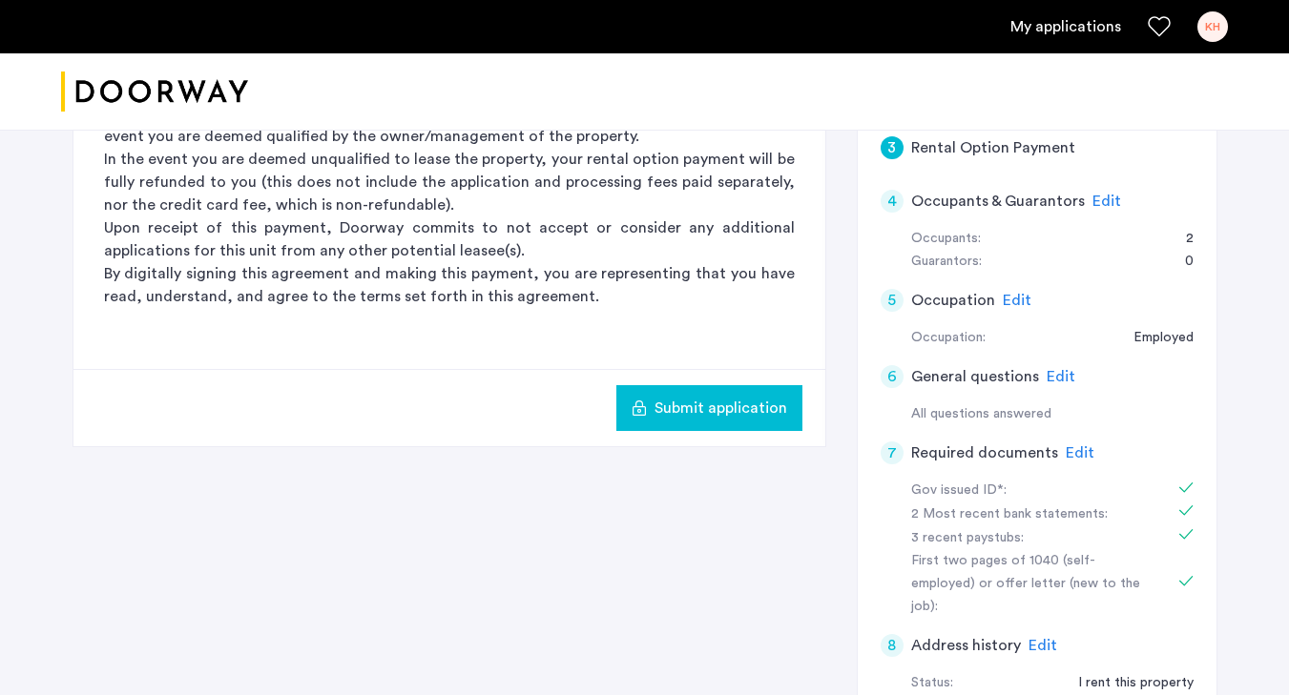
click at [897, 196] on div "4" at bounding box center [892, 201] width 23 height 23
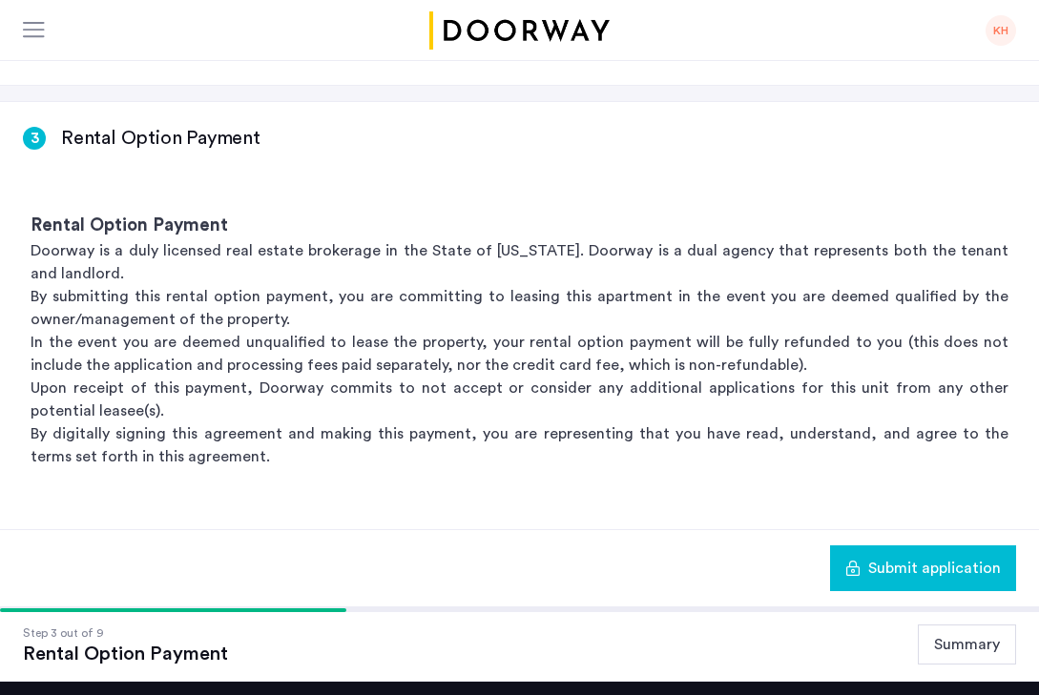
scroll to position [479, 0]
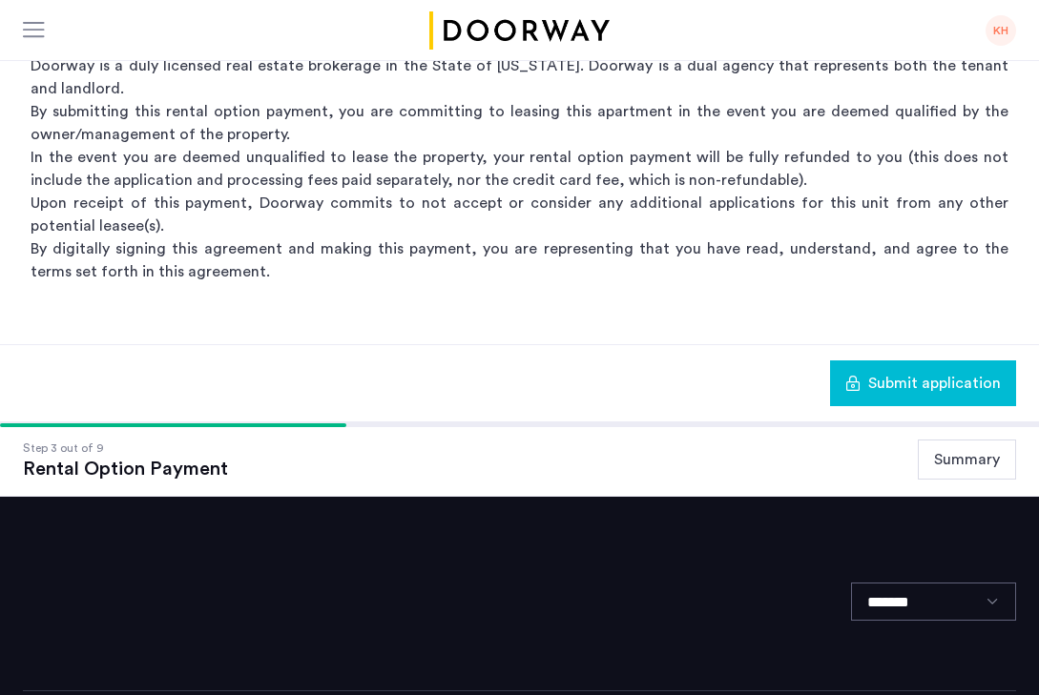
click at [965, 440] on button "Summary" at bounding box center [967, 460] width 98 height 40
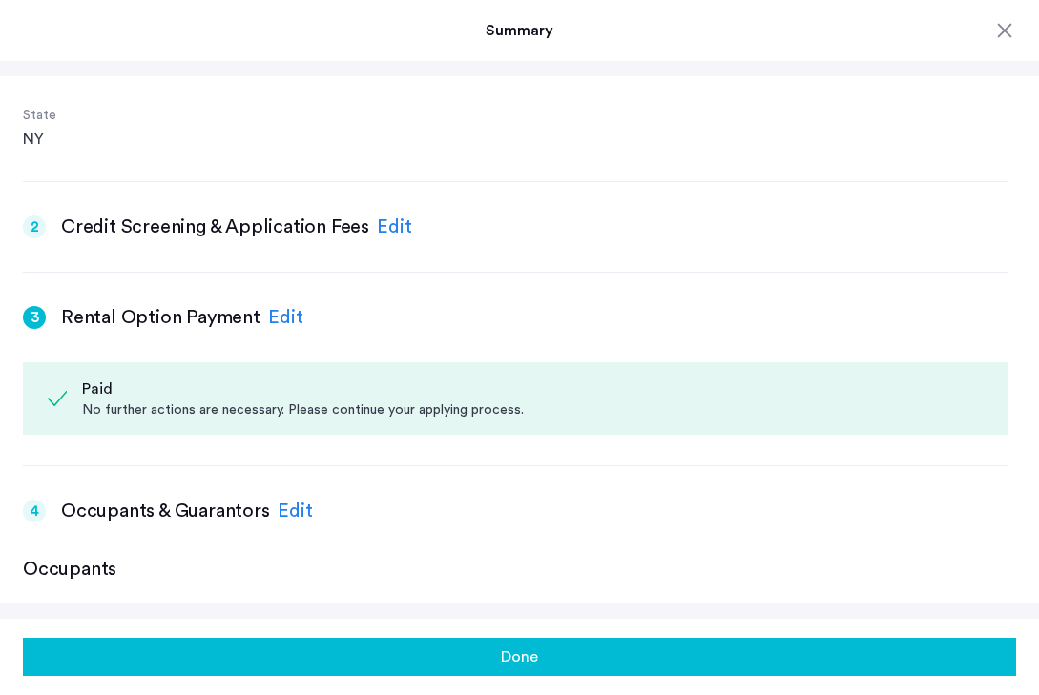
scroll to position [498, 0]
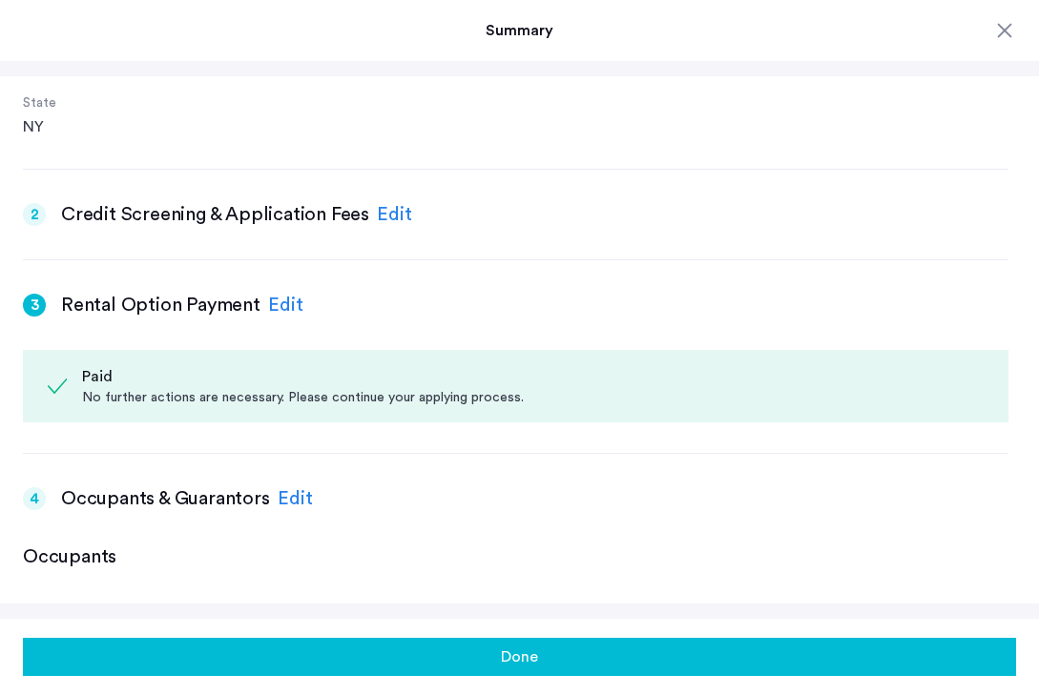
click at [381, 220] on div "Edit" at bounding box center [394, 214] width 35 height 29
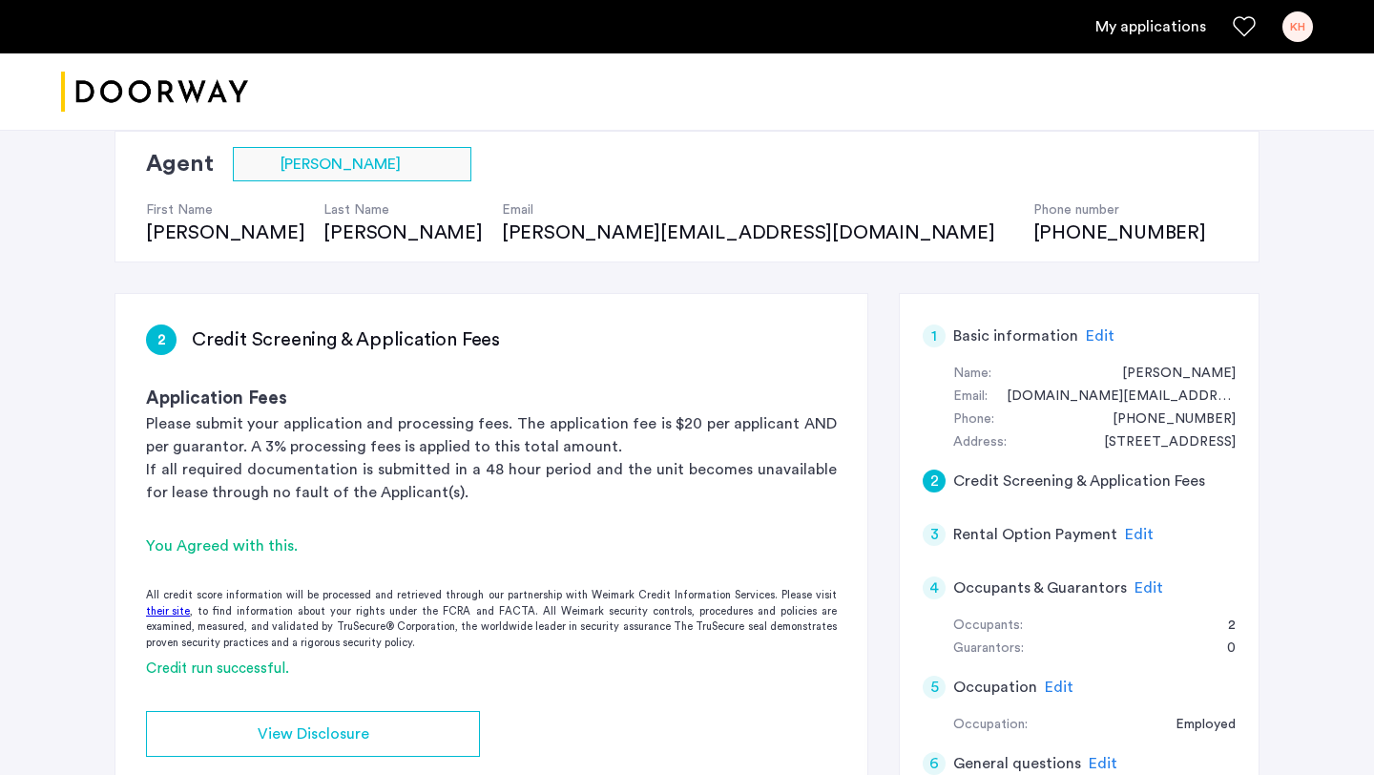
scroll to position [157, 0]
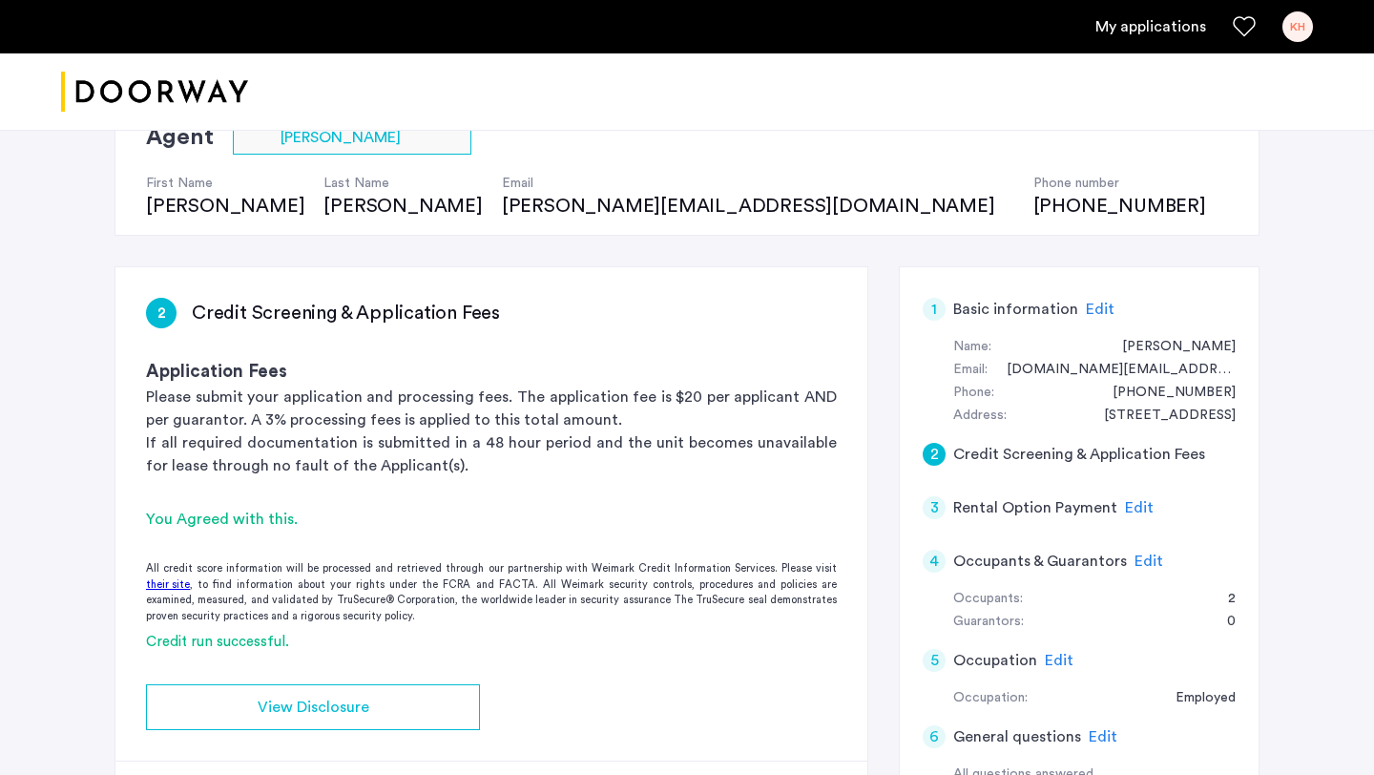
click at [1098, 447] on h5 "Credit Screening & Application Fees" at bounding box center [1079, 454] width 252 height 23
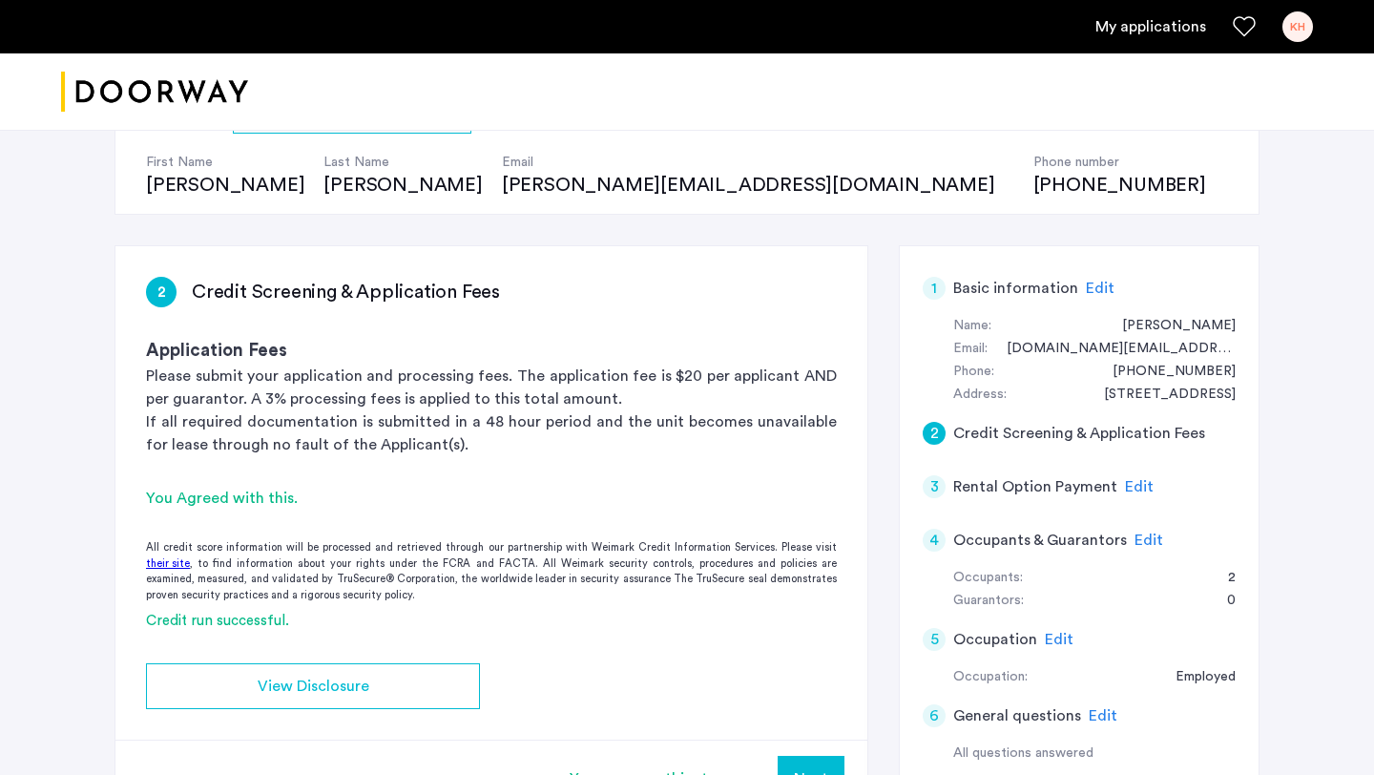
scroll to position [182, 0]
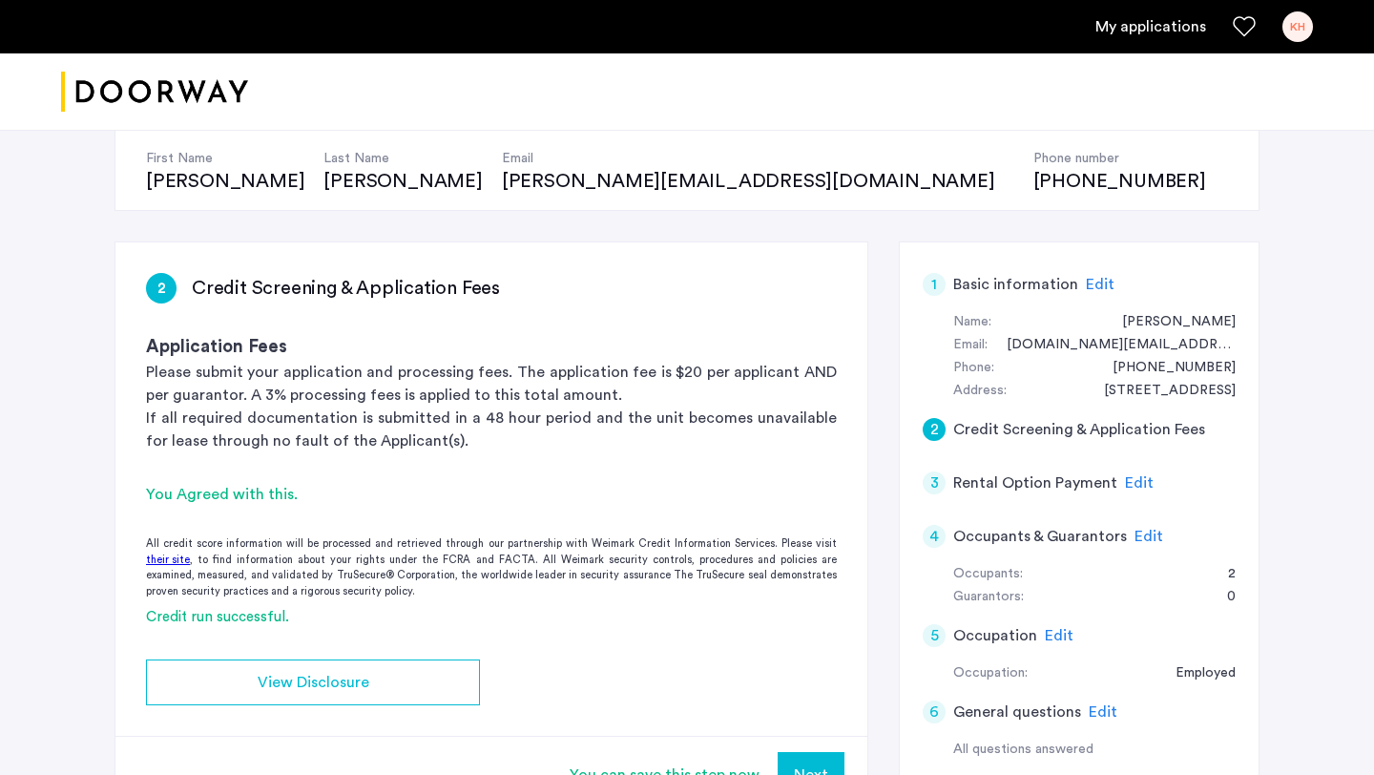
drag, startPoint x: 1098, startPoint y: 447, endPoint x: 937, endPoint y: 488, distance: 166.1
click at [937, 488] on div "3" at bounding box center [934, 482] width 23 height 23
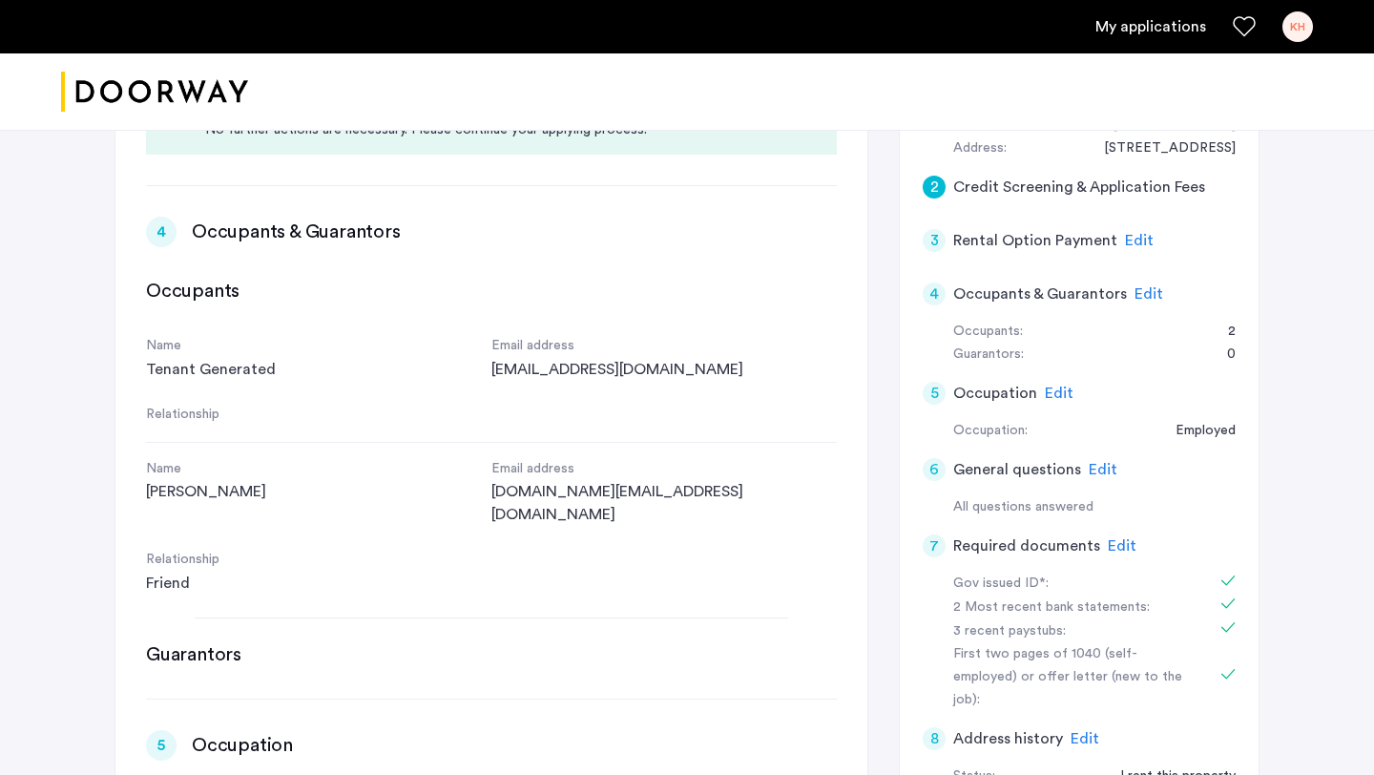
scroll to position [731, 0]
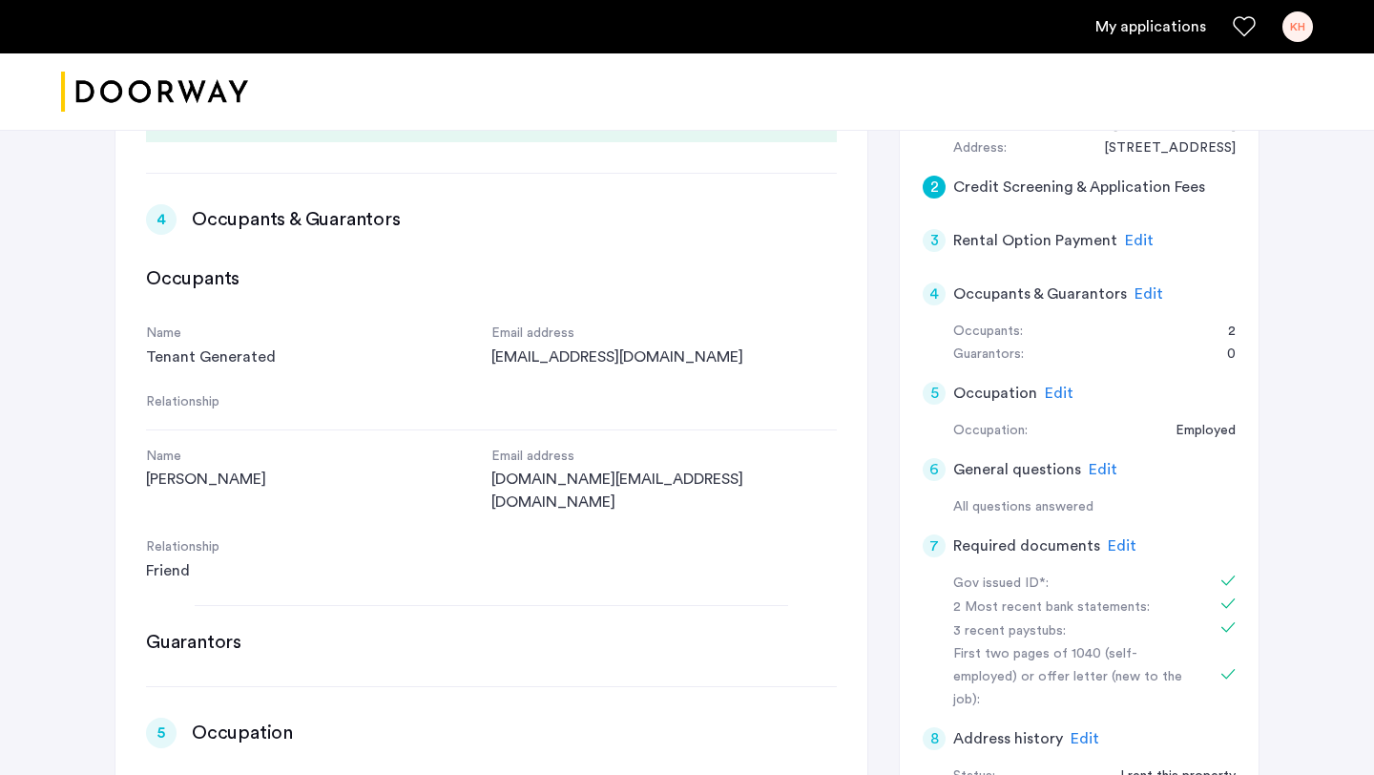
click at [944, 539] on div "7 Required documents Edit" at bounding box center [1079, 545] width 313 height 53
drag, startPoint x: 937, startPoint y: 488, endPoint x: 934, endPoint y: 548, distance: 60.2
click at [934, 548] on div "7" at bounding box center [934, 545] width 23 height 23
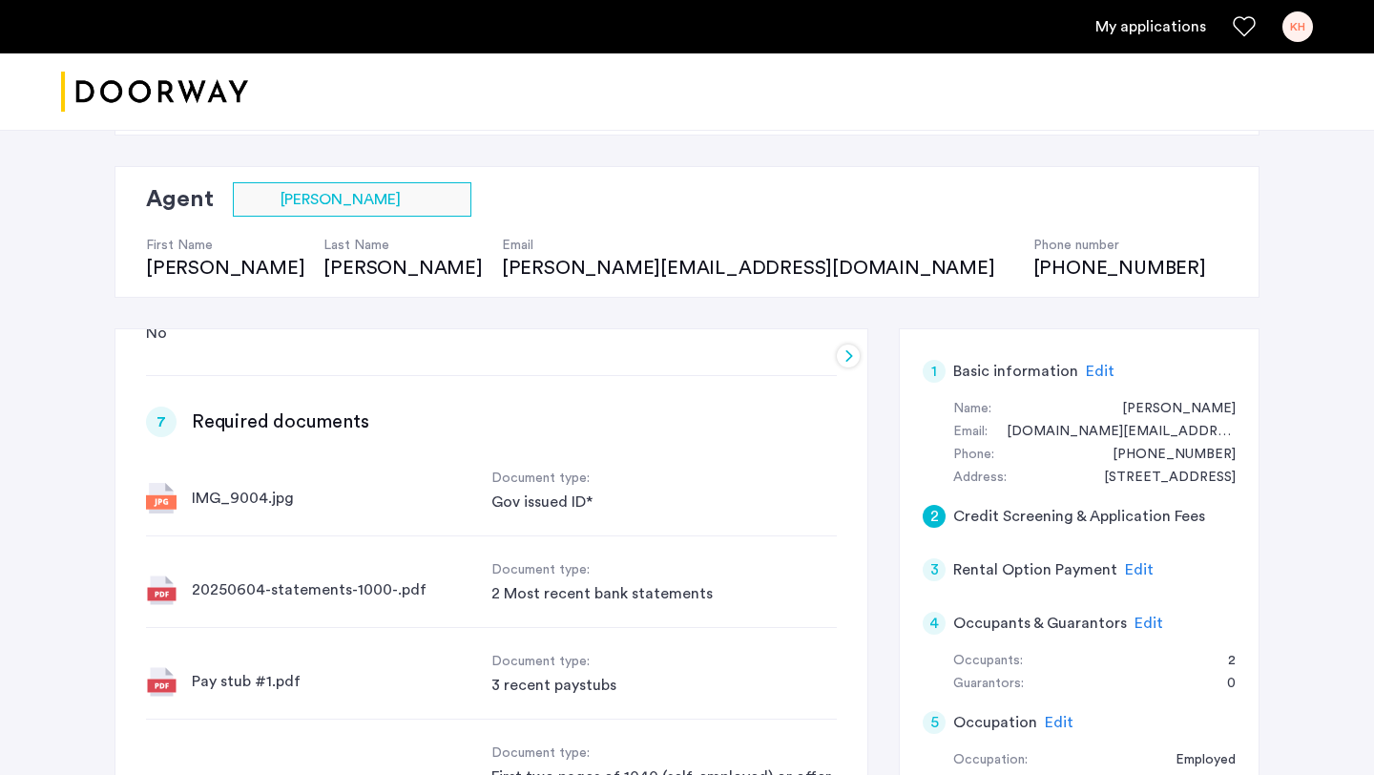
scroll to position [0, 0]
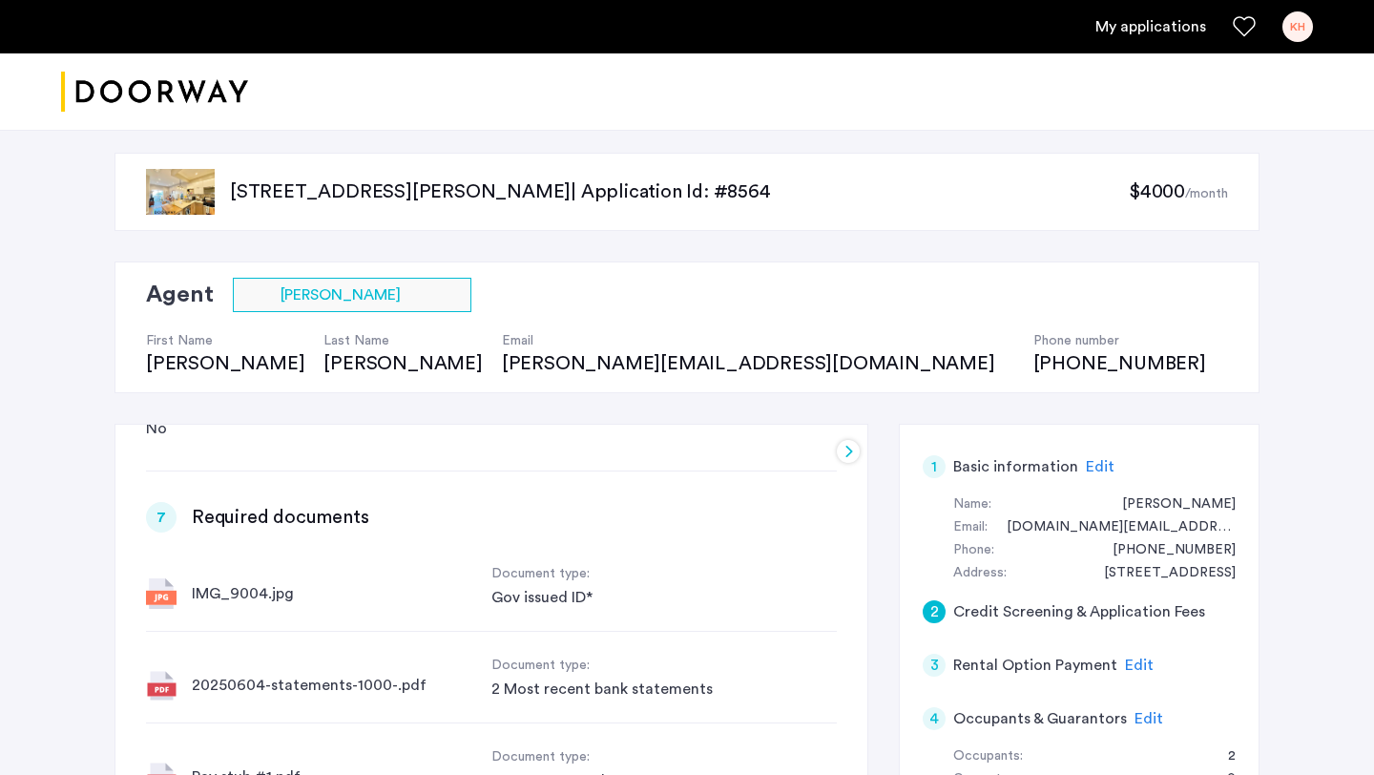
drag, startPoint x: 934, startPoint y: 548, endPoint x: 935, endPoint y: 617, distance: 69.6
click at [935, 617] on div "2" at bounding box center [934, 611] width 23 height 23
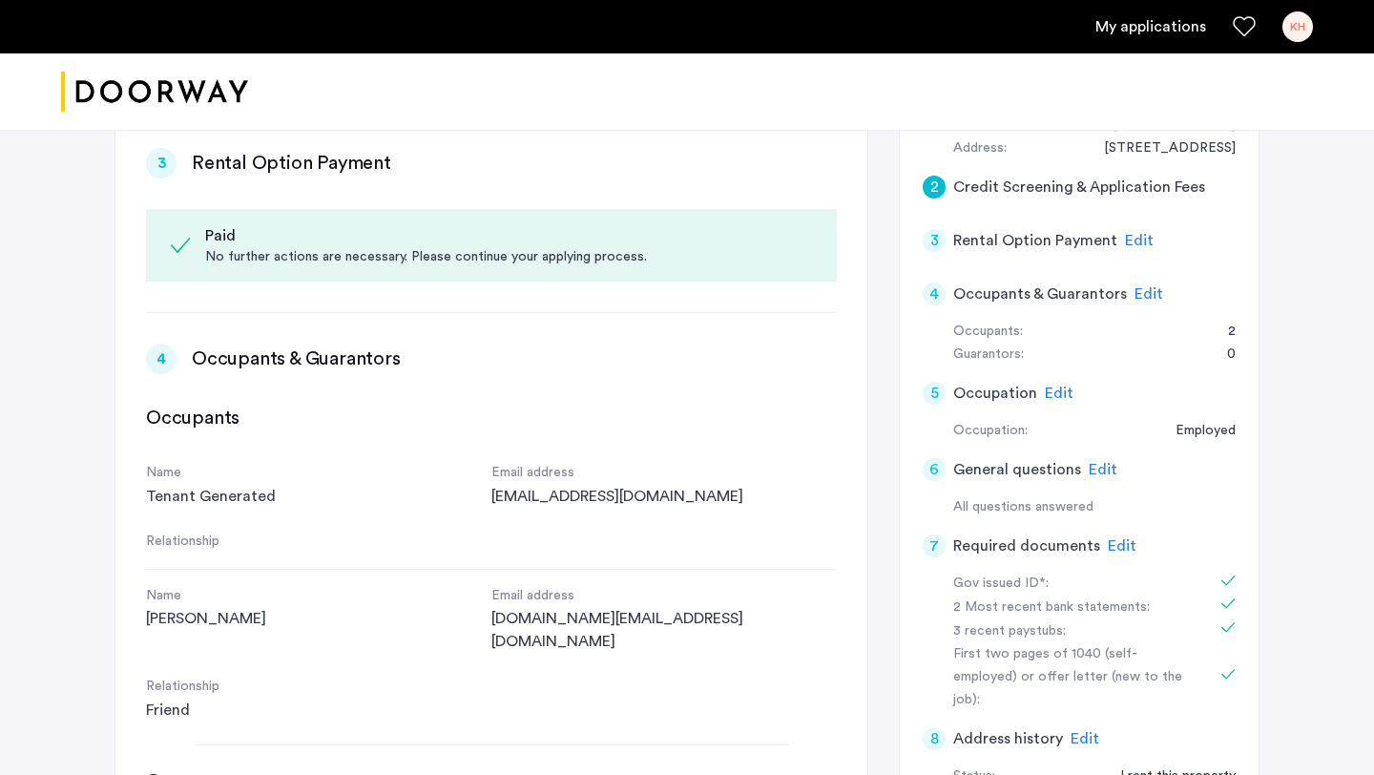
drag, startPoint x: 935, startPoint y: 617, endPoint x: 535, endPoint y: 211, distance: 570.0
click at [535, 224] on div "Paid" at bounding box center [508, 235] width 607 height 23
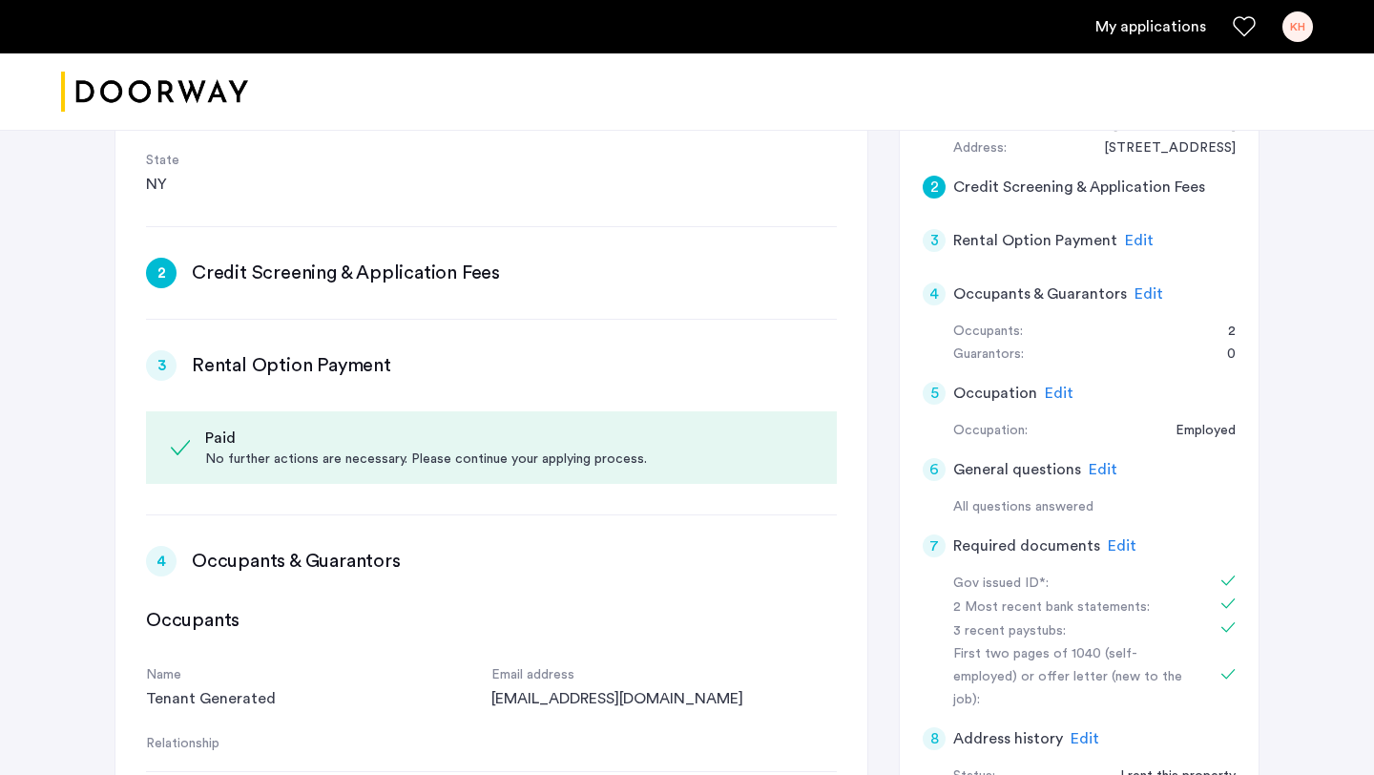
drag, startPoint x: 535, startPoint y: 211, endPoint x: 173, endPoint y: 244, distance: 364.1
click at [173, 258] on div "2" at bounding box center [161, 273] width 31 height 31
drag, startPoint x: 173, startPoint y: 244, endPoint x: 232, endPoint y: 252, distance: 59.6
click at [232, 259] on h3 "Credit Screening & Application Fees" at bounding box center [346, 272] width 308 height 27
drag, startPoint x: 232, startPoint y: 252, endPoint x: 170, endPoint y: 249, distance: 62.1
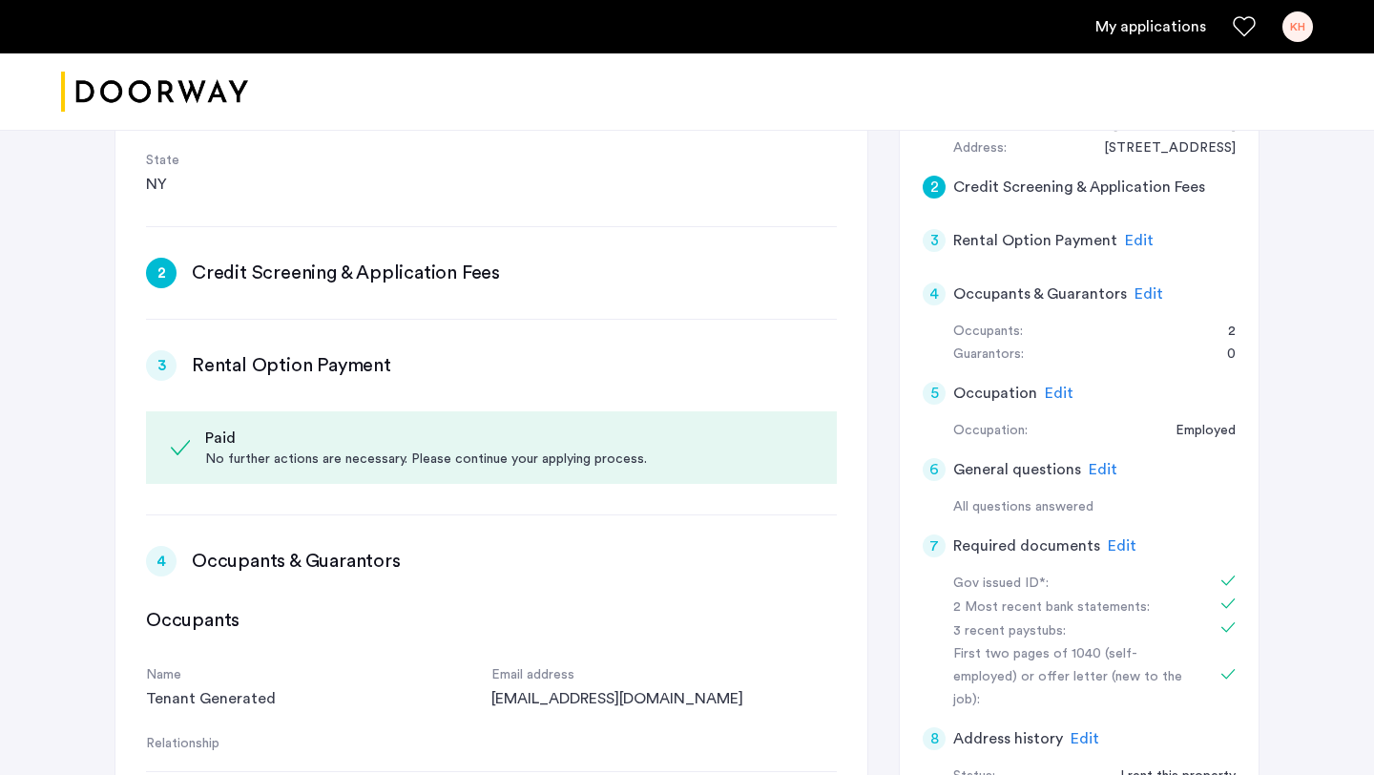
click at [170, 258] on div "2" at bounding box center [161, 273] width 31 height 31
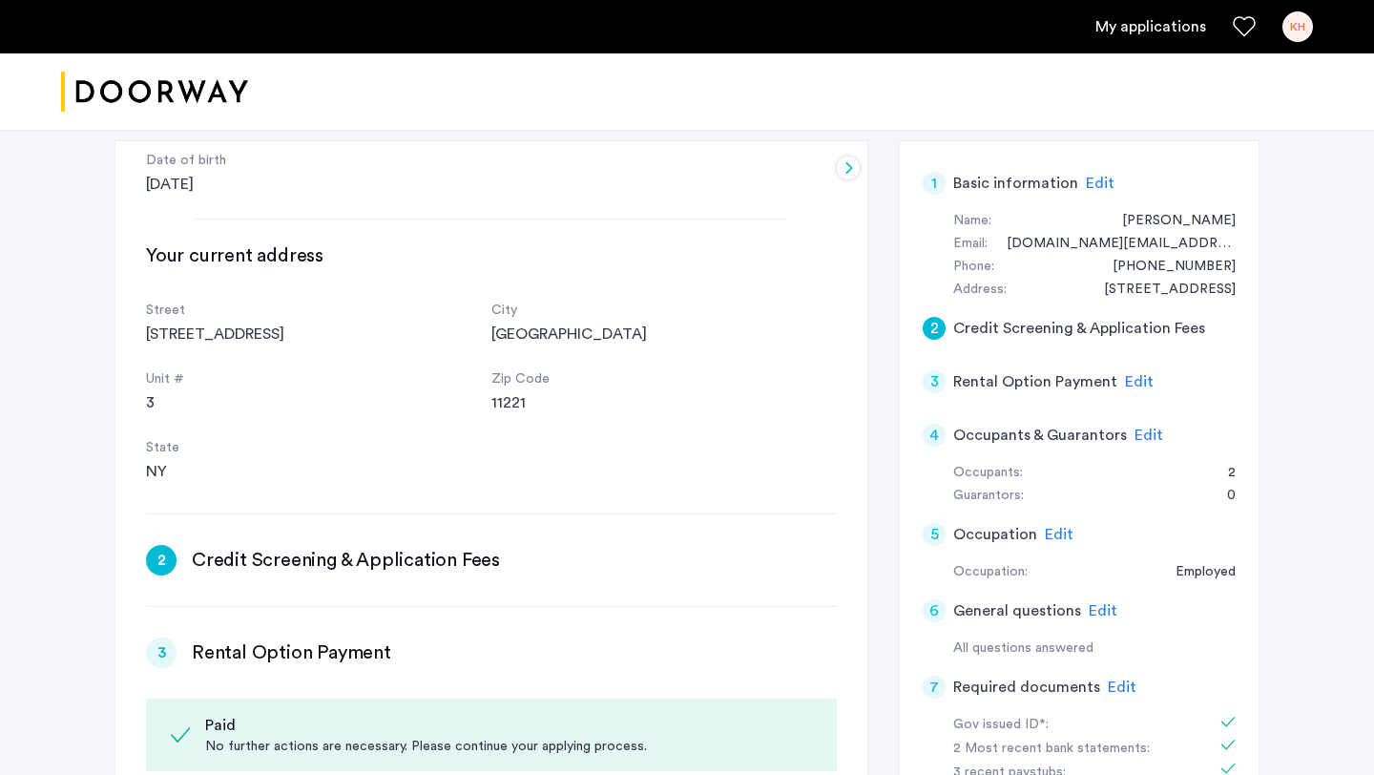
click at [1090, 187] on span "Edit" at bounding box center [1100, 183] width 29 height 15
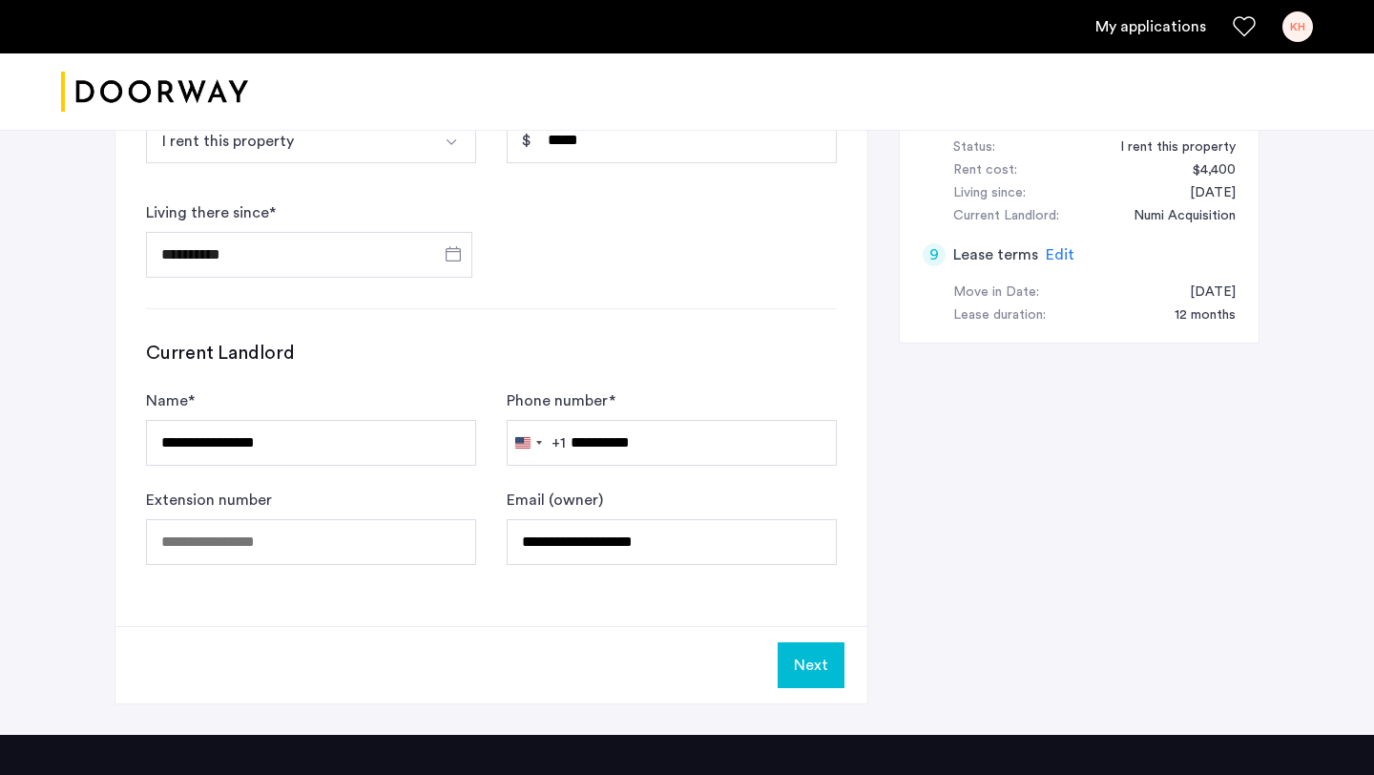
click at [816, 648] on button "Next" at bounding box center [811, 665] width 67 height 46
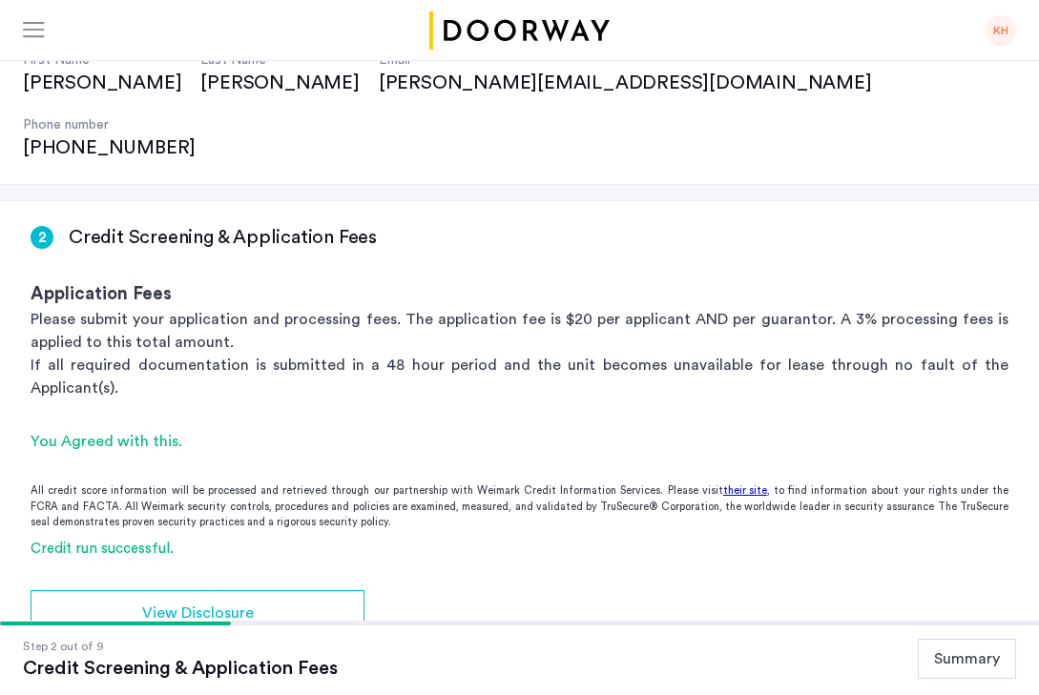
scroll to position [0, 0]
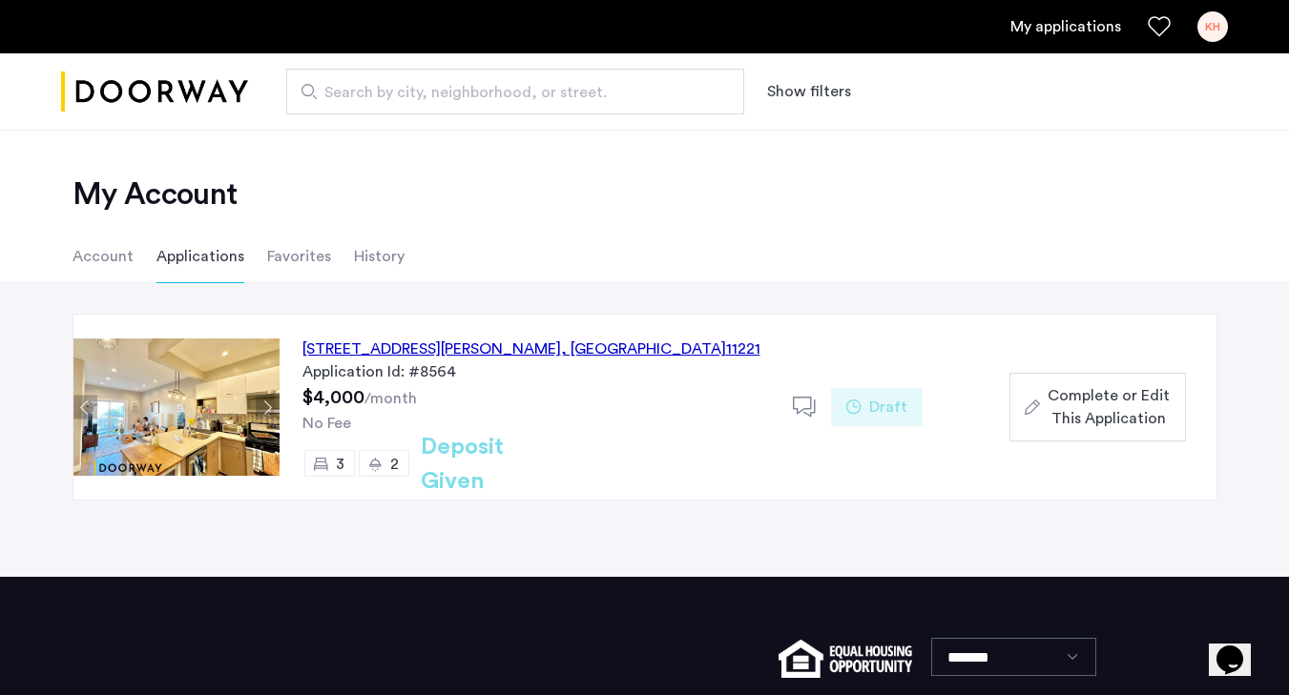
click at [470, 348] on div "591 Hart Street, Unit 3, Brooklyn , NY 11221" at bounding box center [531, 349] width 458 height 23
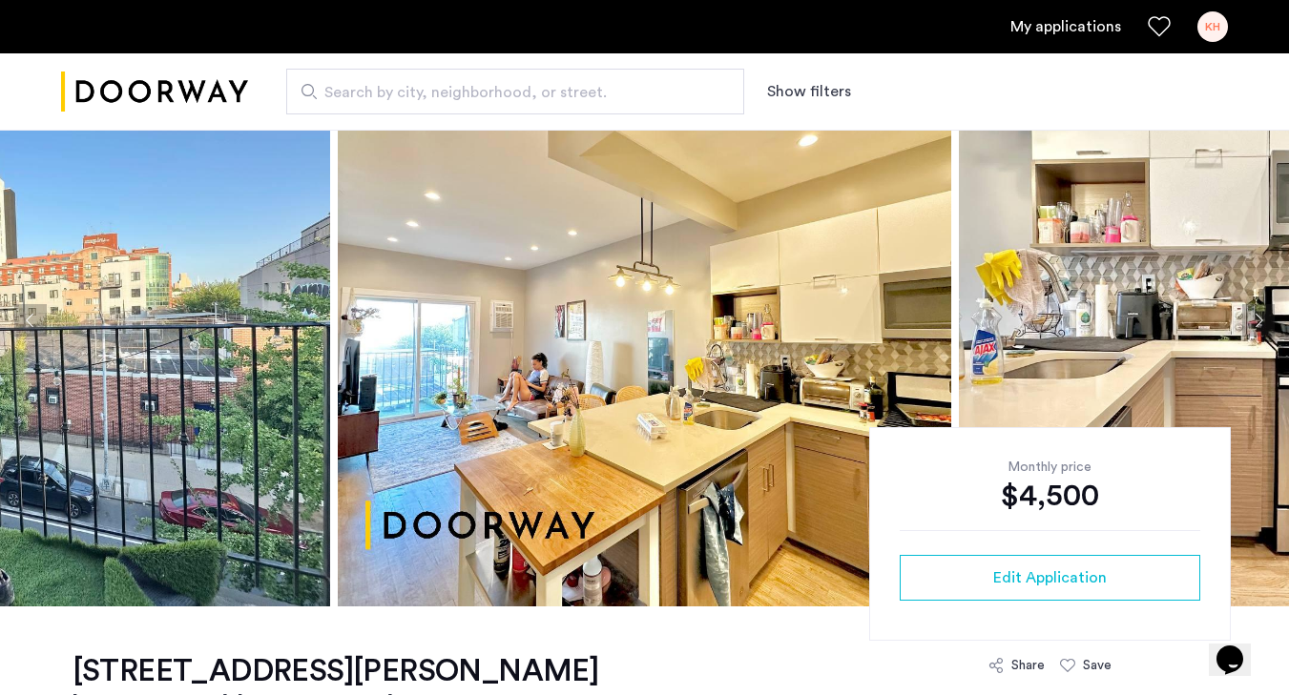
scroll to position [96, 0]
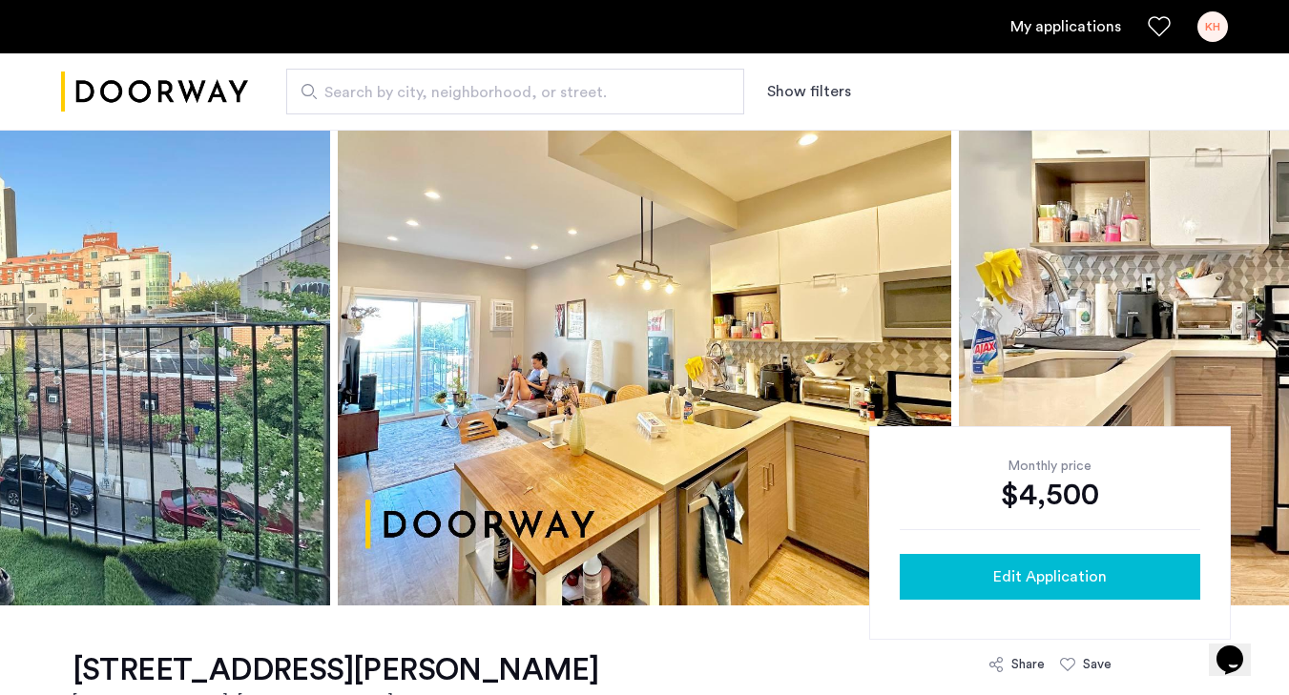
click at [955, 580] on div "Edit Application" at bounding box center [1050, 577] width 270 height 23
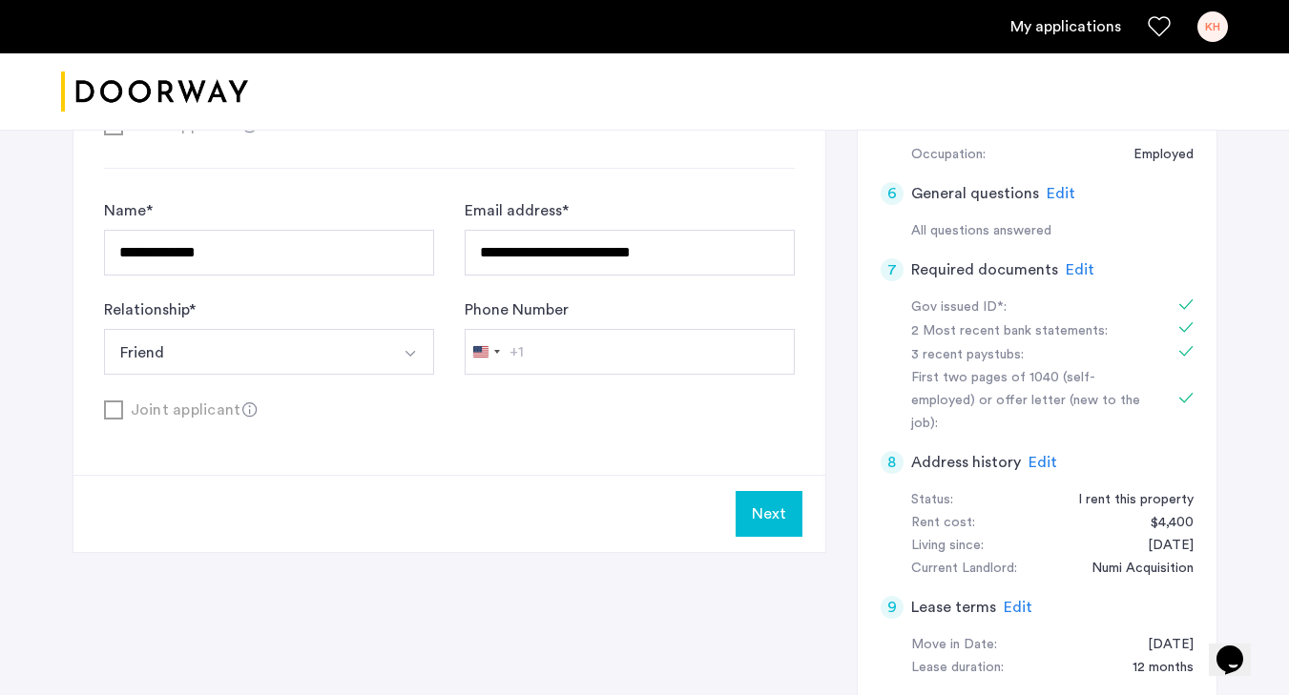
scroll to position [703, 0]
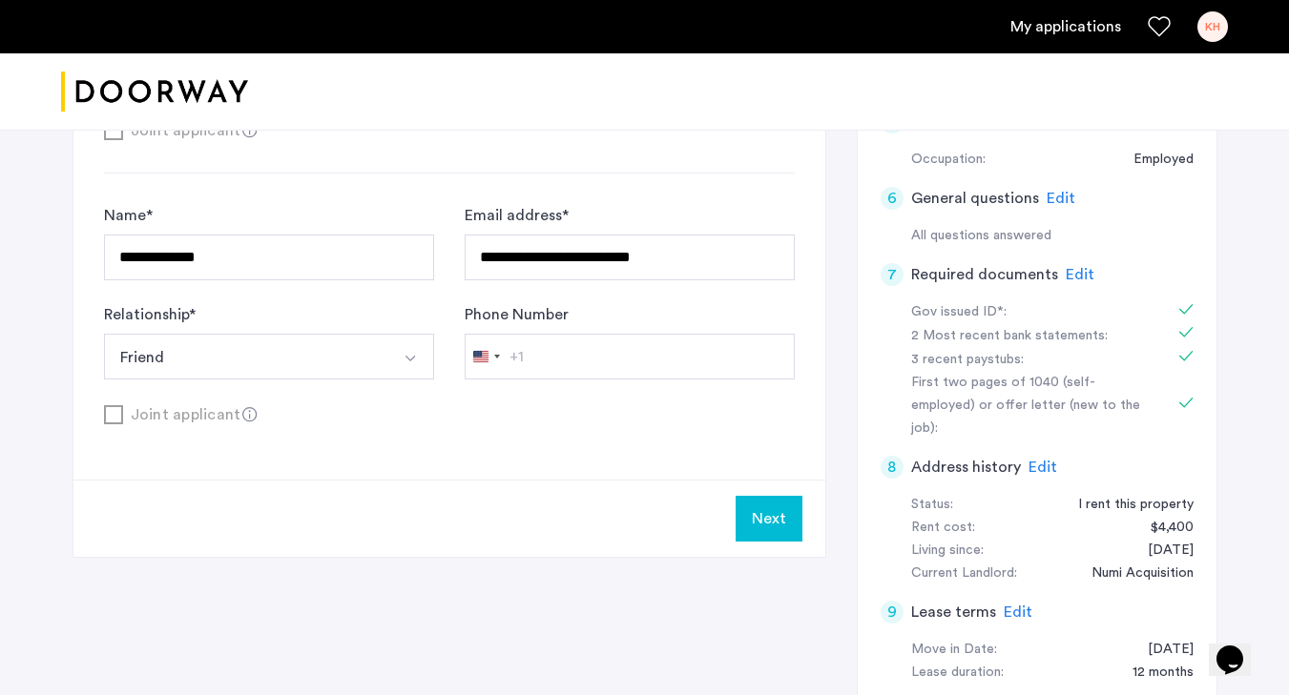
click at [393, 371] on button "Select option" at bounding box center [411, 357] width 46 height 46
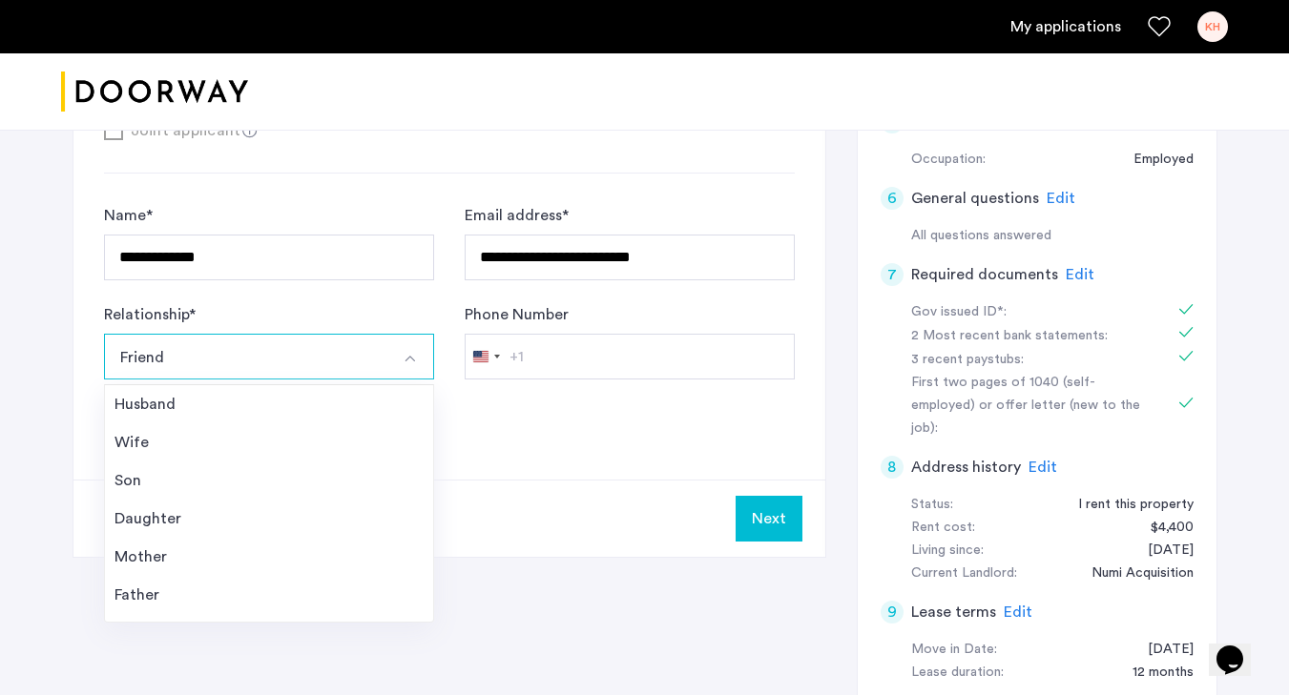
click at [393, 371] on button "Select option" at bounding box center [411, 357] width 46 height 46
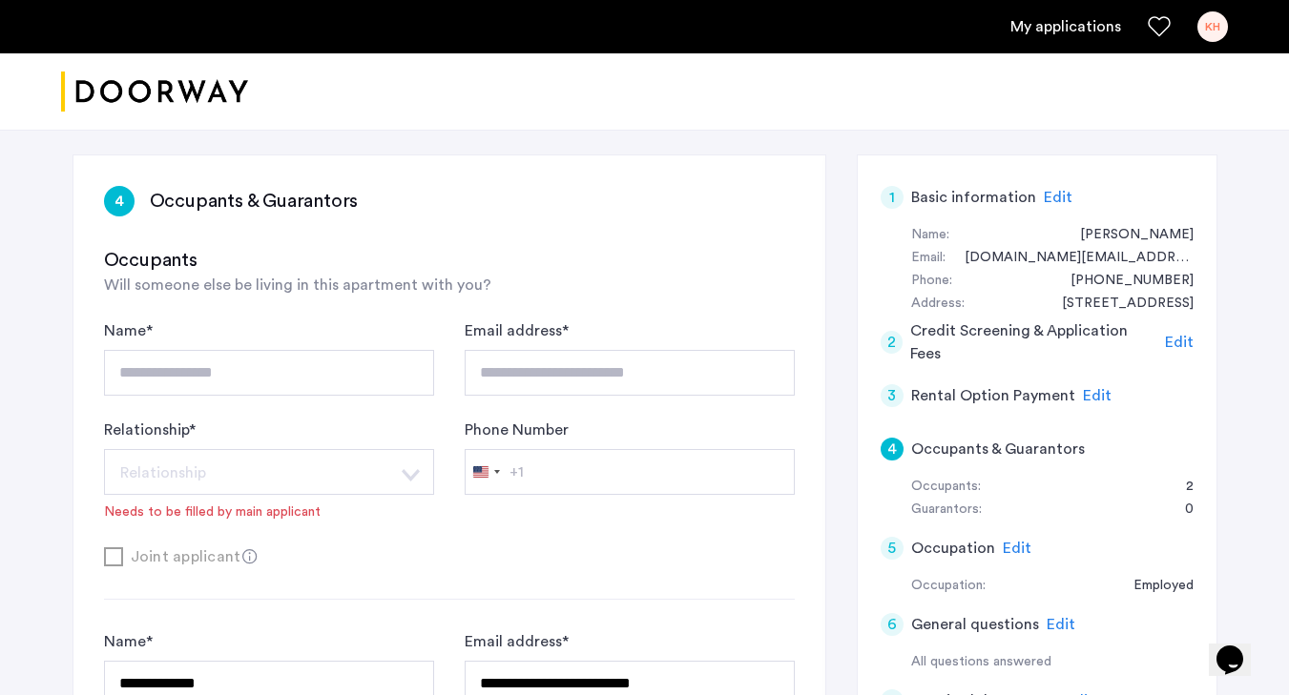
scroll to position [273, 0]
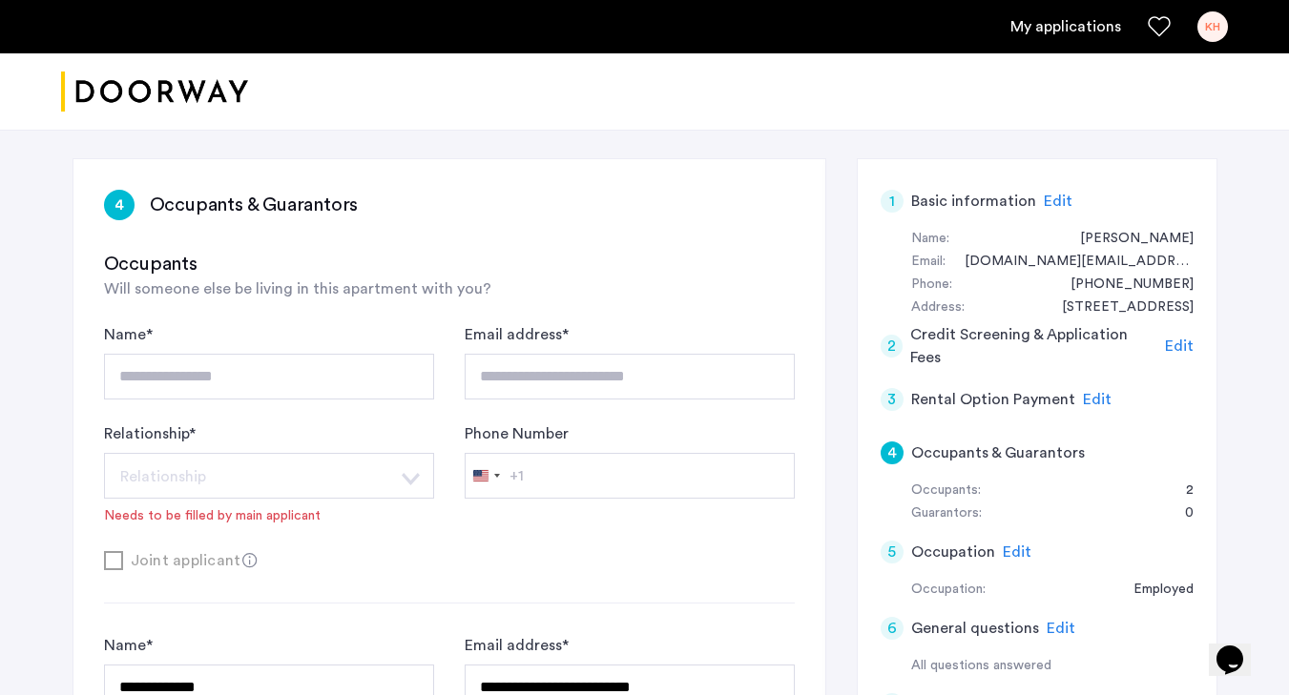
click at [1274, 80] on div at bounding box center [644, 91] width 1289 height 77
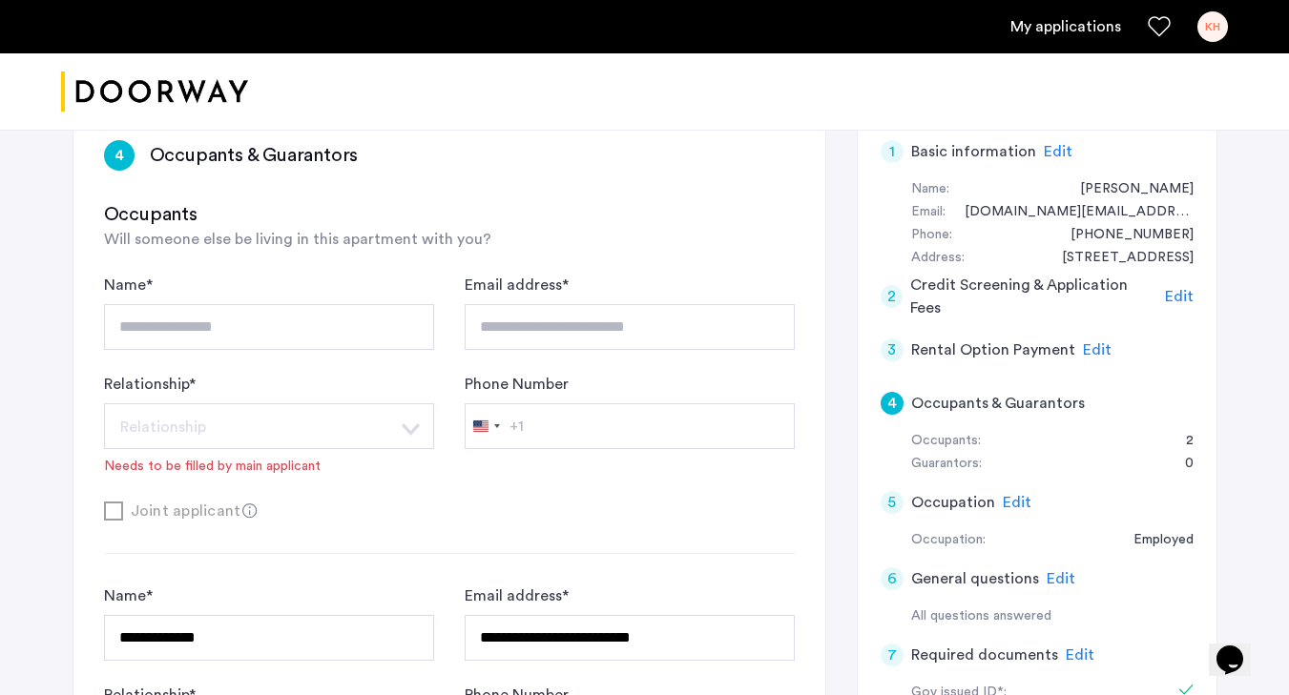
scroll to position [323, 0]
click at [890, 503] on div "5" at bounding box center [892, 501] width 23 height 23
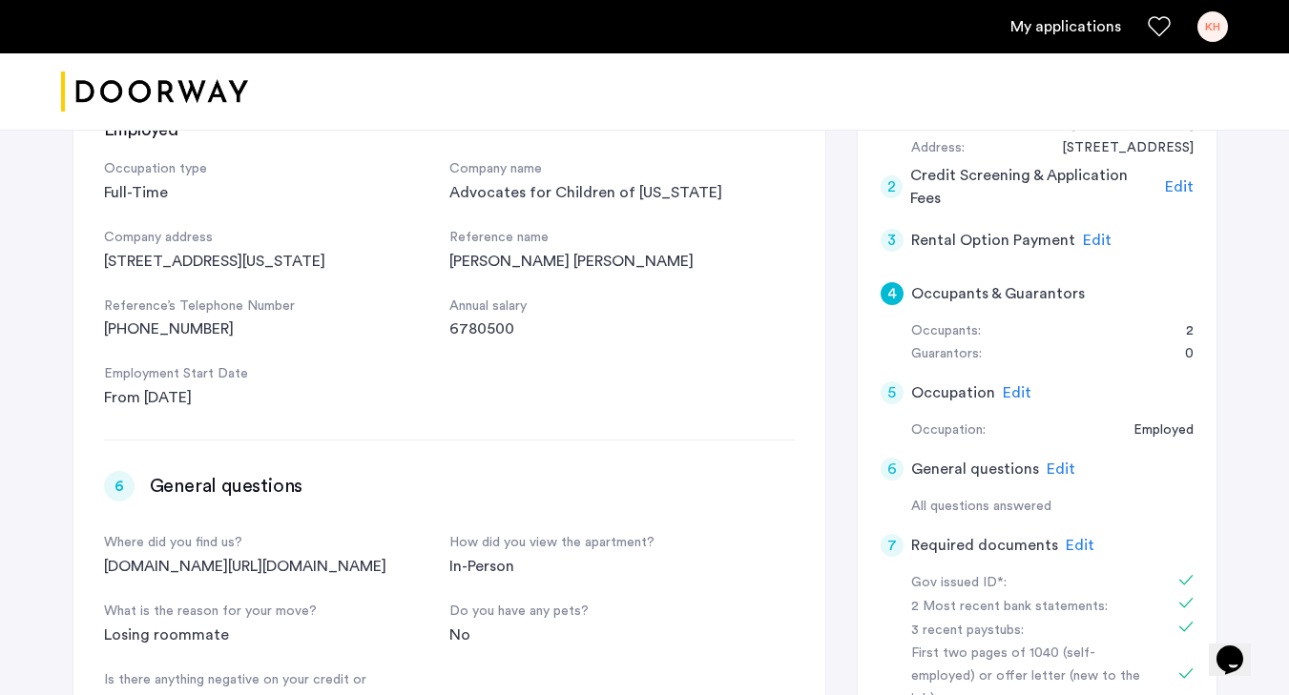
scroll to position [0, 0]
click at [889, 235] on div "3" at bounding box center [892, 240] width 23 height 23
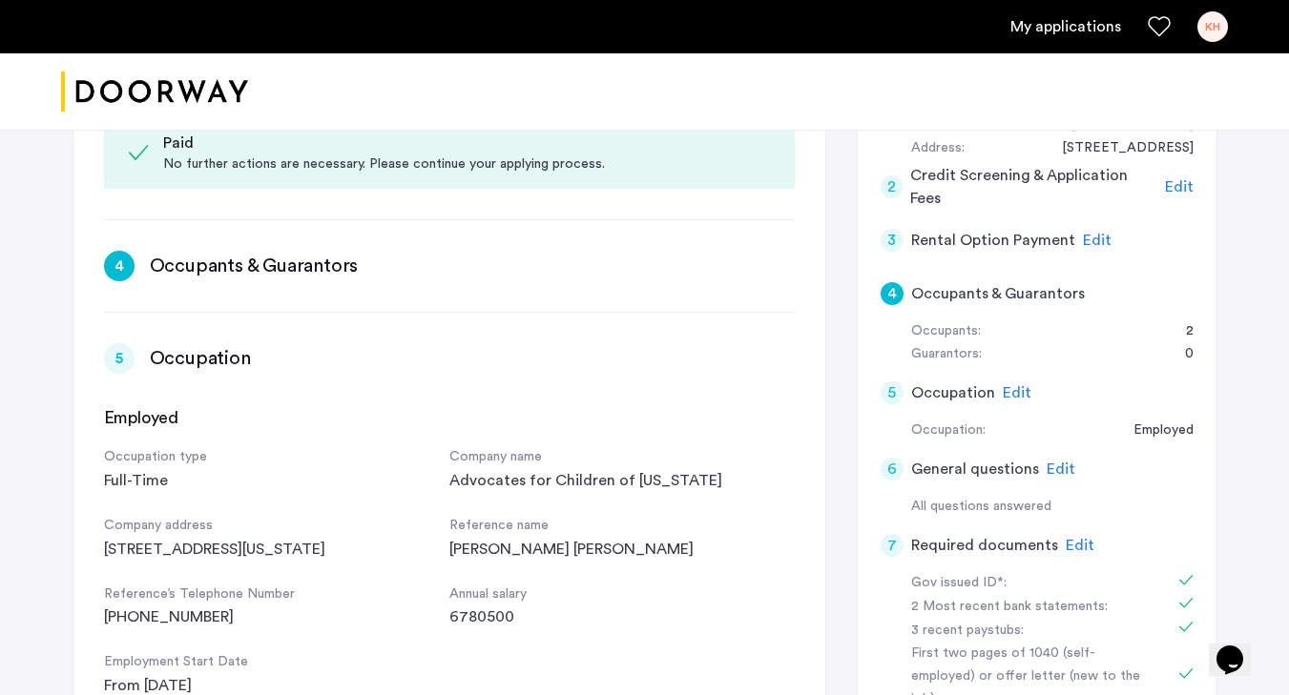
click at [886, 179] on div "2" at bounding box center [892, 187] width 23 height 23
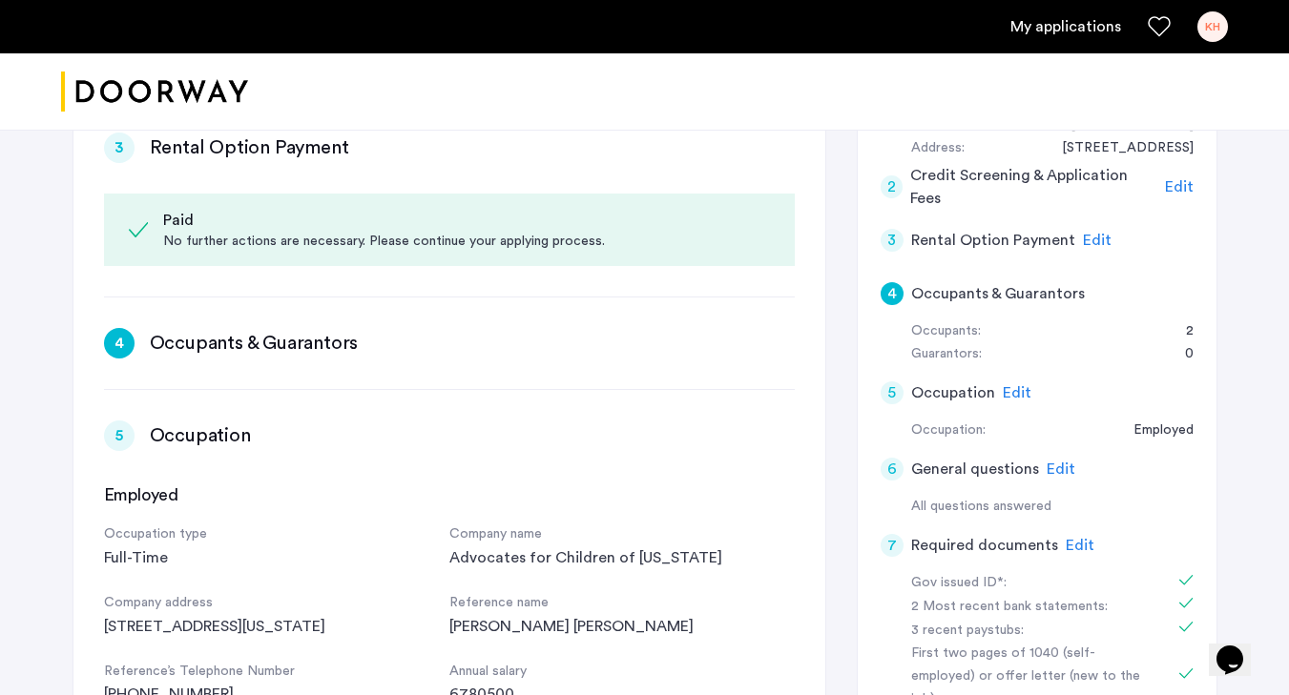
scroll to position [591, 0]
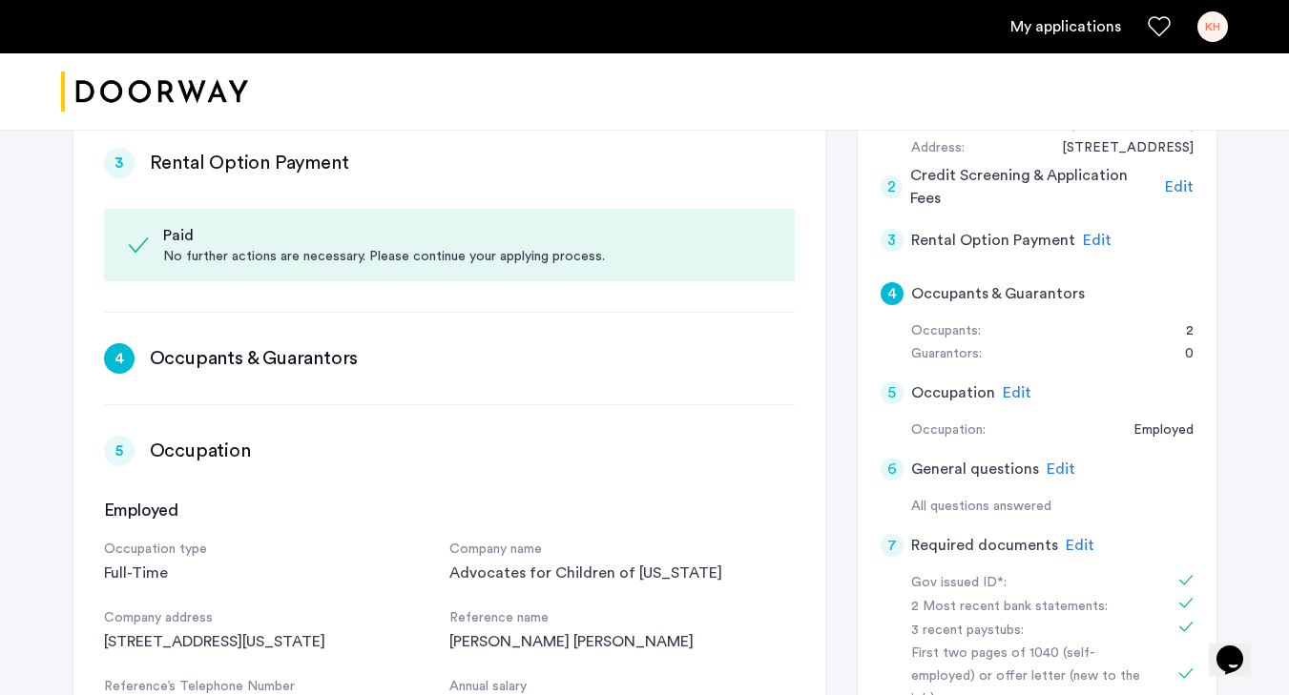
click at [889, 193] on div "2" at bounding box center [892, 187] width 23 height 23
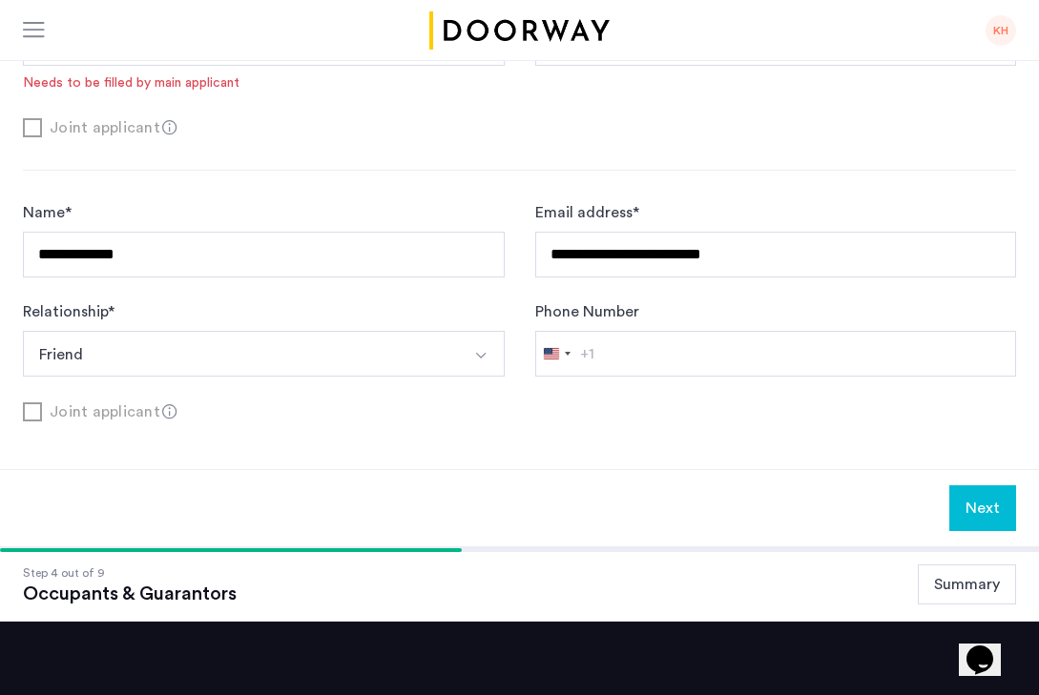
scroll to position [784, 0]
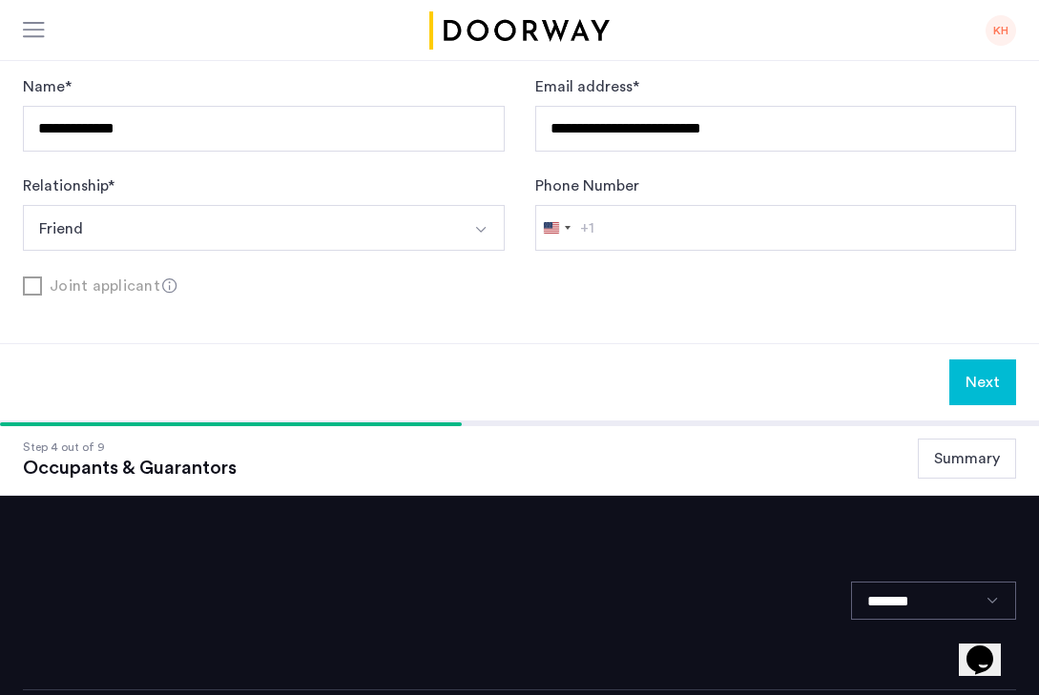
click at [944, 439] on button "Summary" at bounding box center [967, 459] width 98 height 40
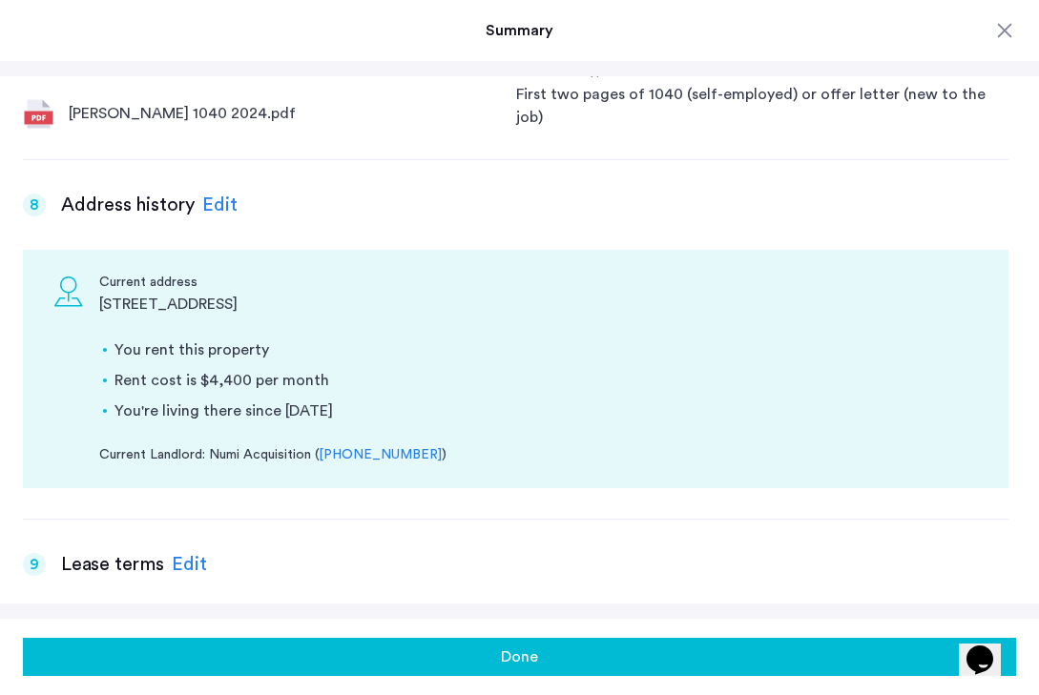
scroll to position [2147, 0]
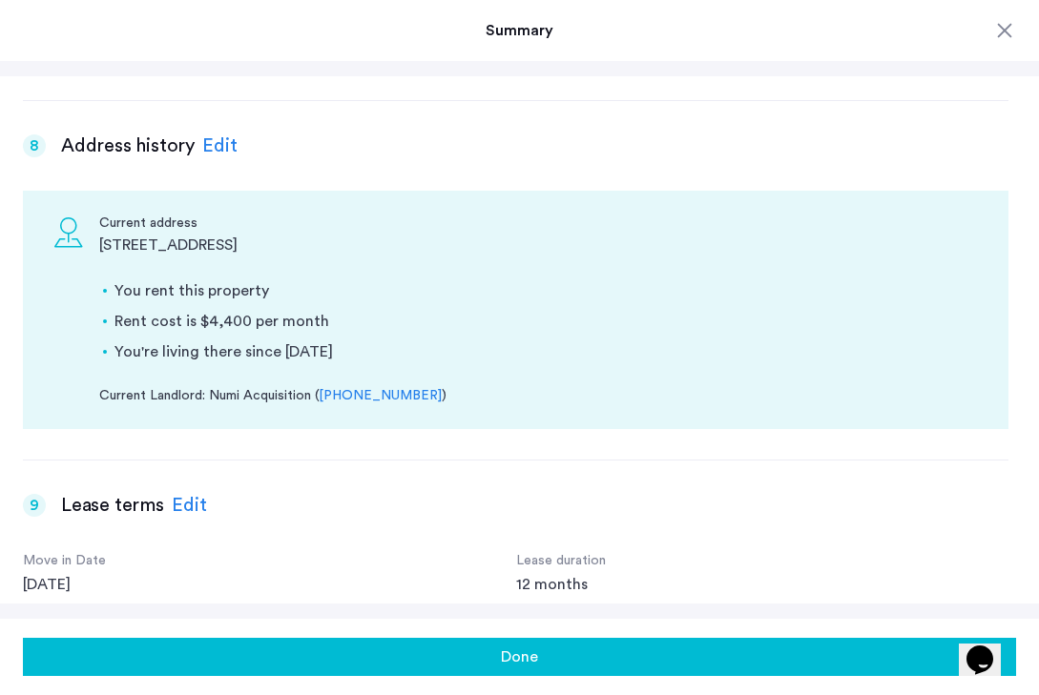
click at [799, 69] on div "Summary 1 Basic information Edit First name Karen Last name Herrera Email addre…" at bounding box center [519, 347] width 1039 height 695
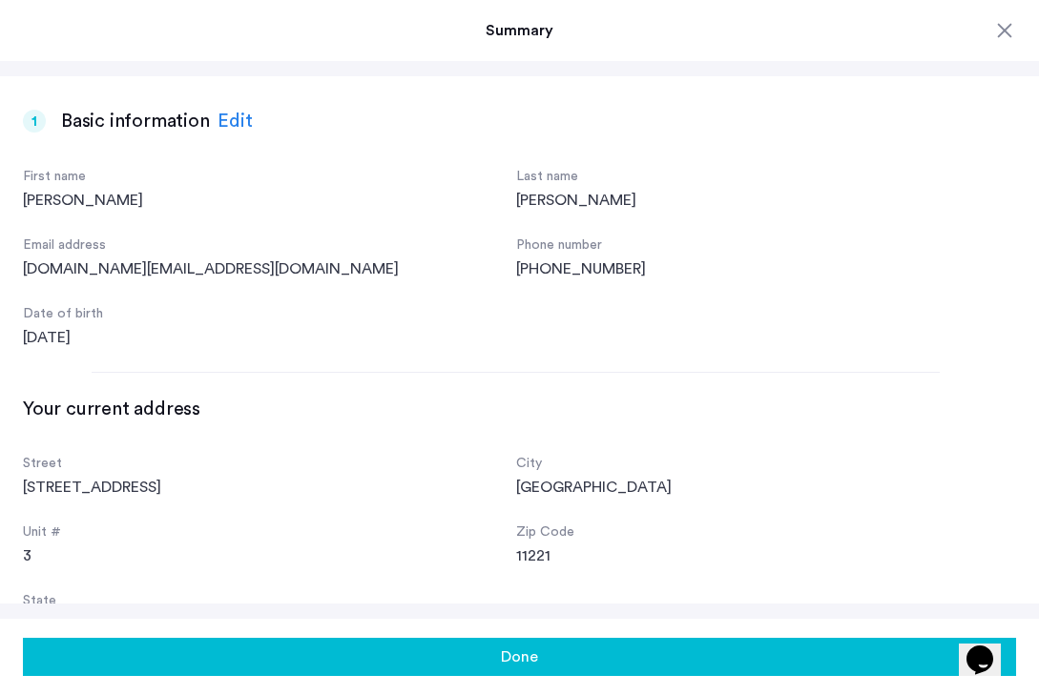
scroll to position [0, 0]
click at [1016, 29] on div "Summary" at bounding box center [519, 30] width 1039 height 61
click at [1010, 29] on div at bounding box center [1004, 30] width 23 height 23
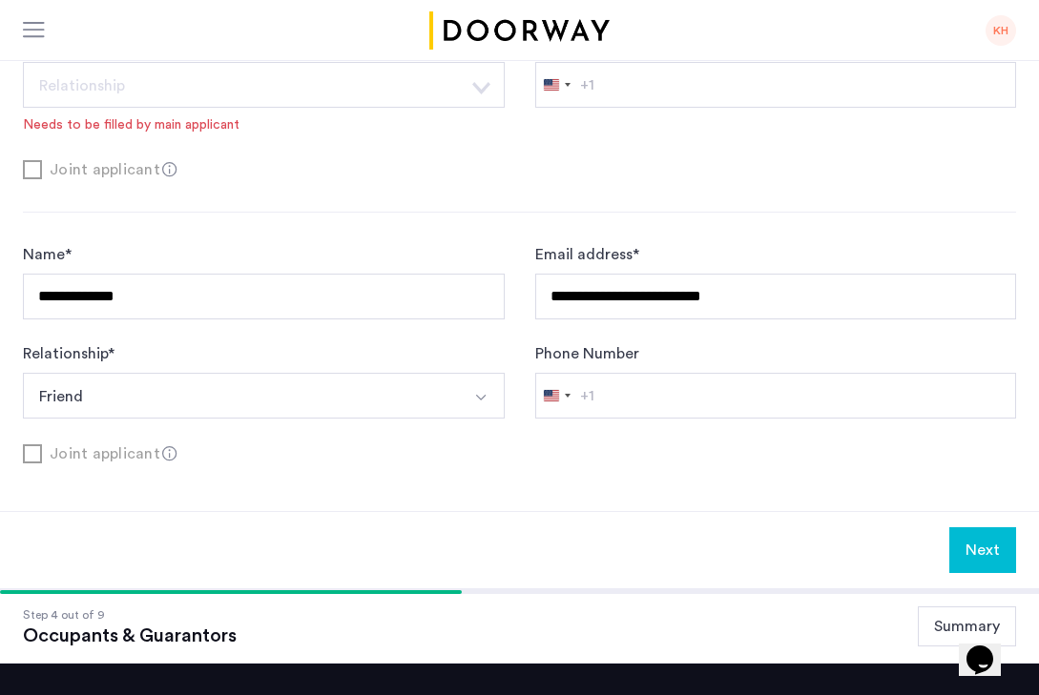
scroll to position [625, 0]
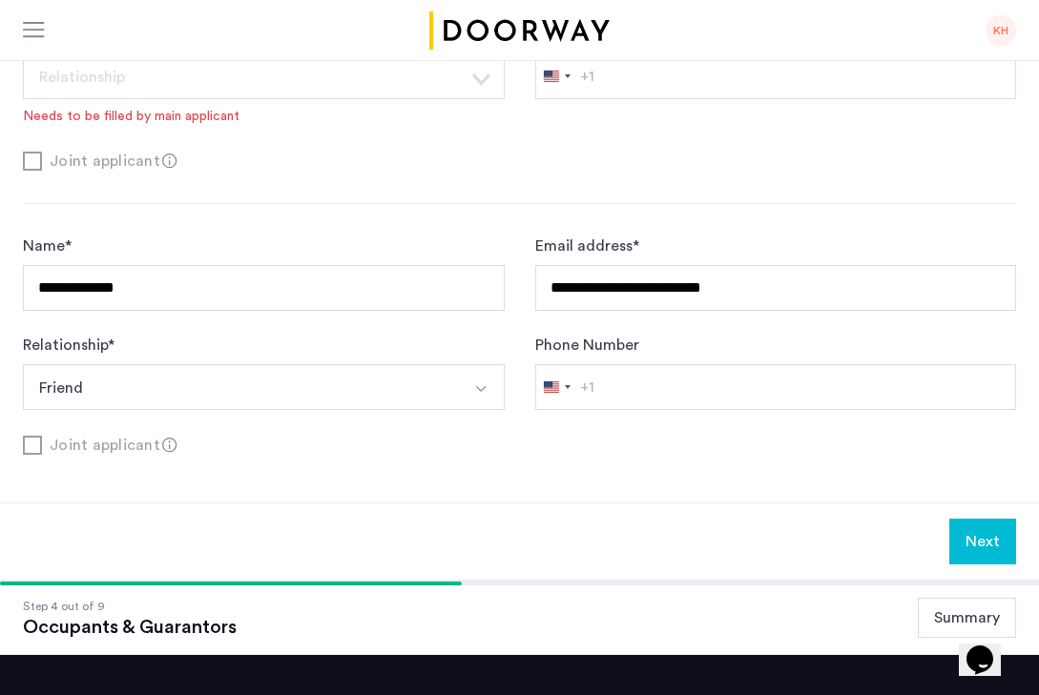
click at [998, 519] on button "Next" at bounding box center [982, 542] width 67 height 46
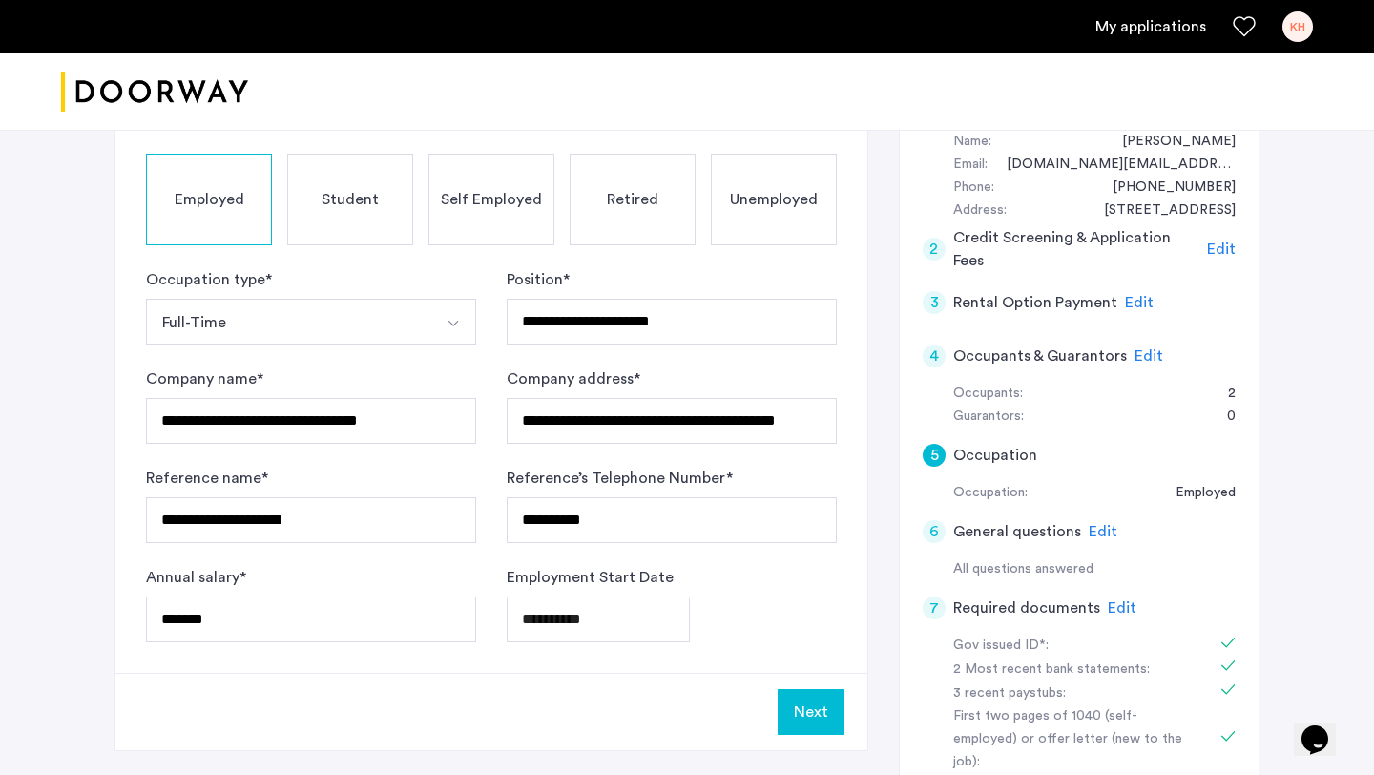
scroll to position [252, 0]
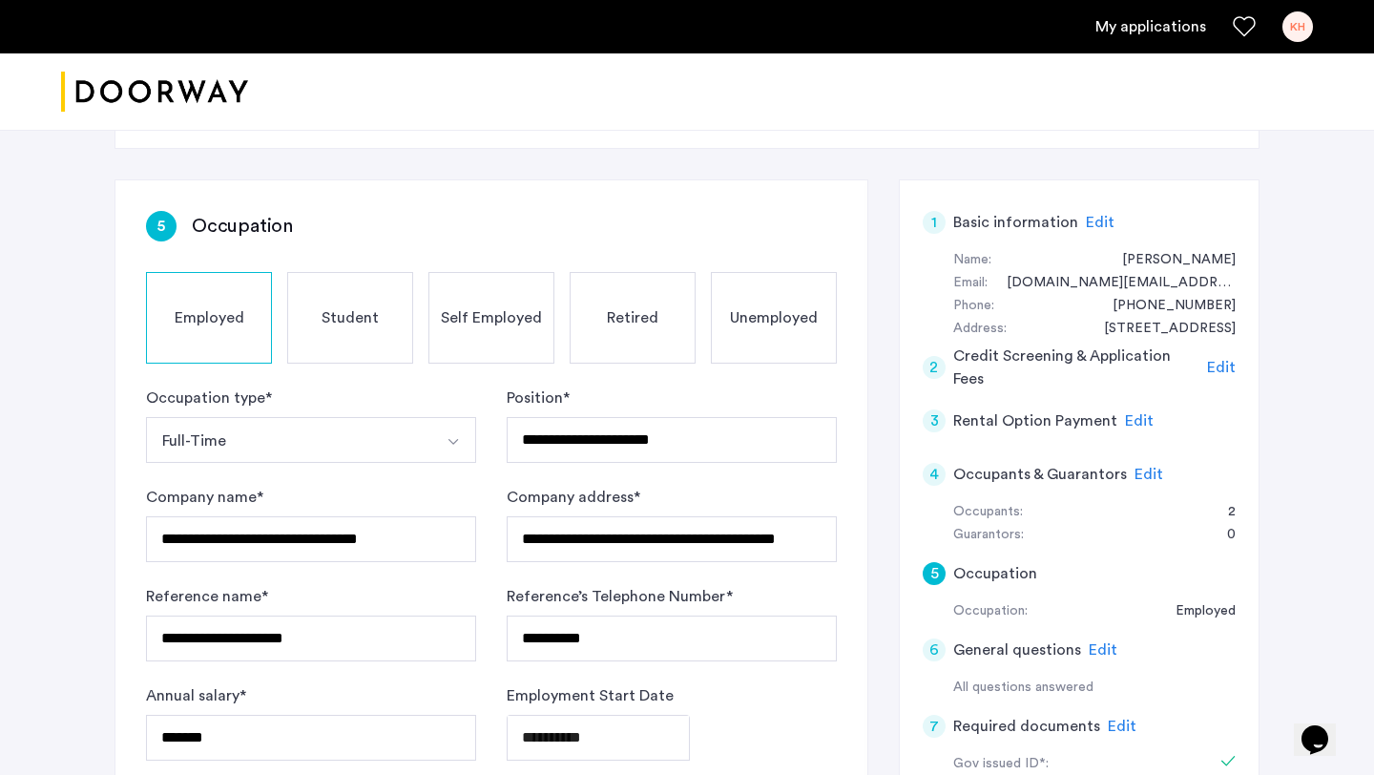
click at [1210, 369] on span "Edit" at bounding box center [1221, 367] width 29 height 15
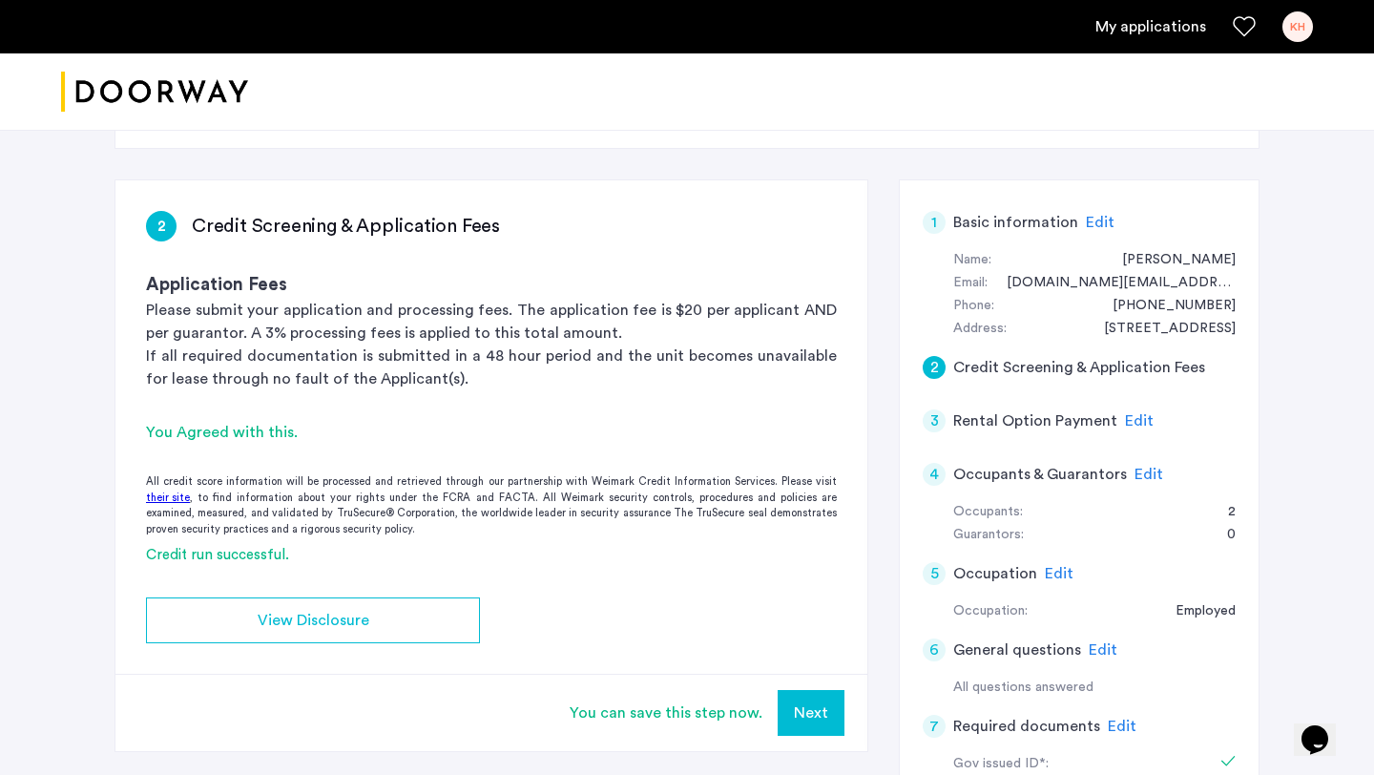
drag, startPoint x: 1210, startPoint y: 369, endPoint x: 1131, endPoint y: 425, distance: 95.8
click at [1131, 425] on span "Edit" at bounding box center [1139, 420] width 29 height 15
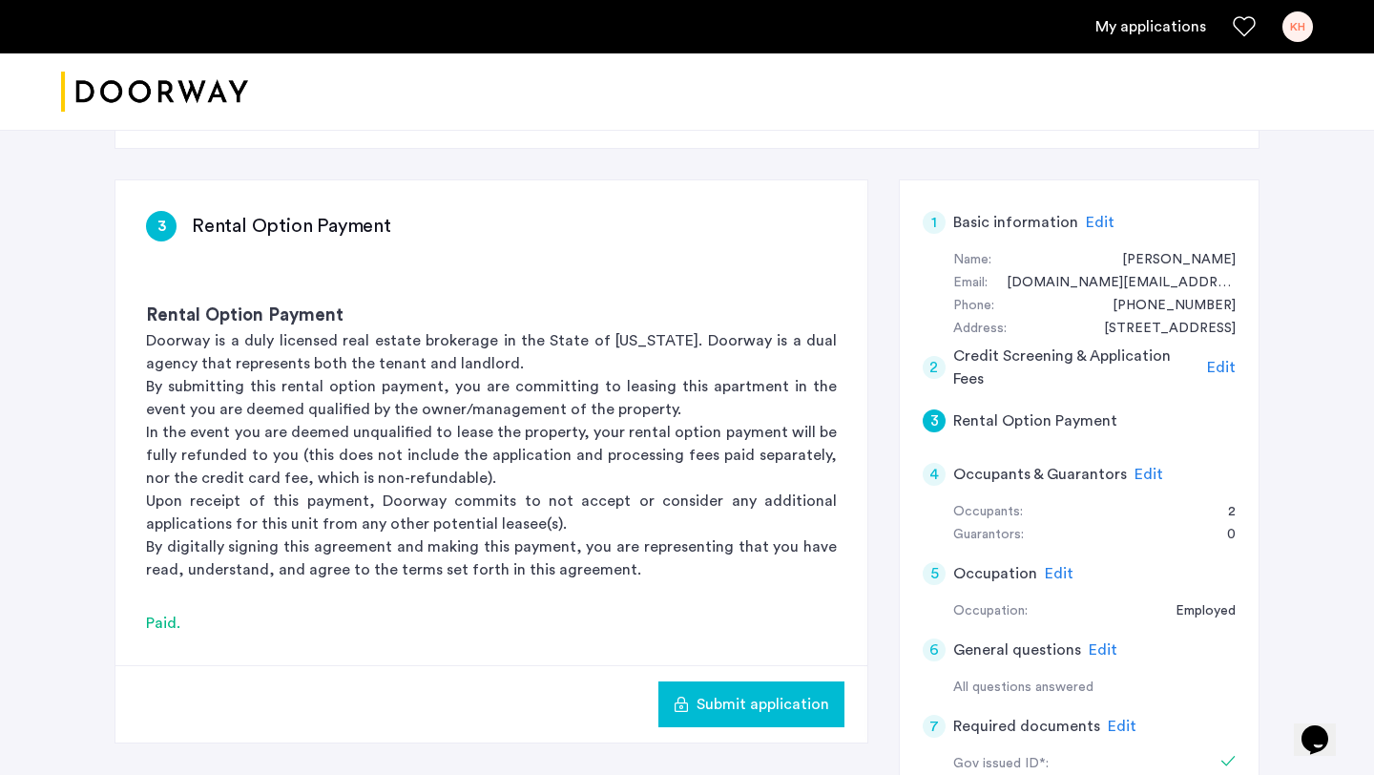
click at [1139, 474] on span "Edit" at bounding box center [1148, 474] width 29 height 15
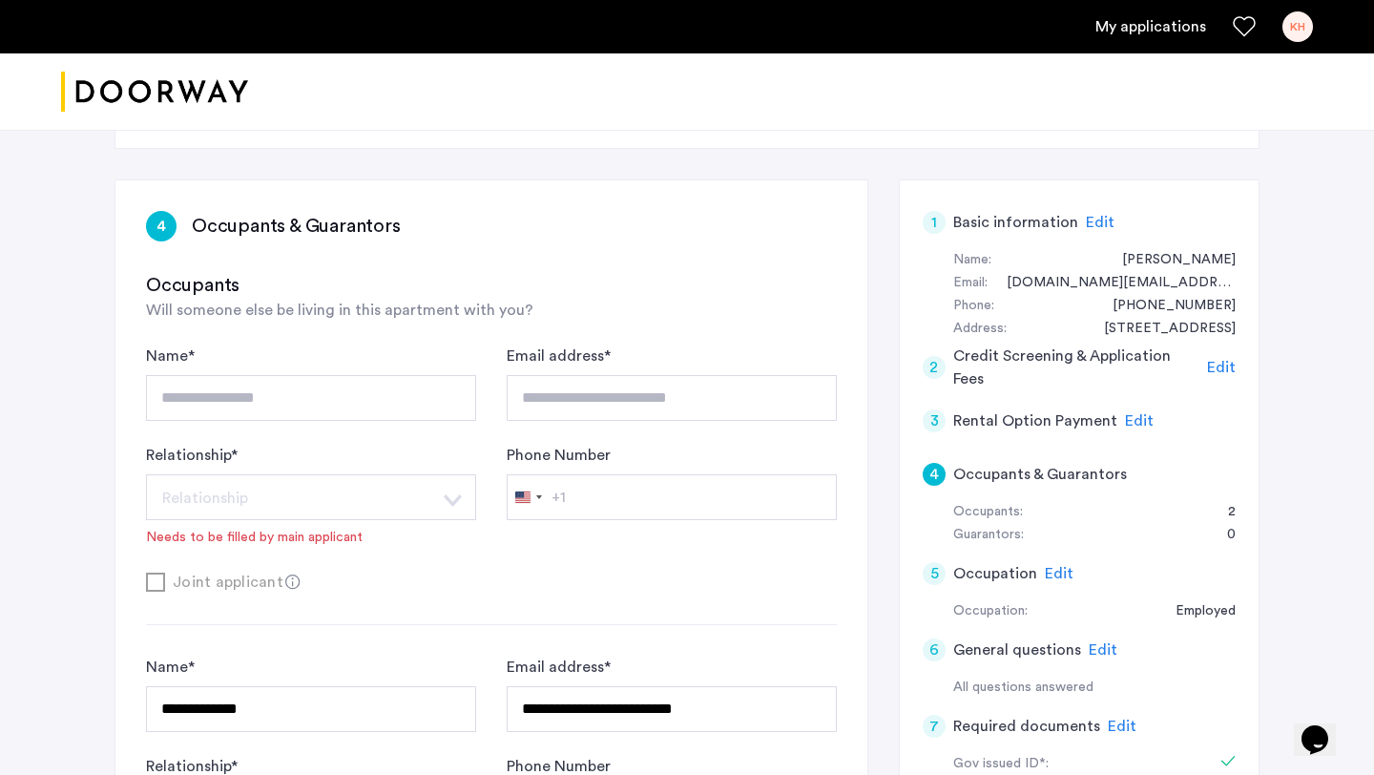
click at [1051, 570] on span "Edit" at bounding box center [1059, 573] width 29 height 15
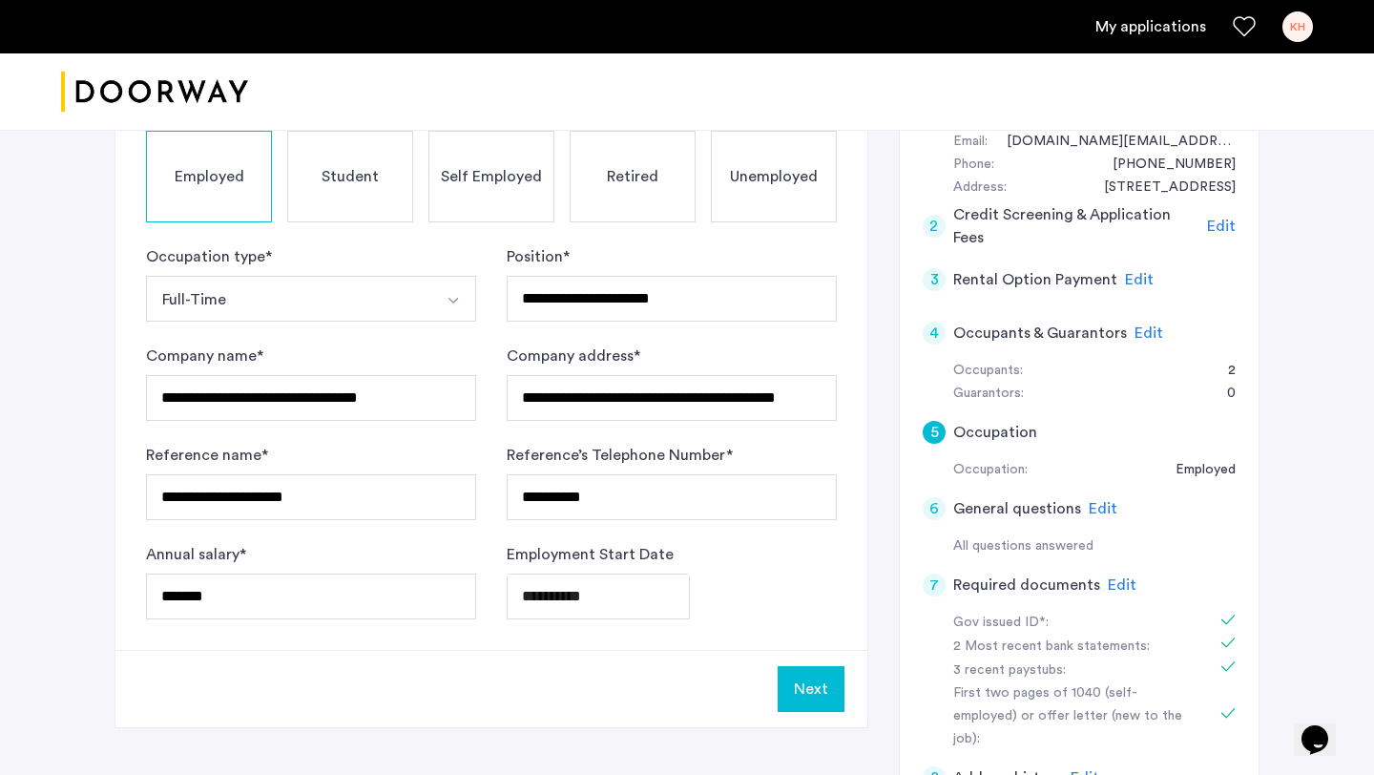
scroll to position [397, 0]
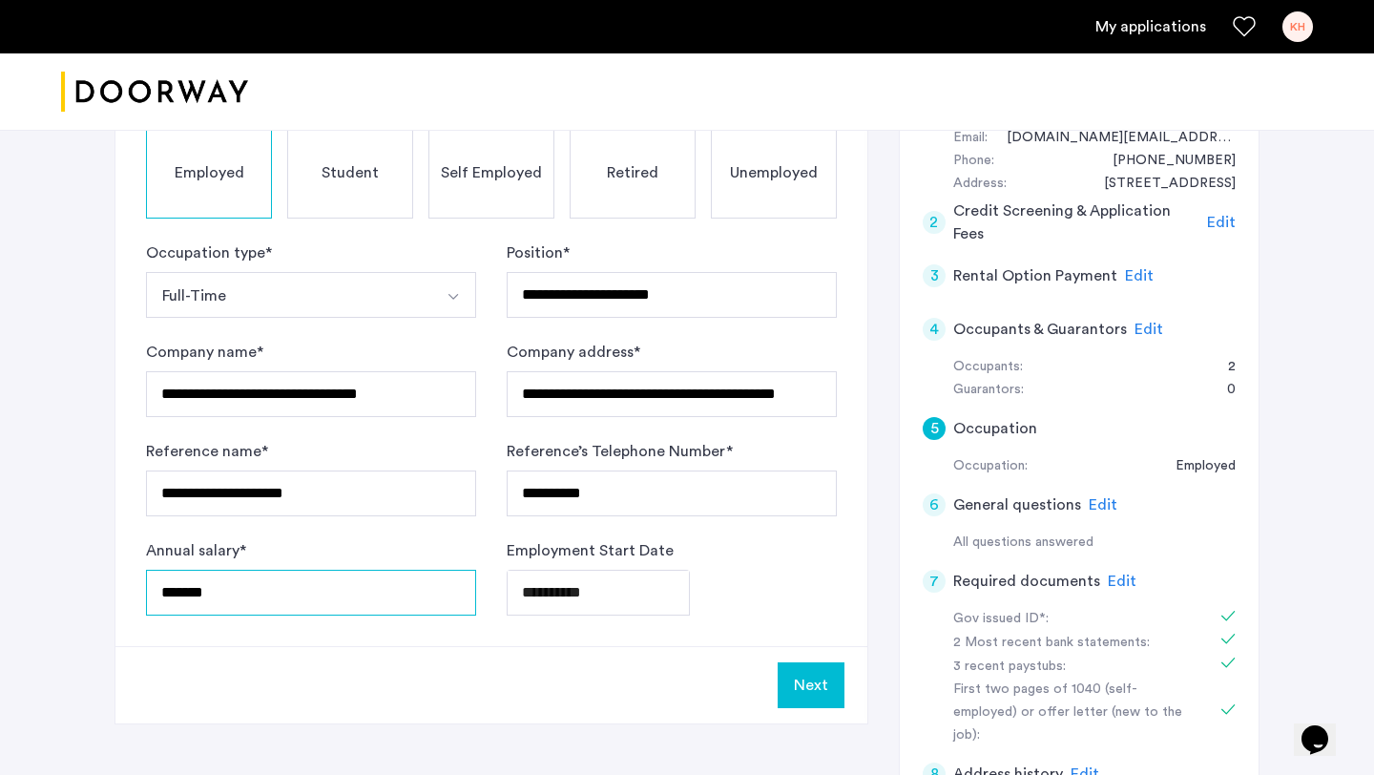
click at [221, 584] on input "*******" at bounding box center [311, 593] width 330 height 46
drag, startPoint x: 1131, startPoint y: 425, endPoint x: 216, endPoint y: 635, distance: 939.8
click at [216, 635] on div "**********" at bounding box center [491, 340] width 752 height 611
drag, startPoint x: 216, startPoint y: 635, endPoint x: 404, endPoint y: 613, distance: 189.2
click at [404, 613] on input "*****" at bounding box center [311, 593] width 330 height 46
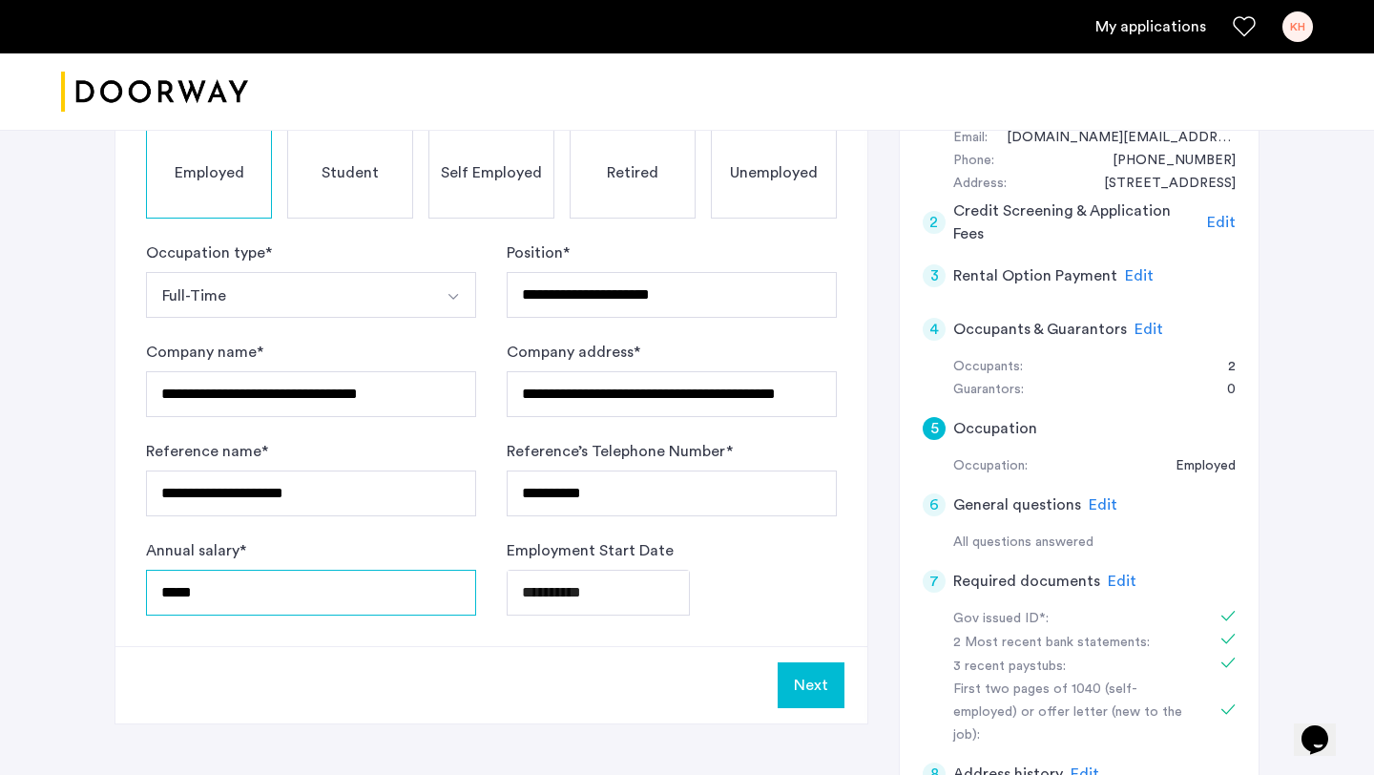
type input "*****"
drag, startPoint x: 404, startPoint y: 613, endPoint x: 324, endPoint y: 637, distance: 82.7
click at [324, 637] on div "**********" at bounding box center [491, 340] width 752 height 611
drag, startPoint x: 324, startPoint y: 637, endPoint x: 1096, endPoint y: 419, distance: 802.1
click at [1096, 419] on div "5 Occupation" at bounding box center [1079, 428] width 313 height 53
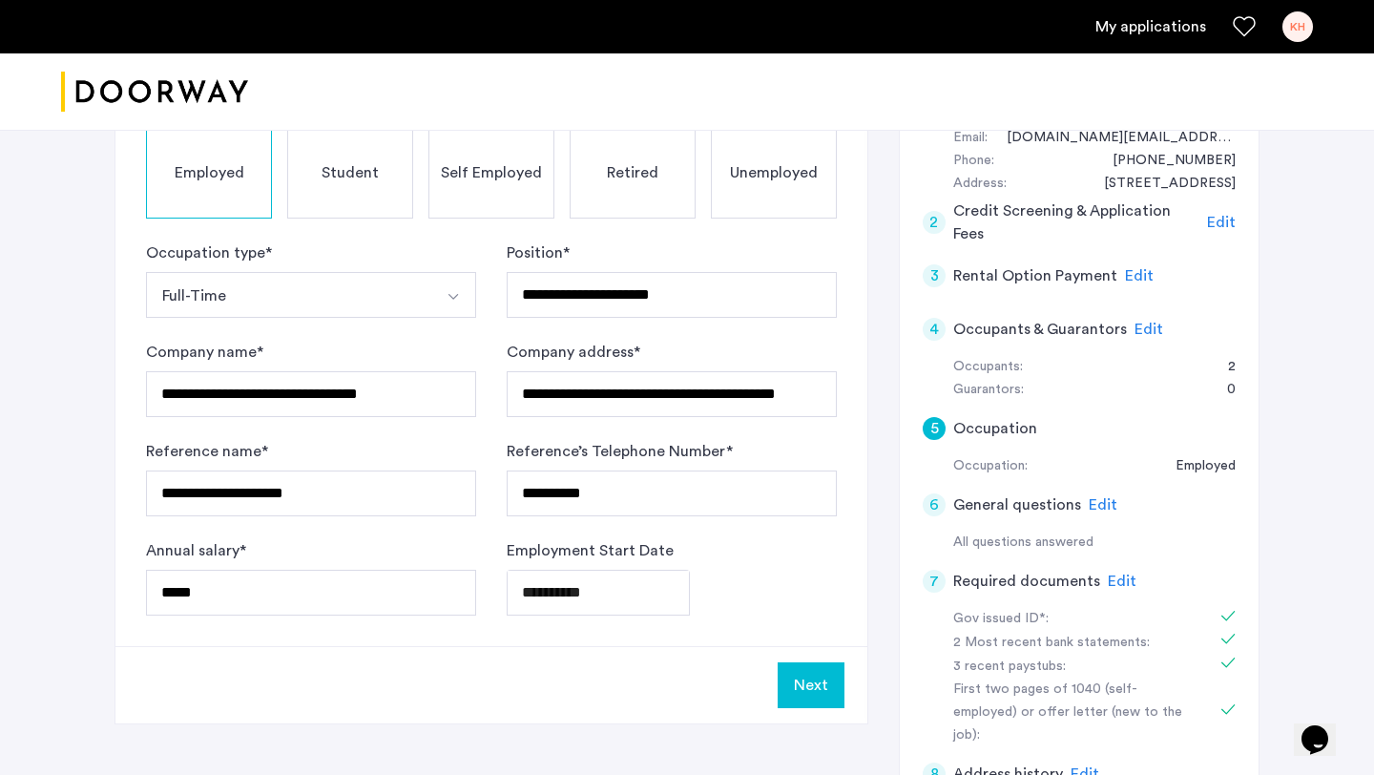
click at [432, 543] on div "Annual salary * *****" at bounding box center [311, 577] width 330 height 76
drag, startPoint x: 1096, startPoint y: 419, endPoint x: 558, endPoint y: 630, distance: 577.9
click at [558, 630] on div "**********" at bounding box center [491, 340] width 752 height 611
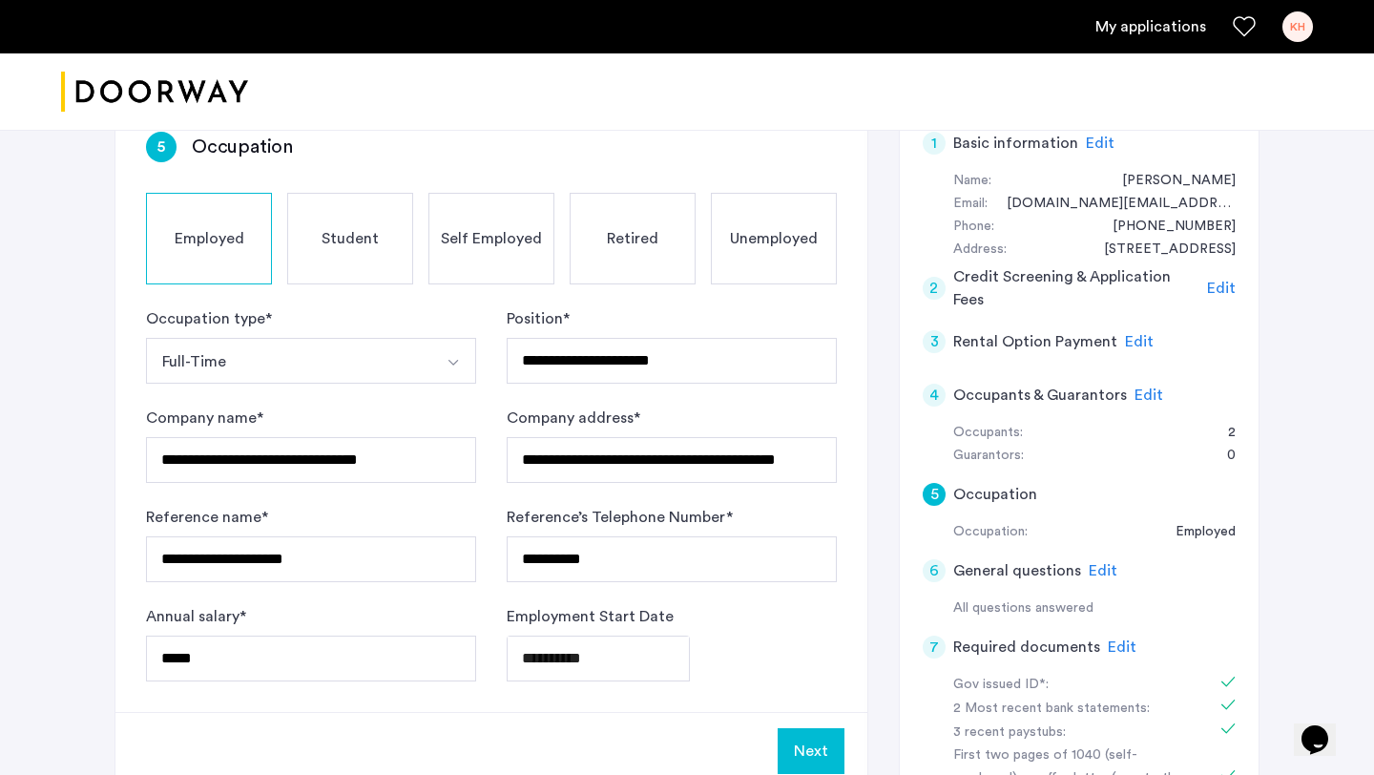
scroll to position [339, 0]
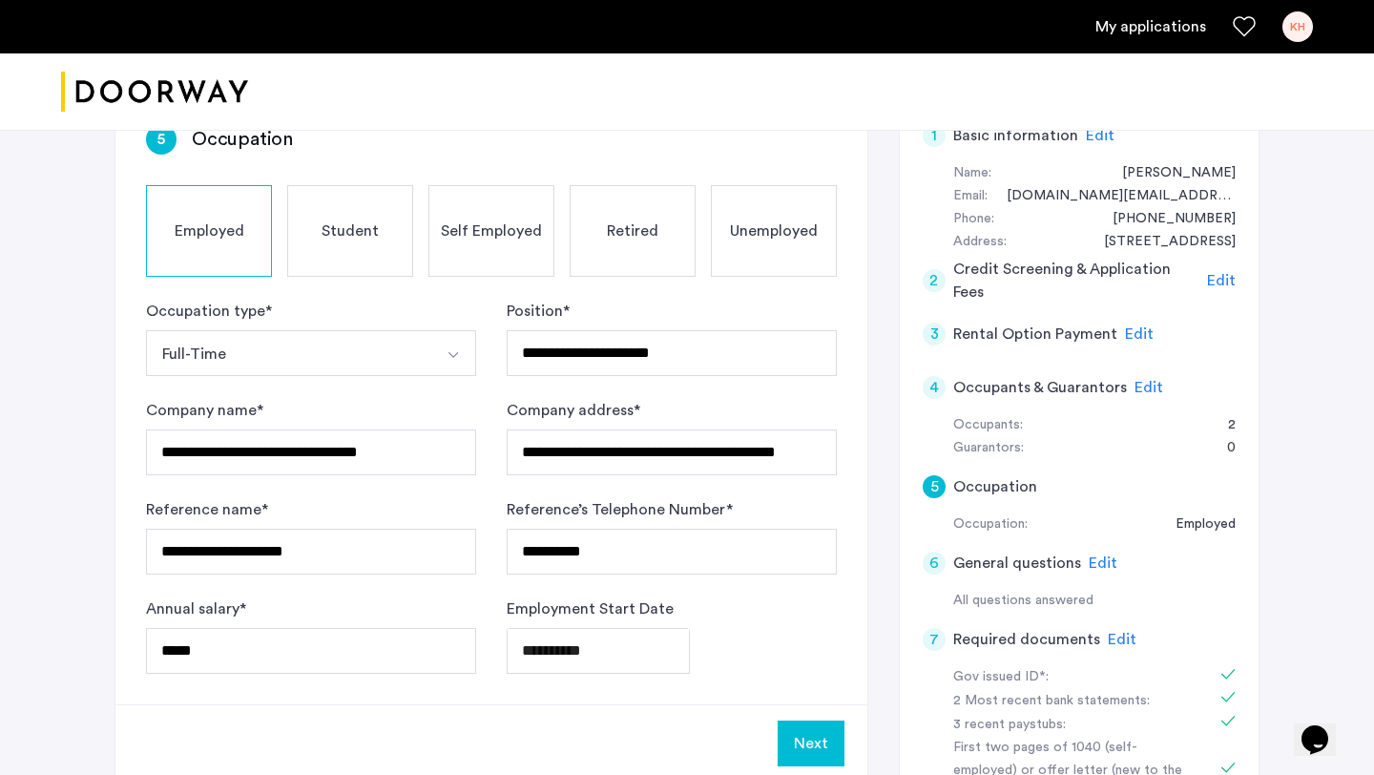
click at [854, 415] on div "**********" at bounding box center [491, 398] width 752 height 611
click at [314, 640] on input "*****" at bounding box center [311, 651] width 330 height 46
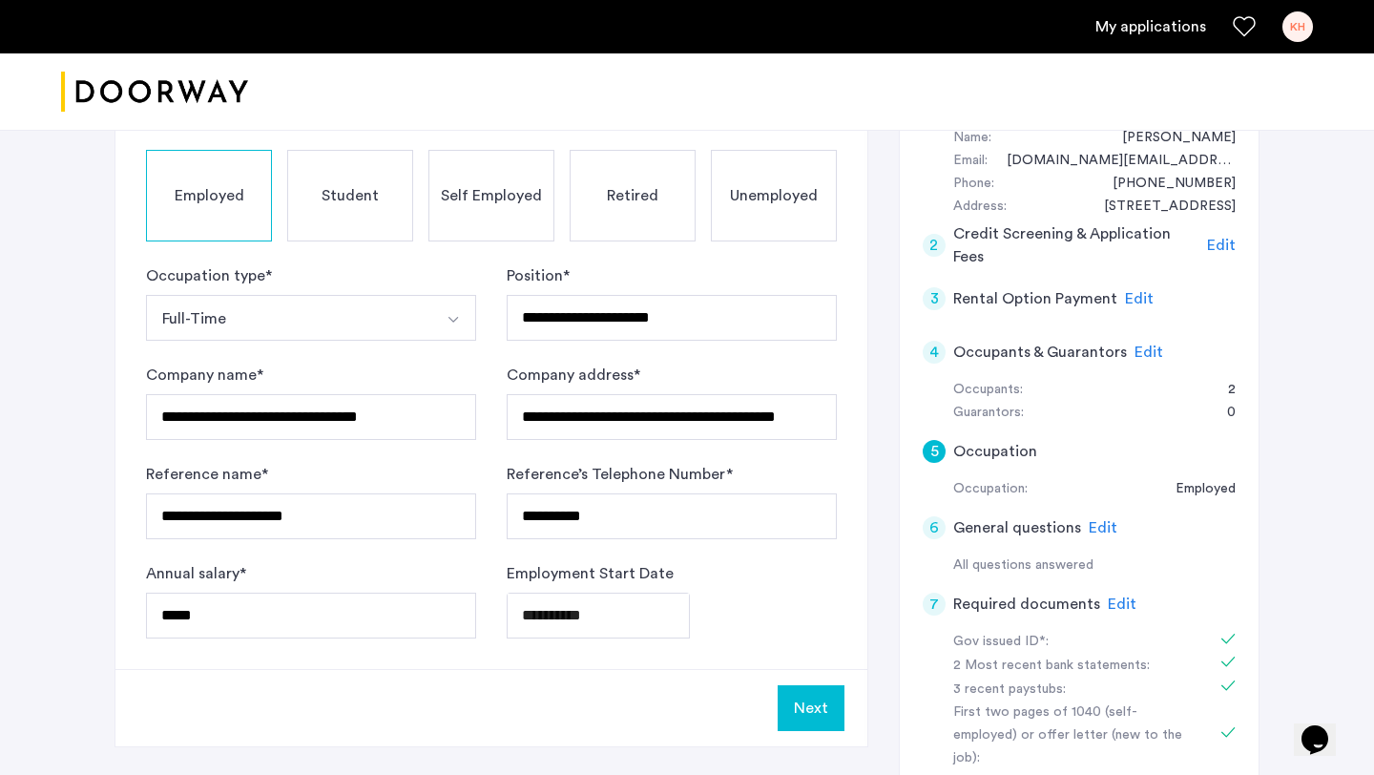
click at [814, 701] on button "Next" at bounding box center [811, 708] width 67 height 46
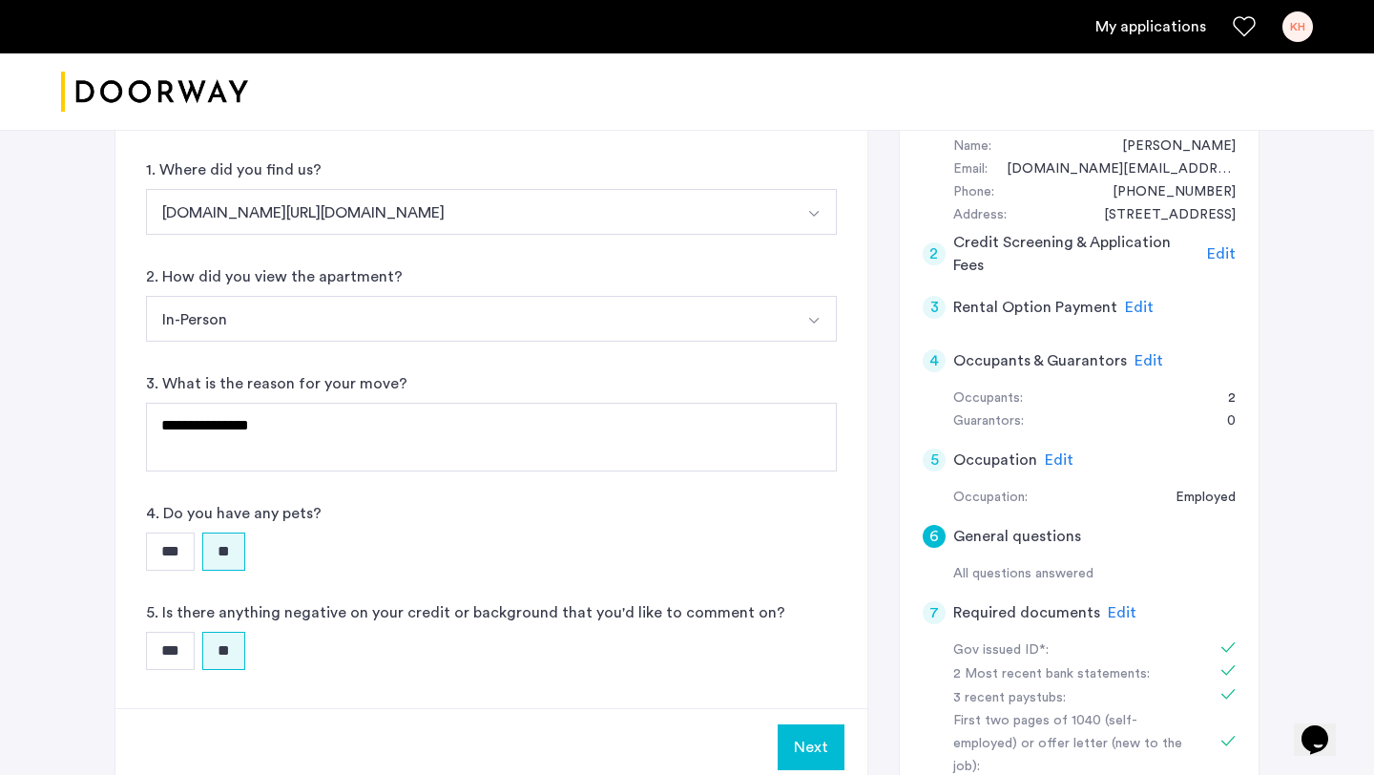
scroll to position [304, 0]
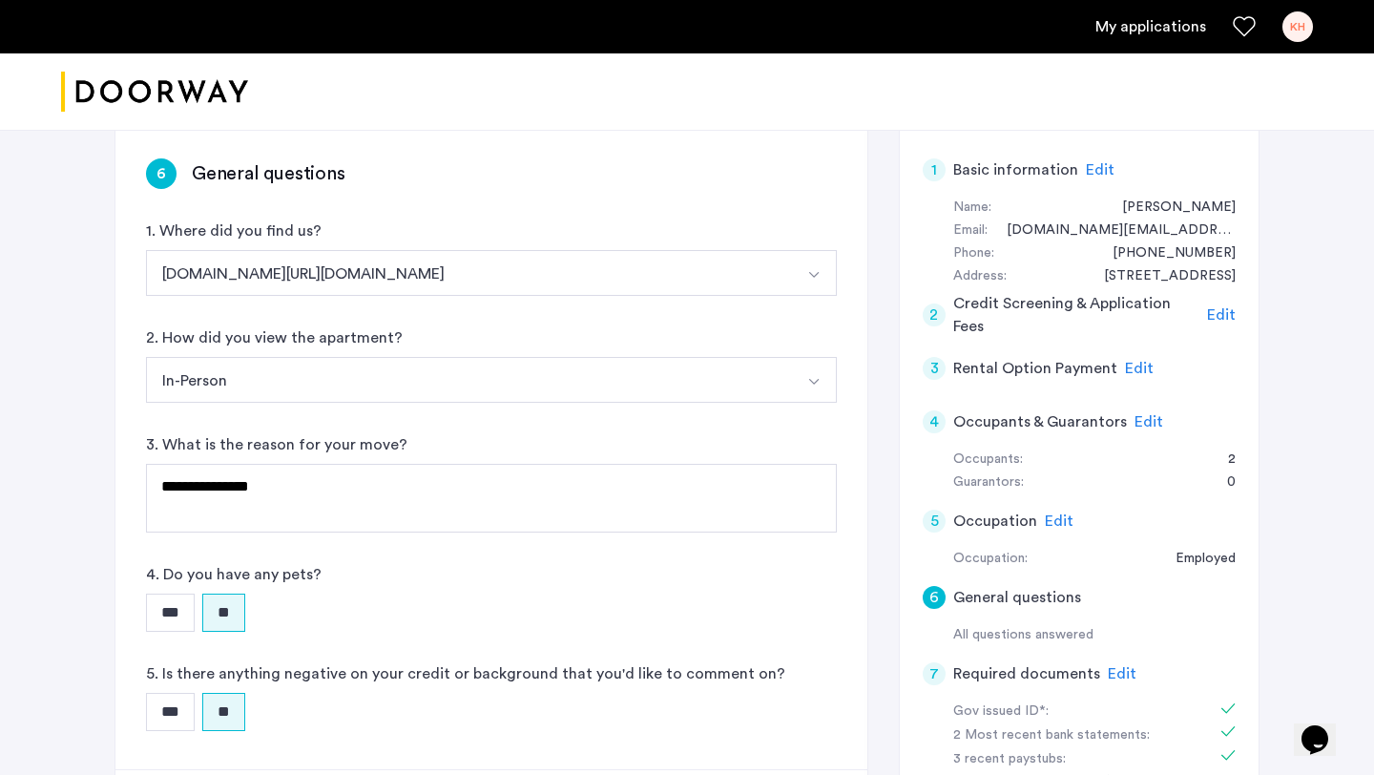
click at [1223, 312] on span "Edit" at bounding box center [1221, 314] width 29 height 15
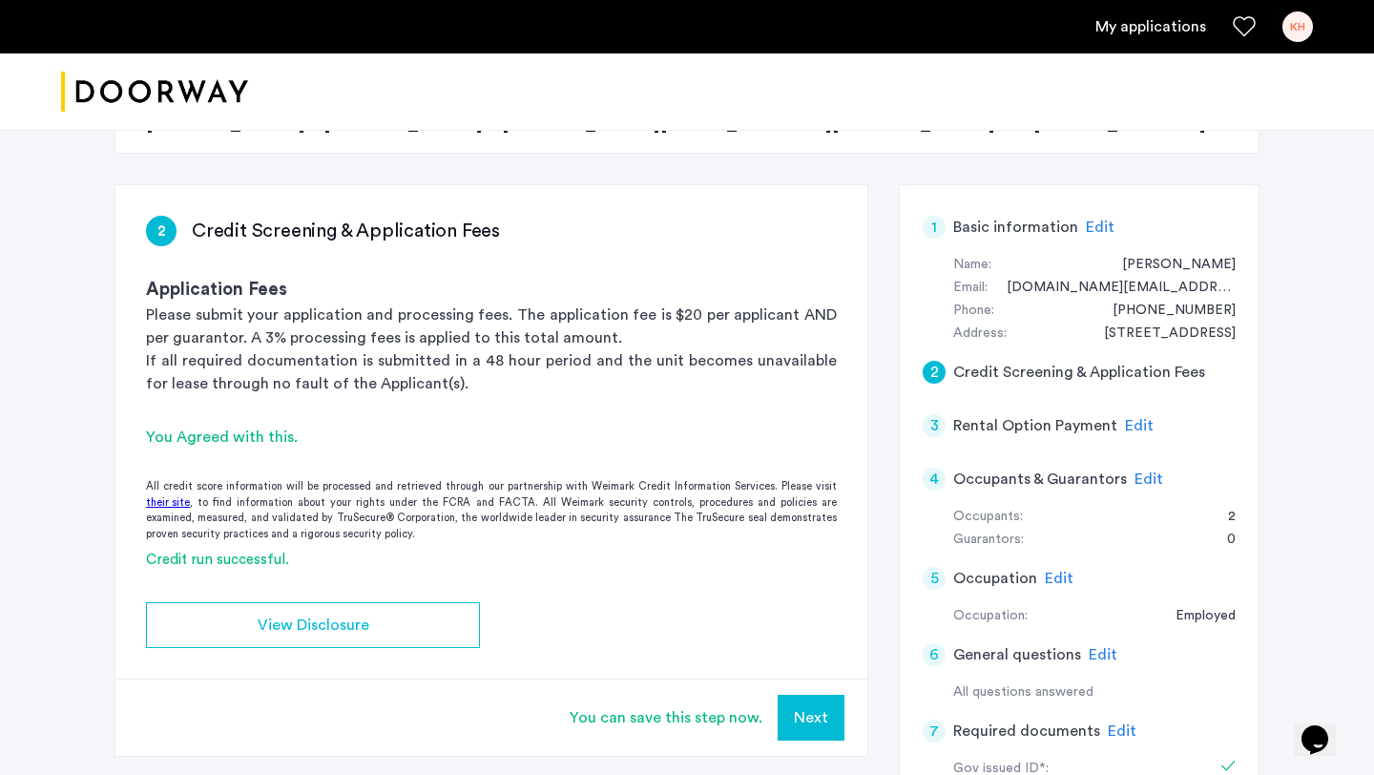
scroll to position [273, 0]
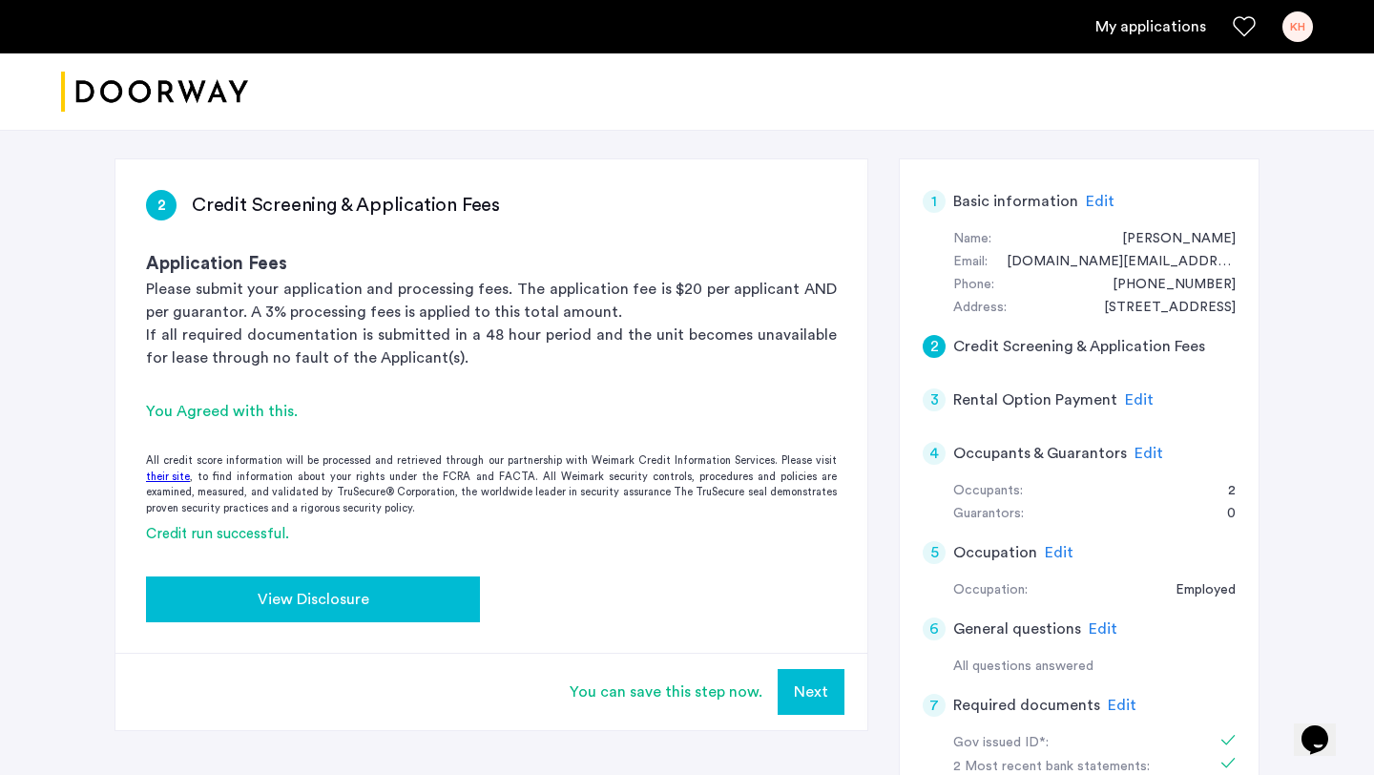
click at [400, 616] on button "View Disclosure" at bounding box center [313, 599] width 334 height 46
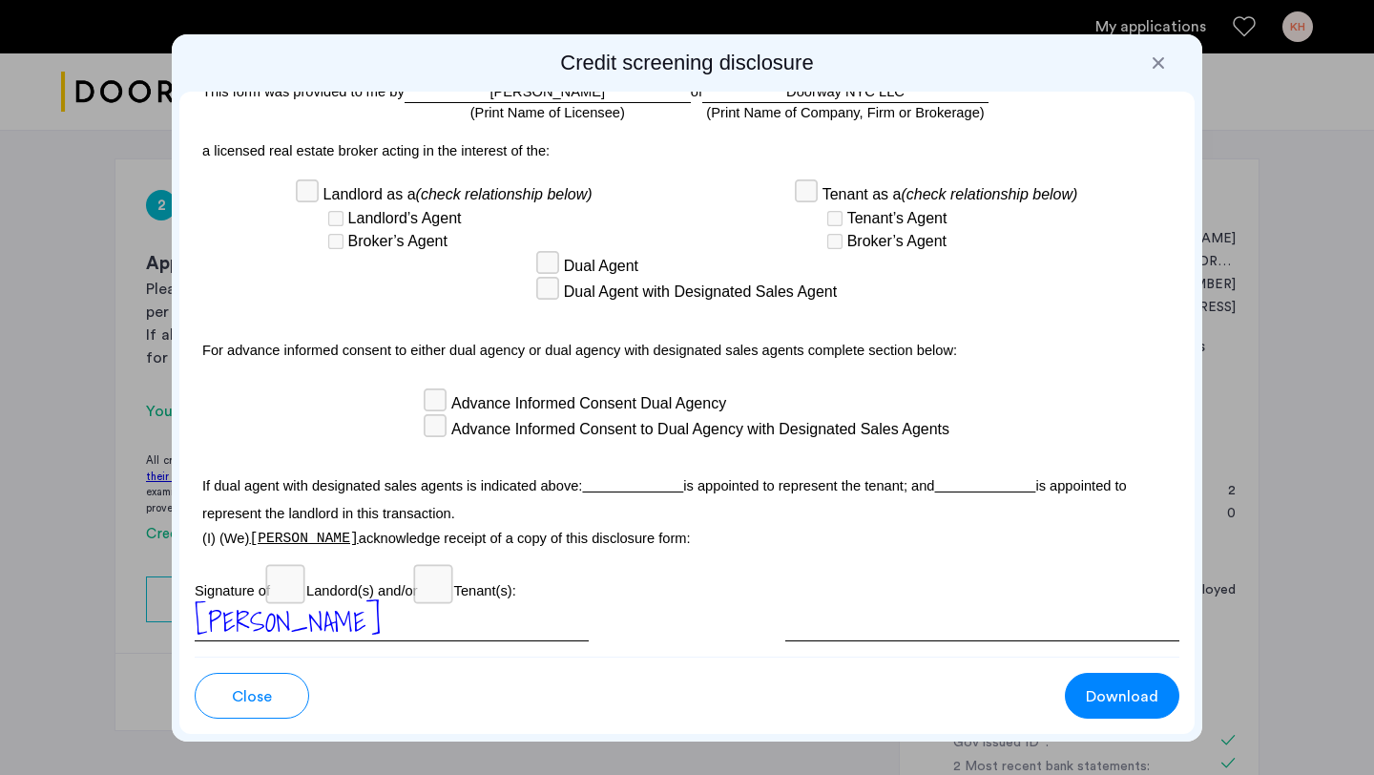
scroll to position [5598, 0]
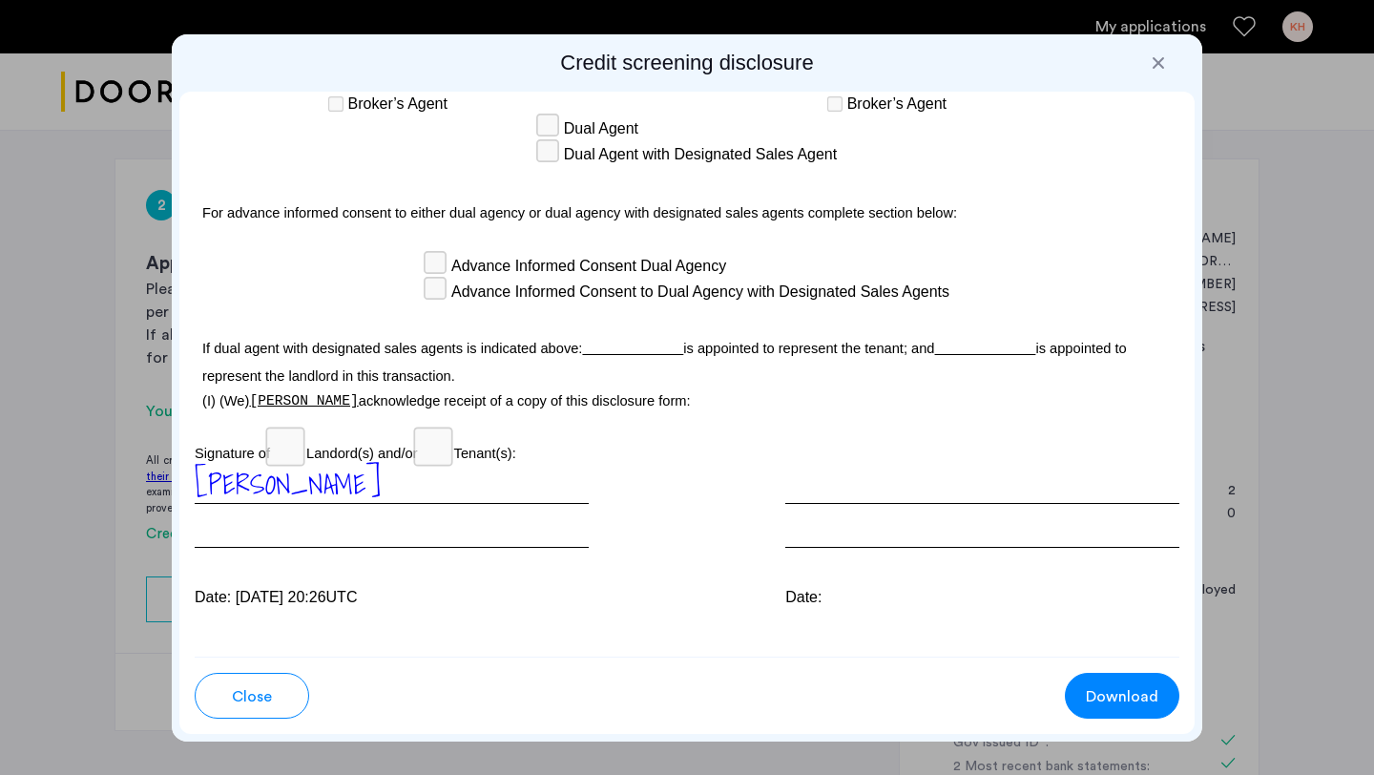
click at [1163, 53] on div at bounding box center [1158, 62] width 19 height 19
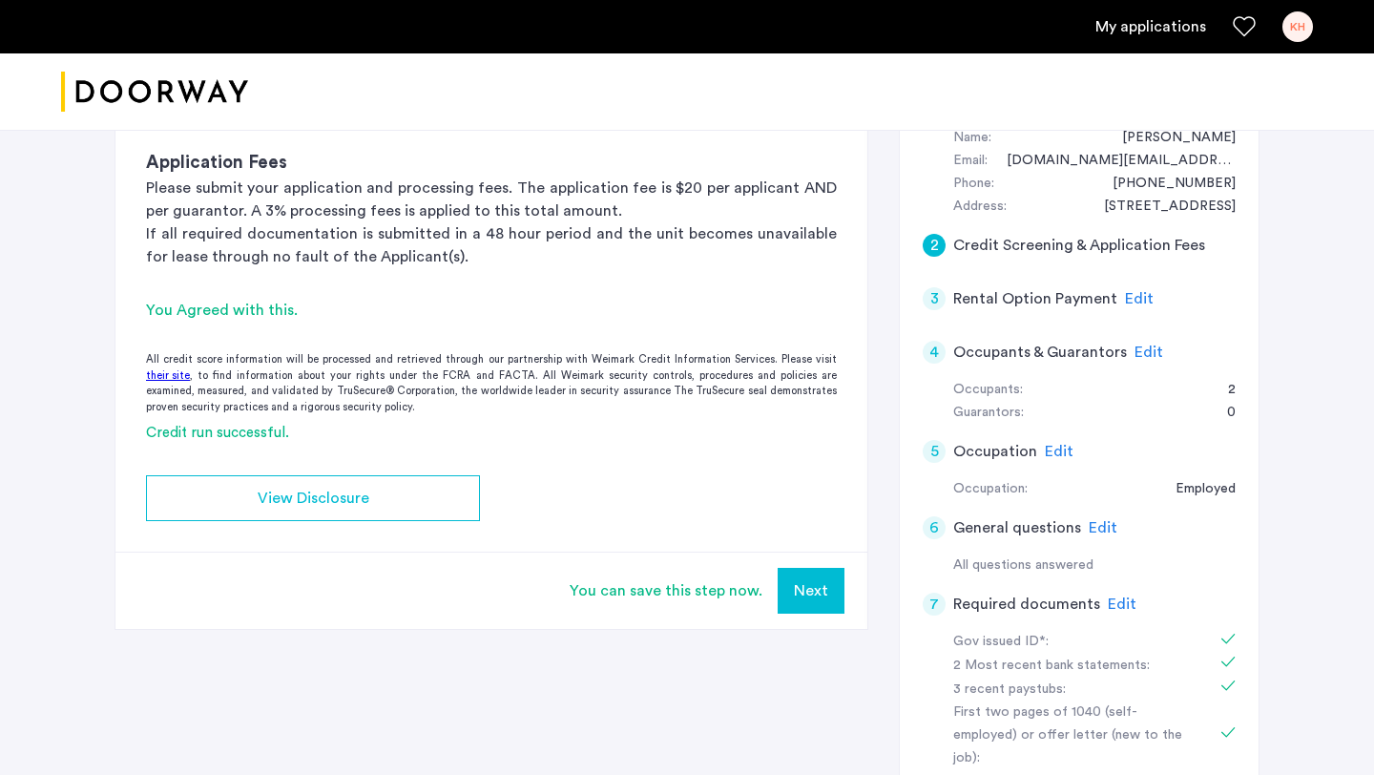
scroll to position [486, 0]
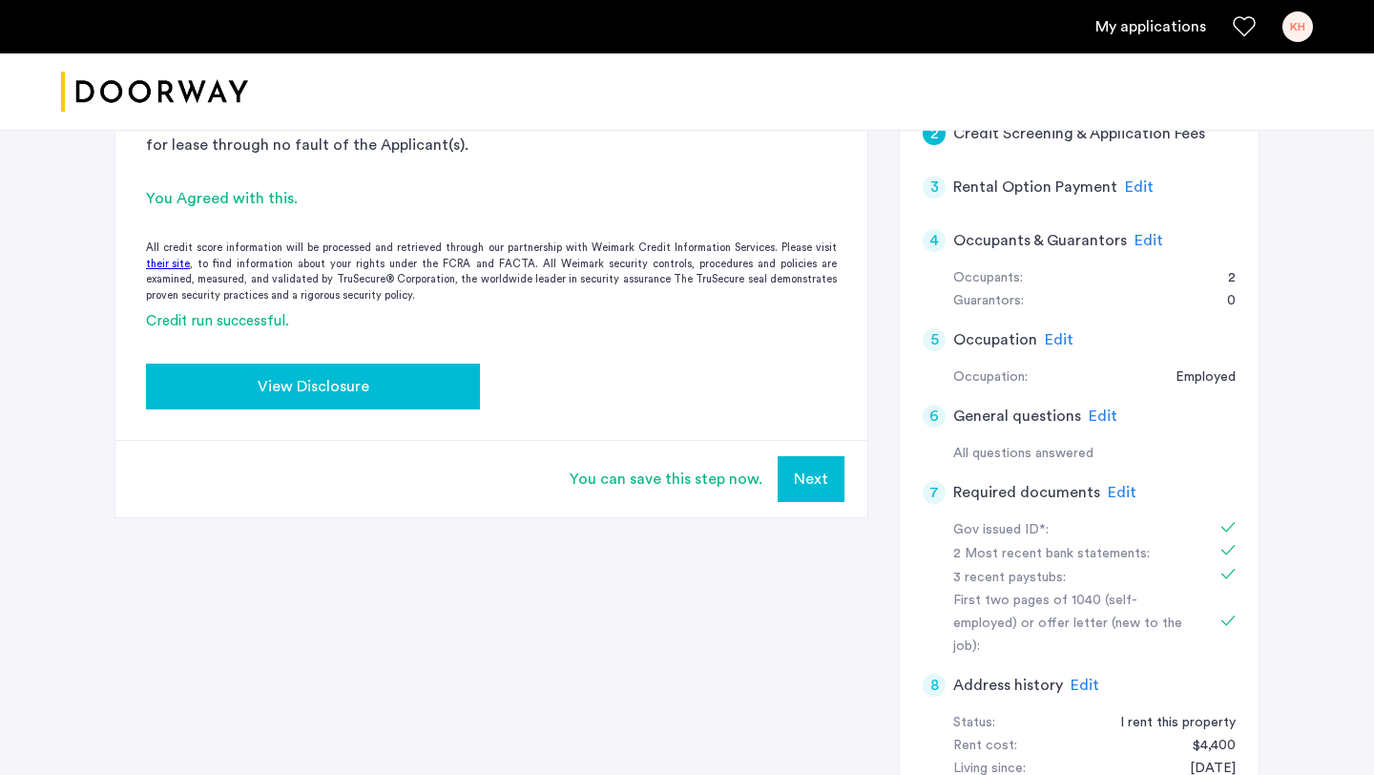
click at [473, 376] on button "View Disclosure" at bounding box center [313, 386] width 334 height 46
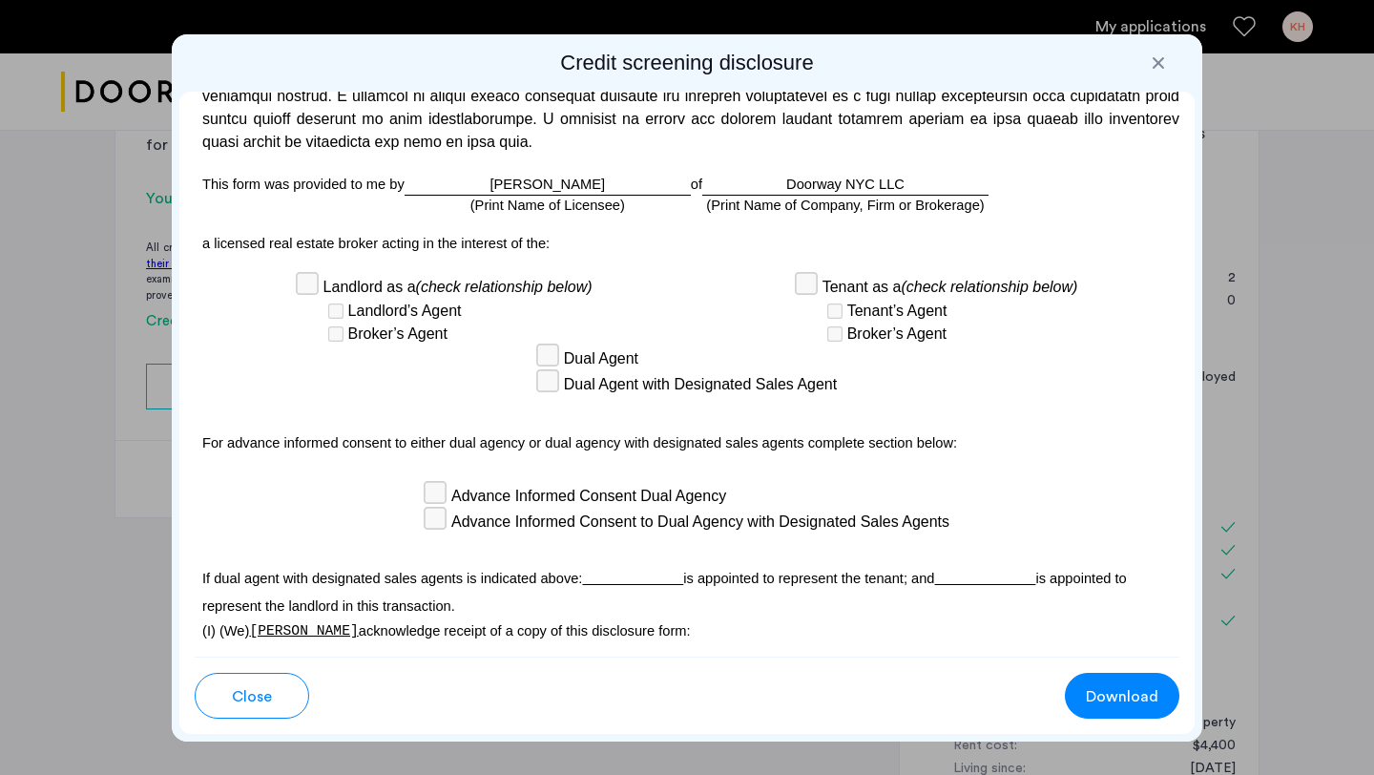
scroll to position [5598, 0]
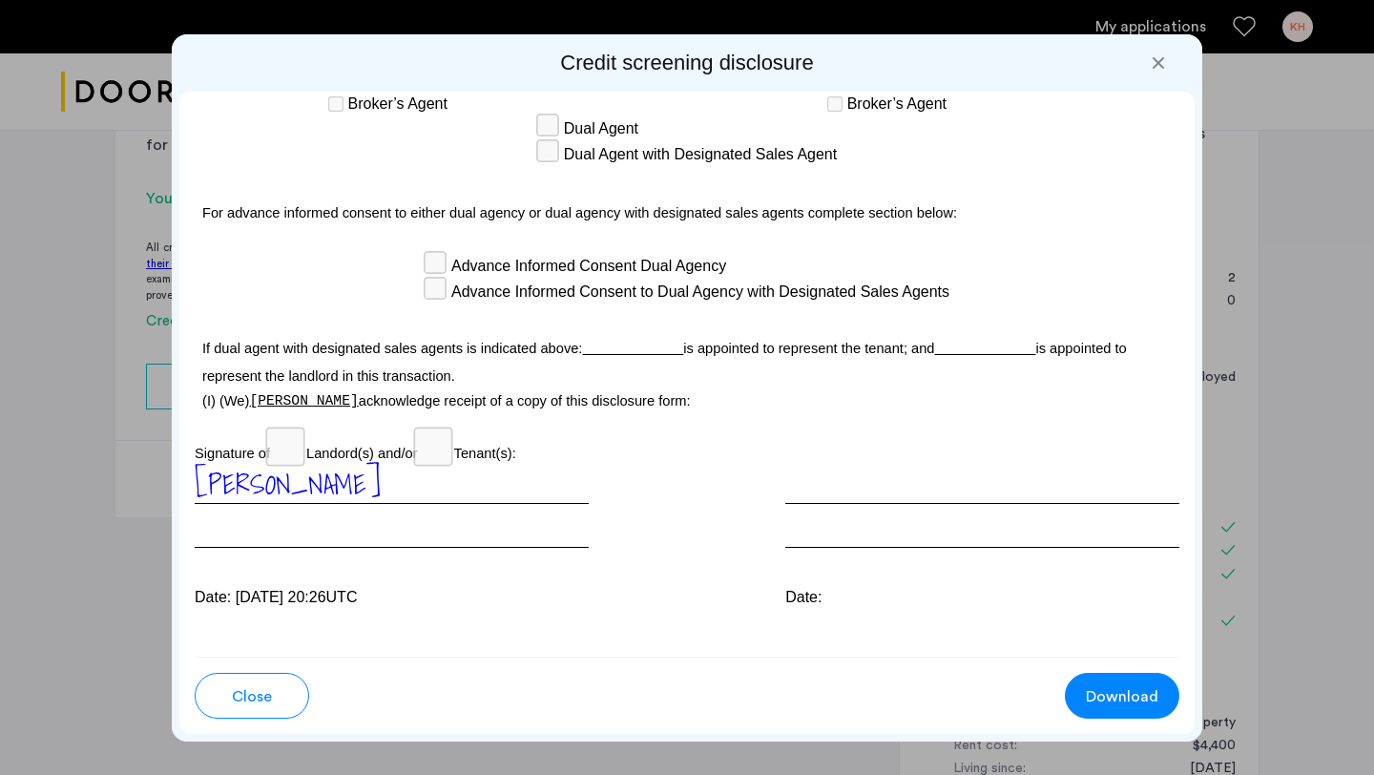
click at [836, 515] on div "Date:" at bounding box center [982, 536] width 394 height 145
click at [1166, 56] on div at bounding box center [1158, 62] width 19 height 19
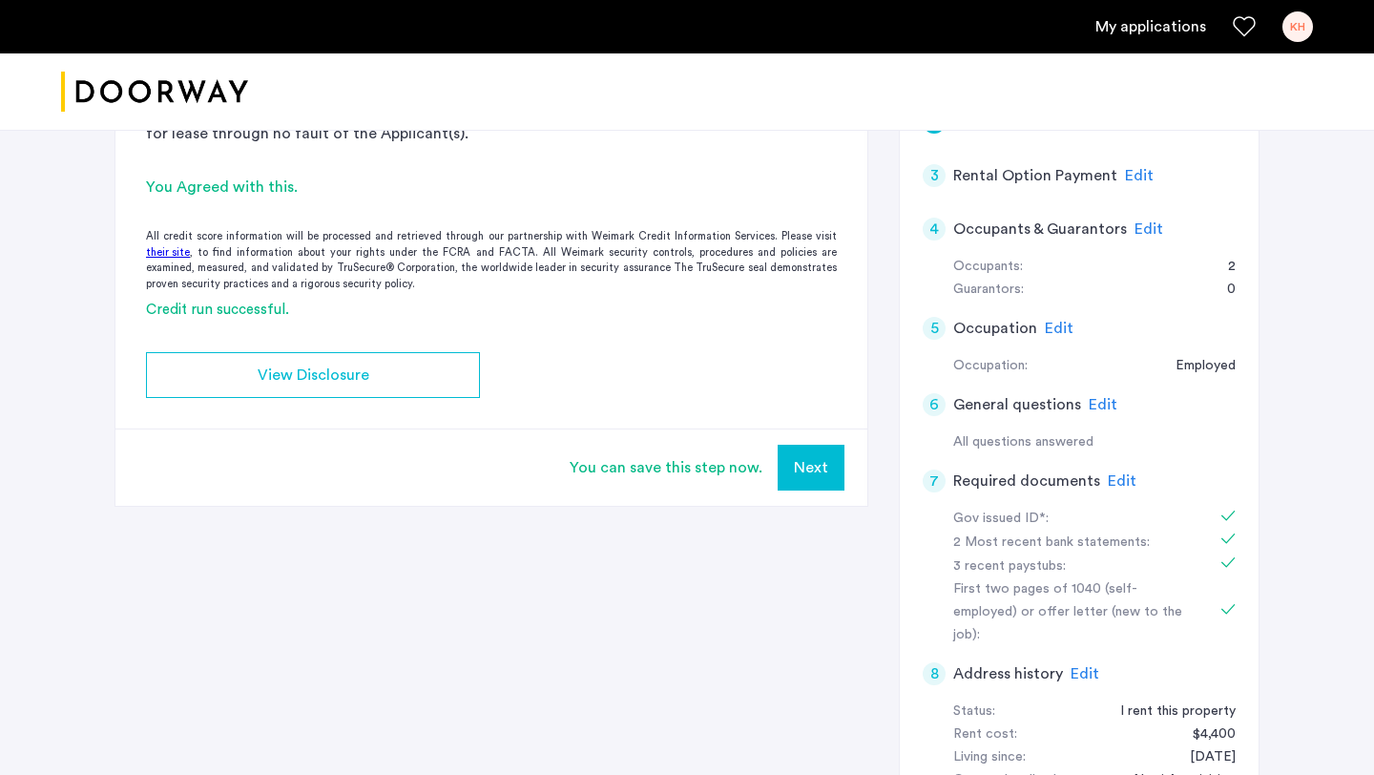
scroll to position [482, 0]
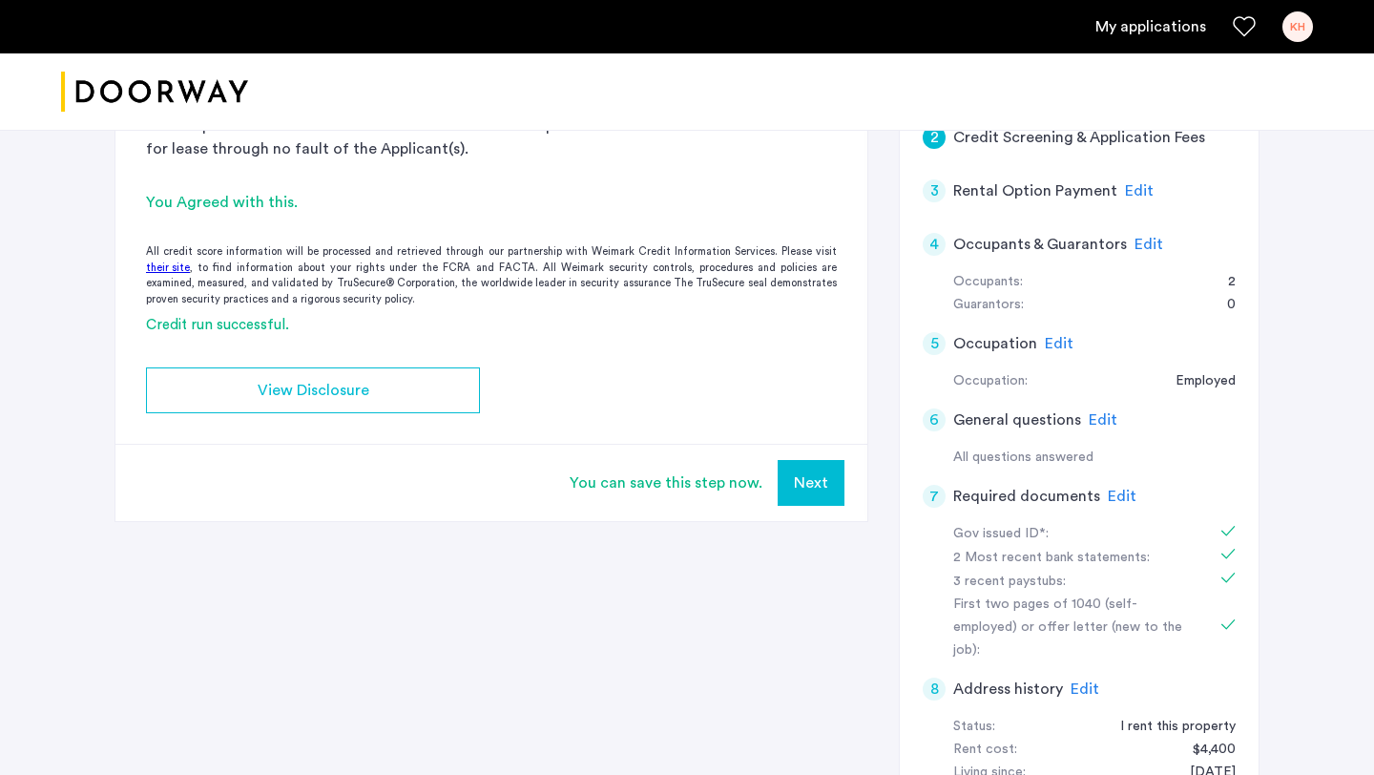
click at [815, 477] on button "Next" at bounding box center [811, 483] width 67 height 46
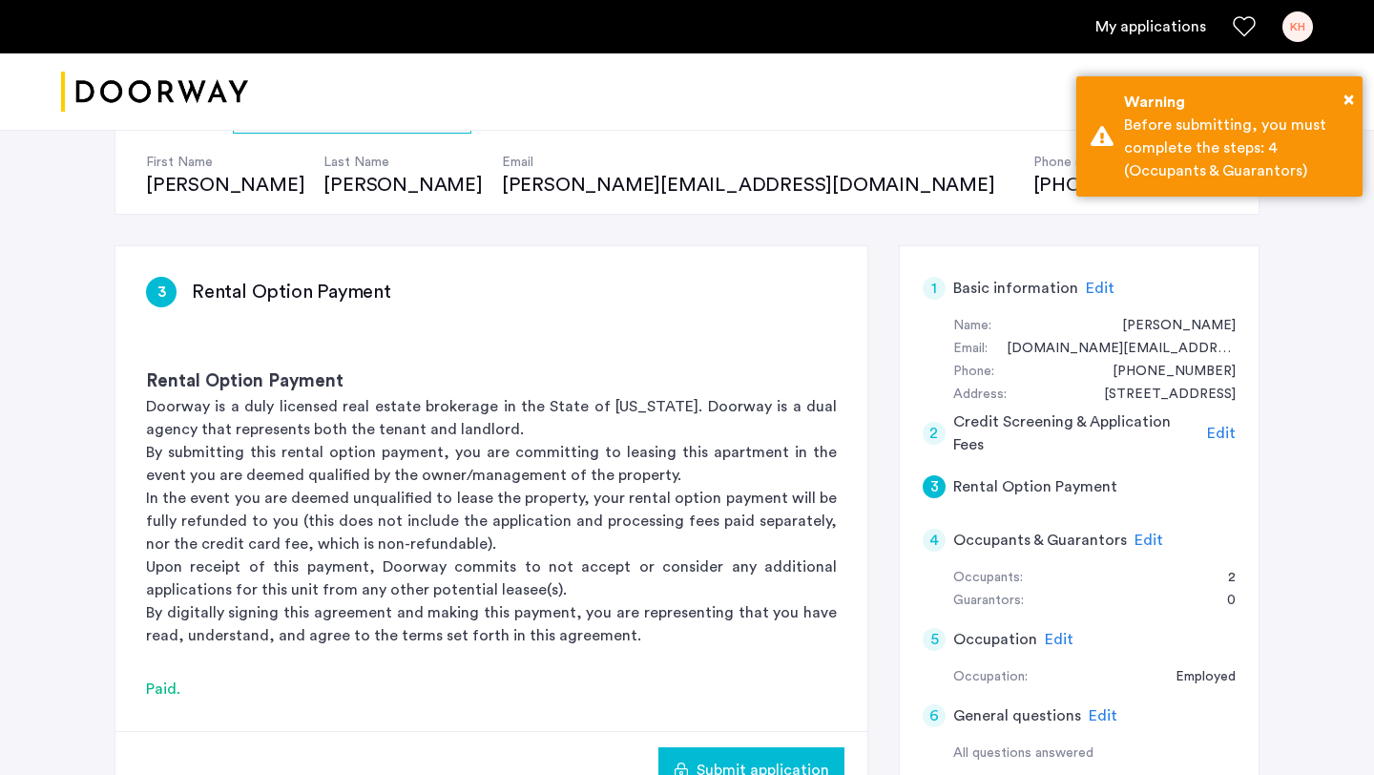
scroll to position [228, 0]
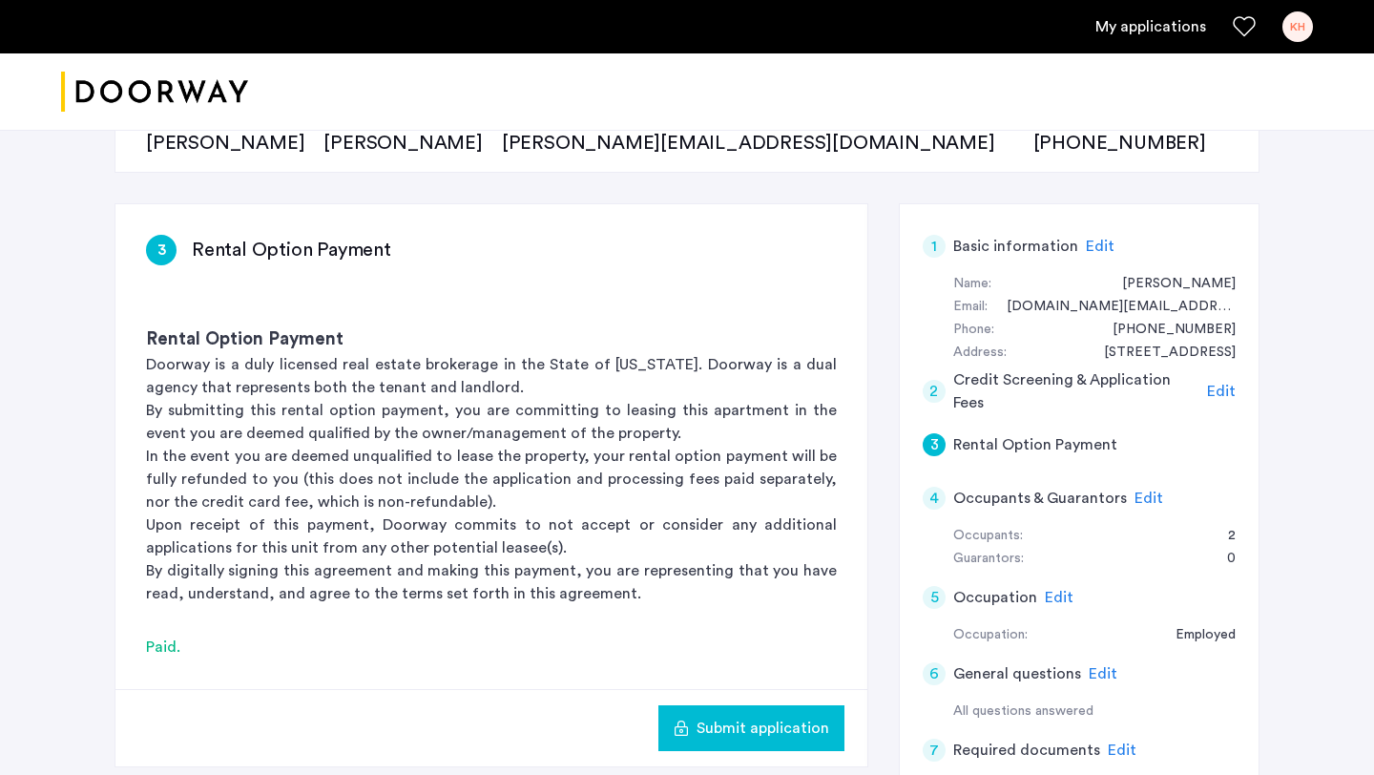
click at [791, 714] on button "Submit application" at bounding box center [751, 728] width 186 height 46
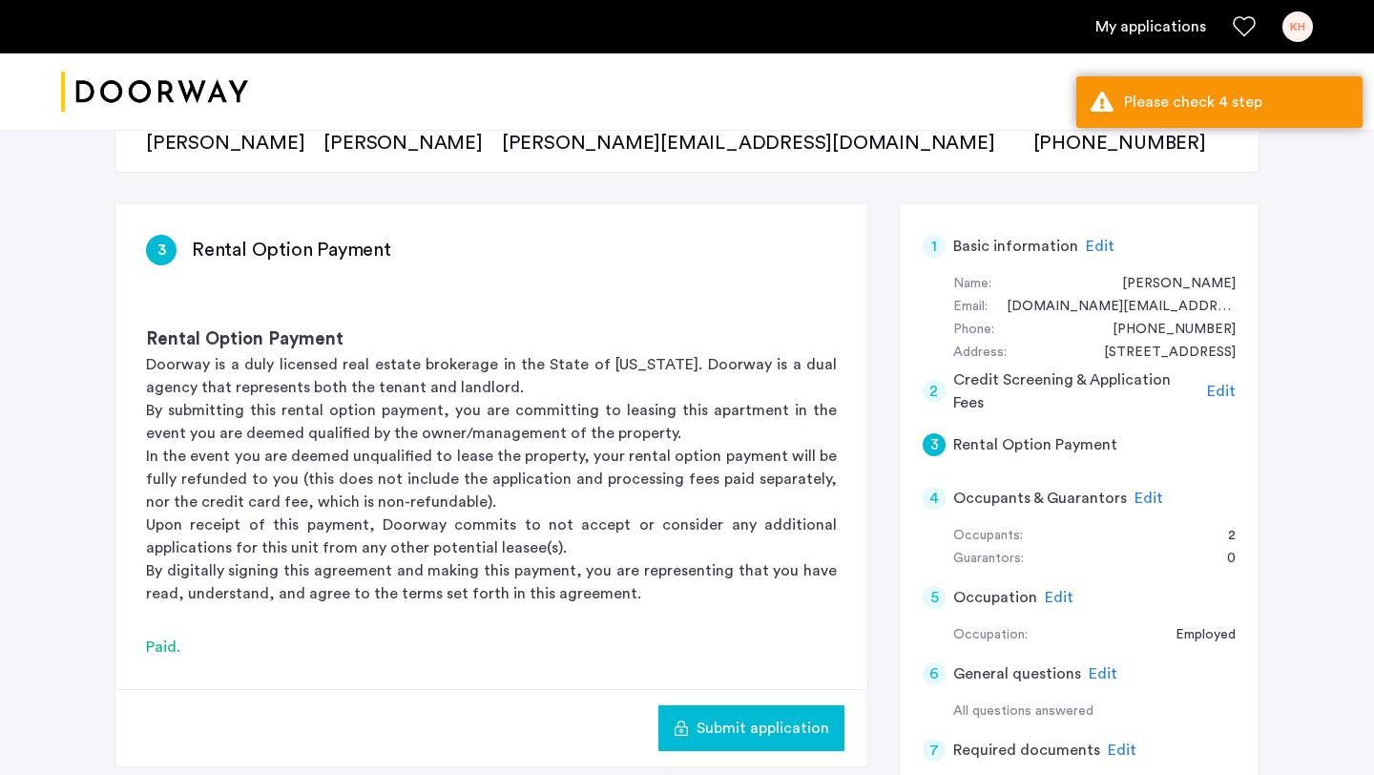
click at [939, 493] on div "4" at bounding box center [934, 498] width 23 height 23
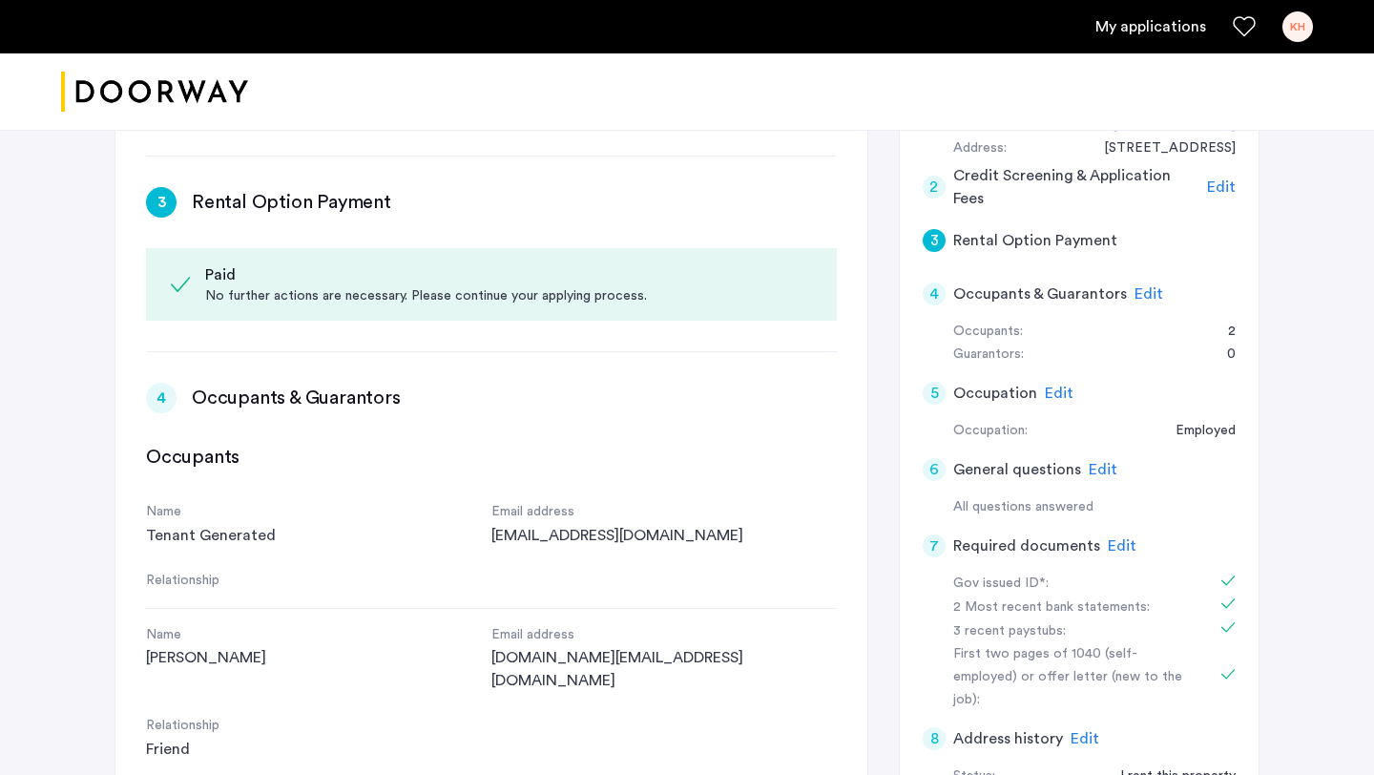
scroll to position [560, 0]
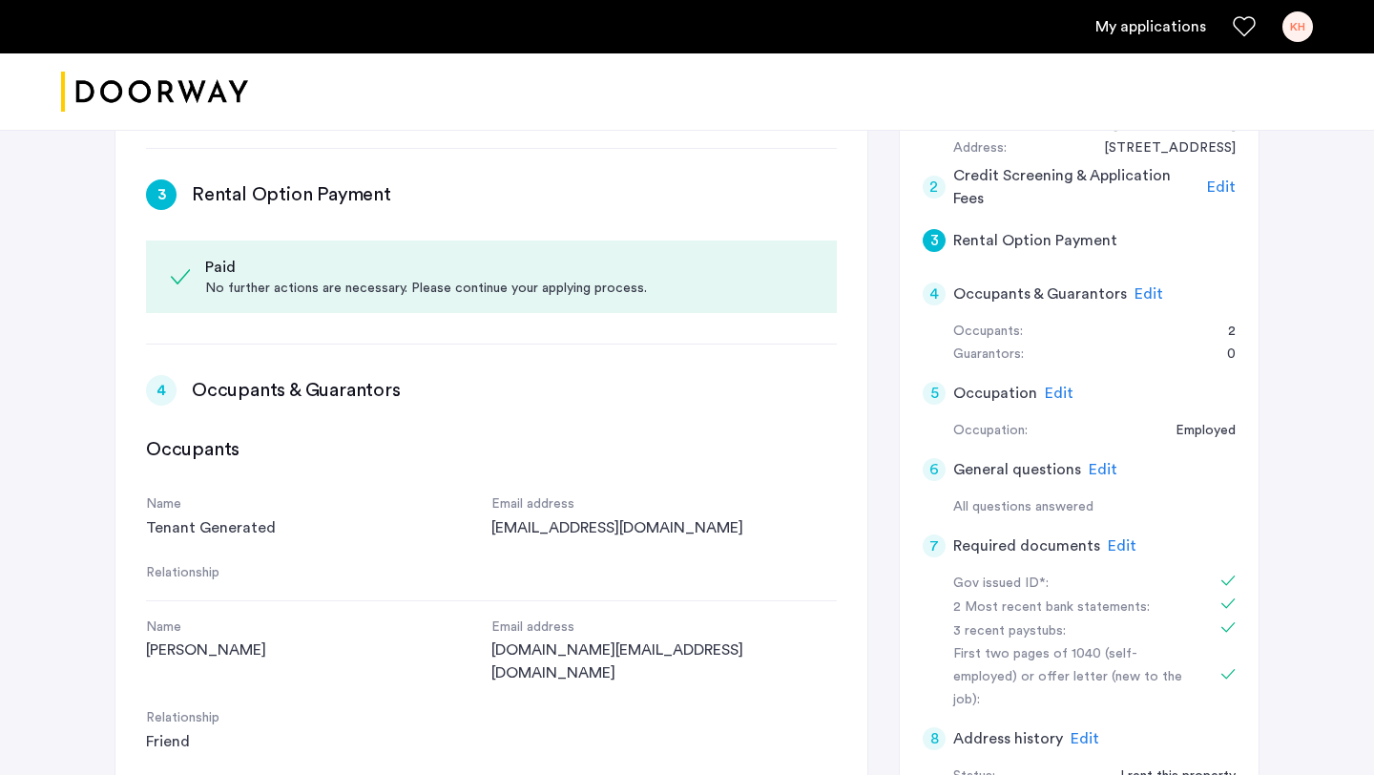
click at [931, 301] on div "4" at bounding box center [934, 293] width 23 height 23
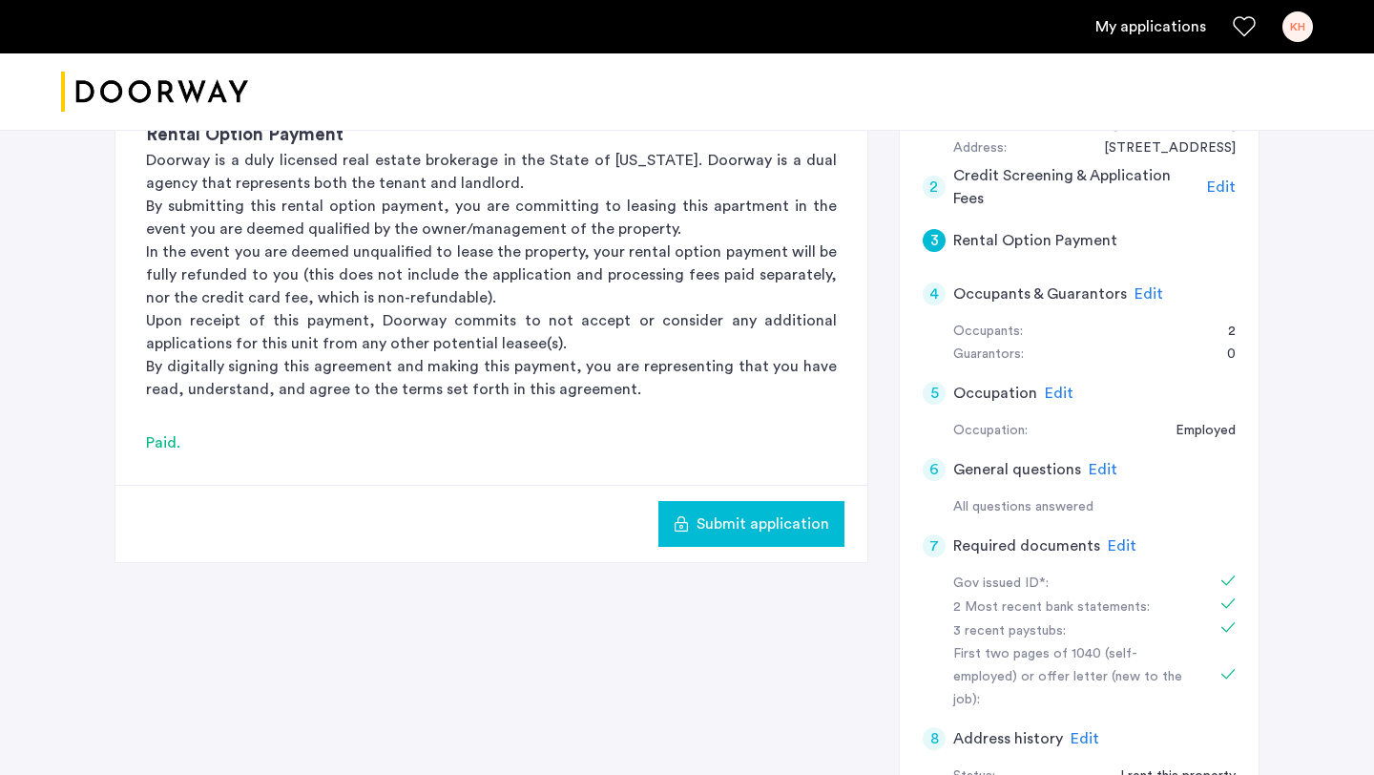
click at [930, 300] on div "4" at bounding box center [934, 293] width 23 height 23
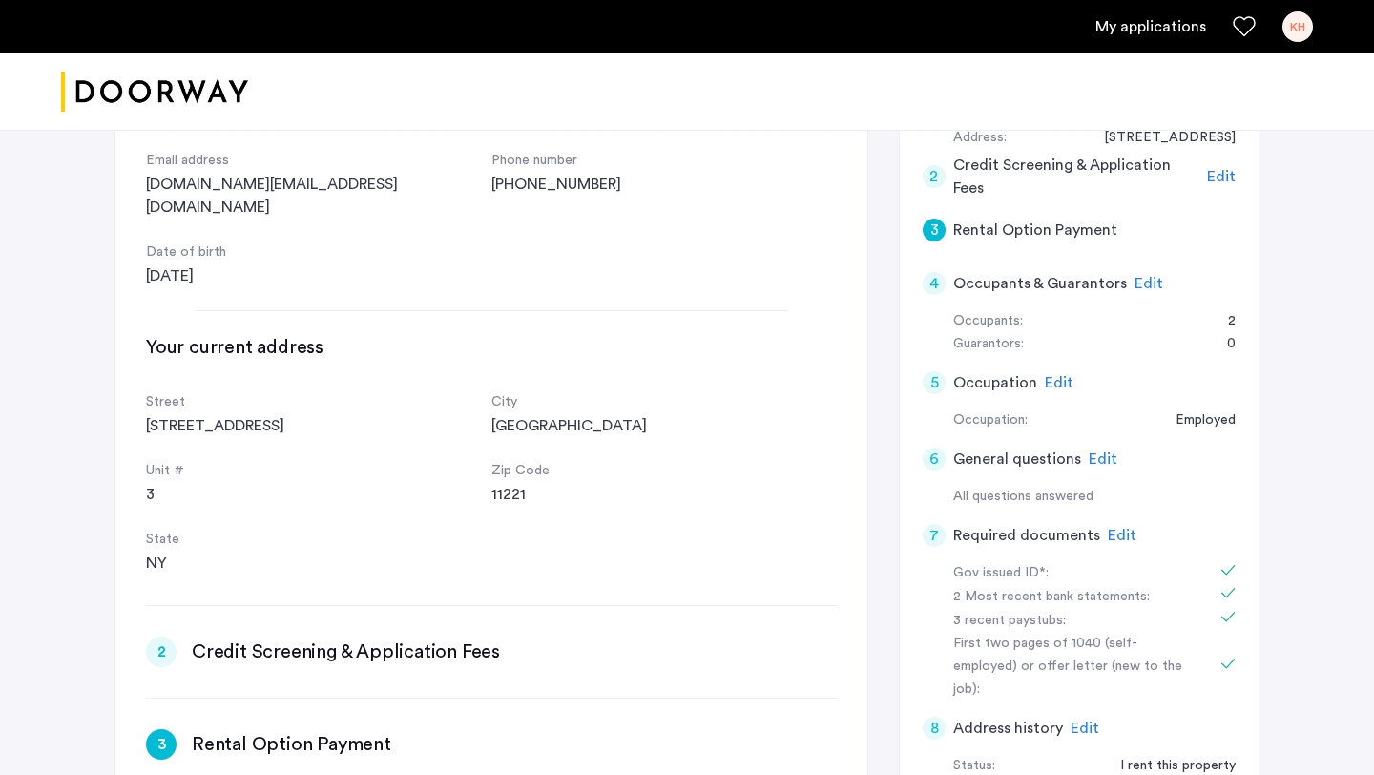
scroll to position [339, 0]
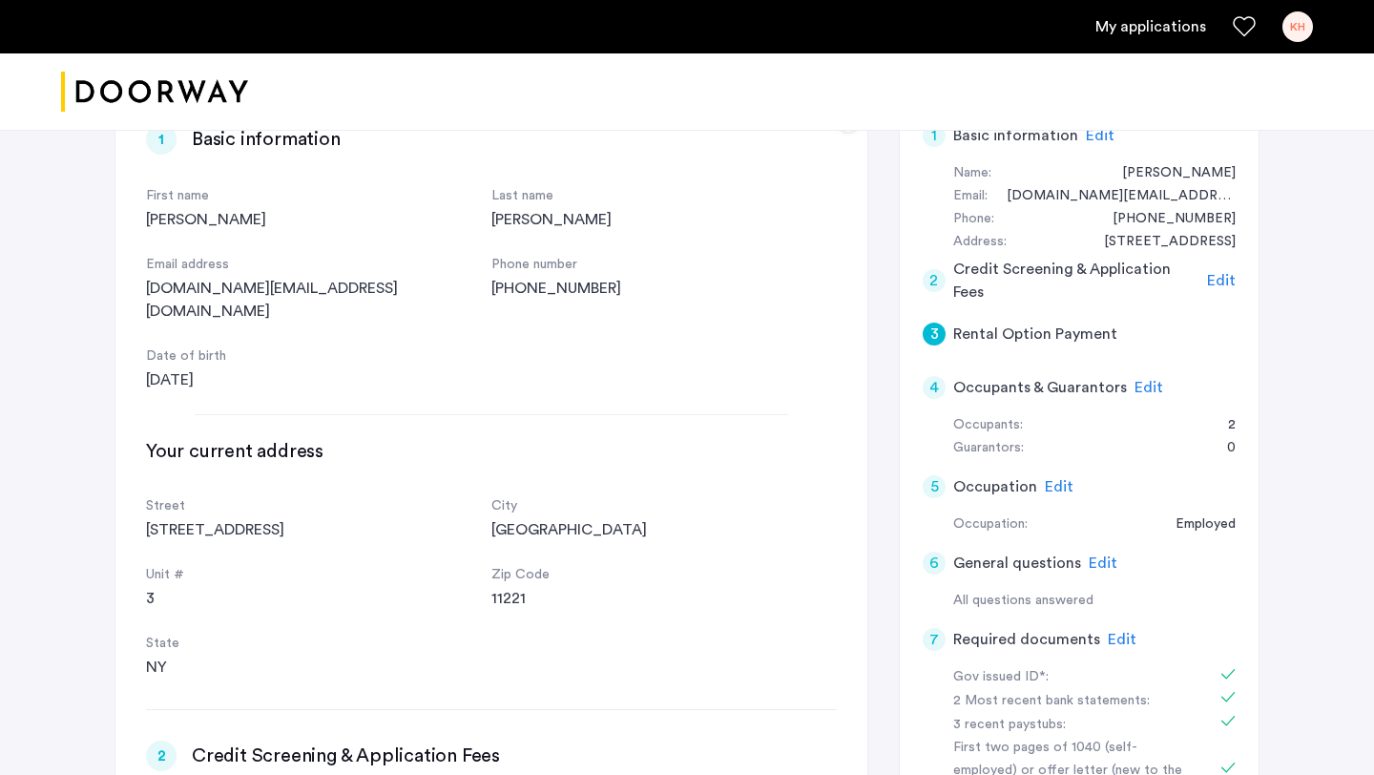
click at [885, 385] on div "3 Rental Option Payment Rental Option Payment Doorway is a duly licensed real e…" at bounding box center [686, 595] width 1145 height 1004
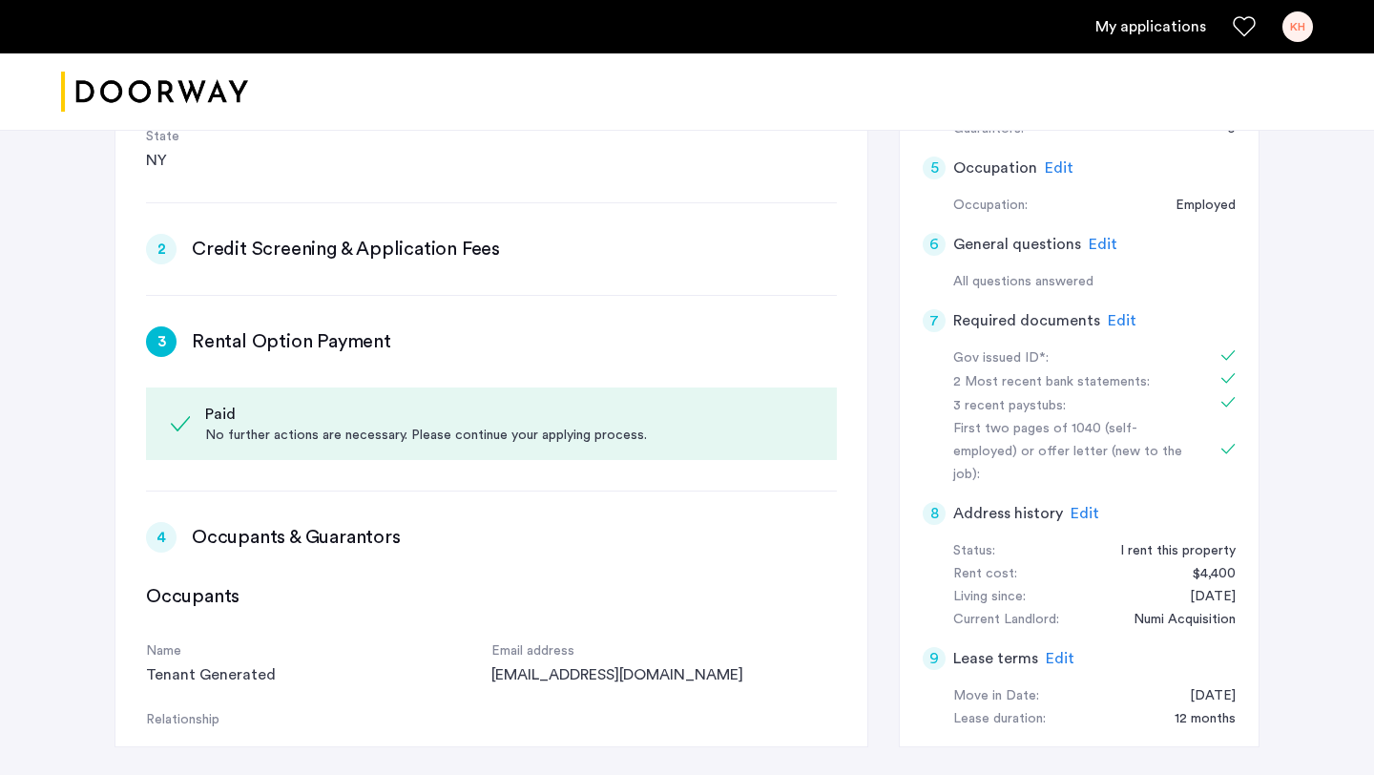
scroll to position [99, 0]
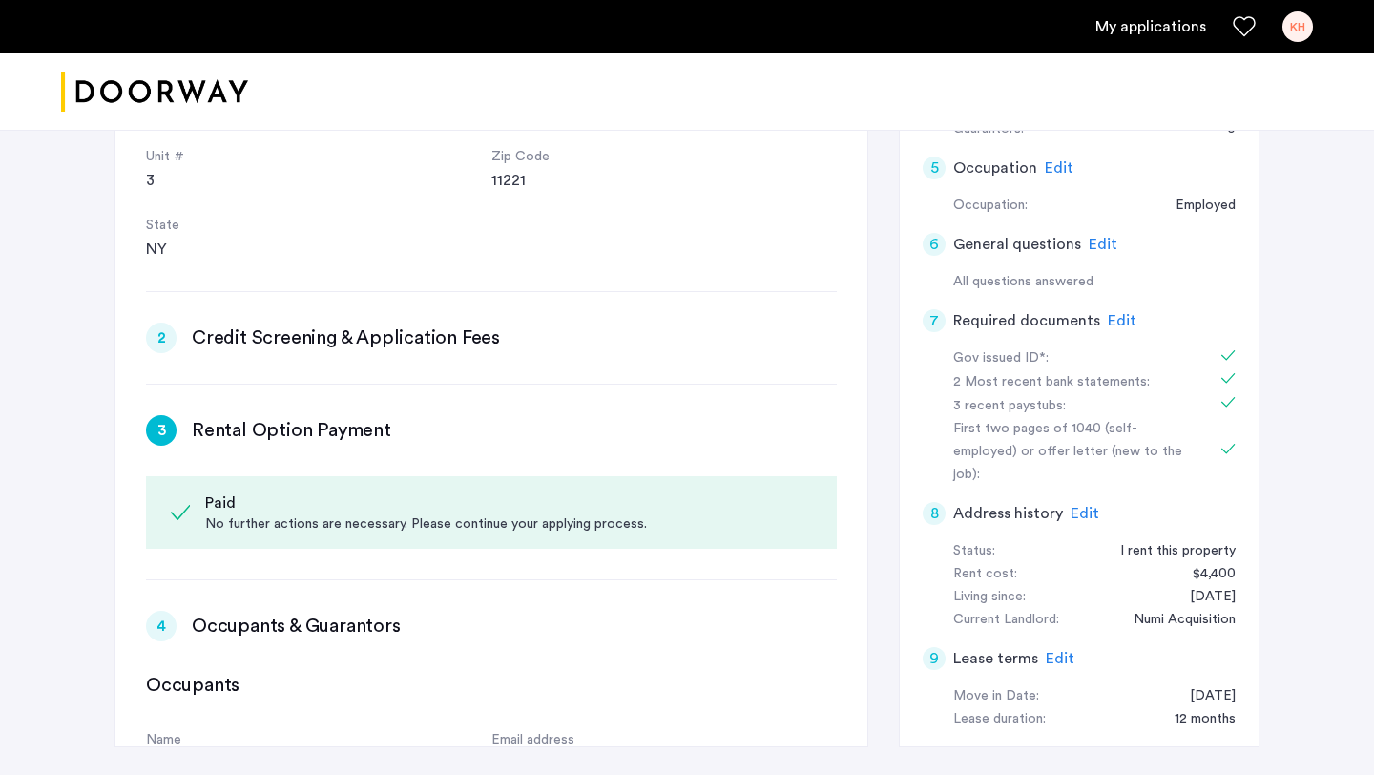
click at [176, 322] on div "2 Credit Screening & Application Fees Edit" at bounding box center [491, 337] width 691 height 31
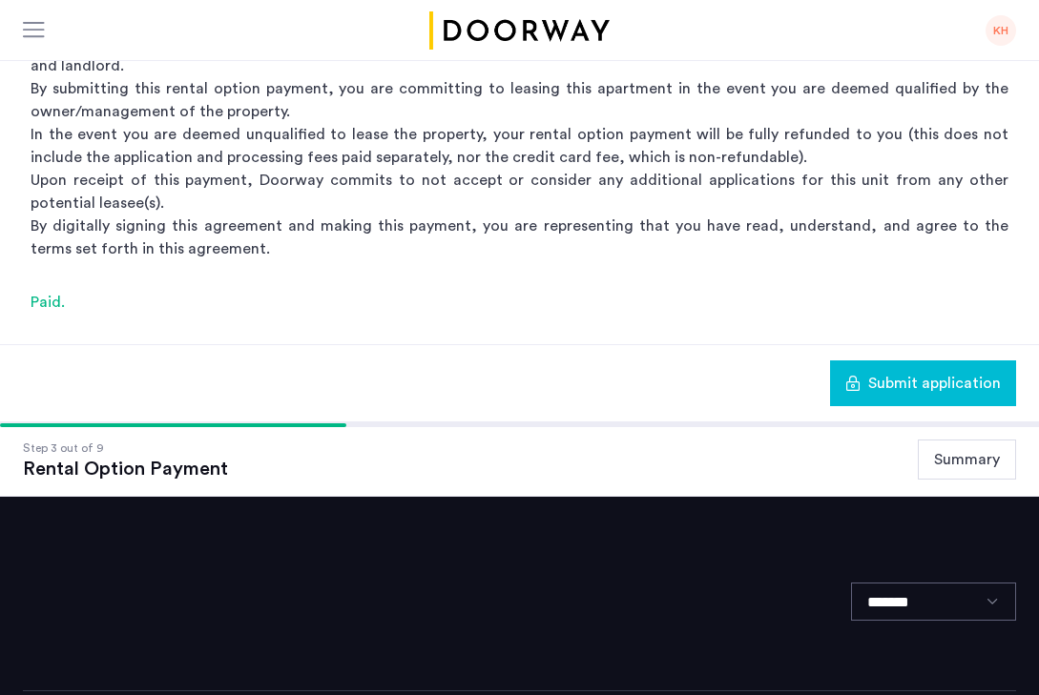
scroll to position [0, 0]
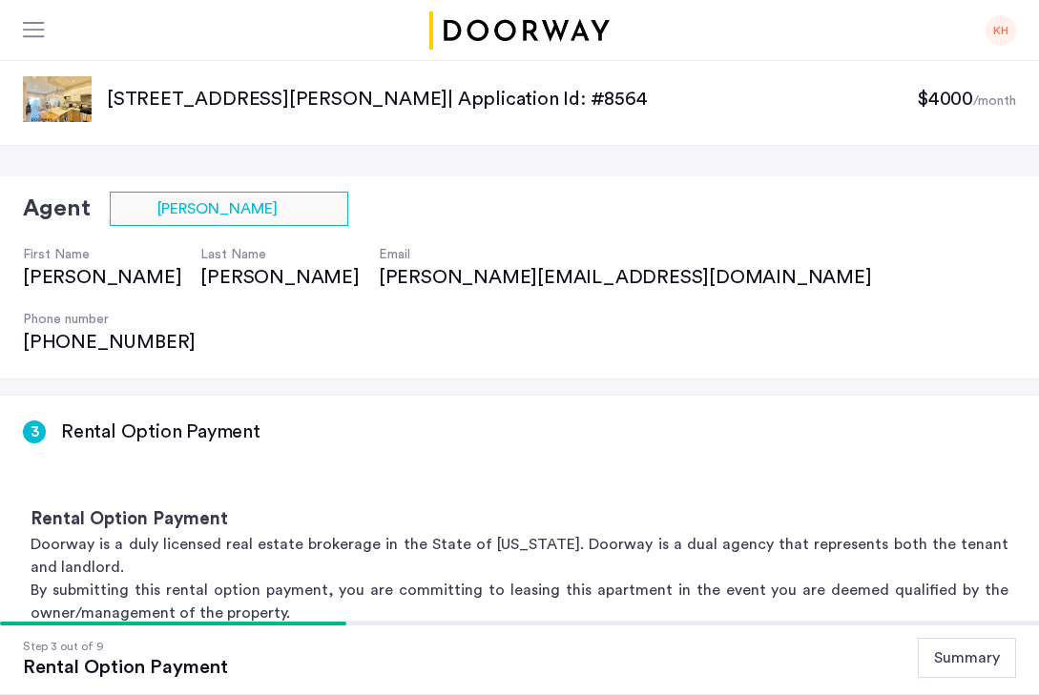
click at [721, 196] on div "Agent Select agent × Valerie Torres First Name Valerie Last Name Torres Email v…" at bounding box center [519, 277] width 1039 height 203
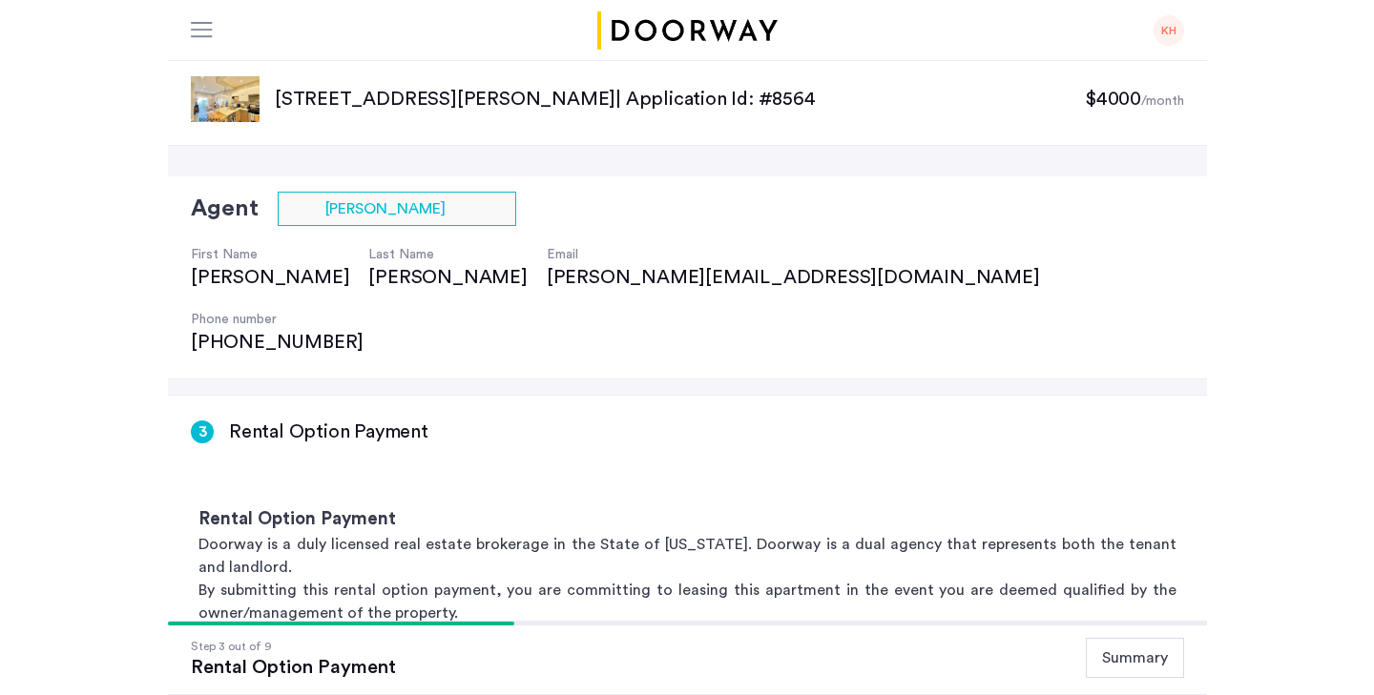
scroll to position [31, 0]
